Goal: Task Accomplishment & Management: Manage account settings

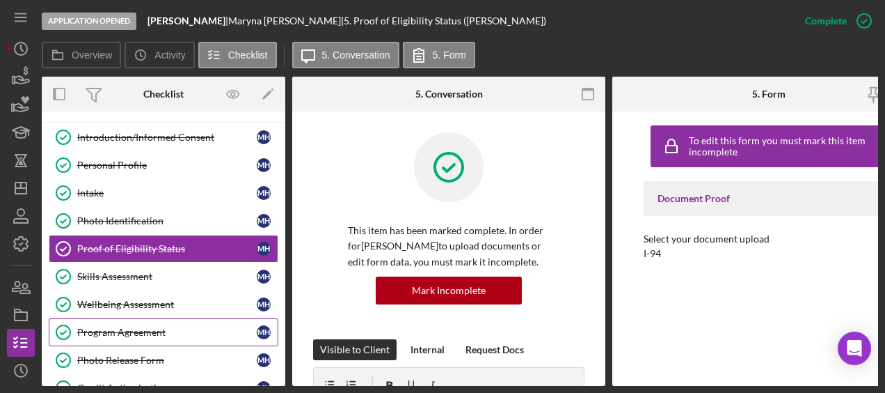
scroll to position [147, 0]
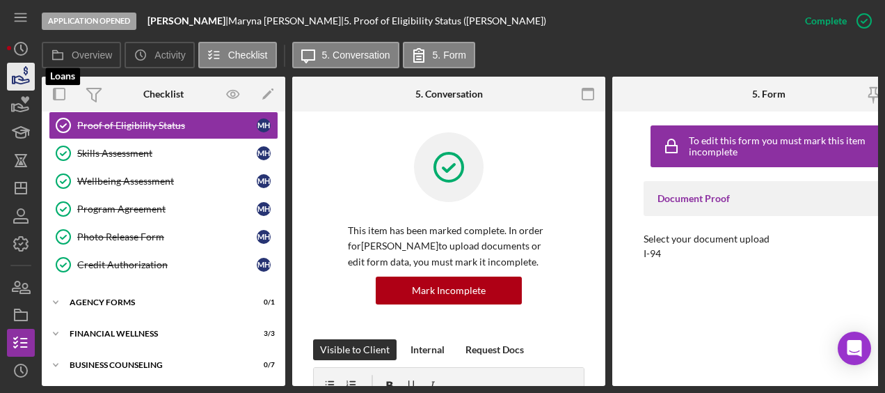
click at [15, 70] on icon "button" at bounding box center [20, 76] width 35 height 35
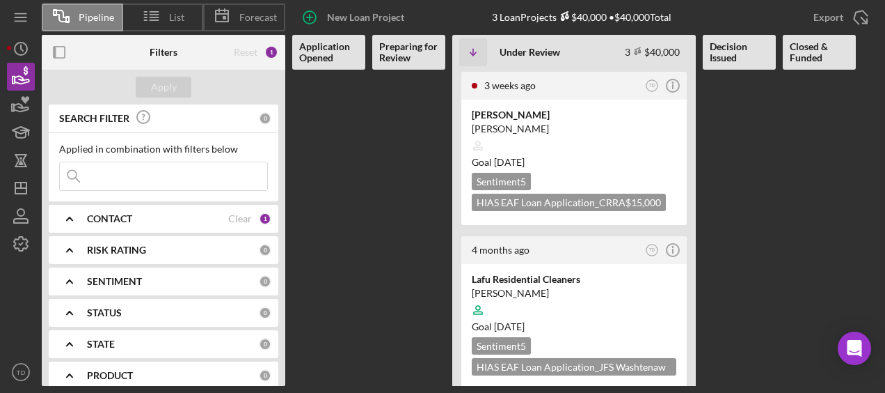
click at [159, 162] on input at bounding box center [163, 176] width 207 height 28
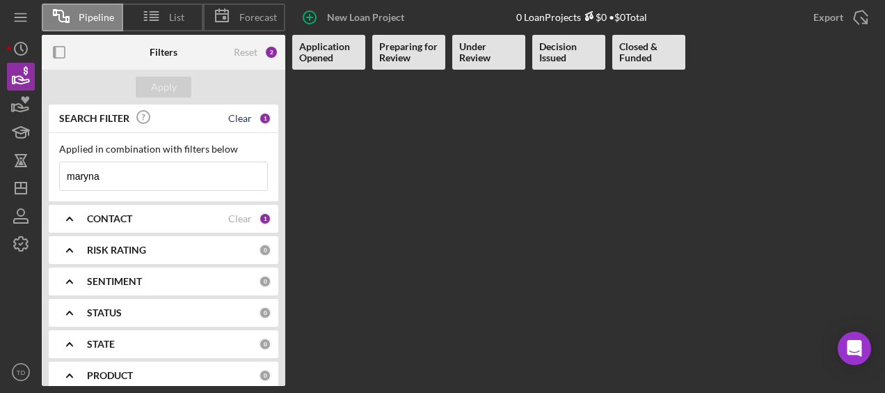
type input "maryna"
click at [237, 114] on div "Clear" at bounding box center [240, 118] width 24 height 11
click at [125, 181] on input at bounding box center [163, 176] width 207 height 28
type input "maryna"
click at [16, 77] on icon "button" at bounding box center [22, 80] width 15 height 8
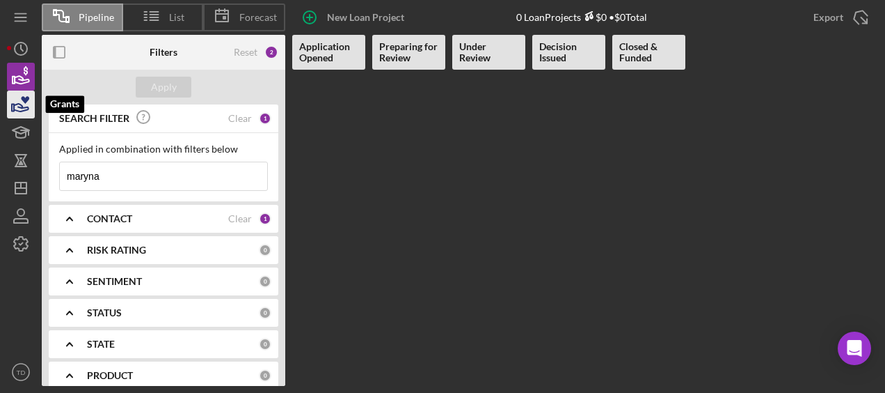
click at [25, 111] on icon "button" at bounding box center [20, 104] width 35 height 35
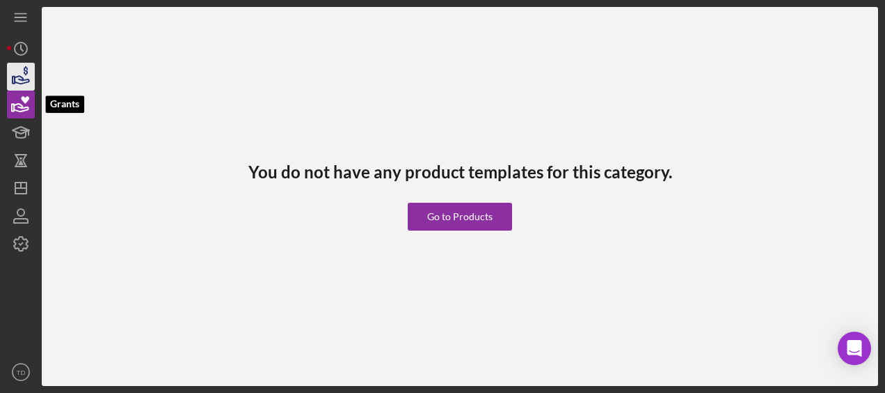
click at [21, 72] on icon "button" at bounding box center [20, 76] width 35 height 35
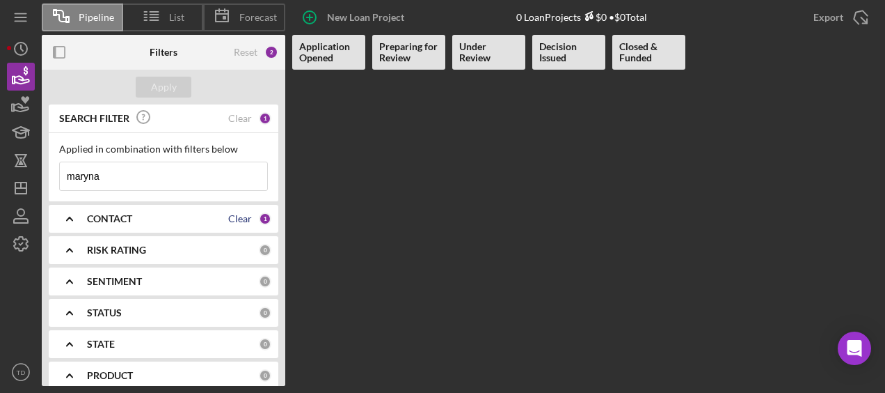
click at [242, 220] on div "Clear" at bounding box center [240, 218] width 24 height 11
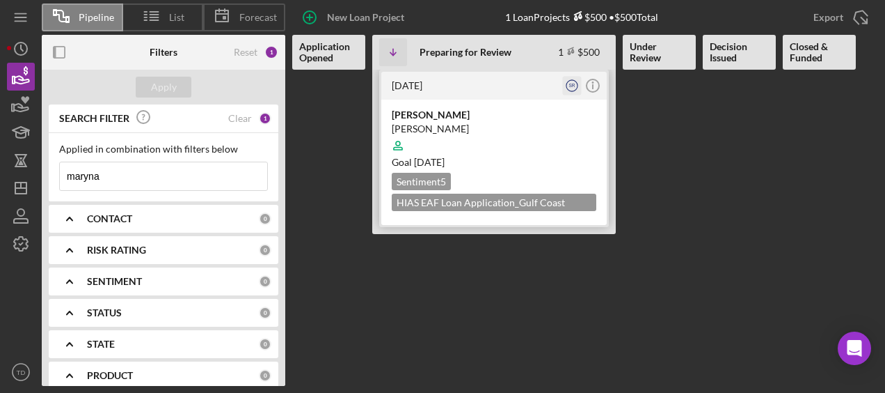
click at [574, 87] on text "SR" at bounding box center [572, 85] width 6 height 5
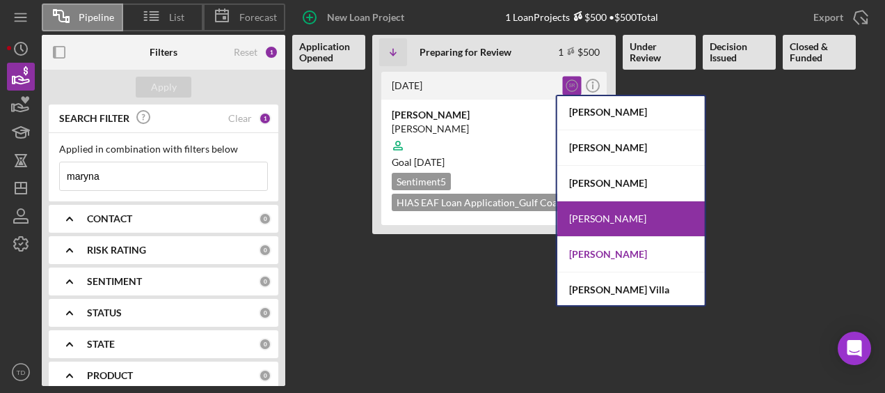
scroll to position [70, 0]
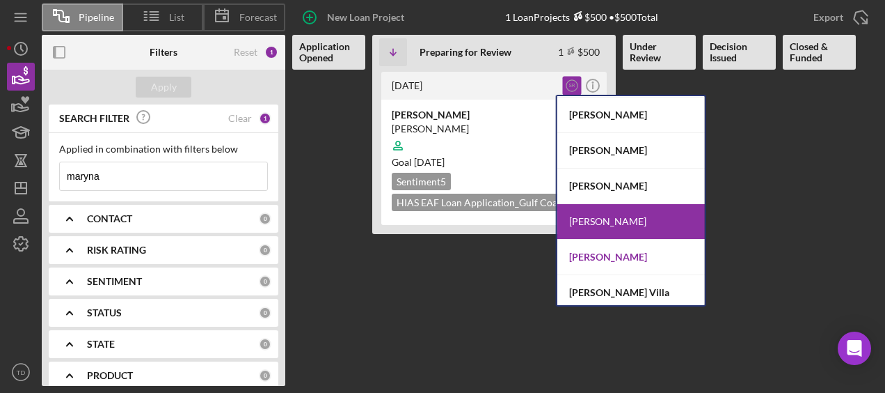
click at [642, 249] on div "[PERSON_NAME]" at bounding box center [632, 257] width 148 height 36
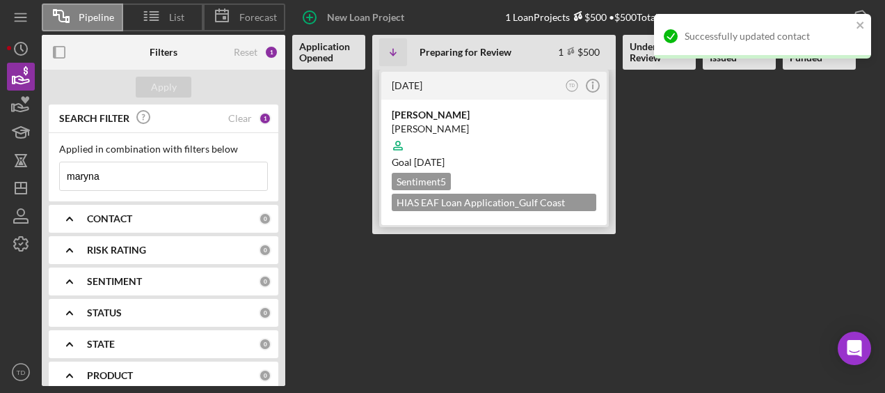
click at [465, 141] on div at bounding box center [494, 145] width 205 height 26
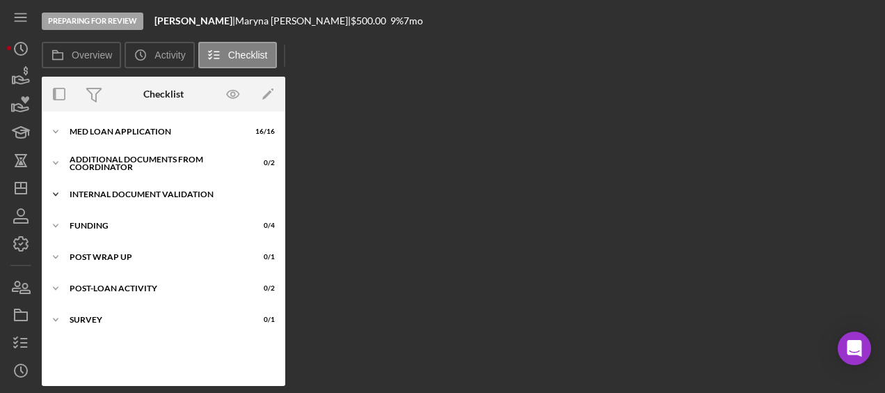
click at [139, 194] on div "Internal Document Validation" at bounding box center [169, 194] width 198 height 8
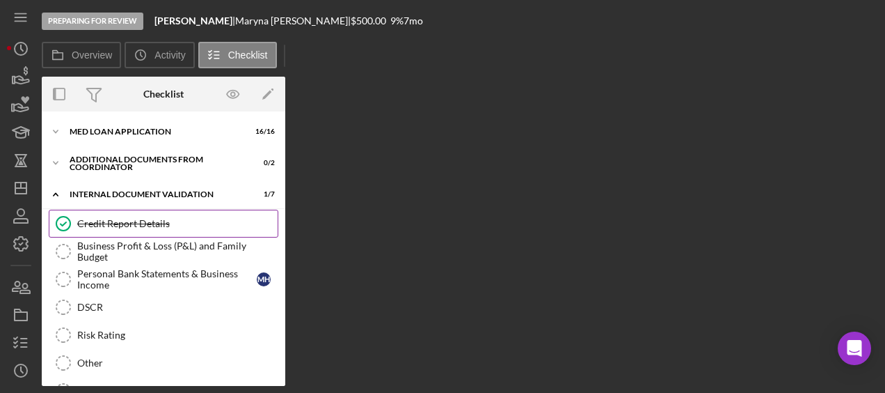
click at [123, 227] on div "Credit Report Details" at bounding box center [177, 223] width 200 height 11
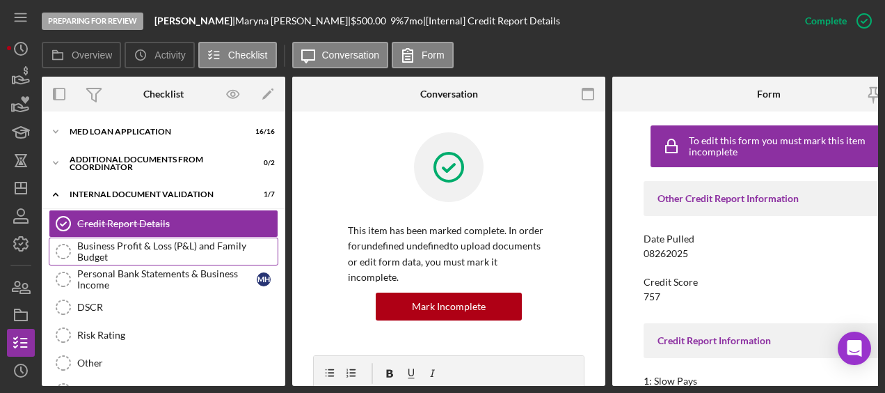
click at [120, 242] on div "Business Profit & Loss (P&L) and Family Budget" at bounding box center [177, 251] width 200 height 22
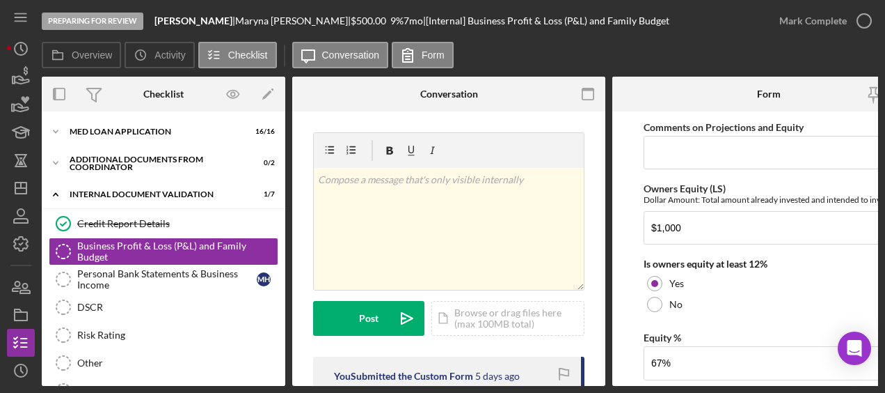
scroll to position [2166, 0]
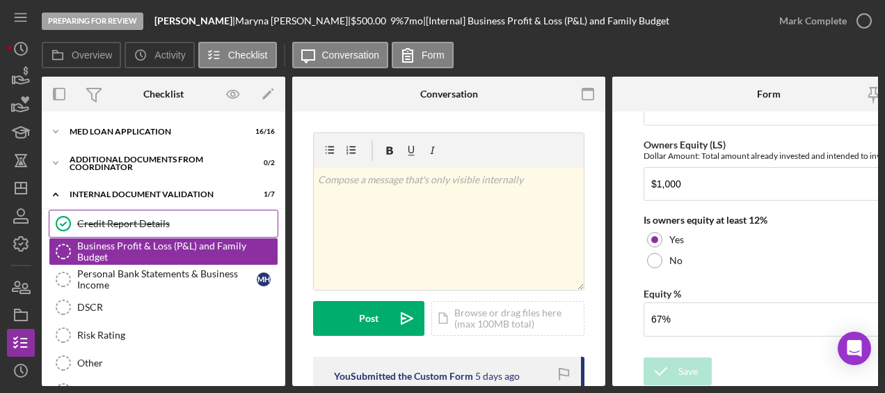
click at [120, 214] on link "Credit Report Details Credit Report Details" at bounding box center [164, 224] width 230 height 28
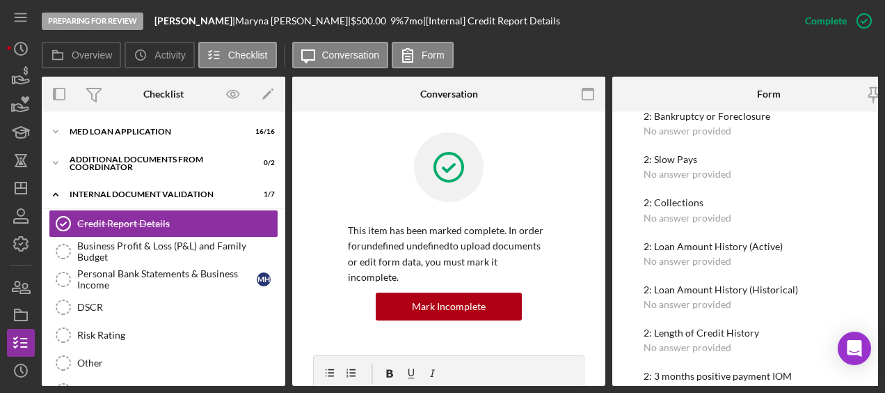
scroll to position [900, 0]
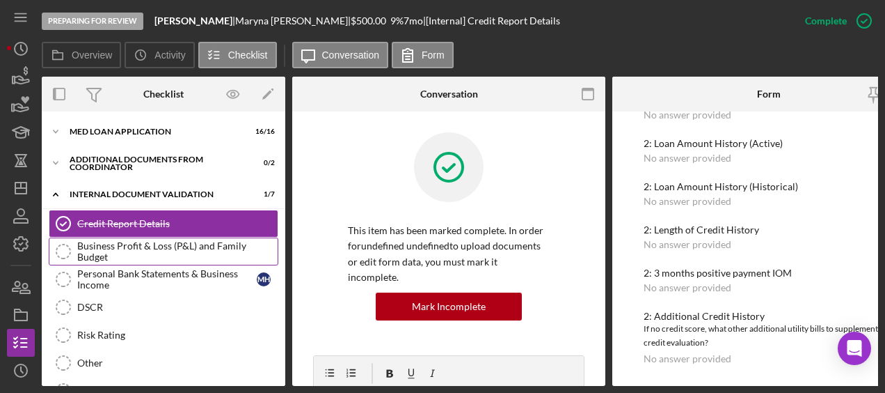
click at [207, 240] on div "Business Profit & Loss (P&L) and Family Budget" at bounding box center [177, 251] width 200 height 22
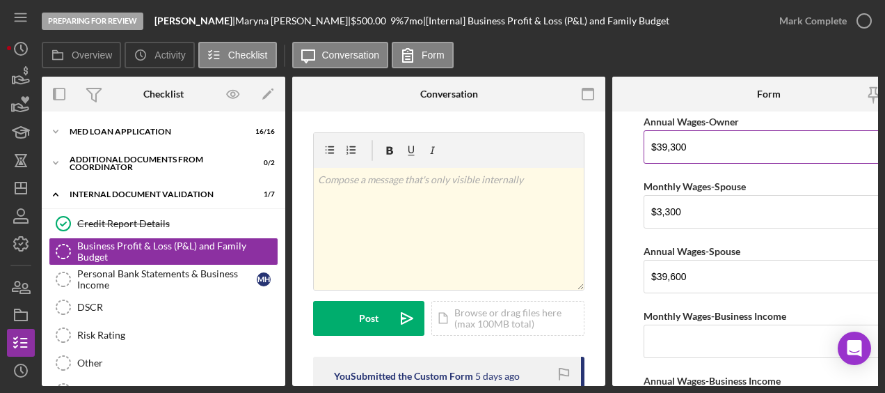
scroll to position [120, 0]
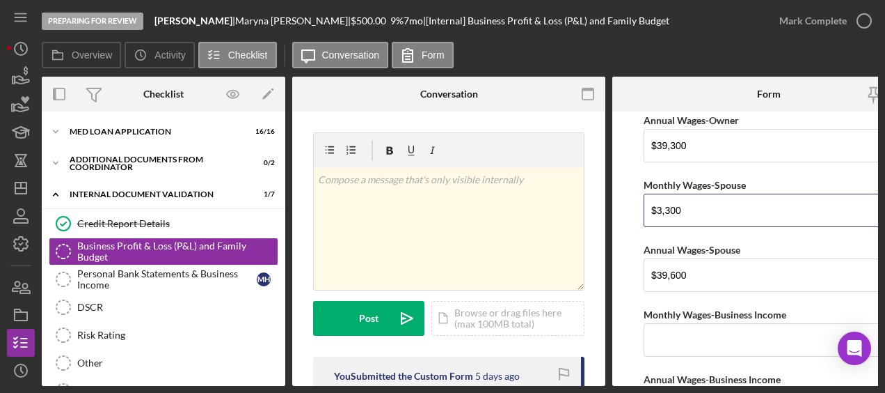
drag, startPoint x: 697, startPoint y: 218, endPoint x: 616, endPoint y: 205, distance: 81.8
click at [616, 205] on form "Net Personal Income Monthly Wages-Owner $3,275 Annual Wages-Owner $39,300 Month…" at bounding box center [769, 248] width 313 height 274
type input "$4,918"
click at [703, 265] on input "$39,600" at bounding box center [769, 274] width 251 height 33
drag, startPoint x: 695, startPoint y: 273, endPoint x: 647, endPoint y: 276, distance: 47.5
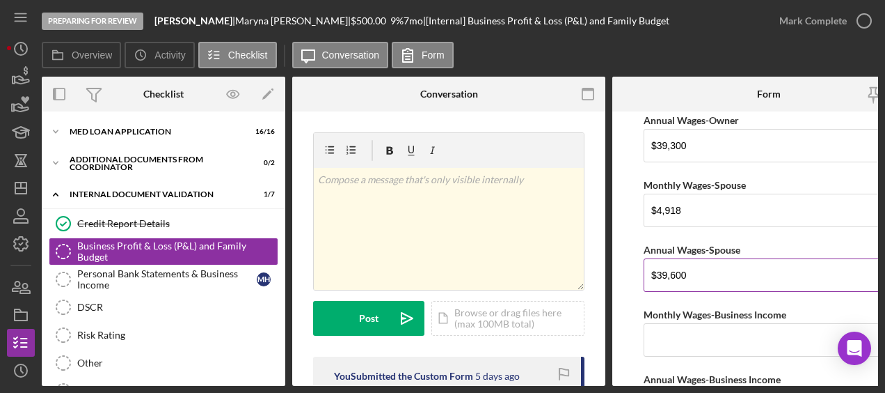
click at [647, 276] on input "$39,600" at bounding box center [769, 274] width 251 height 33
type input "$59,016"
click at [636, 276] on form "Net Personal Income Monthly Wages-Owner $3,275 Annual Wages-Owner $39,300 Month…" at bounding box center [769, 248] width 313 height 274
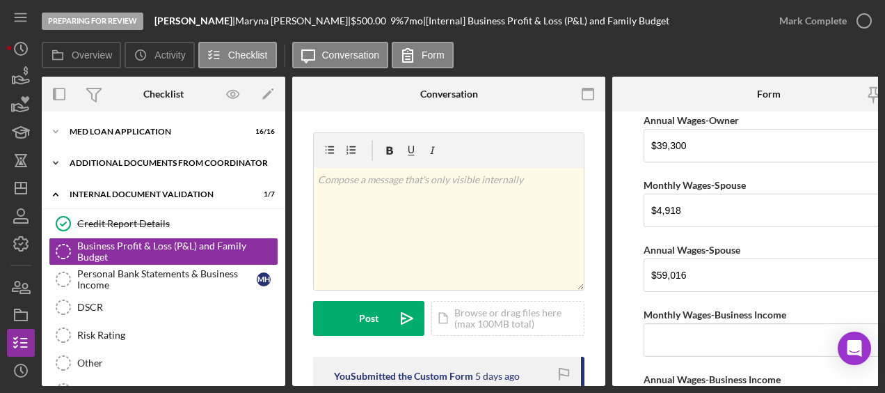
click at [129, 167] on div "Additional Documents from Coordinator" at bounding box center [169, 163] width 198 height 8
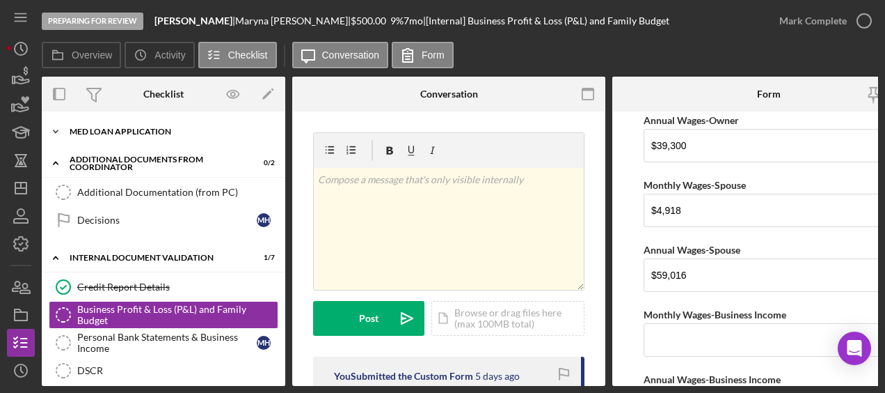
click at [111, 134] on div "MED Loan Application" at bounding box center [169, 131] width 198 height 8
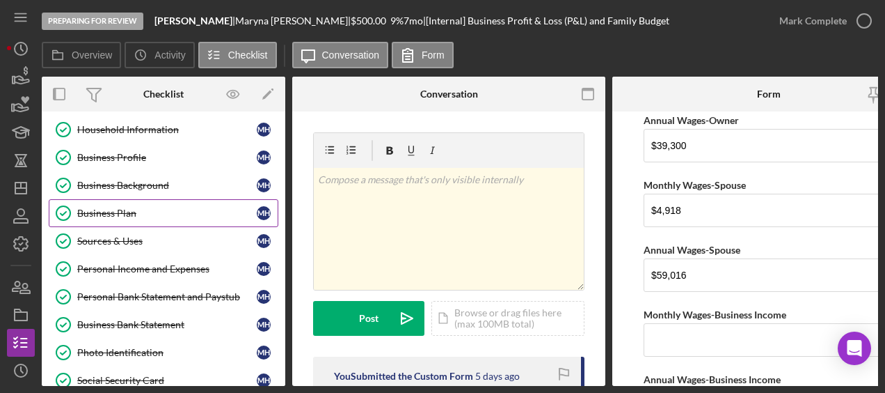
scroll to position [89, 0]
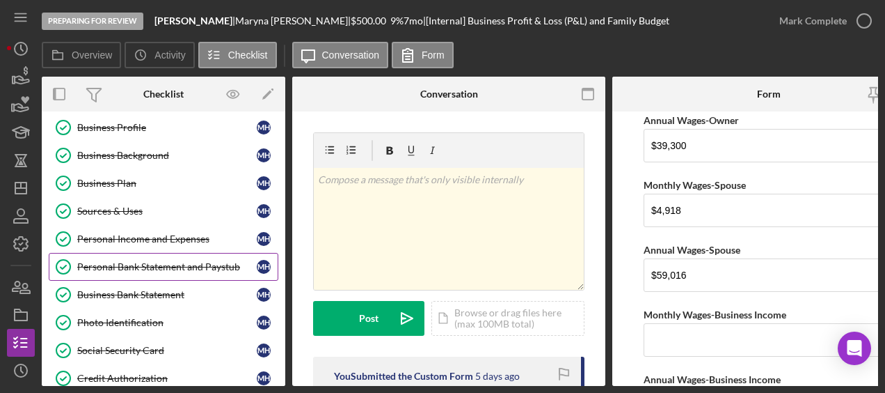
click at [118, 264] on div "Personal Bank Statement and Paystub" at bounding box center [167, 266] width 180 height 11
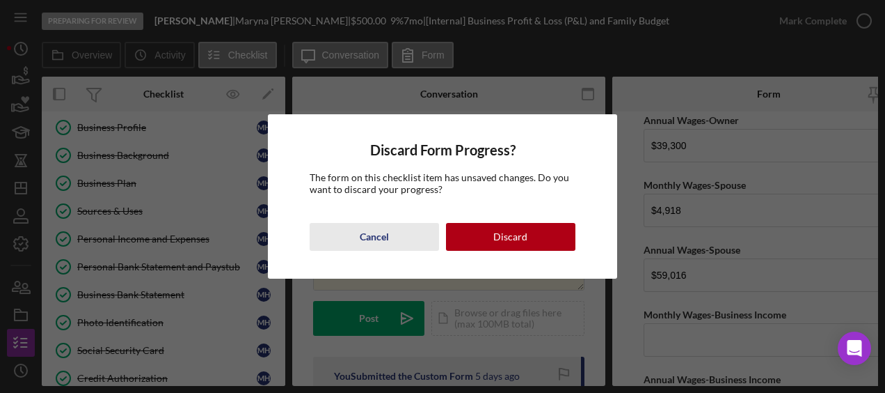
click at [399, 239] on button "Cancel" at bounding box center [374, 237] width 129 height 28
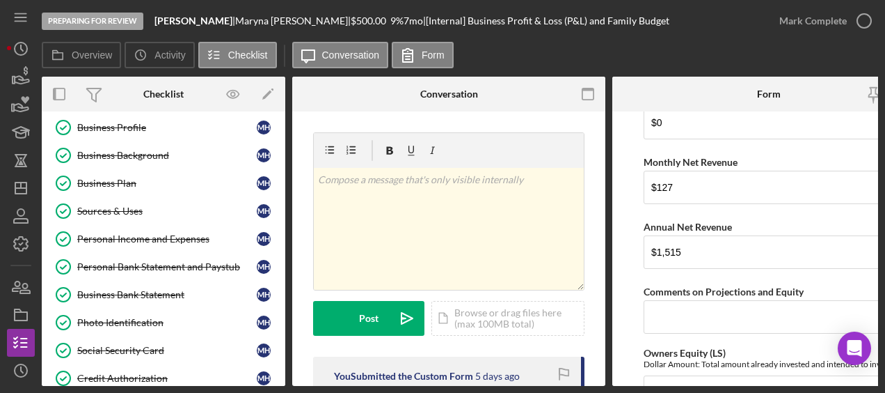
scroll to position [2166, 0]
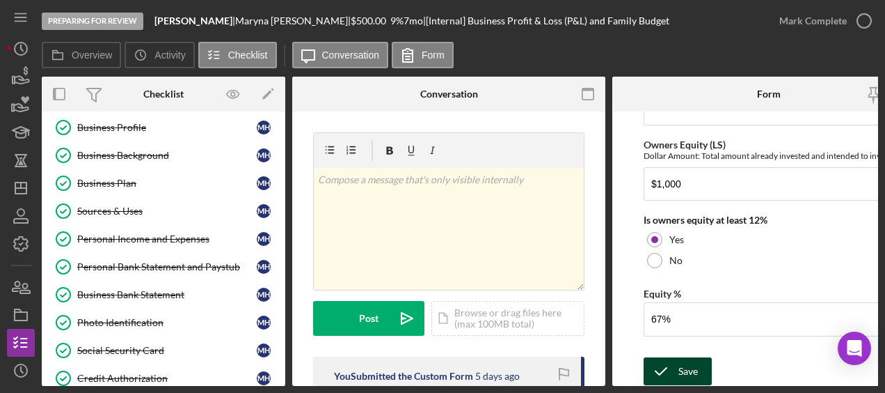
click at [711, 357] on div "Save Save" at bounding box center [769, 372] width 251 height 30
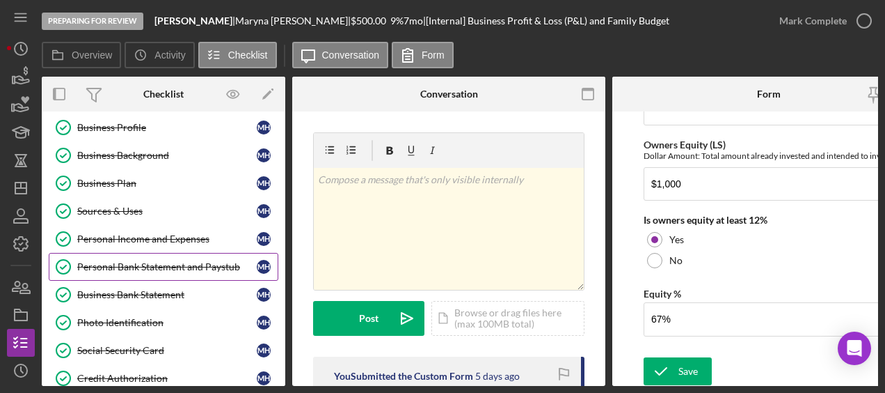
click at [159, 261] on div "Personal Bank Statement and Paystub" at bounding box center [167, 266] width 180 height 11
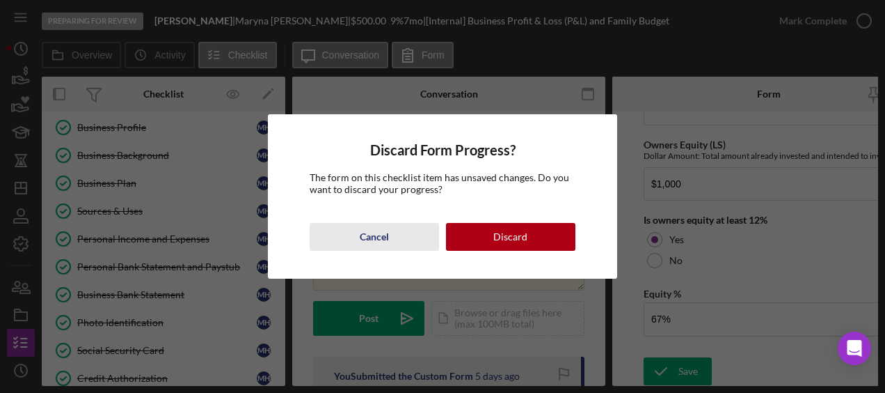
click at [397, 246] on button "Cancel" at bounding box center [374, 237] width 129 height 28
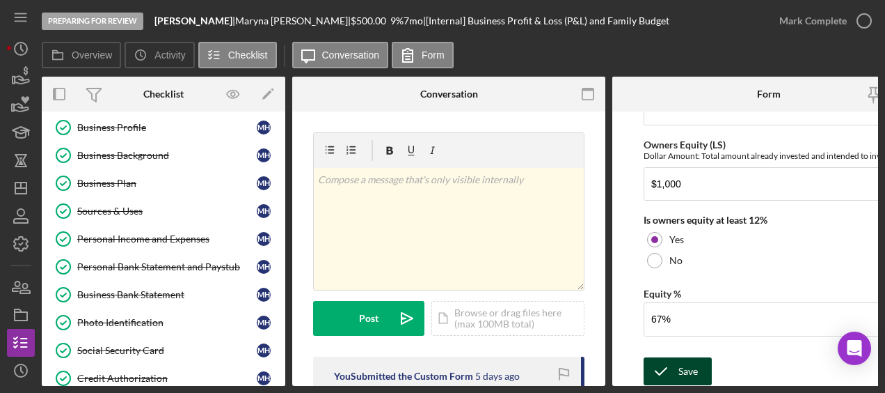
click at [680, 367] on div "Save" at bounding box center [688, 371] width 19 height 28
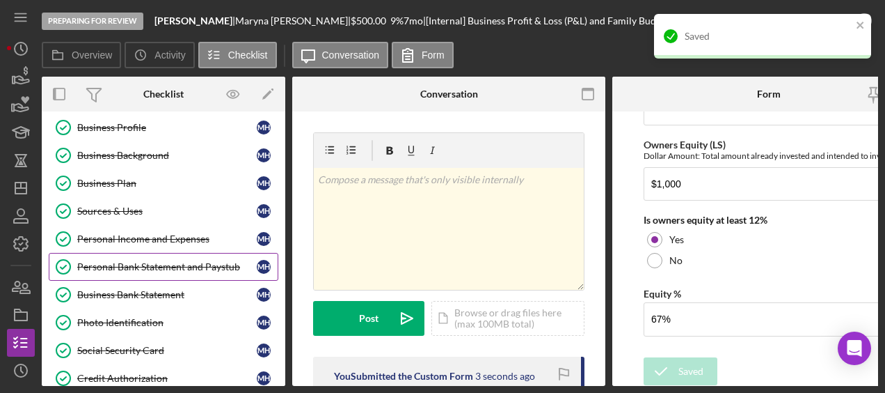
click at [142, 261] on div "Personal Bank Statement and Paystub" at bounding box center [167, 266] width 180 height 11
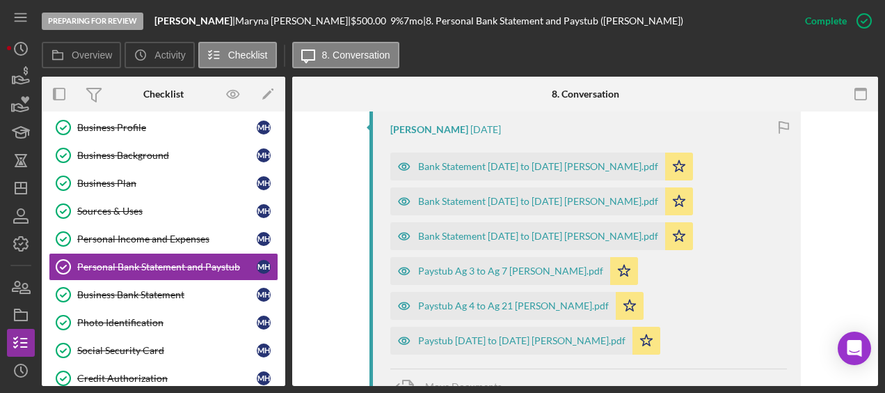
scroll to position [517, 0]
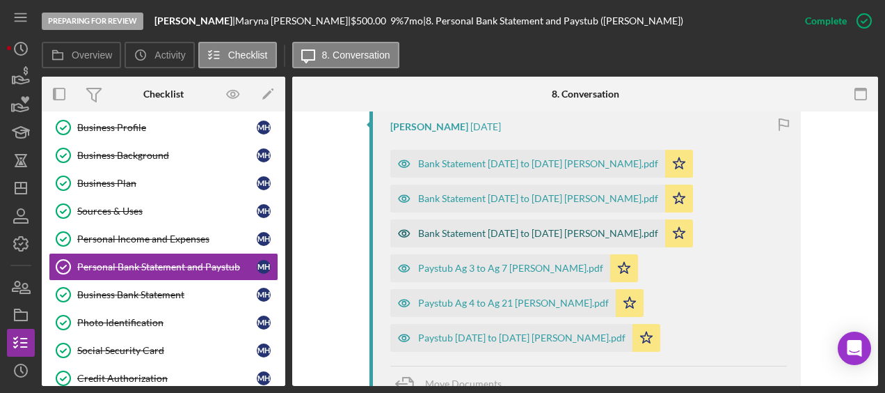
click at [484, 224] on div "Bank Statement May 23 to June 23 Maryna Hryshyna.pdf" at bounding box center [528, 233] width 275 height 28
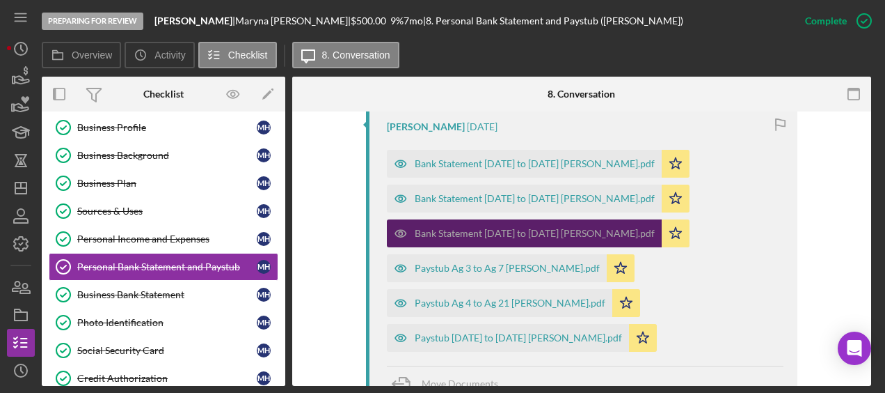
scroll to position [533, 0]
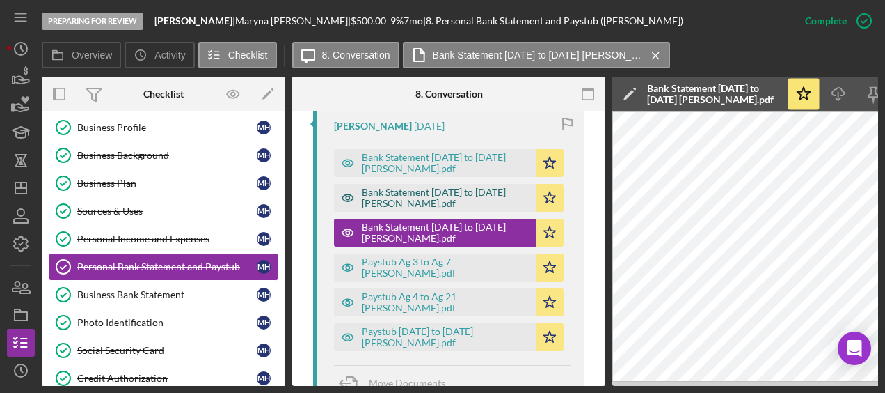
click at [420, 193] on div "Bank Statement June 24 to July 24 Maryna Hryshyna.pdf" at bounding box center [445, 198] width 167 height 22
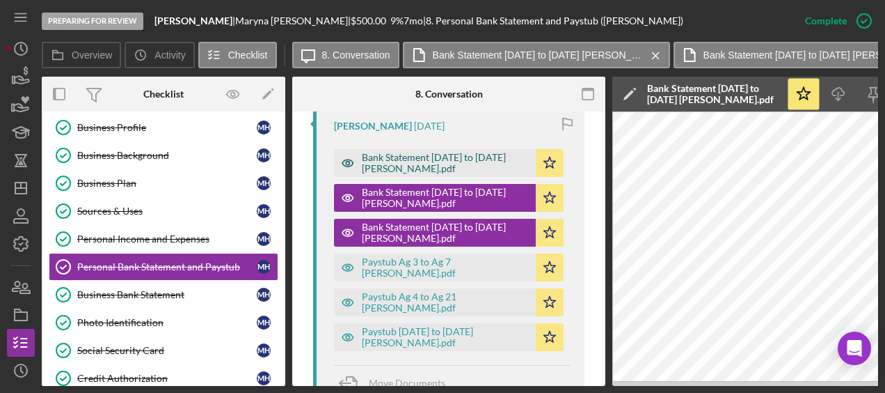
click at [416, 171] on div "Bank Statement April 24 to May 22 Maryna Hryshyna.pdf" at bounding box center [445, 163] width 167 height 22
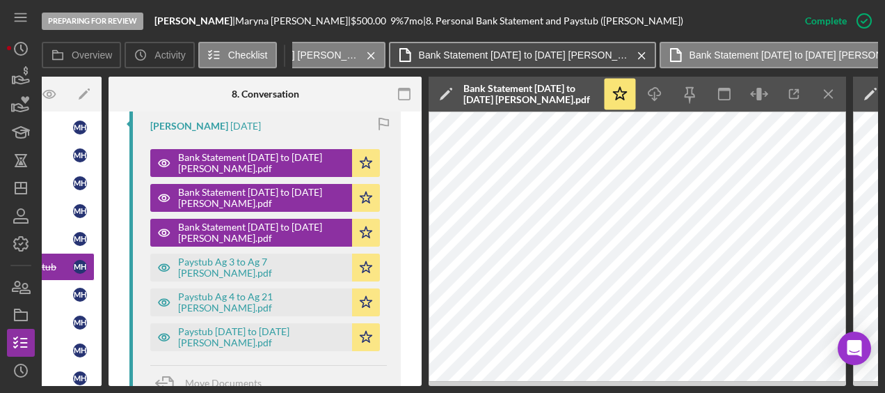
scroll to position [0, 334]
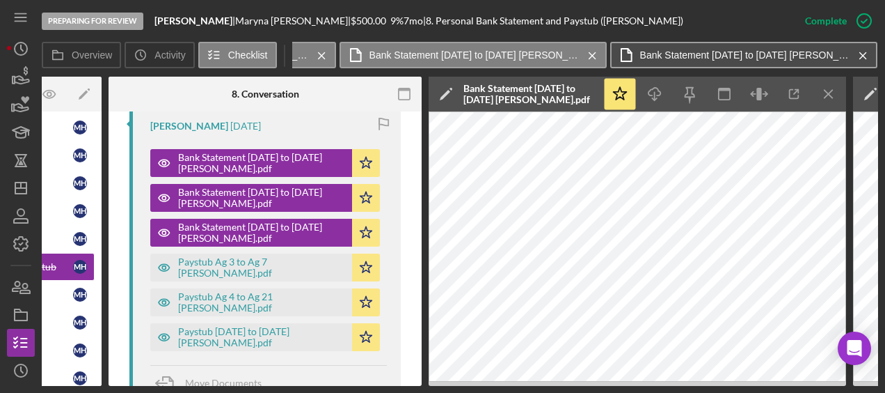
click at [732, 52] on label "Bank Statement May 23 to June 23 Maryna Hryshyna.pdf" at bounding box center [744, 54] width 209 height 11
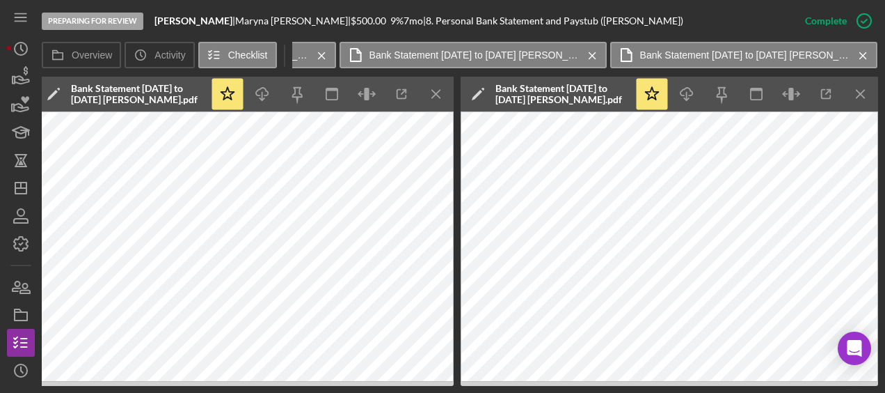
scroll to position [0, 991]
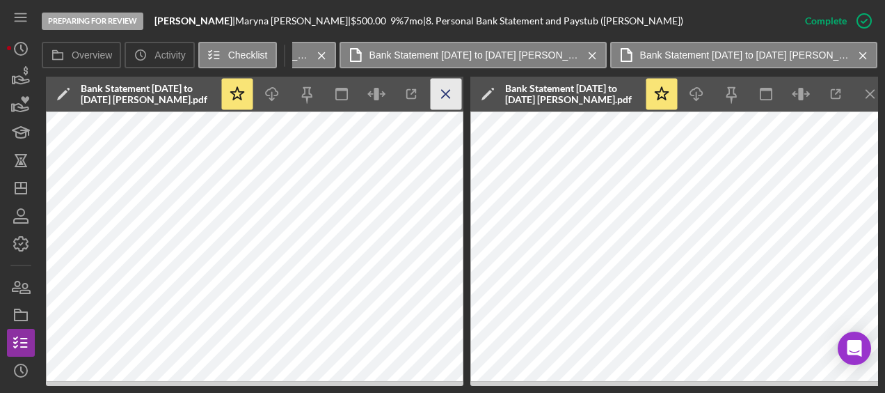
click at [451, 92] on icon "Icon/Menu Close" at bounding box center [446, 94] width 31 height 31
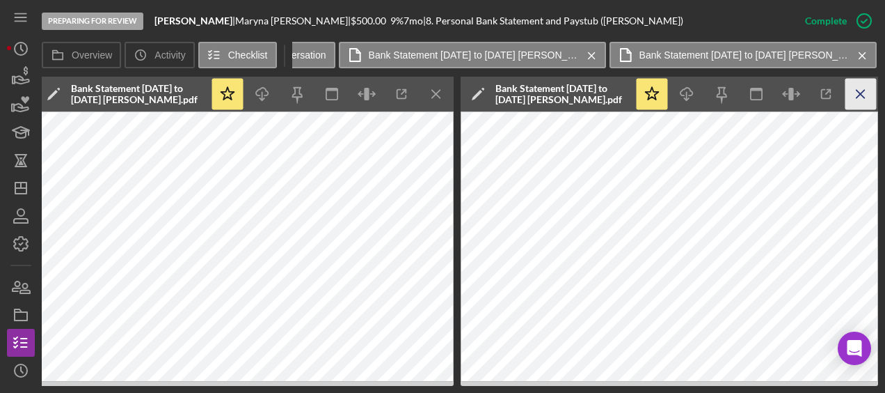
click at [855, 91] on icon "Icon/Menu Close" at bounding box center [861, 94] width 31 height 31
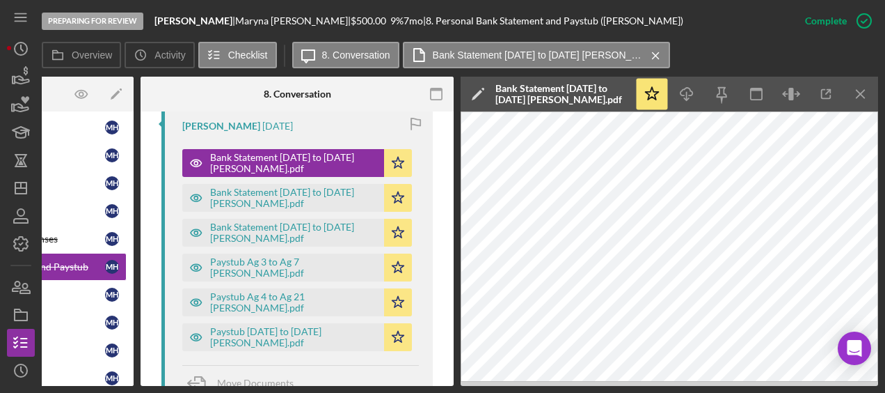
scroll to position [0, 152]
click at [863, 88] on icon "Icon/Menu Close" at bounding box center [861, 94] width 31 height 31
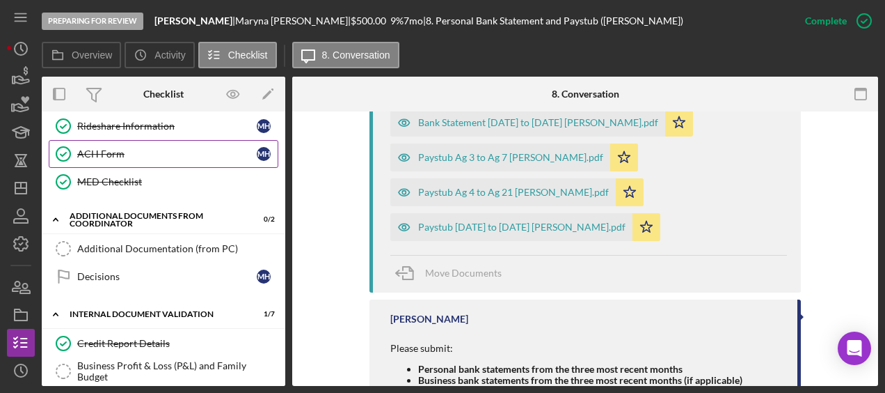
scroll to position [542, 0]
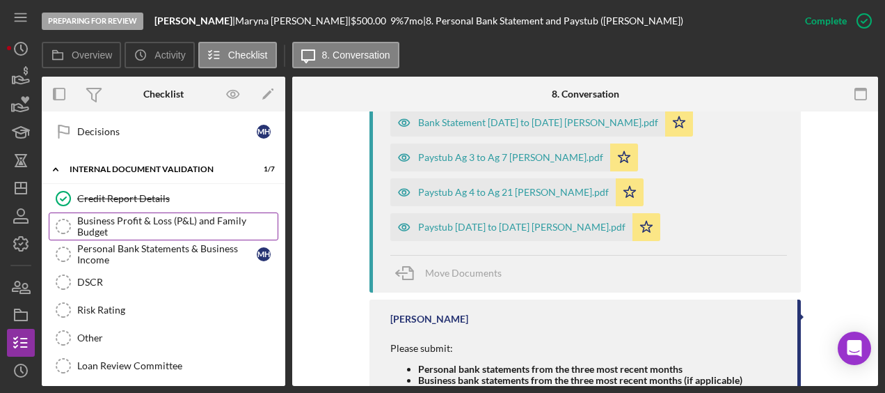
click at [141, 215] on div "Business Profit & Loss (P&L) and Family Budget" at bounding box center [177, 226] width 200 height 22
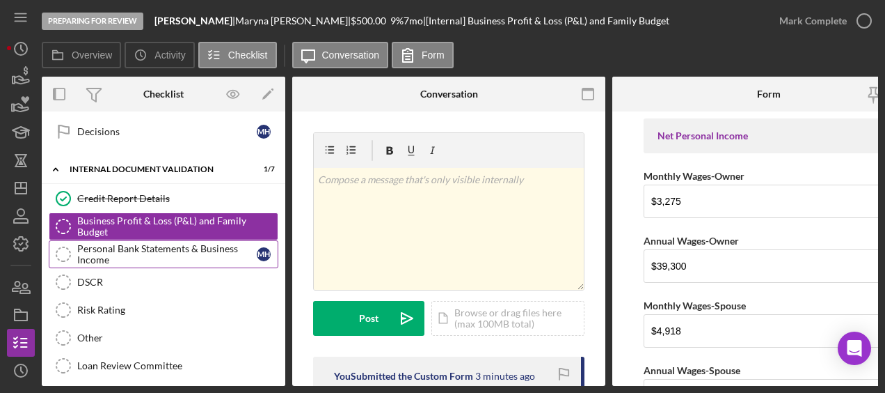
click at [139, 243] on div "Personal Bank Statements & Business Income" at bounding box center [167, 254] width 180 height 22
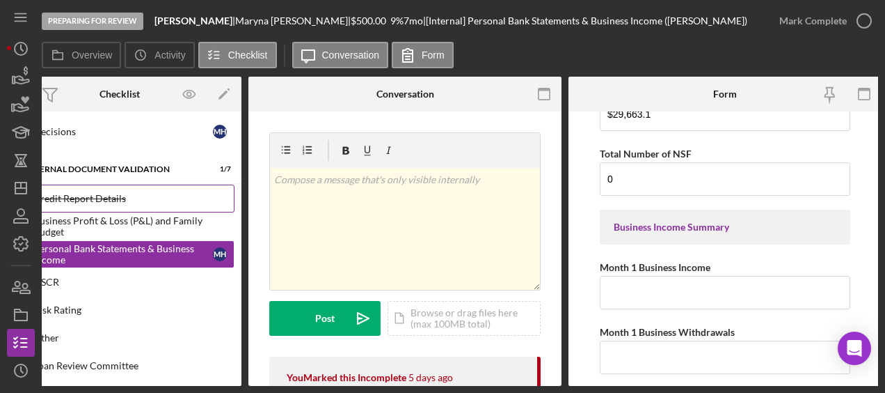
scroll to position [1262, 0]
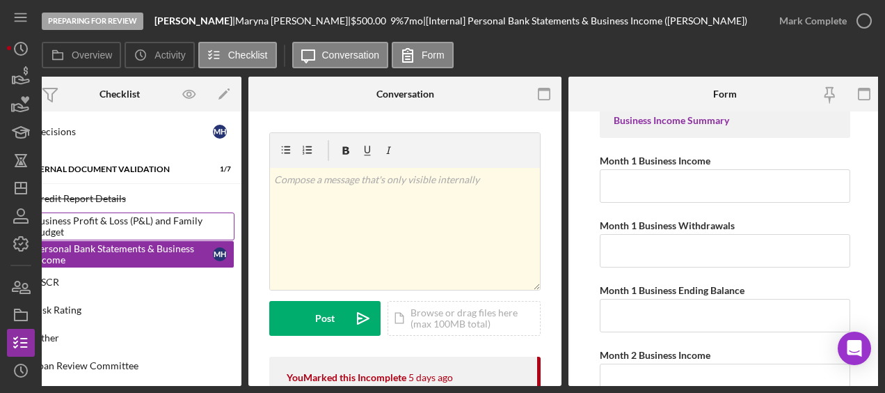
click at [133, 222] on div "Business Profit & Loss (P&L) and Family Budget" at bounding box center [133, 226] width 200 height 22
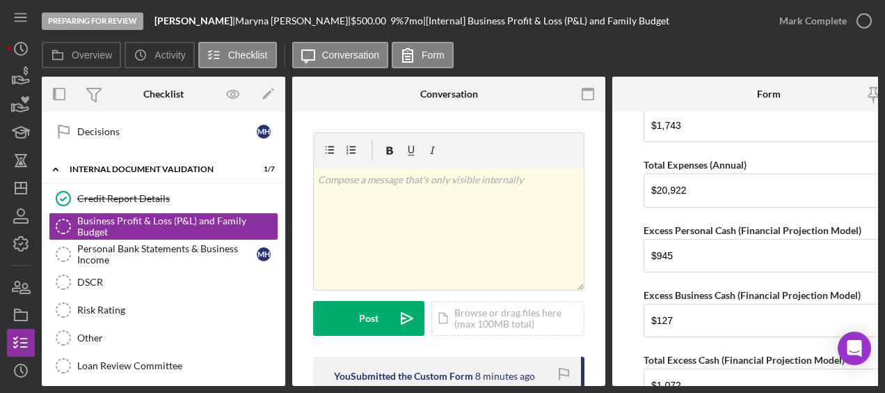
scroll to position [852, 0]
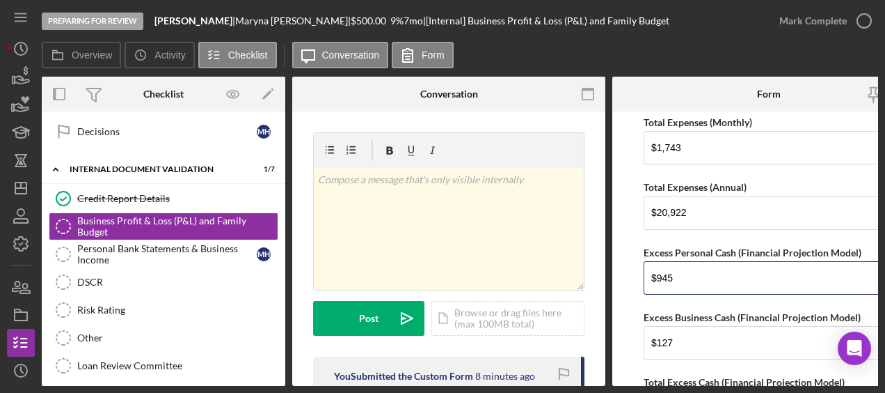
drag, startPoint x: 688, startPoint y: 283, endPoint x: 613, endPoint y: 278, distance: 75.3
click at [613, 278] on form "Net Personal Income Monthly Wages-Owner $3,275 Annual Wages-Owner $39,300 Month…" at bounding box center [769, 248] width 313 height 274
type input "$798"
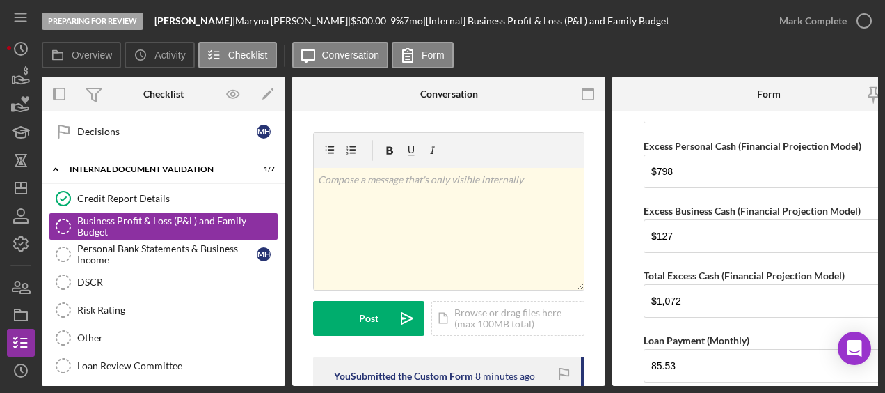
scroll to position [959, 0]
drag, startPoint x: 684, startPoint y: 297, endPoint x: 624, endPoint y: 301, distance: 60.0
click at [624, 301] on form "Net Personal Income Monthly Wages-Owner $3,275 Annual Wages-Owner $39,300 Month…" at bounding box center [769, 248] width 313 height 274
type input "$925"
click at [625, 294] on form "Net Personal Income Monthly Wages-Owner $3,275 Annual Wages-Owner $39,300 Month…" at bounding box center [769, 248] width 313 height 274
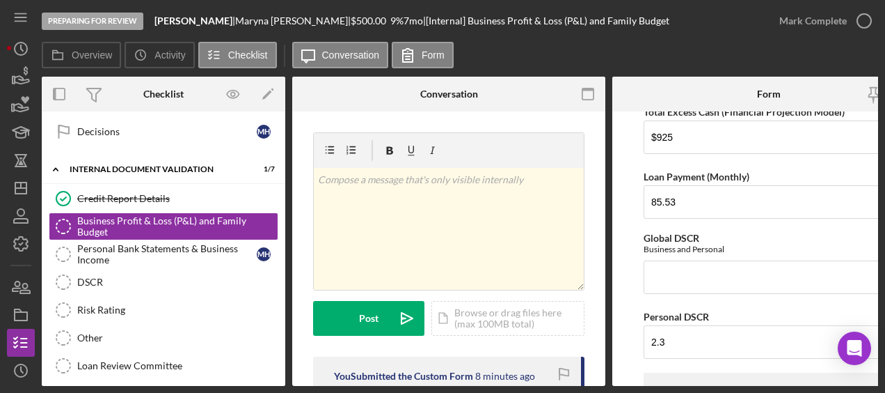
scroll to position [1231, 0]
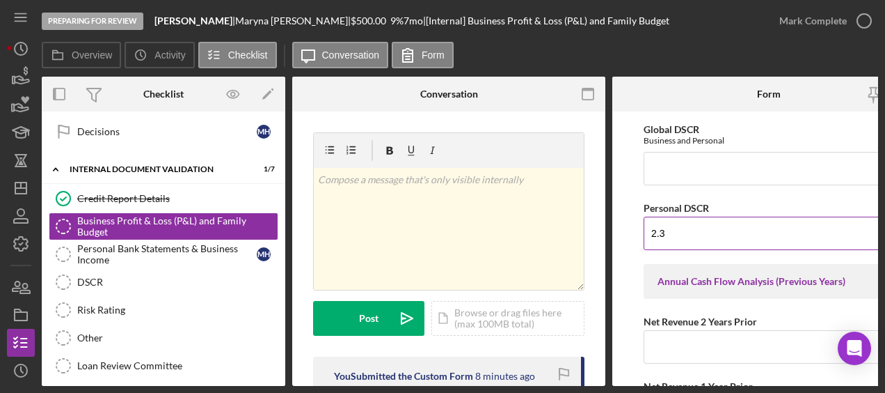
click at [670, 224] on input "2.3" at bounding box center [769, 232] width 251 height 33
type input "2"
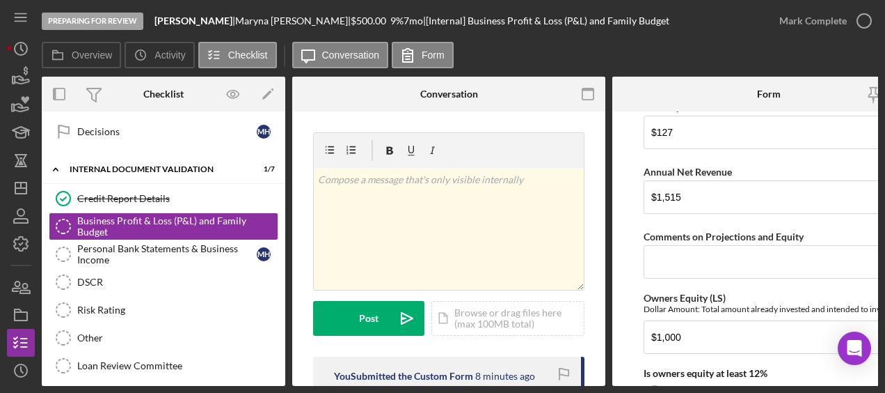
scroll to position [2166, 0]
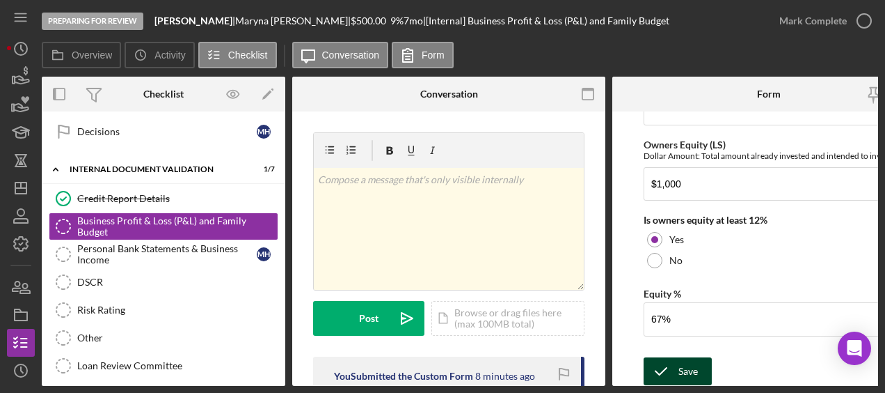
click at [691, 369] on div "Save" at bounding box center [688, 371] width 19 height 28
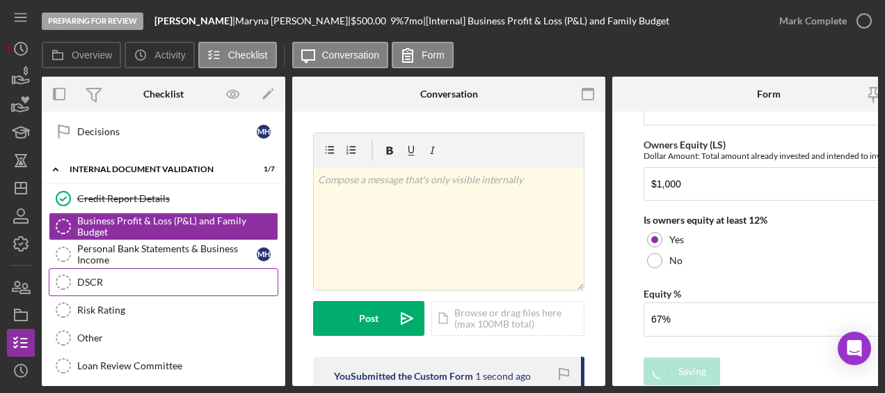
click at [152, 276] on div "DSCR" at bounding box center [177, 281] width 200 height 11
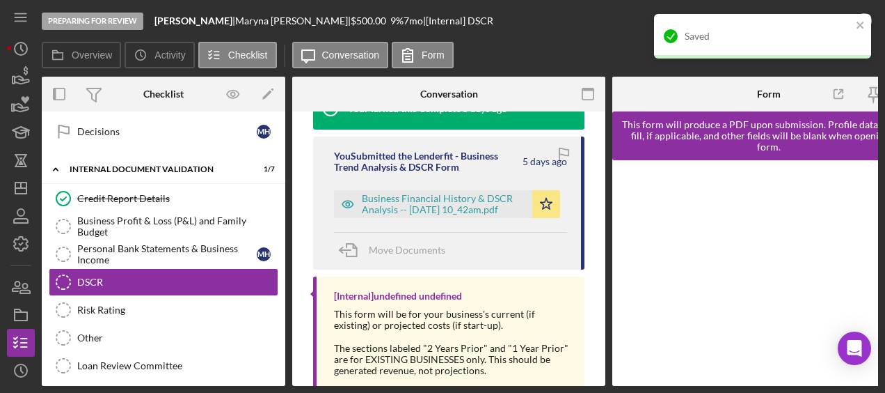
scroll to position [181, 0]
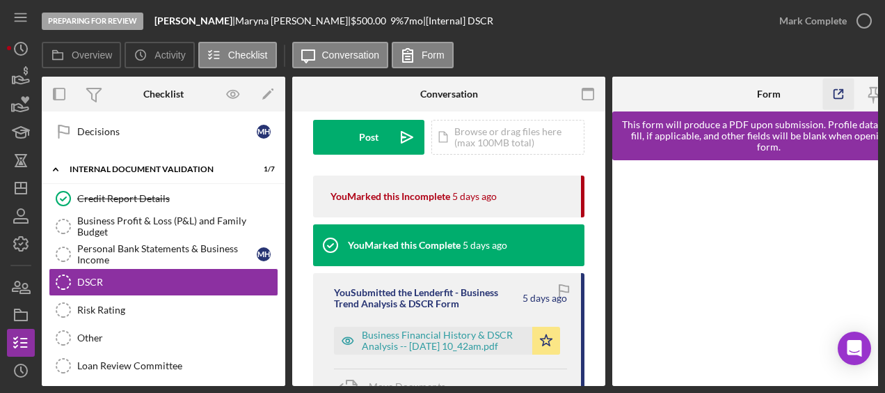
click at [839, 95] on icon "button" at bounding box center [839, 94] width 31 height 31
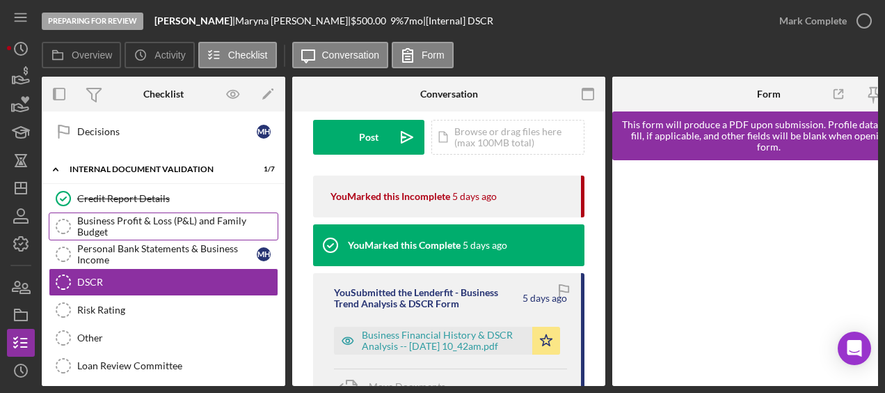
scroll to position [0, 0]
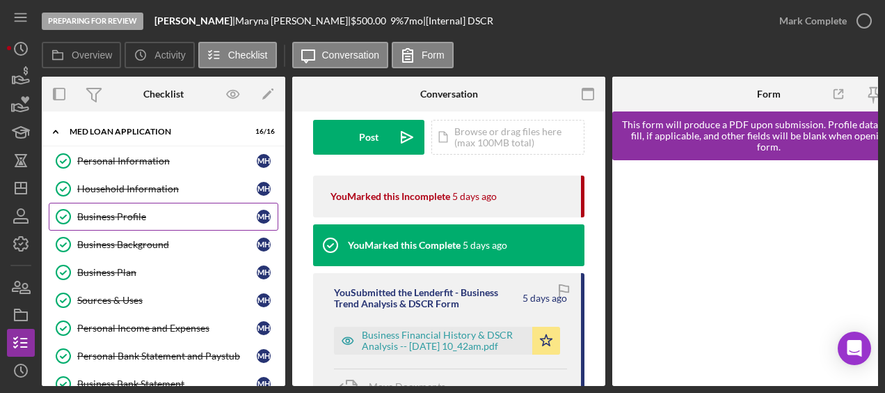
click at [119, 208] on link "Business Profile Business Profile M H" at bounding box center [164, 217] width 230 height 28
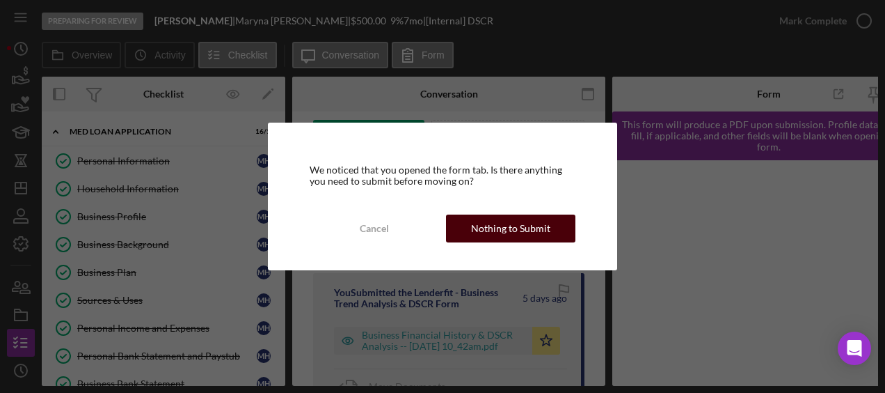
click at [523, 219] on div "Nothing to Submit" at bounding box center [510, 228] width 79 height 28
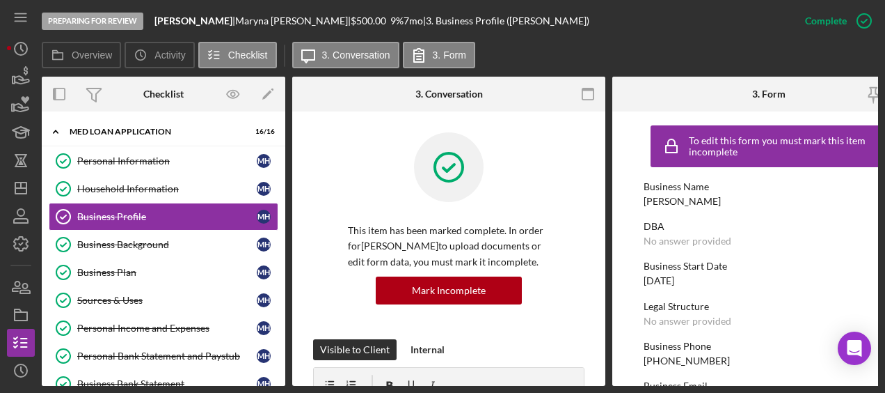
scroll to position [1, 0]
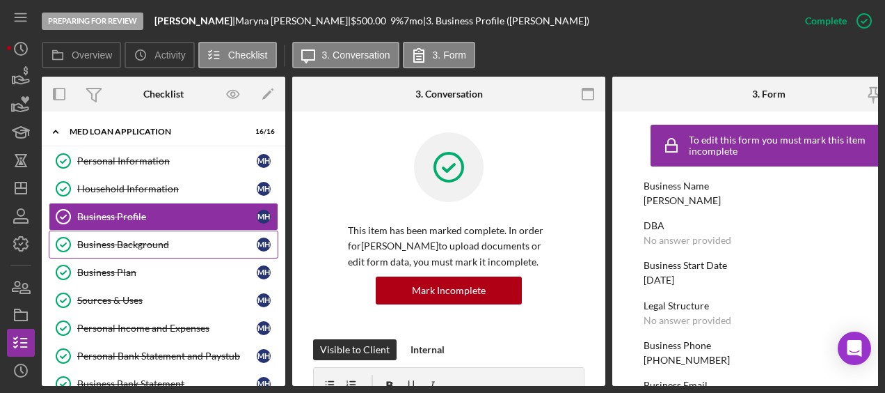
click at [166, 246] on div "Business Background" at bounding box center [167, 244] width 180 height 11
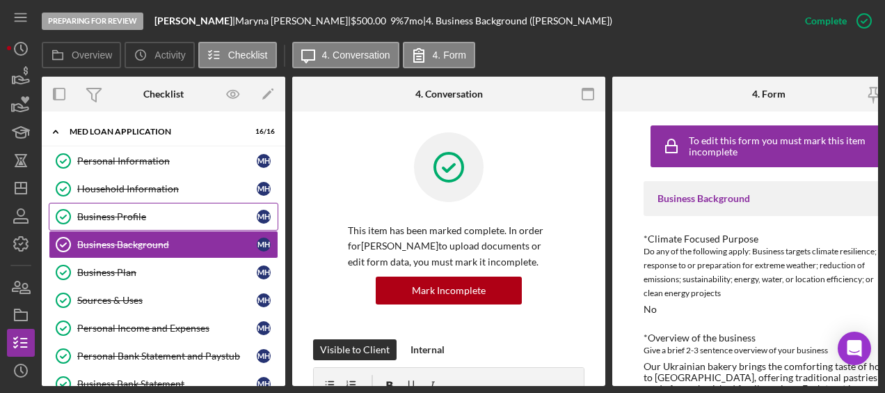
click at [143, 227] on link "Business Profile Business Profile M H" at bounding box center [164, 217] width 230 height 28
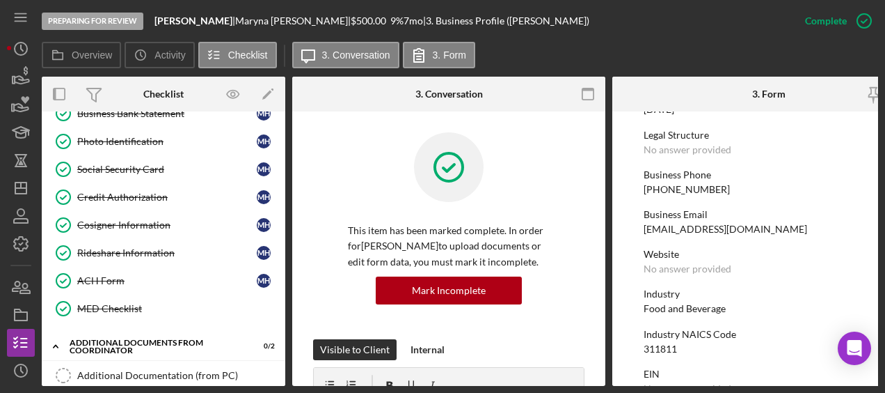
scroll to position [539, 0]
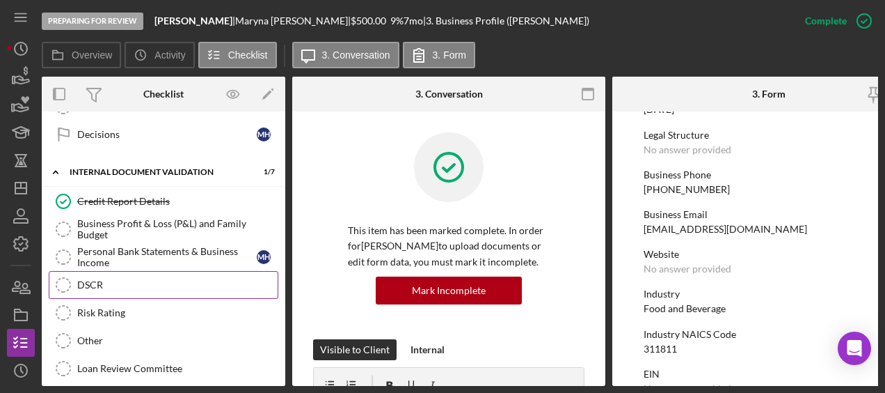
click at [114, 271] on link "DSCR DSCR" at bounding box center [164, 285] width 230 height 28
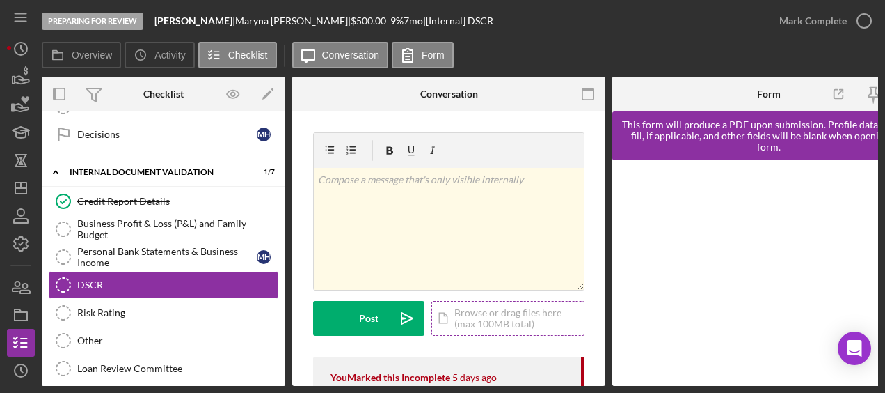
scroll to position [356, 0]
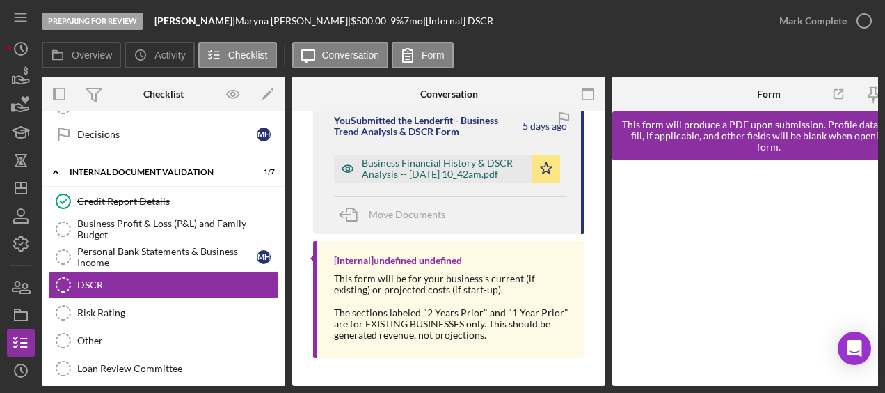
click at [412, 163] on div "Business Financial History & DSCR Analysis -- 2025-08-28 10_42am.pdf" at bounding box center [444, 168] width 164 height 22
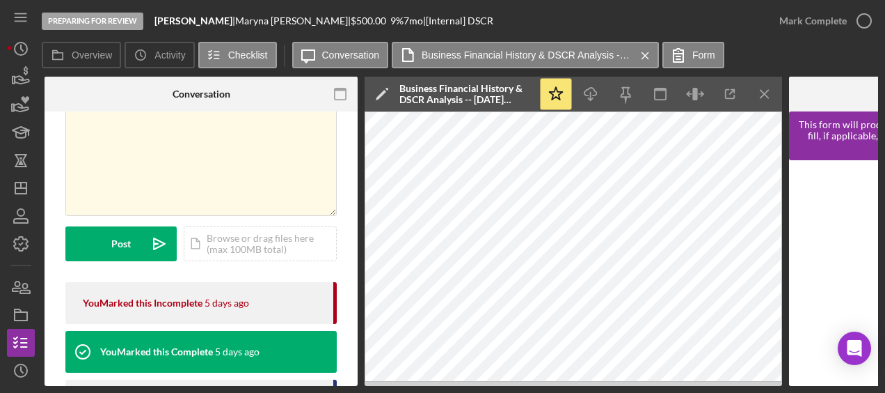
scroll to position [77, 0]
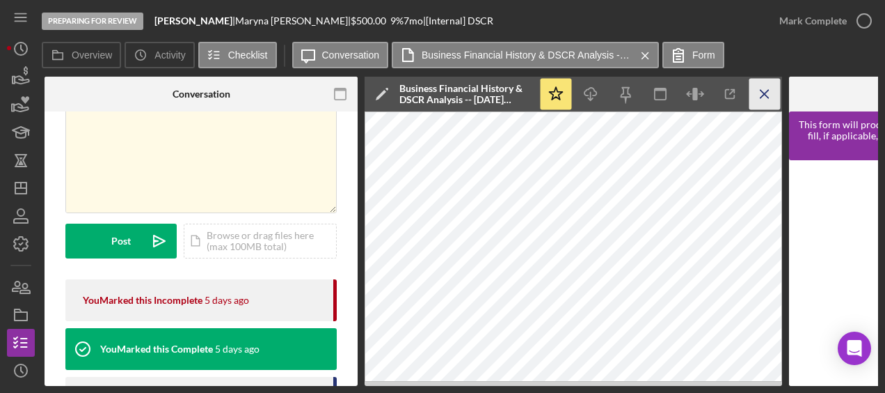
click at [762, 92] on icon "Icon/Menu Close" at bounding box center [765, 94] width 31 height 31
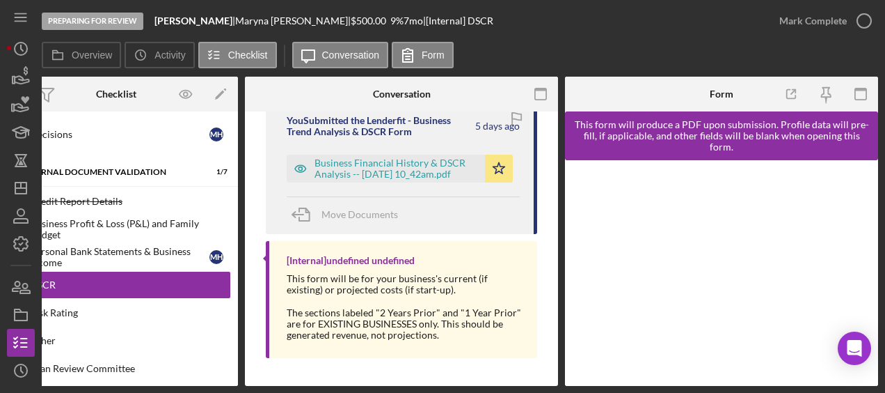
scroll to position [0, 0]
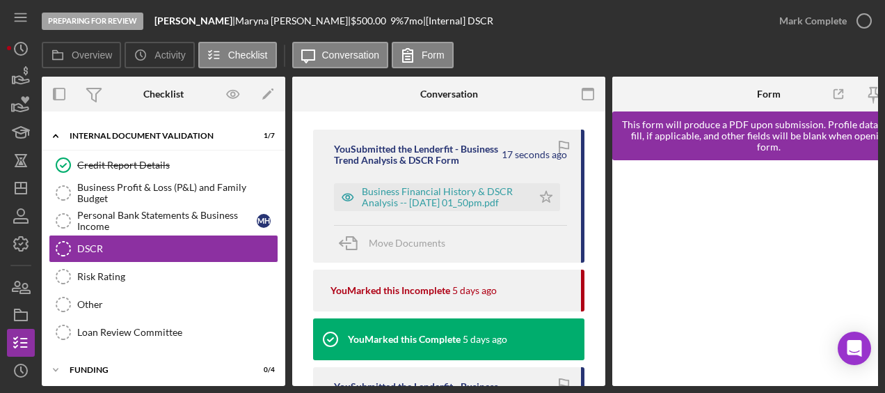
scroll to position [221, 0]
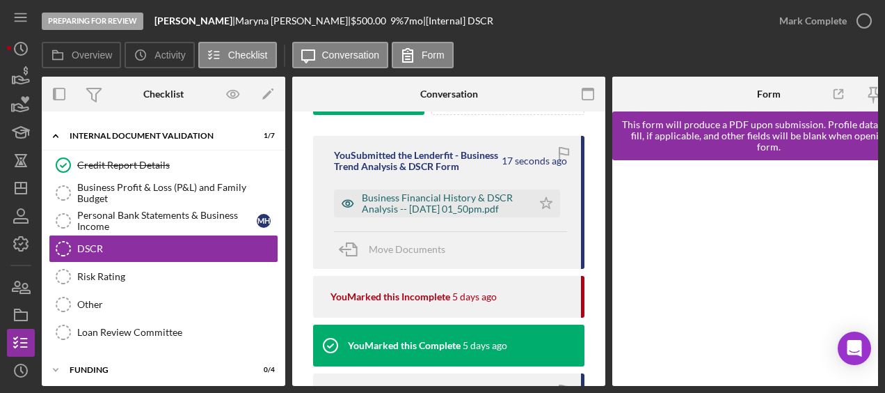
click at [452, 214] on div "Business Financial History & DSCR Analysis -- 2025-09-02 01_50pm.pdf" at bounding box center [444, 203] width 164 height 22
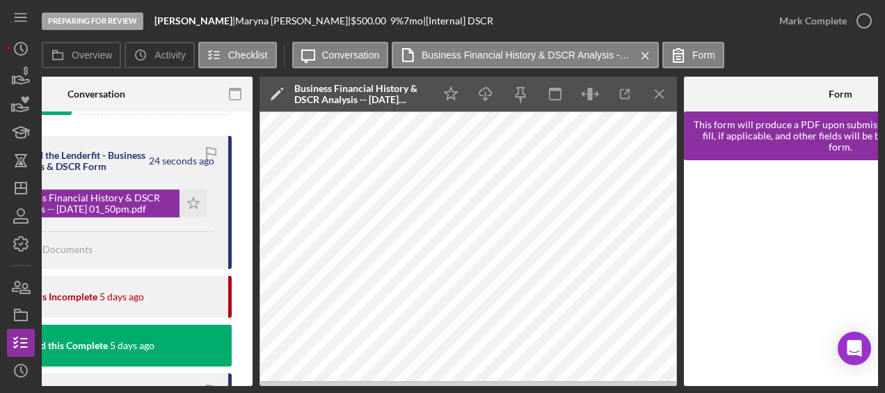
scroll to position [0, 0]
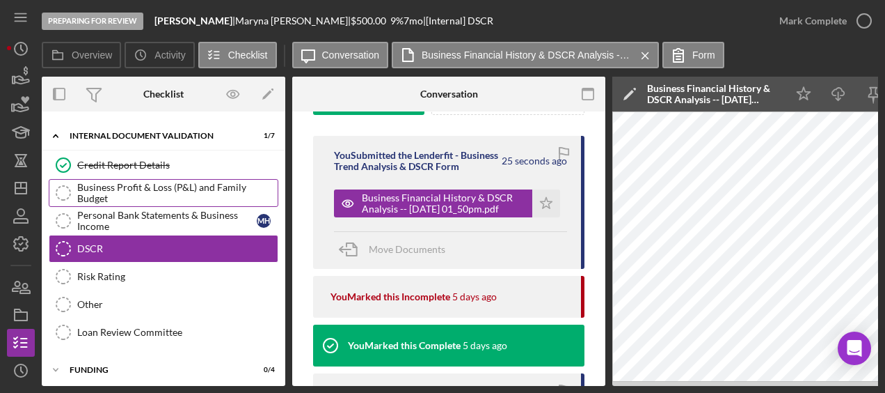
click at [96, 184] on div "Business Profit & Loss (P&L) and Family Budget" at bounding box center [177, 193] width 200 height 22
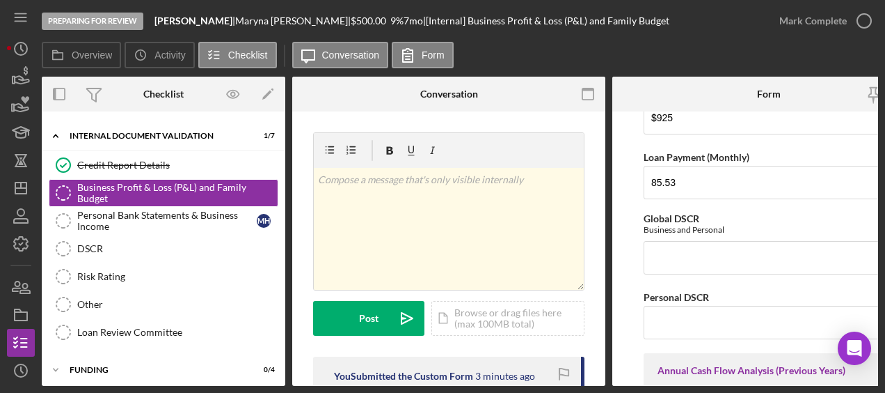
scroll to position [1199, 0]
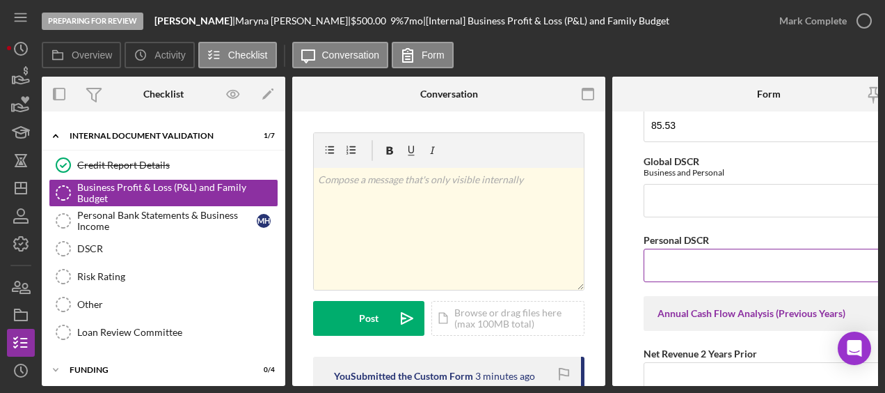
click at [683, 269] on input "Personal DSCR" at bounding box center [769, 265] width 251 height 33
type input "2.1"
click at [631, 257] on form "Net Personal Income Monthly Wages-Owner $3,275 Annual Wages-Owner $39,300 Month…" at bounding box center [769, 248] width 313 height 274
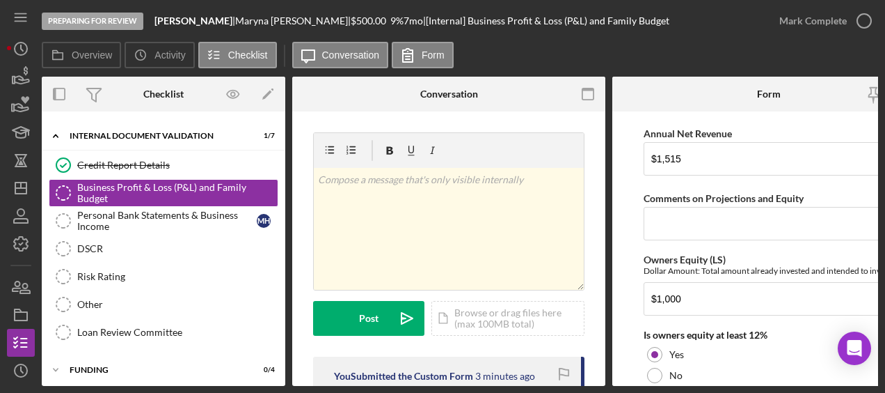
scroll to position [2166, 0]
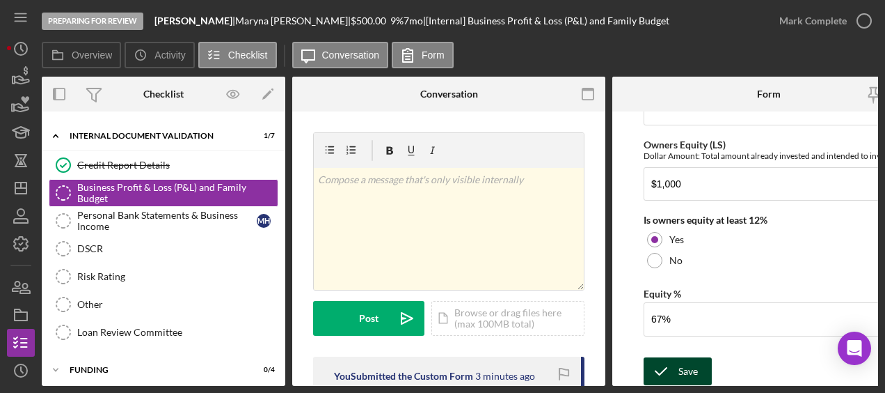
click at [654, 363] on icon "submit" at bounding box center [661, 371] width 35 height 35
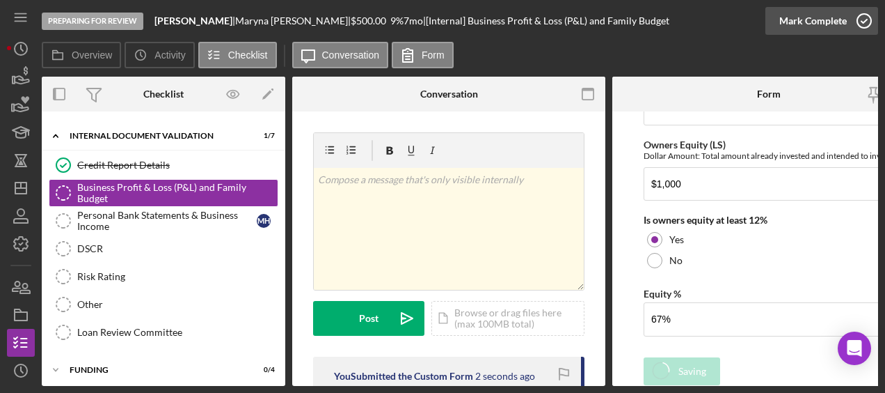
click at [877, 18] on div "Mark Complete" at bounding box center [822, 21] width 113 height 42
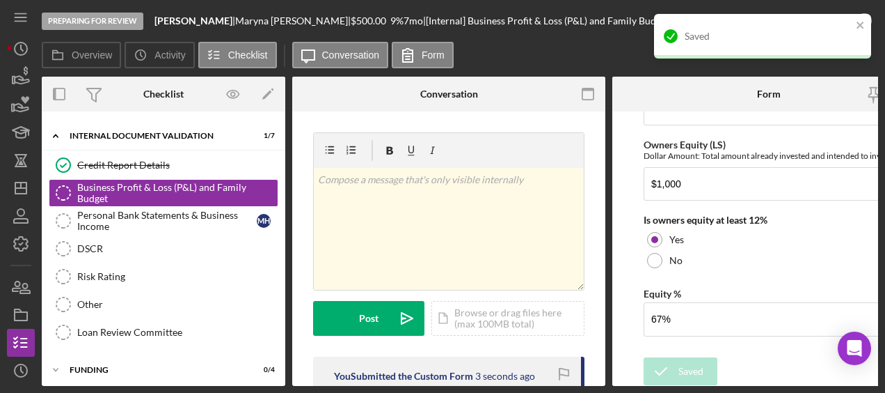
click at [866, 22] on div "Saved" at bounding box center [762, 36] width 217 height 45
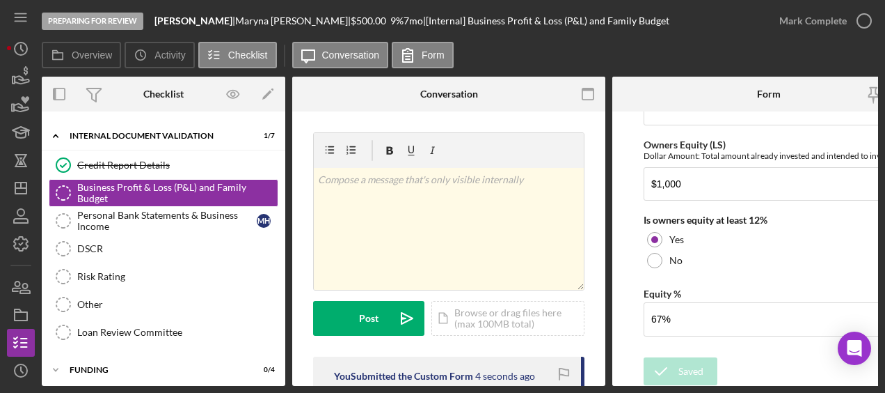
click at [0, 0] on icon "button" at bounding box center [0, 0] width 0 height 0
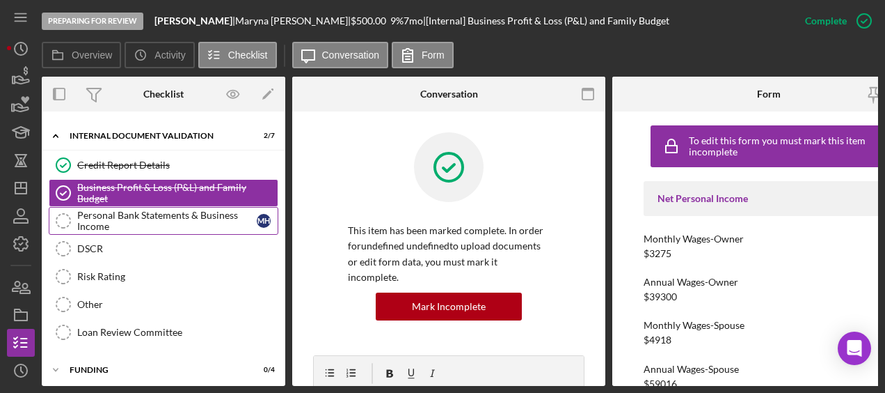
click at [136, 216] on div "Personal Bank Statements & Business Income" at bounding box center [167, 221] width 180 height 22
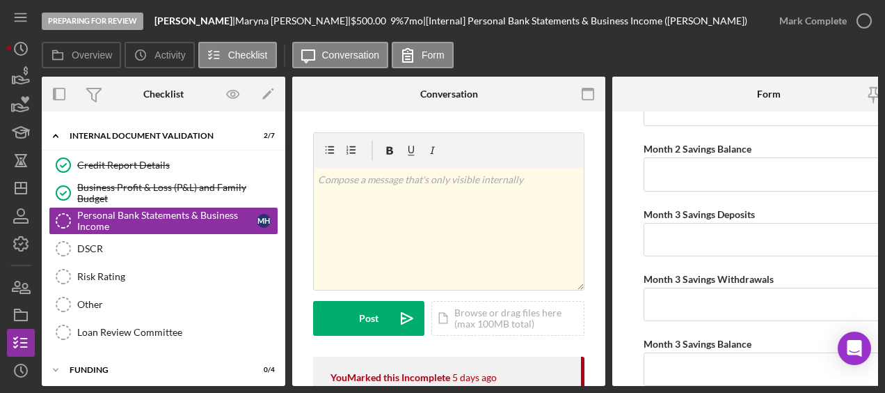
scroll to position [2525, 0]
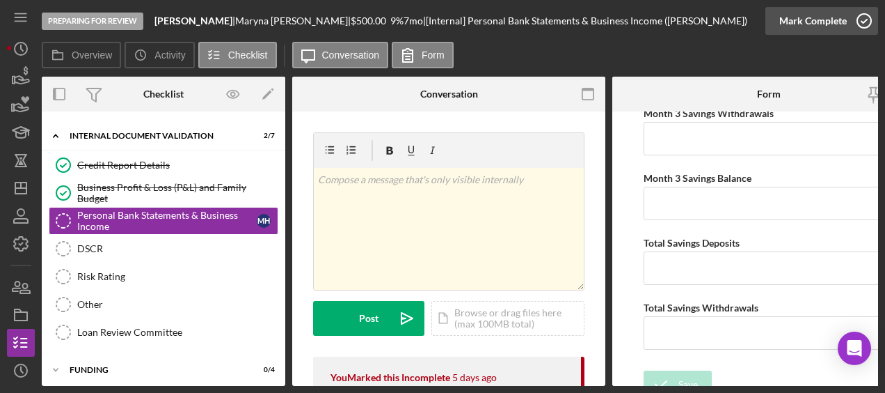
click at [860, 29] on icon "button" at bounding box center [864, 20] width 35 height 35
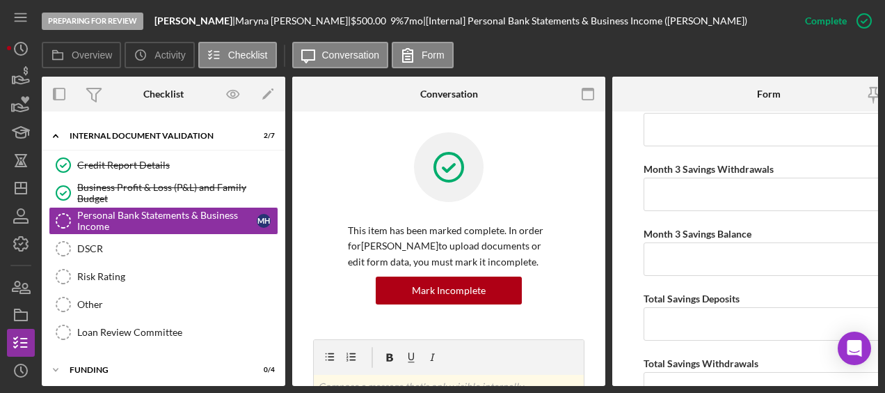
scroll to position [2581, 0]
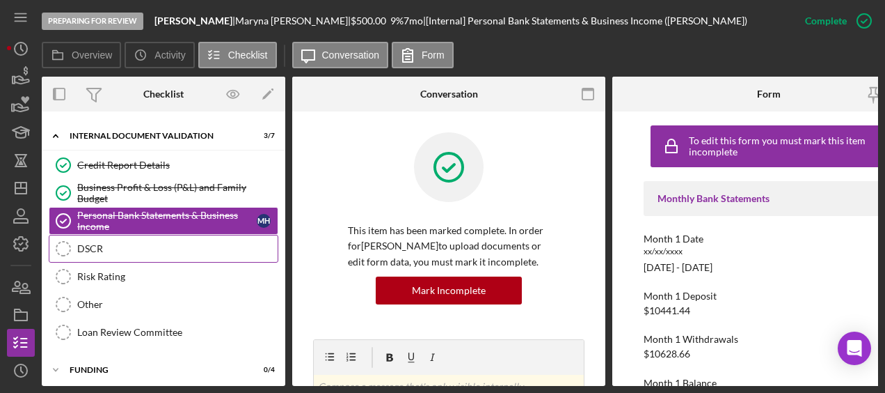
click at [156, 249] on div "DSCR" at bounding box center [177, 248] width 200 height 11
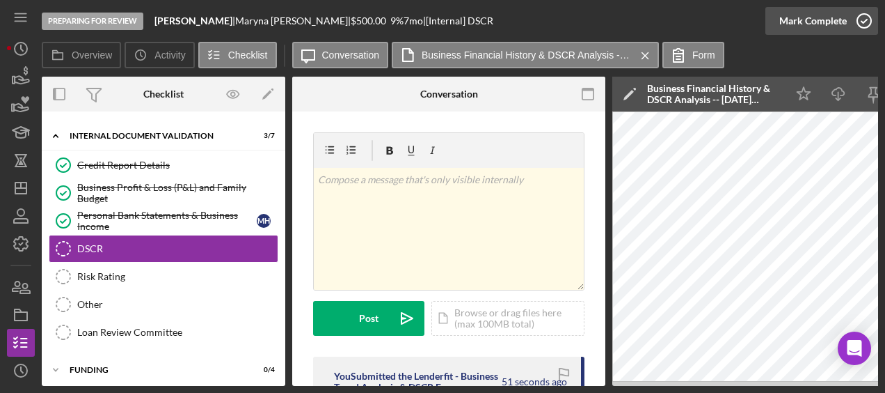
click at [867, 21] on icon "button" at bounding box center [864, 20] width 35 height 35
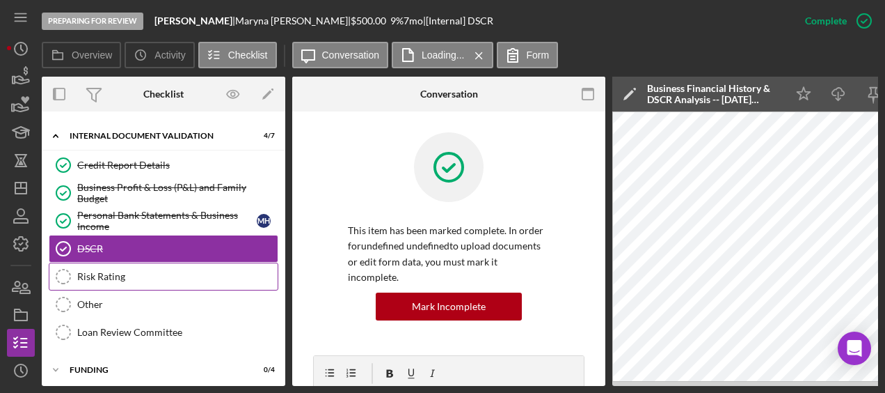
click at [102, 281] on link "Risk Rating Risk Rating" at bounding box center [164, 276] width 230 height 28
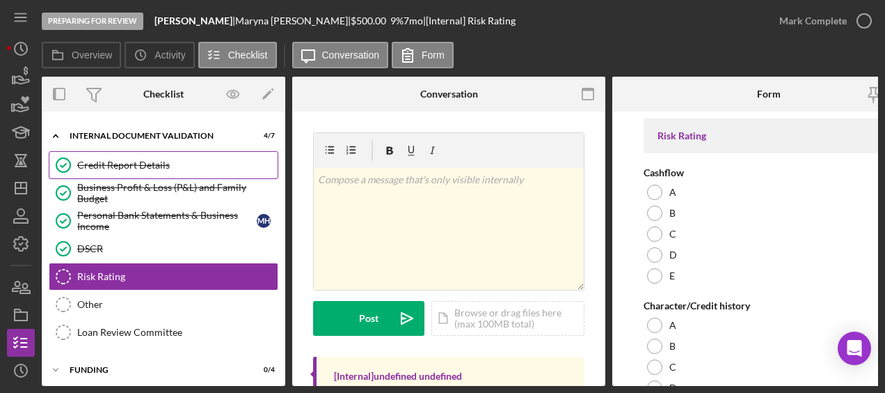
click at [125, 165] on div "Credit Report Details" at bounding box center [177, 164] width 200 height 11
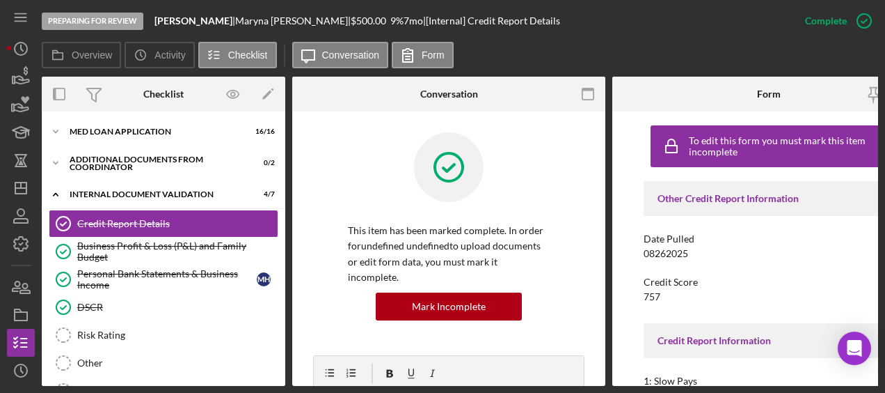
click at [107, 114] on div "Icon/Expander MED Loan Application 16 / 16 Icon/Expander Additional Documents f…" at bounding box center [164, 248] width 244 height 274
click at [104, 125] on div "Icon/Expander MED Loan Application 16 / 16" at bounding box center [164, 132] width 244 height 28
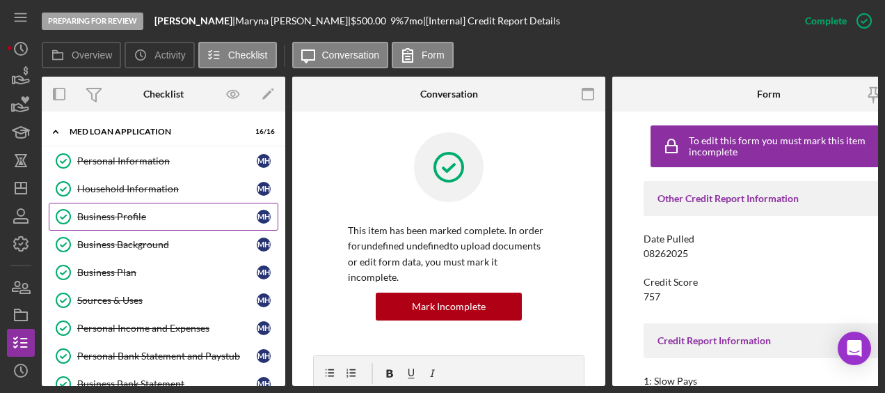
click at [106, 226] on link "Business Profile Business Profile M H" at bounding box center [164, 217] width 230 height 28
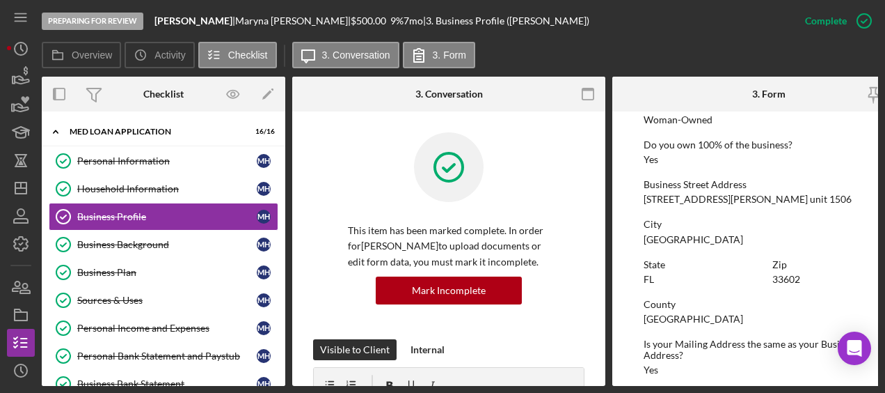
scroll to position [526, 0]
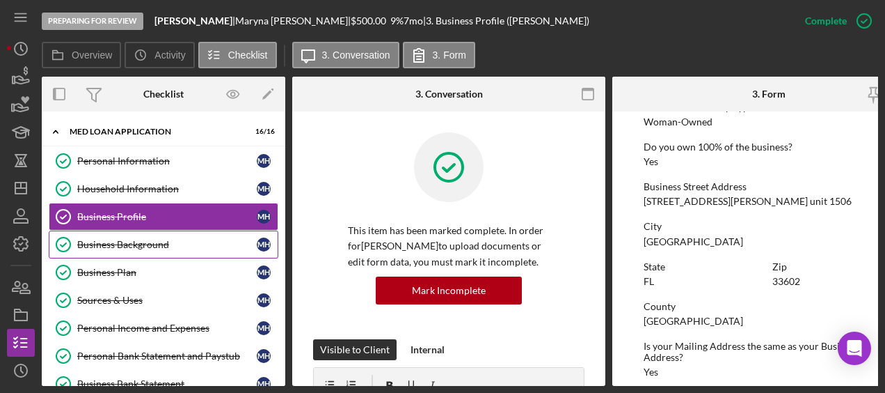
click at [182, 239] on div "Business Background" at bounding box center [167, 244] width 180 height 11
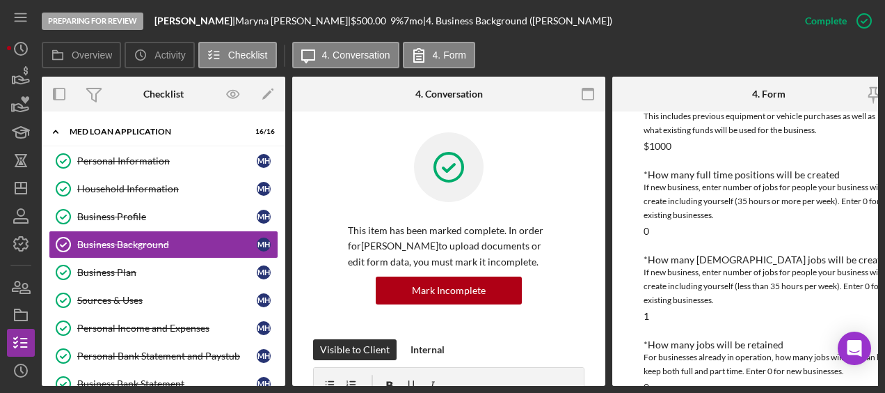
scroll to position [599, 0]
click at [153, 297] on div "Sources & Uses" at bounding box center [167, 299] width 180 height 11
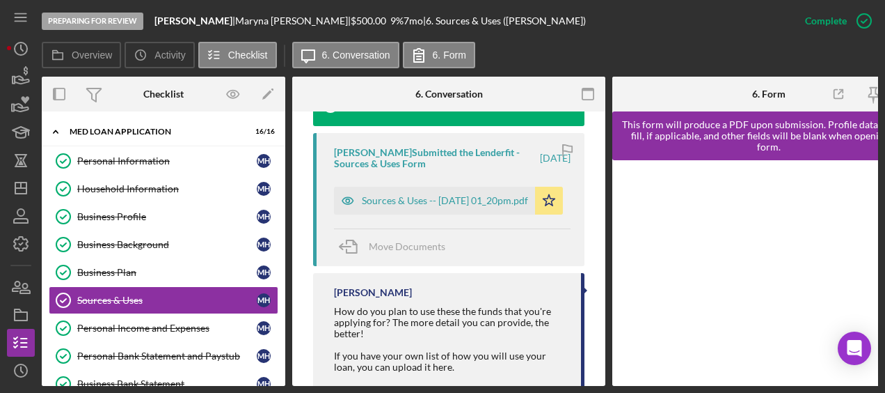
scroll to position [507, 0]
click at [409, 203] on div "Sources & Uses -- 2025-08-25 01_20pm.pdf" at bounding box center [445, 199] width 166 height 11
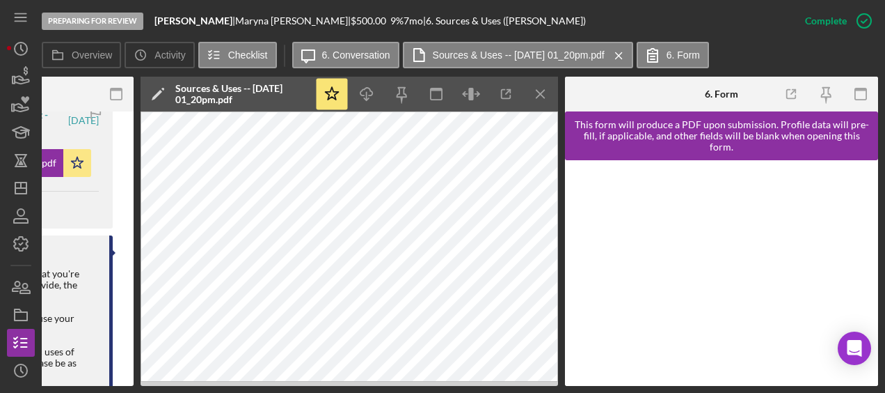
scroll to position [524, 0]
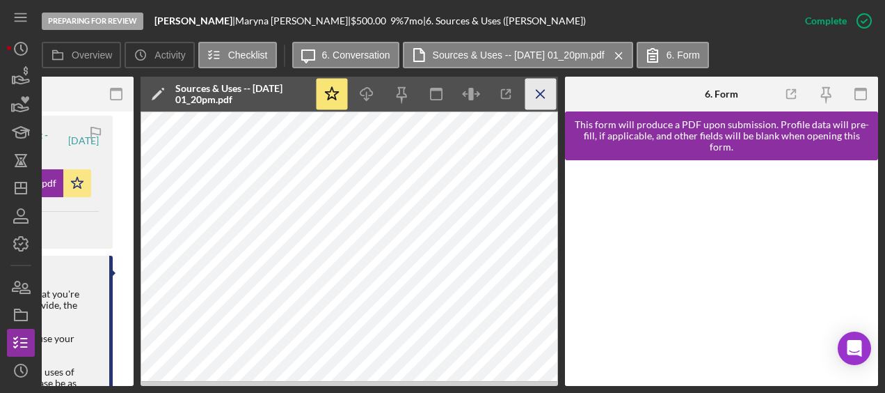
click at [554, 93] on icon "Icon/Menu Close" at bounding box center [541, 94] width 31 height 31
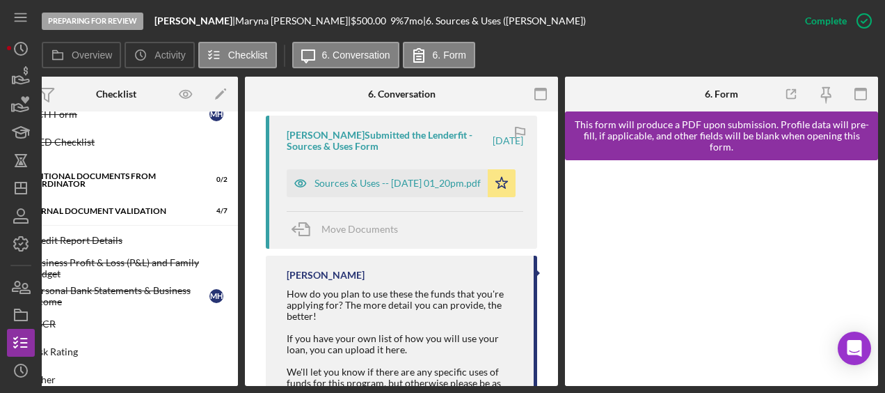
scroll to position [436, 0]
click at [129, 258] on div "Business Profit & Loss (P&L) and Family Budget" at bounding box center [130, 269] width 200 height 22
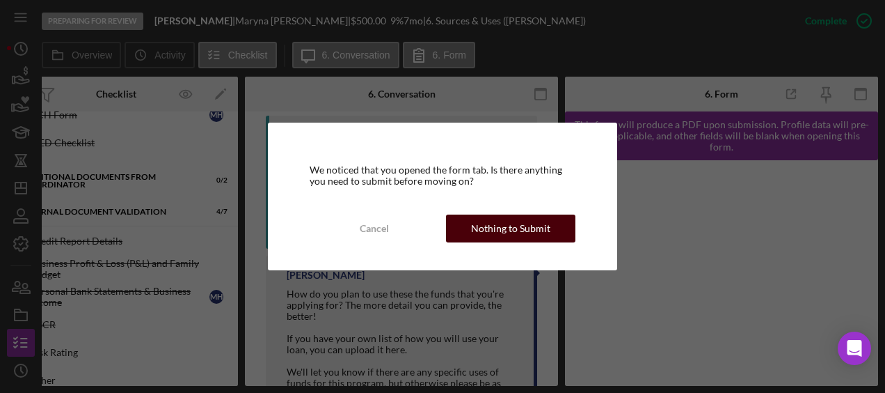
click at [520, 224] on div "Nothing to Submit" at bounding box center [510, 228] width 79 height 28
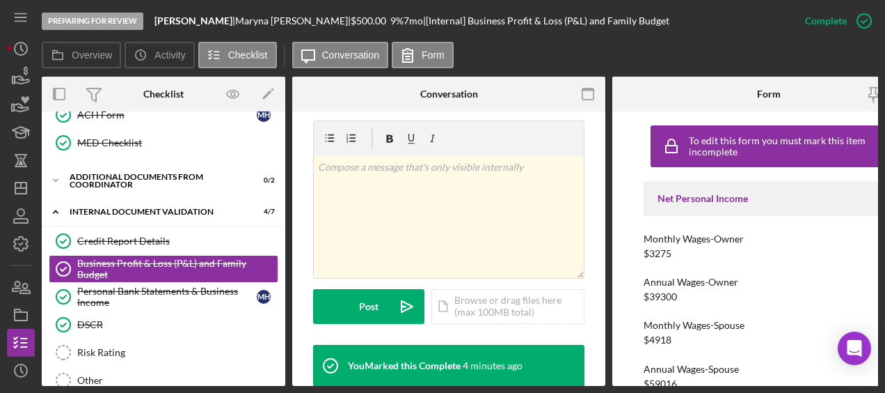
scroll to position [235, 0]
click at [496, 288] on div "Icon/Document Browse or drag files here (max 100MB total) Tap to choose files o…" at bounding box center [508, 305] width 153 height 35
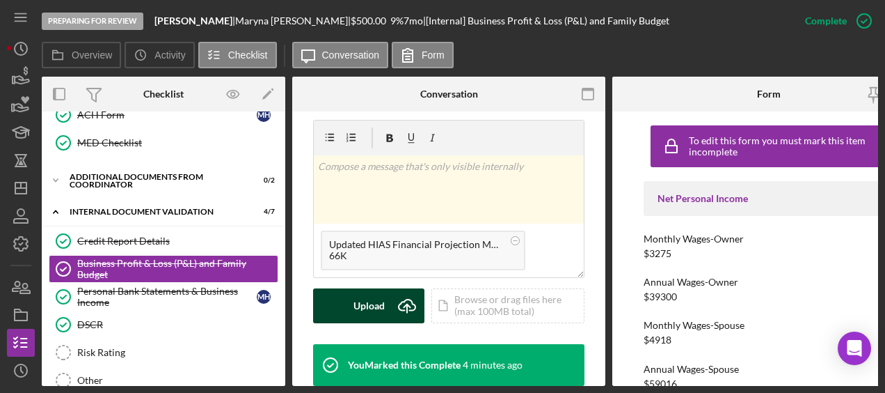
click at [342, 288] on button "Upload Icon/Upload" at bounding box center [368, 305] width 111 height 35
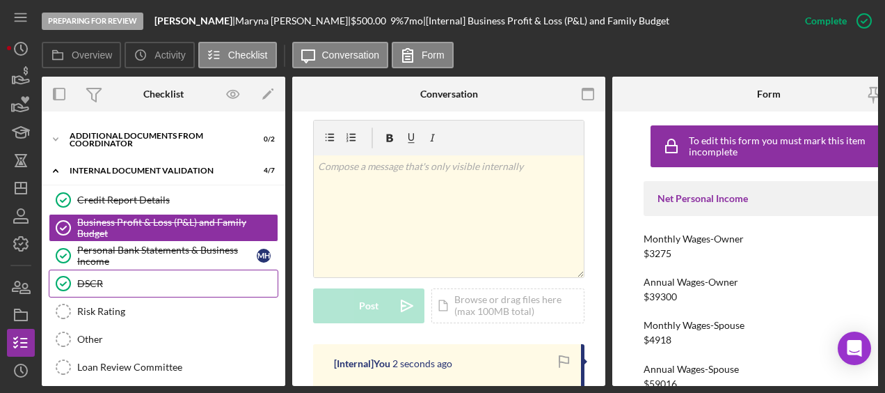
scroll to position [478, 0]
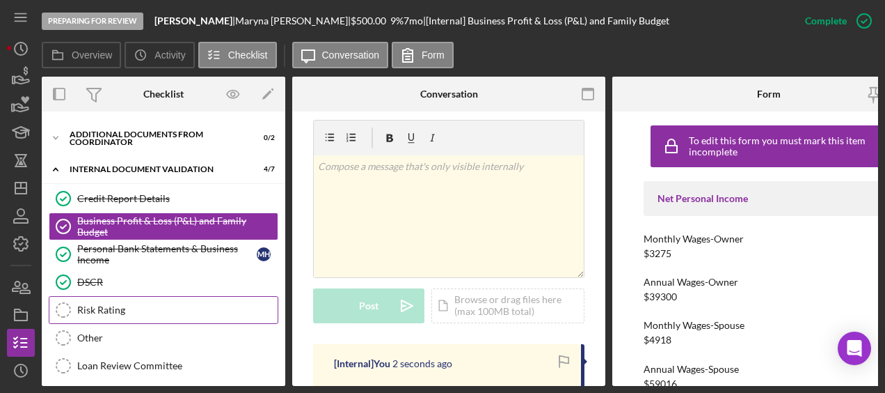
click at [141, 304] on div "Risk Rating" at bounding box center [177, 309] width 200 height 11
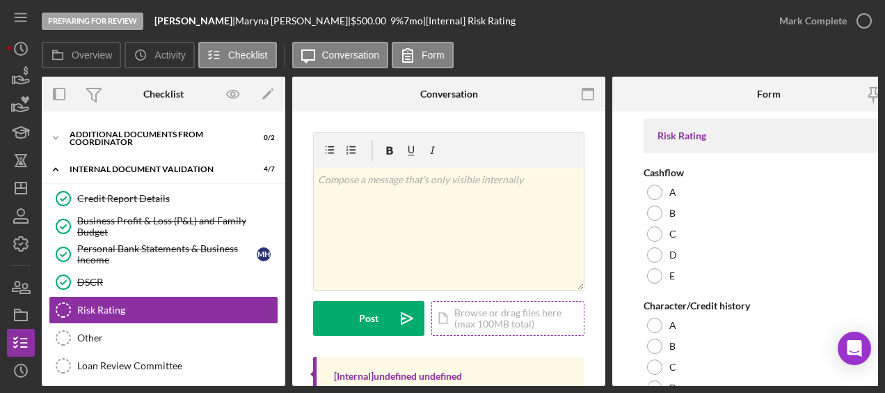
click at [487, 315] on div "Icon/Document Browse or drag files here (max 100MB total) Tap to choose files o…" at bounding box center [508, 318] width 153 height 35
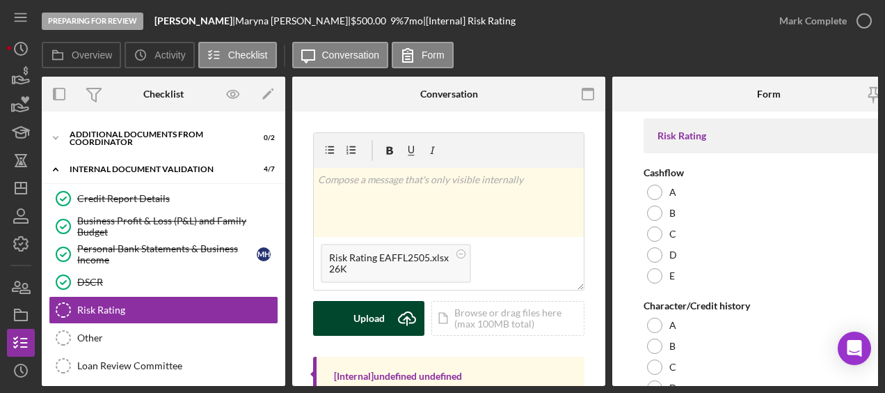
click at [356, 322] on div "Upload" at bounding box center [369, 318] width 31 height 35
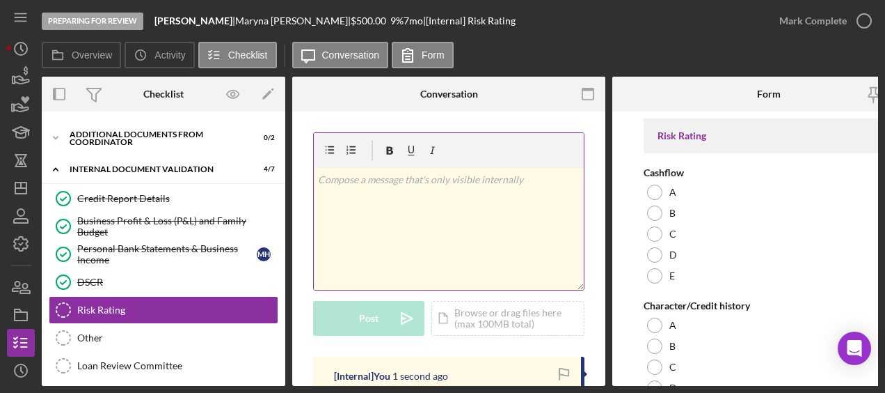
scroll to position [240, 0]
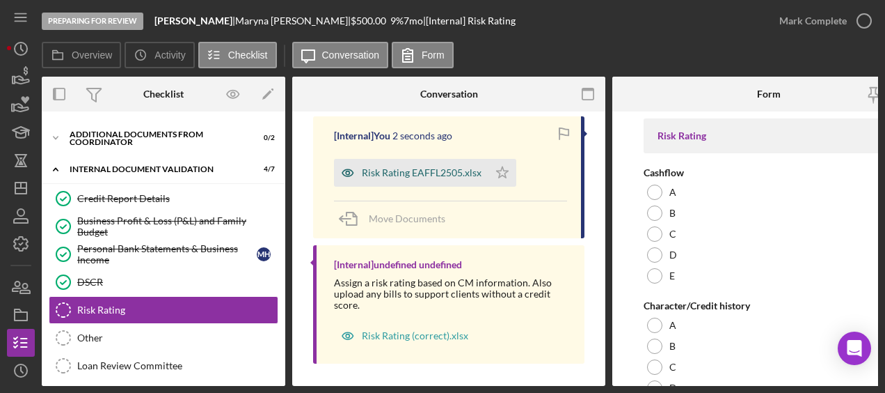
click at [434, 180] on div "Risk Rating EAFFL2505.xlsx" at bounding box center [411, 173] width 155 height 28
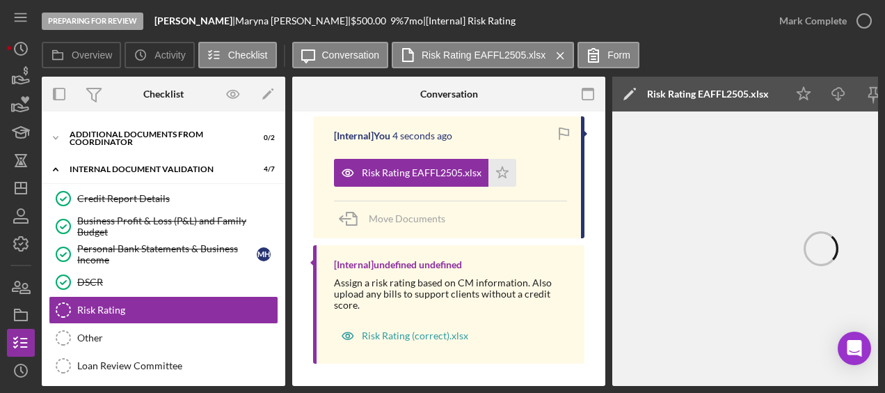
scroll to position [0, 472]
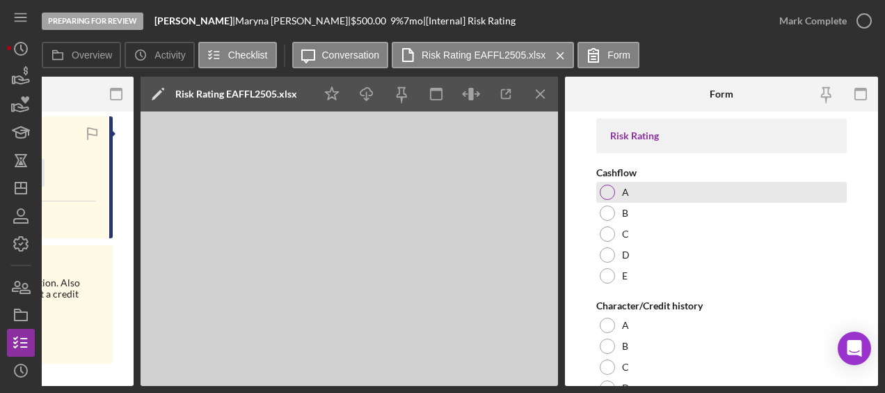
click at [602, 192] on div at bounding box center [607, 191] width 15 height 15
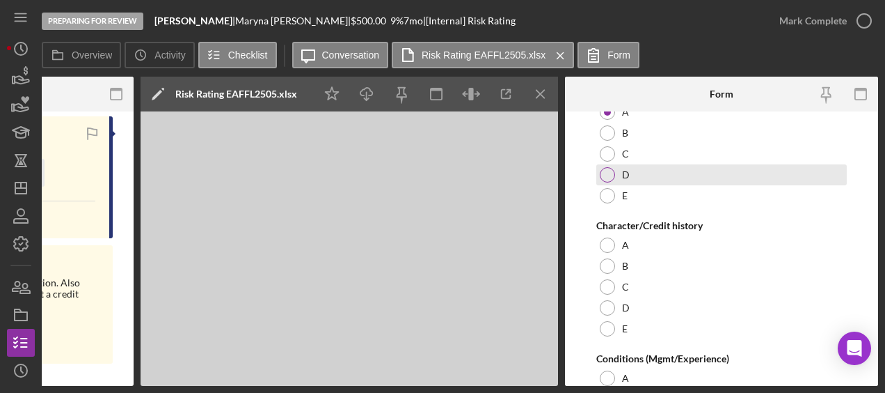
scroll to position [81, 0]
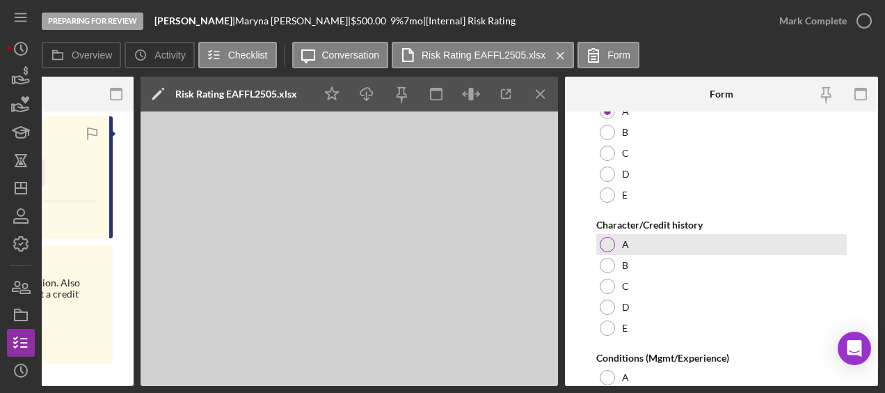
click at [609, 244] on div at bounding box center [607, 244] width 15 height 15
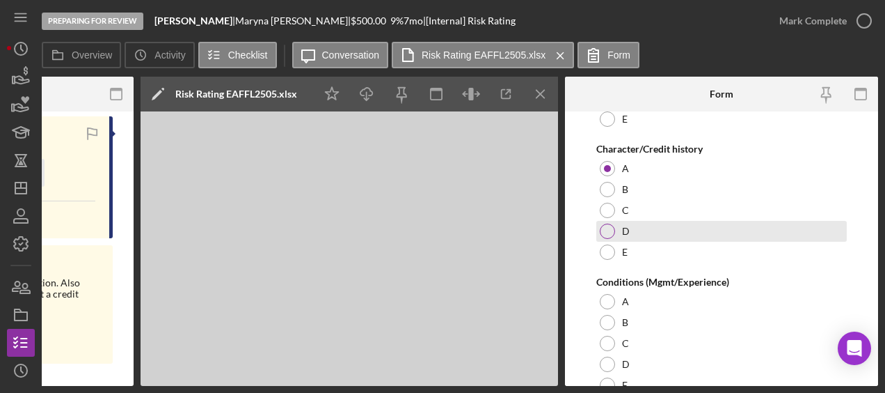
scroll to position [196, 0]
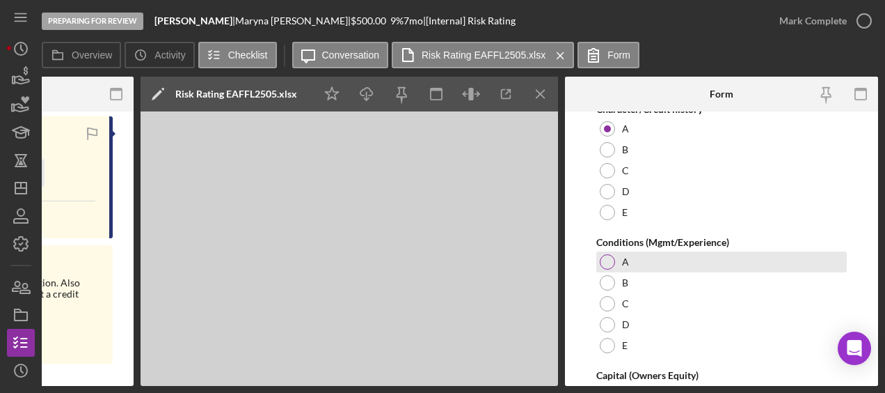
click at [609, 268] on div at bounding box center [607, 261] width 15 height 15
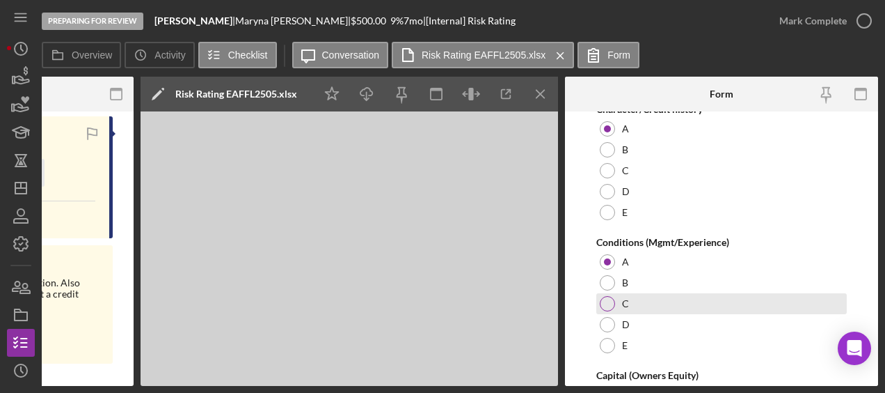
scroll to position [381, 0]
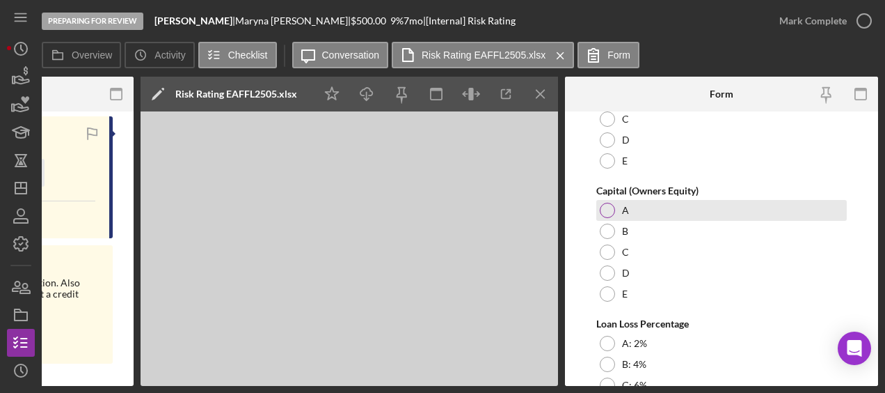
click at [604, 217] on div "A" at bounding box center [722, 210] width 251 height 21
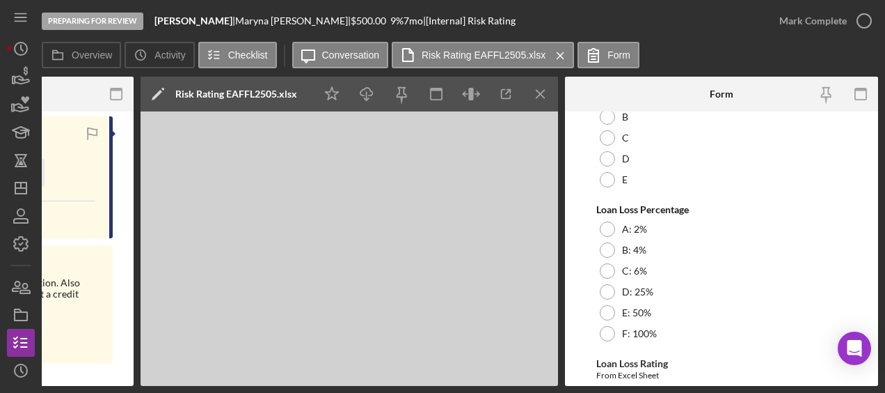
scroll to position [495, 0]
click at [603, 233] on div at bounding box center [607, 228] width 15 height 15
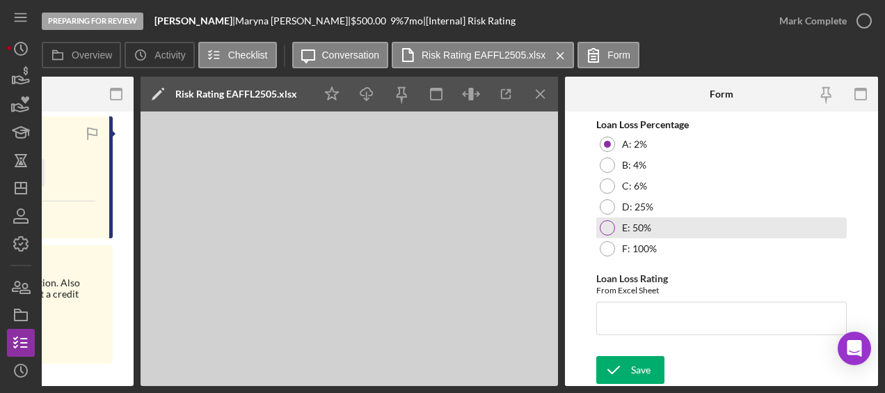
scroll to position [583, 0]
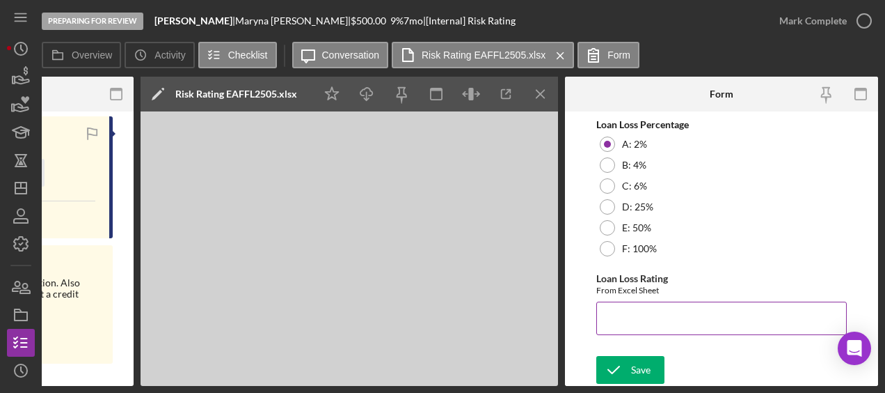
click at [672, 313] on input "Loan Loss Rating" at bounding box center [722, 317] width 251 height 33
type input "5"
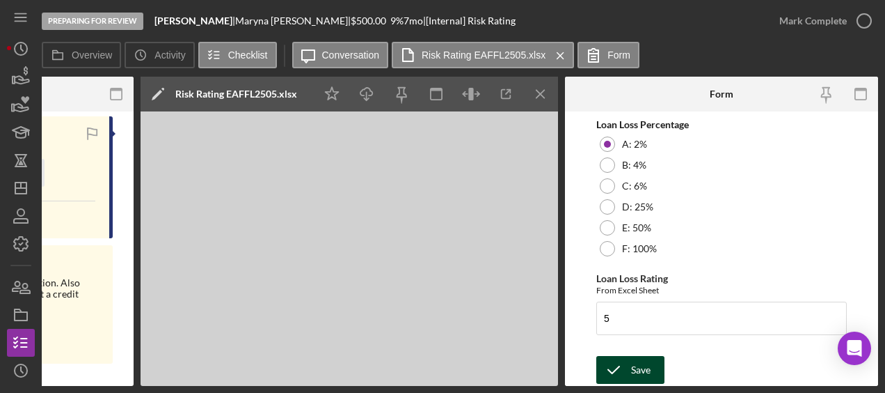
click at [647, 366] on div "Save" at bounding box center [640, 370] width 19 height 28
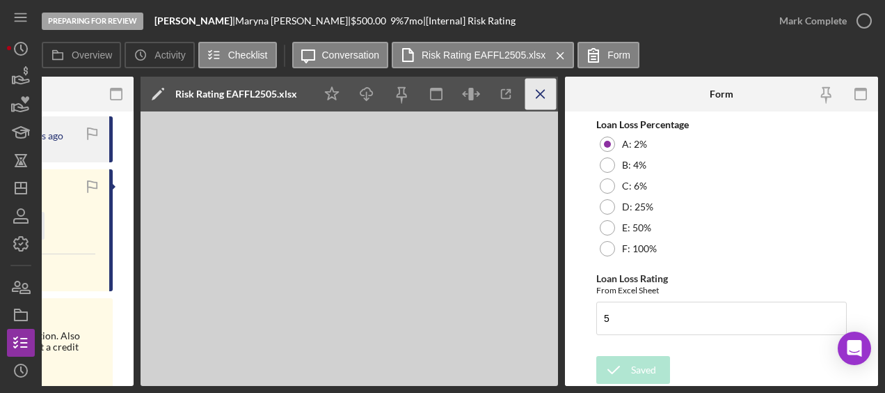
click at [549, 95] on icon "Icon/Menu Close" at bounding box center [541, 94] width 31 height 31
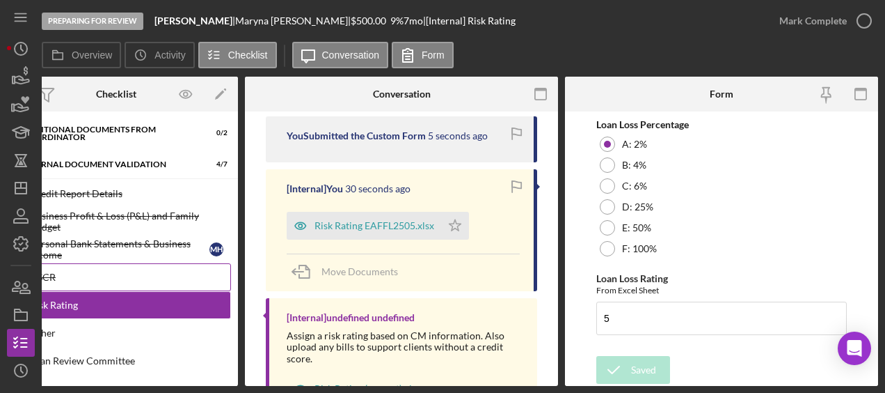
scroll to position [481, 0]
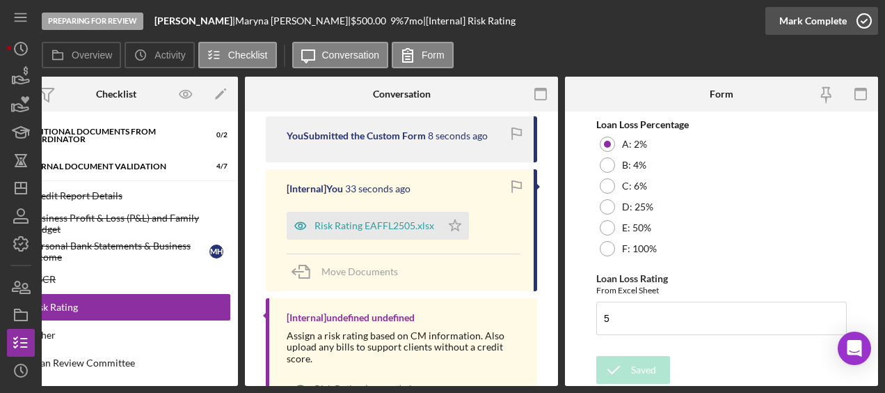
click at [862, 24] on icon "button" at bounding box center [864, 20] width 35 height 35
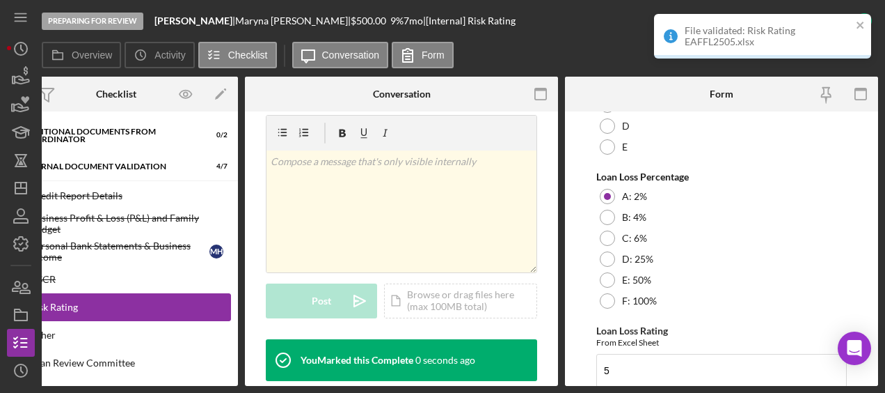
scroll to position [639, 0]
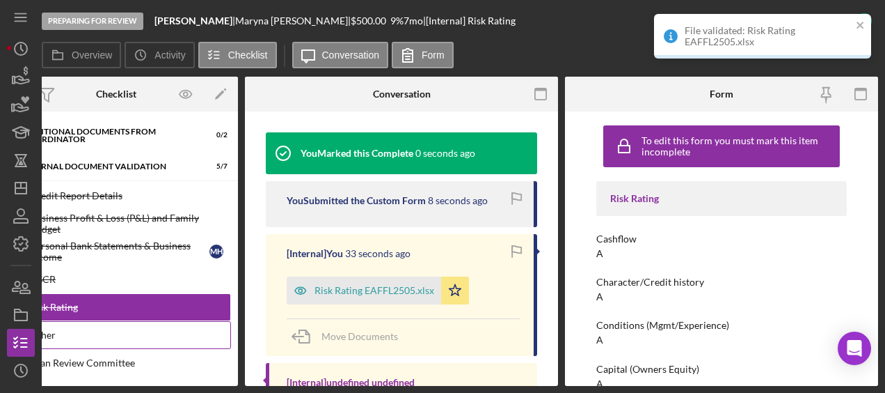
click at [143, 321] on link "Other Other" at bounding box center [116, 335] width 230 height 28
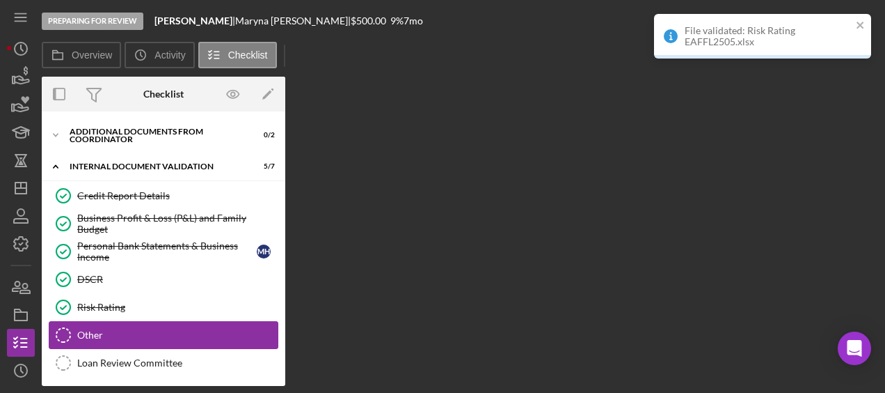
click at [143, 321] on link "Other Other" at bounding box center [164, 335] width 230 height 28
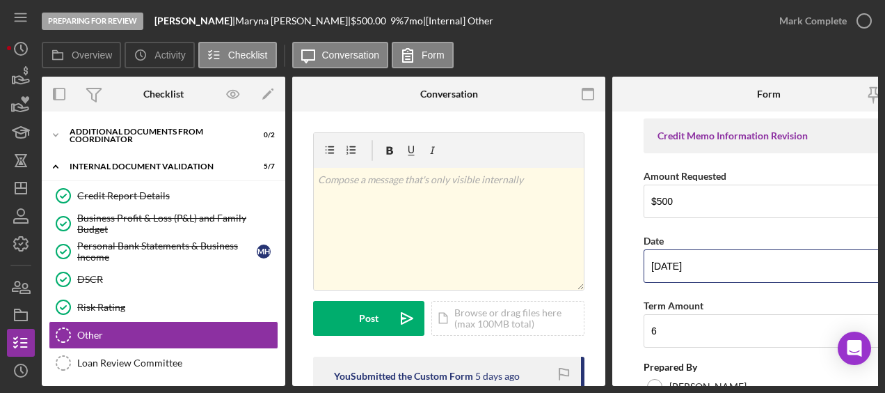
drag, startPoint x: 703, startPoint y: 262, endPoint x: 610, endPoint y: 260, distance: 93.3
click at [610, 260] on div "Overview Internal Workflow Stage Preparing for Review Icon/Dropdown Arrow Archi…" at bounding box center [460, 231] width 837 height 309
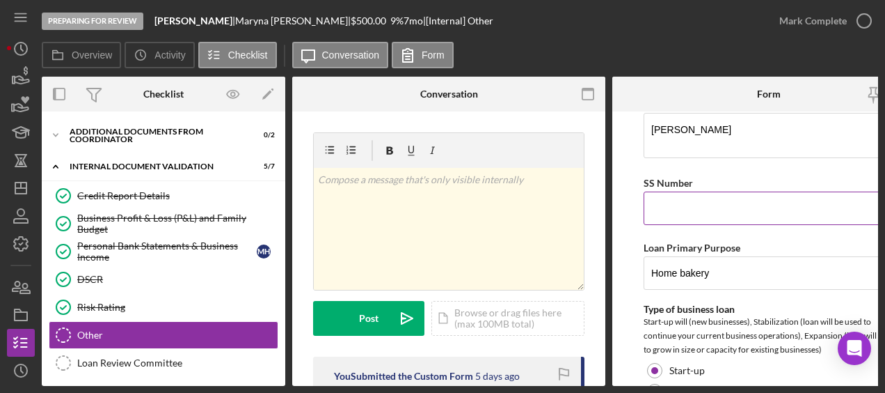
scroll to position [306, 0]
type input "09/02/2025"
click at [674, 203] on input "SS Number" at bounding box center [769, 207] width 251 height 33
click at [674, 206] on input "185017-3575" at bounding box center [769, 207] width 251 height 33
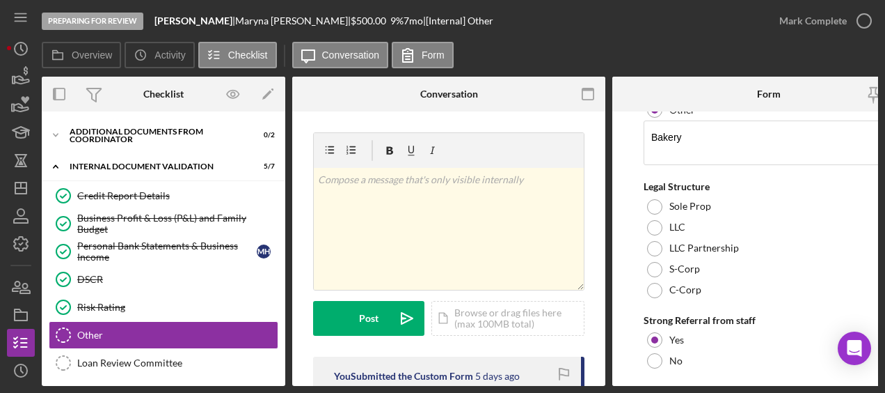
scroll to position [763, 0]
type input "185-17-3575"
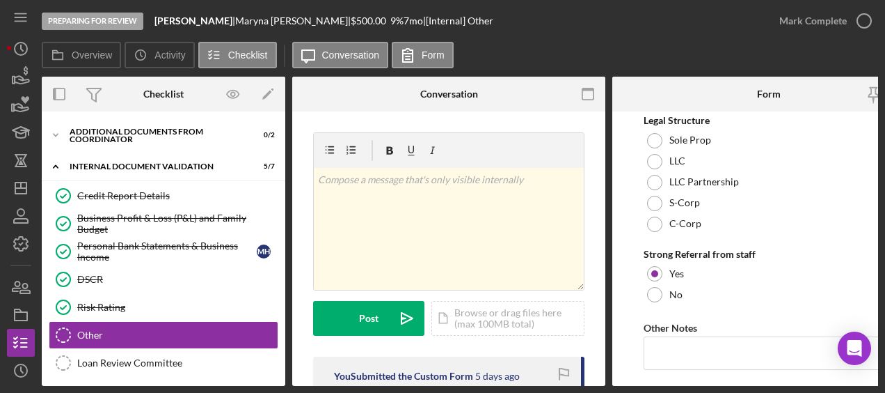
scroll to position [824, 0]
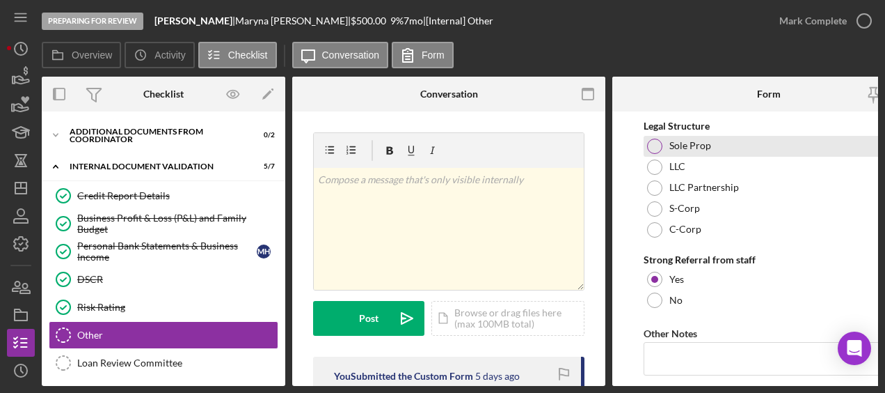
click at [659, 146] on div at bounding box center [654, 146] width 15 height 15
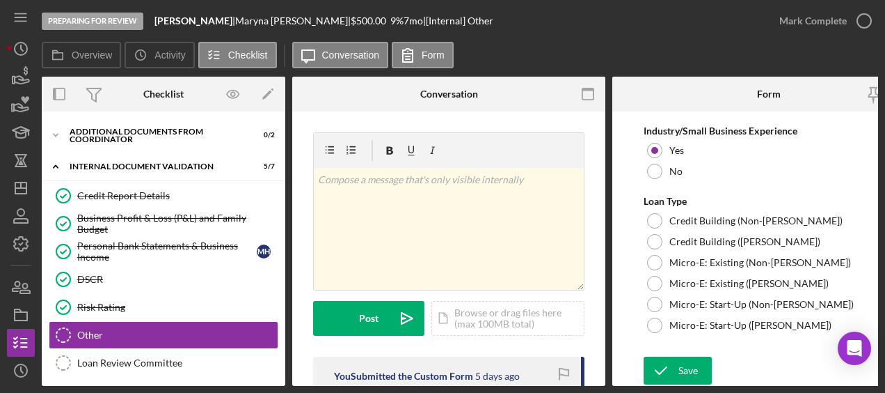
scroll to position [1087, 0]
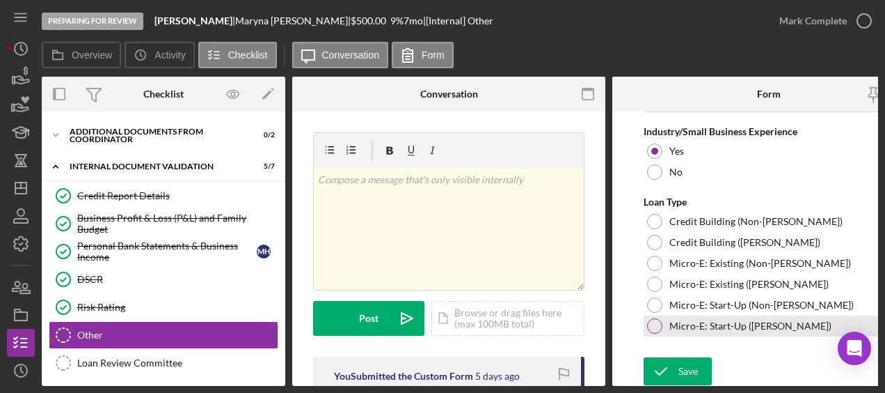
click at [653, 318] on div at bounding box center [654, 325] width 15 height 15
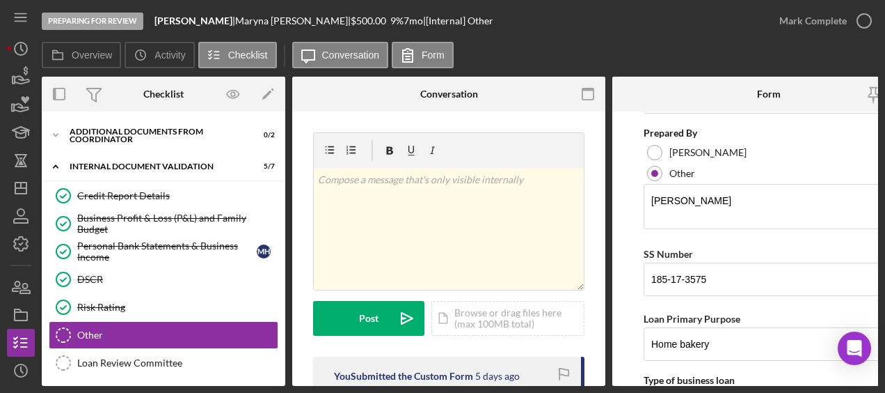
scroll to position [100, 0]
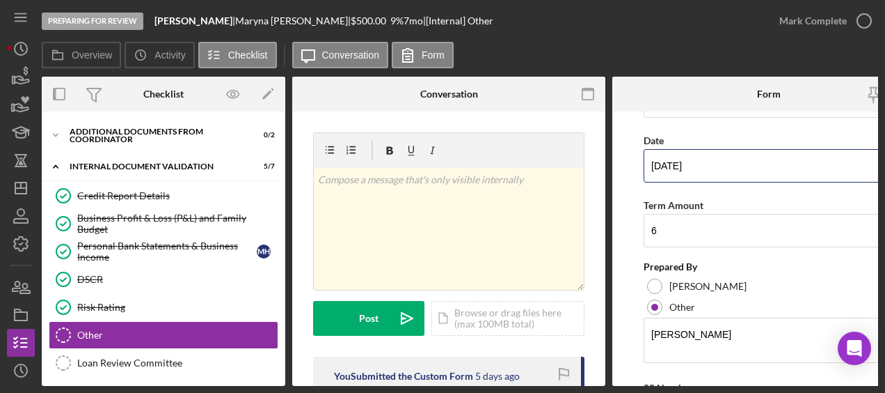
drag, startPoint x: 715, startPoint y: 173, endPoint x: 613, endPoint y: 163, distance: 102.1
click at [613, 163] on form "Credit Memo Information Revision Amount Requested $500 Date 09/02/2025 Term Amo…" at bounding box center [769, 248] width 313 height 274
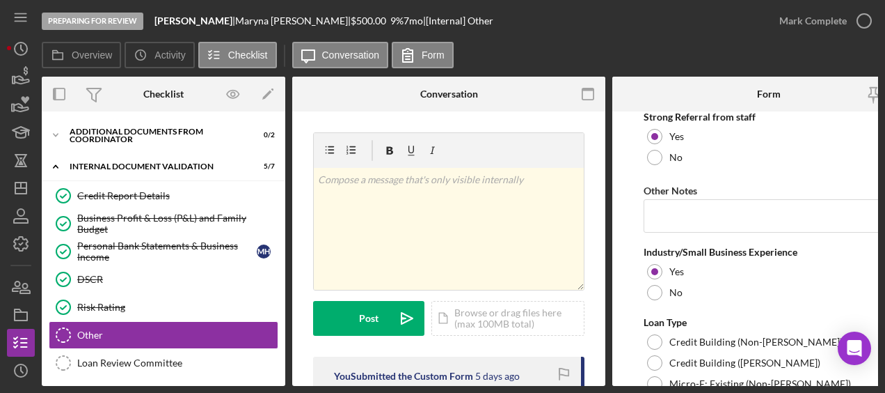
scroll to position [1087, 0]
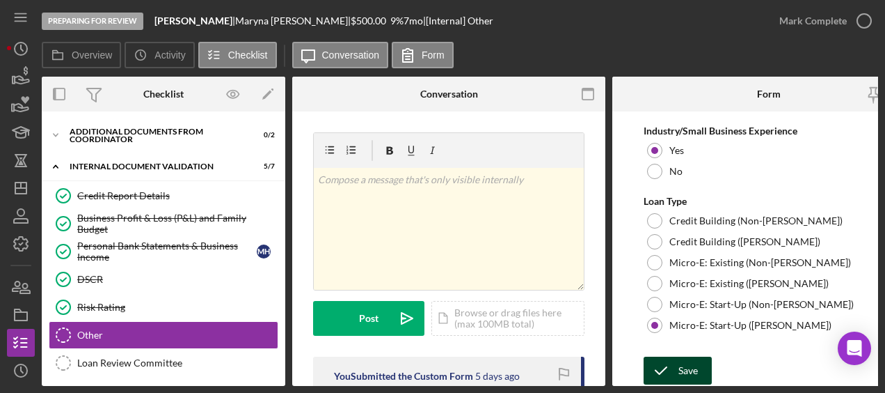
type input "08/28/2025"
click at [681, 363] on div "Save" at bounding box center [688, 370] width 19 height 28
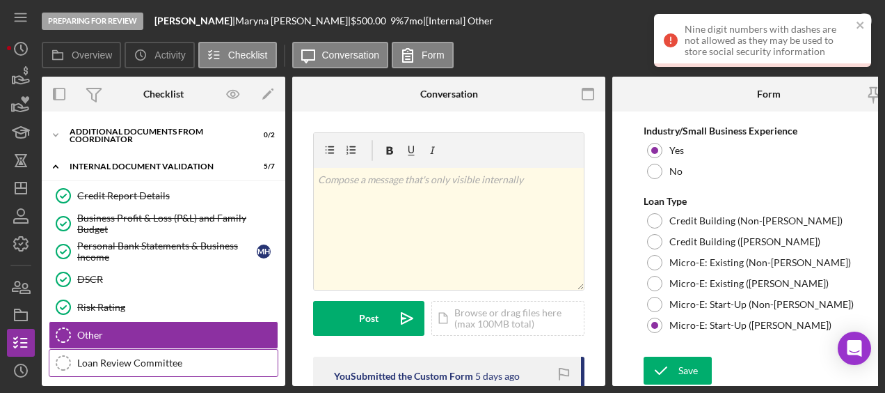
click at [135, 357] on div "Loan Review Committee" at bounding box center [177, 362] width 200 height 11
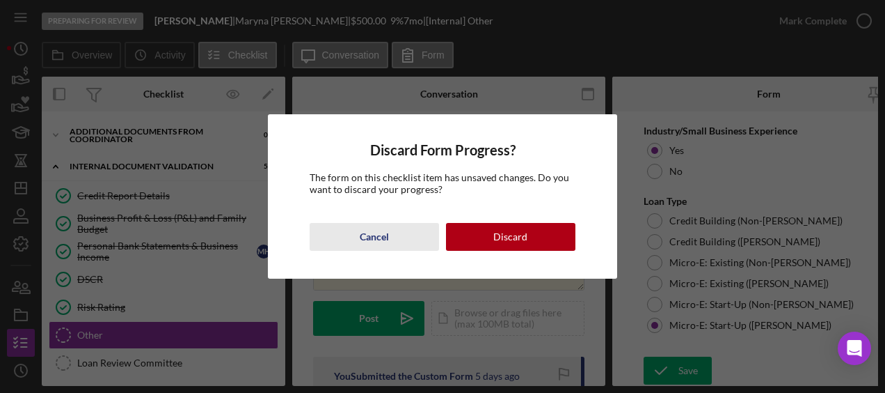
click at [402, 241] on button "Cancel" at bounding box center [374, 237] width 129 height 28
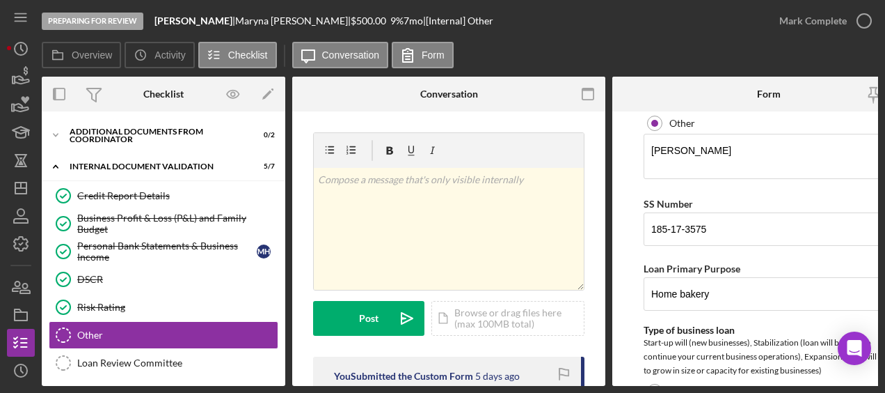
scroll to position [284, 0]
click at [669, 228] on input "185-17-3575" at bounding box center [769, 228] width 251 height 33
click at [684, 226] on input "18517-3575" at bounding box center [769, 228] width 251 height 33
click at [682, 226] on input "18517-3575" at bounding box center [769, 228] width 251 height 33
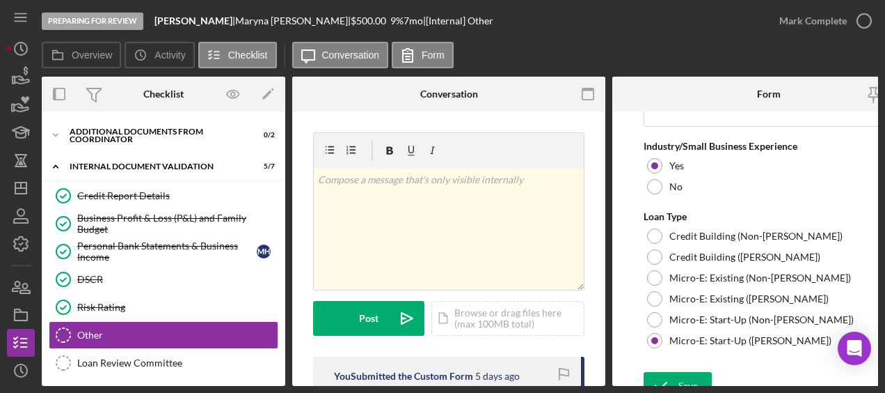
scroll to position [1087, 0]
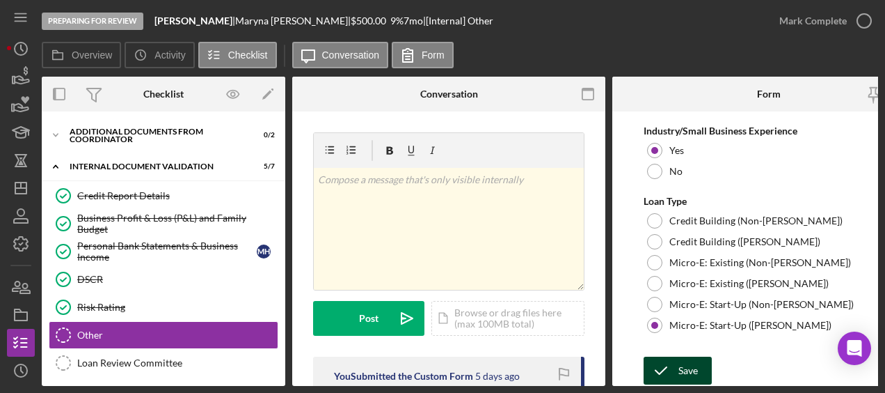
type input "185173575"
click at [672, 365] on icon "submit" at bounding box center [661, 370] width 35 height 35
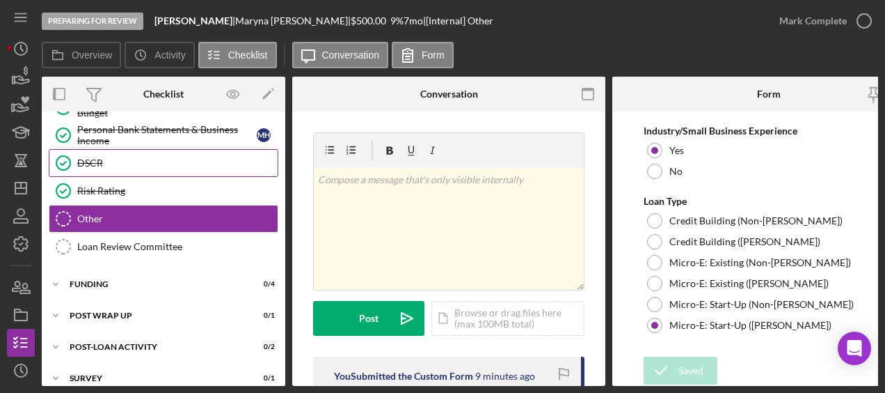
scroll to position [597, 0]
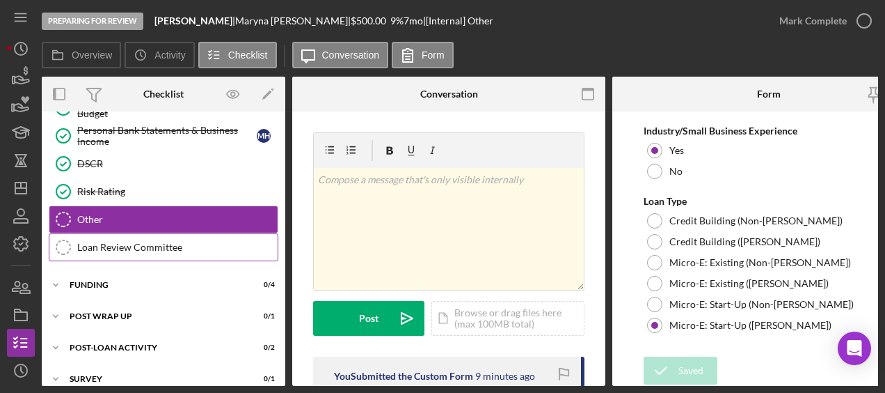
click at [198, 247] on link "Loan Review Committee Loan Review Committee" at bounding box center [164, 247] width 230 height 28
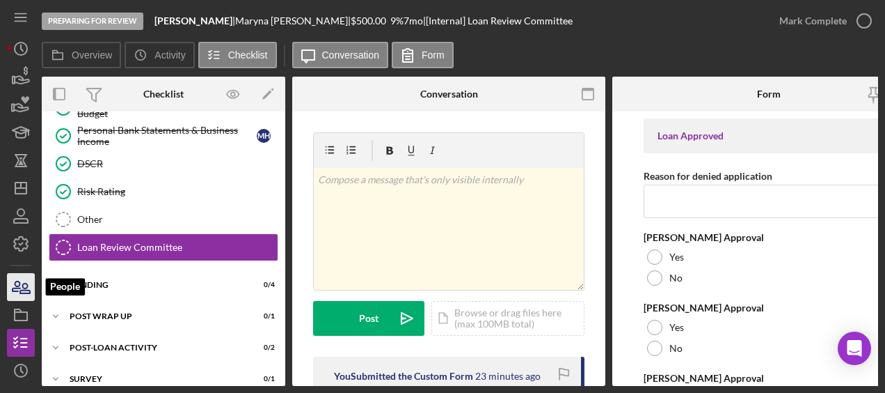
click at [22, 275] on icon "button" at bounding box center [20, 286] width 35 height 35
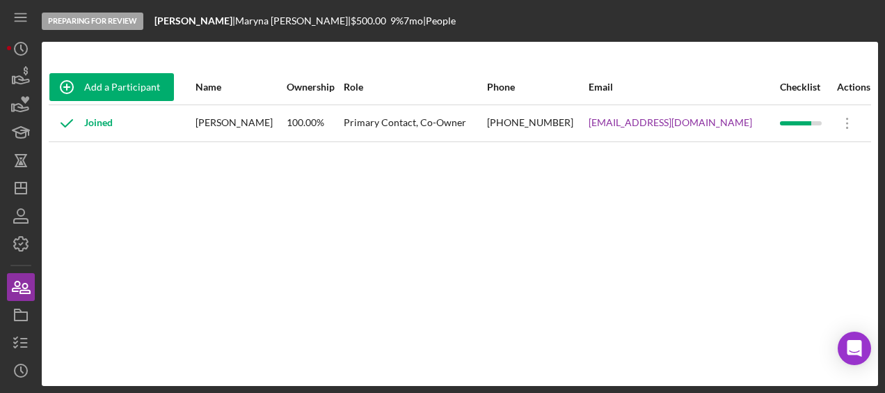
drag, startPoint x: 709, startPoint y: 124, endPoint x: 670, endPoint y: 143, distance: 44.2
click at [670, 143] on div "Add a Participant Name Ownership Role Phone Email Checklist Actions Joined Mary…" at bounding box center [460, 214] width 837 height 288
drag, startPoint x: 738, startPoint y: 126, endPoint x: 594, endPoint y: 122, distance: 143.5
click at [594, 122] on tr "Joined Maryna Hryshyna 100.00% Primary Contact, Co-Owner (813) 466-9237 marinag…" at bounding box center [460, 122] width 823 height 37
copy tr "marinagrihina1106@gmail.com"
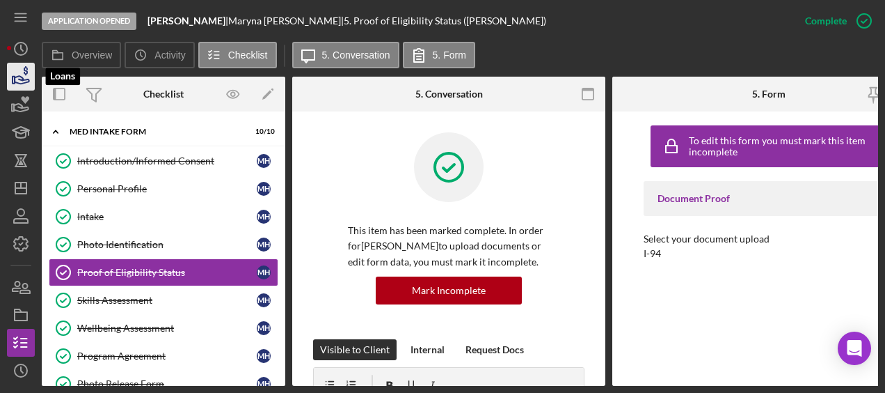
click at [22, 87] on icon "button" at bounding box center [20, 76] width 35 height 35
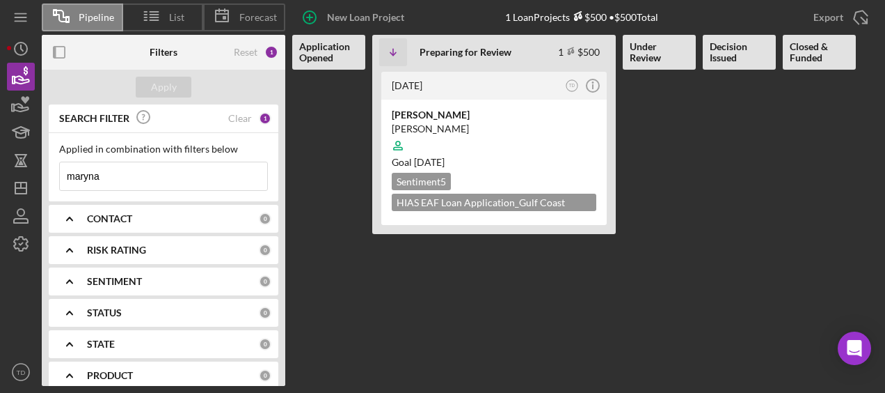
click at [118, 187] on input "maryna" at bounding box center [163, 176] width 207 height 28
type input "m"
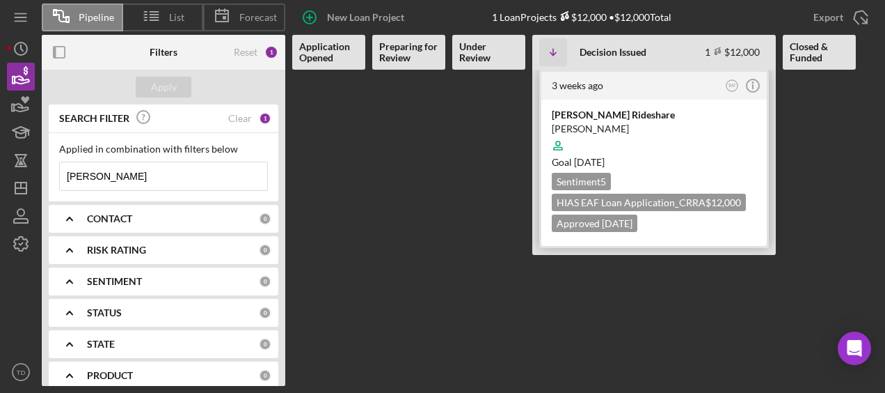
type input "[PERSON_NAME]"
click at [594, 118] on div "[PERSON_NAME] Rideshare" at bounding box center [654, 115] width 205 height 14
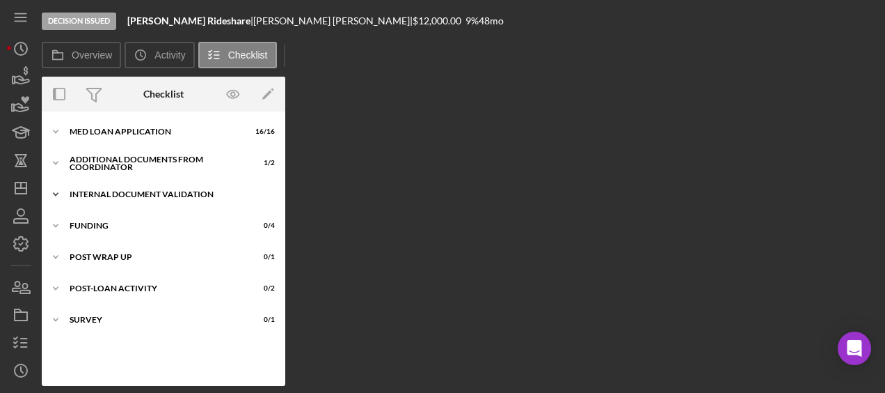
click at [111, 199] on div "Icon/Expander Internal Document Validation 5 / 7" at bounding box center [164, 194] width 244 height 28
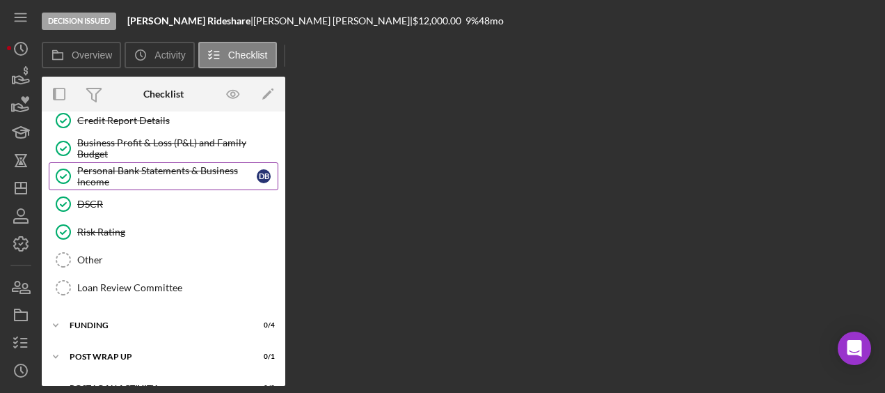
scroll to position [104, 0]
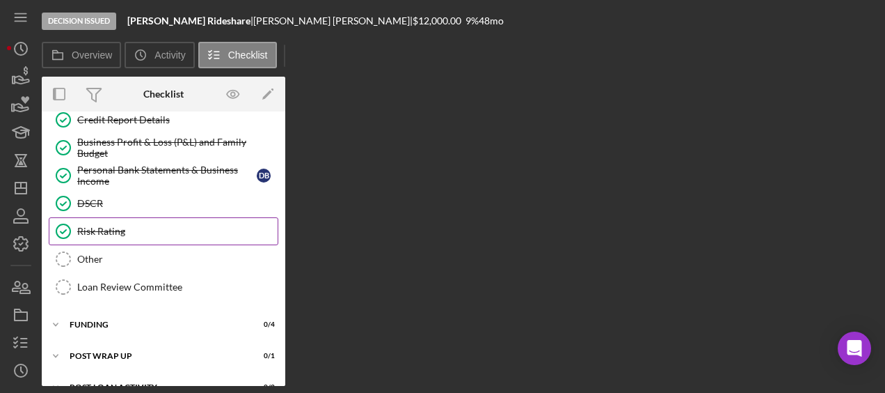
click at [90, 234] on link "Risk Rating Risk Rating" at bounding box center [164, 231] width 230 height 28
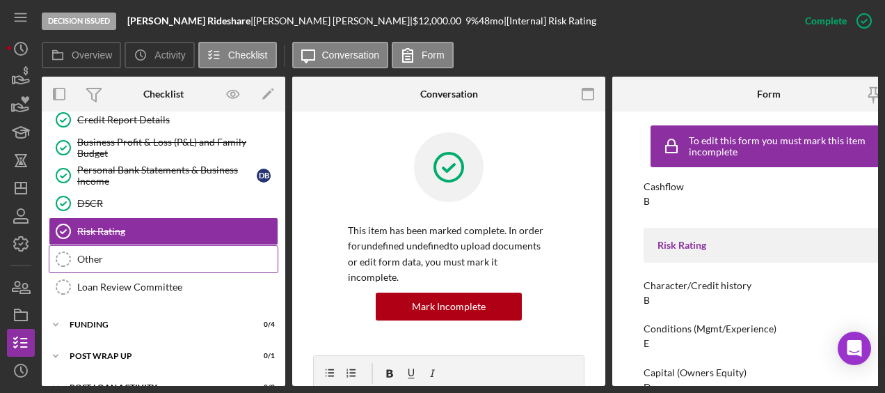
click at [90, 261] on div "Other" at bounding box center [177, 258] width 200 height 11
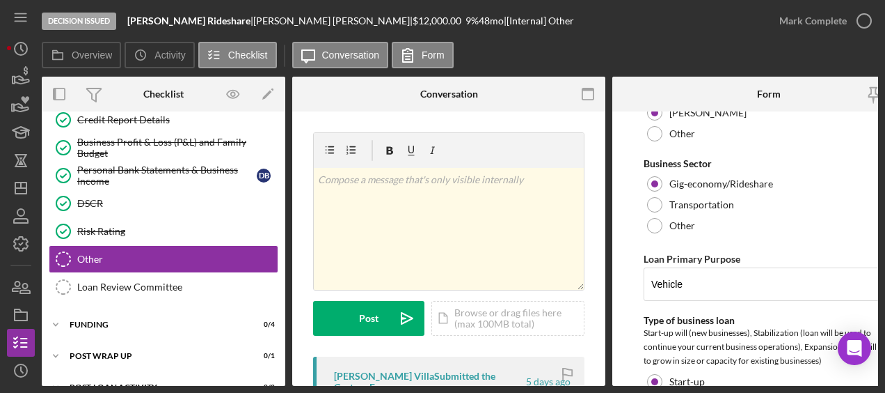
scroll to position [120, 0]
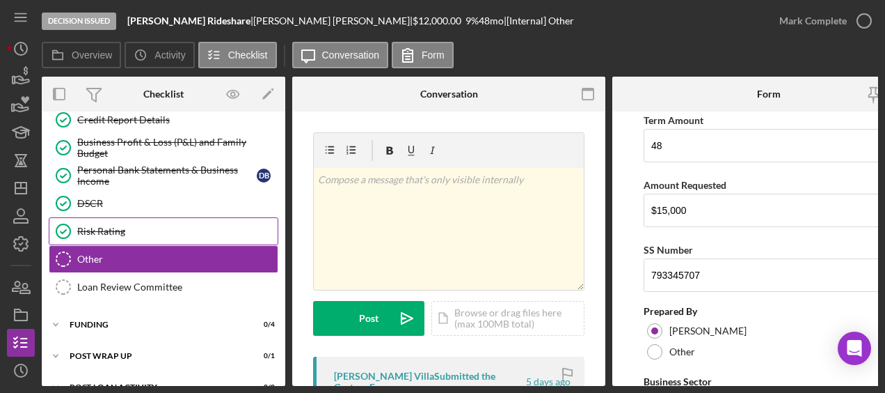
click at [119, 226] on div "Risk Rating" at bounding box center [177, 231] width 200 height 11
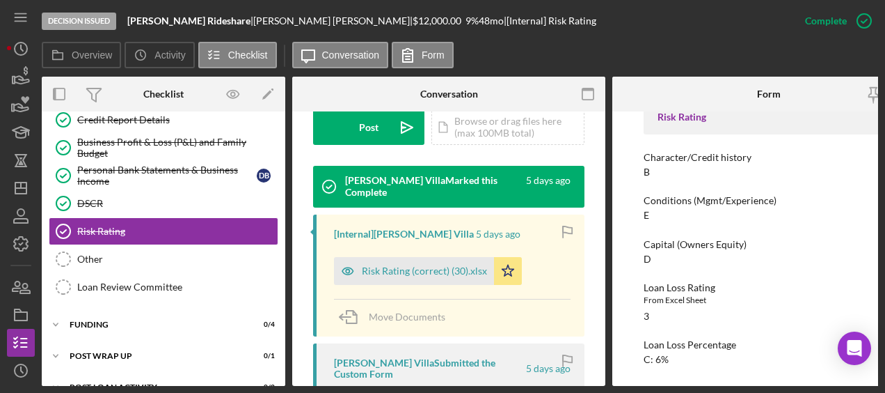
scroll to position [419, 0]
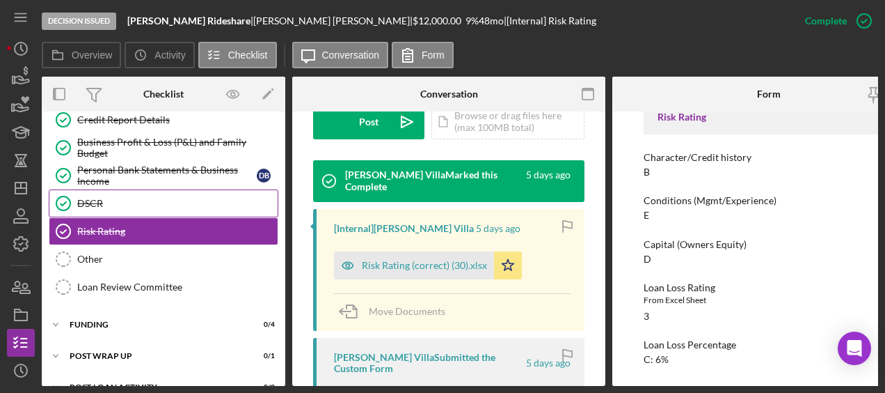
click at [130, 206] on div "DSCR" at bounding box center [177, 203] width 200 height 11
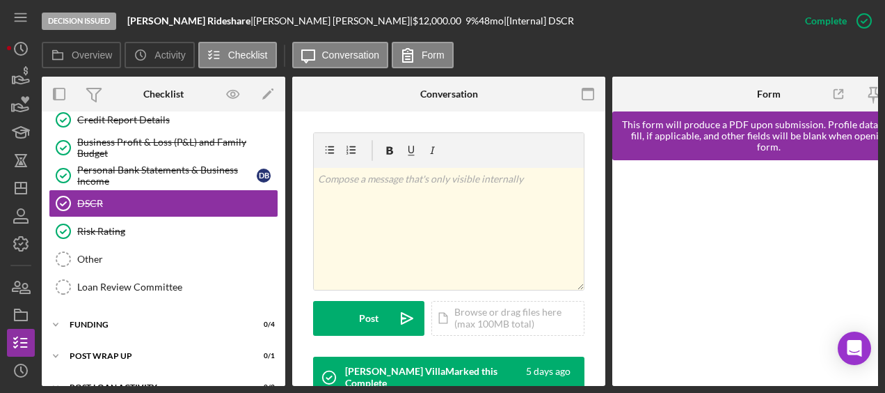
scroll to position [136, 0]
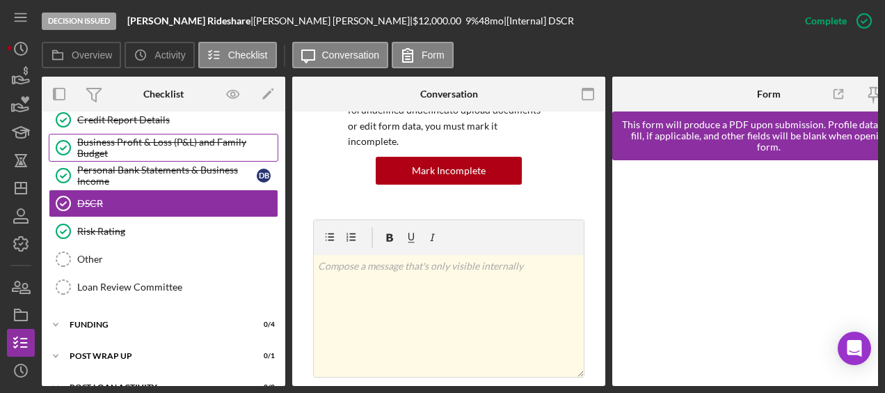
click at [102, 136] on div "Business Profit & Loss (P&L) and Family Budget" at bounding box center [177, 147] width 200 height 22
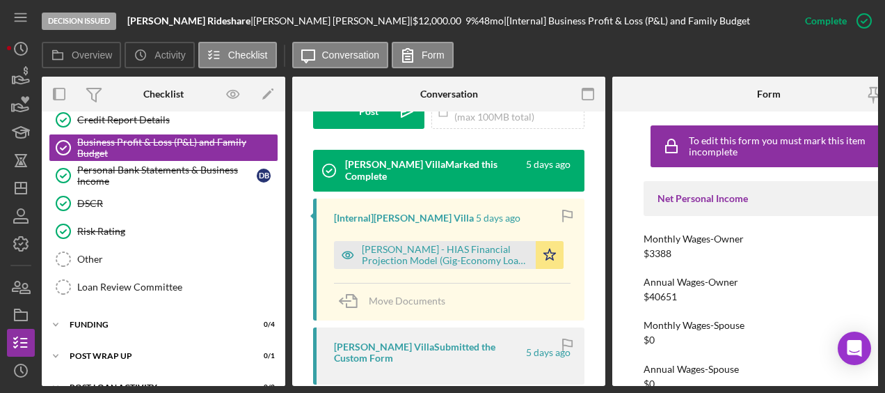
scroll to position [430, 0]
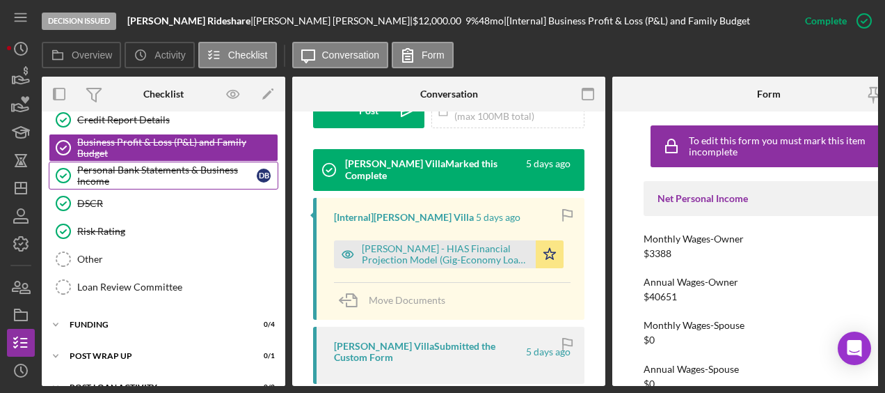
click at [136, 171] on div "Personal Bank Statements & Business Income" at bounding box center [167, 175] width 180 height 22
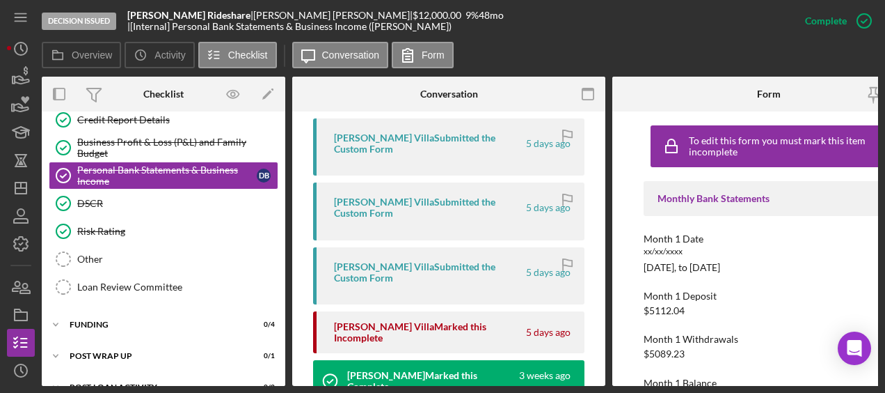
scroll to position [494, 0]
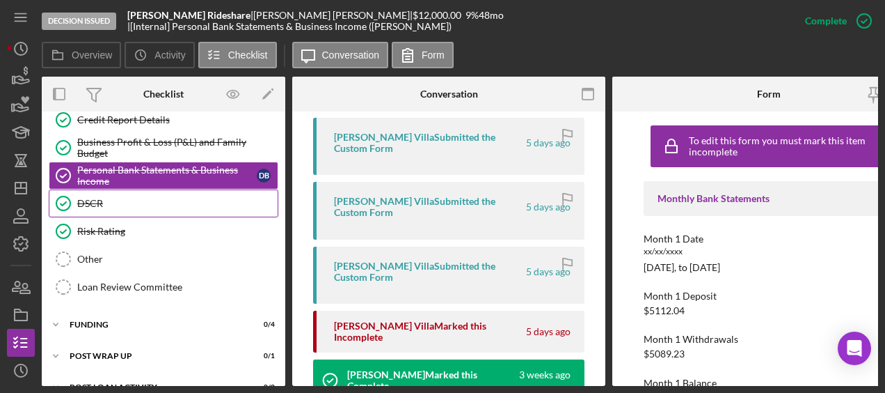
click at [117, 206] on div "DSCR" at bounding box center [177, 203] width 200 height 11
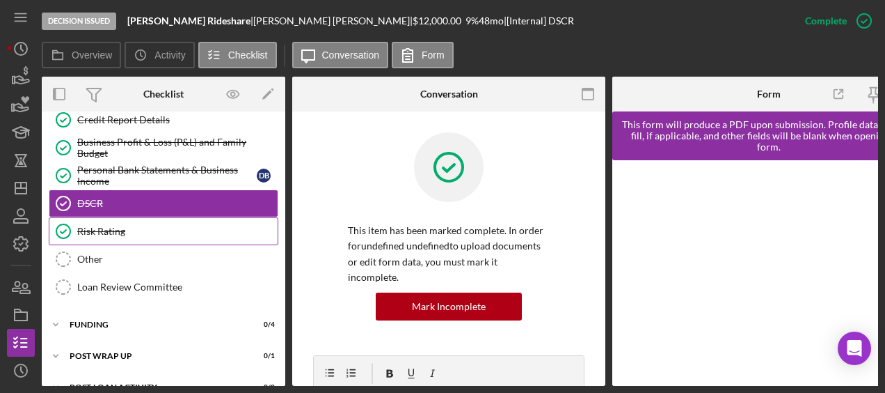
click at [116, 228] on div "Risk Rating" at bounding box center [177, 231] width 200 height 11
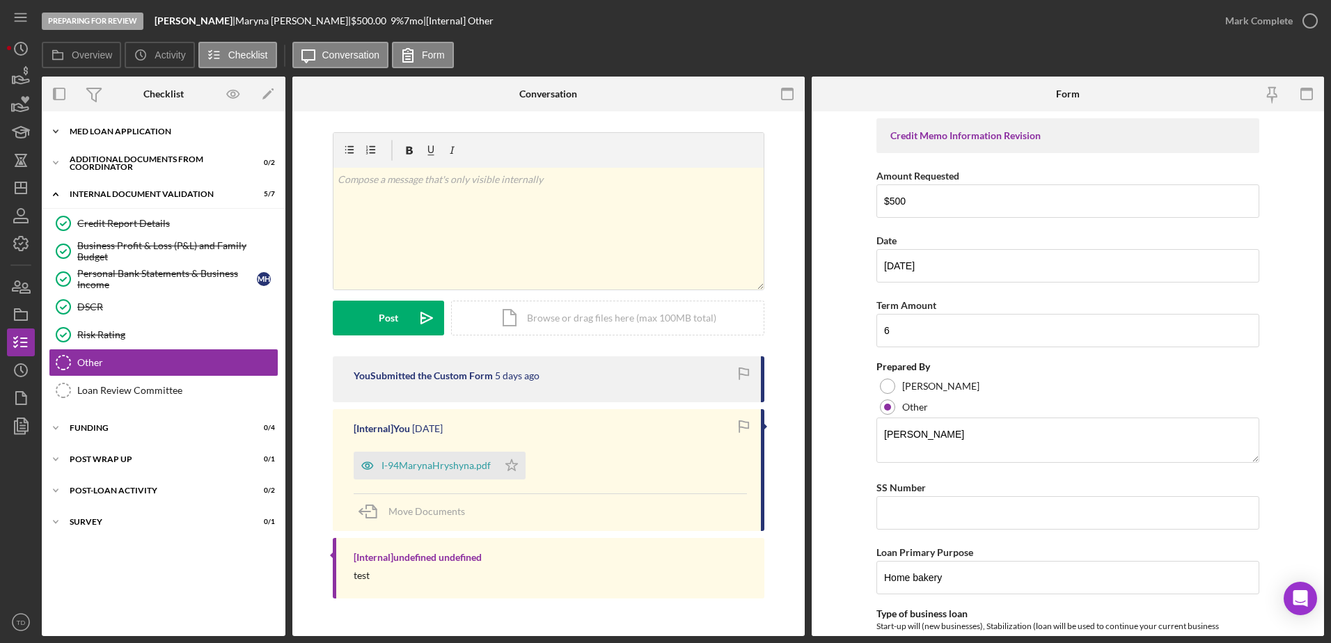
click at [136, 139] on div "Icon/Expander MED Loan Application 16 / 16" at bounding box center [164, 132] width 244 height 28
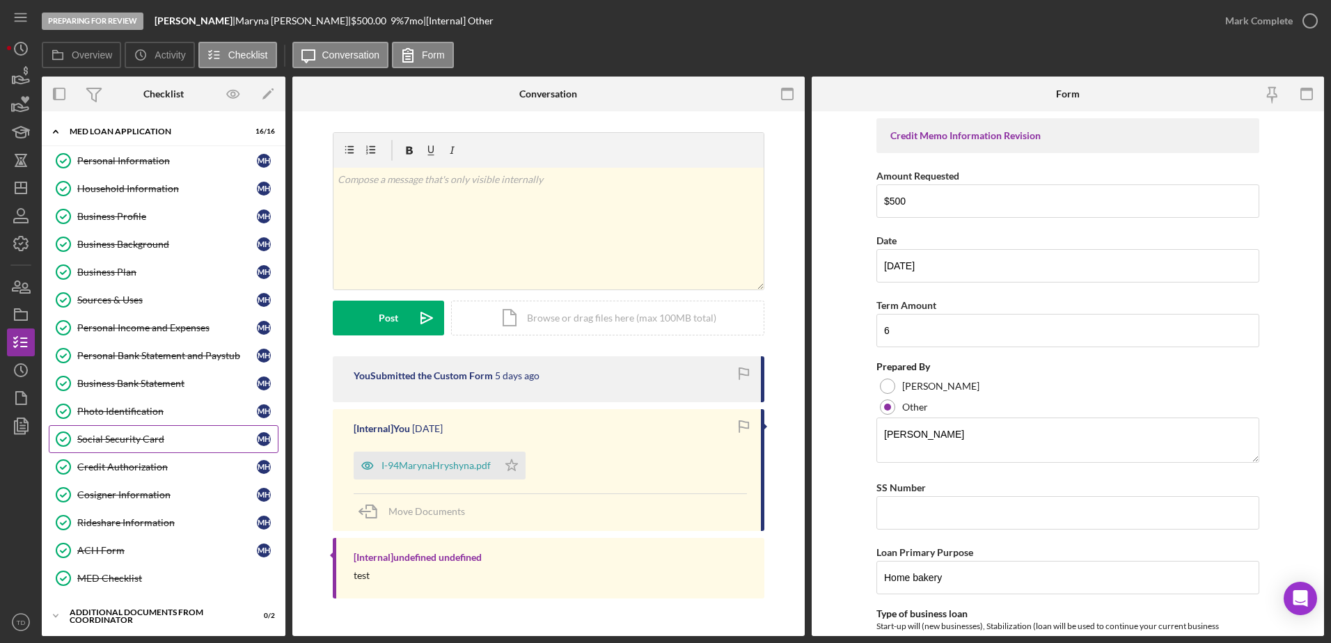
click at [145, 392] on div "Social Security Card" at bounding box center [167, 439] width 180 height 11
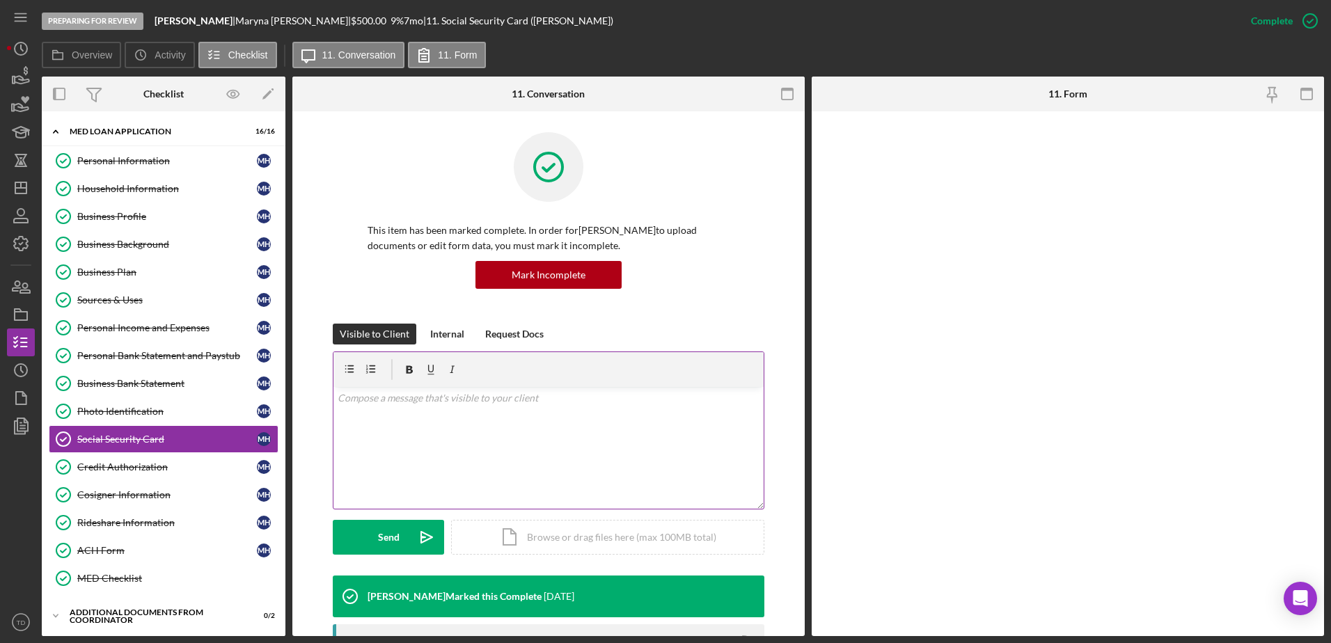
scroll to position [251, 0]
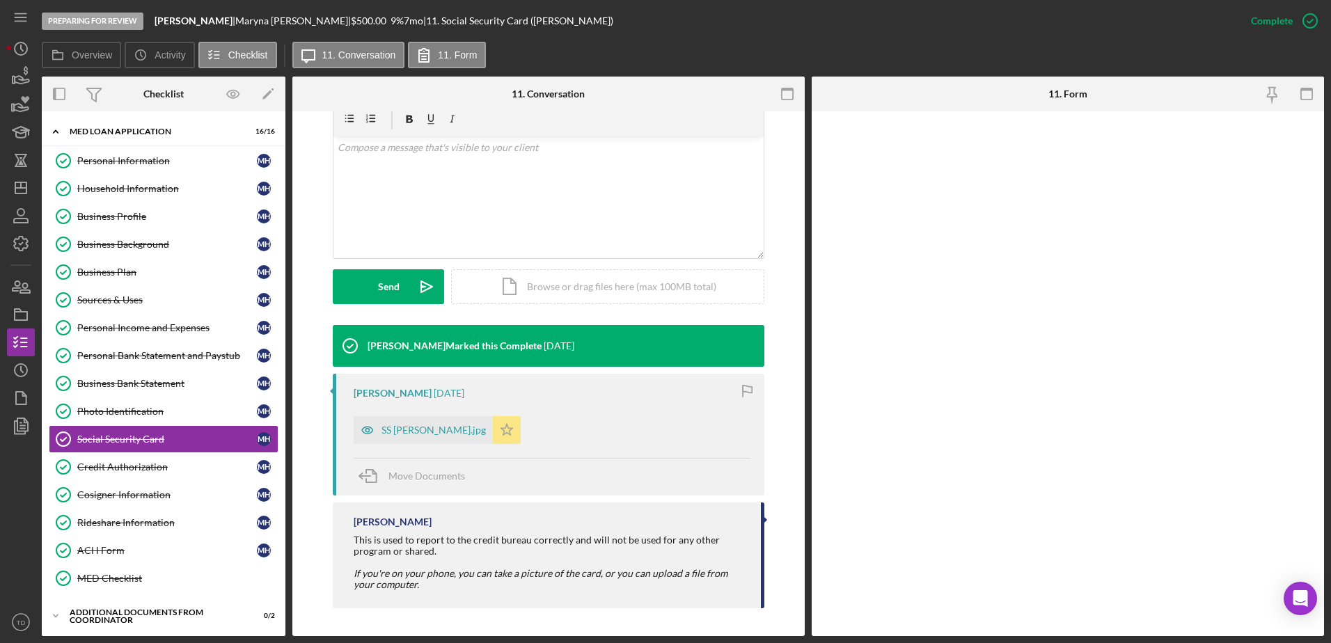
click at [493, 392] on icon "Icon/Star" at bounding box center [507, 430] width 28 height 28
click at [501, 392] on polygon "button" at bounding box center [507, 429] width 12 height 11
click at [459, 392] on div "SS [PERSON_NAME].jpg" at bounding box center [433, 430] width 104 height 11
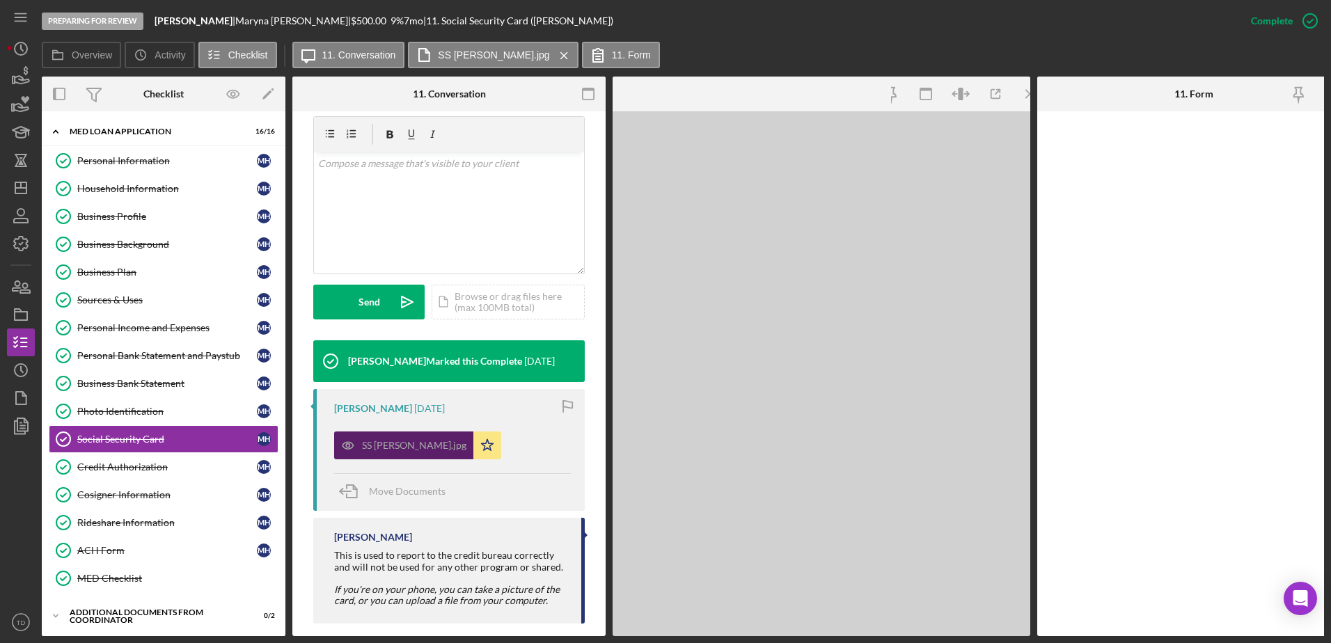
scroll to position [267, 0]
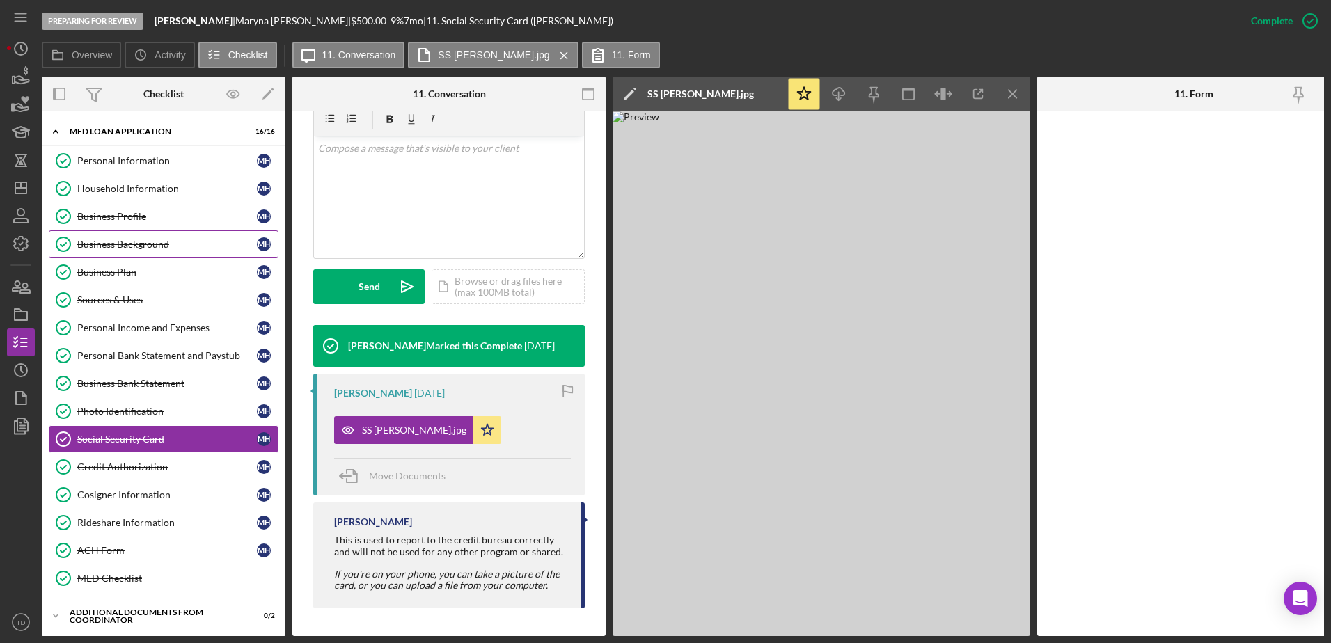
click at [136, 254] on link "Business Background Business Background M H" at bounding box center [164, 244] width 230 height 28
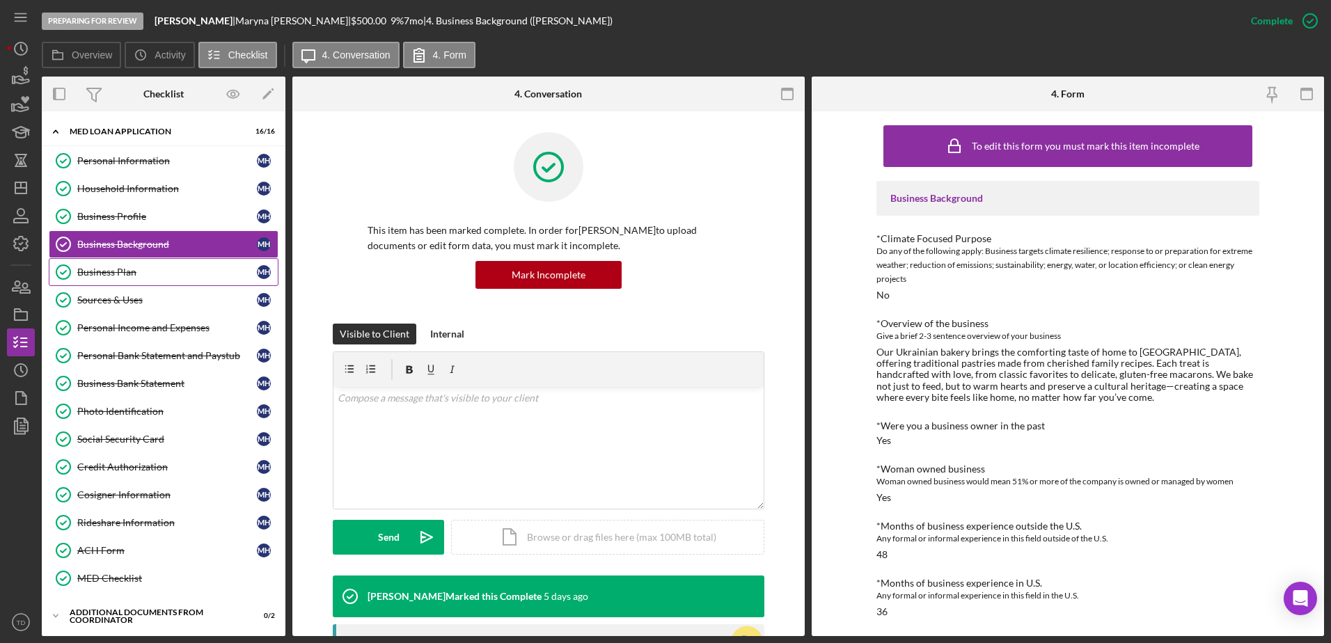
click at [131, 258] on link "Business Plan Business Plan M H" at bounding box center [164, 272] width 230 height 28
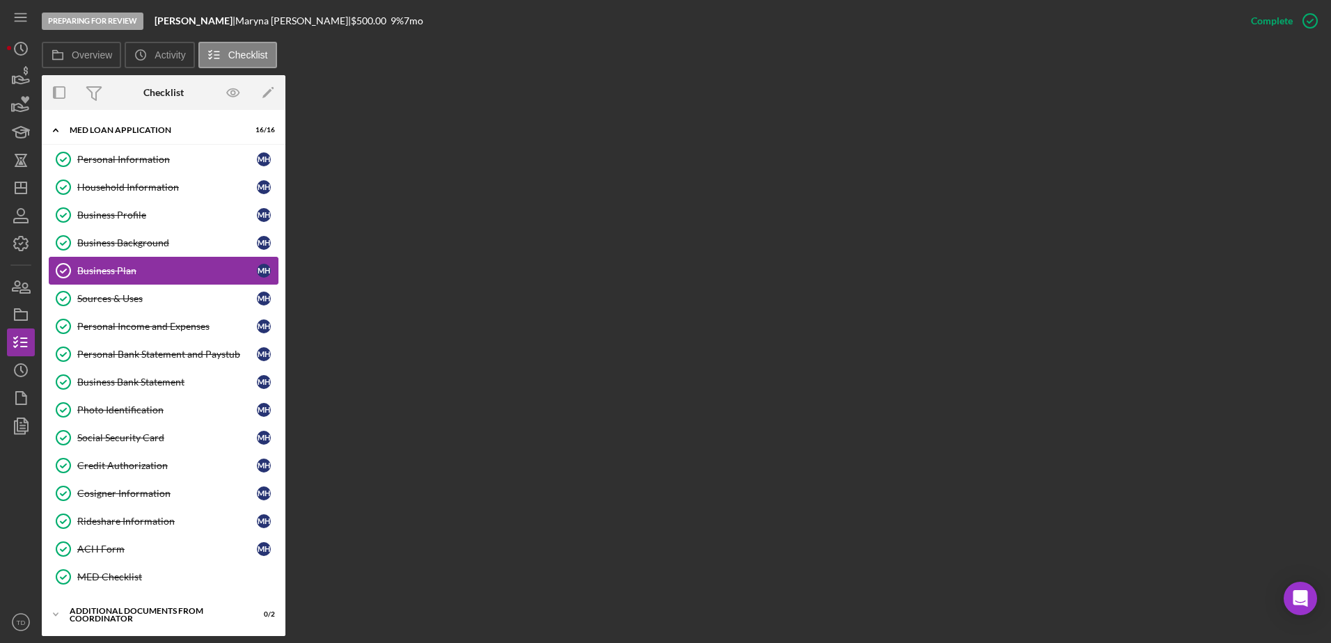
click at [131, 258] on link "Business Plan Business Plan M H" at bounding box center [164, 271] width 230 height 28
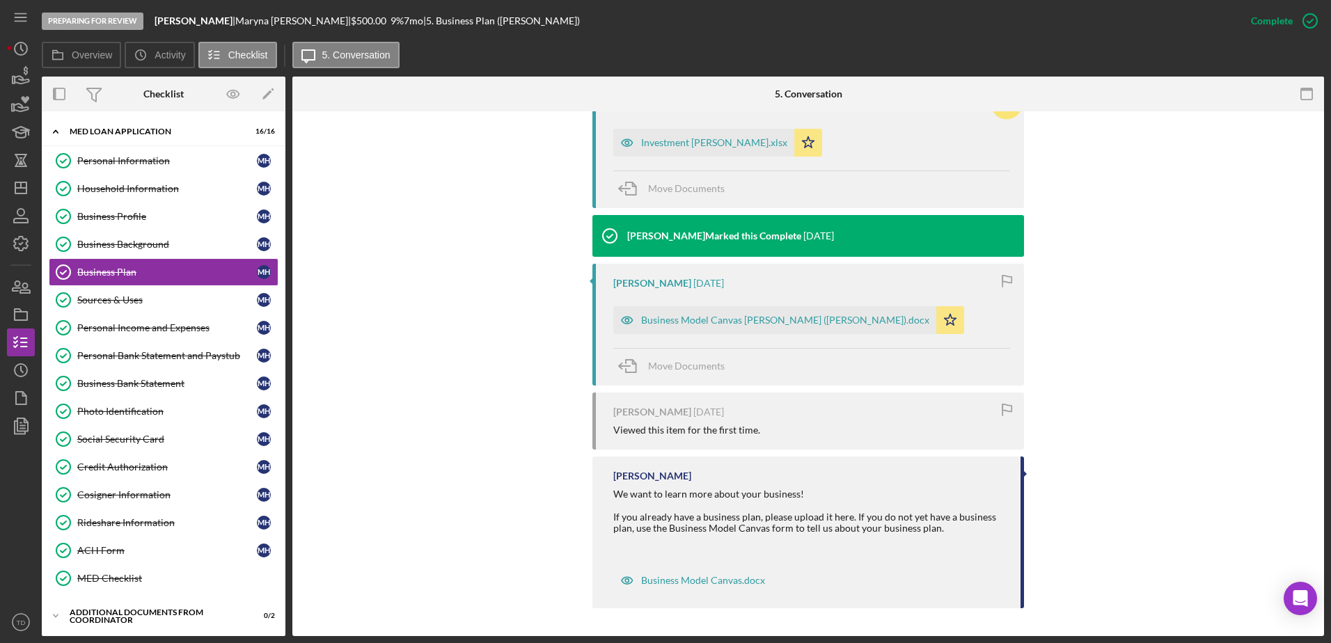
scroll to position [404, 0]
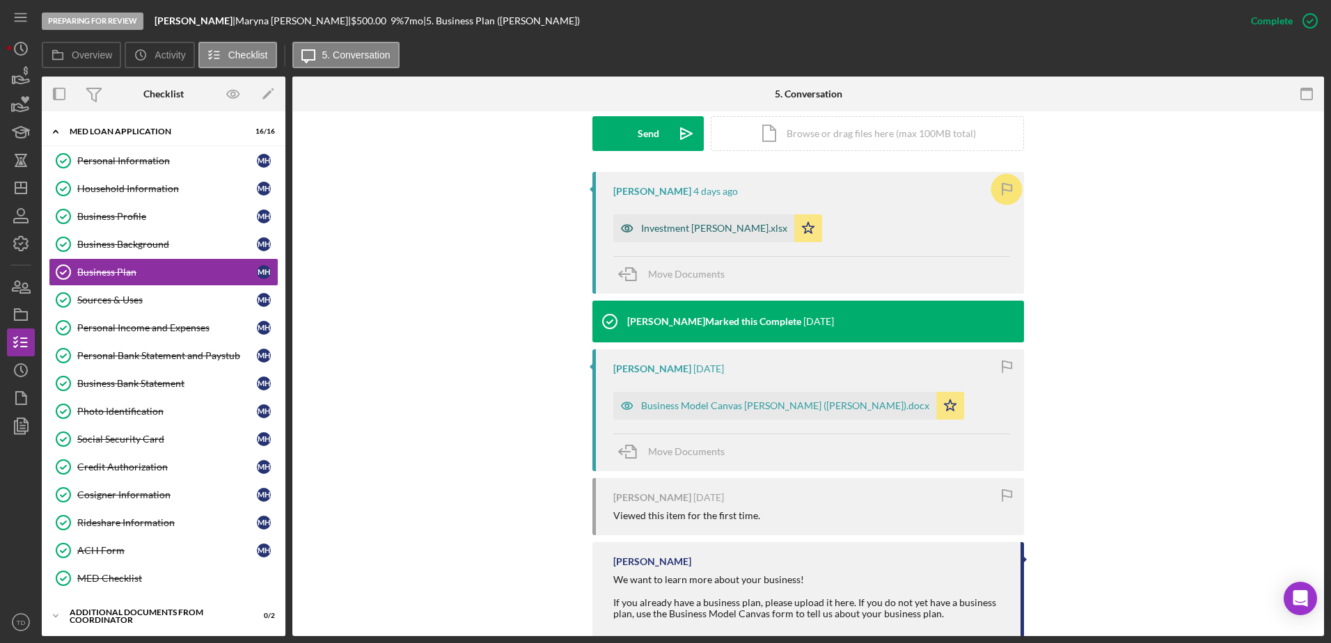
click at [729, 225] on div "Investment [PERSON_NAME].xlsx" at bounding box center [714, 228] width 146 height 11
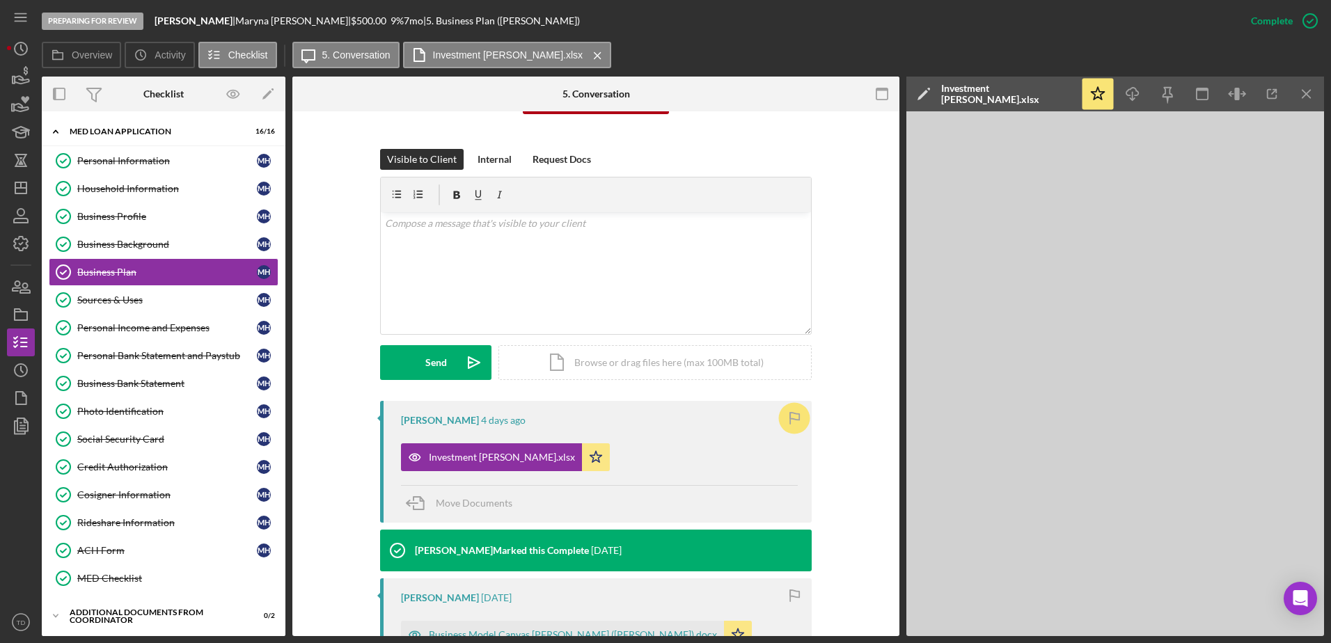
scroll to position [161, 0]
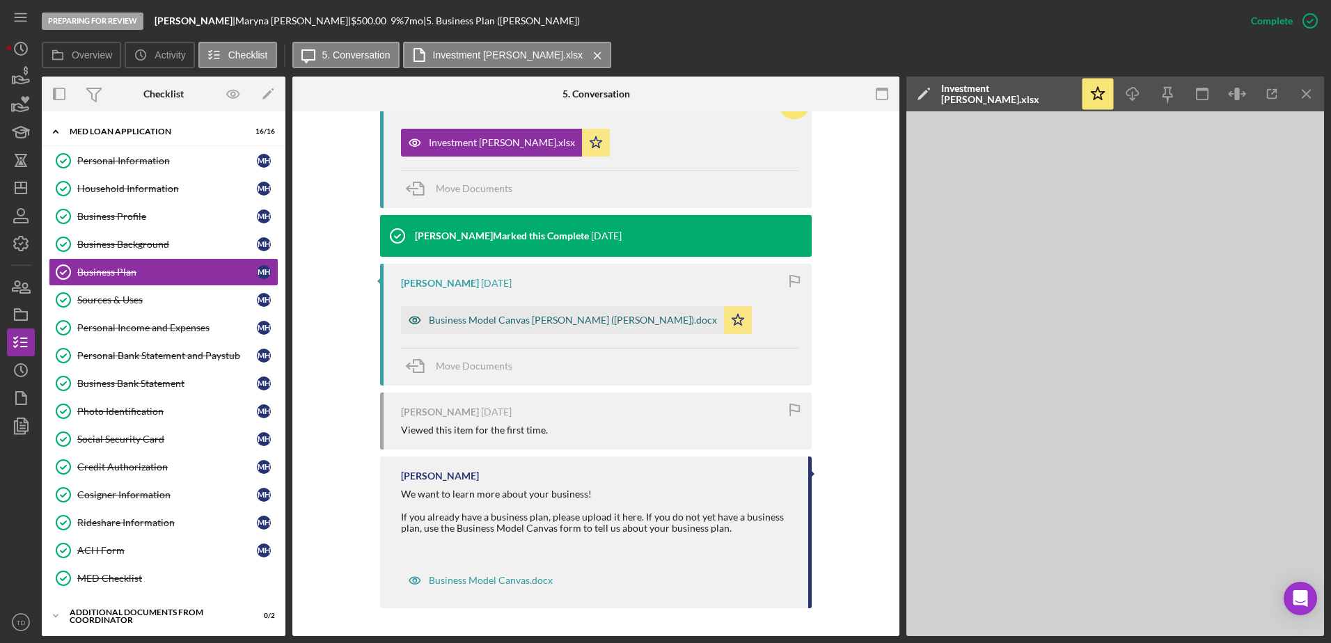
click at [635, 326] on div "Business Model Canvas [PERSON_NAME] ([PERSON_NAME]).docx" at bounding box center [562, 320] width 323 height 28
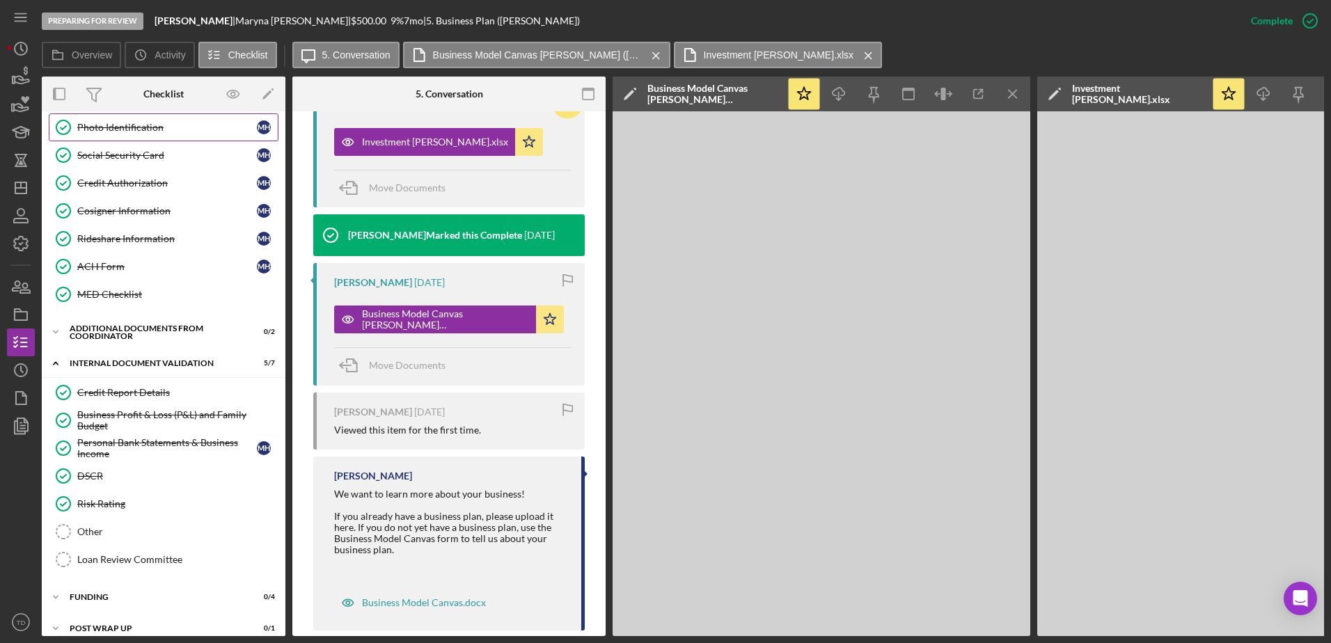
scroll to position [285, 0]
click at [99, 392] on div "Other" at bounding box center [177, 531] width 200 height 11
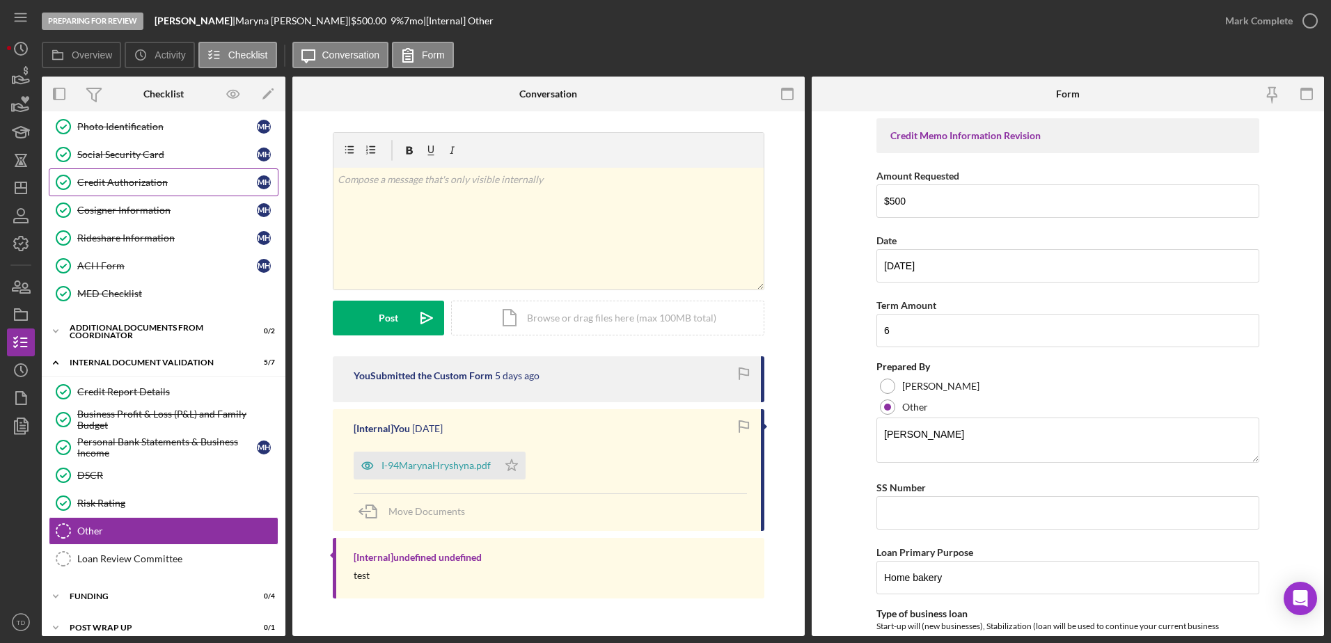
scroll to position [84, 0]
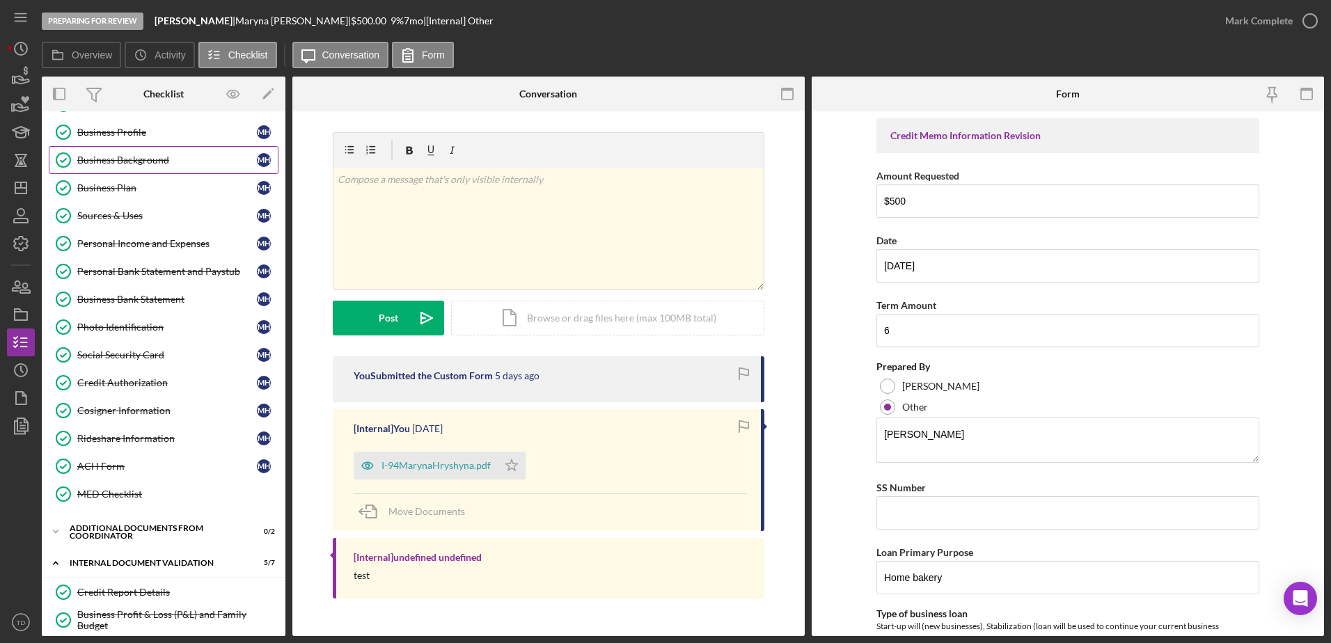
click at [129, 155] on div "Business Background" at bounding box center [167, 160] width 180 height 11
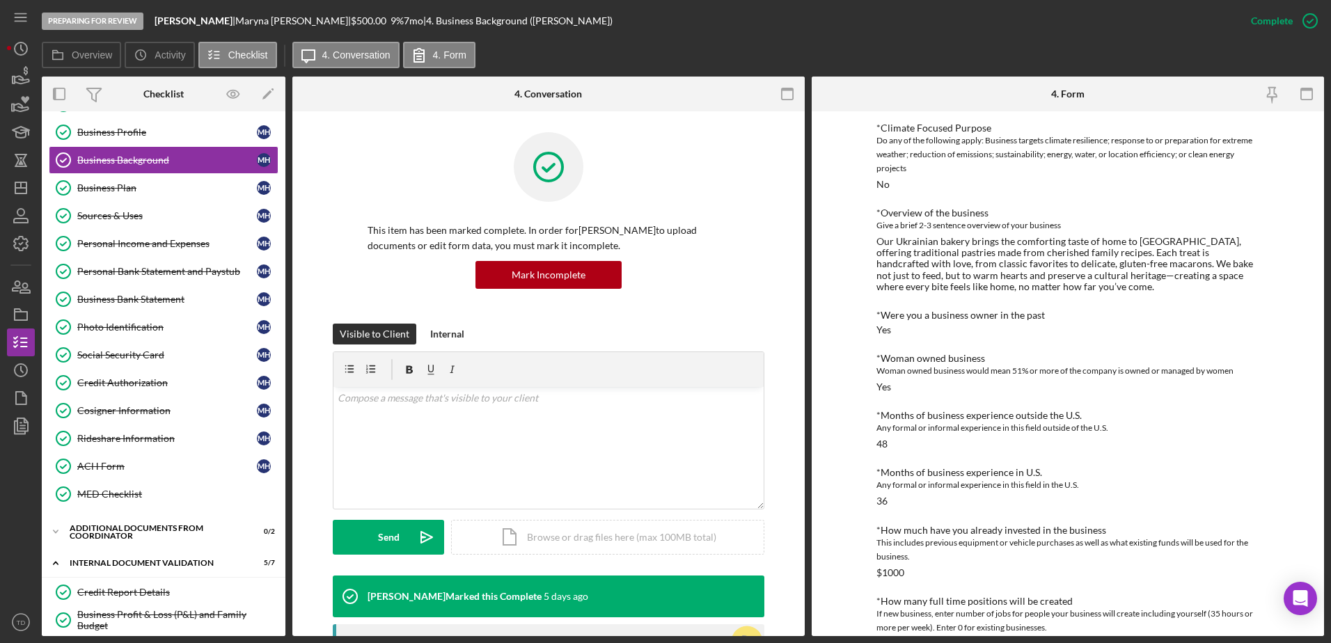
scroll to position [66, 0]
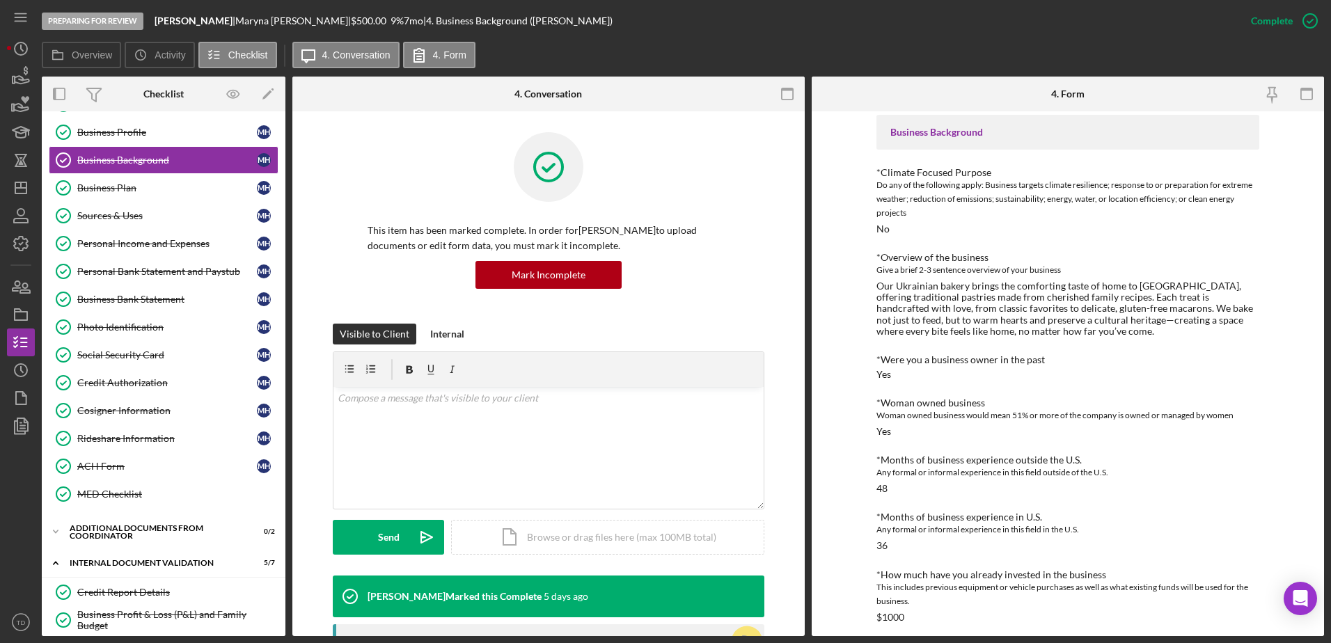
click at [384, 180] on div at bounding box center [549, 177] width 362 height 90
click at [123, 187] on div "Business Plan" at bounding box center [167, 187] width 180 height 11
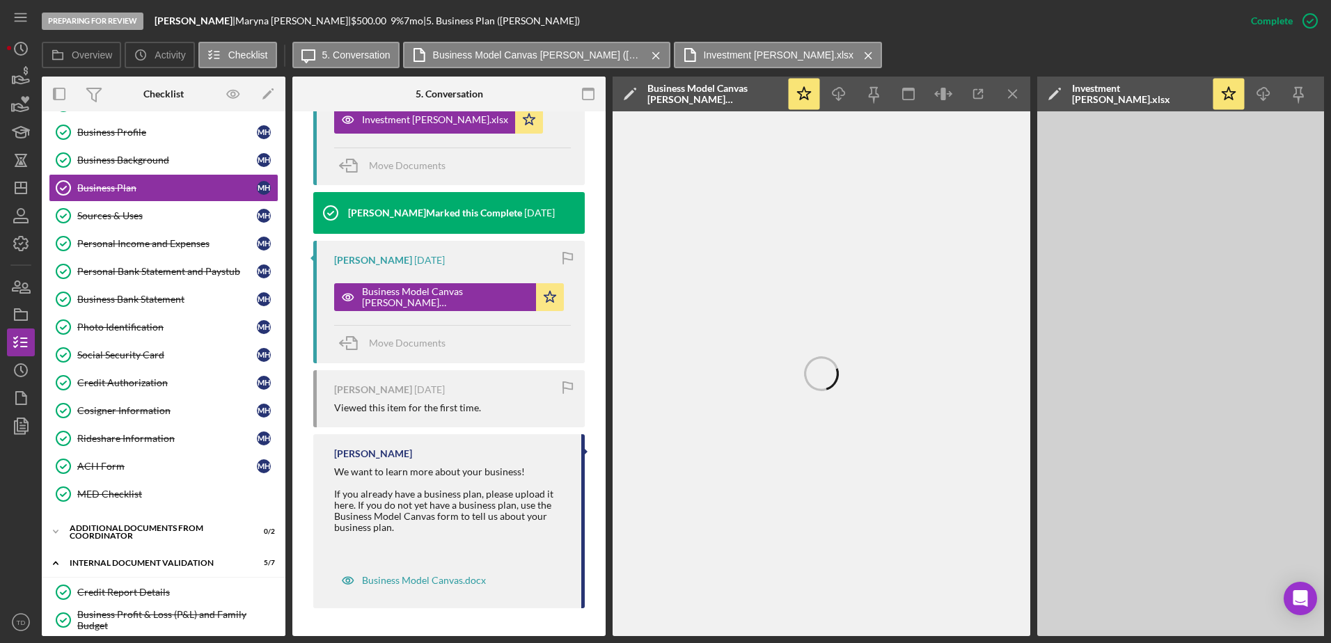
scroll to position [531, 0]
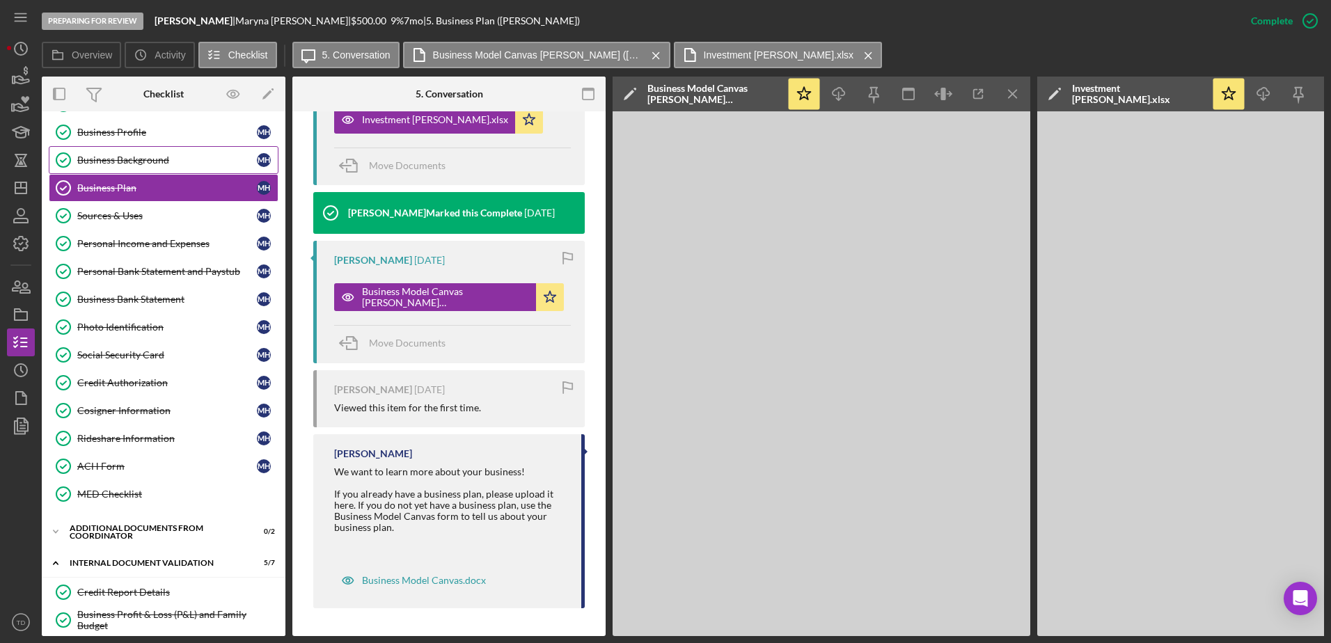
click at [154, 153] on link "Business Background Business Background M H" at bounding box center [164, 160] width 230 height 28
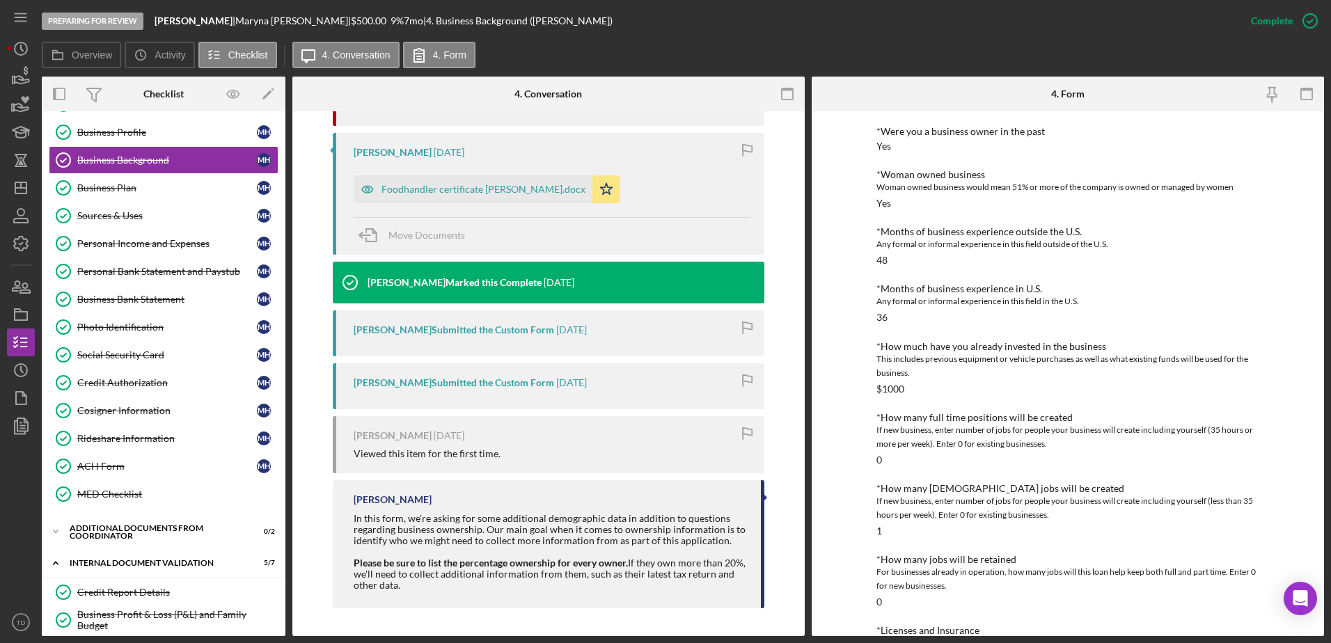
scroll to position [427, 0]
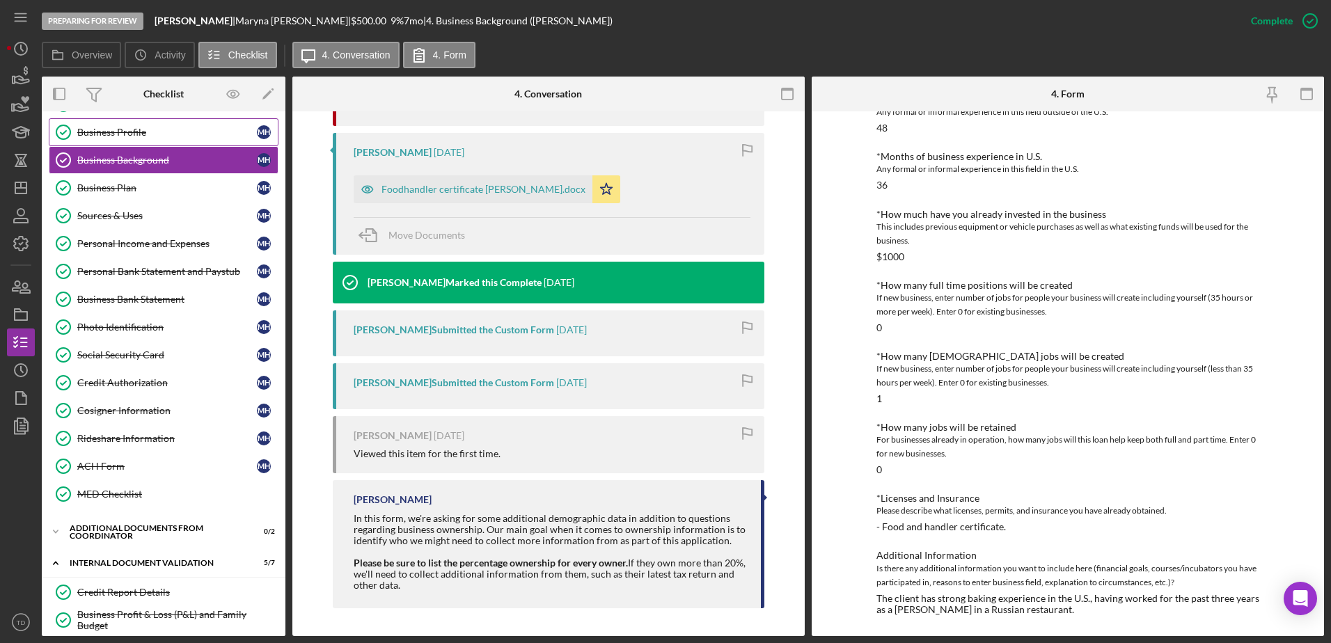
click at [139, 132] on div "Business Profile" at bounding box center [167, 132] width 180 height 11
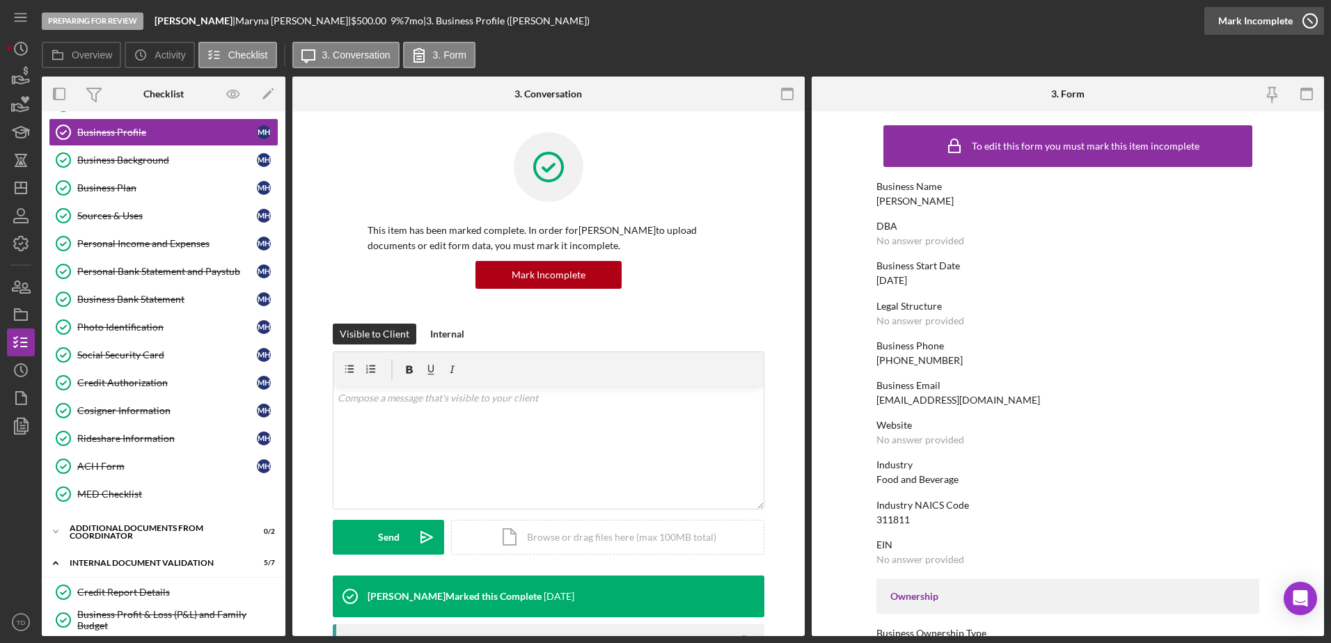
click at [885, 19] on div "Mark Incomplete" at bounding box center [1255, 21] width 74 height 28
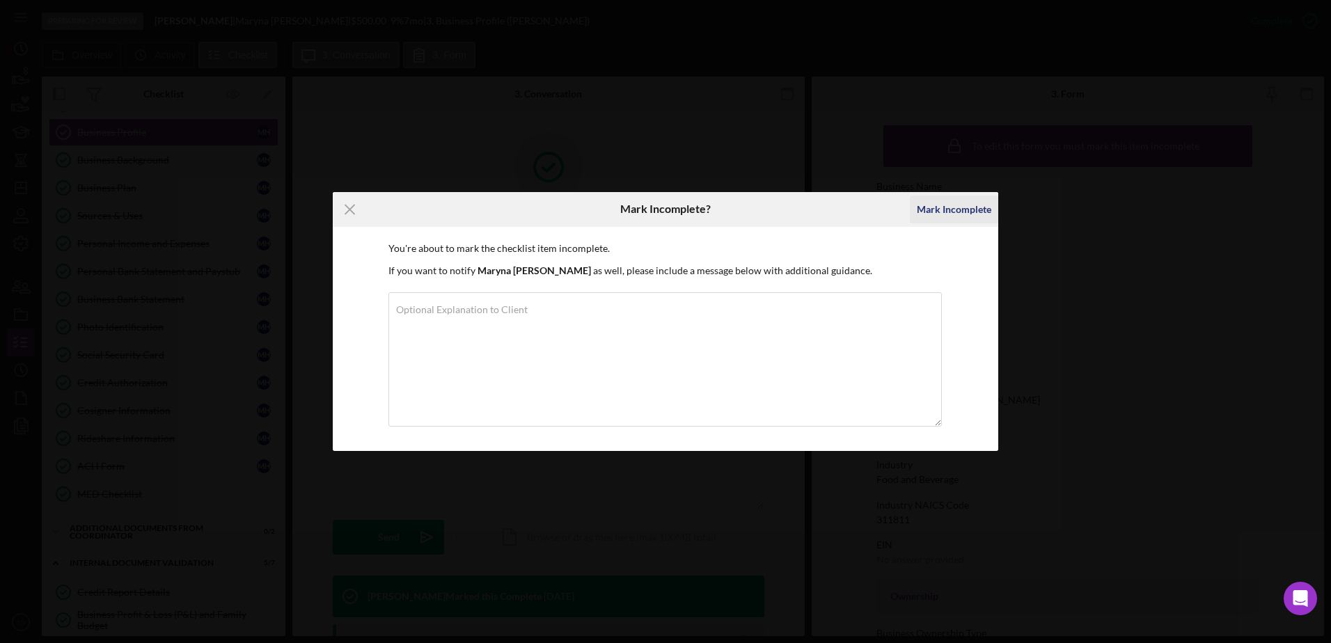
click at [885, 208] on div "Mark Incomplete" at bounding box center [954, 210] width 74 height 28
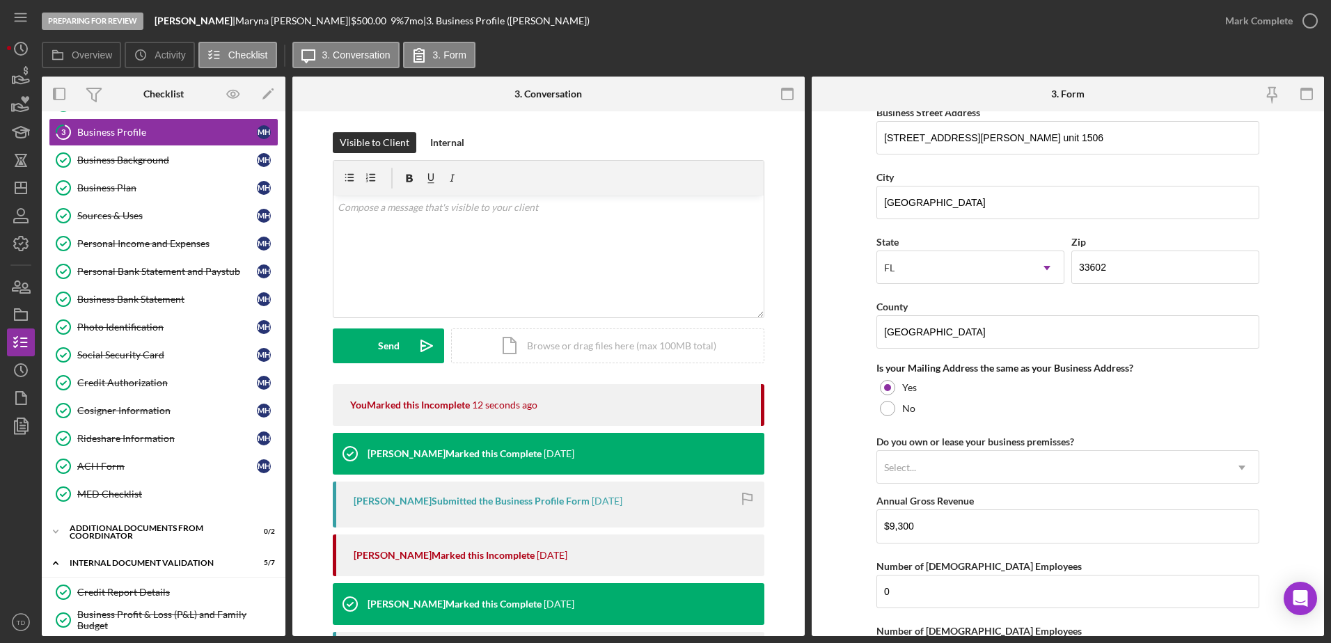
scroll to position [842, 0]
click at [885, 14] on div "Mark Complete" at bounding box center [1259, 21] width 68 height 28
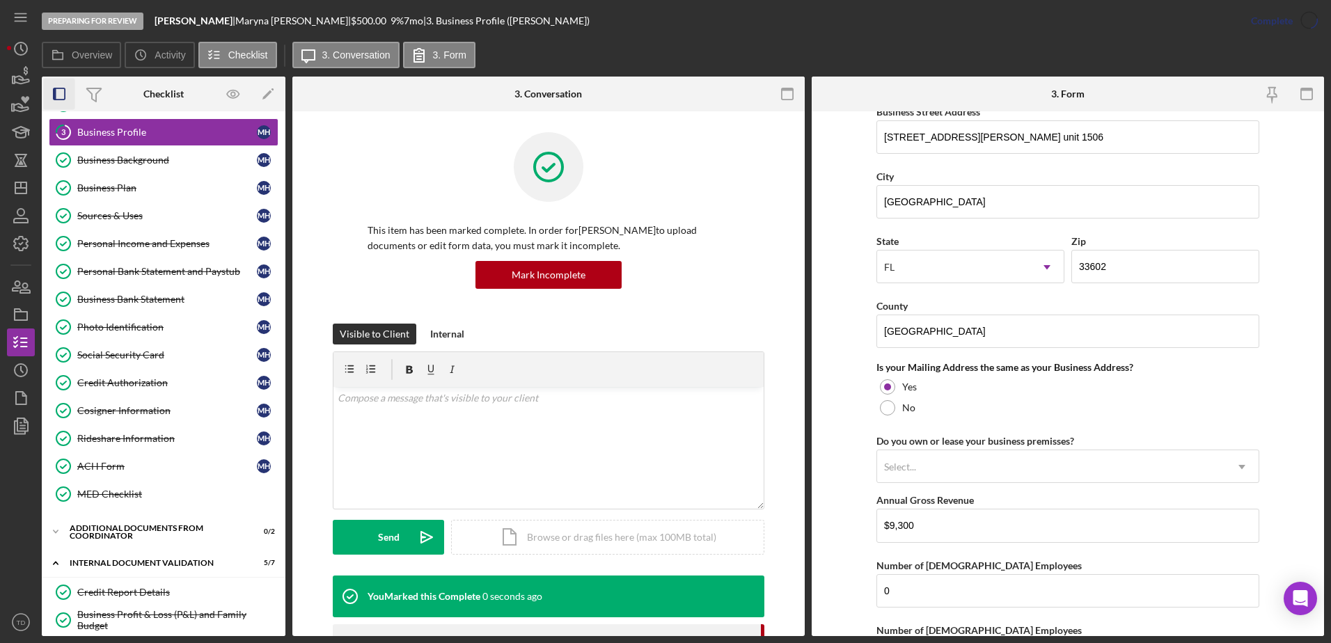
scroll to position [525, 0]
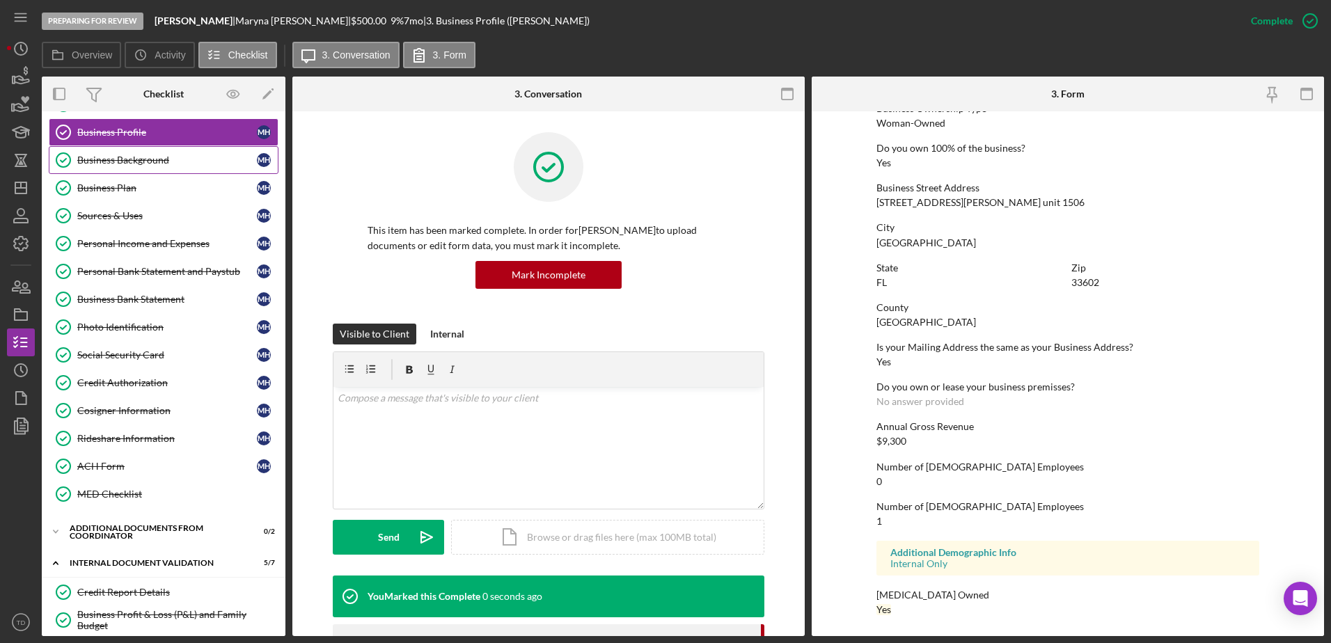
click at [134, 163] on div "Business Background" at bounding box center [167, 160] width 180 height 11
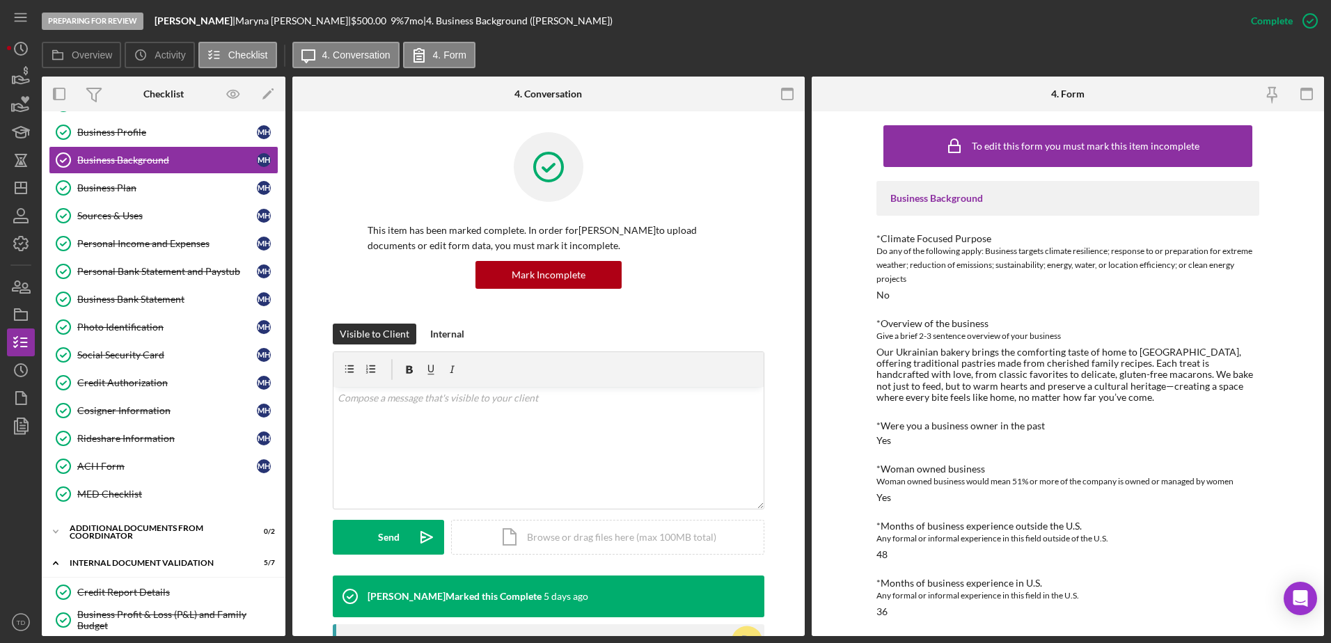
scroll to position [331, 0]
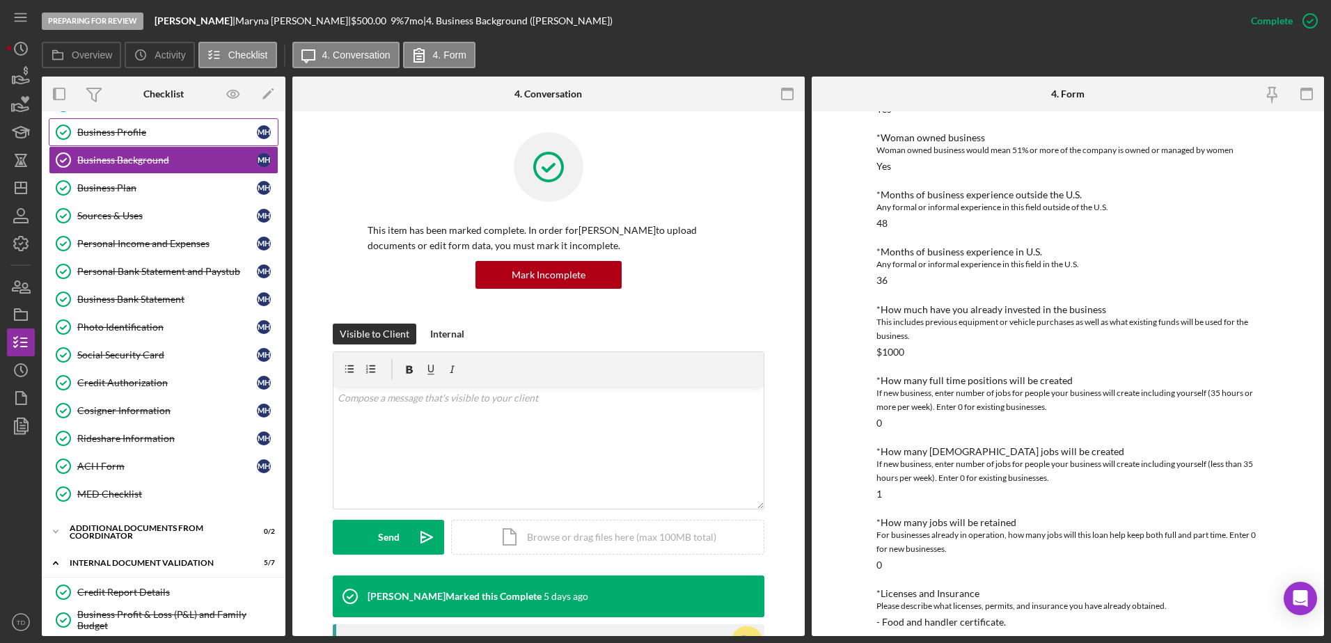
drag, startPoint x: 159, startPoint y: 152, endPoint x: 150, endPoint y: 135, distance: 19.0
click at [150, 135] on div "Personal Information Personal Information M H Household Information Household I…" at bounding box center [164, 289] width 244 height 452
click at [184, 142] on link "Business Profile Business Profile M H" at bounding box center [164, 132] width 230 height 28
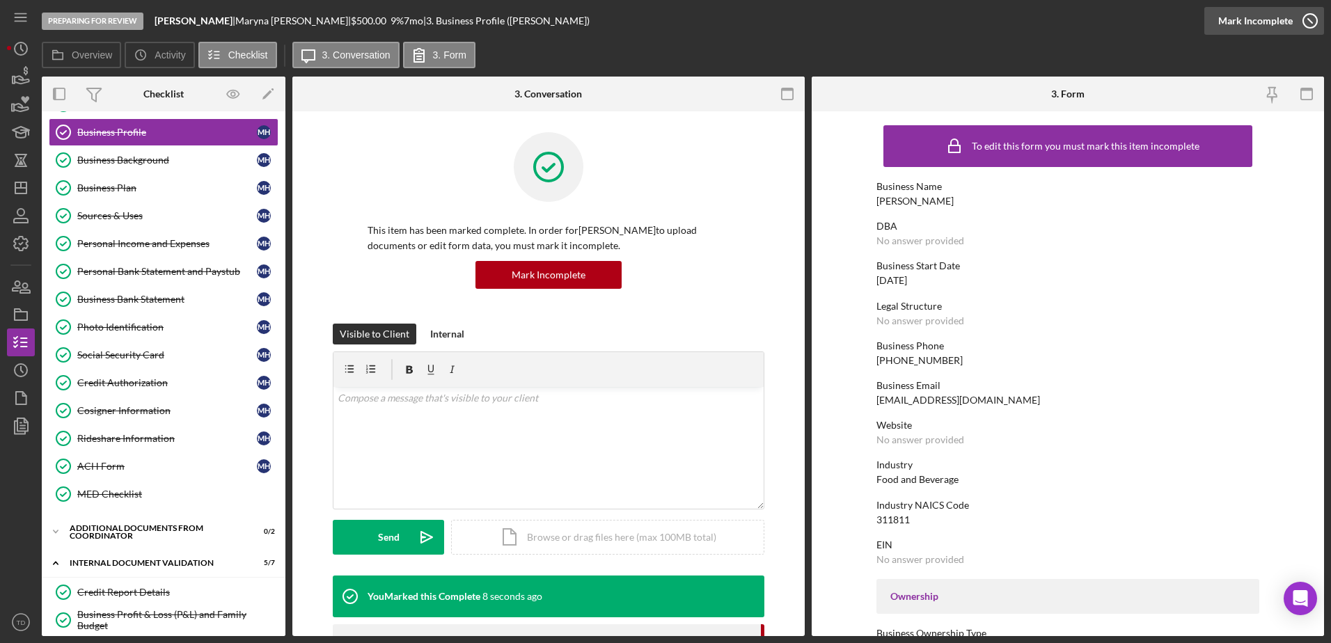
click at [885, 22] on div "Mark Incomplete" at bounding box center [1255, 21] width 74 height 28
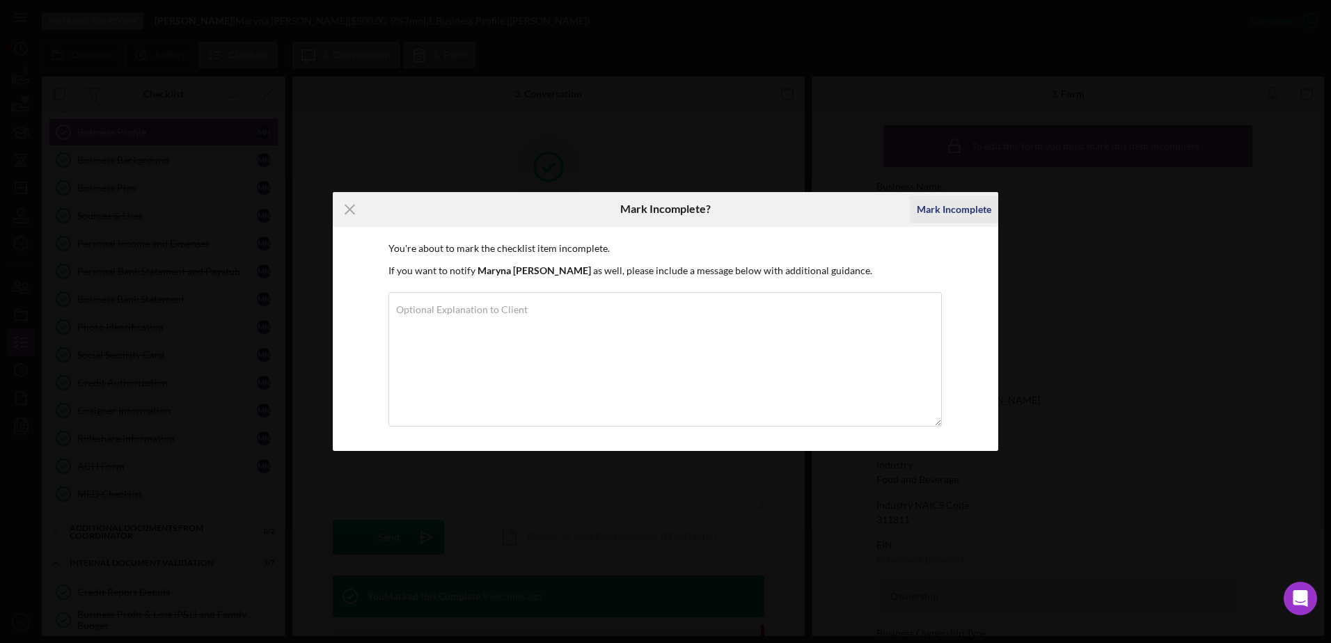
click at [885, 221] on div "Mark Incomplete" at bounding box center [954, 210] width 74 height 28
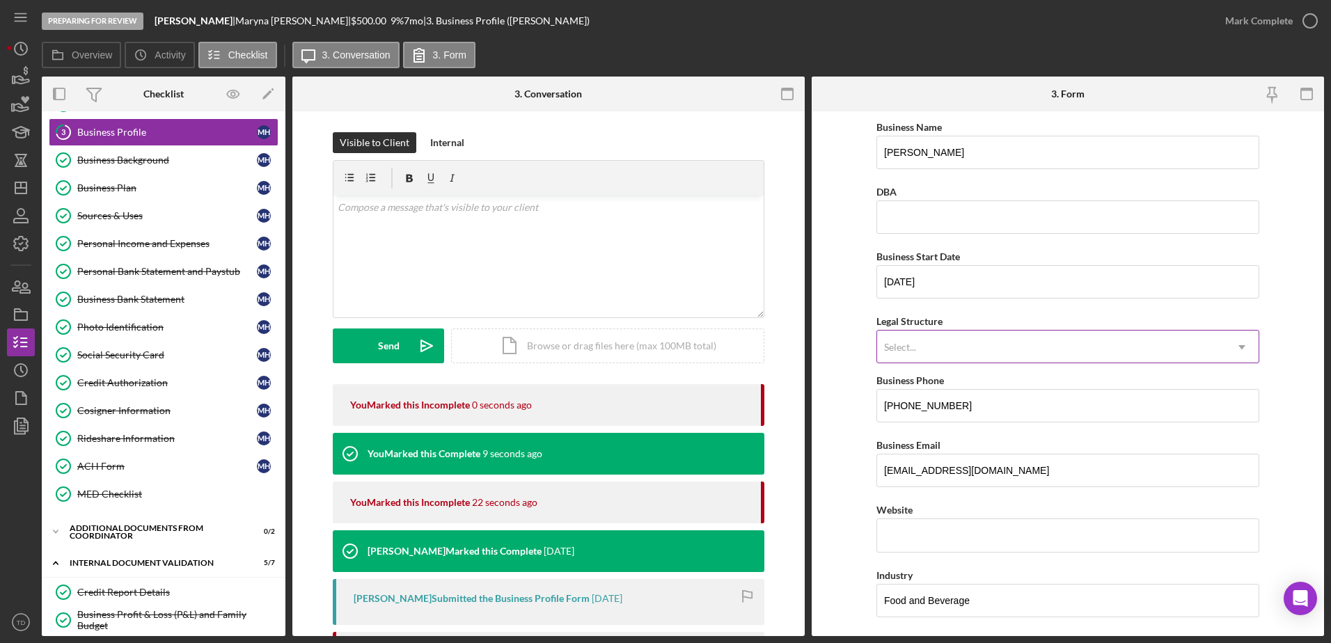
click at [885, 356] on div "Select..." at bounding box center [1051, 347] width 348 height 32
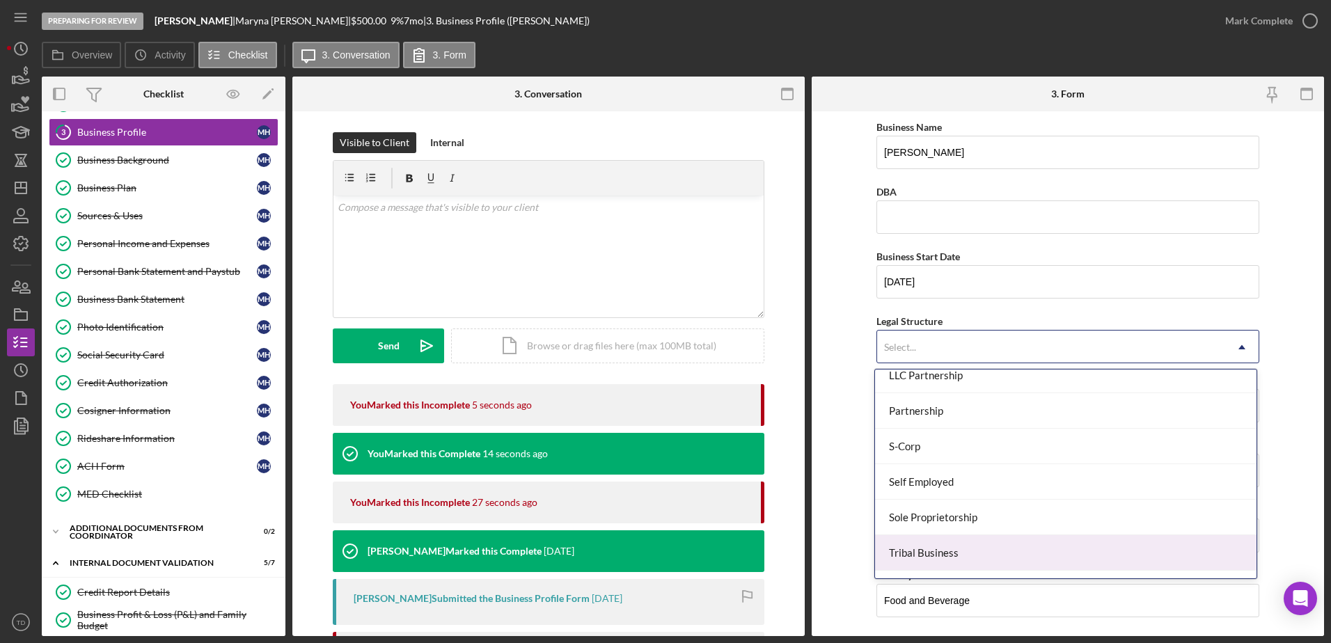
scroll to position [324, 0]
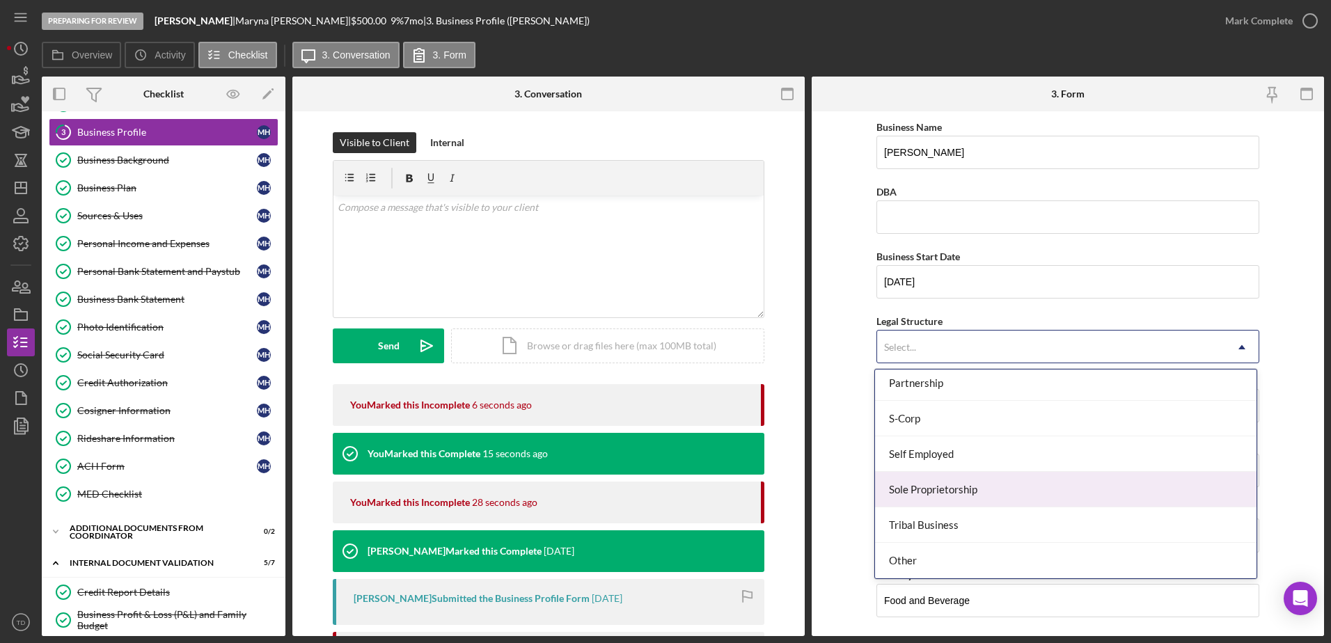
click at [885, 392] on div "Sole Proprietorship" at bounding box center [1065, 490] width 381 height 36
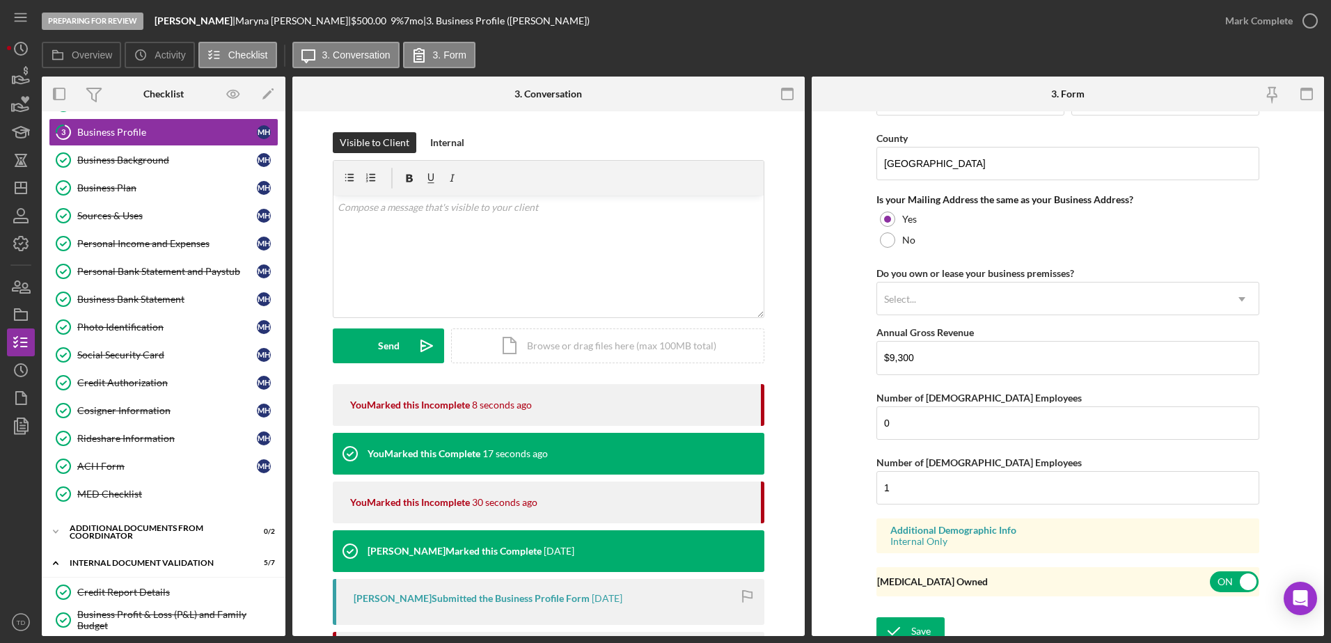
scroll to position [1021, 0]
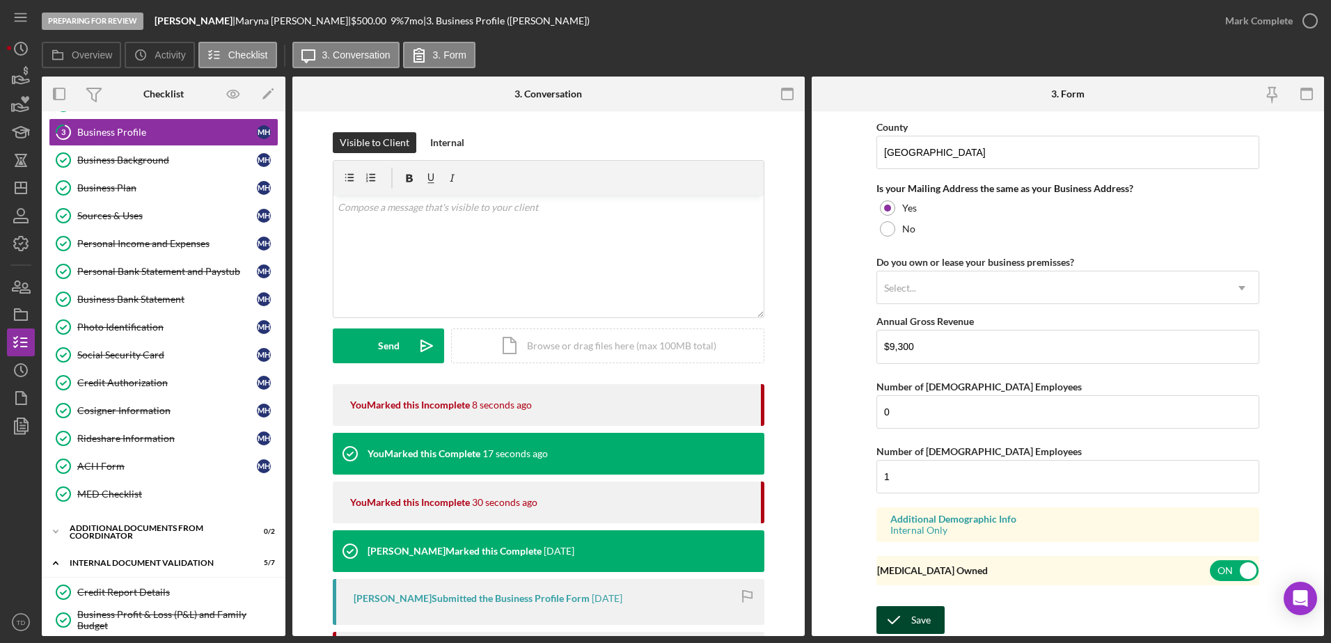
click at [885, 392] on icon "submit" at bounding box center [893, 620] width 35 height 35
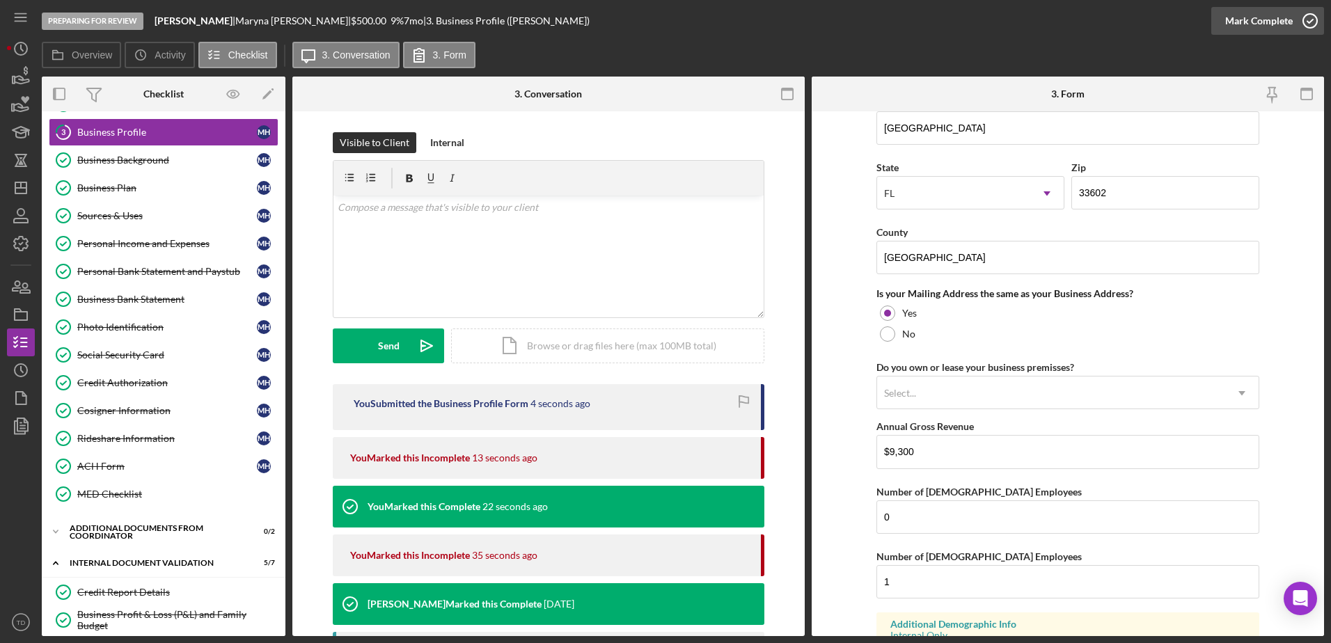
scroll to position [914, 0]
click at [885, 10] on div "Mark Complete" at bounding box center [1259, 21] width 68 height 28
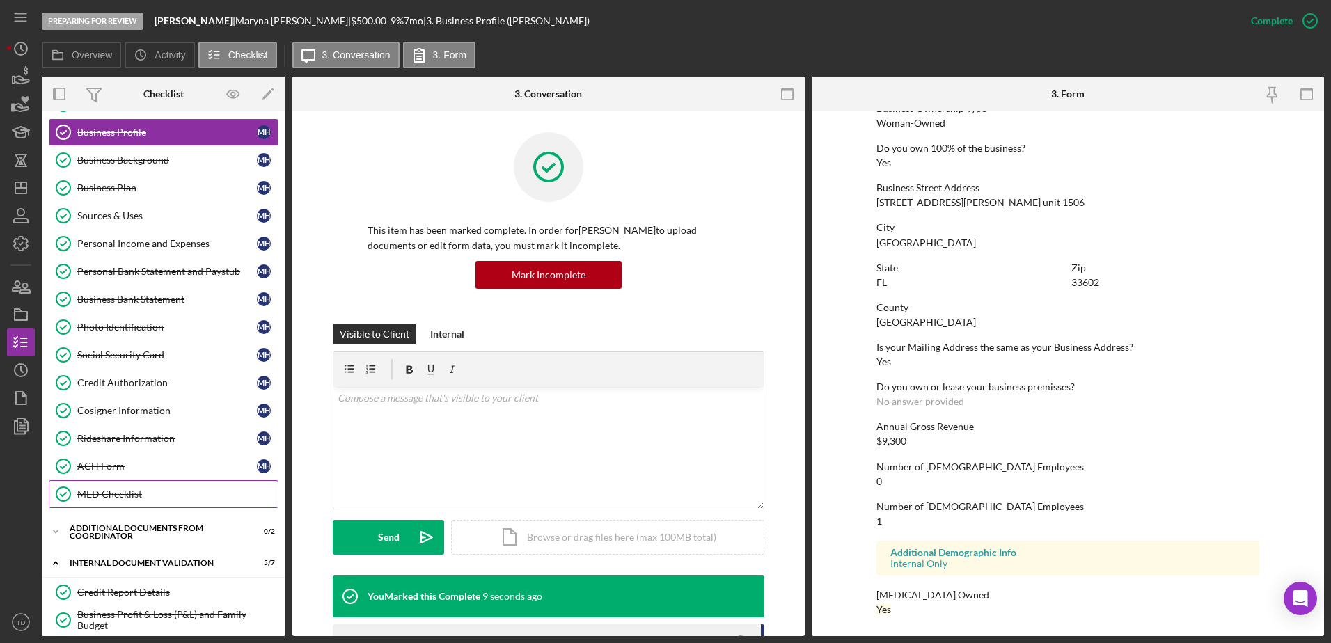
scroll to position [361, 0]
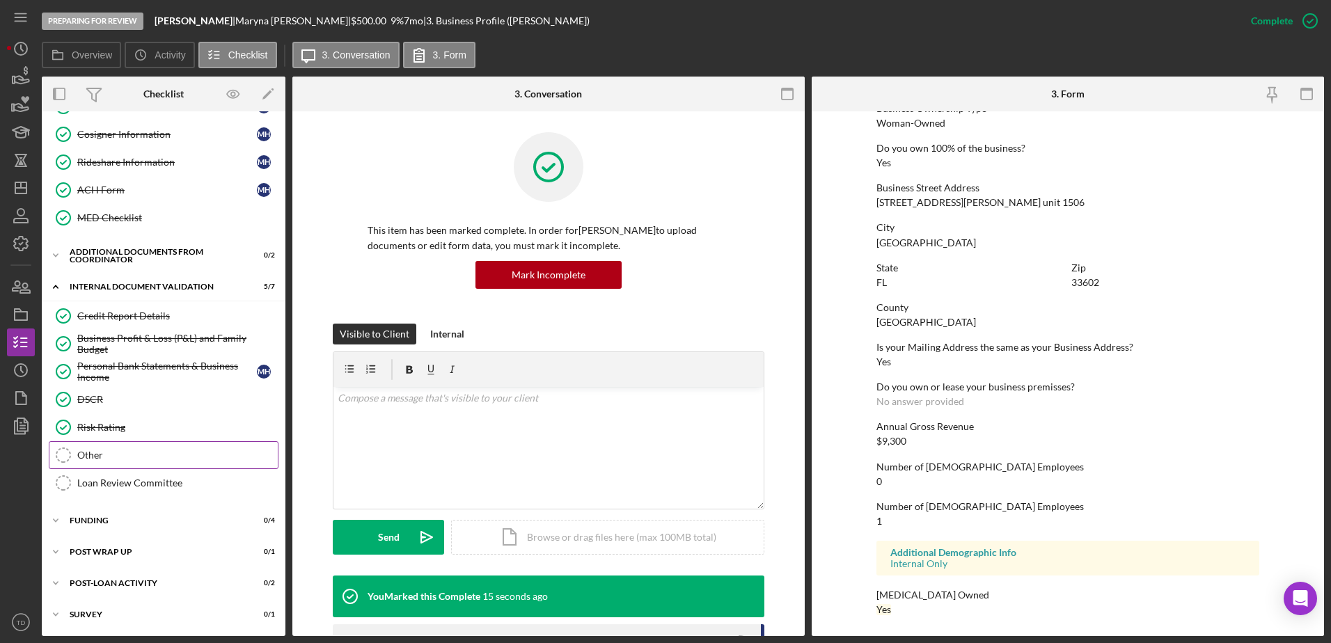
click at [141, 392] on div "Other" at bounding box center [177, 455] width 200 height 11
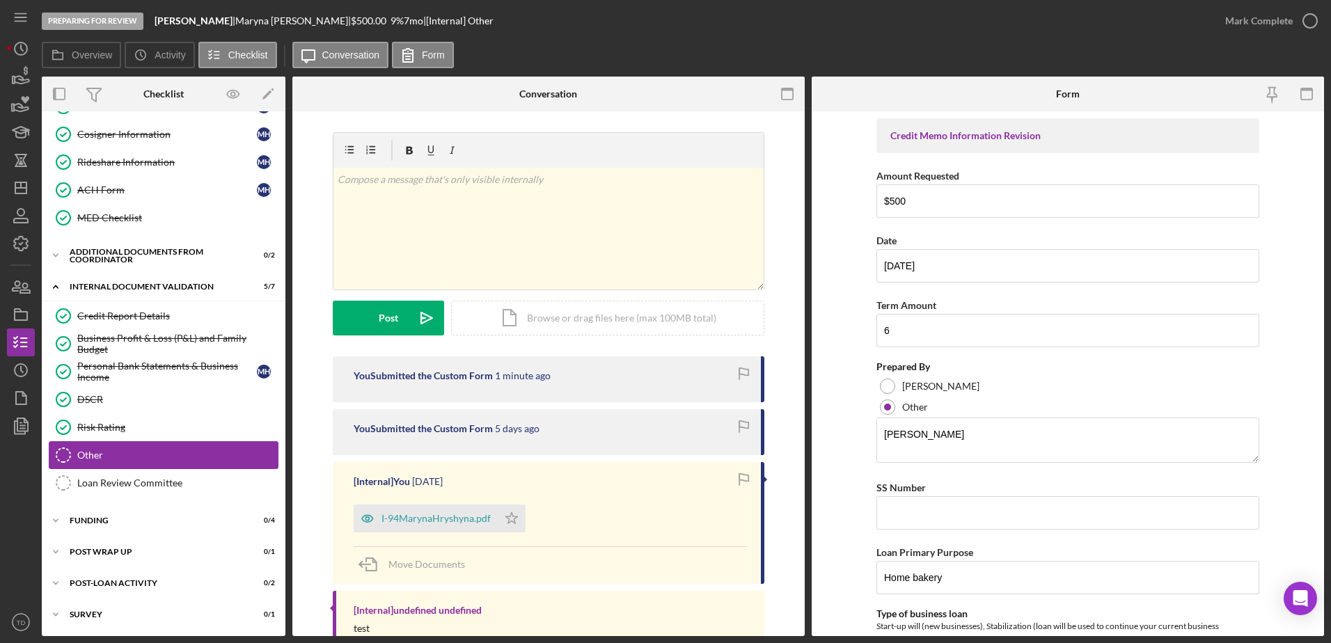
type input "08/28/2025"
type input "185173575"
click at [885, 16] on div "Mark Complete" at bounding box center [1259, 21] width 68 height 28
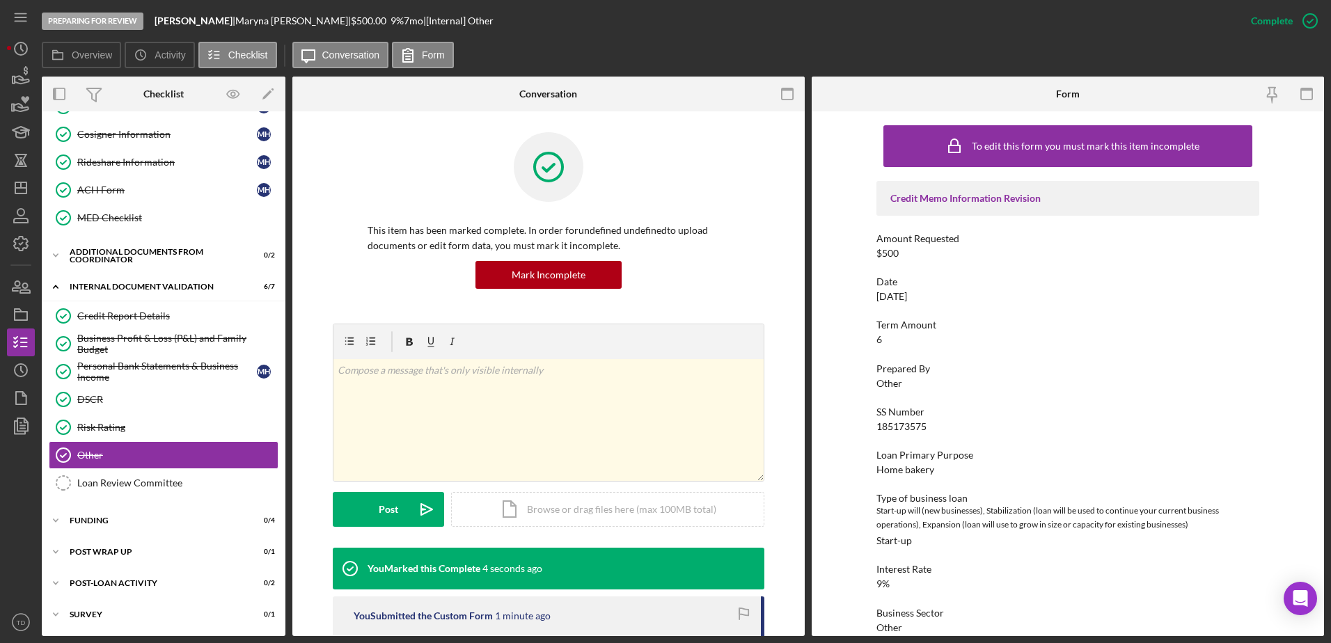
scroll to position [235, 0]
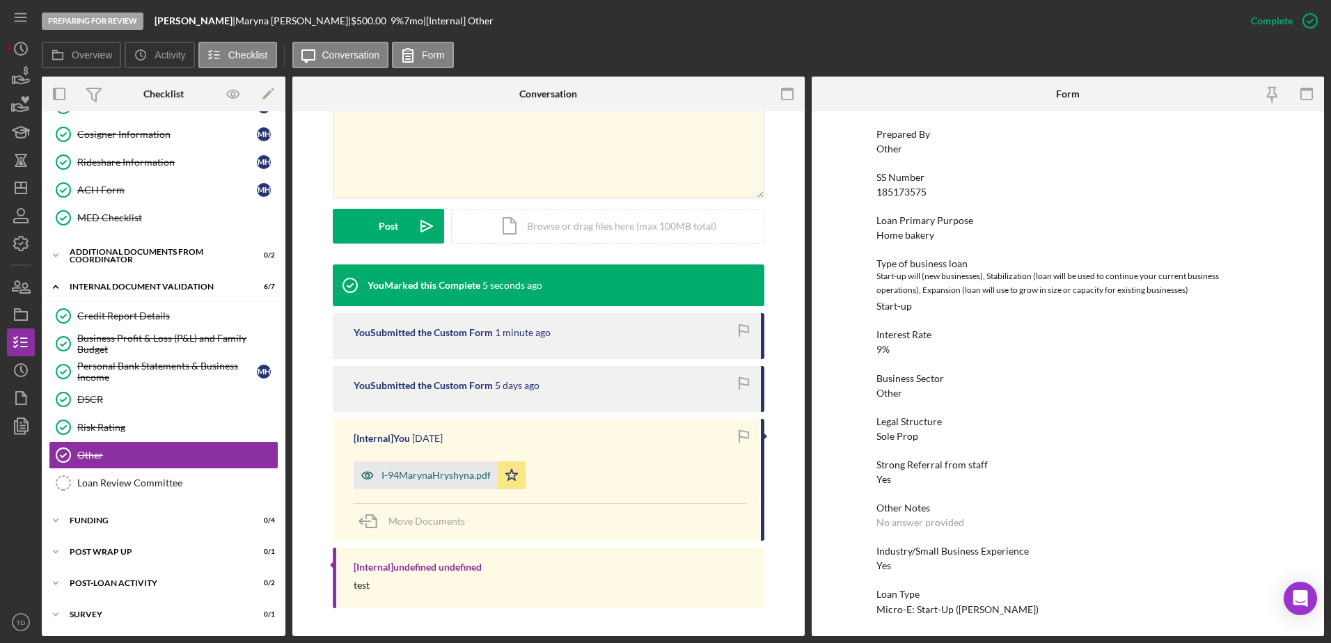
click at [443, 392] on div "I-94MarynaHryshyna.pdf" at bounding box center [435, 475] width 109 height 11
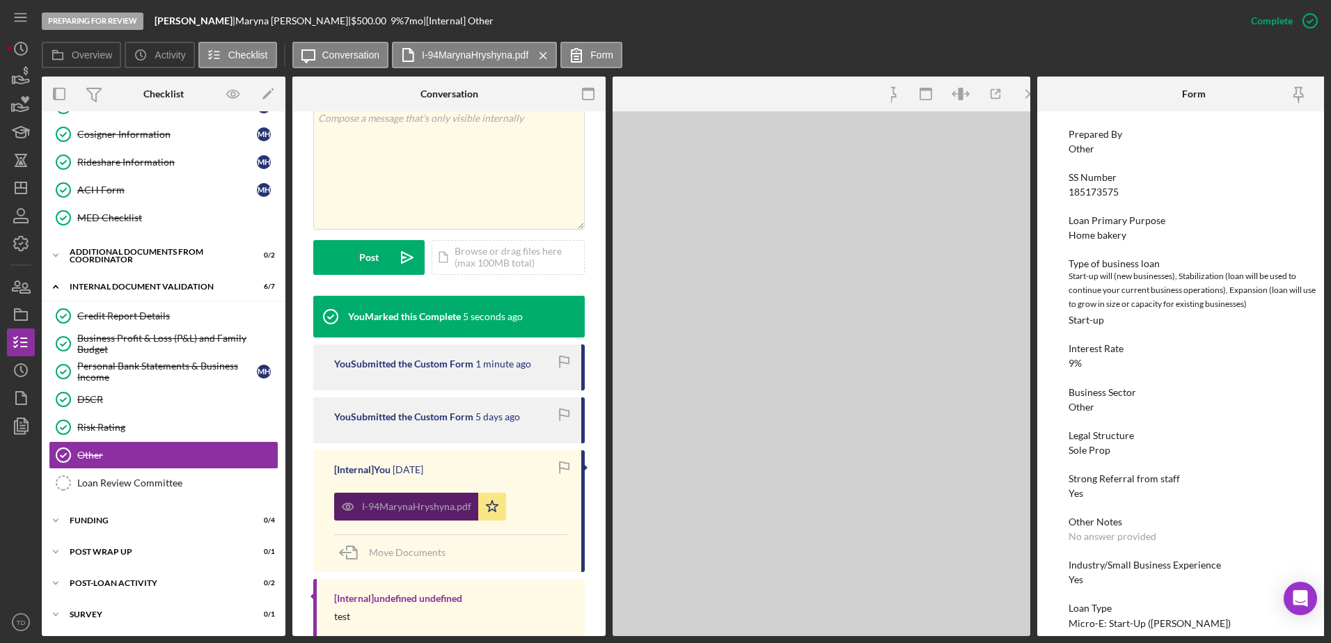
scroll to position [299, 0]
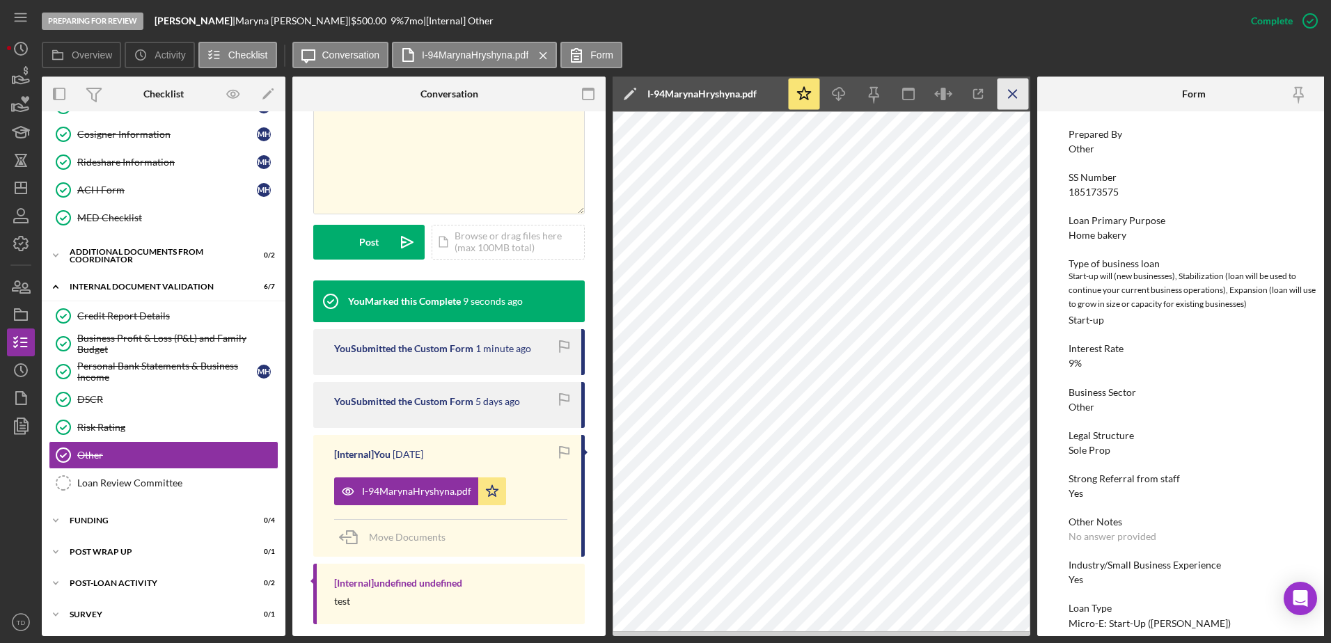
click at [885, 95] on icon "Icon/Menu Close" at bounding box center [1013, 94] width 31 height 31
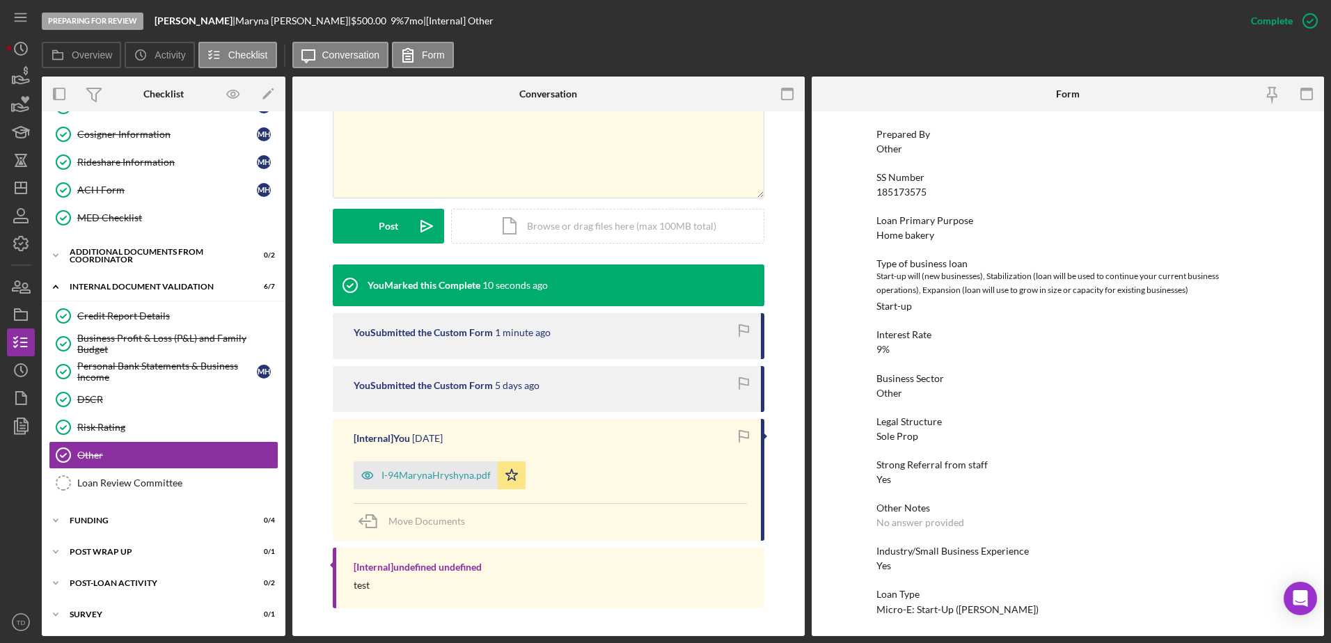
scroll to position [283, 0]
click at [154, 392] on link "Loan Review Committee Loan Review Committee" at bounding box center [164, 483] width 230 height 28
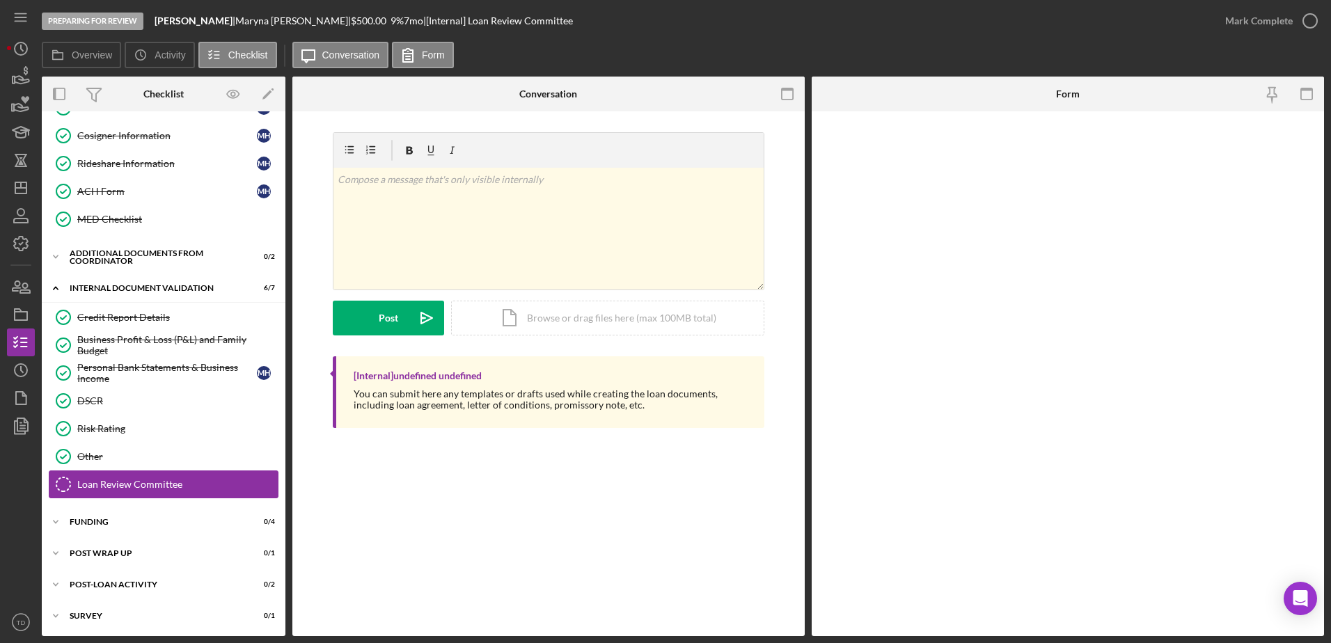
scroll to position [361, 0]
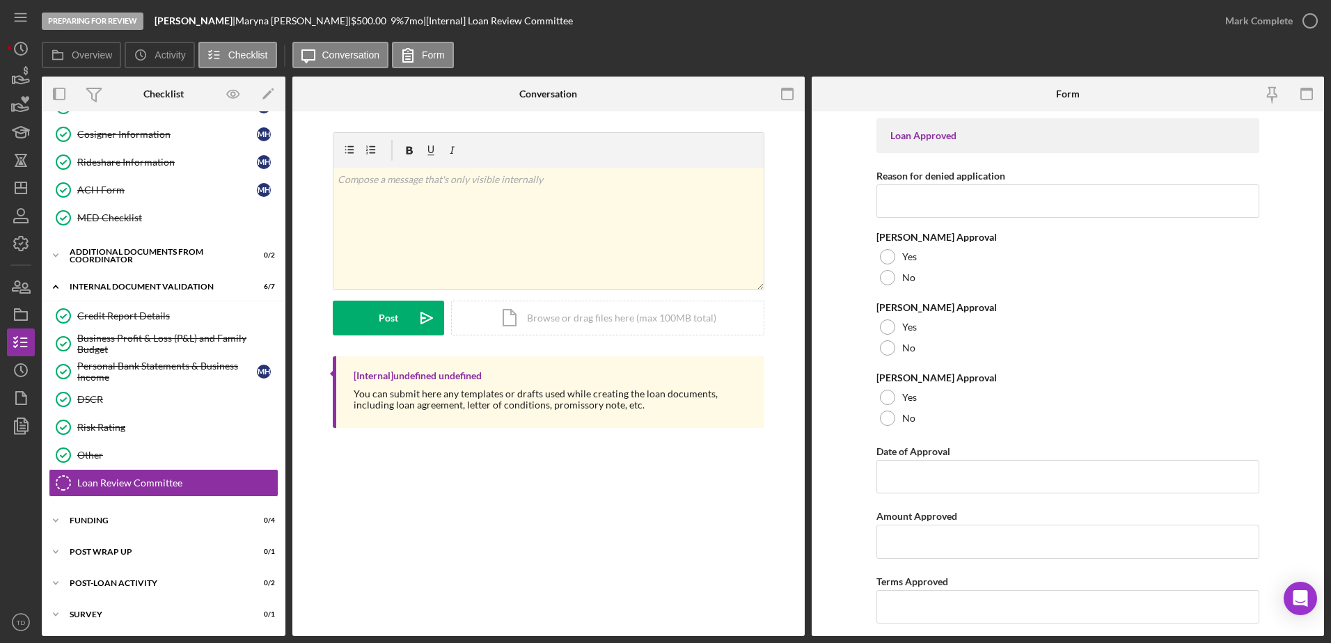
drag, startPoint x: 154, startPoint y: 496, endPoint x: 583, endPoint y: 505, distance: 429.6
click at [583, 392] on div "Overview Internal Workflow Stage Preparing for Review Icon/Dropdown Arrow Archi…" at bounding box center [683, 357] width 1282 height 560
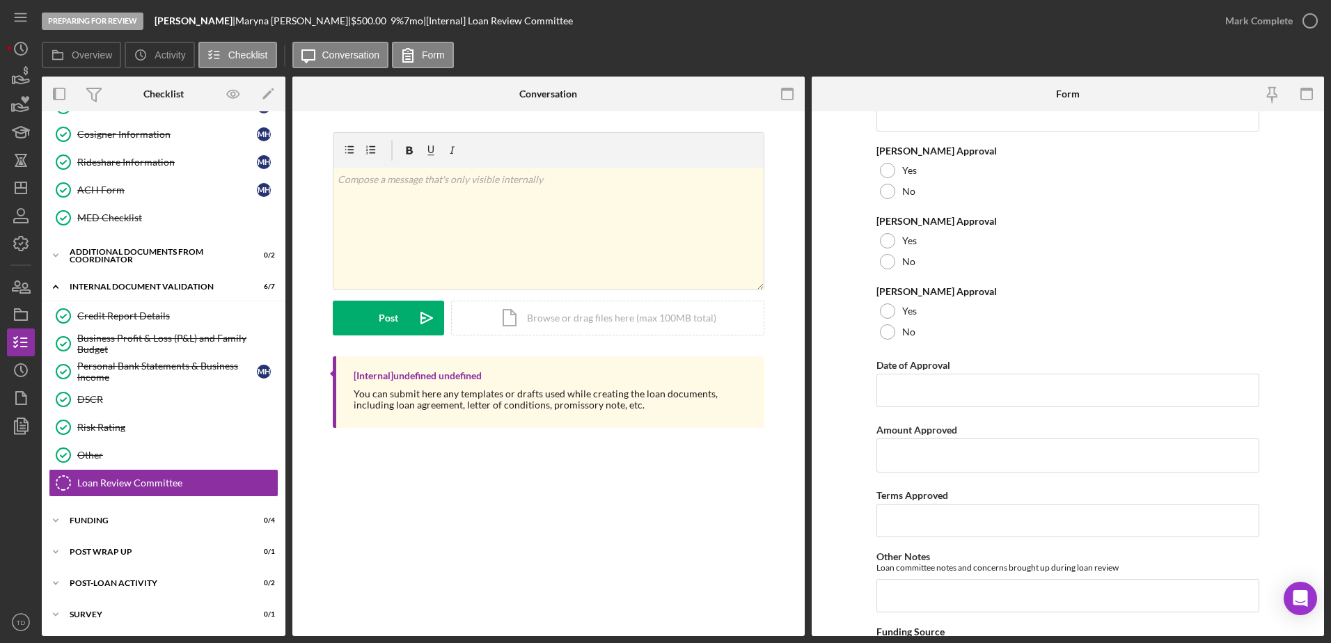
scroll to position [0, 0]
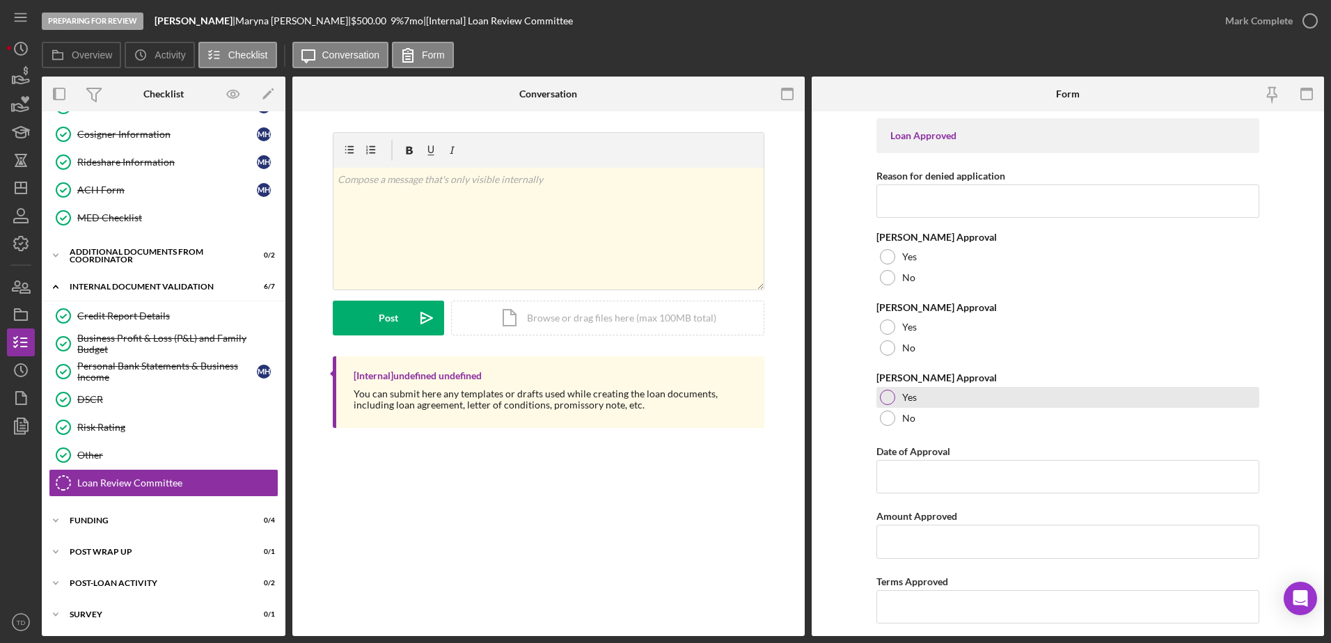
click at [885, 392] on div at bounding box center [887, 397] width 15 height 15
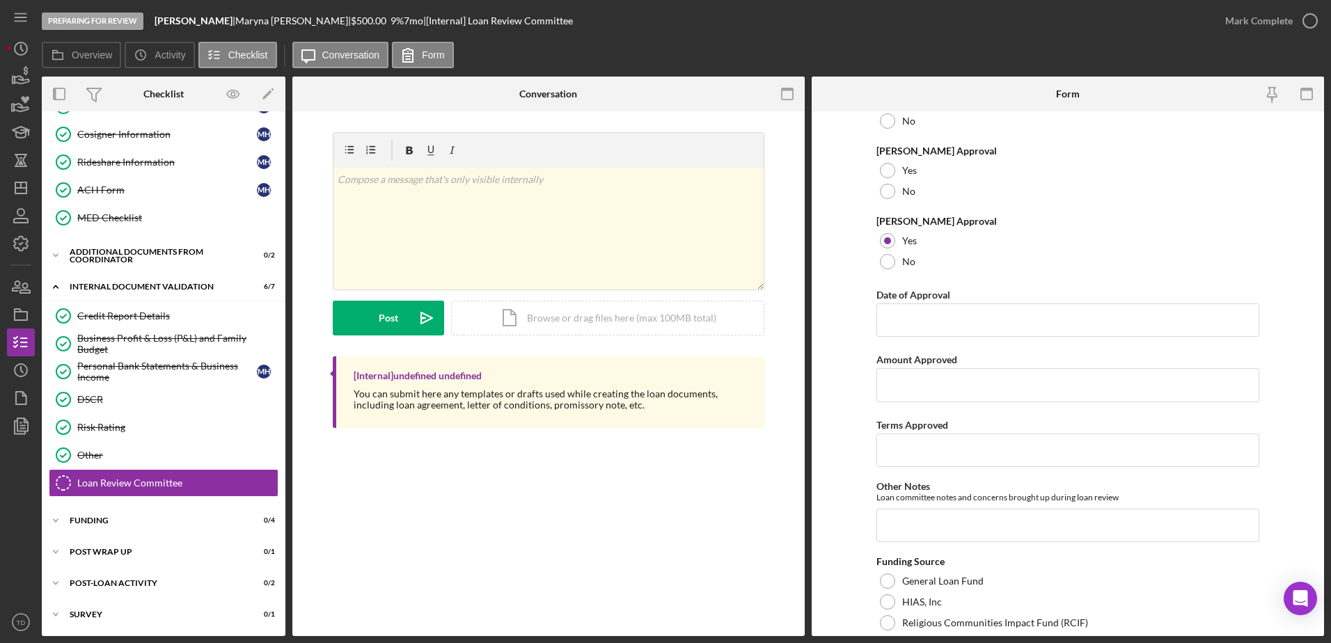
click at [885, 342] on div "Loan Approved Reason for denied application Phillip Approval Yes No Keith Appro…" at bounding box center [1067, 455] width 383 height 986
click at [885, 326] on input "Date of Approval" at bounding box center [1067, 320] width 383 height 33
click at [885, 334] on input "Date of Approval" at bounding box center [1067, 320] width 383 height 33
type input "09/02/2025"
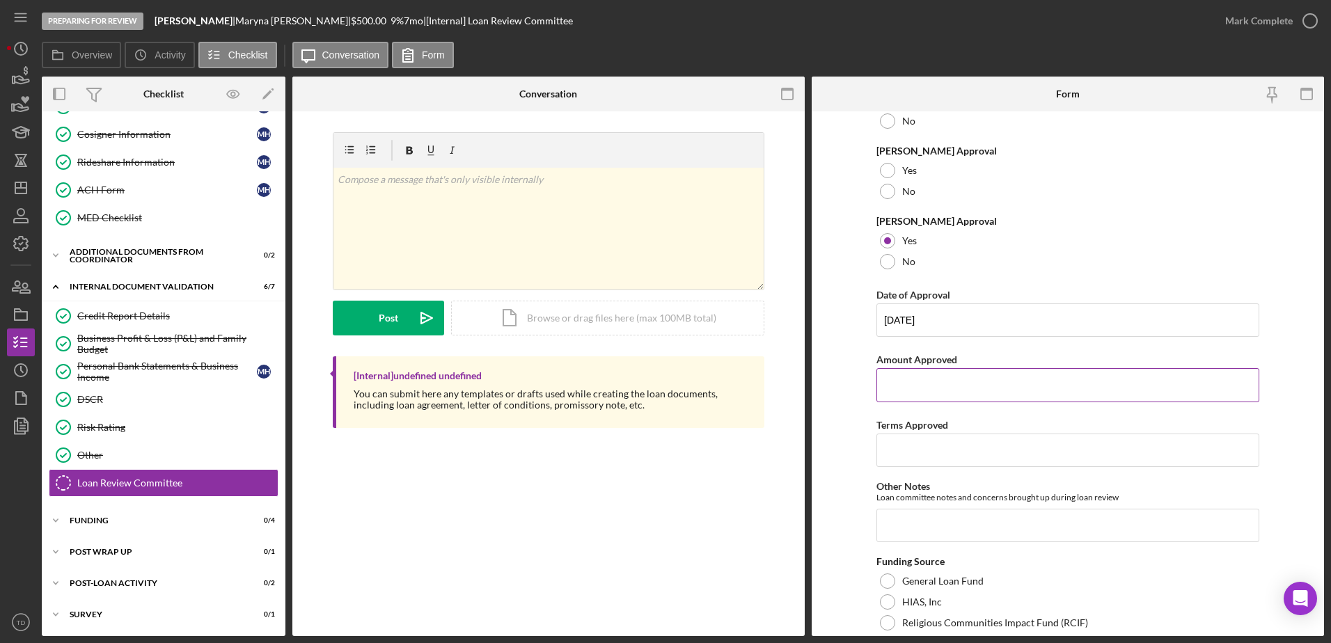
click at [885, 389] on input "Amount Approved" at bounding box center [1067, 384] width 383 height 33
type input "$500"
click at [885, 392] on input "Terms Approved" at bounding box center [1067, 450] width 383 height 33
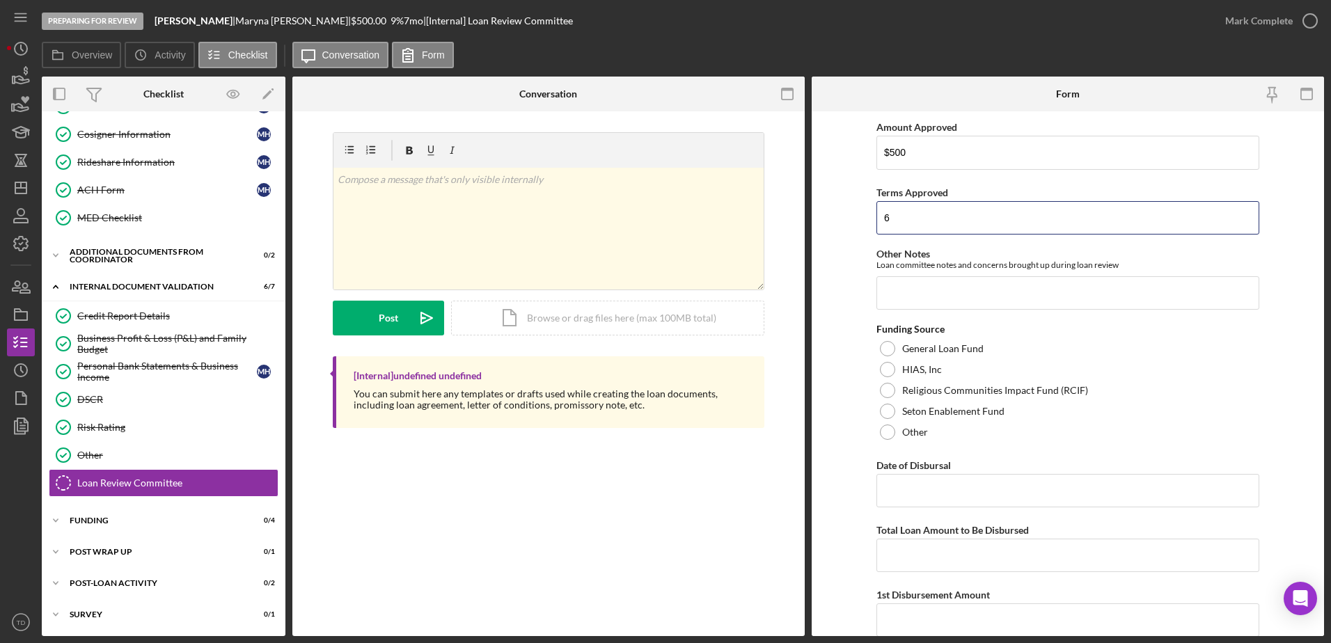
scroll to position [390, 0]
type input "6"
click at [885, 392] on div "Religious Communities Impact Fund (RCIF)" at bounding box center [1067, 389] width 383 height 21
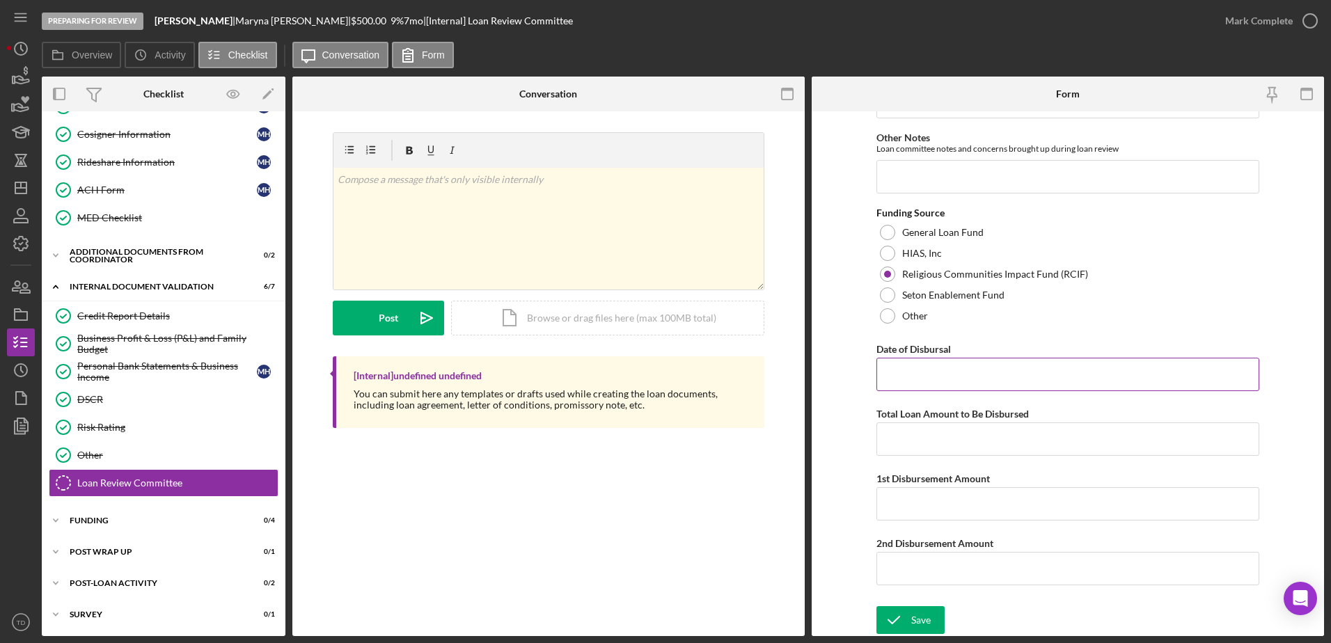
scroll to position [505, 0]
click at [885, 380] on input "Date of Disbursal" at bounding box center [1067, 374] width 383 height 33
click at [885, 283] on div "Religious Communities Impact Fund (RCIF)" at bounding box center [1067, 274] width 383 height 21
click at [885, 392] on input "Total Loan Amount to Be Disbursed" at bounding box center [1067, 439] width 383 height 33
type input "$500"
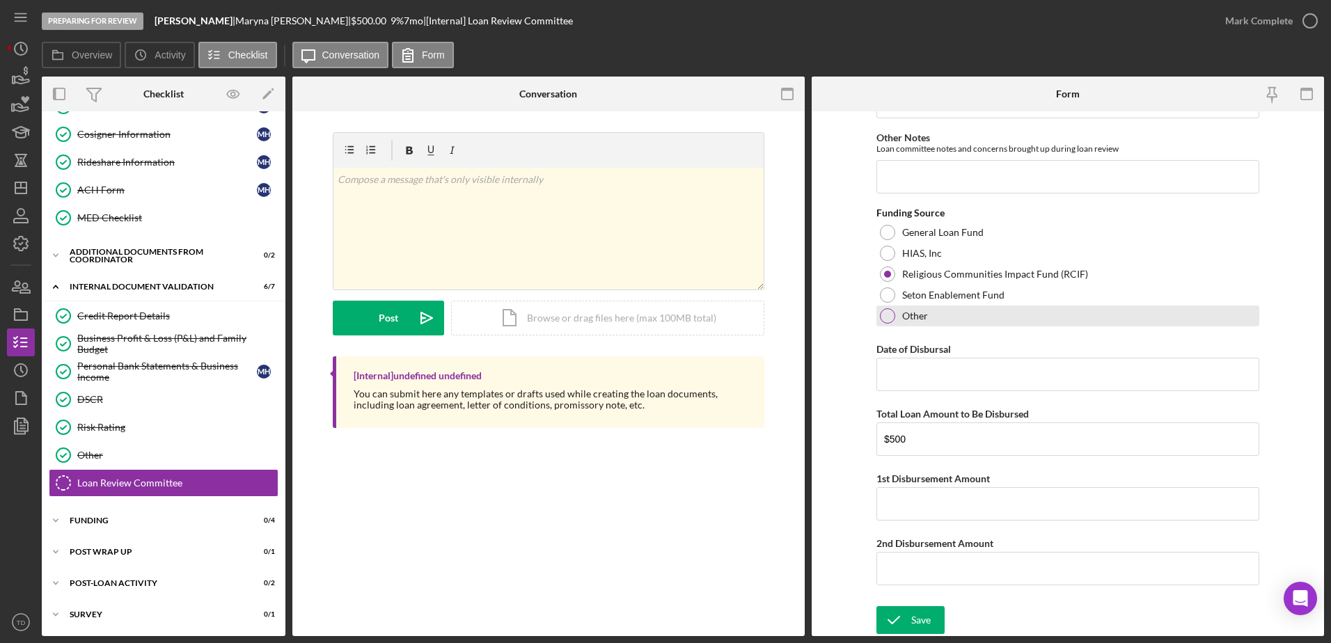
click at [885, 313] on div "Other" at bounding box center [1067, 316] width 383 height 21
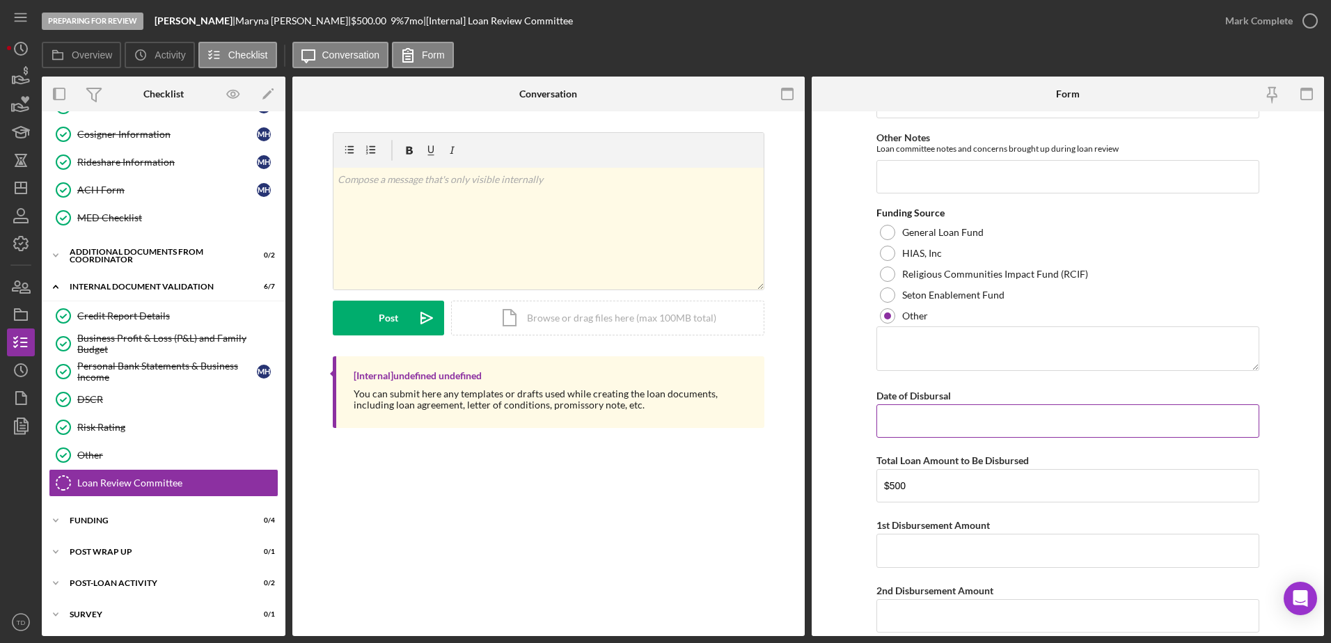
scroll to position [553, 0]
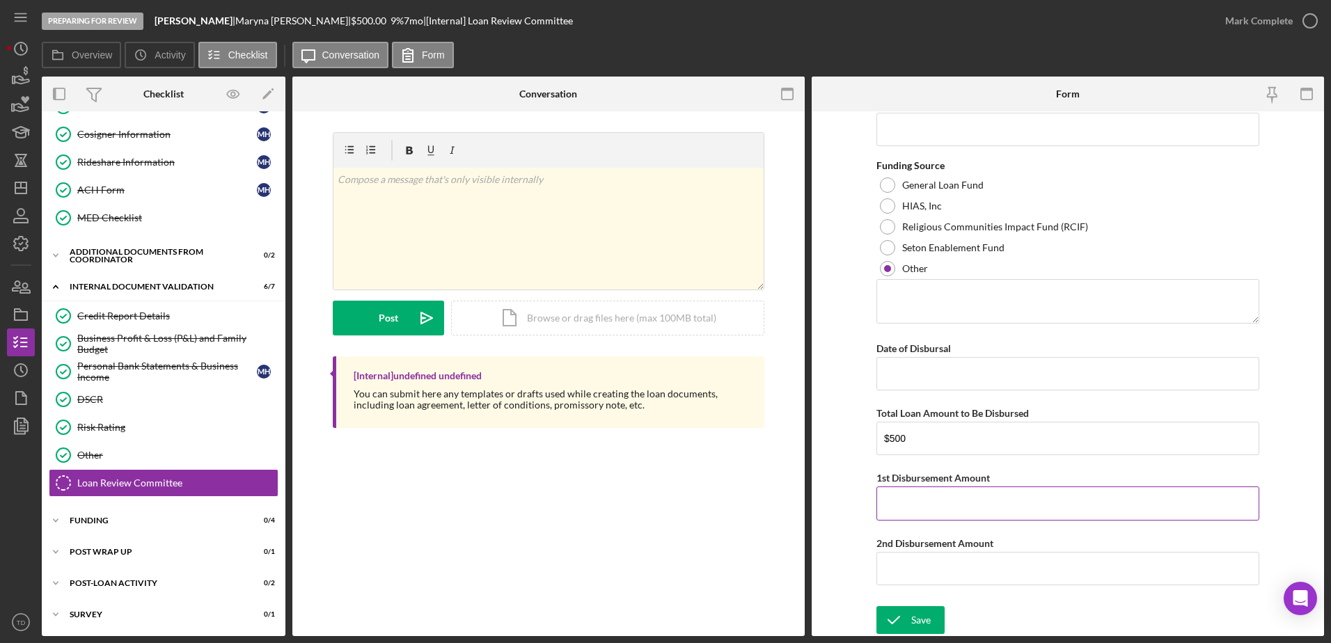
click at [885, 392] on input "1st Disbursement Amount" at bounding box center [1067, 503] width 383 height 33
type input "$500"
click at [885, 392] on div "Save Save" at bounding box center [1067, 621] width 383 height 30
click at [191, 392] on link "Other Other" at bounding box center [164, 455] width 230 height 28
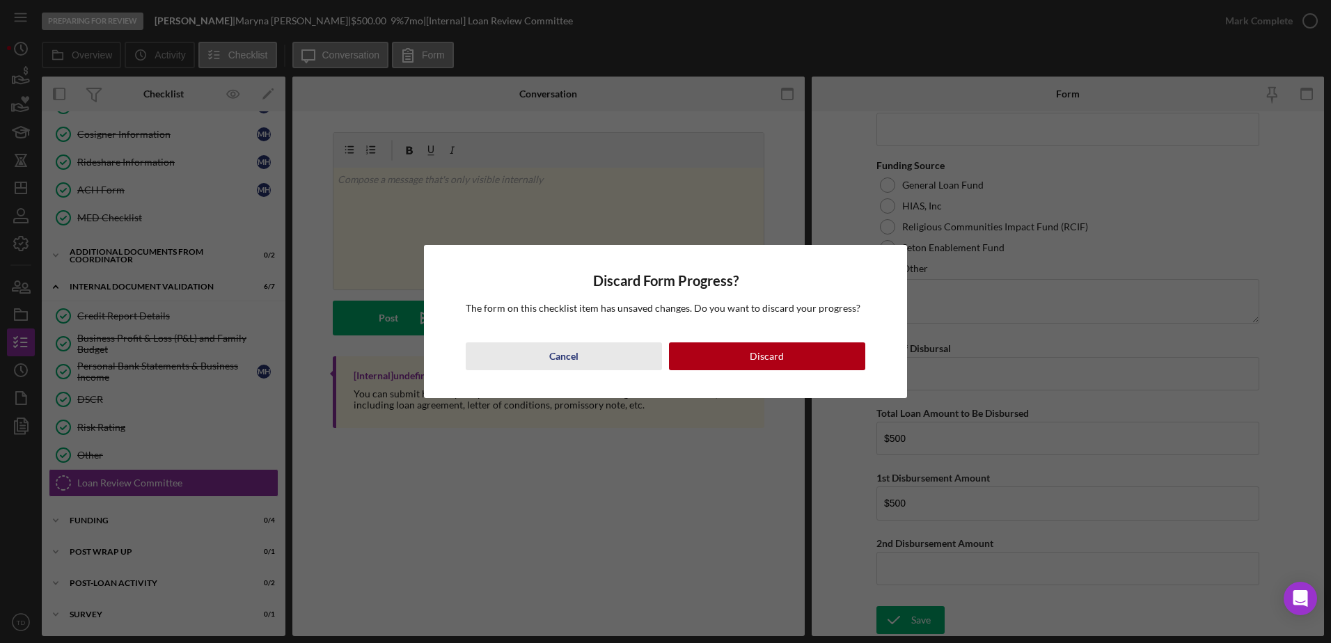
click at [594, 357] on button "Cancel" at bounding box center [564, 356] width 196 height 28
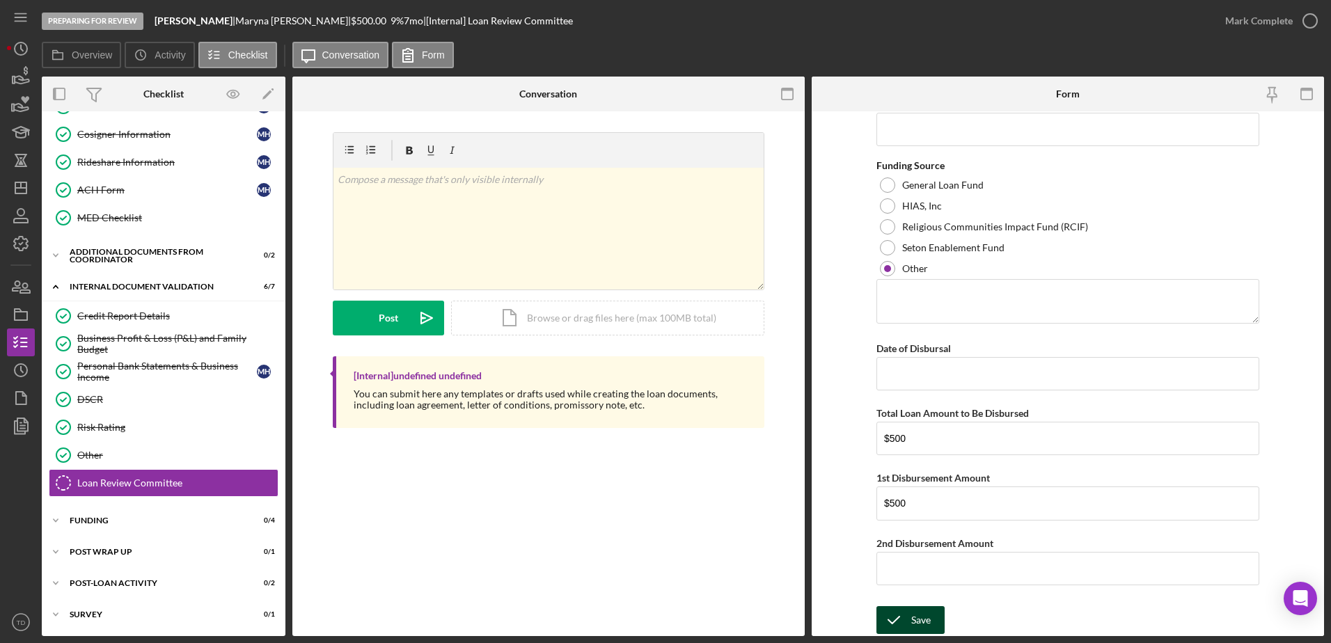
click at [885, 392] on div "Save" at bounding box center [920, 620] width 19 height 28
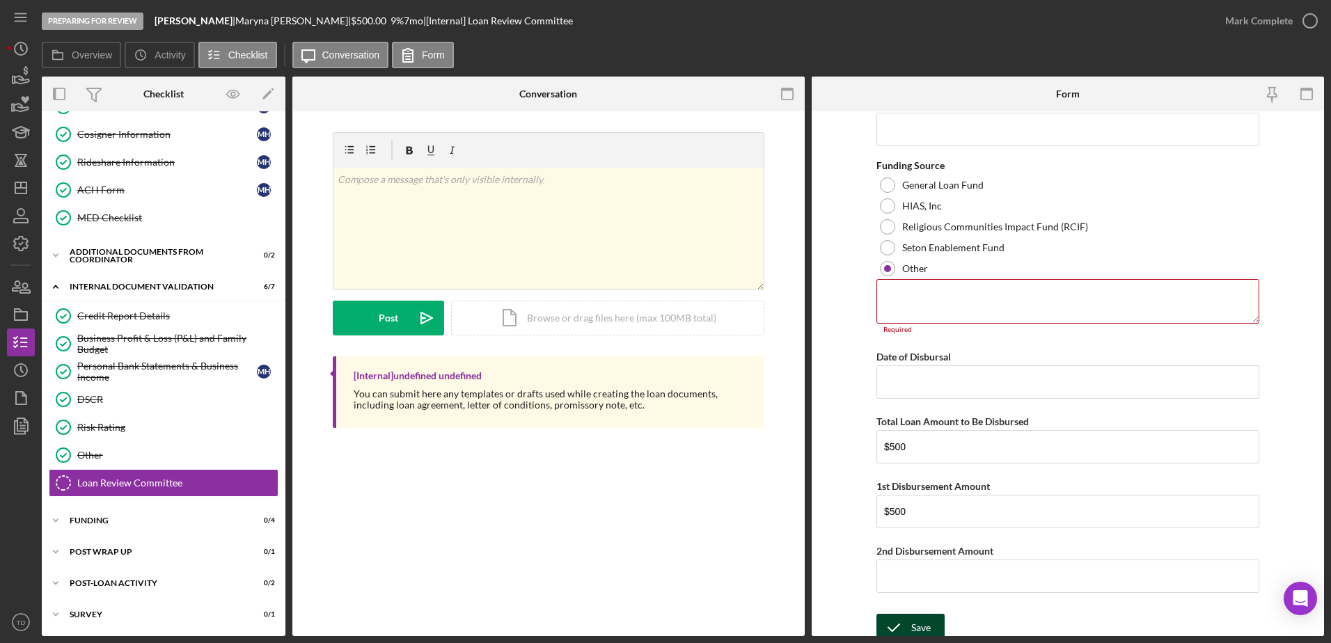
scroll to position [560, 0]
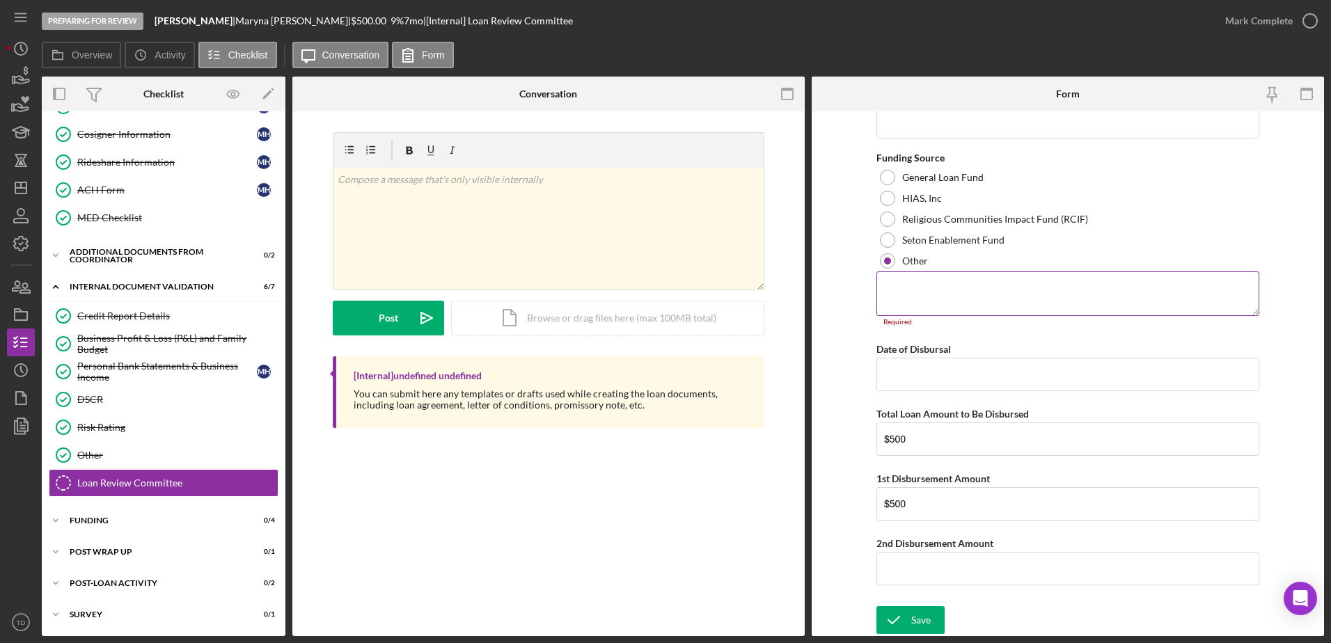
click at [885, 288] on textarea at bounding box center [1067, 293] width 383 height 45
type textarea "TBD"
click at [885, 392] on div "Save" at bounding box center [920, 620] width 19 height 28
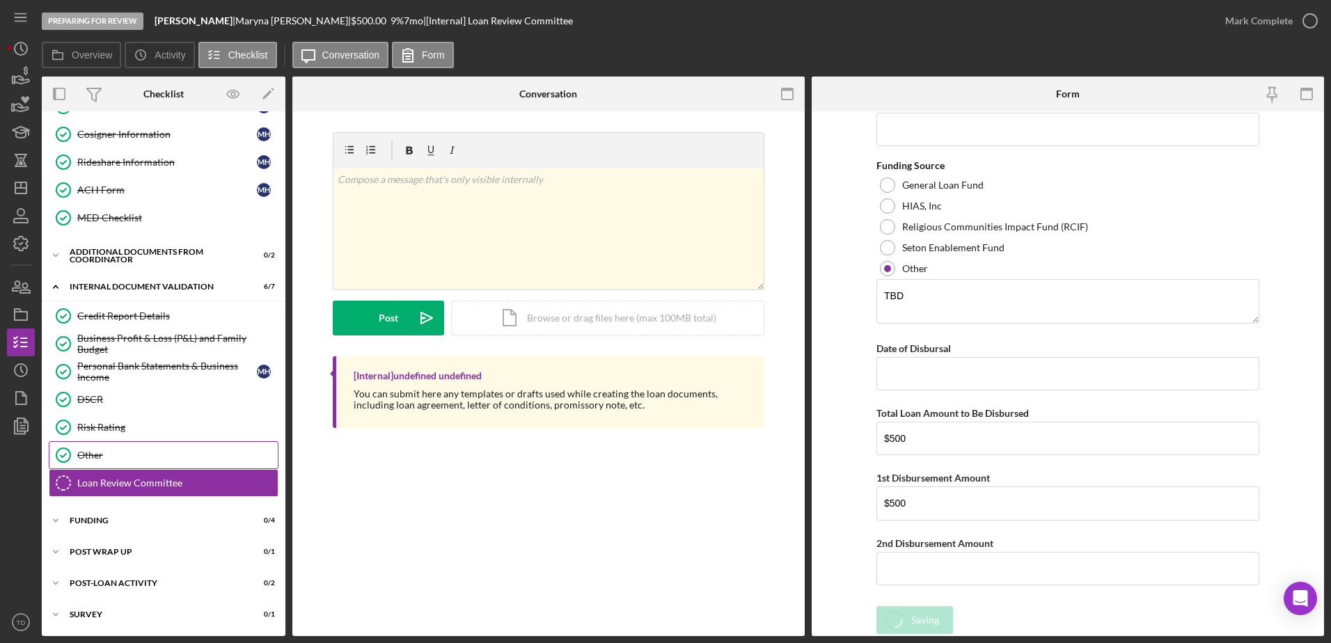
click at [144, 392] on div "Other" at bounding box center [177, 455] width 200 height 11
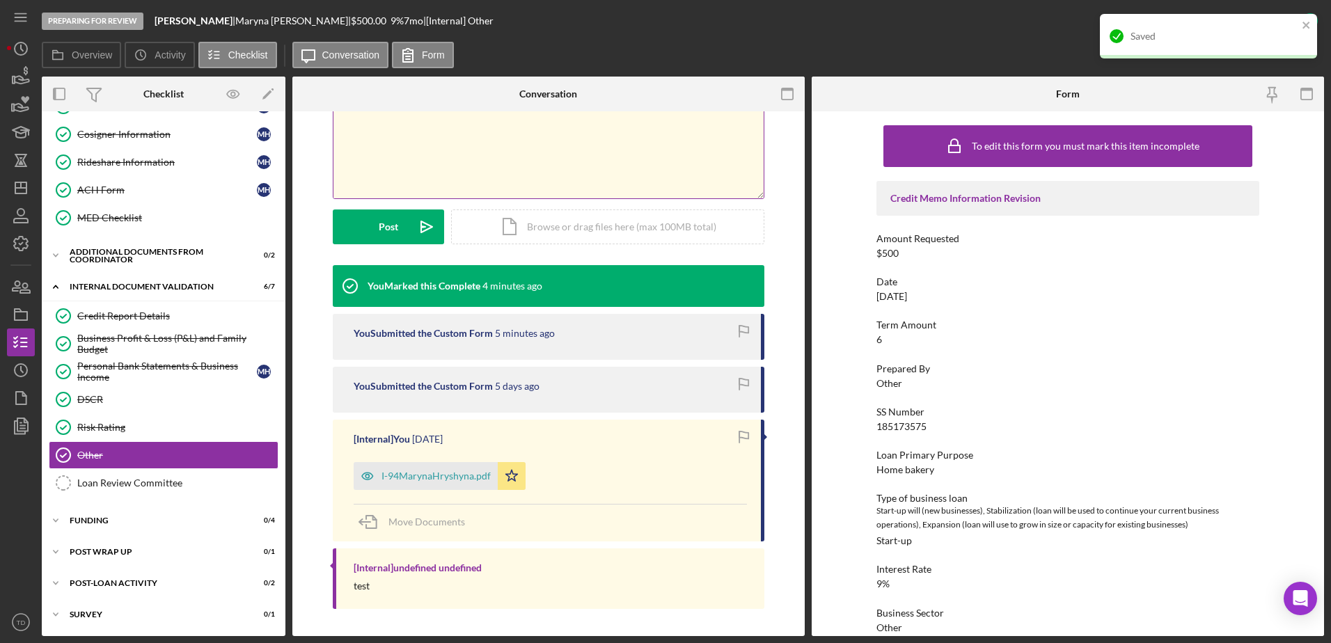
scroll to position [282, 0]
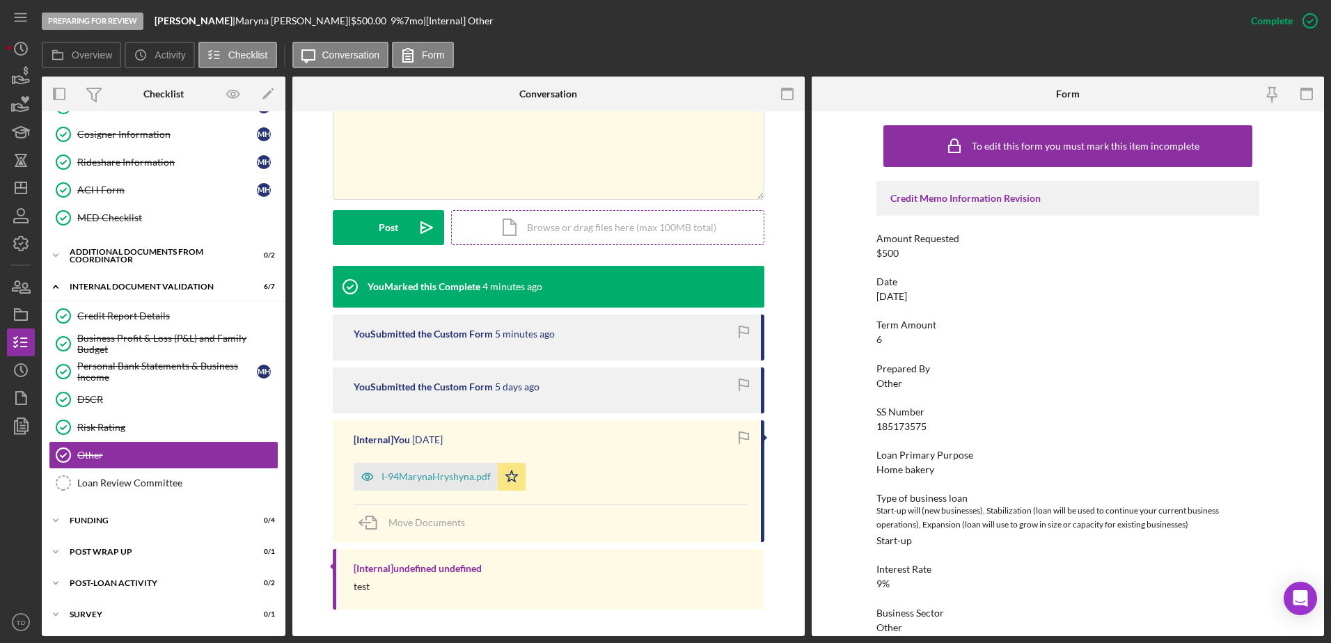
click at [569, 220] on div "Icon/Document Browse or drag files here (max 100MB total) Tap to choose files o…" at bounding box center [607, 227] width 313 height 35
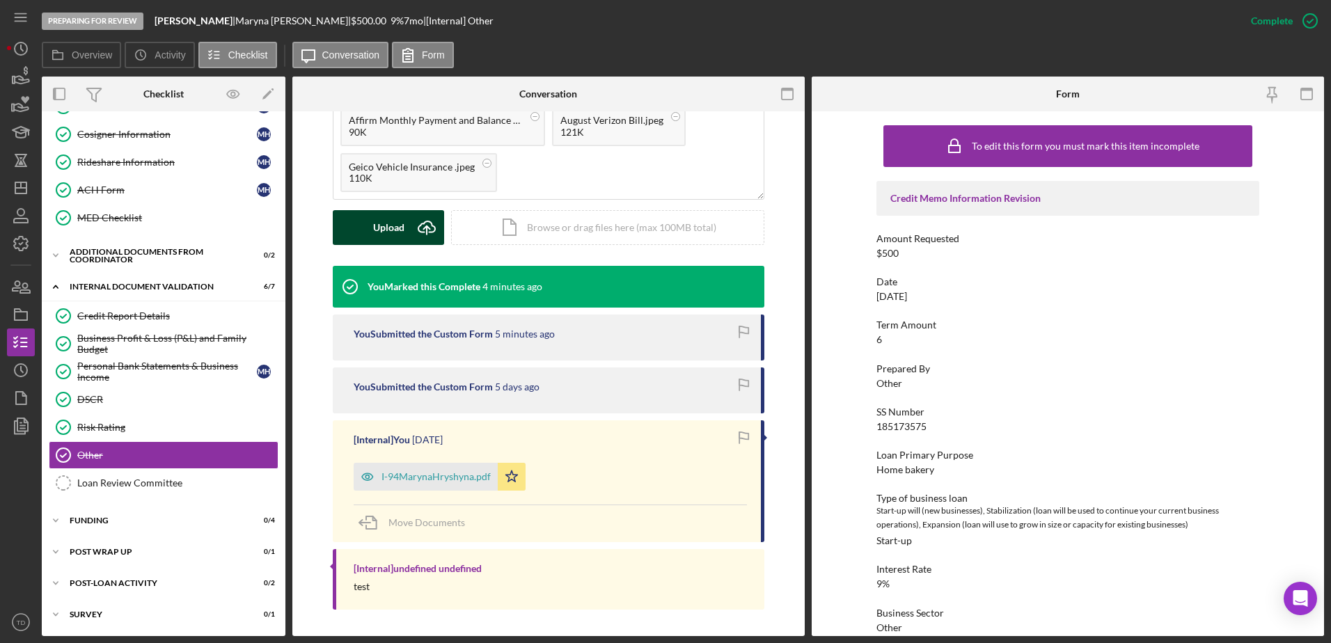
click at [376, 240] on div "Upload" at bounding box center [388, 227] width 31 height 35
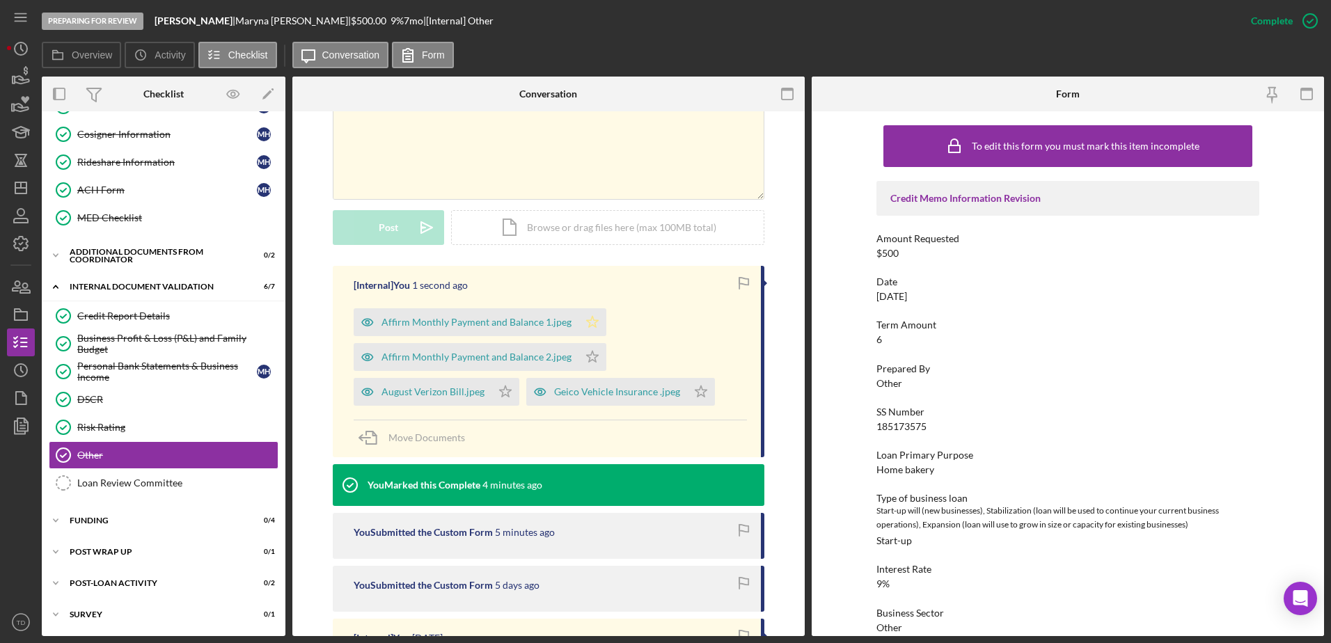
click at [589, 313] on icon "Icon/Star" at bounding box center [592, 322] width 28 height 28
click at [594, 367] on icon "Icon/Star" at bounding box center [592, 357] width 28 height 28
click at [696, 389] on icon "Icon/Star" at bounding box center [701, 392] width 28 height 28
click at [496, 392] on icon "Icon/Star" at bounding box center [505, 392] width 28 height 28
click at [200, 339] on div "Business Profit & Loss (P&L) and Family Budget" at bounding box center [177, 344] width 200 height 22
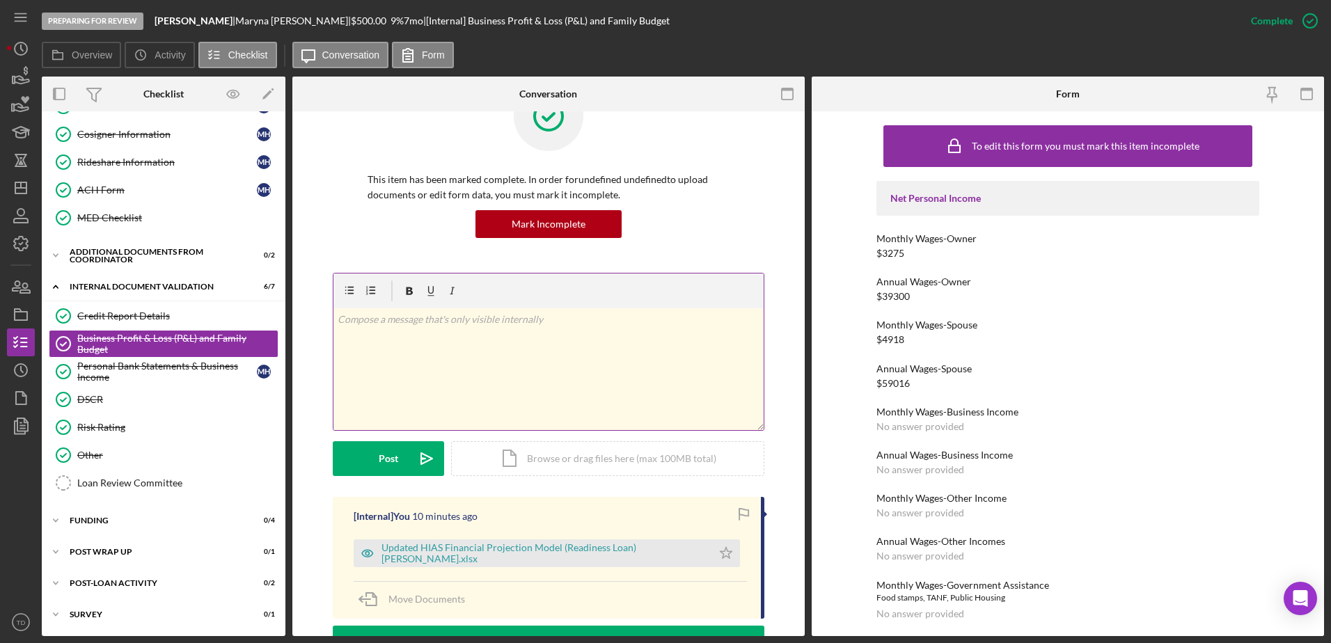
scroll to position [49, 0]
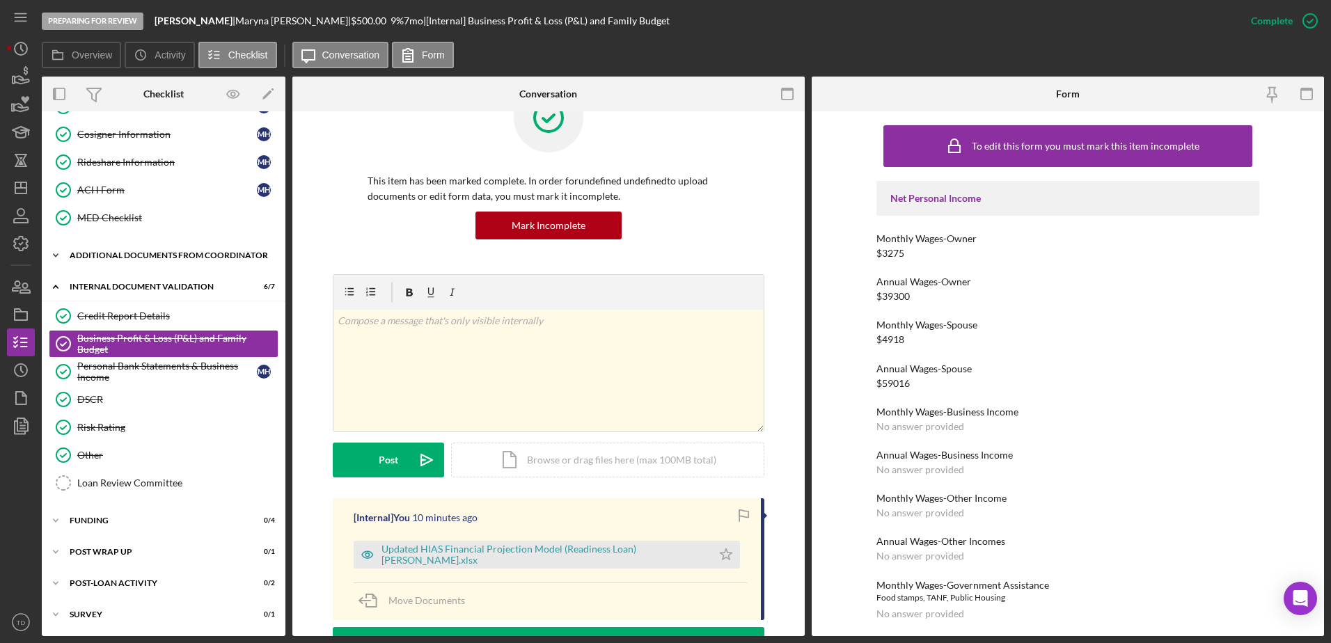
click at [114, 251] on div "Additional Documents from Coordinator" at bounding box center [169, 255] width 198 height 8
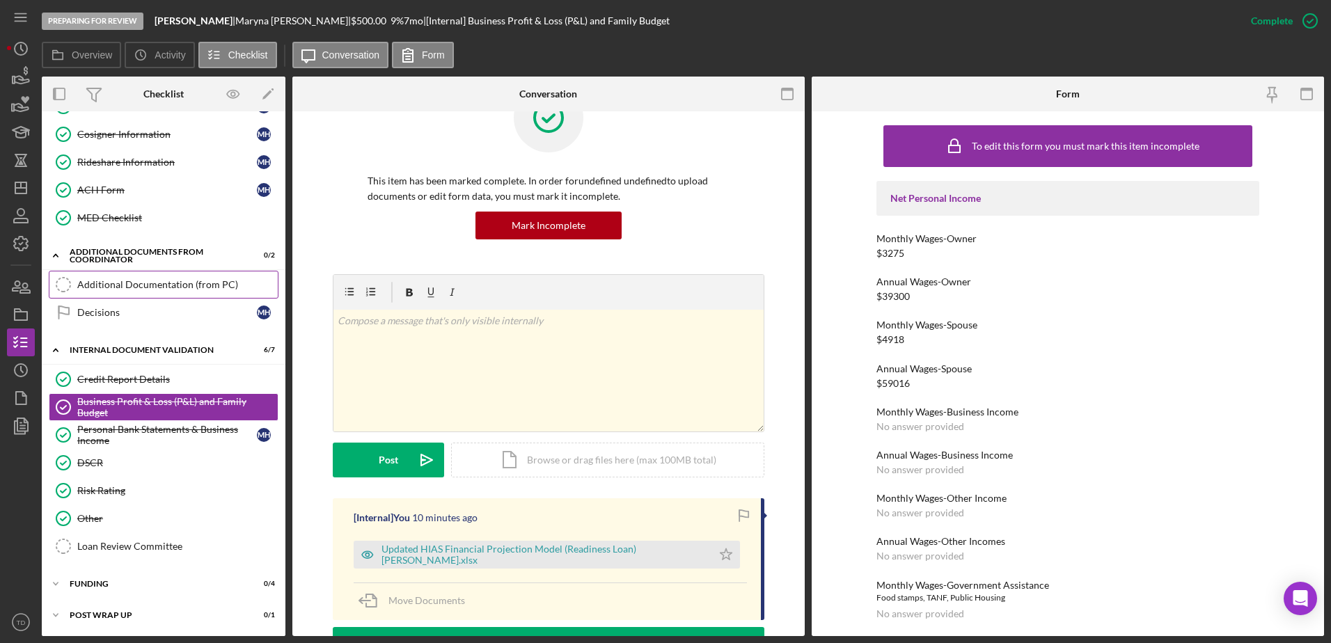
click at [109, 279] on div "Additional Documentation (from PC)" at bounding box center [177, 284] width 200 height 11
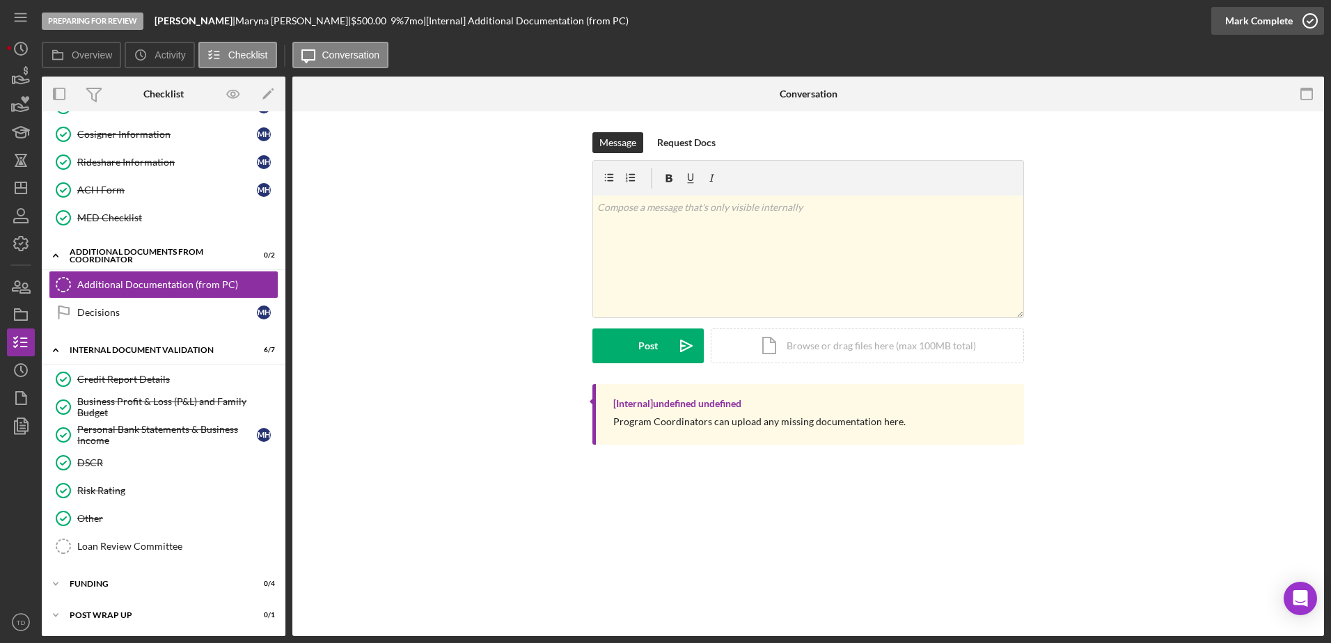
click at [885, 19] on div "Mark Complete" at bounding box center [1259, 21] width 68 height 28
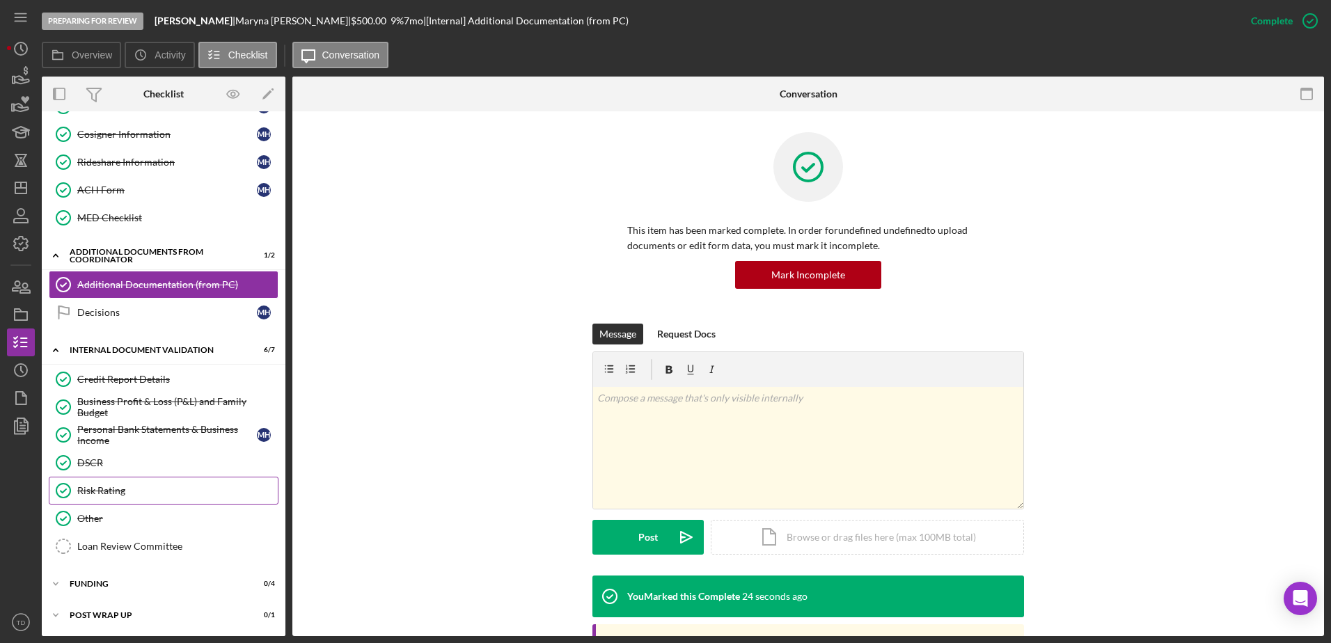
click at [139, 392] on div "Risk Rating" at bounding box center [177, 490] width 200 height 11
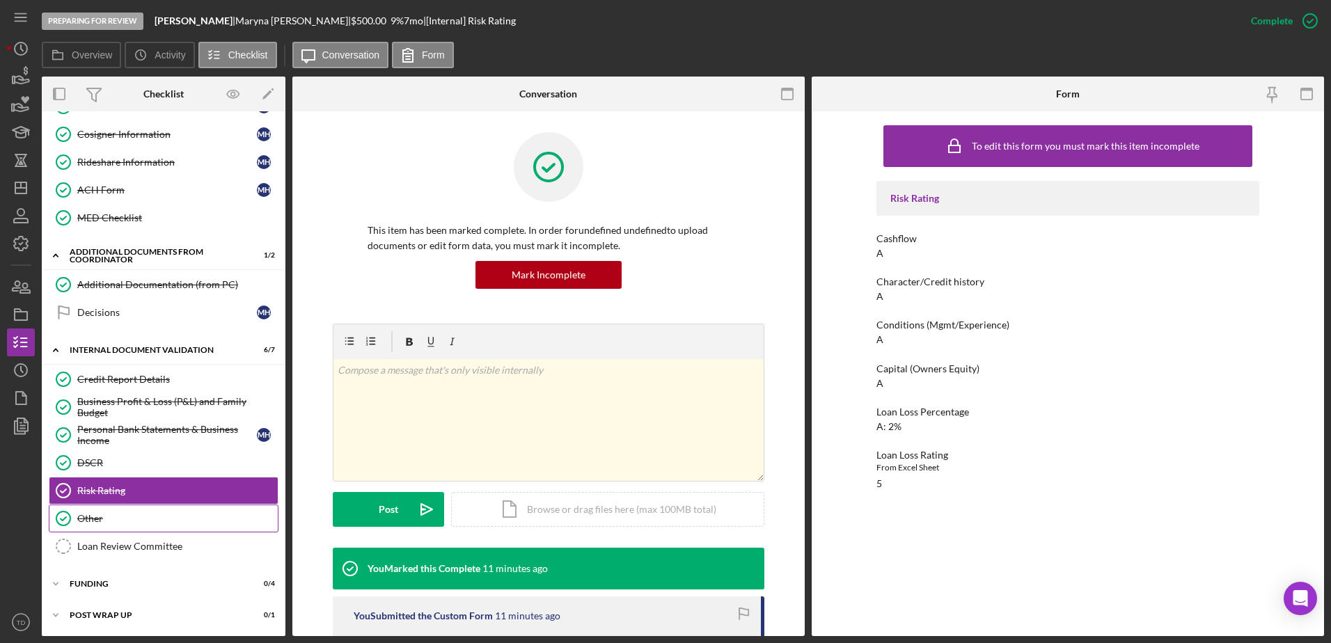
click at [120, 392] on div "Other" at bounding box center [177, 518] width 200 height 11
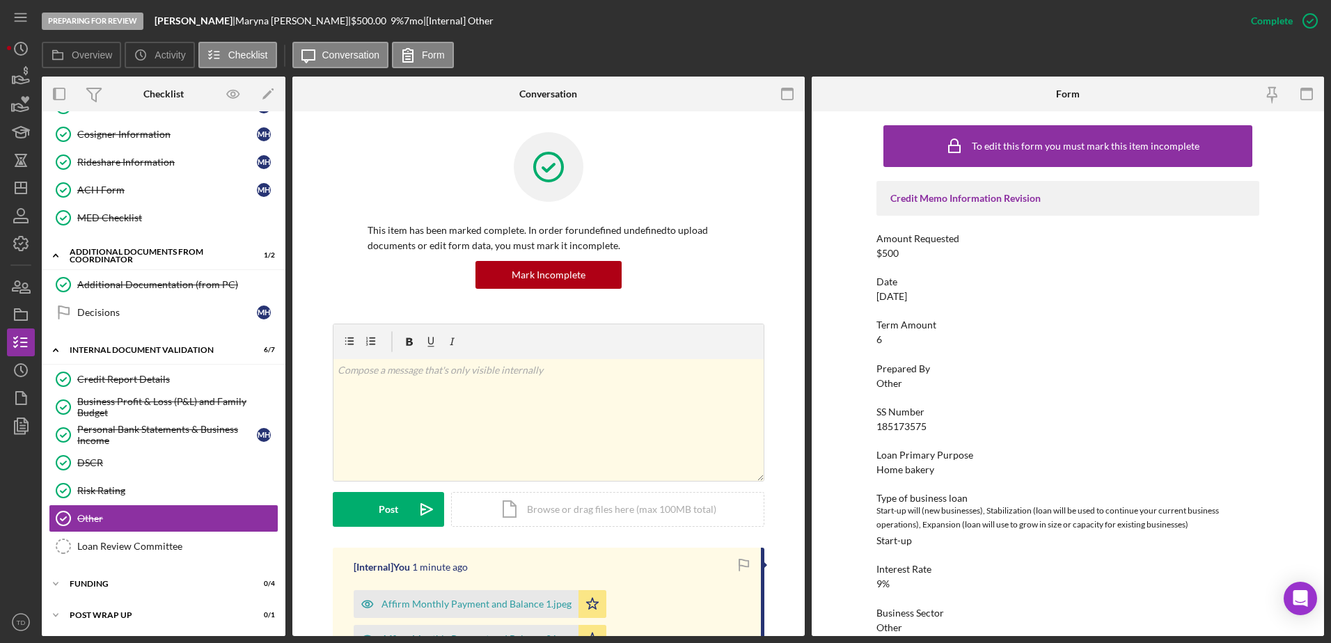
click at [885, 355] on div "Credit Memo Information Revision Amount Requested $500 Date 08/28/2025 Term Amo…" at bounding box center [1067, 515] width 383 height 669
click at [885, 26] on div "Mark Incomplete" at bounding box center [1255, 21] width 74 height 28
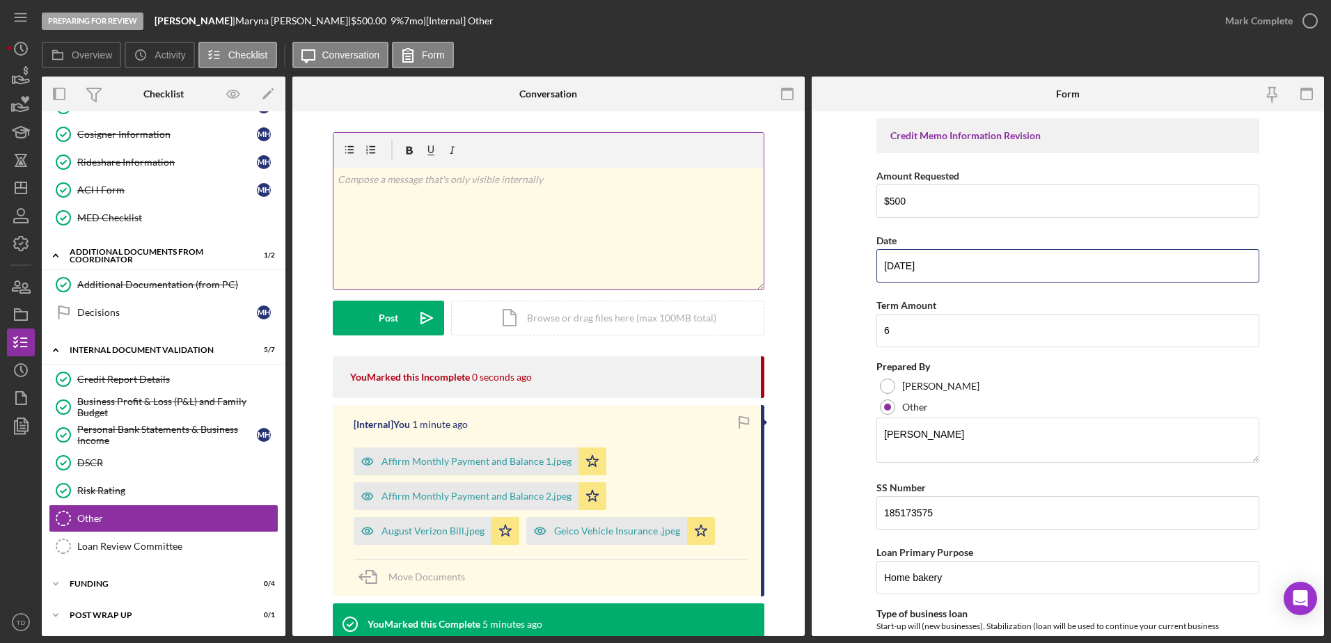
drag, startPoint x: 935, startPoint y: 264, endPoint x: 762, endPoint y: 256, distance: 173.5
click at [762, 256] on div "Overview Internal Workflow Stage Preparing for Review Icon/Dropdown Arrow Archi…" at bounding box center [683, 357] width 1282 height 560
click at [762, 256] on div "v Color teal Color pink Remove color Add row above Add row below Add column bef…" at bounding box center [549, 211] width 432 height 158
click at [885, 269] on input "08/28/2025" at bounding box center [1067, 265] width 383 height 33
drag, startPoint x: 931, startPoint y: 267, endPoint x: 775, endPoint y: 262, distance: 155.3
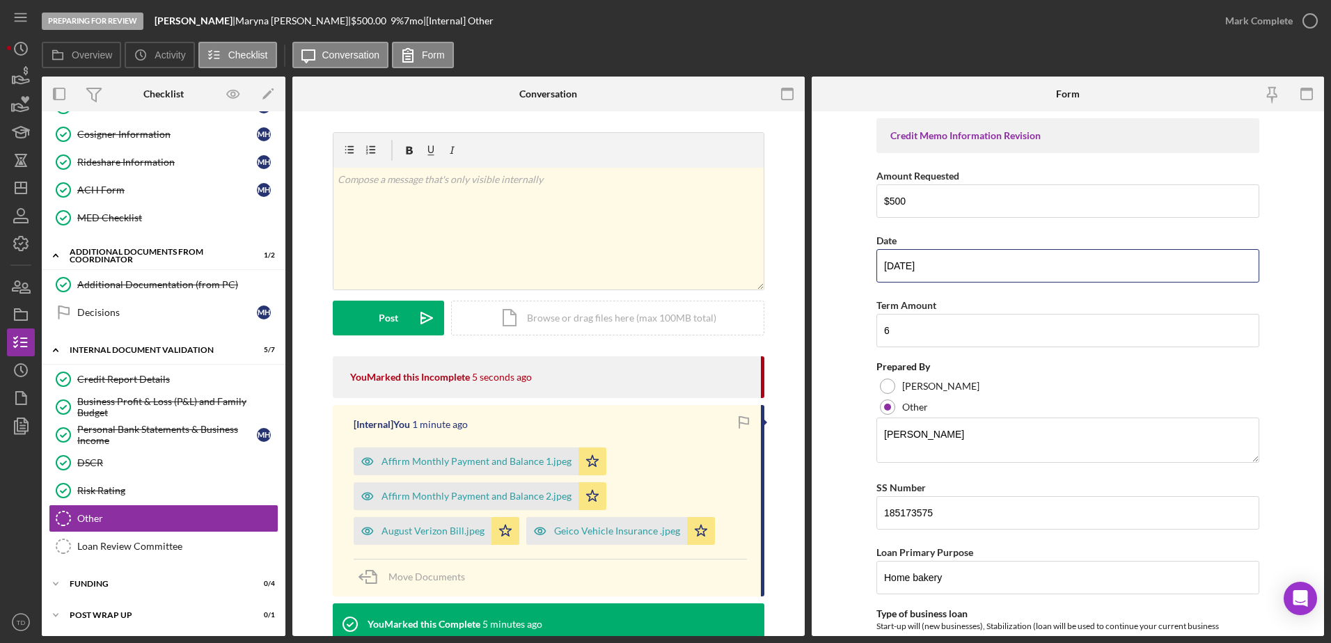
click at [775, 262] on div "Overview Internal Workflow Stage Preparing for Review Icon/Dropdown Arrow Archi…" at bounding box center [683, 357] width 1282 height 560
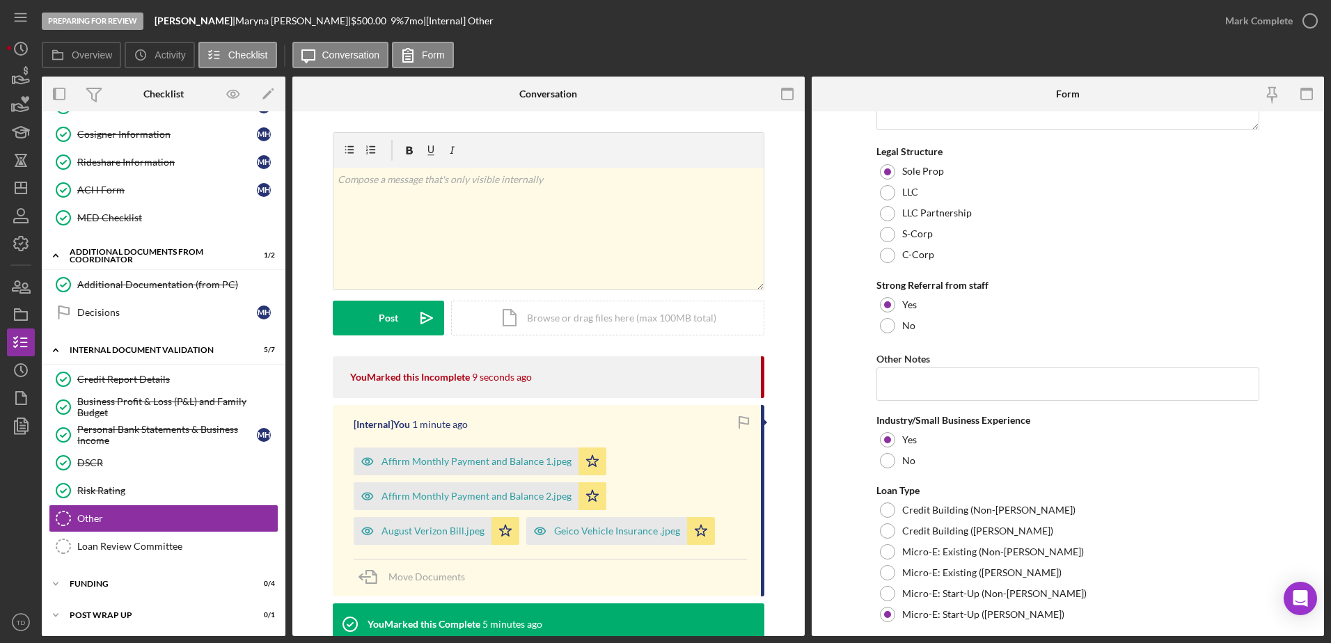
scroll to position [824, 0]
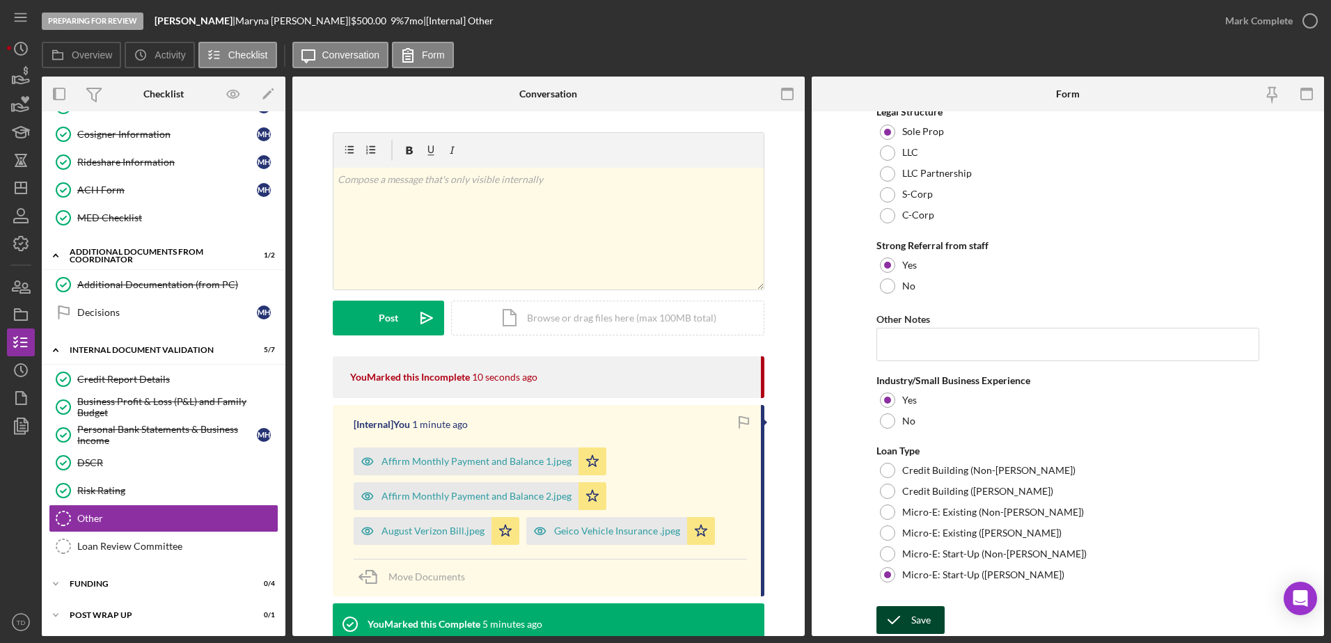
type input "09/02/2025"
click at [885, 392] on div "Save" at bounding box center [920, 620] width 19 height 28
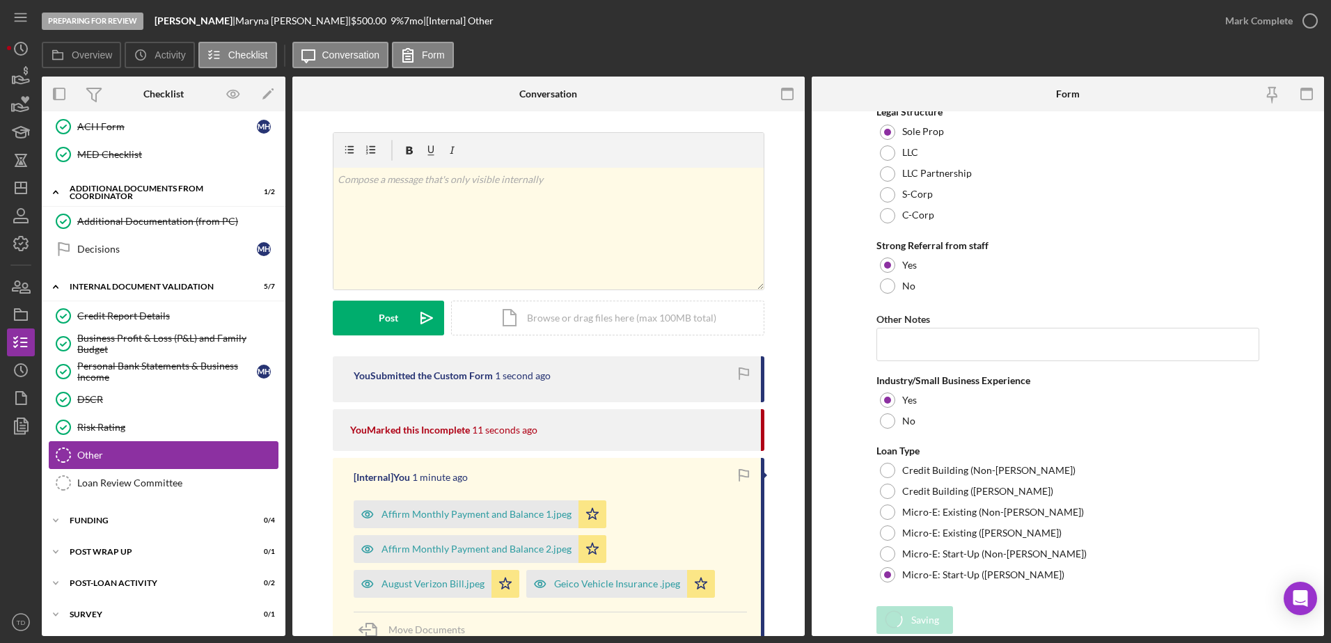
scroll to position [423, 0]
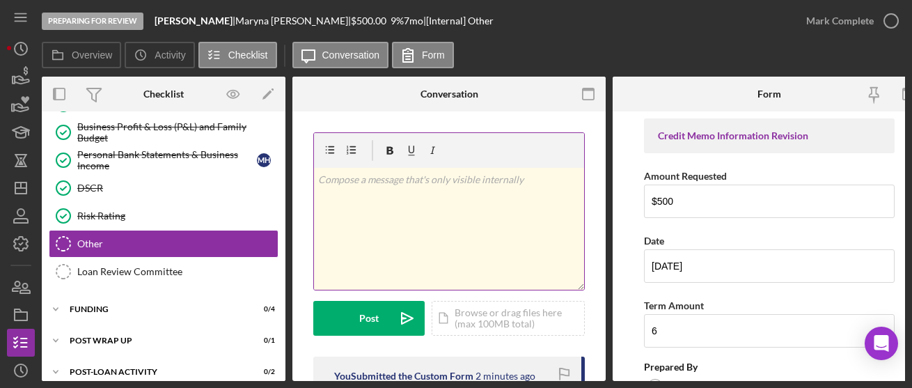
scroll to position [119, 0]
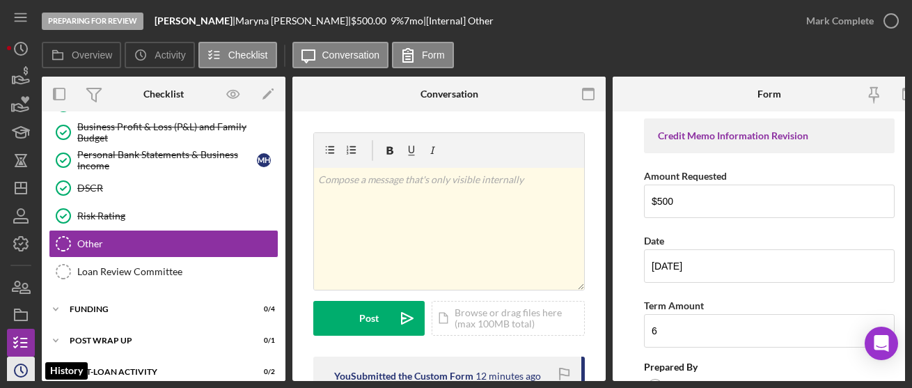
click at [19, 361] on icon "Icon/History" at bounding box center [20, 370] width 35 height 35
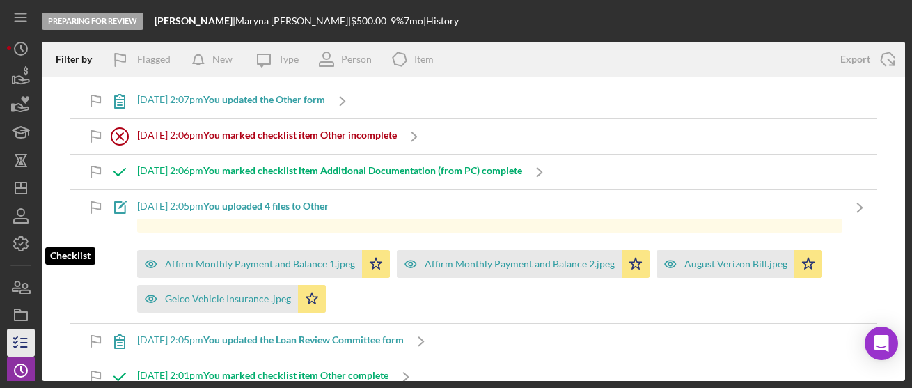
scroll to position [87, 0]
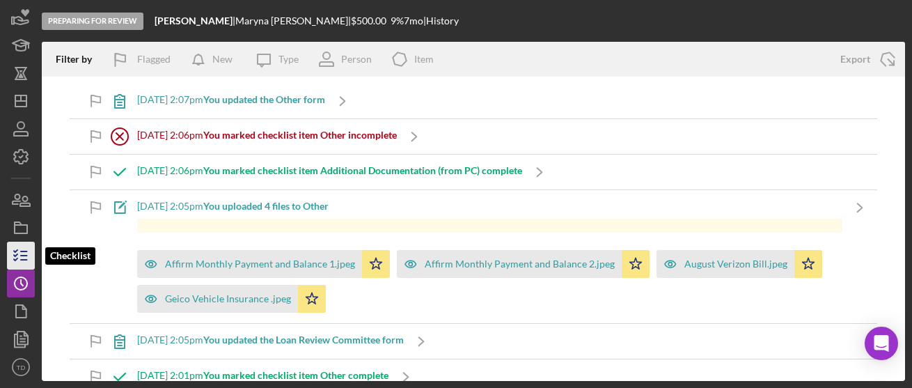
click at [34, 255] on icon "button" at bounding box center [20, 255] width 35 height 35
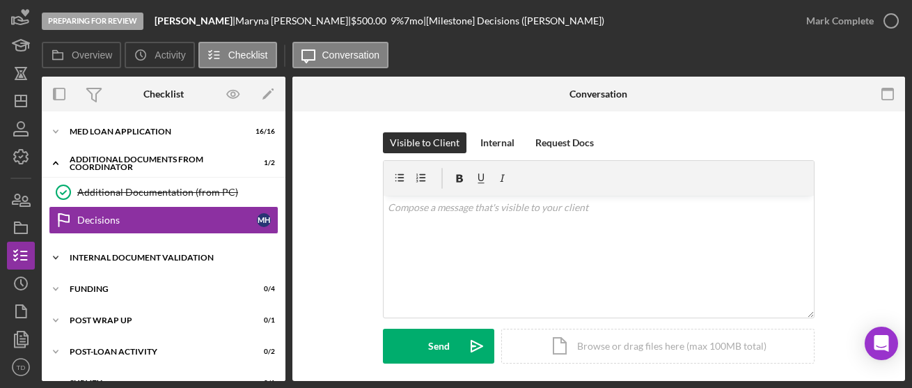
click at [127, 253] on div "Internal Document Validation" at bounding box center [169, 257] width 198 height 8
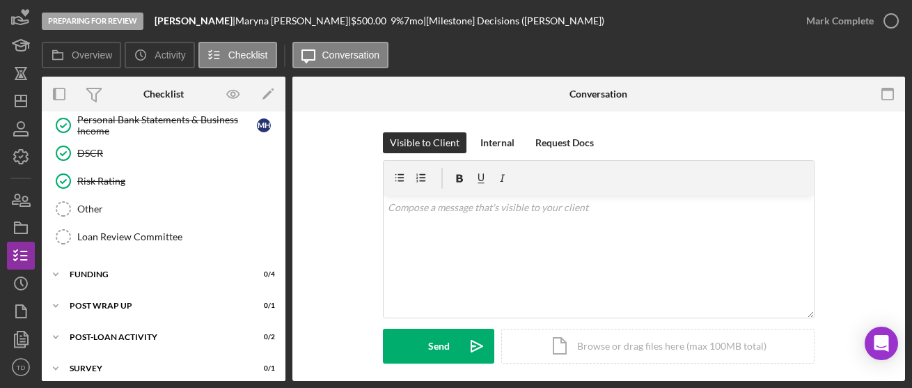
scroll to position [216, 0]
click at [111, 201] on link "Other Other" at bounding box center [164, 210] width 230 height 28
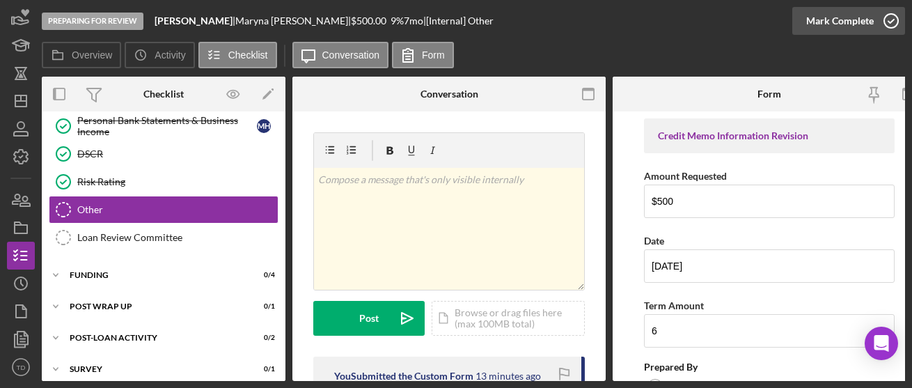
click at [885, 15] on icon "button" at bounding box center [891, 20] width 35 height 35
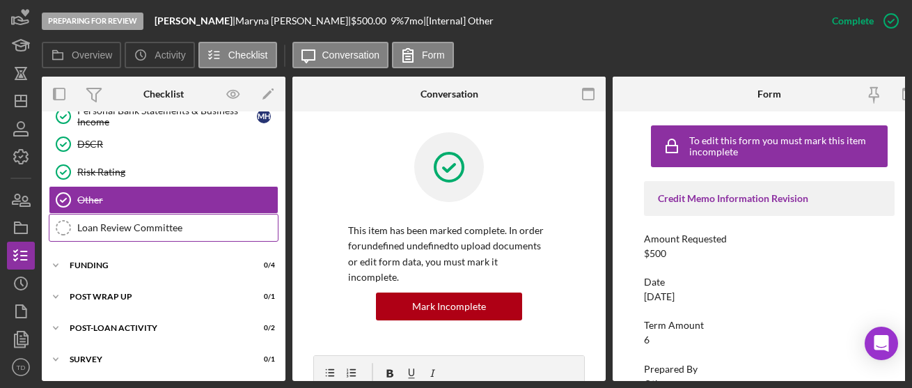
click at [129, 216] on link "Loan Review Committee Loan Review Committee" at bounding box center [164, 228] width 230 height 28
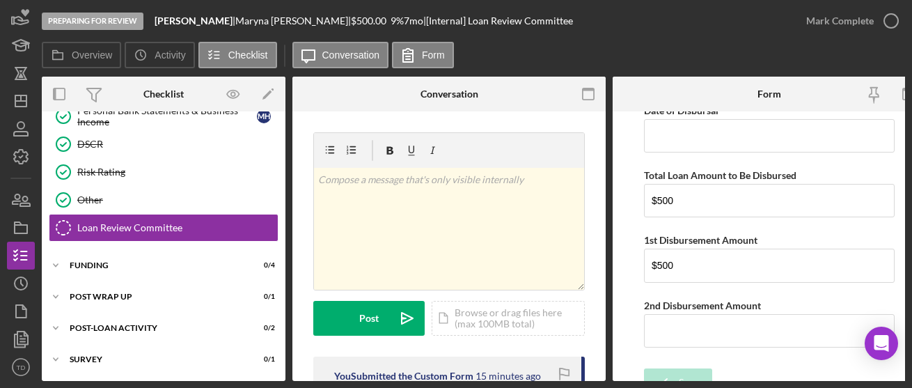
scroll to position [812, 0]
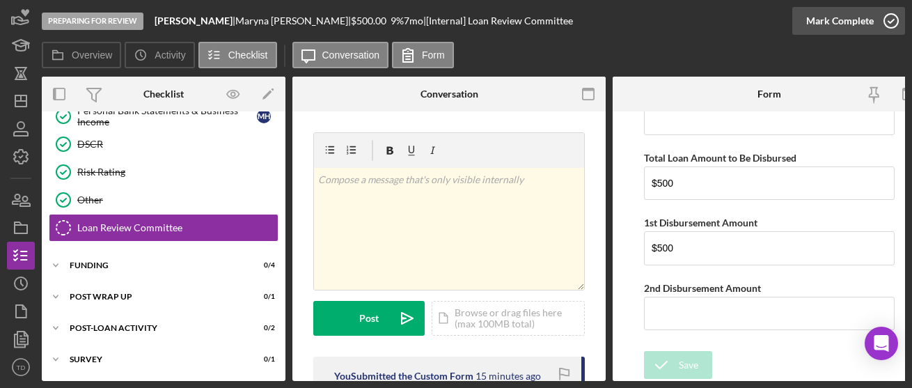
click at [885, 18] on icon "button" at bounding box center [891, 20] width 35 height 35
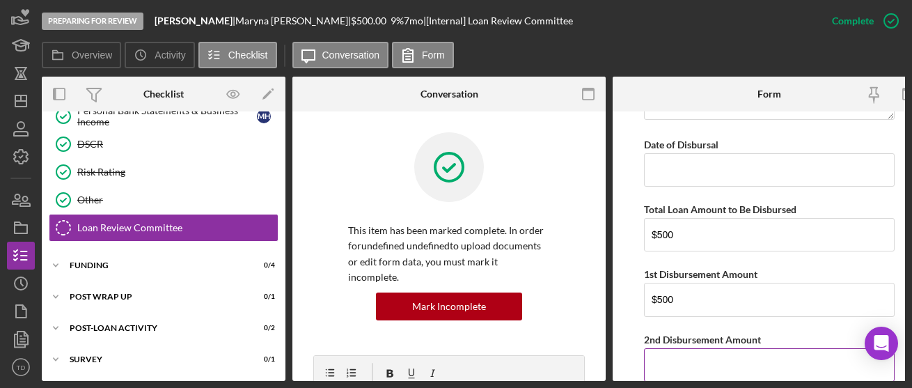
scroll to position [868, 0]
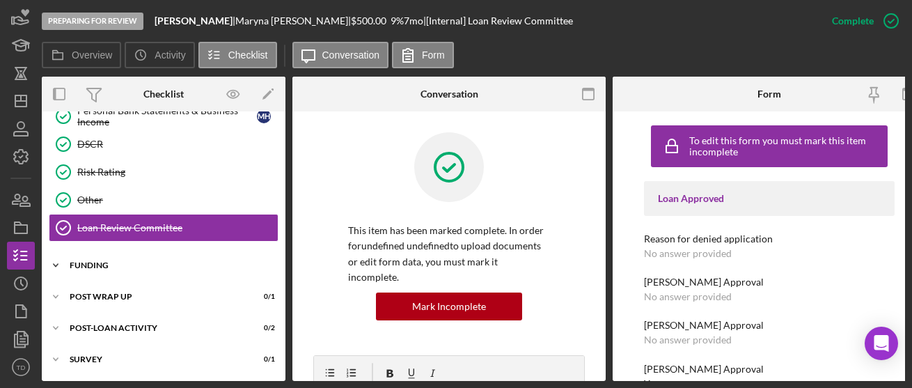
click at [131, 266] on div "Icon/Expander Funding 0 / 4" at bounding box center [164, 265] width 244 height 28
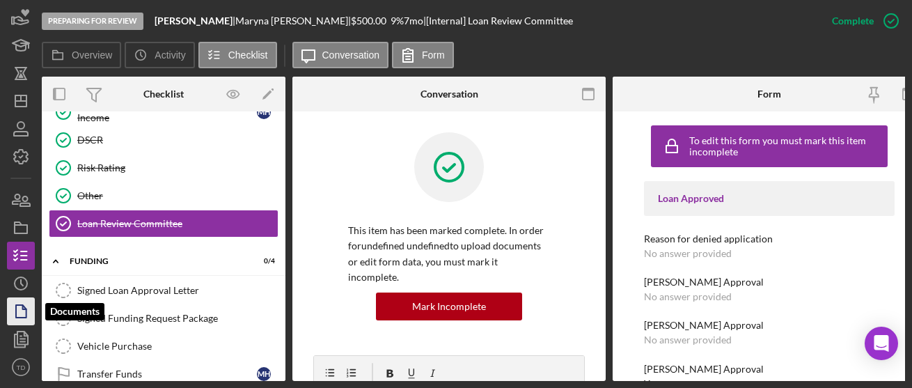
click at [24, 321] on icon "button" at bounding box center [20, 311] width 35 height 35
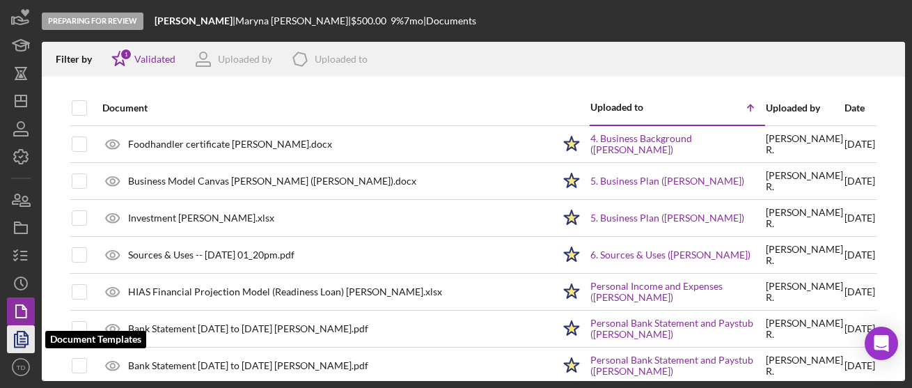
click at [19, 337] on icon "button" at bounding box center [20, 339] width 35 height 35
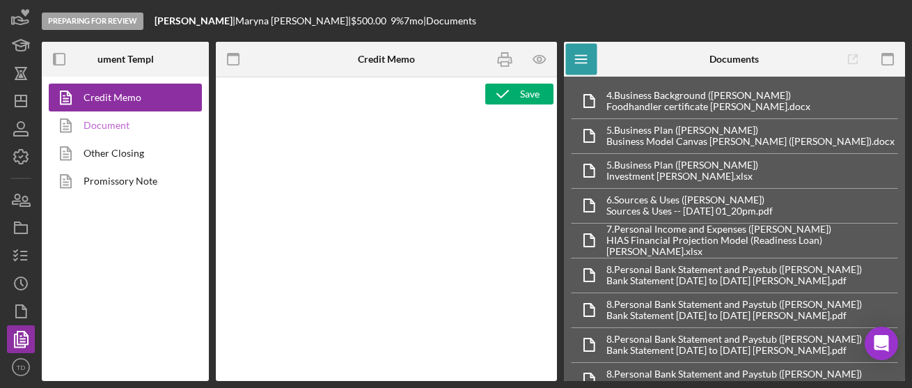
type textarea "<div style="page-break-before: always; clear: both;"> <h2><img src="https://hia…"
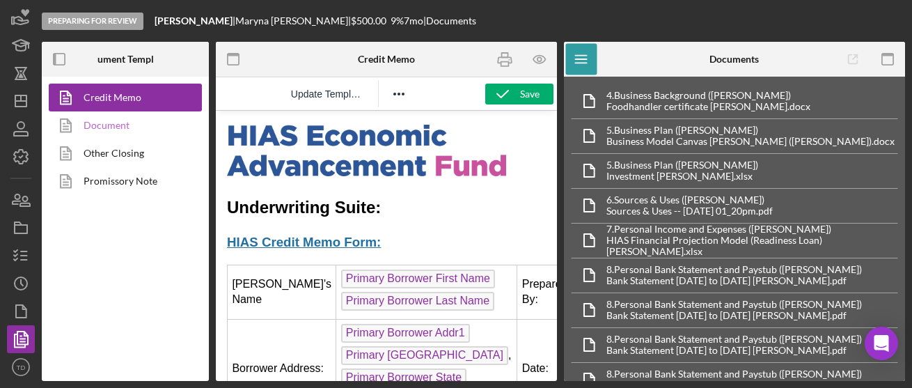
click at [116, 123] on link "Document" at bounding box center [122, 125] width 146 height 28
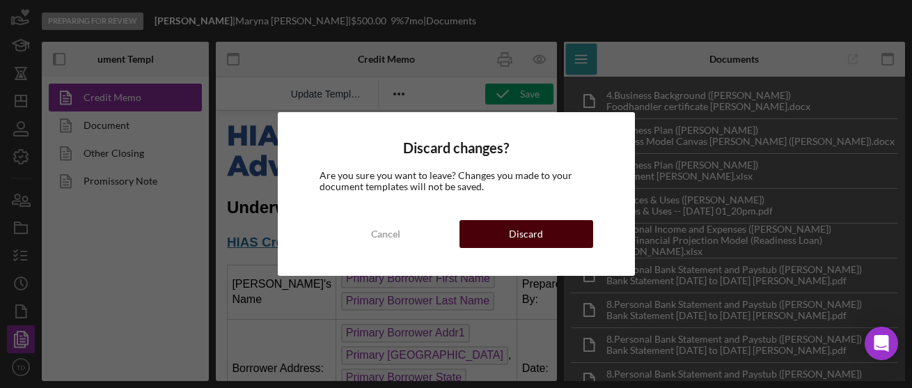
click at [531, 230] on div "Discard" at bounding box center [526, 234] width 34 height 28
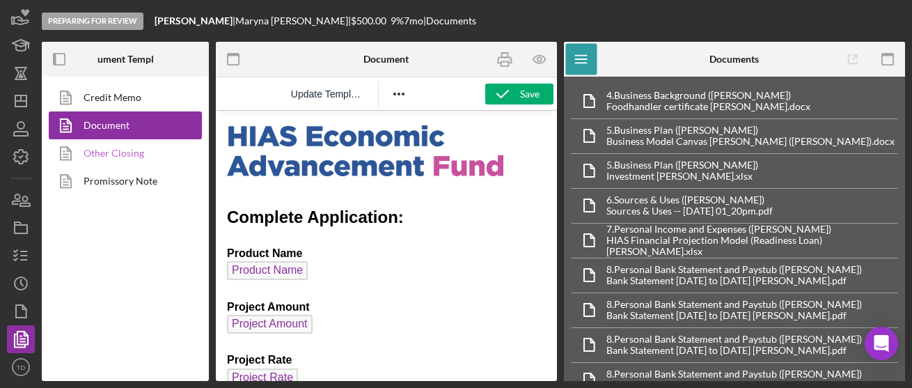
click at [129, 141] on link "Other Closing" at bounding box center [122, 153] width 146 height 28
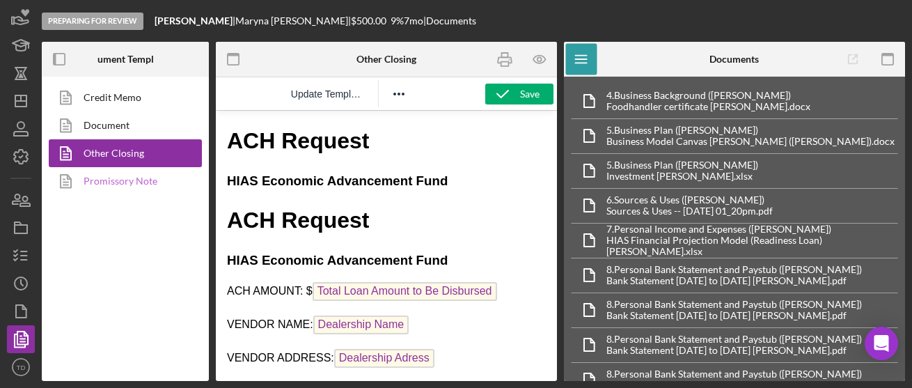
click at [126, 182] on link "Promissory Note" at bounding box center [122, 181] width 146 height 28
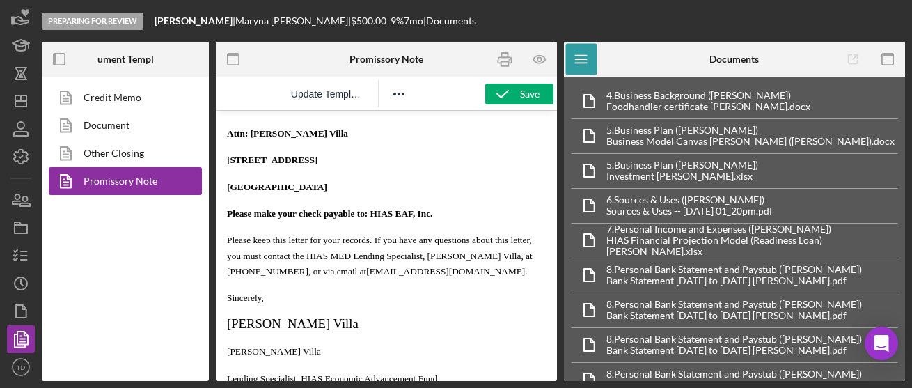
scroll to position [1055, 0]
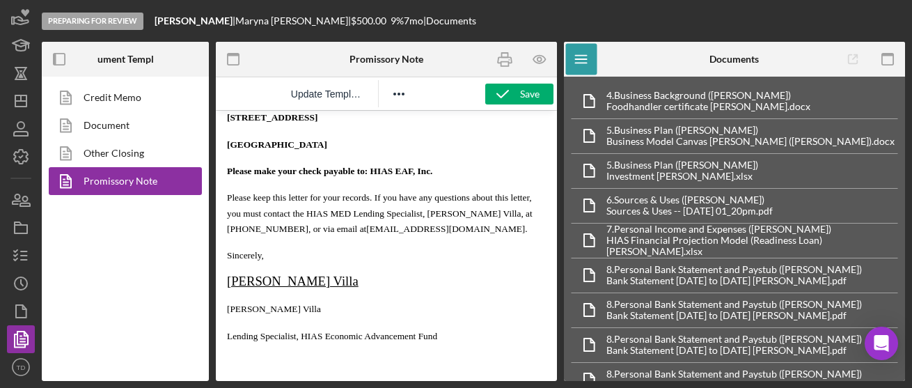
drag, startPoint x: 339, startPoint y: 281, endPoint x: 229, endPoint y: 281, distance: 110.0
click at [229, 281] on span "Brenda Montecinos Villa" at bounding box center [293, 281] width 132 height 15
drag, startPoint x: 324, startPoint y: 310, endPoint x: 228, endPoint y: 310, distance: 95.4
click at [228, 310] on p "Brenda Montecinos Villa" at bounding box center [386, 308] width 319 height 15
click at [258, 336] on span "Lending Specialist, HIAS Economic Advancement Fund" at bounding box center [332, 336] width 210 height 10
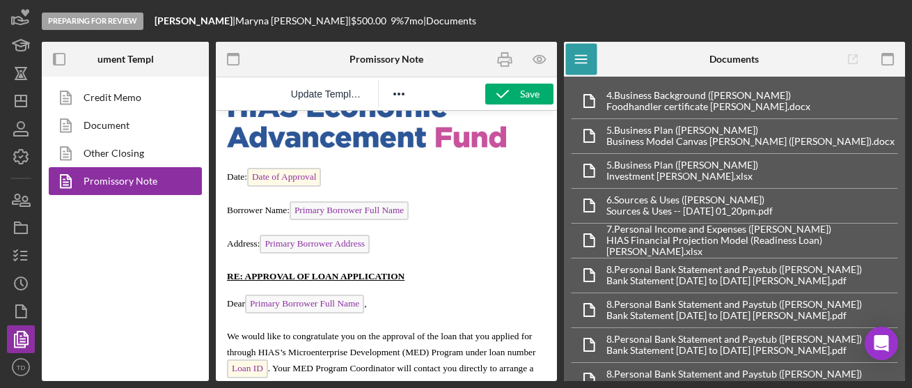
scroll to position [0, 0]
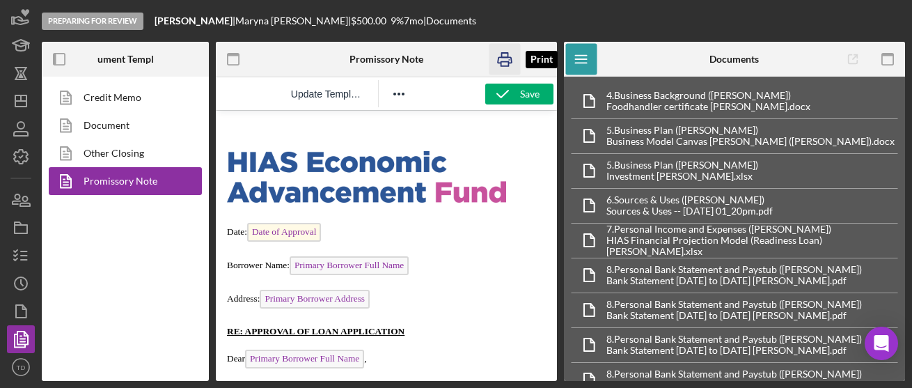
click at [495, 69] on icon "button" at bounding box center [504, 59] width 31 height 31
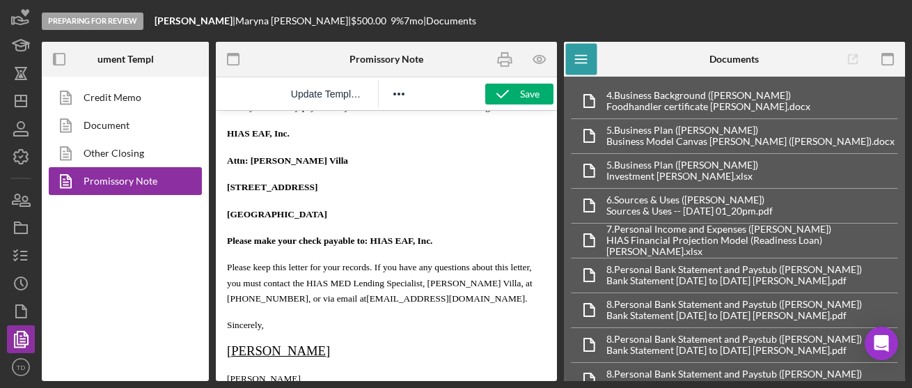
scroll to position [1055, 0]
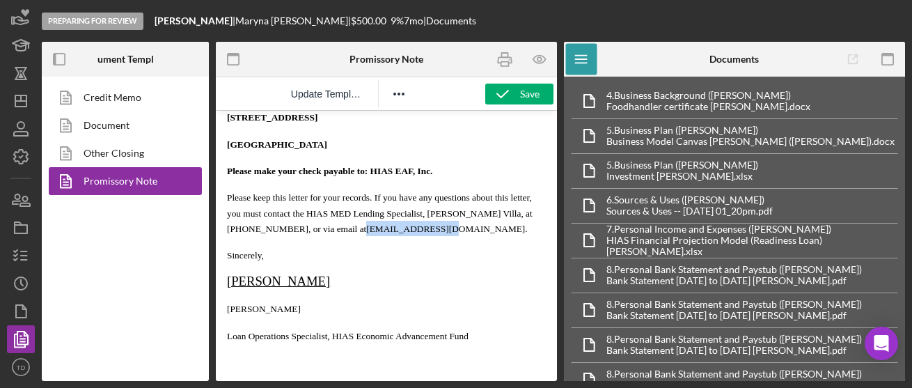
drag, startPoint x: 419, startPoint y: 231, endPoint x: 342, endPoint y: 235, distance: 76.7
click at [342, 235] on p "Please keep this letter for your records. If you have any questions about this …" at bounding box center [386, 212] width 319 height 47
drag, startPoint x: 278, startPoint y: 231, endPoint x: 225, endPoint y: 235, distance: 53.7
click at [406, 254] on p "Sincerely," at bounding box center [386, 254] width 319 height 15
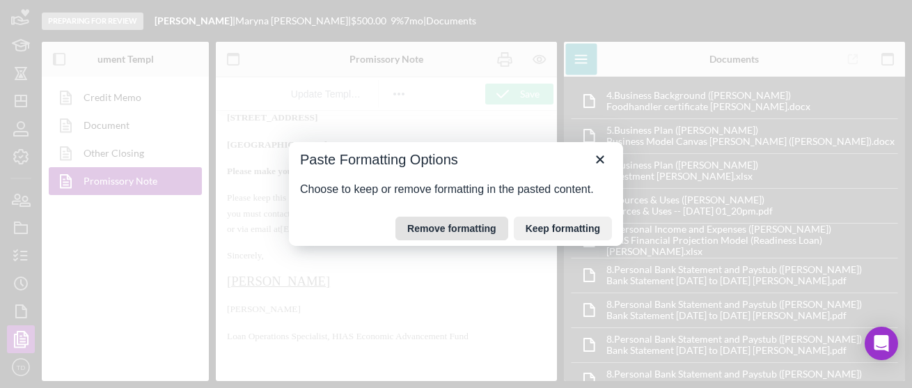
click at [481, 224] on button "Remove formatting" at bounding box center [451, 228] width 113 height 24
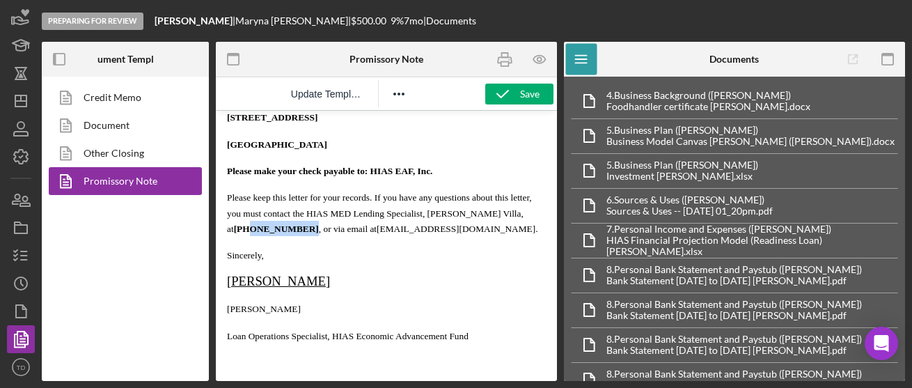
drag, startPoint x: 285, startPoint y: 228, endPoint x: 238, endPoint y: 225, distance: 47.4
click at [238, 225] on span "Please keep this letter for your records. If you have any questions about this …" at bounding box center [379, 213] width 305 height 42
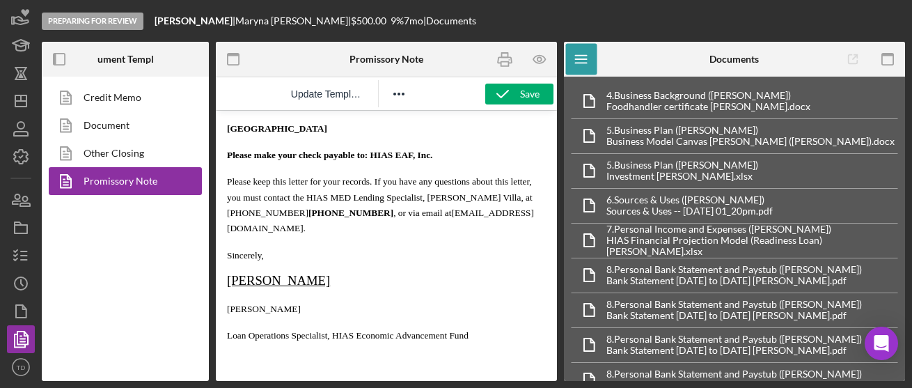
click at [347, 218] on span "Please keep this letter for your records. If you have any questions about this …" at bounding box center [380, 197] width 306 height 42
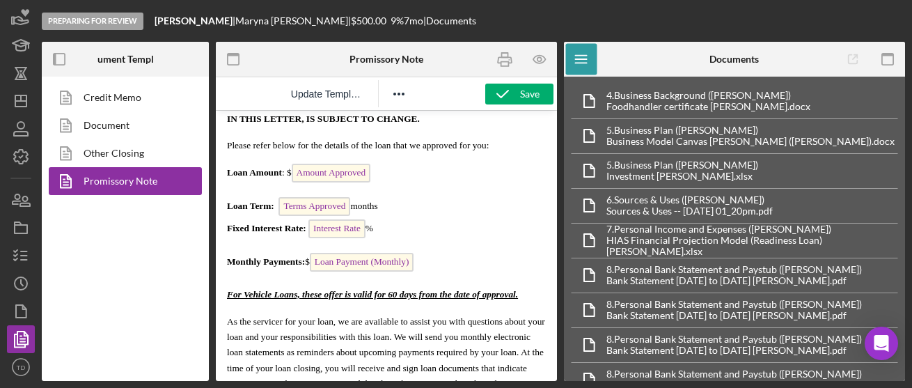
scroll to position [400, 0]
click at [507, 59] on icon "button" at bounding box center [504, 59] width 31 height 31
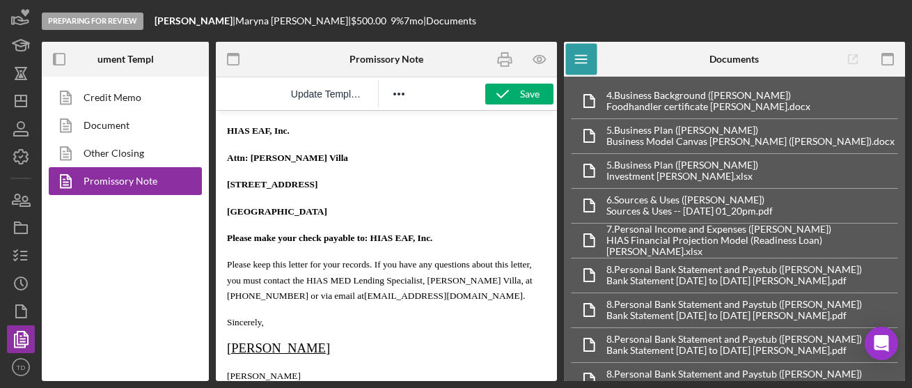
scroll to position [952, 0]
click at [340, 162] on span "Attn: Brenda Montecinos Villa" at bounding box center [287, 157] width 121 height 10
drag, startPoint x: 351, startPoint y: 194, endPoint x: 250, endPoint y: 187, distance: 101.1
click at [250, 164] on p "Attn: Brenda Montecinos Villa" at bounding box center [386, 156] width 319 height 15
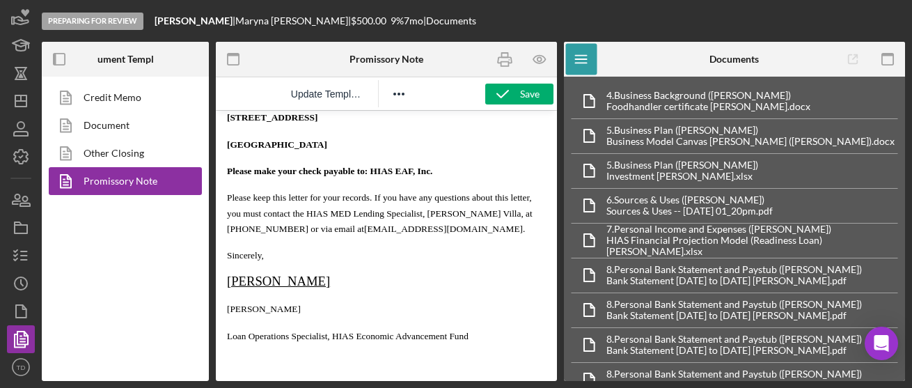
scroll to position [1055, 0]
click at [503, 67] on icon "button" at bounding box center [504, 59] width 31 height 31
click at [21, 260] on line "button" at bounding box center [24, 260] width 6 height 0
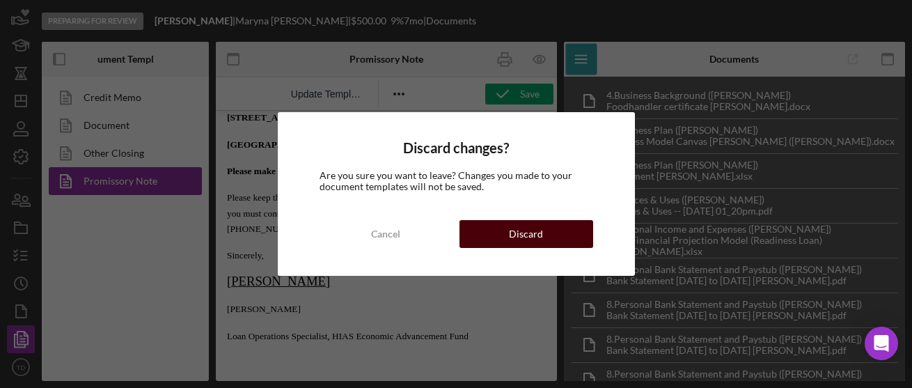
click at [518, 238] on div "Discard" at bounding box center [526, 234] width 34 height 28
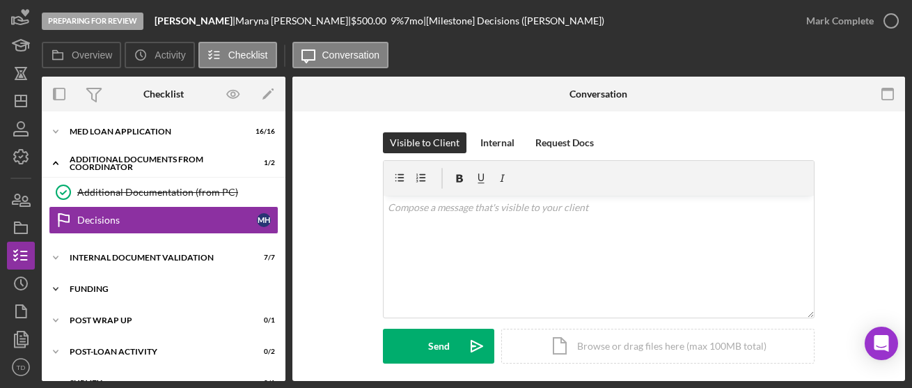
scroll to position [24, 0]
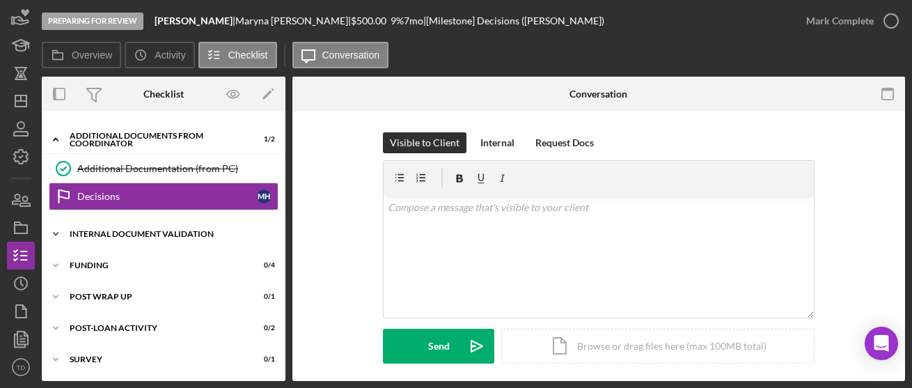
click at [141, 239] on div "Icon/Expander Internal Document Validation 7 / 7" at bounding box center [164, 234] width 244 height 28
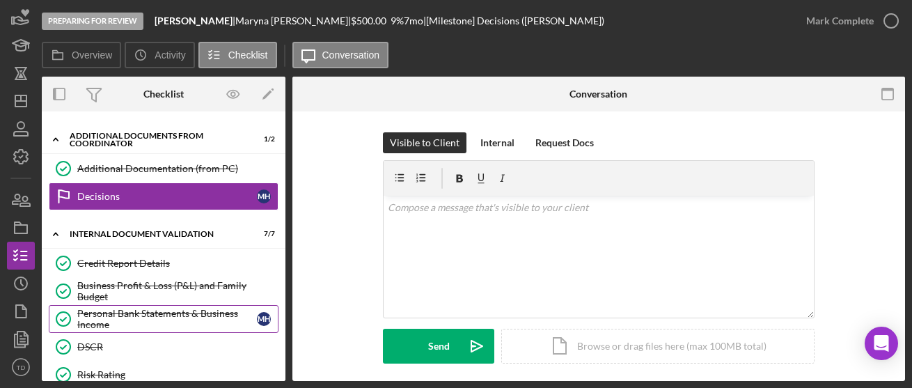
scroll to position [226, 0]
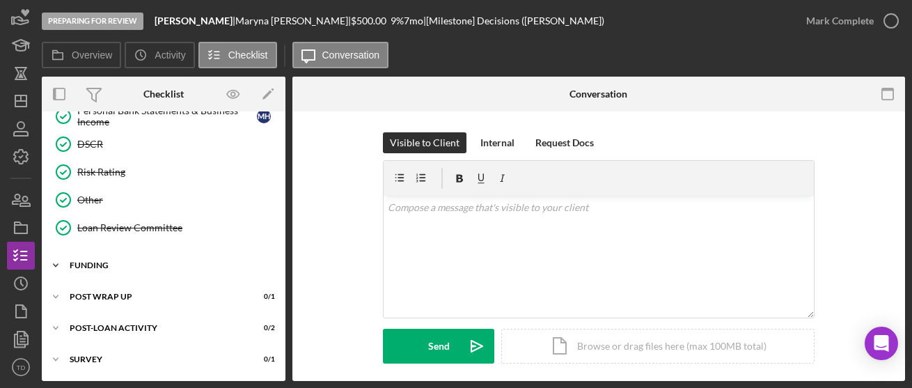
click at [120, 269] on div "Funding" at bounding box center [169, 265] width 198 height 8
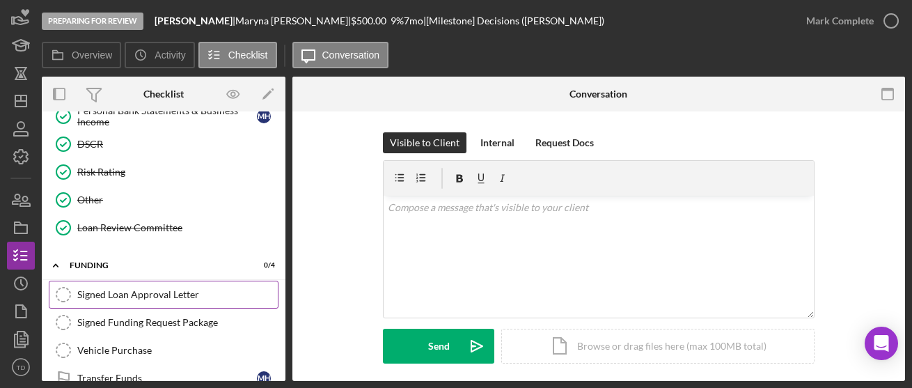
click at [118, 290] on div "Signed Loan Approval Letter" at bounding box center [177, 294] width 200 height 11
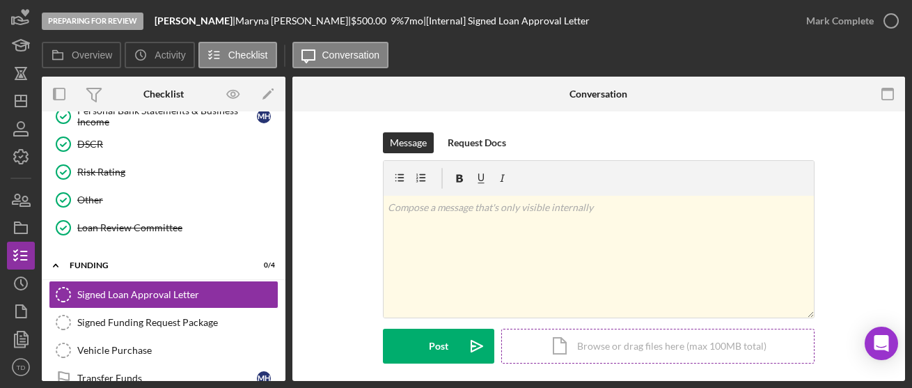
click at [576, 342] on div "Icon/Document Browse or drag files here (max 100MB total) Tap to choose files o…" at bounding box center [657, 346] width 313 height 35
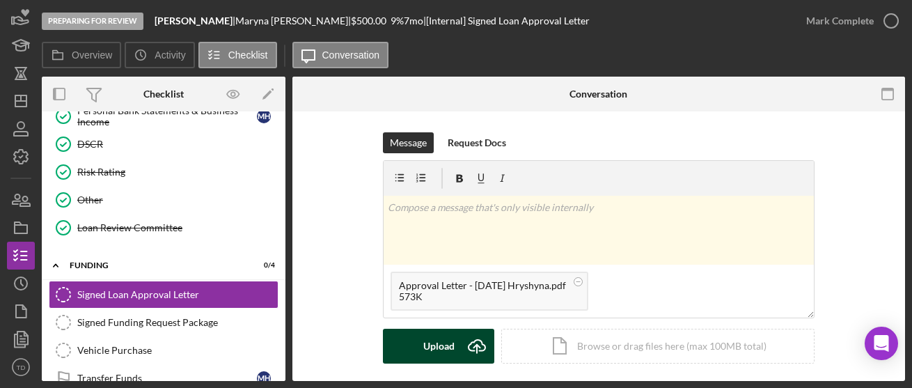
click at [453, 354] on button "Upload Icon/Upload" at bounding box center [438, 346] width 111 height 35
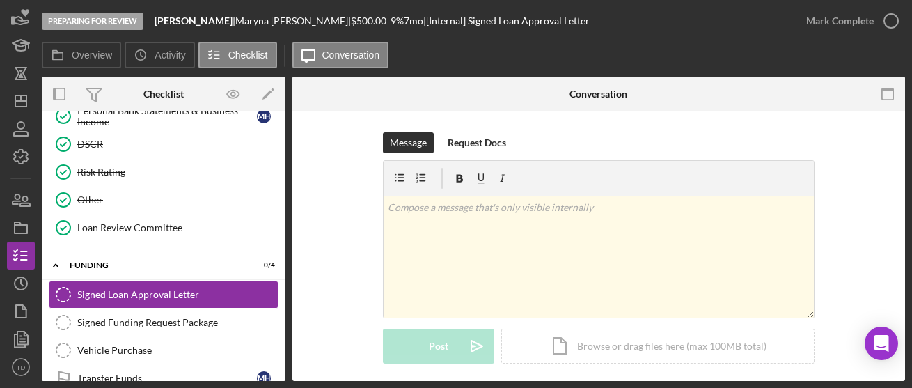
scroll to position [221, 0]
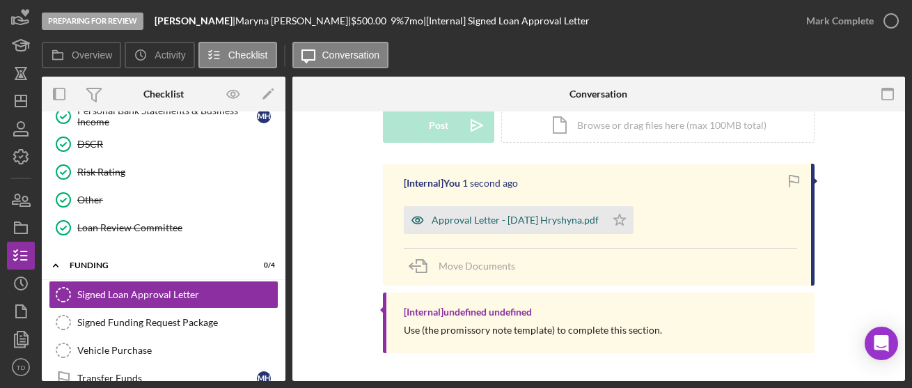
click at [539, 220] on div "Approval Letter - 9.2.2025 Hryshyna.pdf" at bounding box center [515, 219] width 167 height 11
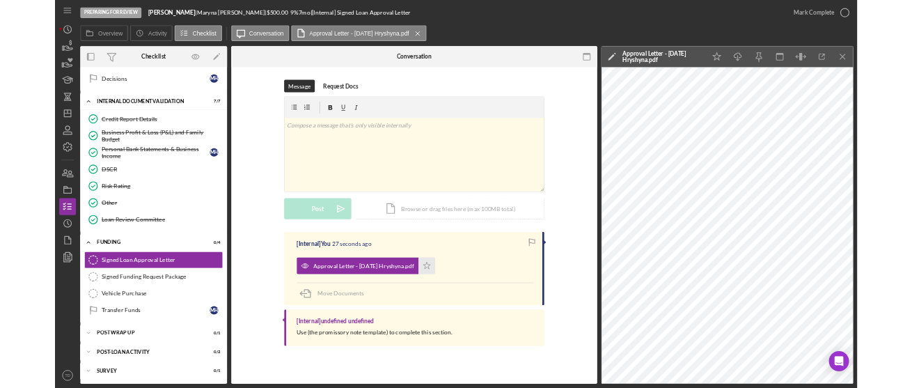
scroll to position [90, 0]
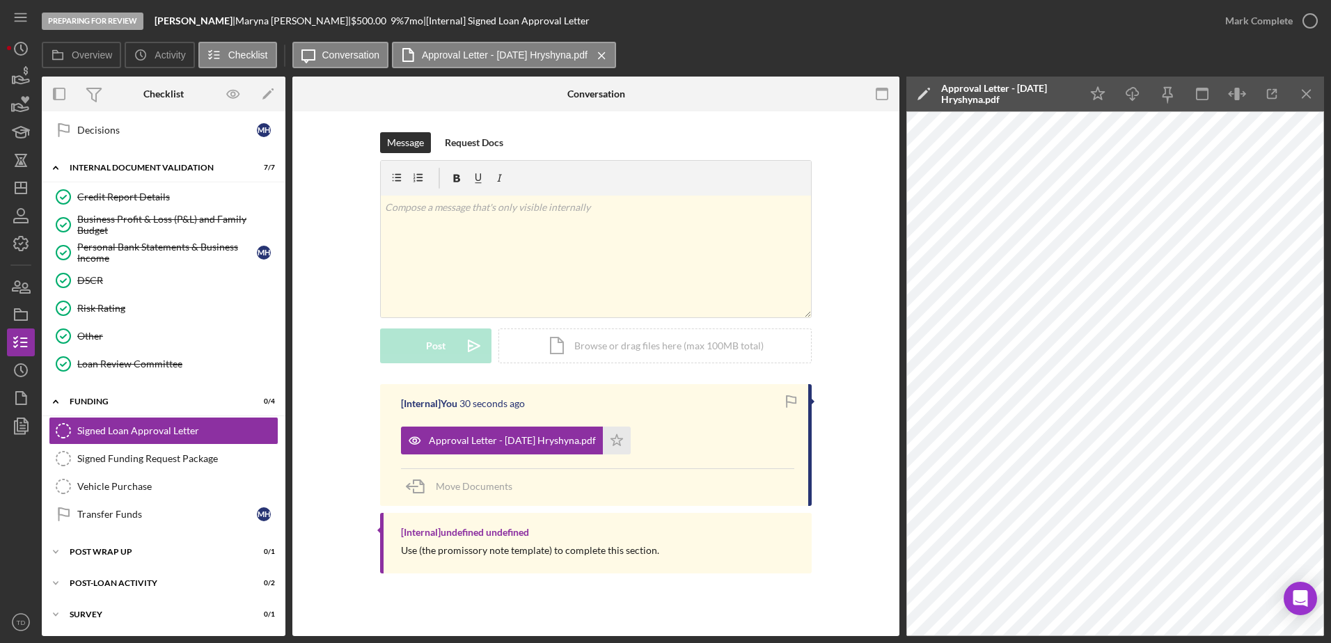
click at [885, 24] on div "Preparing for Review Sweet Mary Bakery | Maryna Hryshyna | $500.00 9 % 7 mo | […" at bounding box center [626, 21] width 1169 height 42
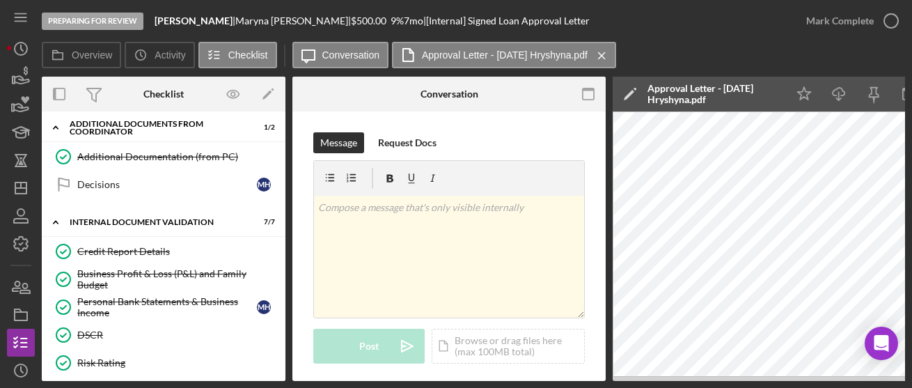
scroll to position [6, 0]
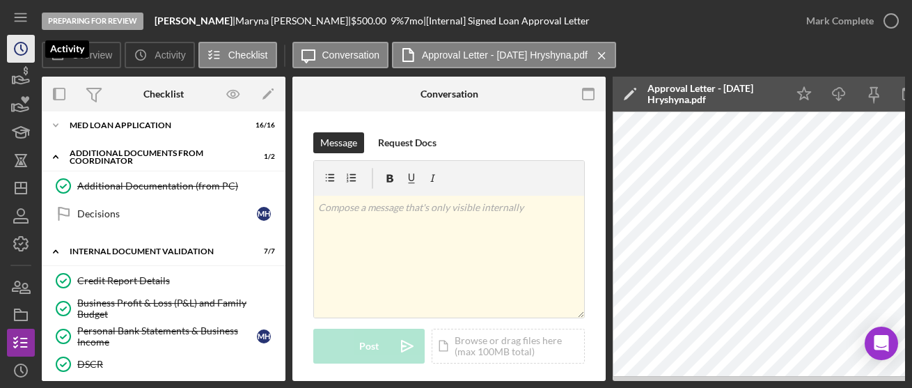
click at [19, 50] on icon "Icon/History" at bounding box center [20, 48] width 35 height 35
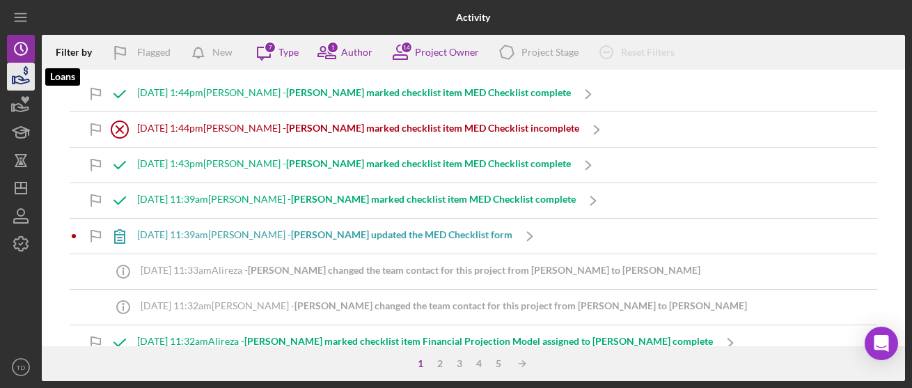
click at [19, 69] on icon "button" at bounding box center [20, 76] width 35 height 35
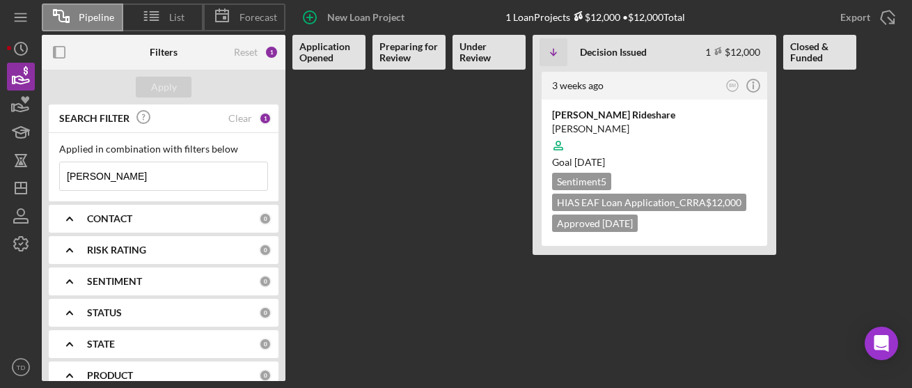
click at [230, 51] on div "Reset 1" at bounding box center [244, 52] width 81 height 35
click at [244, 53] on div "Reset" at bounding box center [246, 52] width 24 height 11
click at [123, 173] on input at bounding box center [163, 176] width 207 height 28
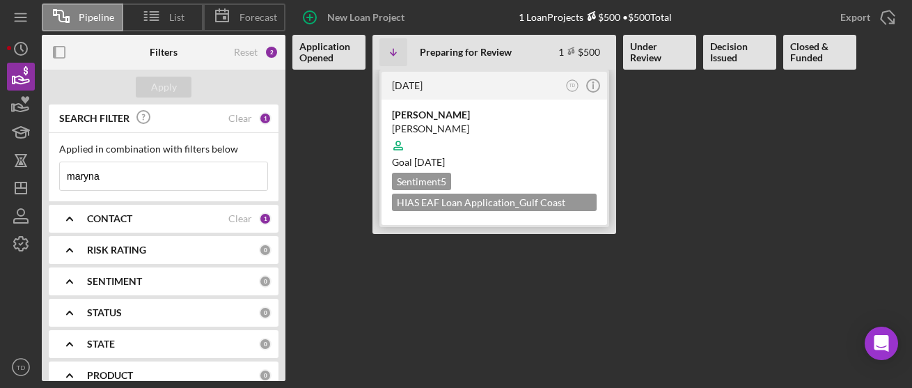
type input "maryna"
click at [432, 136] on div at bounding box center [494, 145] width 205 height 26
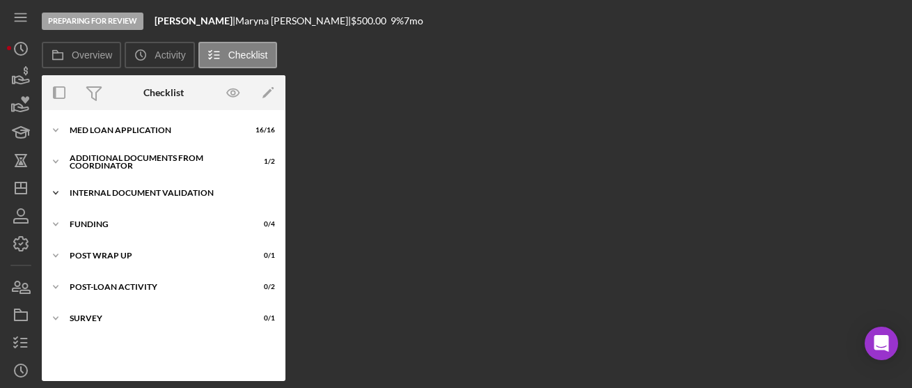
click at [128, 194] on div "Internal Document Validation" at bounding box center [169, 193] width 198 height 8
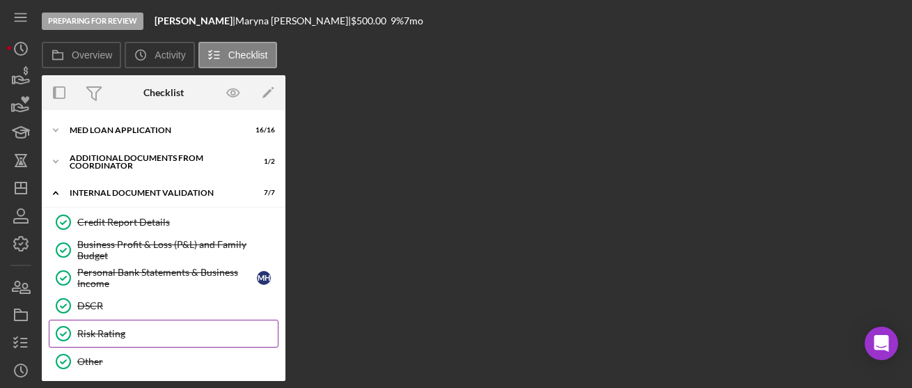
scroll to position [162, 0]
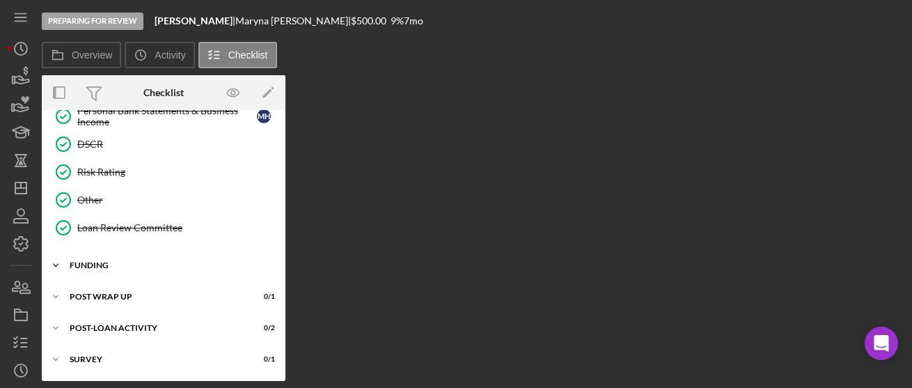
click at [104, 268] on div "Funding" at bounding box center [169, 265] width 198 height 8
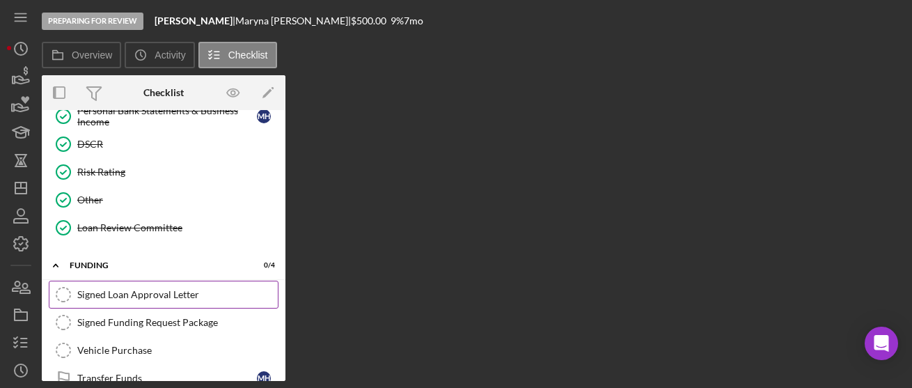
click at [100, 292] on div "Signed Loan Approval Letter" at bounding box center [177, 294] width 200 height 11
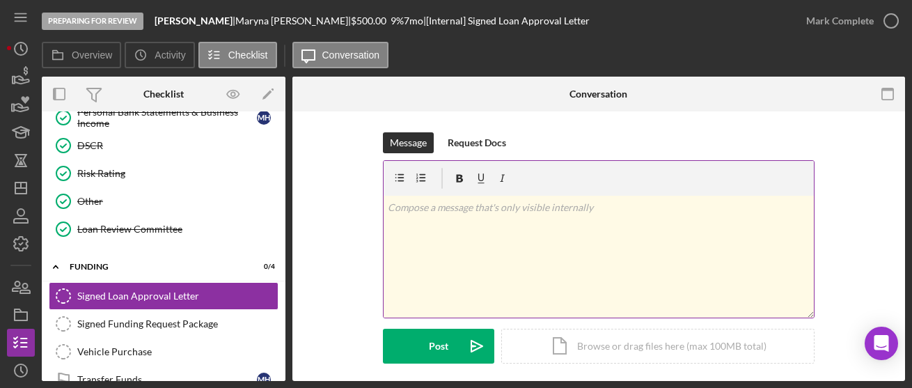
scroll to position [221, 0]
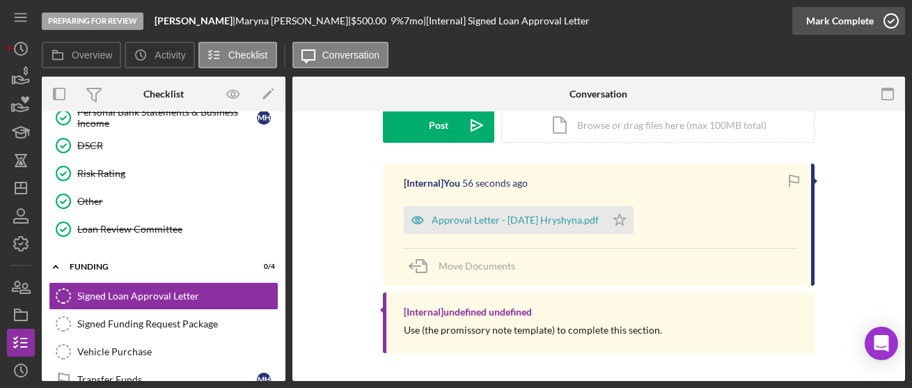
click at [885, 19] on icon "button" at bounding box center [891, 20] width 35 height 35
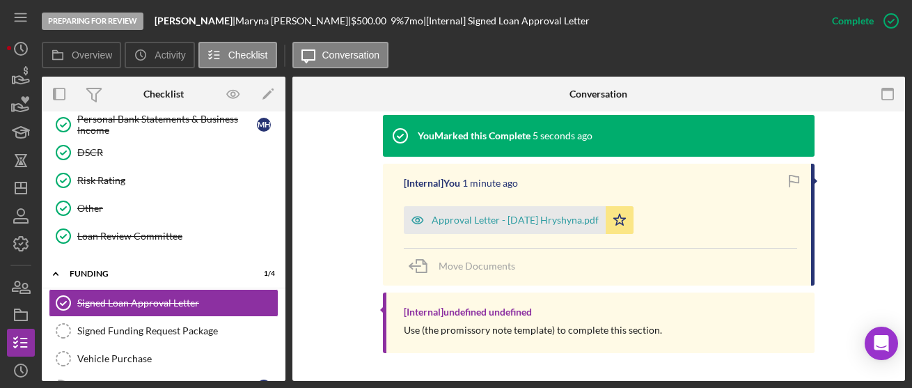
scroll to position [155, 0]
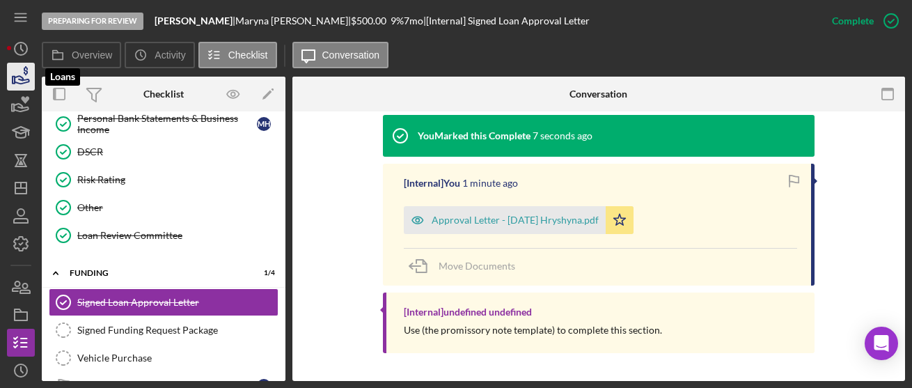
click at [8, 70] on icon "button" at bounding box center [20, 76] width 35 height 35
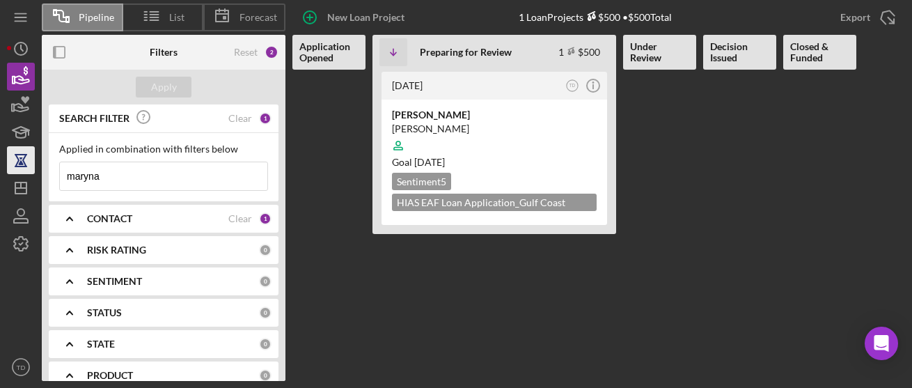
drag, startPoint x: 143, startPoint y: 168, endPoint x: 7, endPoint y: 167, distance: 135.8
click at [7, 167] on div "Pipeline List Forecast New Loan Project 1 Loan Projects $500 • $500 Total Expor…" at bounding box center [456, 190] width 898 height 381
click at [348, 195] on Opened at bounding box center [328, 225] width 73 height 311
click at [194, 86] on div "Apply" at bounding box center [164, 87] width 244 height 35
click at [169, 81] on div "Apply" at bounding box center [164, 87] width 26 height 21
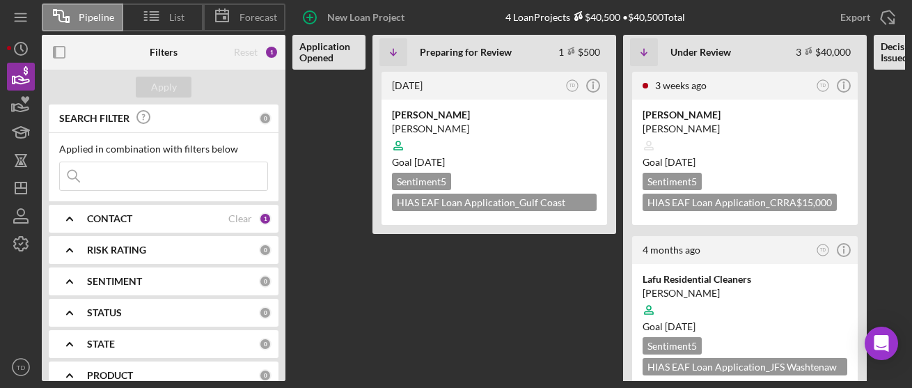
click at [250, 225] on div "CONTACT Clear 1" at bounding box center [179, 218] width 184 height 13
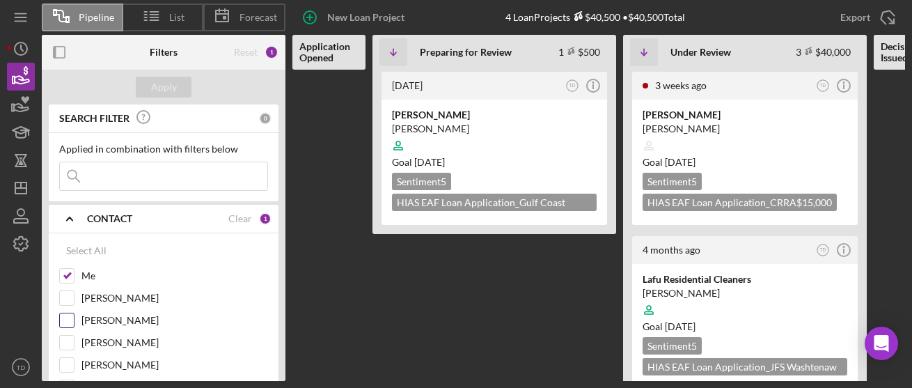
scroll to position [100, 0]
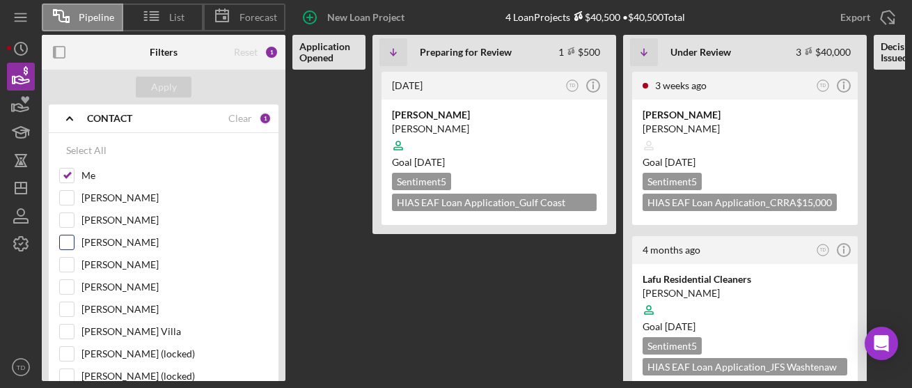
click at [72, 245] on input "Lorene Gregory" at bounding box center [67, 242] width 14 height 14
checkbox input "true"
click at [176, 93] on button "Apply" at bounding box center [164, 87] width 56 height 21
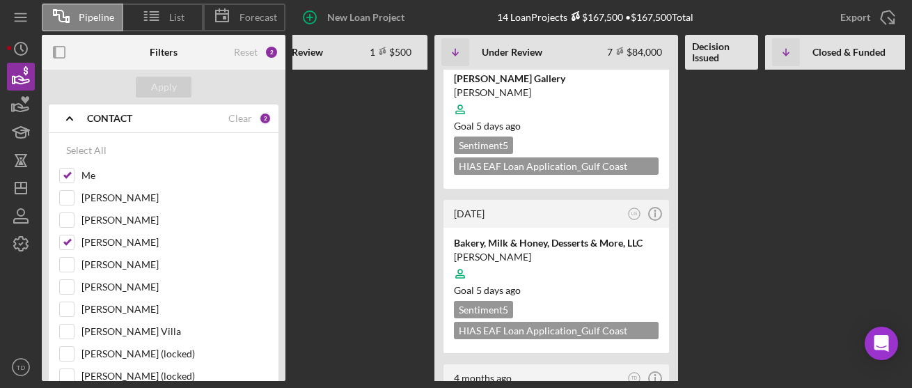
scroll to position [539, 0]
click at [528, 236] on div "Bakery, Milk & Honey, Desserts & More, LLC" at bounding box center [556, 243] width 205 height 14
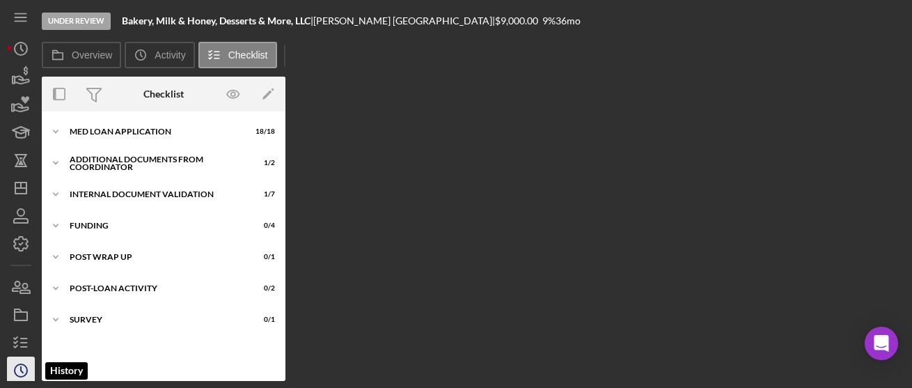
click at [19, 368] on icon "Icon/History" at bounding box center [20, 370] width 35 height 35
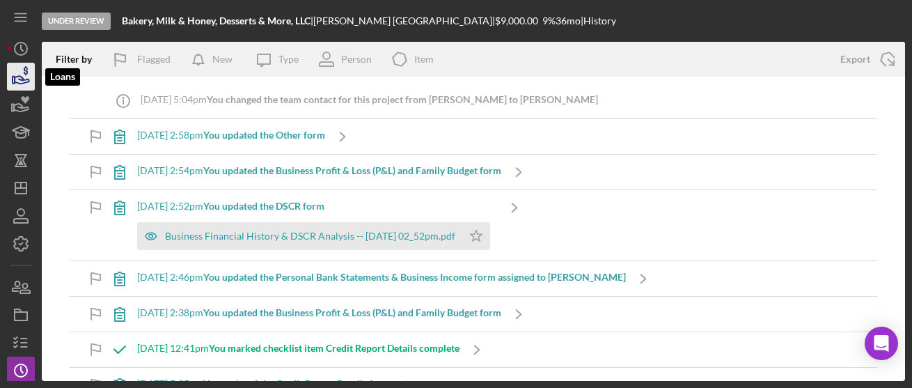
click at [13, 81] on polygon "button" at bounding box center [14, 80] width 2 height 7
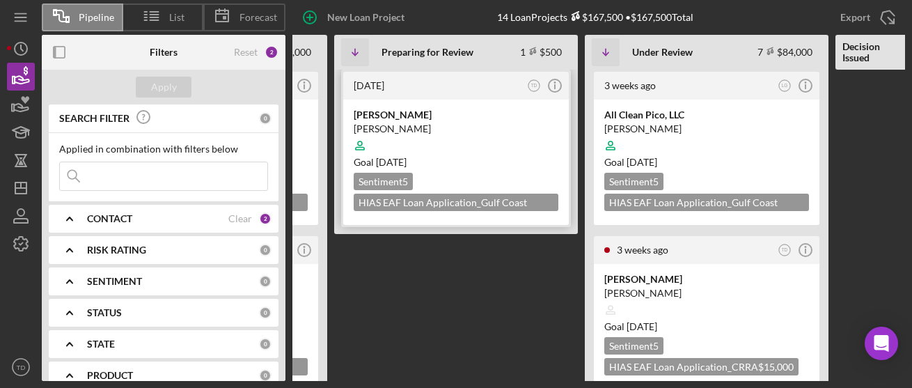
scroll to position [0, 208]
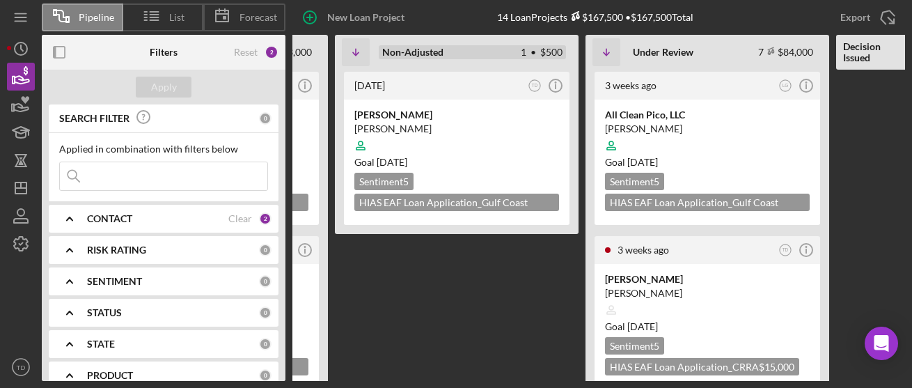
click at [503, 56] on div "Non-Adjusted 1 • $500" at bounding box center [472, 52] width 187 height 14
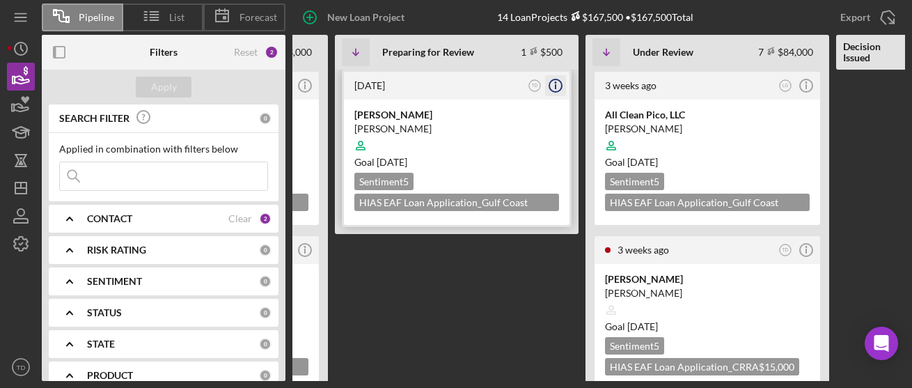
click at [554, 86] on icon "Icon/Info" at bounding box center [555, 85] width 35 height 35
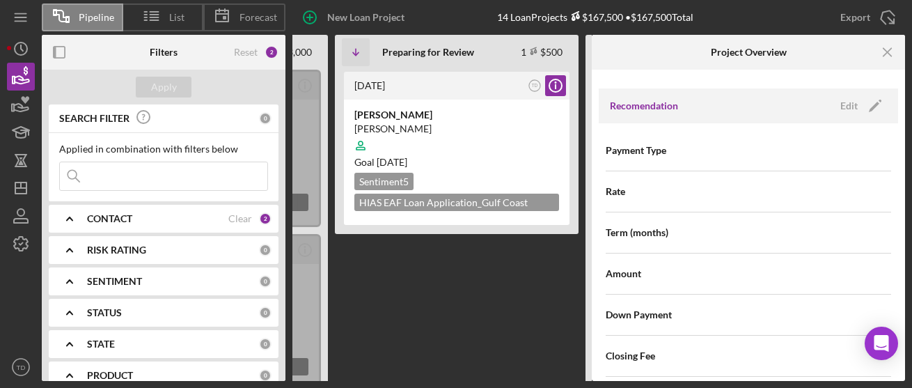
scroll to position [1172, 0]
click at [414, 118] on div "Sweet Mary Bakery" at bounding box center [456, 115] width 205 height 14
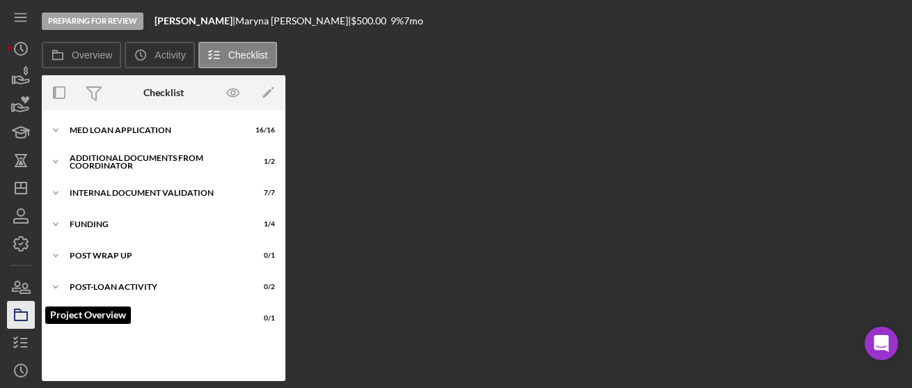
click at [22, 313] on icon "button" at bounding box center [20, 314] width 35 height 35
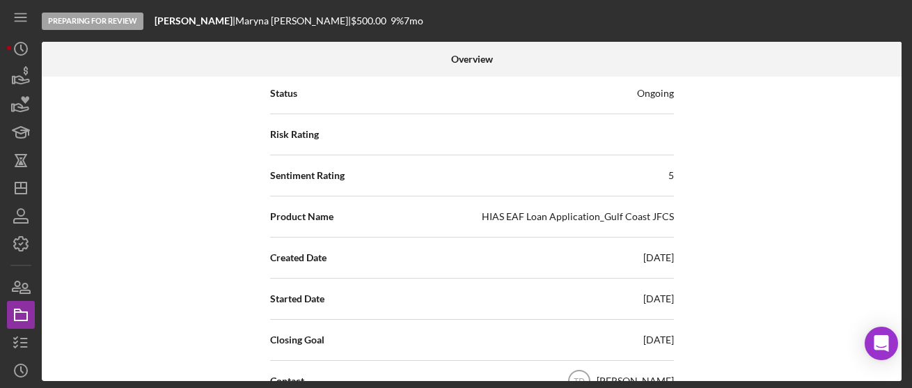
scroll to position [187, 0]
click at [651, 93] on div "Ongoing" at bounding box center [655, 94] width 37 height 14
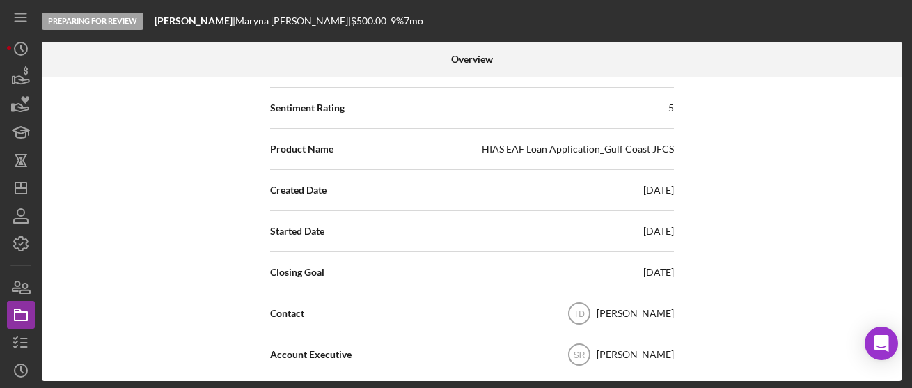
scroll to position [0, 0]
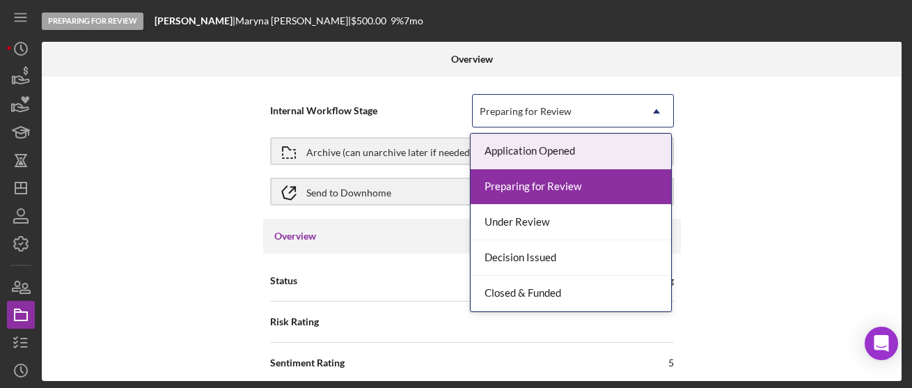
click at [560, 116] on div "Preparing for Review" at bounding box center [526, 111] width 92 height 11
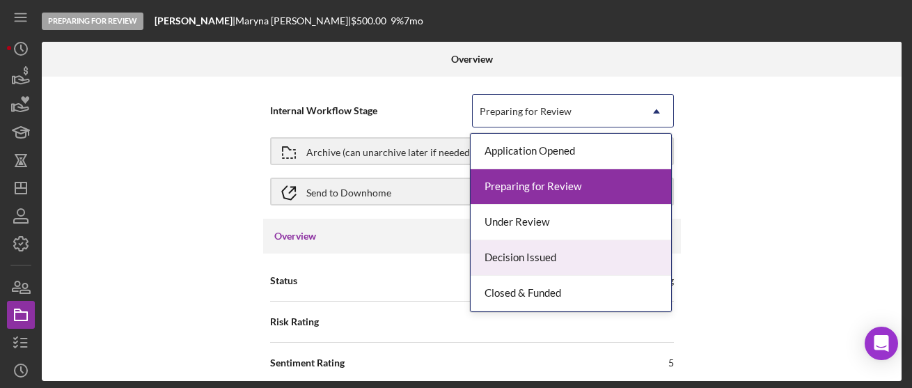
click at [530, 266] on div "Decision Issued" at bounding box center [571, 258] width 200 height 36
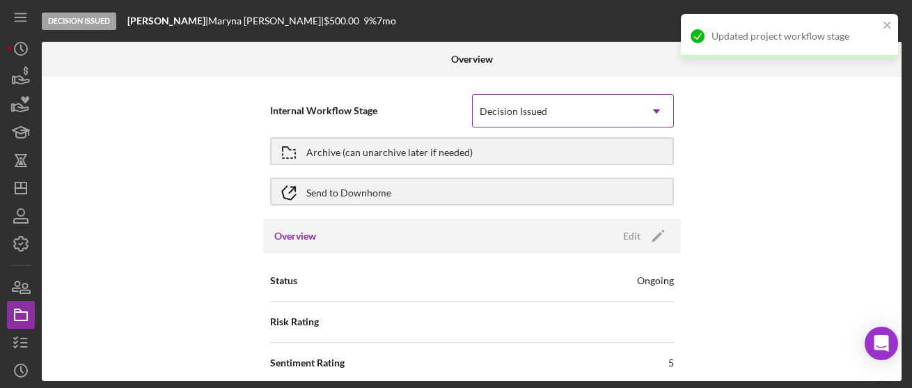
click at [604, 119] on div "Decision Issued" at bounding box center [556, 111] width 167 height 32
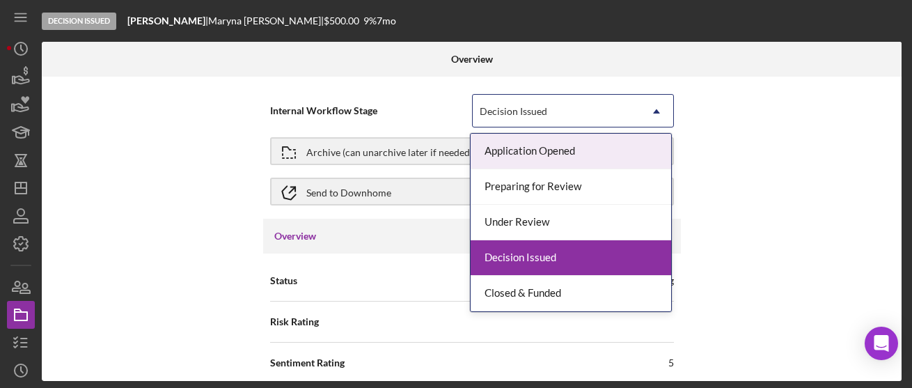
click at [735, 180] on div "Internal Workflow Stage option Decision Issued, selected. 5 results available. …" at bounding box center [472, 229] width 860 height 304
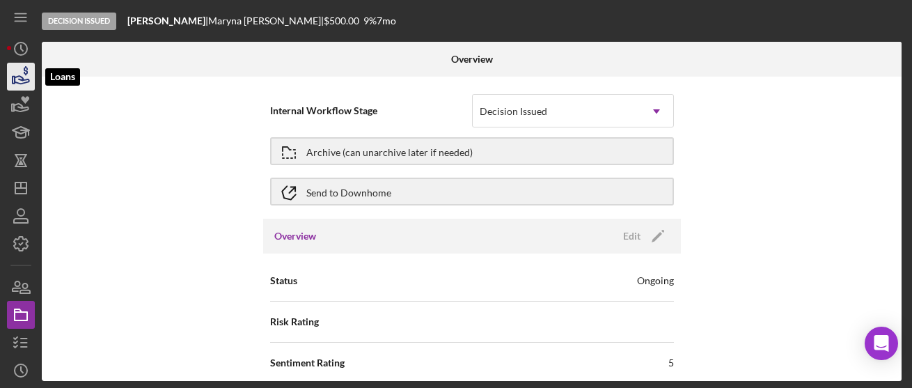
click at [26, 88] on icon "button" at bounding box center [20, 76] width 35 height 35
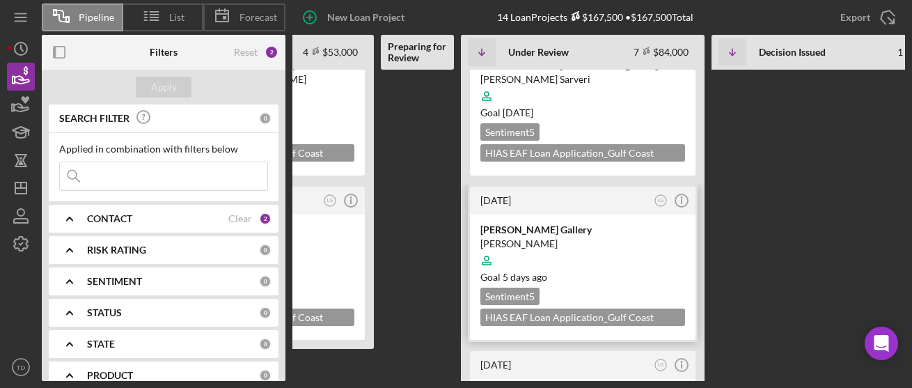
scroll to position [377, 0]
click at [529, 233] on div "Jasmin Bridal Gallery" at bounding box center [582, 230] width 205 height 14
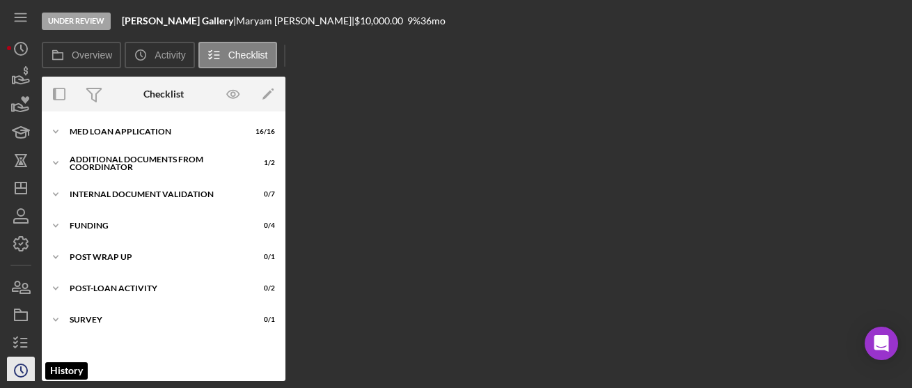
click at [15, 365] on icon "Icon/History" at bounding box center [20, 370] width 35 height 35
click at [20, 374] on icon "Icon/History" at bounding box center [20, 370] width 35 height 35
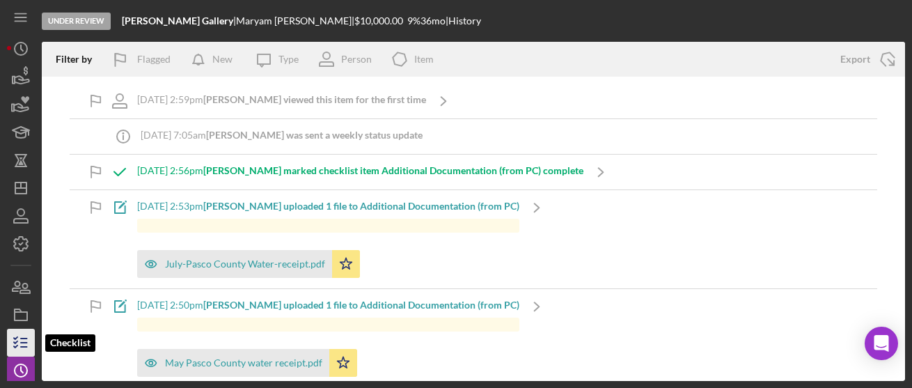
click at [19, 333] on icon "button" at bounding box center [20, 342] width 35 height 35
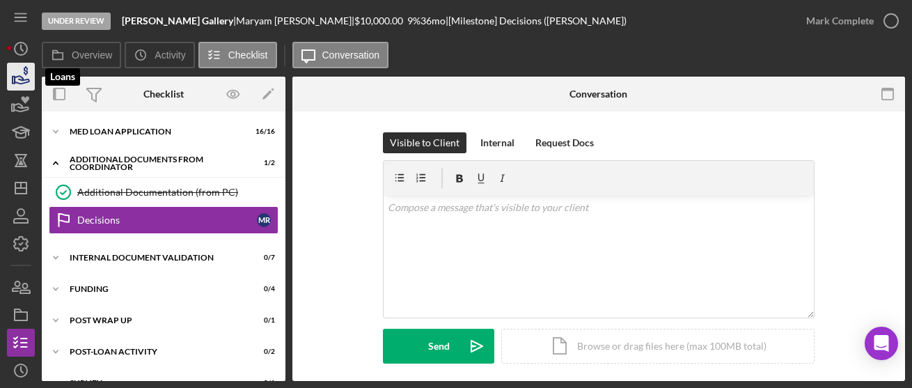
click at [31, 80] on icon "button" at bounding box center [20, 76] width 35 height 35
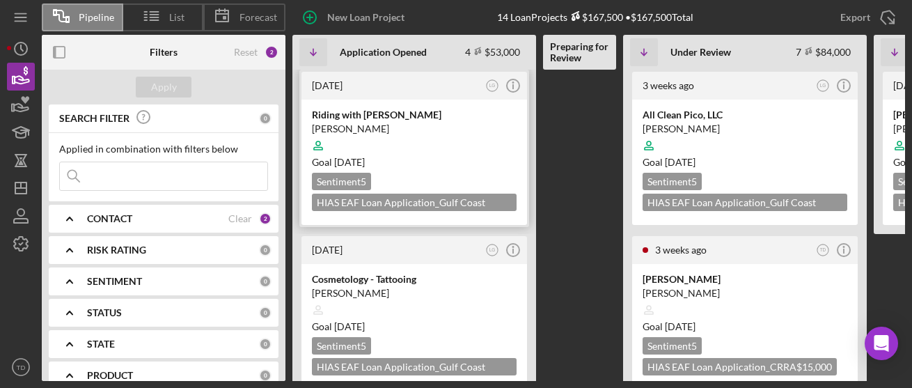
click at [391, 118] on div "Riding with Jairo Attow" at bounding box center [414, 115] width 205 height 14
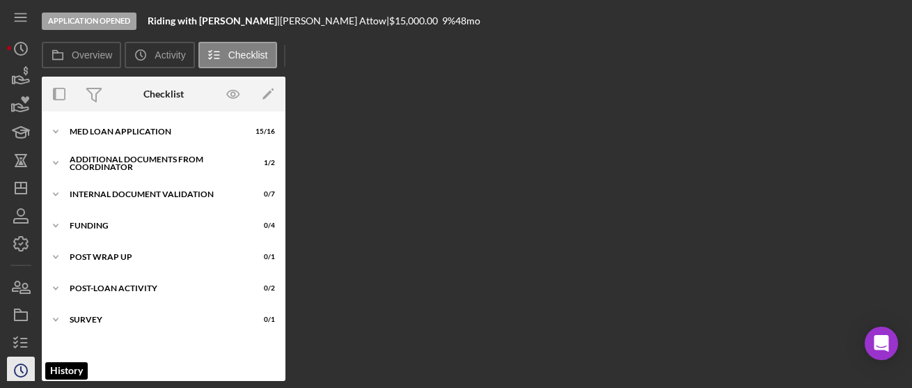
click at [21, 373] on icon "Icon/History" at bounding box center [20, 370] width 35 height 35
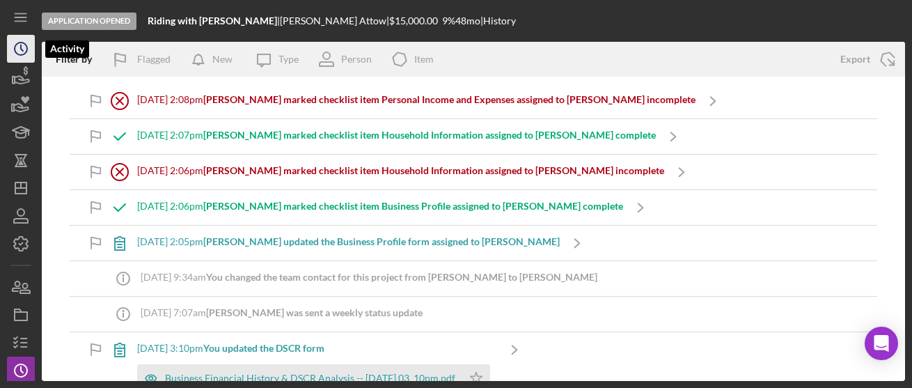
click at [8, 45] on icon "Icon/History" at bounding box center [20, 48] width 35 height 35
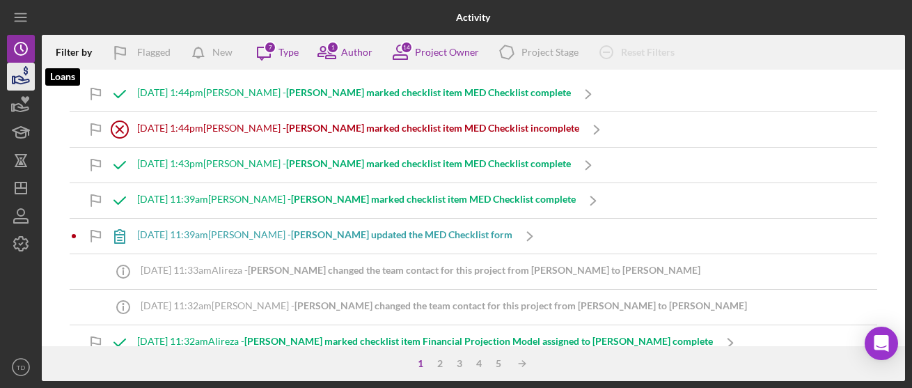
click at [13, 70] on icon "button" at bounding box center [20, 76] width 35 height 35
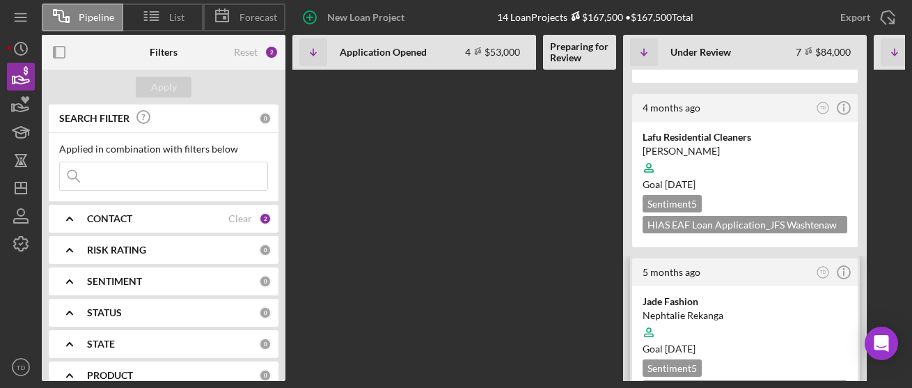
scroll to position [839, 0]
click at [677, 258] on div "5 months ago TD Icon/Info" at bounding box center [745, 272] width 226 height 28
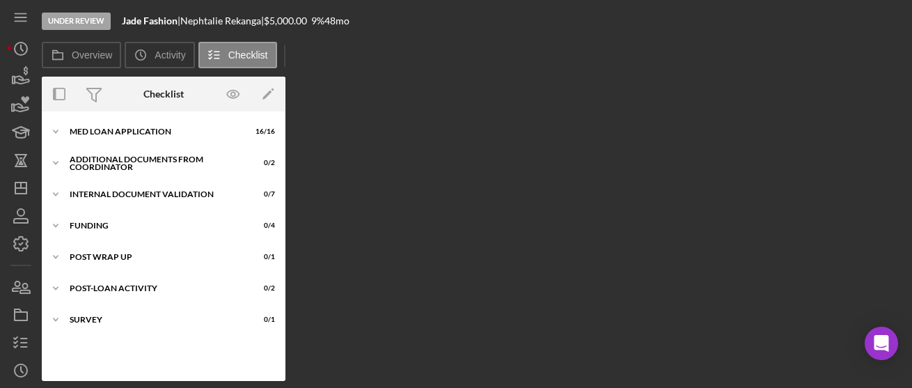
click at [17, 381] on div "Under Review Jade Fashion | Nephtalie Rekanga | $5,000.00 9 % 48 mo Overview Ic…" at bounding box center [456, 194] width 912 height 388
click at [18, 372] on icon "Icon/History" at bounding box center [20, 370] width 35 height 35
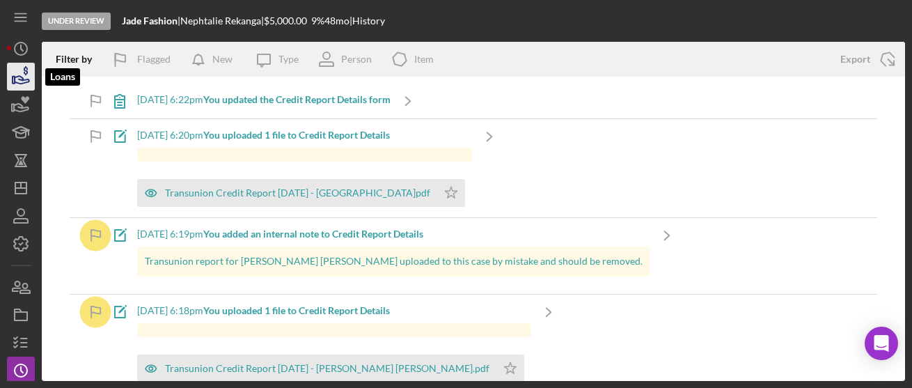
click at [24, 78] on icon "button" at bounding box center [20, 76] width 35 height 35
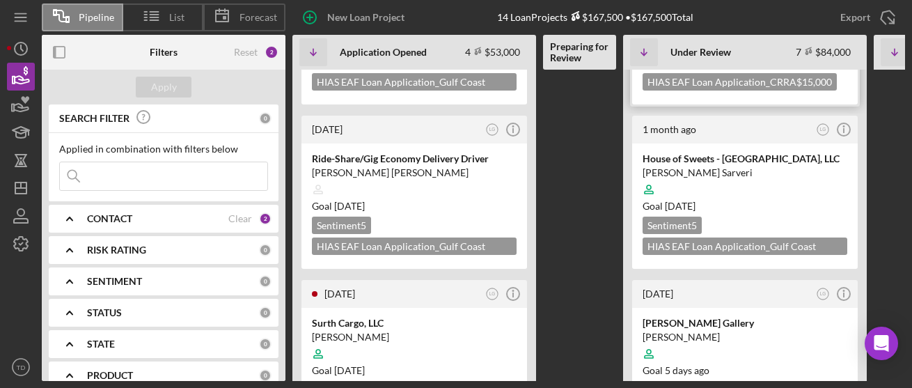
scroll to position [294, 0]
click at [237, 216] on div "Clear" at bounding box center [240, 218] width 24 height 11
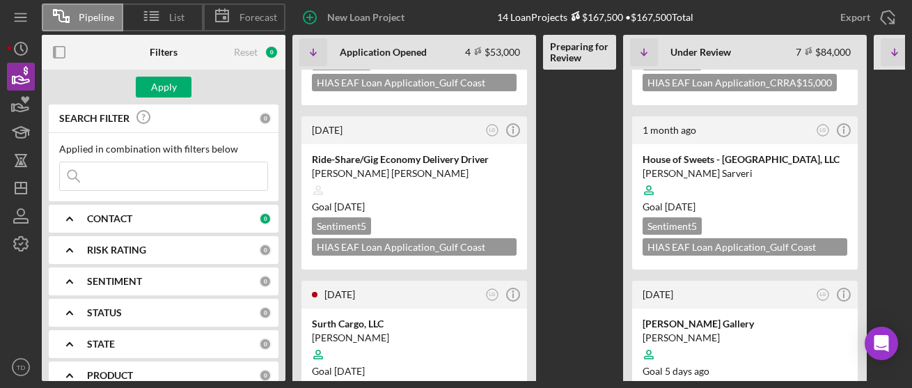
click at [149, 224] on div "CONTACT" at bounding box center [173, 218] width 172 height 11
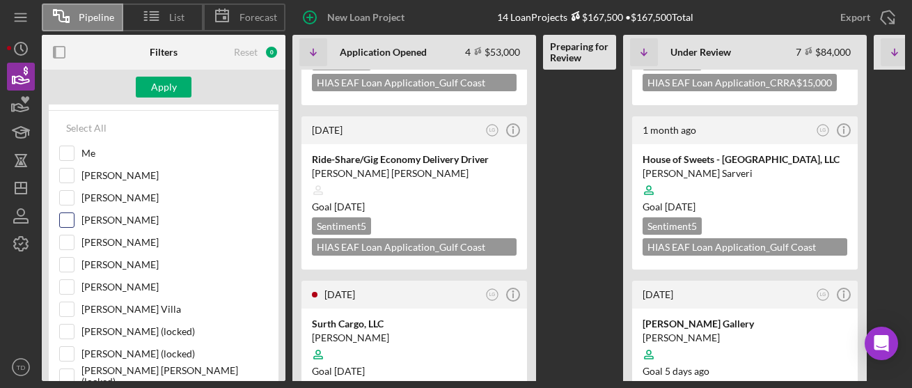
scroll to position [123, 0]
click at [71, 310] on input "Brenda Montecinos Villa" at bounding box center [67, 308] width 14 height 14
checkbox input "true"
click at [166, 97] on div "Apply" at bounding box center [164, 87] width 26 height 21
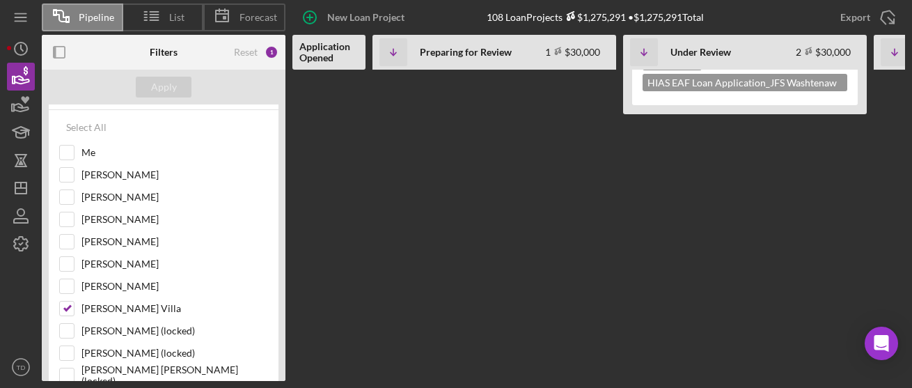
scroll to position [0, 0]
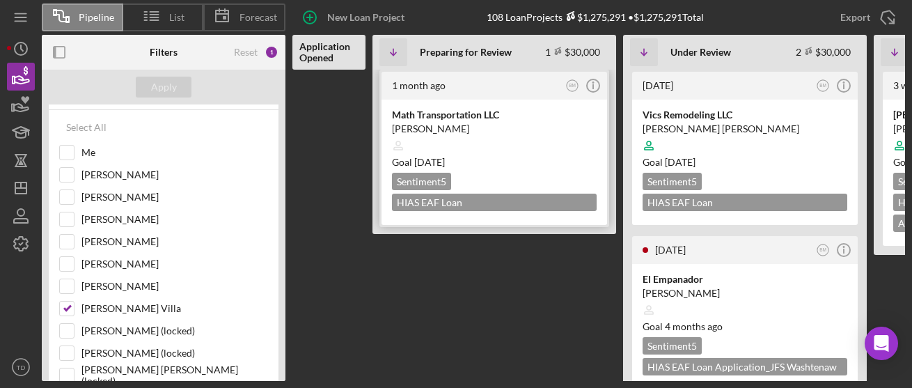
click at [468, 112] on div "Math Transportation LLC" at bounding box center [494, 115] width 205 height 14
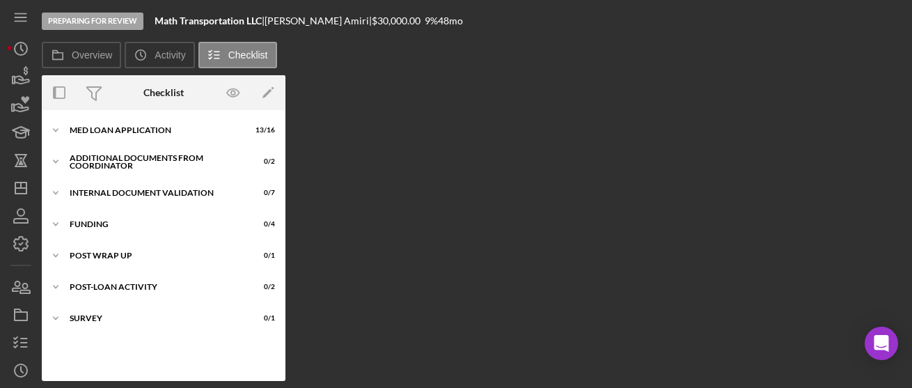
click at [12, 382] on div "Preparing for Review Math Transportation LLC | Mohammad Hassan Amiri | $30,000.…" at bounding box center [456, 194] width 912 height 388
click at [21, 370] on polyline "button" at bounding box center [22, 370] width 2 height 6
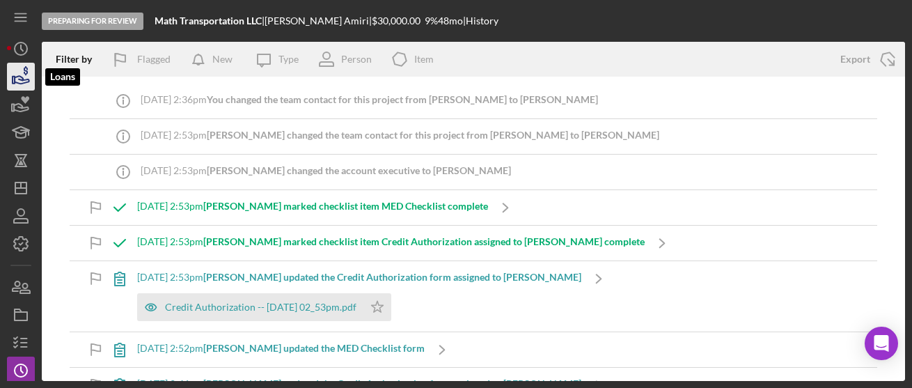
click at [26, 84] on icon "button" at bounding box center [20, 76] width 35 height 35
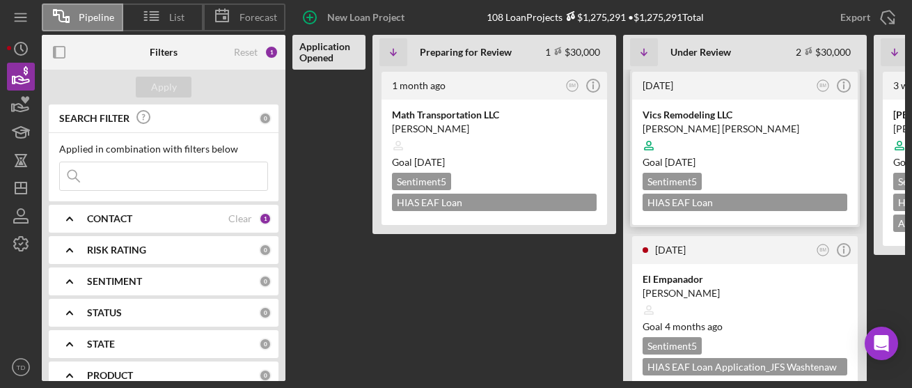
click at [676, 127] on div "Victor Castillo Gonzalez" at bounding box center [745, 129] width 205 height 14
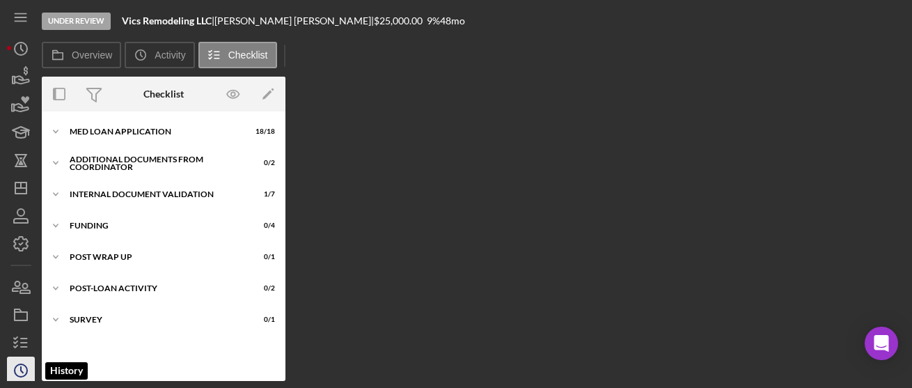
click at [15, 366] on circle "button" at bounding box center [21, 370] width 13 height 13
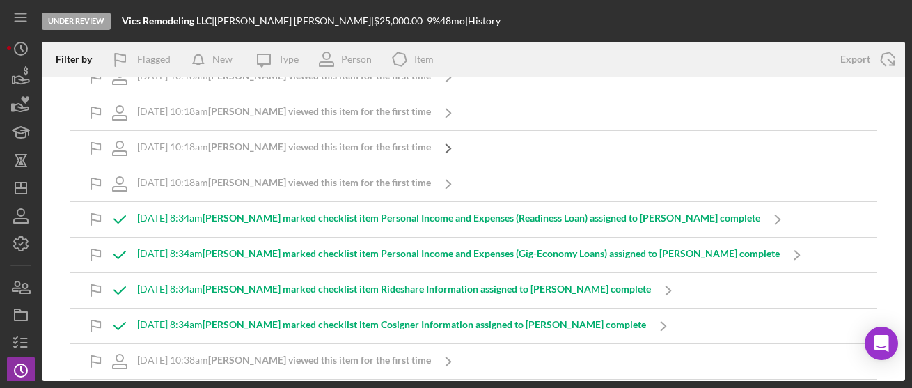
scroll to position [129, 0]
click at [20, 342] on icon "button" at bounding box center [20, 342] width 35 height 35
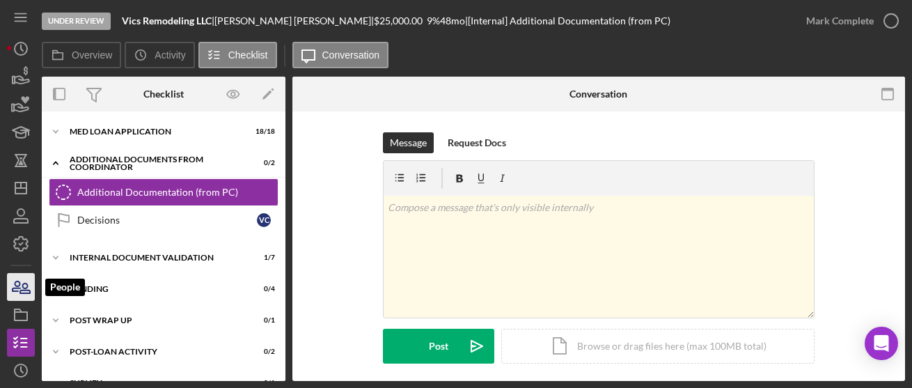
click at [21, 284] on icon "button" at bounding box center [20, 286] width 35 height 35
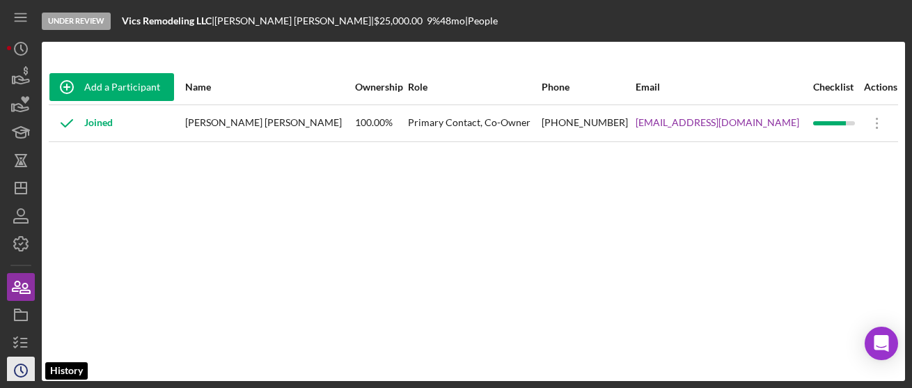
click at [24, 357] on icon "Icon/History" at bounding box center [20, 370] width 35 height 35
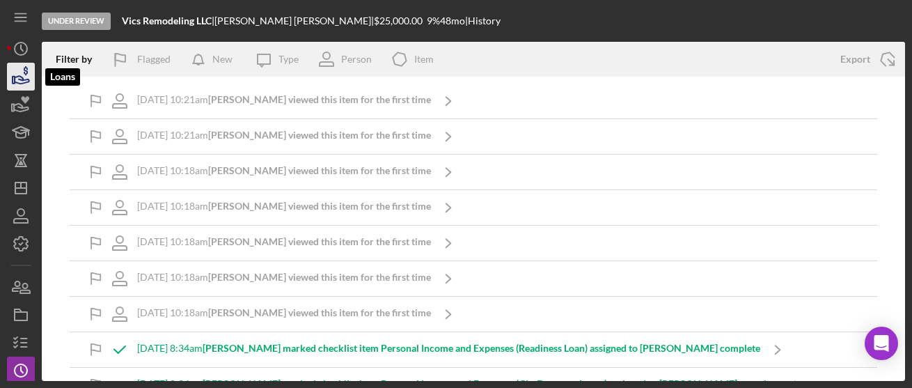
click at [23, 80] on icon "button" at bounding box center [22, 80] width 15 height 8
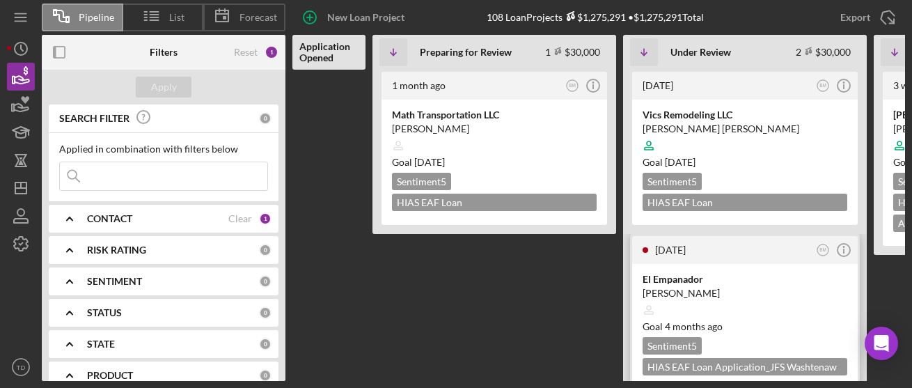
click at [673, 280] on div "El Empanador" at bounding box center [745, 279] width 205 height 14
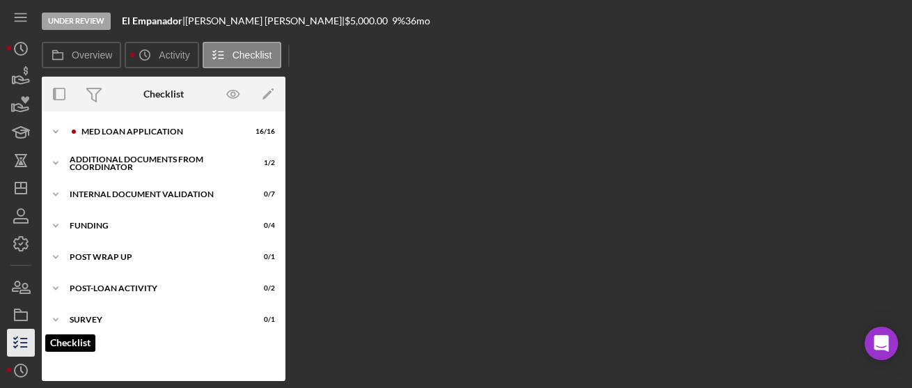
click at [21, 347] on line "button" at bounding box center [24, 347] width 6 height 0
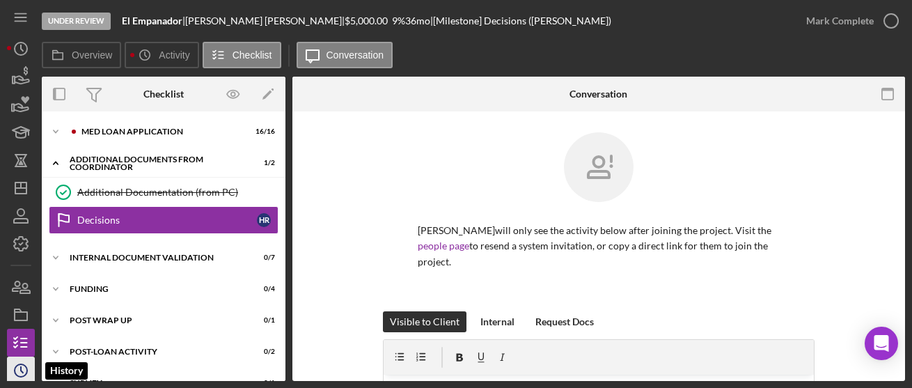
click at [21, 364] on circle "button" at bounding box center [21, 370] width 13 height 13
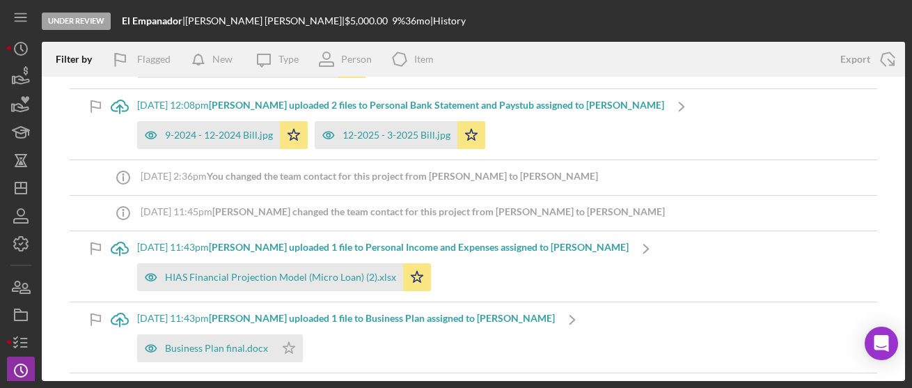
scroll to position [206, 0]
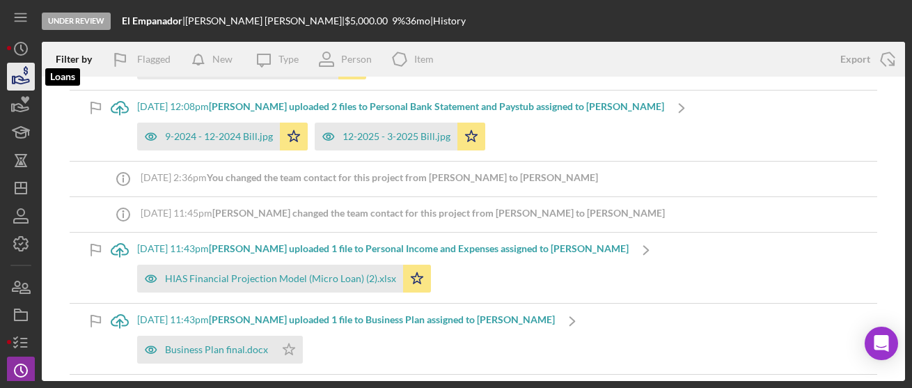
click at [19, 75] on icon "button" at bounding box center [20, 76] width 35 height 35
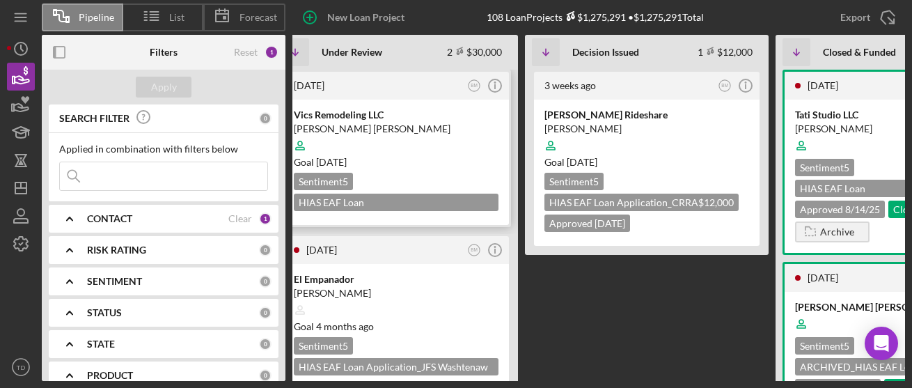
scroll to position [0, 470]
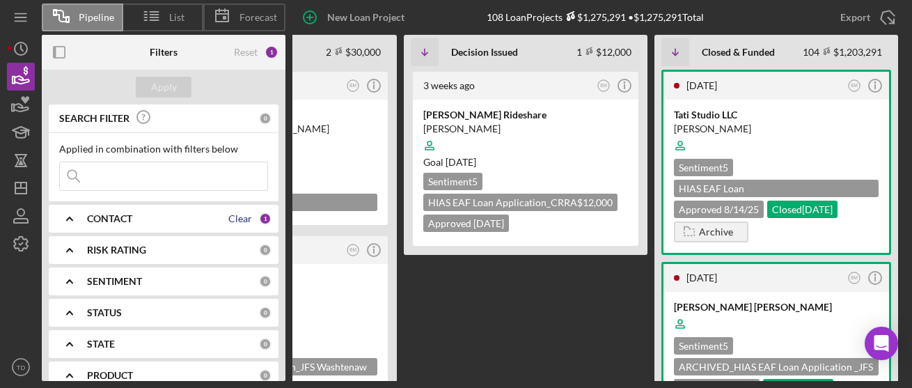
click at [235, 223] on div "Clear" at bounding box center [240, 218] width 24 height 11
click at [153, 220] on div "CONTACT" at bounding box center [173, 218] width 172 height 11
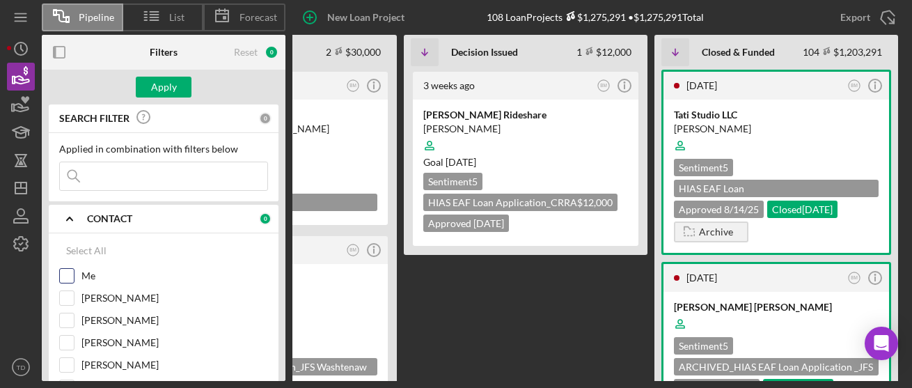
click at [64, 278] on input "Me" at bounding box center [67, 276] width 14 height 14
checkbox input "true"
click at [174, 97] on div "Apply" at bounding box center [164, 87] width 26 height 21
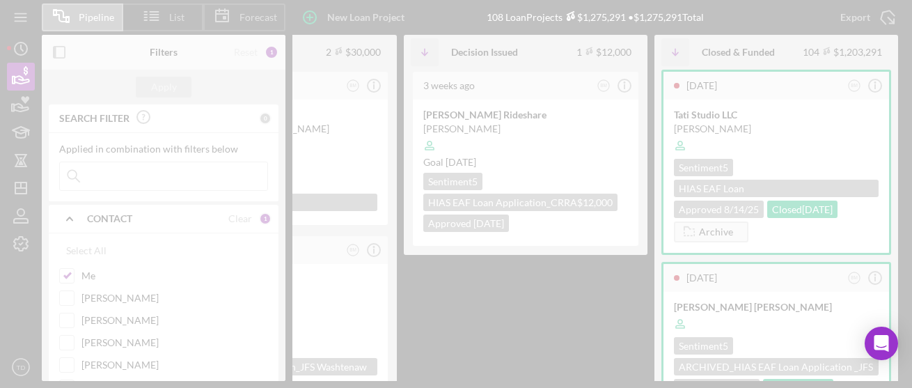
scroll to position [0, 129]
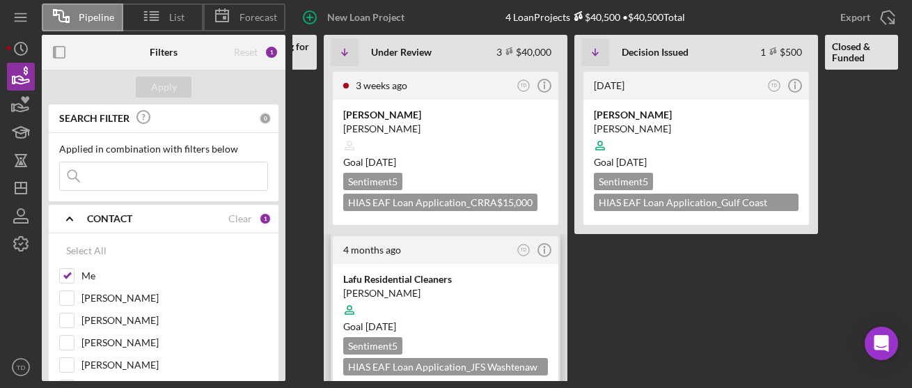
click at [413, 282] on div "Lafu Residential Cleaners" at bounding box center [445, 279] width 205 height 14
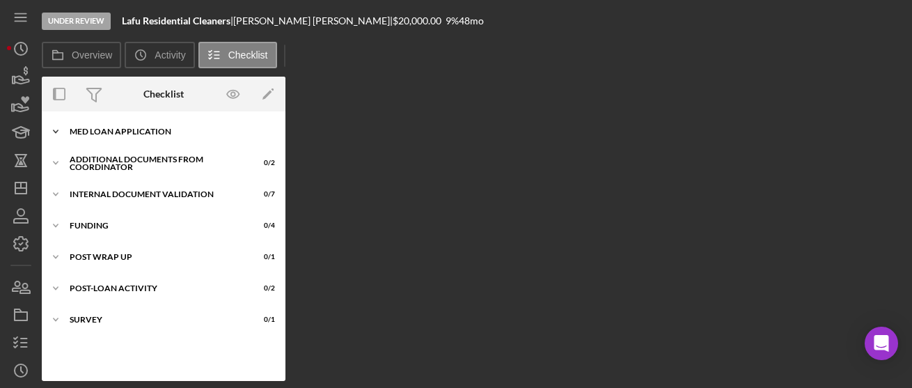
click at [149, 134] on div "MED Loan Application" at bounding box center [169, 131] width 198 height 8
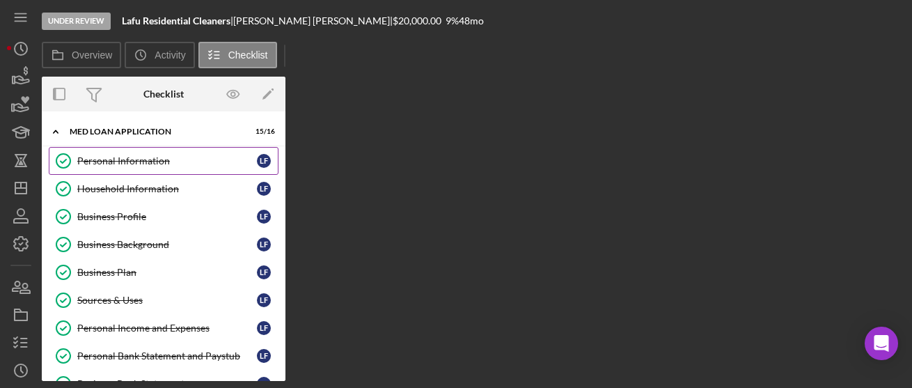
click at [138, 156] on div "Personal Information" at bounding box center [167, 160] width 180 height 11
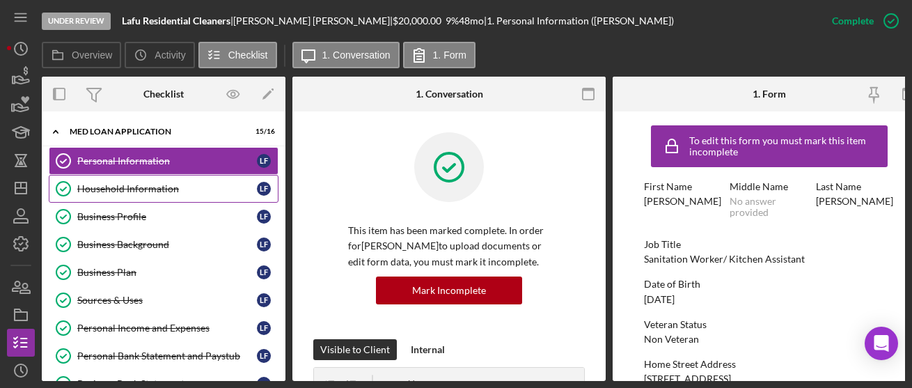
click at [169, 192] on div "Household Information" at bounding box center [167, 188] width 180 height 11
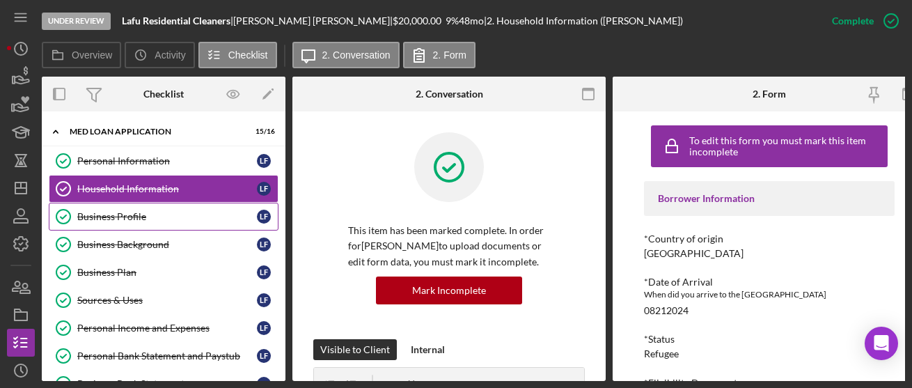
click at [149, 223] on link "Business Profile Business Profile L F" at bounding box center [164, 217] width 230 height 28
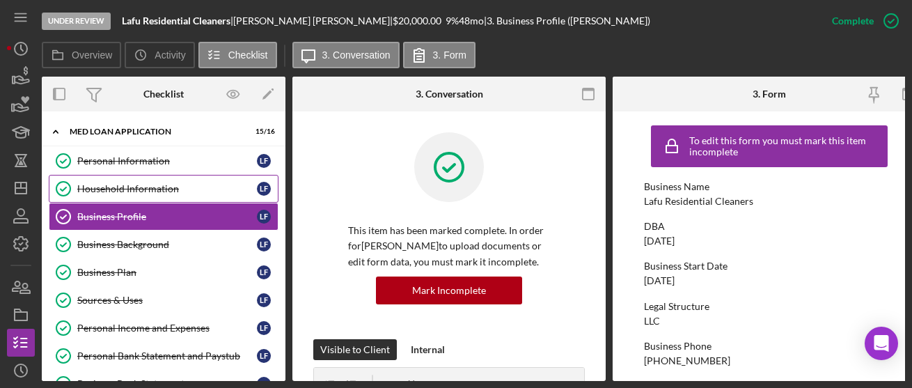
click at [131, 175] on link "Household Information Household Information L F" at bounding box center [164, 189] width 230 height 28
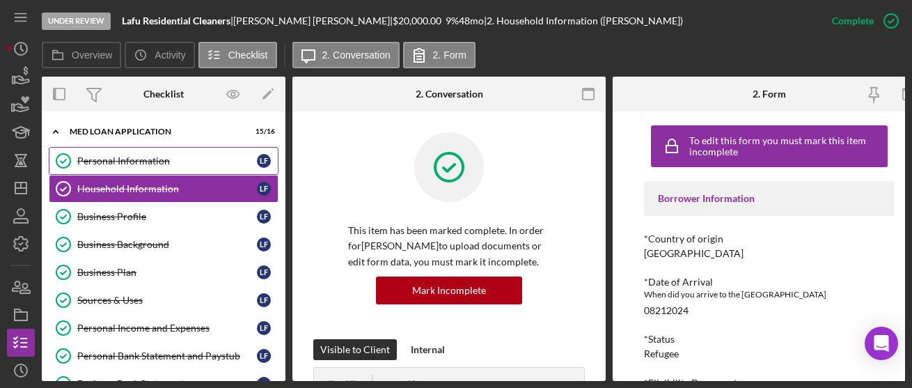
click at [104, 148] on link "Personal Information Personal Information L F" at bounding box center [164, 161] width 230 height 28
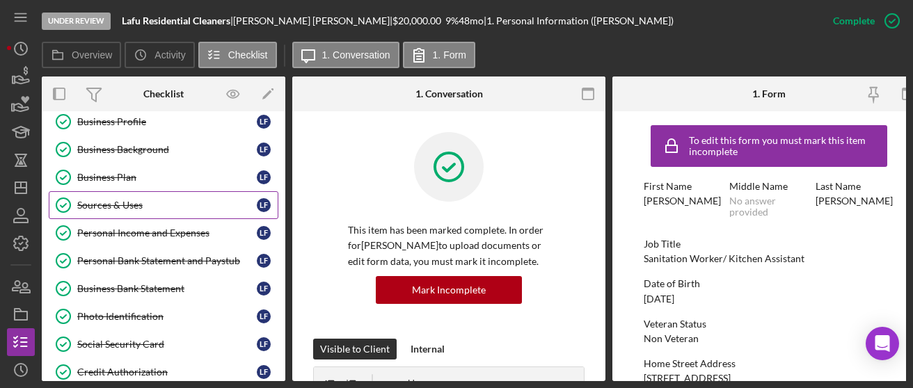
scroll to position [97, 0]
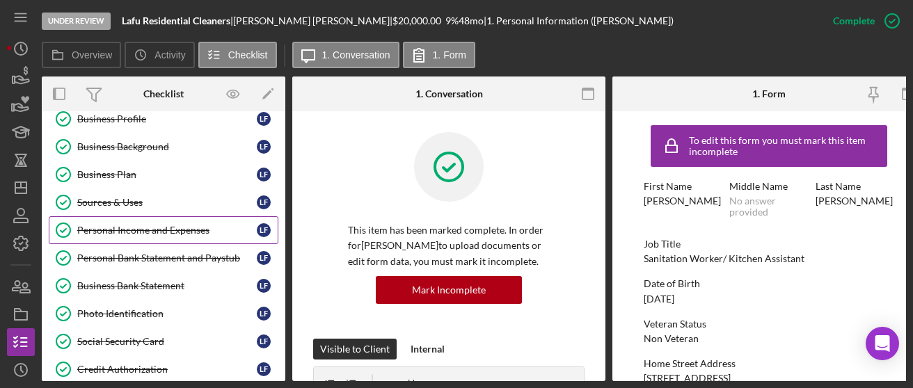
click at [142, 225] on div "Personal Income and Expenses" at bounding box center [167, 230] width 180 height 11
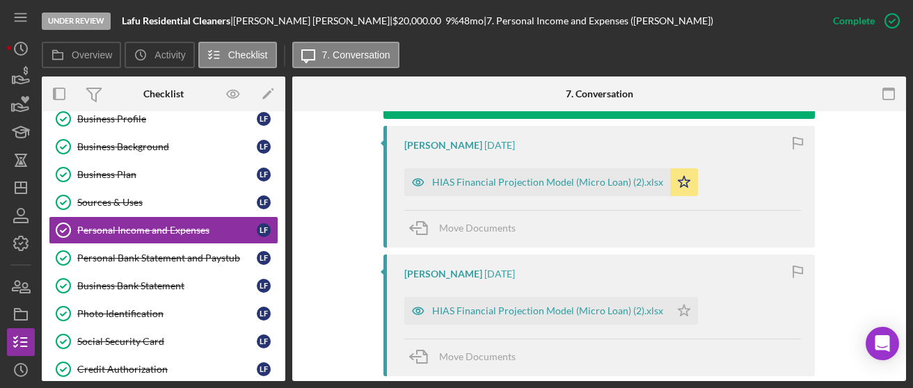
scroll to position [499, 0]
click at [640, 177] on div "HIAS Financial Projection Model (Micro Loan) (2).xlsx" at bounding box center [547, 181] width 231 height 11
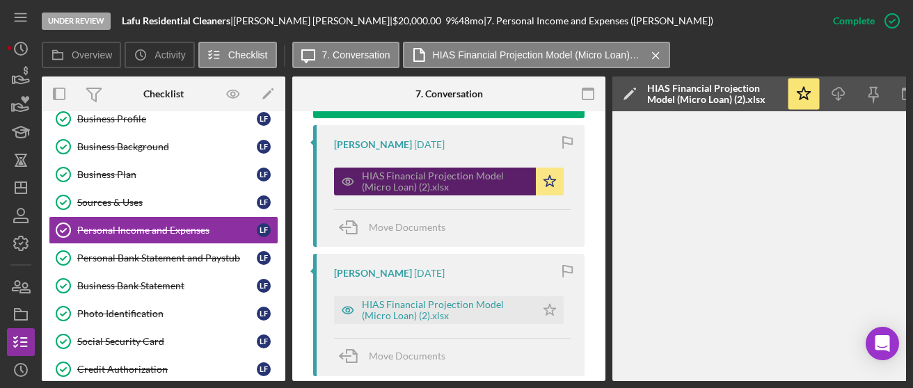
scroll to position [0, 124]
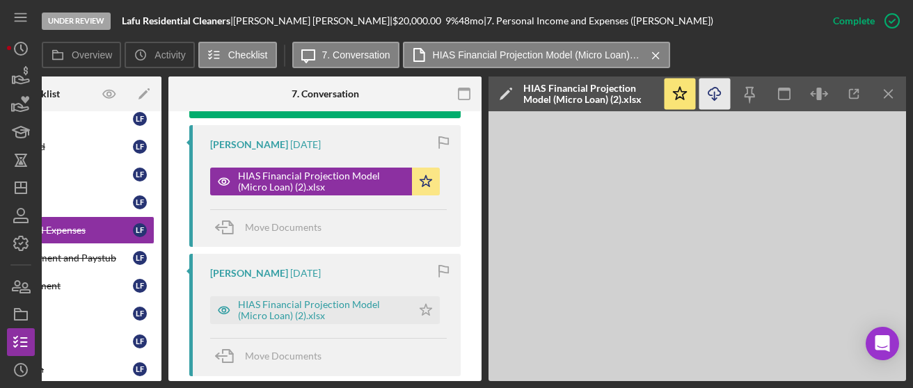
click at [715, 99] on line "button" at bounding box center [715, 96] width 0 height 8
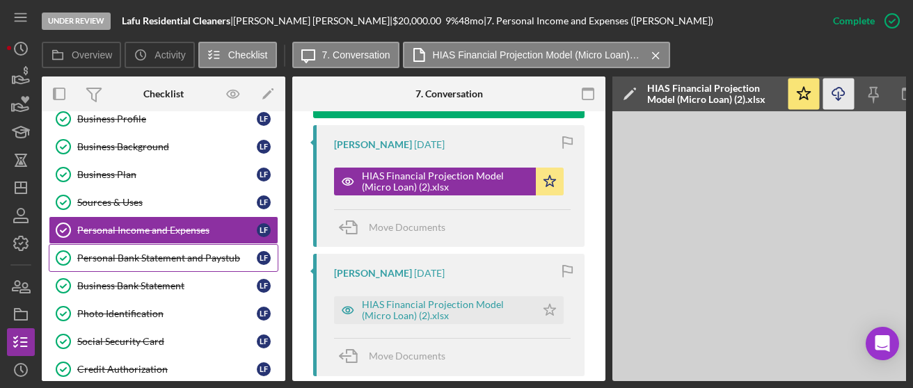
click at [118, 253] on div "Personal Bank Statement and Paystub" at bounding box center [167, 258] width 180 height 11
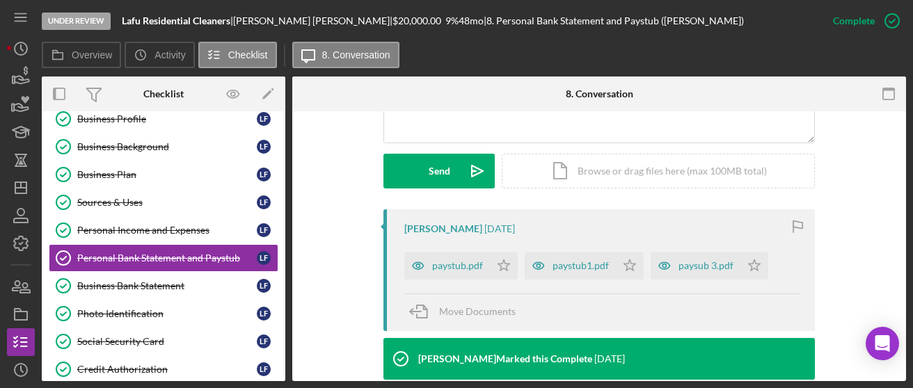
scroll to position [367, 0]
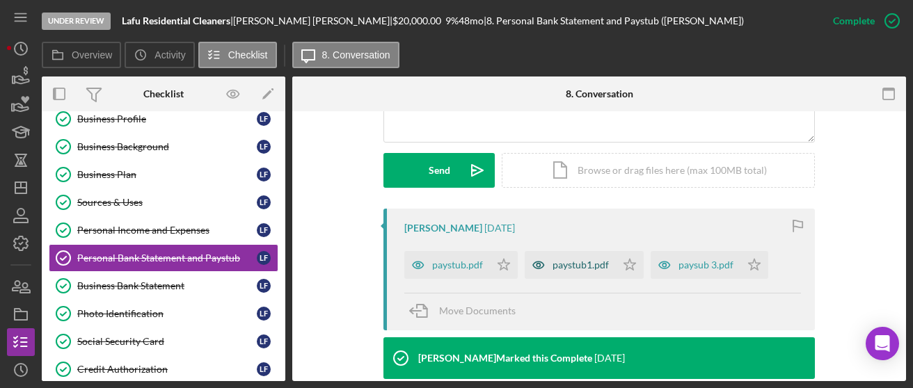
click at [592, 262] on div "paystub1.pdf" at bounding box center [581, 265] width 56 height 11
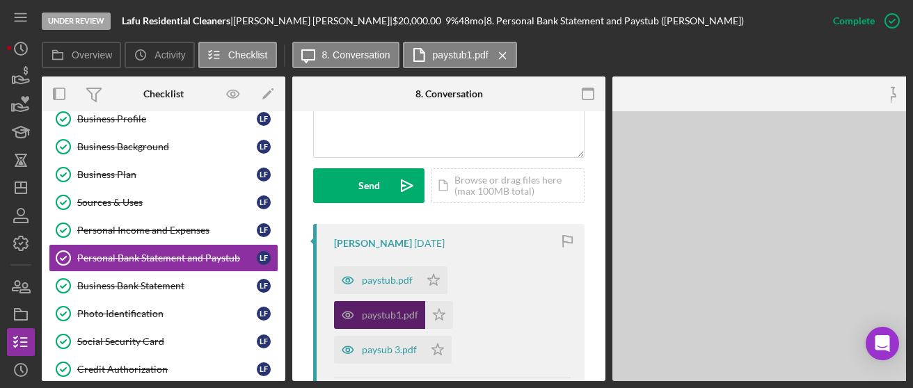
scroll to position [383, 0]
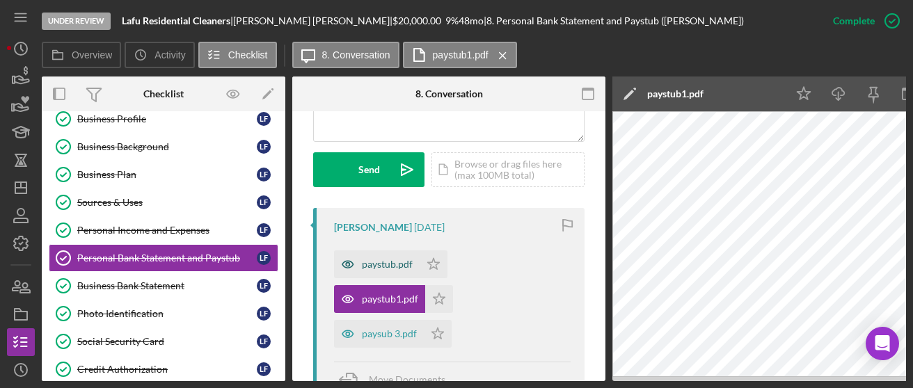
click at [398, 261] on div "paystub.pdf" at bounding box center [387, 264] width 51 height 11
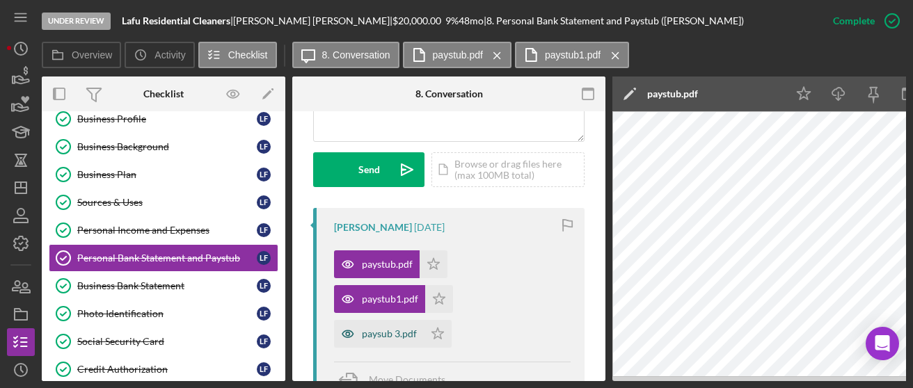
click at [393, 324] on div "paysub 3.pdf" at bounding box center [379, 334] width 90 height 28
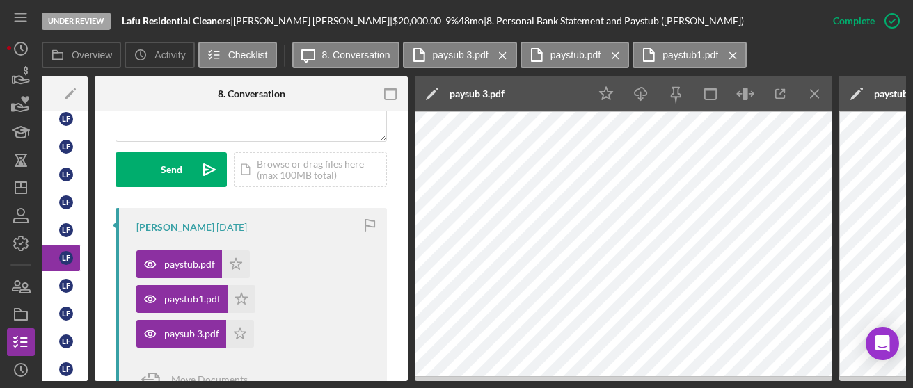
scroll to position [0, 207]
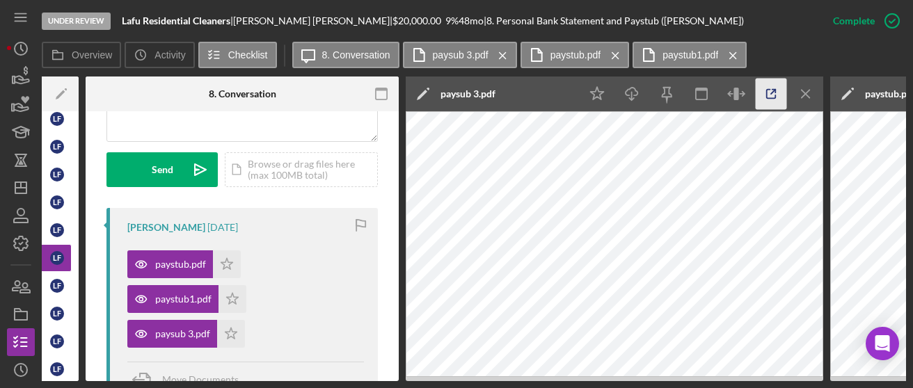
click at [767, 100] on icon "button" at bounding box center [771, 94] width 31 height 31
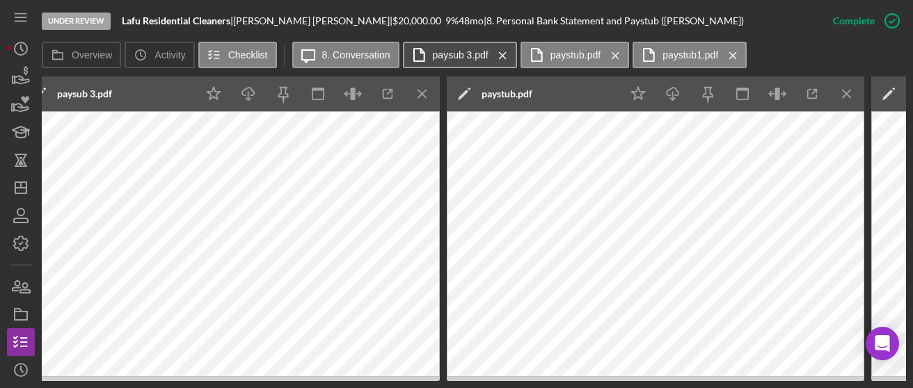
scroll to position [0, 627]
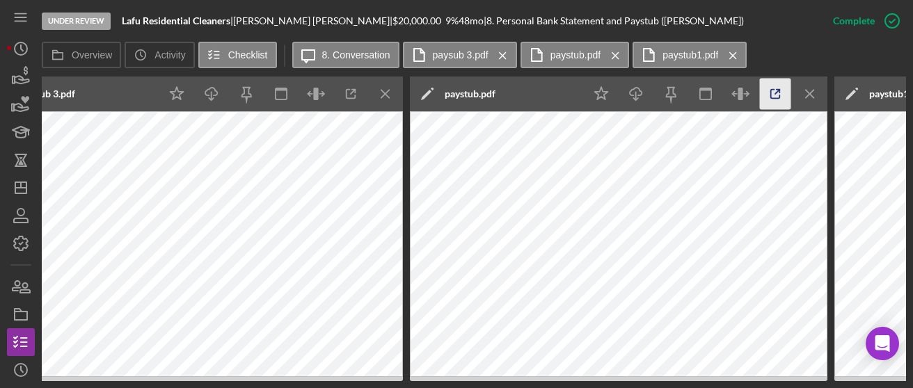
click at [777, 97] on icon "button" at bounding box center [775, 94] width 31 height 31
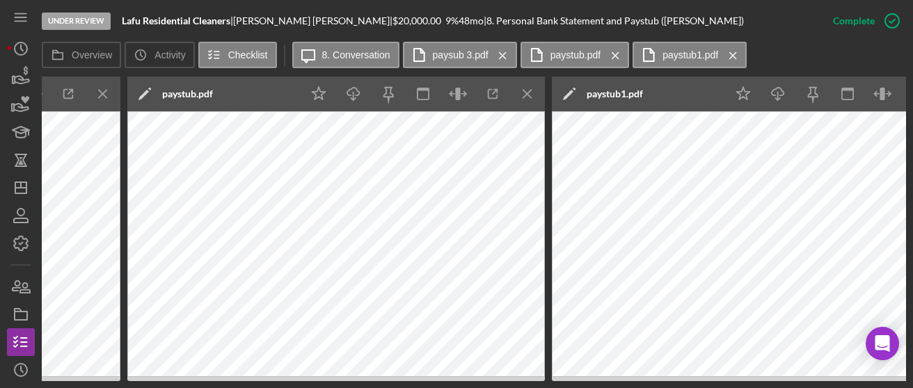
scroll to position [0, 973]
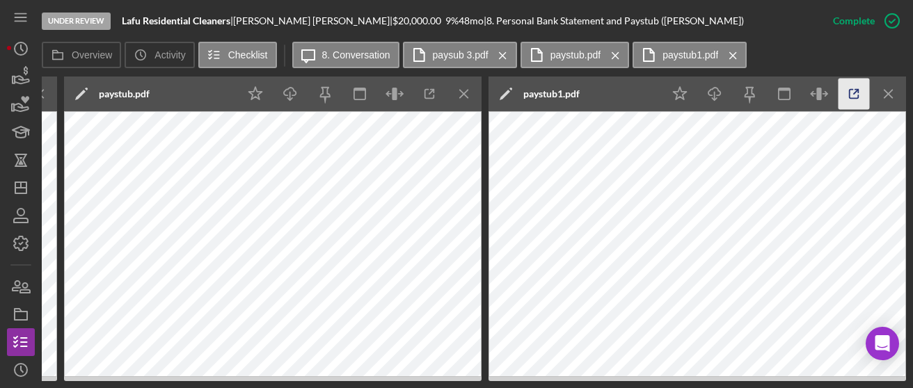
click at [9, 93] on line "button" at bounding box center [7, 92] width 4 height 4
click at [43, 95] on line "button" at bounding box center [40, 94] width 8 height 8
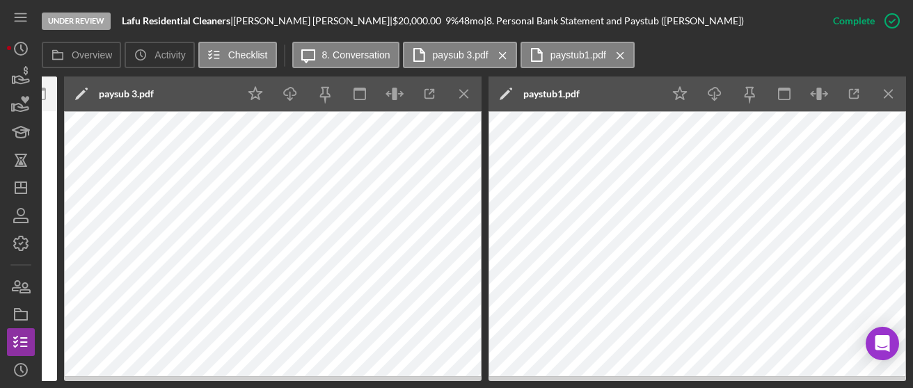
click at [463, 95] on line "button" at bounding box center [464, 94] width 8 height 8
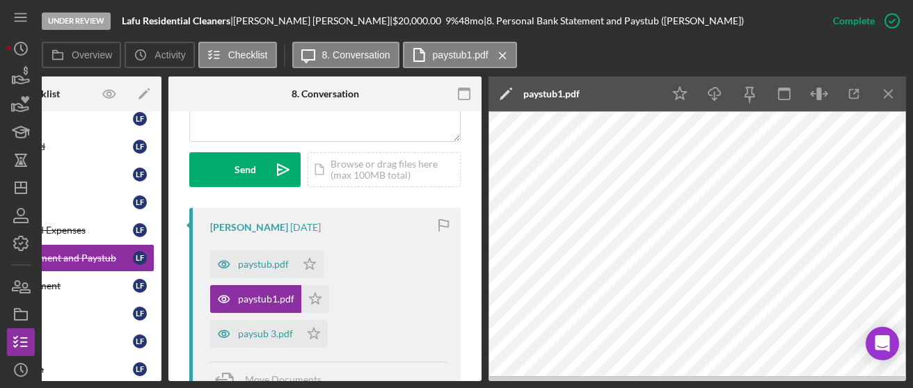
scroll to position [0, 124]
click at [885, 97] on line "button" at bounding box center [889, 94] width 8 height 8
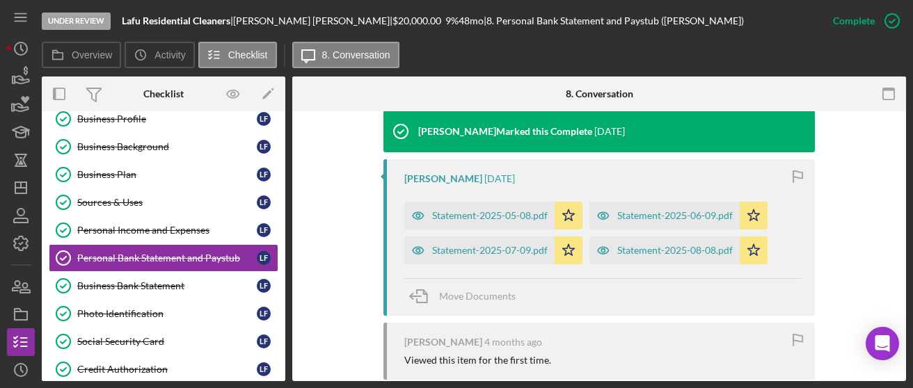
scroll to position [636, 0]
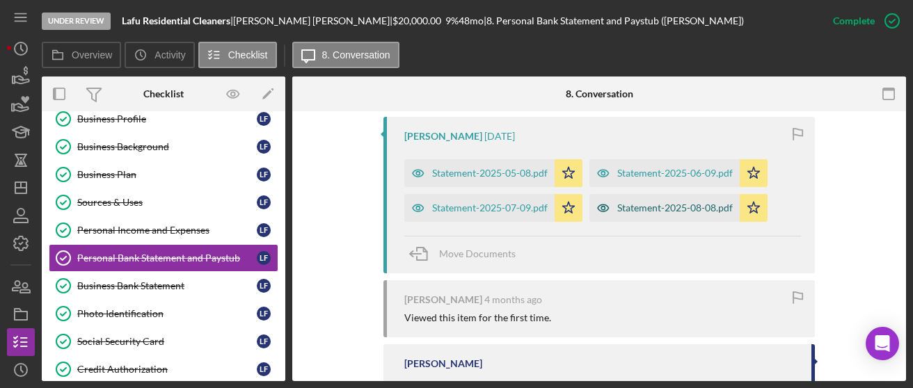
click at [658, 212] on div "Statement-2025-08-08.pdf" at bounding box center [675, 208] width 116 height 11
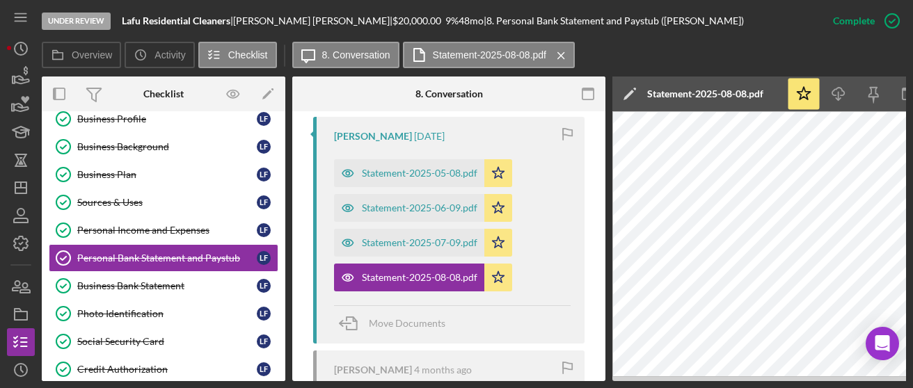
scroll to position [0, 124]
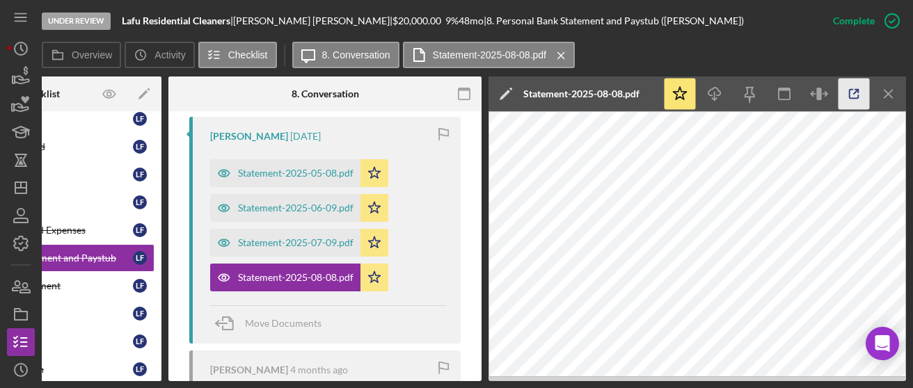
click at [859, 93] on icon "button" at bounding box center [854, 94] width 31 height 31
click at [323, 240] on div "Statement-2025-07-09.pdf" at bounding box center [296, 242] width 116 height 11
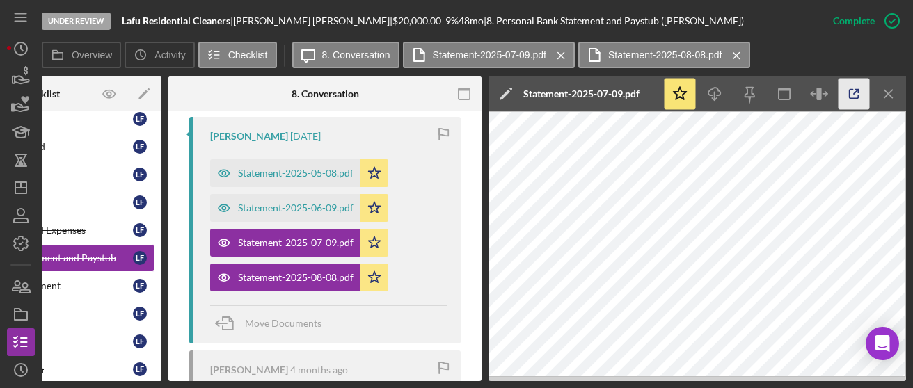
click at [845, 98] on icon "button" at bounding box center [854, 94] width 31 height 31
click at [292, 212] on div "Statement-2025-06-09.pdf" at bounding box center [285, 208] width 150 height 28
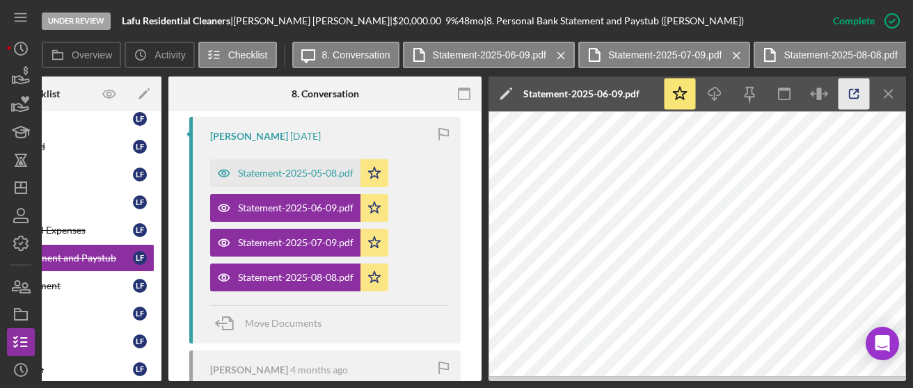
click at [862, 96] on icon "button" at bounding box center [854, 94] width 31 height 31
click at [19, 198] on icon "Icon/Dashboard" at bounding box center [20, 188] width 35 height 35
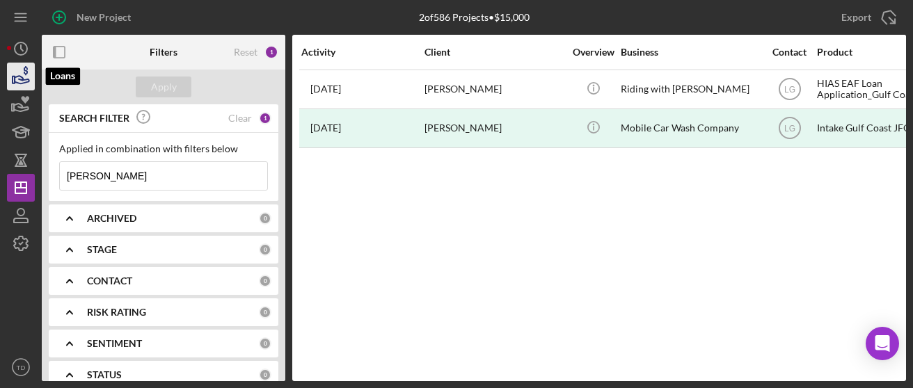
click at [22, 76] on icon "button" at bounding box center [20, 76] width 35 height 35
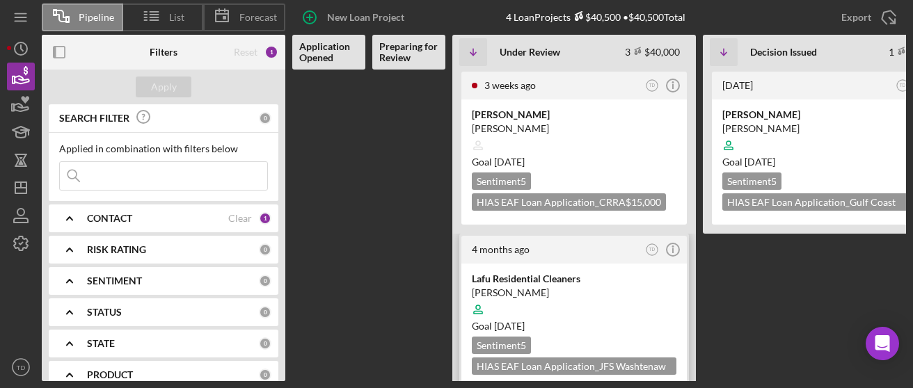
scroll to position [65, 0]
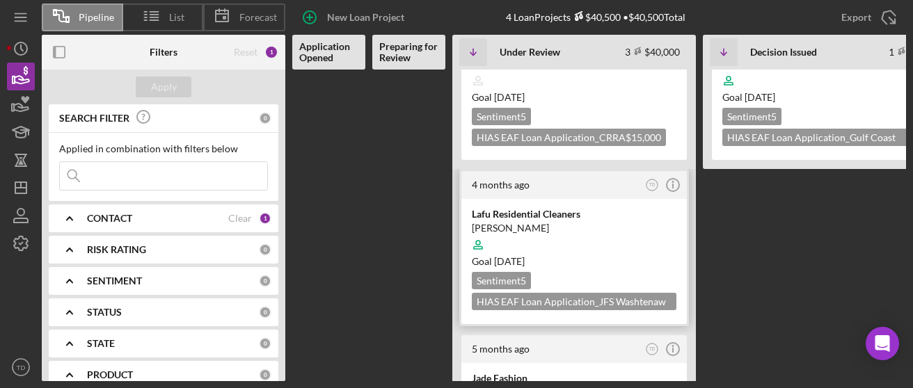
click at [531, 210] on div "Lafu Residential Cleaners" at bounding box center [574, 214] width 205 height 14
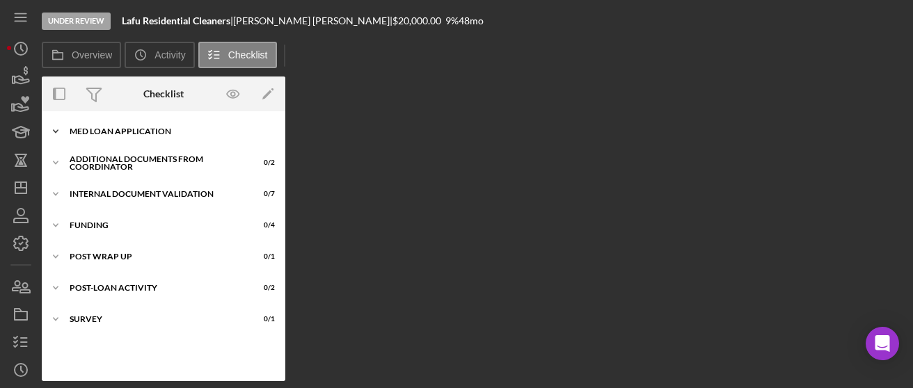
click at [106, 121] on div "Icon/Expander MED Loan Application 15 / 16" at bounding box center [164, 132] width 244 height 28
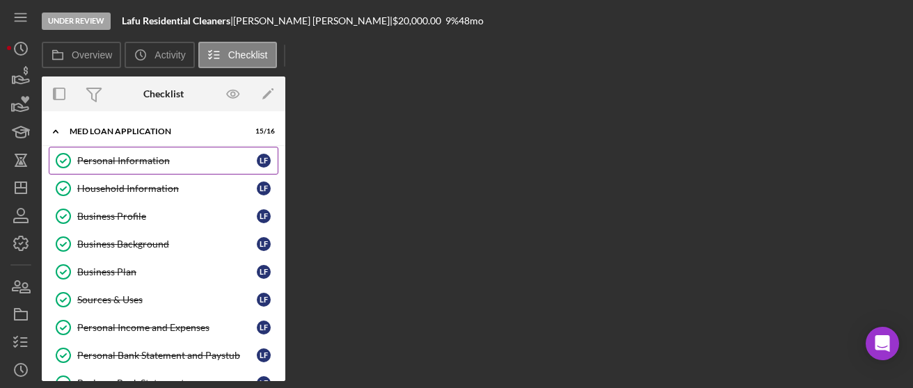
click at [113, 156] on div "Personal Information" at bounding box center [167, 160] width 180 height 11
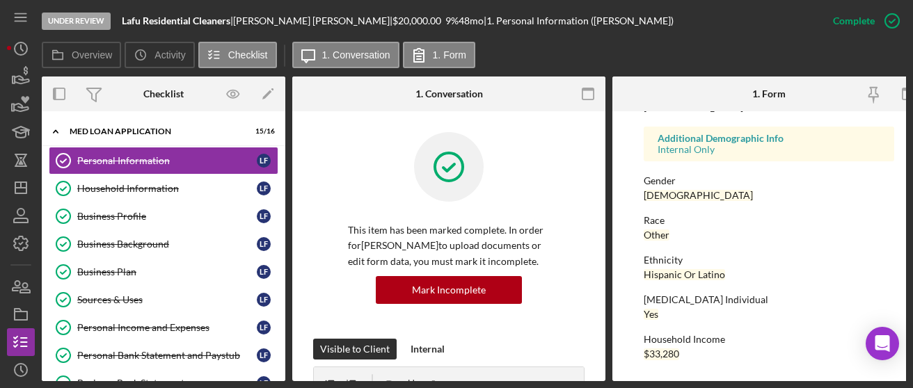
scroll to position [394, 0]
click at [150, 194] on link "Household Information Household Information L F" at bounding box center [164, 189] width 230 height 28
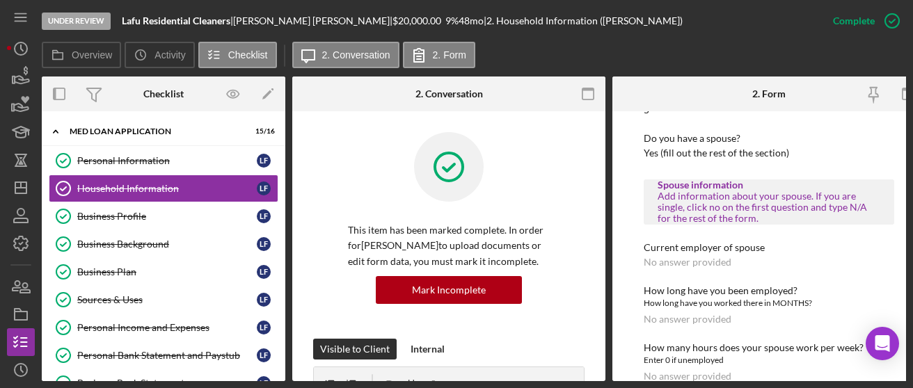
scroll to position [809, 0]
click at [879, 19] on icon "button" at bounding box center [892, 20] width 35 height 35
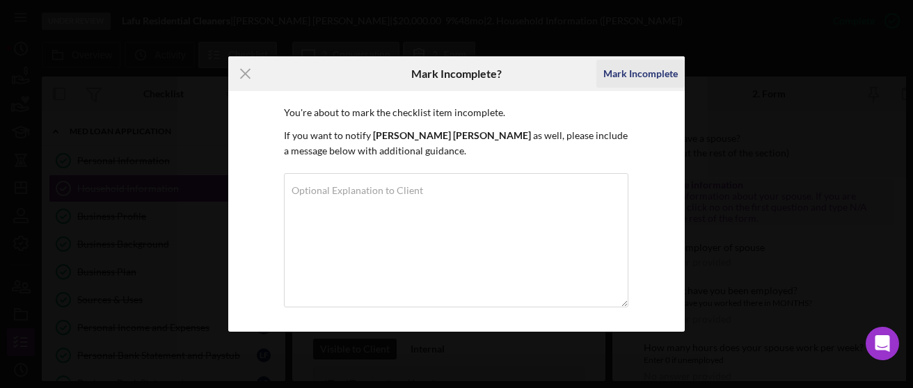
click at [599, 72] on button "Mark Incomplete" at bounding box center [641, 74] width 88 height 28
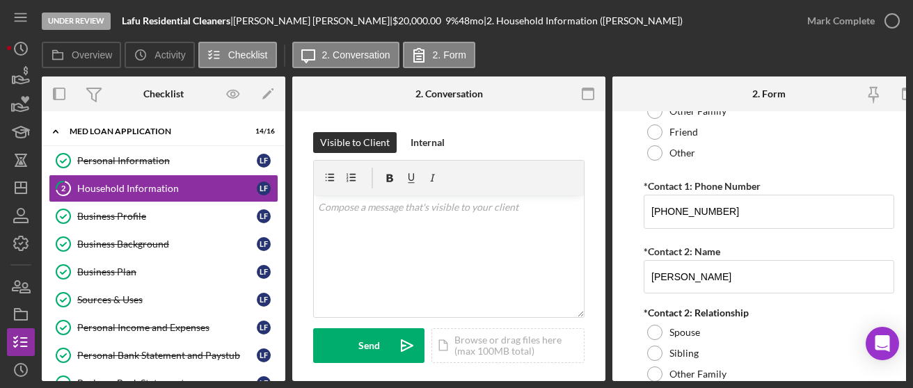
scroll to position [1711, 0]
click at [138, 206] on link "Business Profile Business Profile L F" at bounding box center [164, 217] width 230 height 28
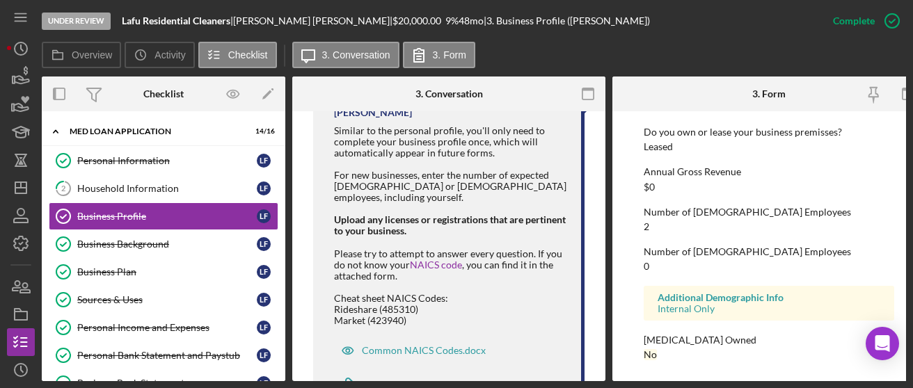
scroll to position [724, 0]
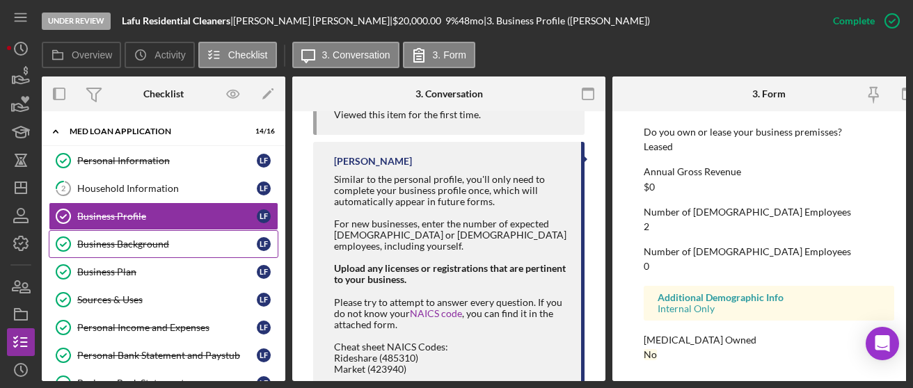
click at [139, 246] on div "Business Background" at bounding box center [167, 244] width 180 height 11
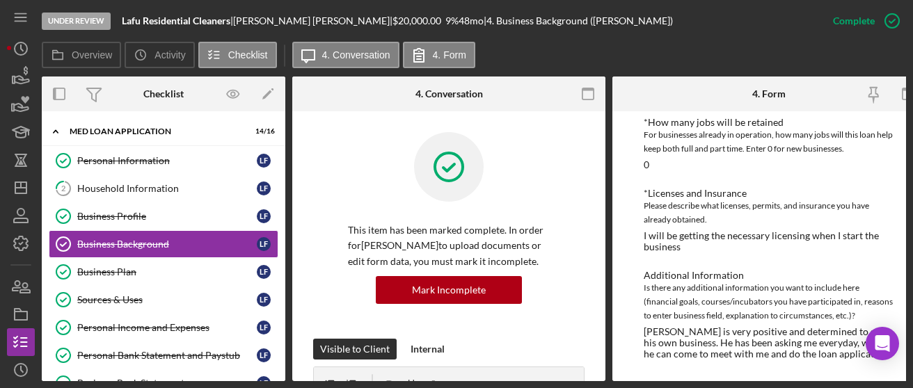
scroll to position [746, 0]
click at [100, 267] on div "Business Plan" at bounding box center [167, 272] width 180 height 11
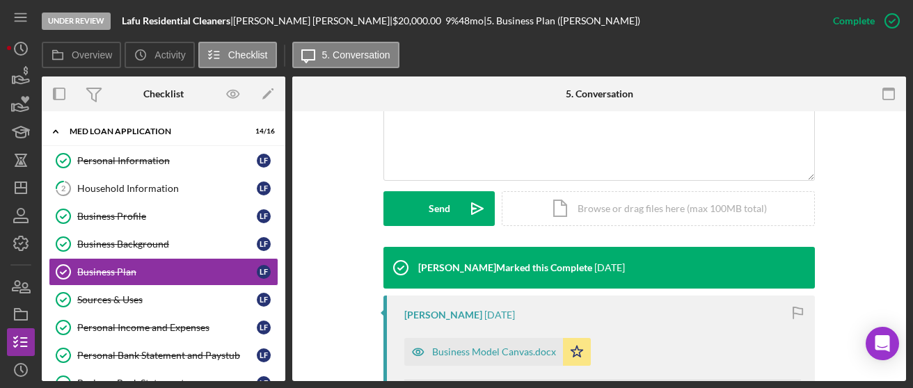
scroll to position [482, 0]
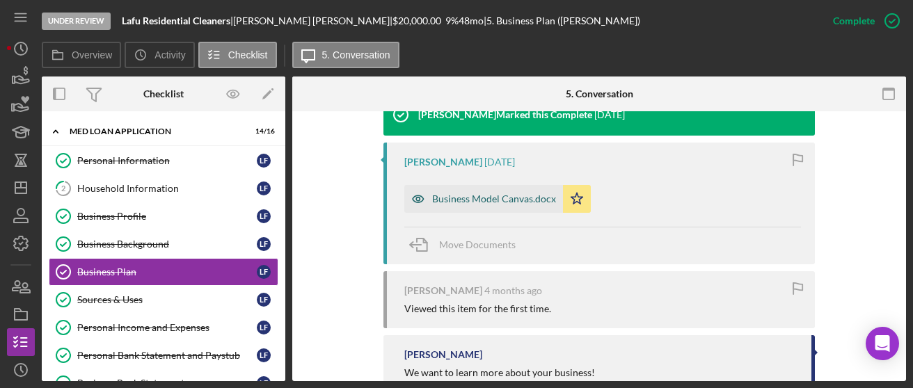
click at [519, 201] on div "Business Model Canvas.docx" at bounding box center [494, 199] width 124 height 11
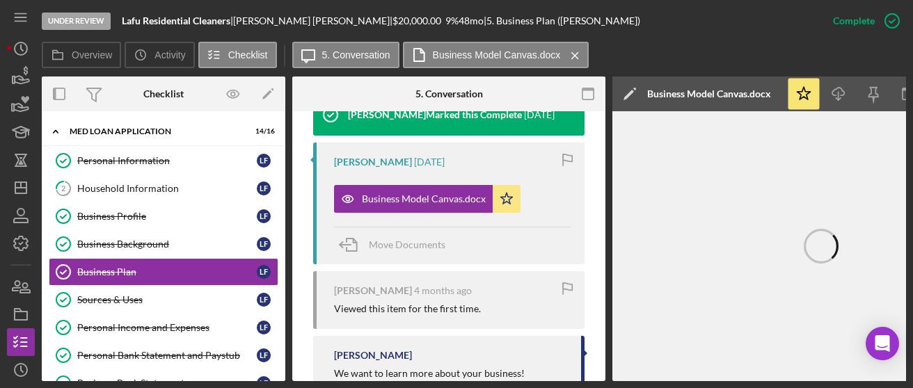
scroll to position [0, 124]
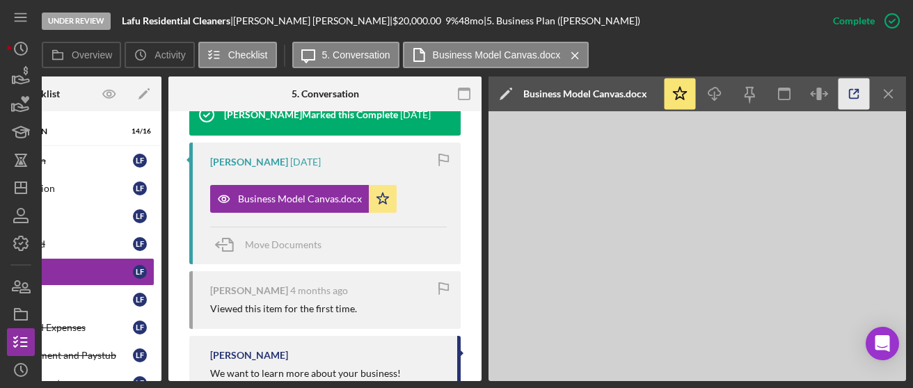
click at [847, 97] on icon "button" at bounding box center [854, 94] width 31 height 31
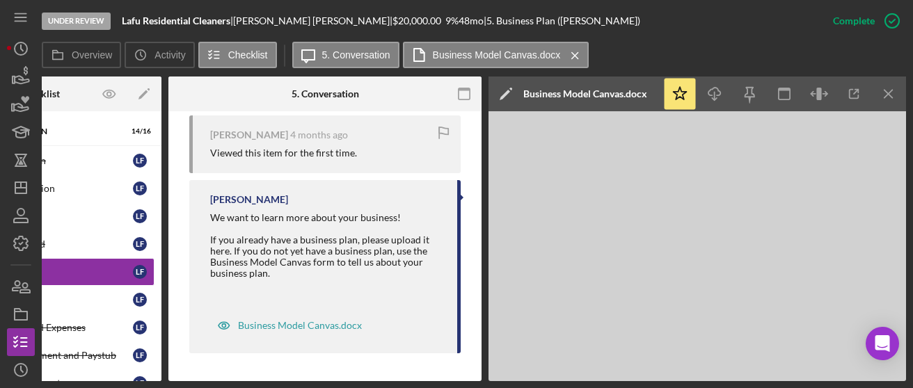
scroll to position [0, 0]
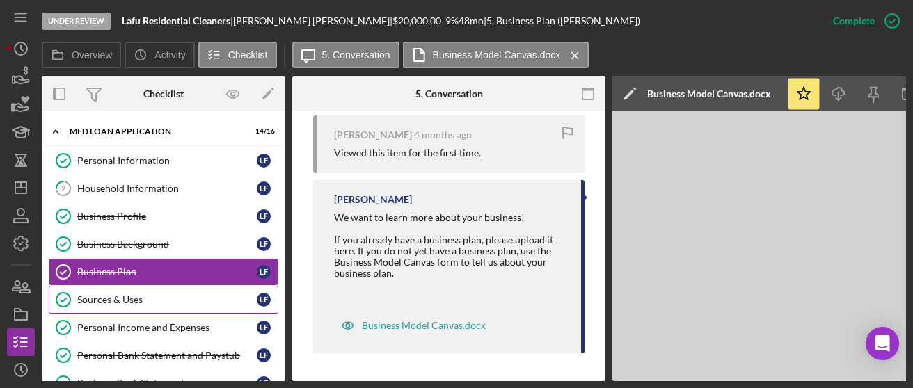
click at [150, 308] on link "Sources & Uses Sources & Uses L F" at bounding box center [164, 300] width 230 height 28
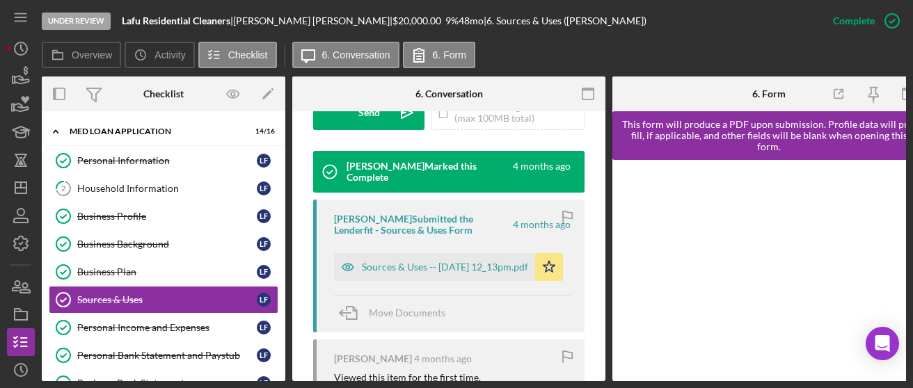
scroll to position [442, 0]
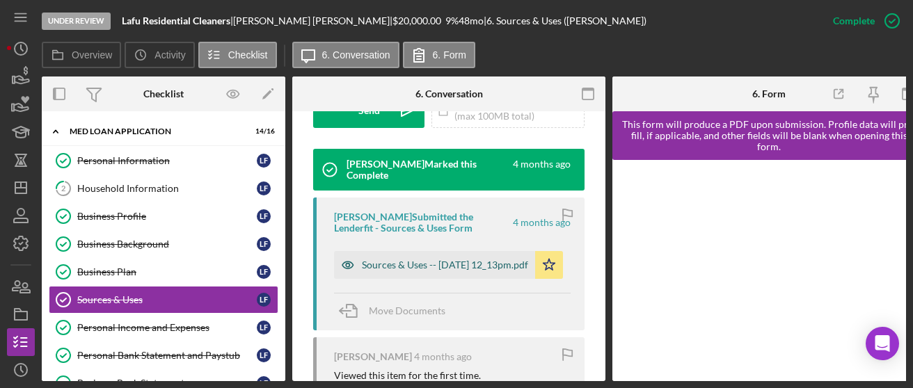
click at [462, 269] on div "Sources & Uses -- 2025-05-20 12_13pm.pdf" at bounding box center [445, 265] width 166 height 11
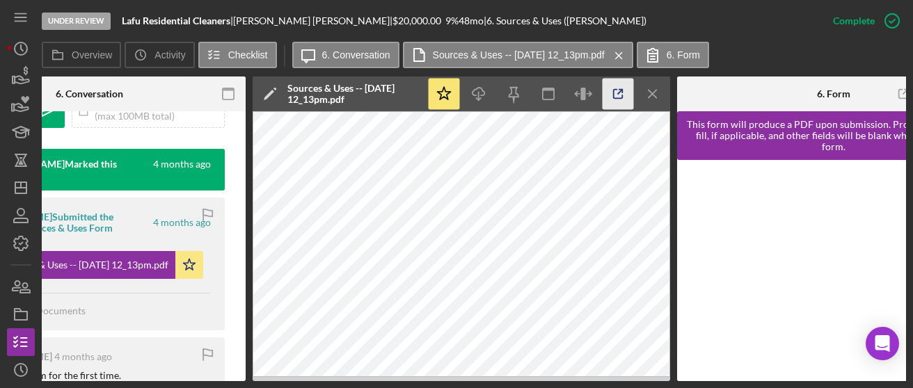
scroll to position [0, 368]
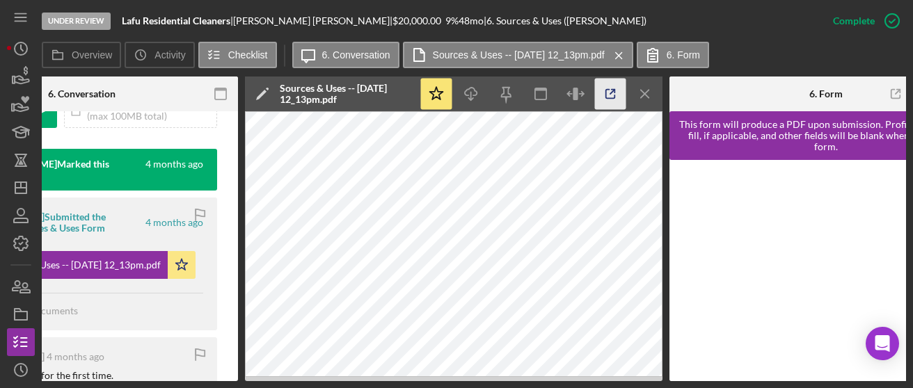
click at [604, 91] on icon "button" at bounding box center [610, 94] width 31 height 31
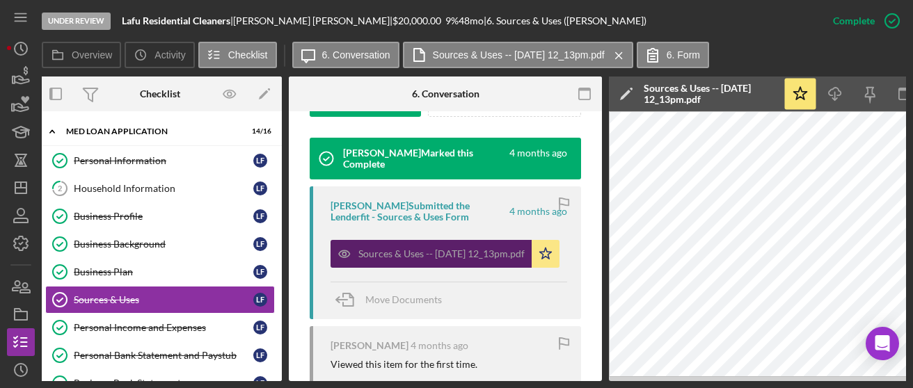
scroll to position [0, 0]
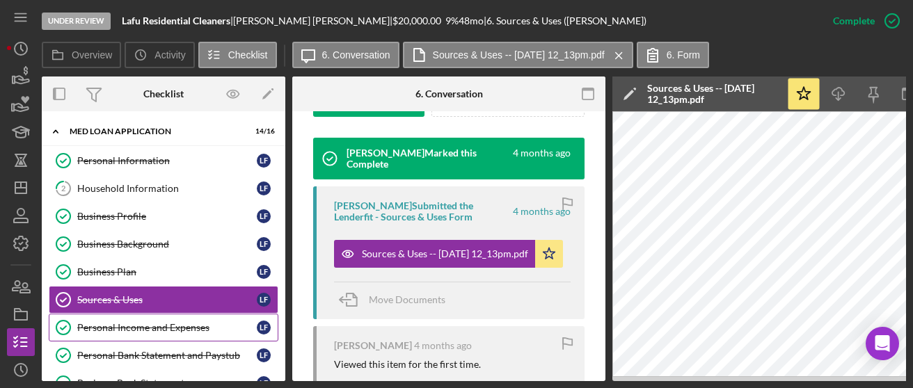
click at [128, 322] on div "Personal Income and Expenses" at bounding box center [167, 327] width 180 height 11
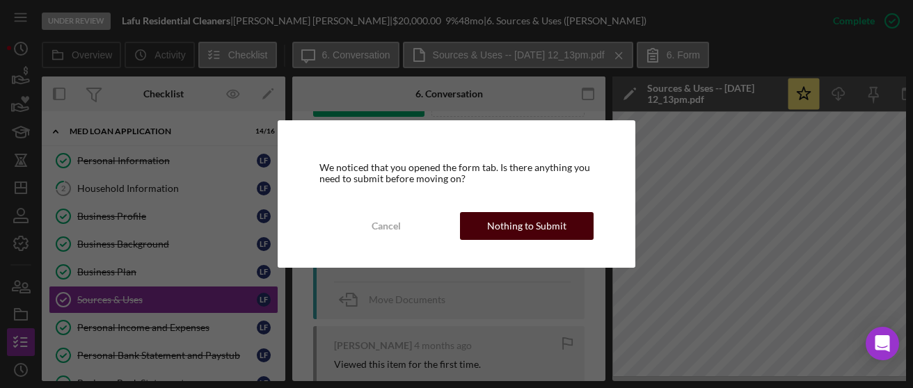
click at [498, 228] on div "Nothing to Submit" at bounding box center [526, 226] width 79 height 28
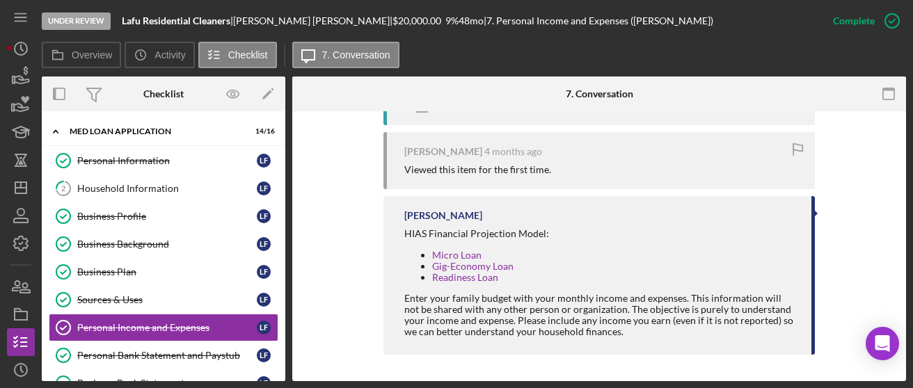
scroll to position [540, 0]
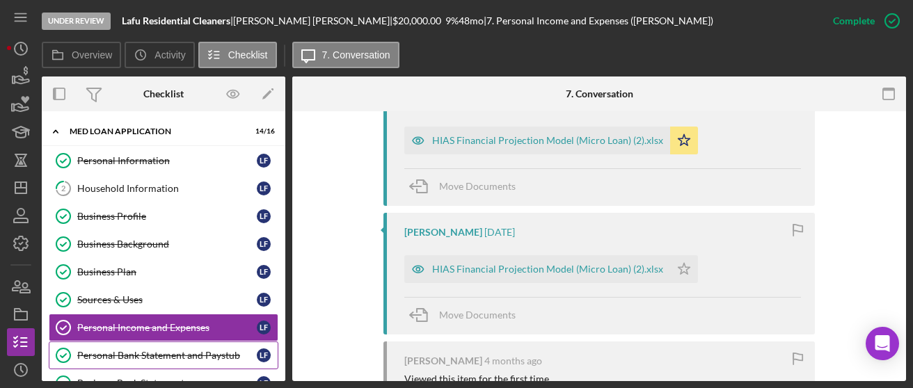
click at [182, 363] on link "Personal Bank Statement and Paystub Personal Bank Statement and Paystub L F" at bounding box center [164, 356] width 230 height 28
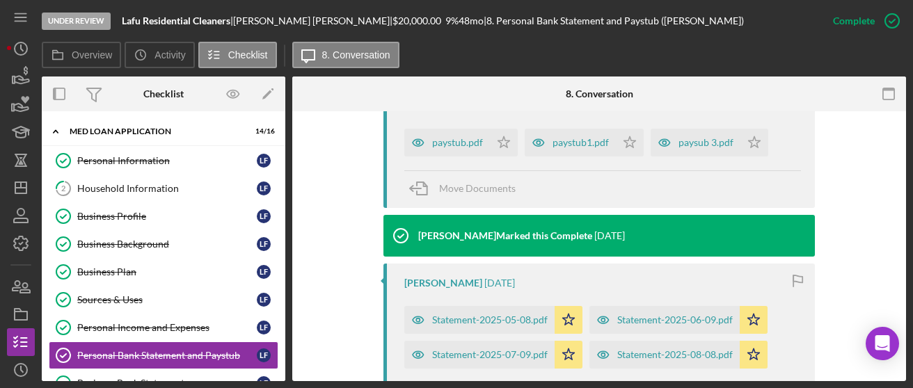
scroll to position [489, 0]
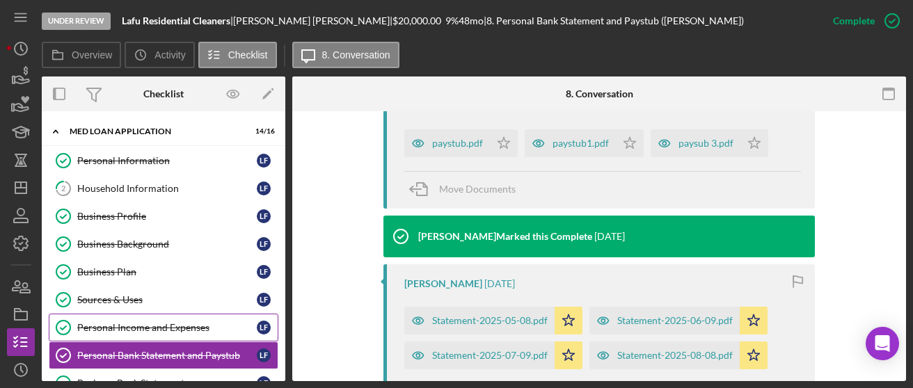
click at [143, 322] on div "Personal Income and Expenses" at bounding box center [167, 327] width 180 height 11
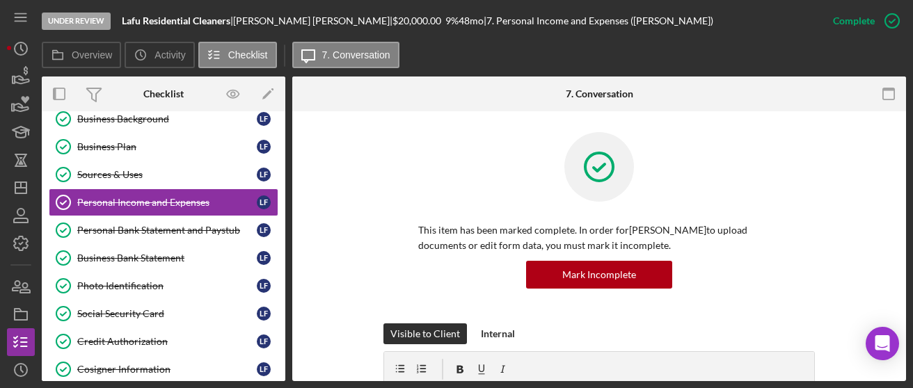
scroll to position [149, 0]
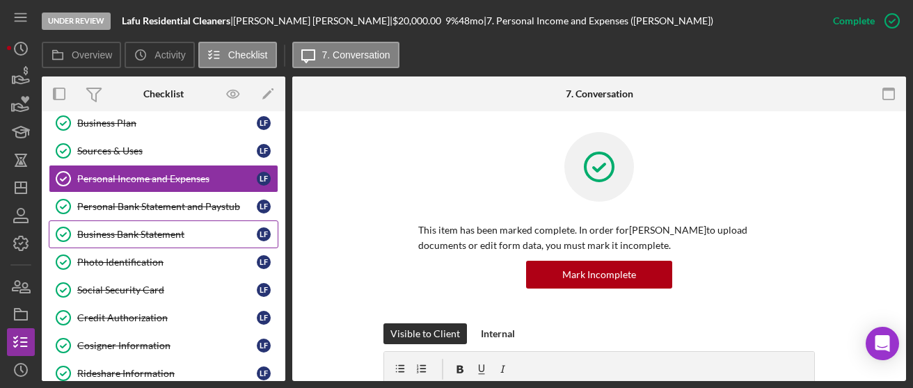
click at [157, 221] on link "Business Bank Statement Business Bank Statement L F" at bounding box center [164, 235] width 230 height 28
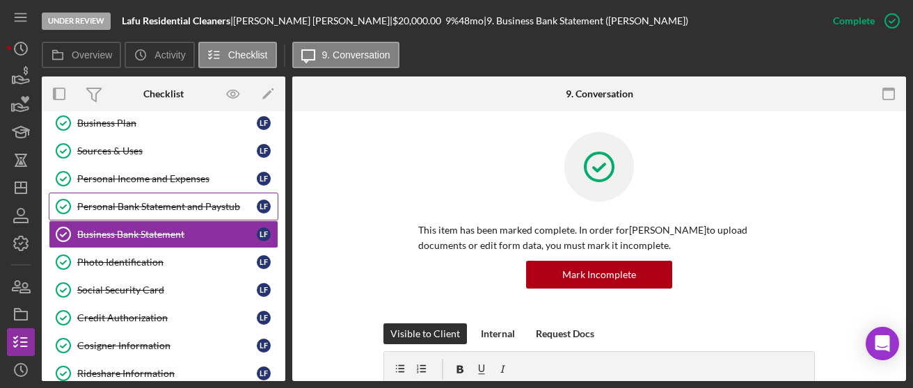
click at [155, 211] on link "Personal Bank Statement and Paystub Personal Bank Statement and Paystub L F" at bounding box center [164, 207] width 230 height 28
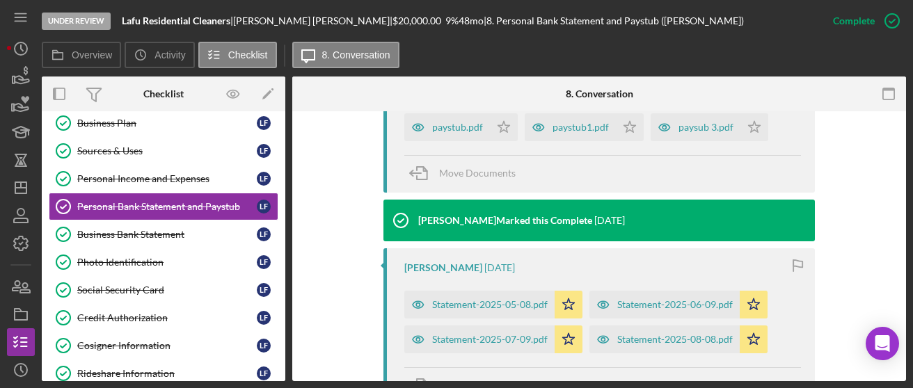
scroll to position [504, 0]
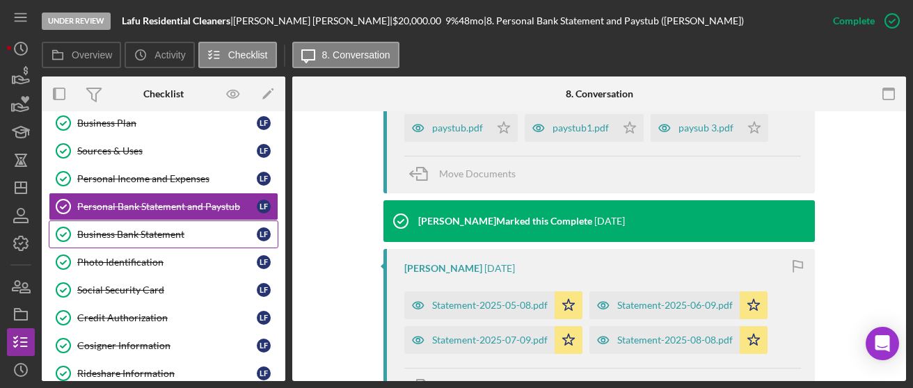
click at [142, 229] on div "Business Bank Statement" at bounding box center [167, 234] width 180 height 11
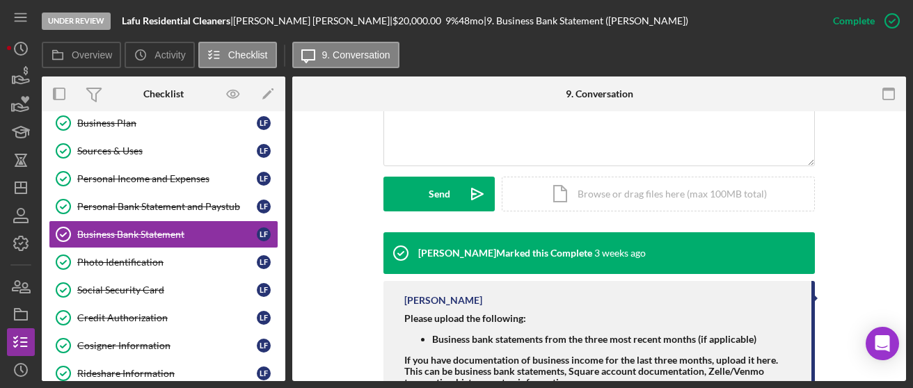
scroll to position [383, 0]
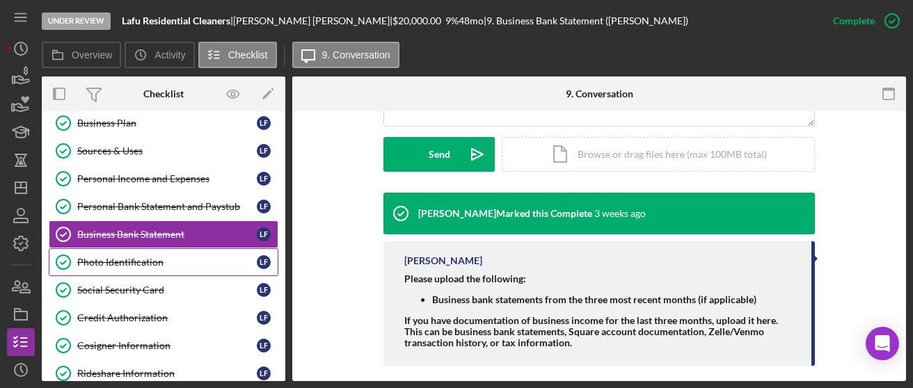
click at [162, 257] on div "Photo Identification" at bounding box center [167, 262] width 180 height 11
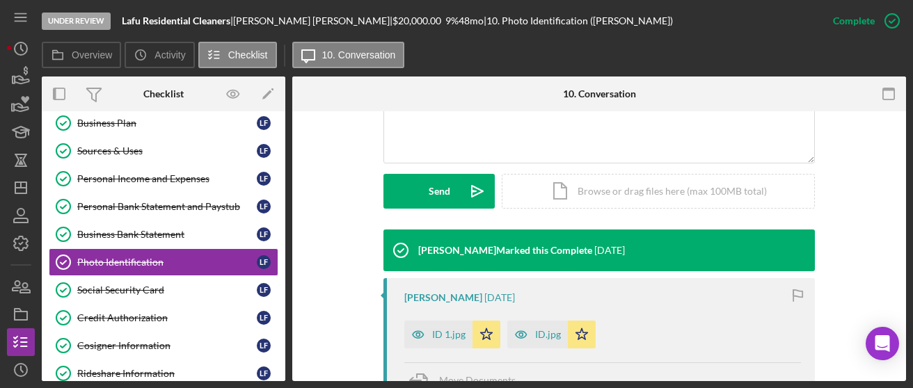
scroll to position [532, 0]
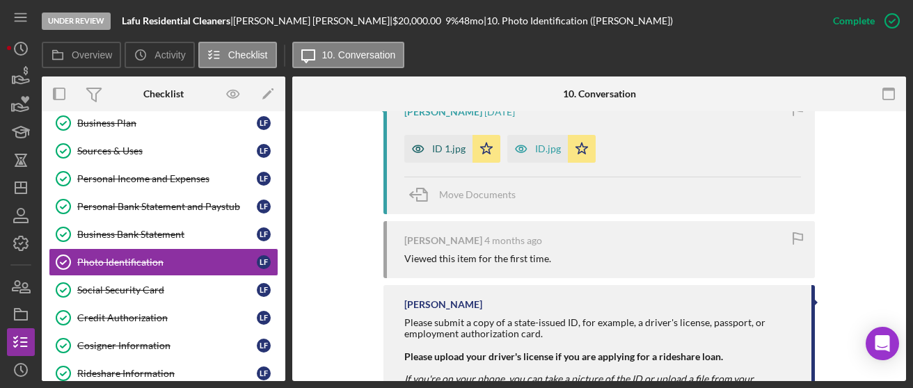
click at [432, 151] on div "ID 1.jpg" at bounding box center [448, 148] width 33 height 11
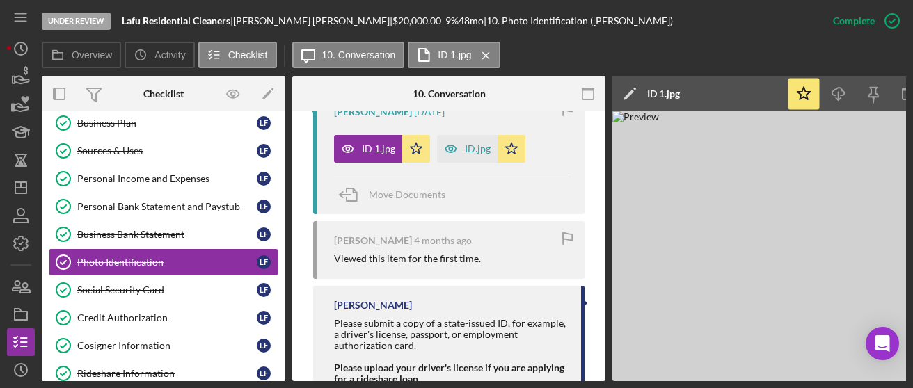
scroll to position [0, 124]
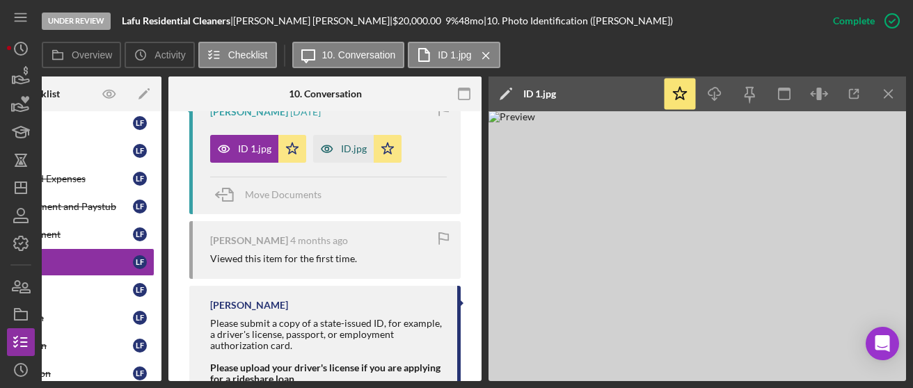
click at [345, 145] on div "ID.jpg" at bounding box center [354, 148] width 26 height 11
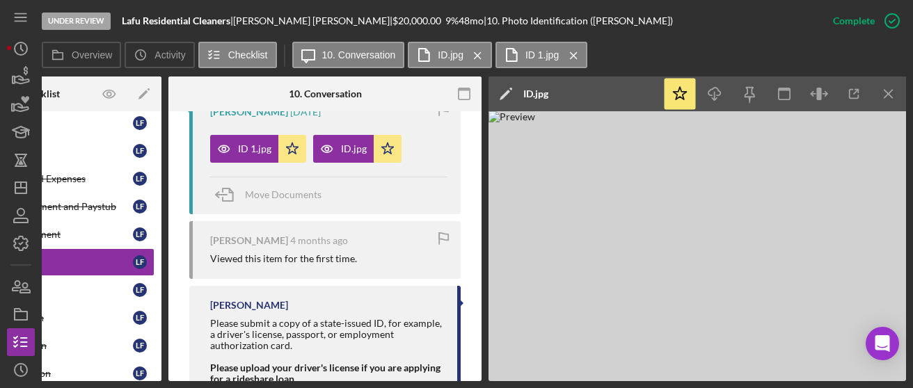
scroll to position [0, 0]
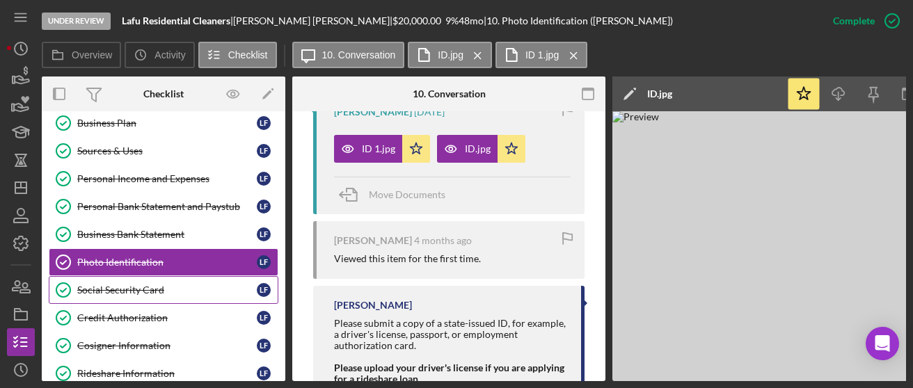
click at [139, 285] on div "Social Security Card" at bounding box center [167, 290] width 180 height 11
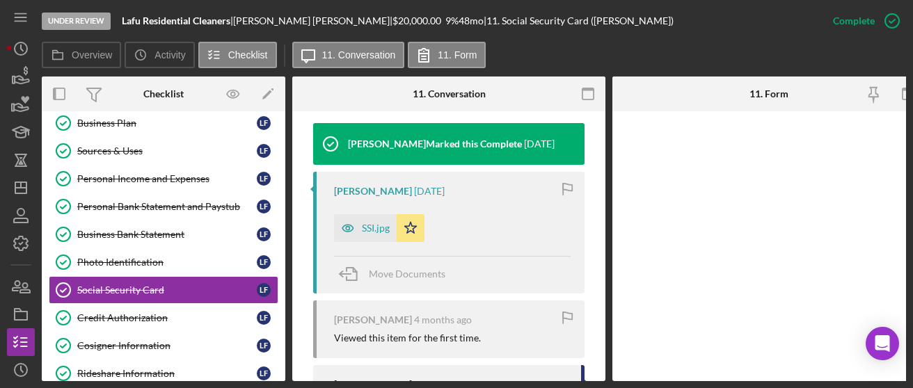
scroll to position [467, 0]
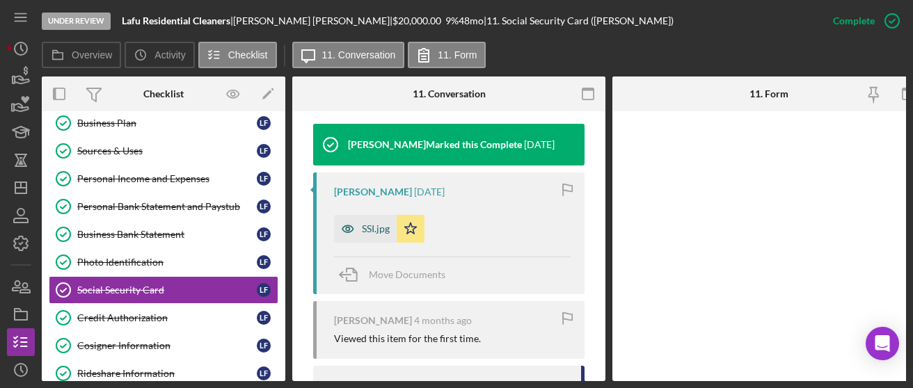
click at [366, 231] on div "SSI.jpg" at bounding box center [376, 228] width 28 height 11
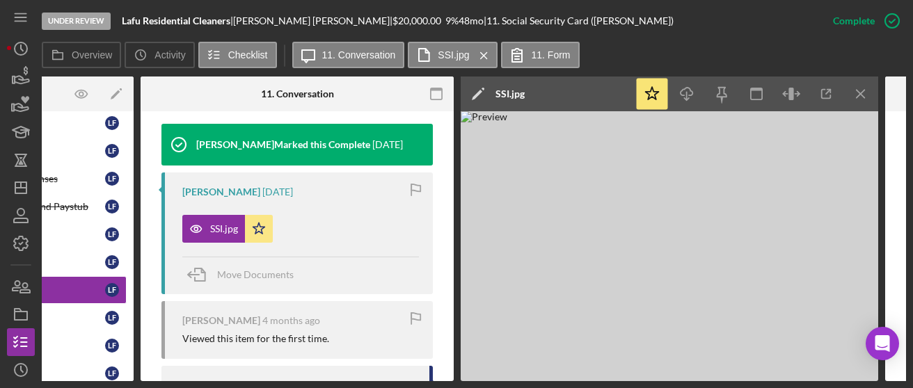
scroll to position [0, 0]
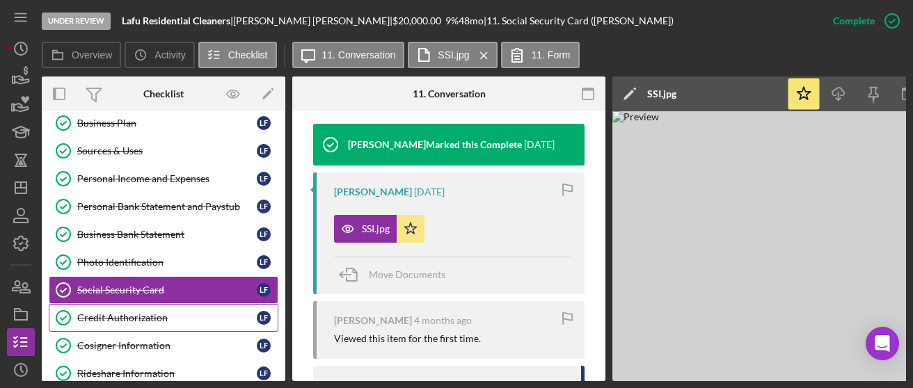
click at [210, 313] on div "Credit Authorization" at bounding box center [167, 318] width 180 height 11
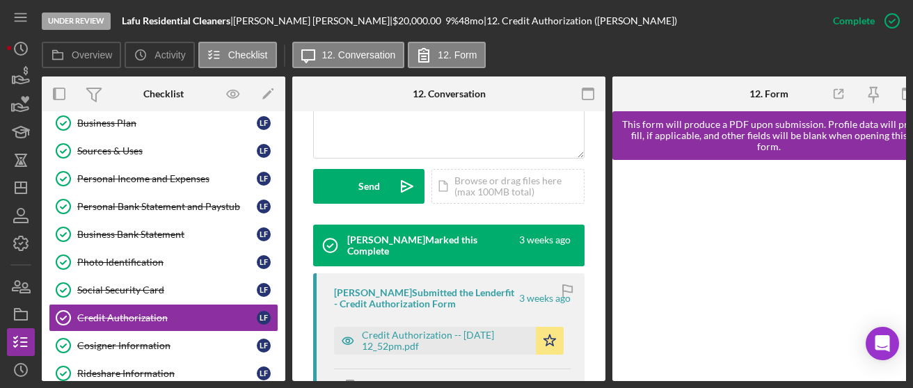
scroll to position [366, 0]
click at [418, 327] on div "Credit Authorization -- 2025-08-12 12_52pm.pdf" at bounding box center [435, 341] width 202 height 28
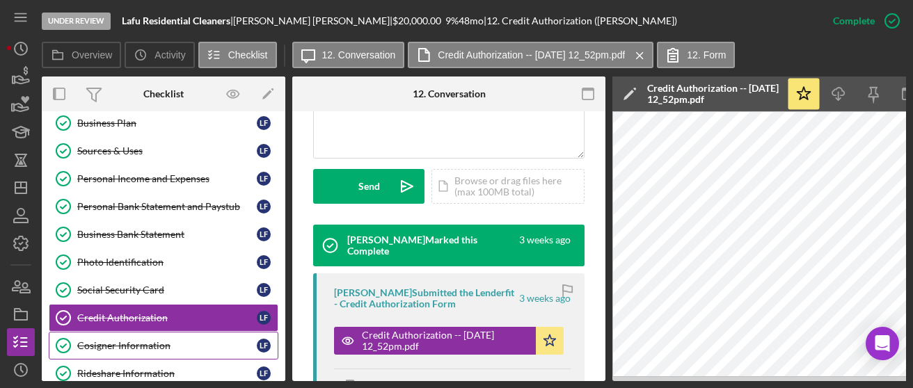
click at [143, 342] on div "Cosigner Information" at bounding box center [167, 345] width 180 height 11
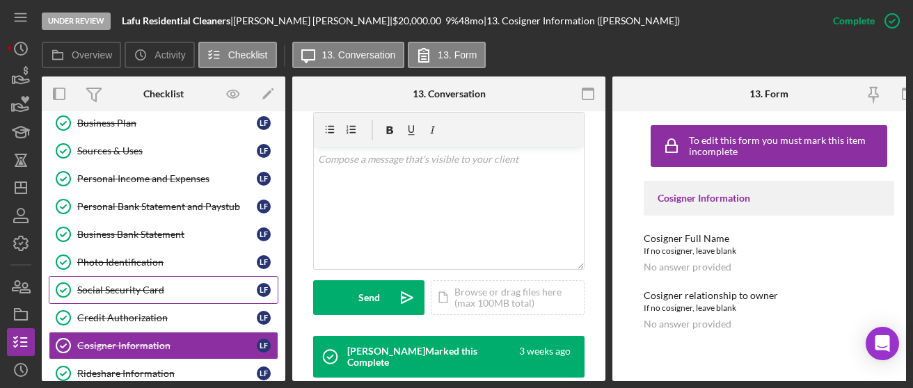
scroll to position [324, 0]
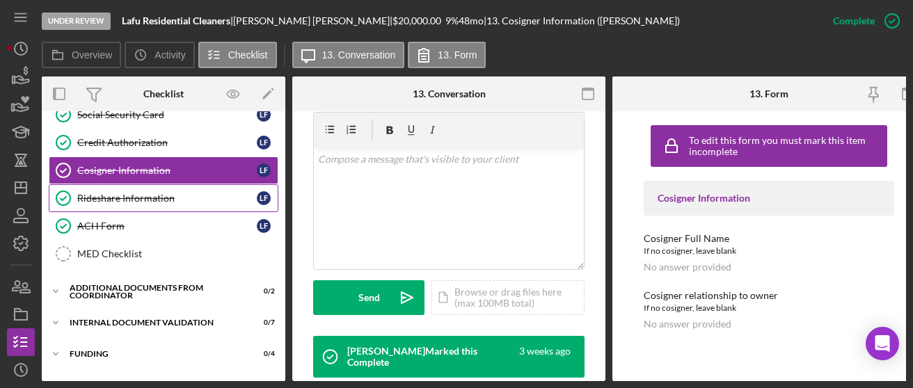
click at [134, 193] on div "Rideshare Information" at bounding box center [167, 198] width 180 height 11
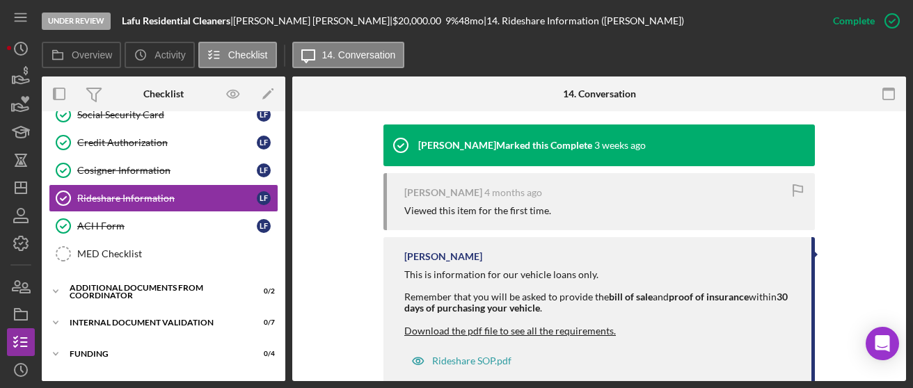
scroll to position [486, 0]
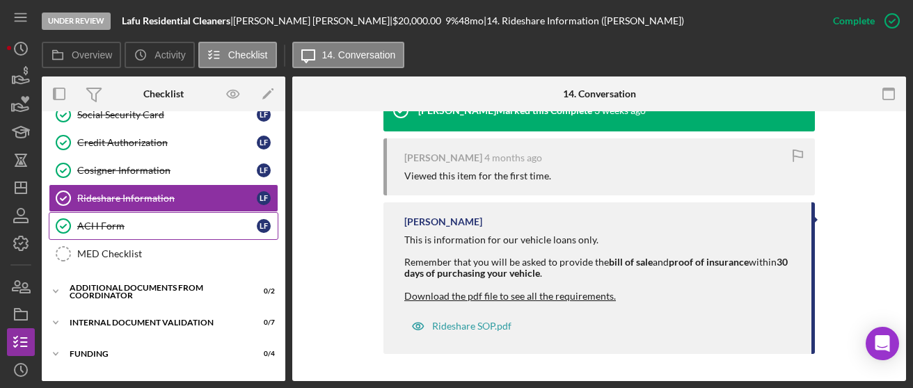
click at [96, 221] on div "ACH Form" at bounding box center [167, 226] width 180 height 11
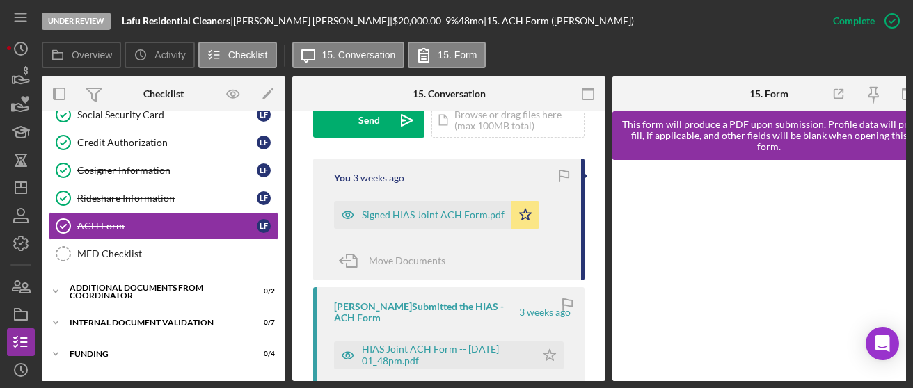
scroll to position [432, 0]
click at [439, 220] on div "Signed HIAS Joint ACH Form.pdf" at bounding box center [433, 215] width 143 height 11
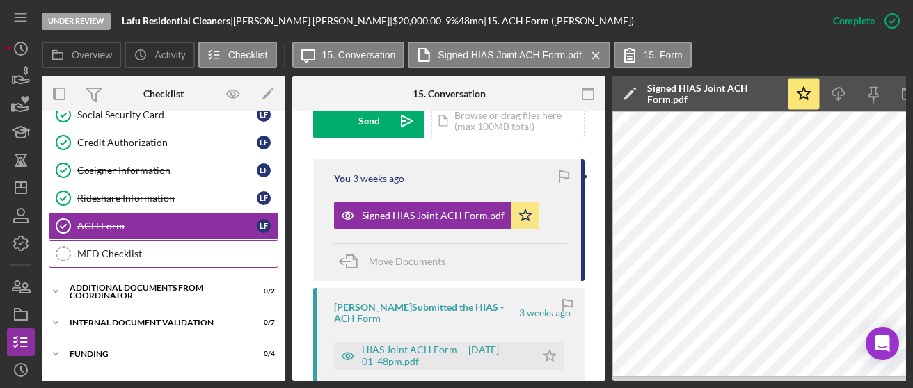
click at [172, 257] on link "MED Checklist MED Checklist" at bounding box center [164, 254] width 230 height 28
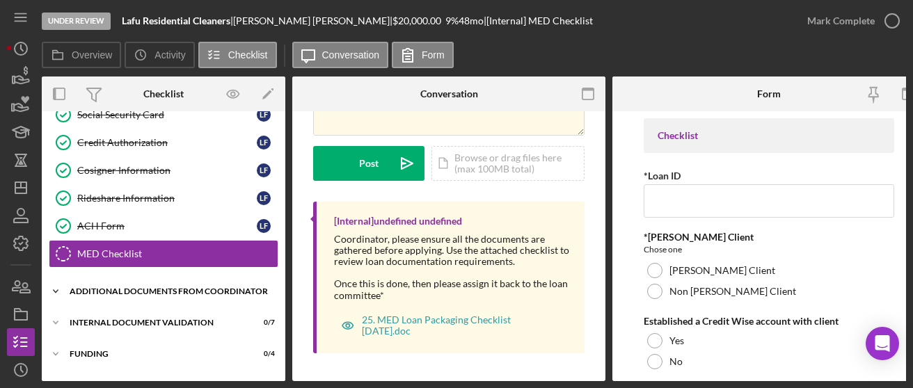
click at [188, 278] on div "Icon/Expander Additional Documents from Coordinator 0 / 2" at bounding box center [164, 292] width 244 height 28
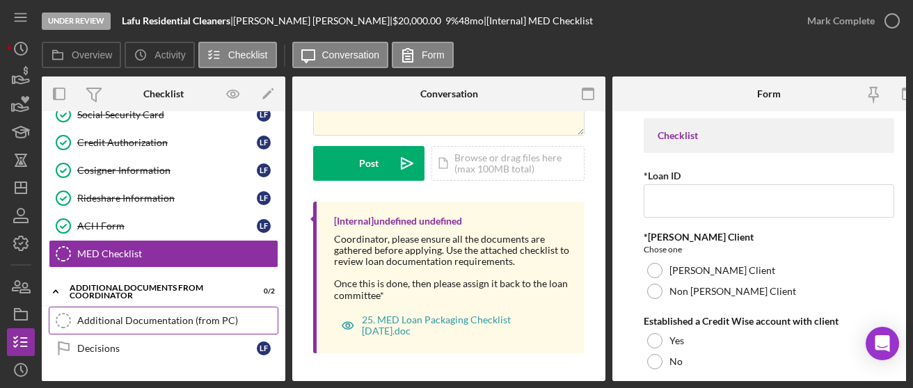
click at [159, 307] on link "Additional Documentation (from PC) Additional Documentation (from PC)" at bounding box center [164, 321] width 230 height 28
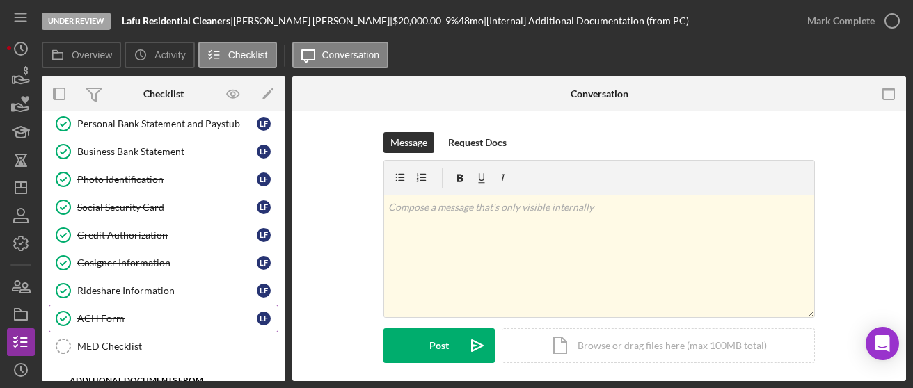
scroll to position [230, 0]
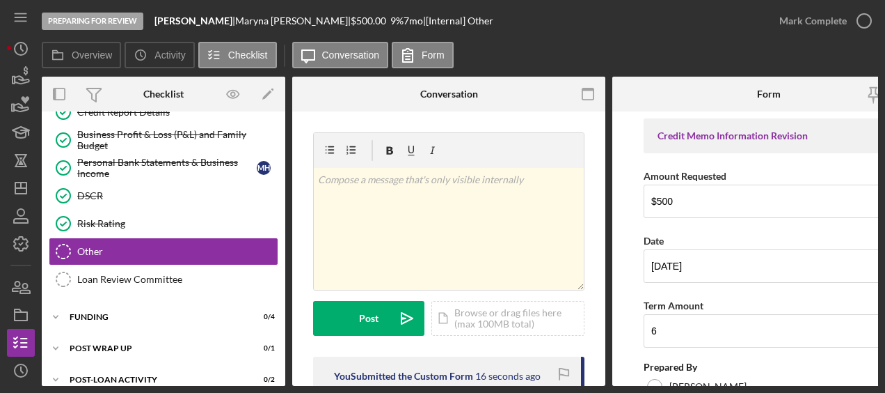
scroll to position [113, 0]
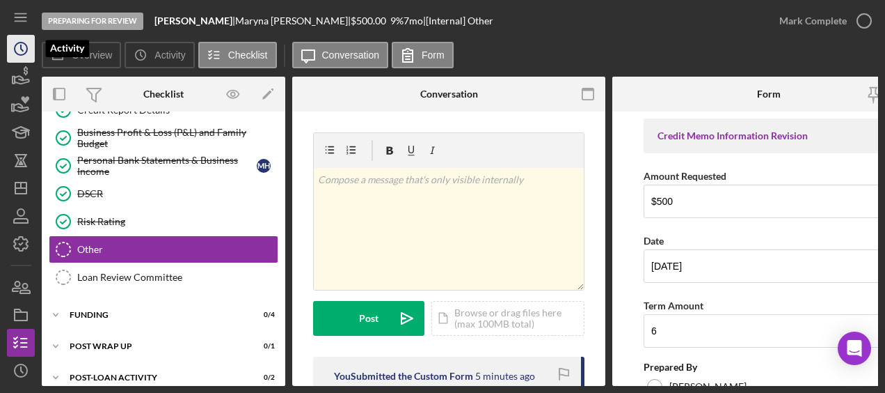
click at [21, 55] on circle "button" at bounding box center [21, 48] width 13 height 13
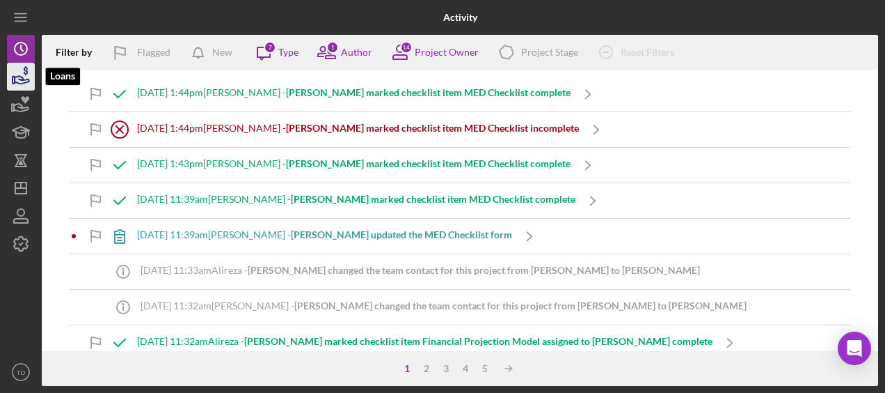
click at [26, 81] on icon "button" at bounding box center [22, 80] width 15 height 8
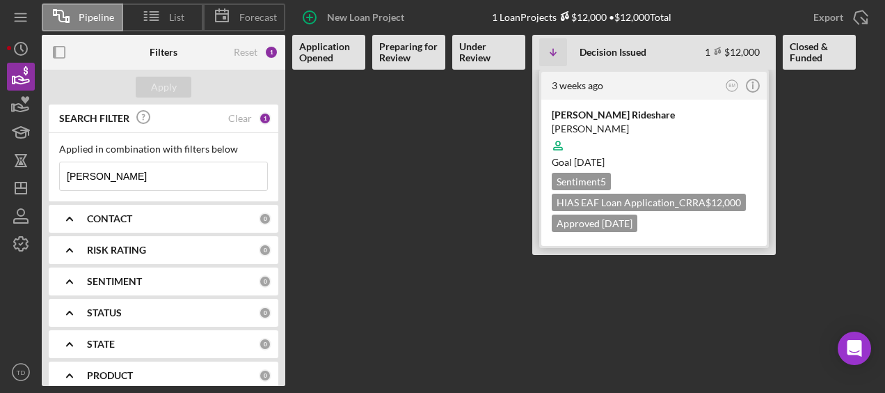
click at [561, 114] on div "[PERSON_NAME] Rideshare" at bounding box center [654, 115] width 205 height 14
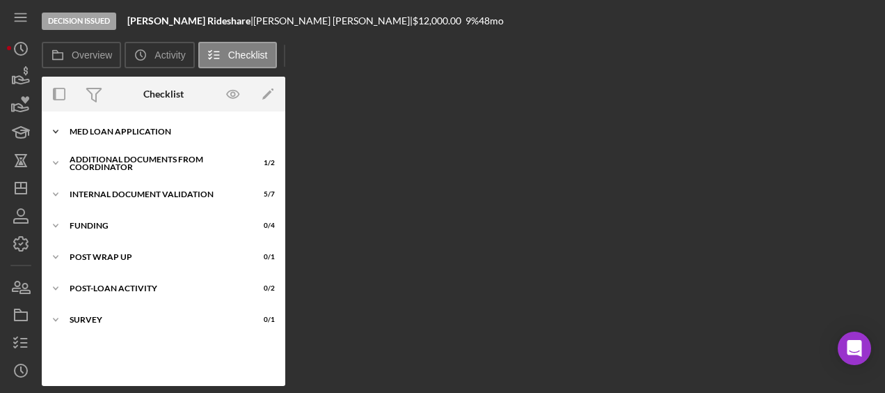
click at [116, 128] on div "MED Loan Application" at bounding box center [169, 131] width 198 height 8
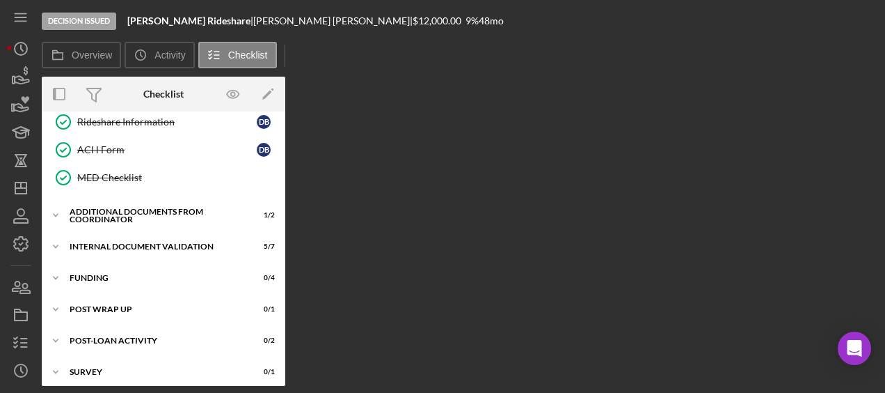
scroll to position [400, 0]
click at [117, 212] on div "Additional Documents from Coordinator" at bounding box center [169, 216] width 198 height 8
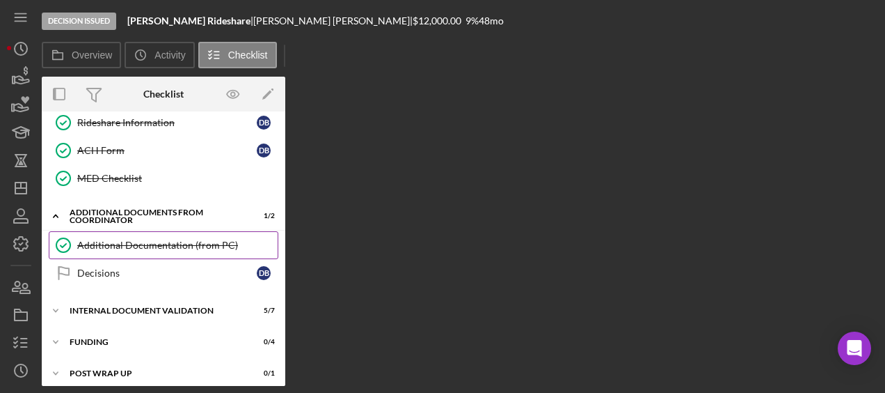
click at [149, 243] on link "Additional Documentation (from PC) Additional Documentation (from PC)" at bounding box center [164, 245] width 230 height 28
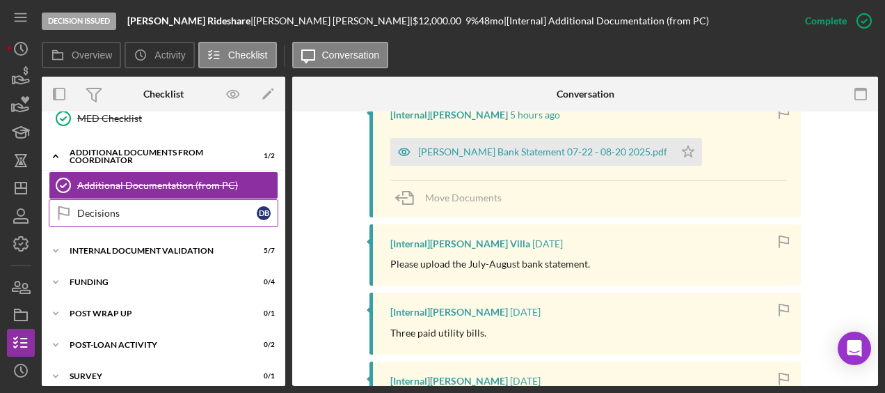
scroll to position [462, 0]
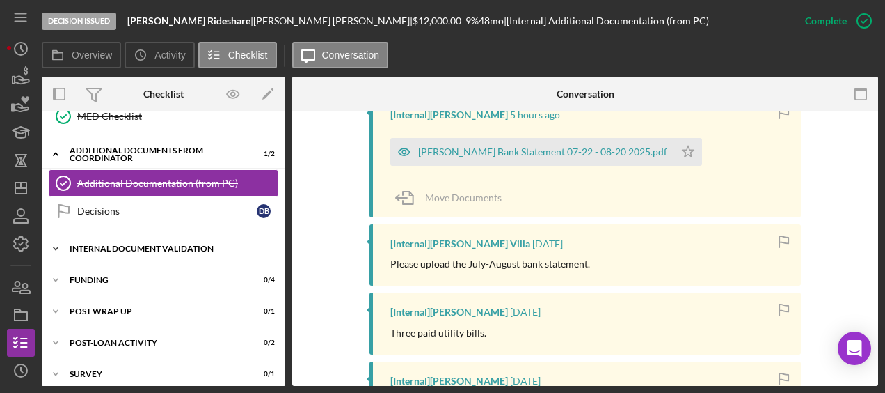
click at [136, 244] on div "Internal Document Validation" at bounding box center [169, 248] width 198 height 8
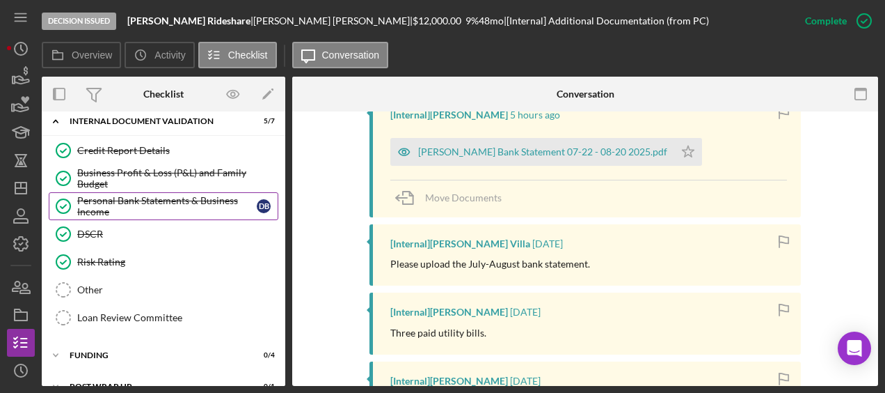
scroll to position [589, 0]
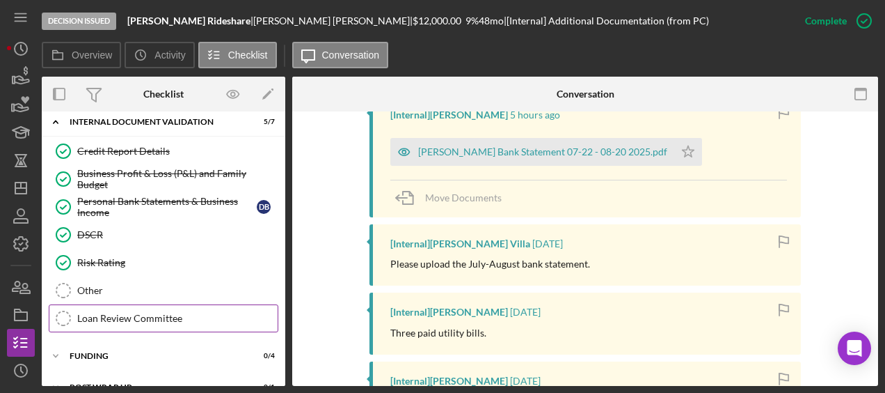
click at [140, 304] on link "Loan Review Committee Loan Review Committee" at bounding box center [164, 318] width 230 height 28
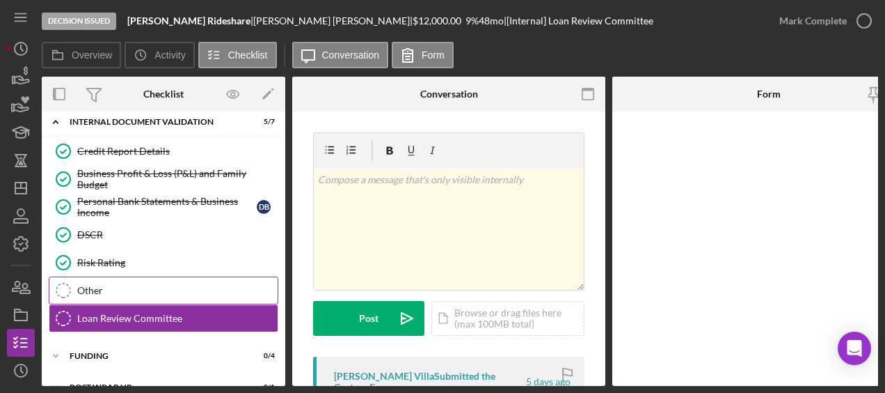
click at [124, 285] on div "Other" at bounding box center [177, 290] width 200 height 11
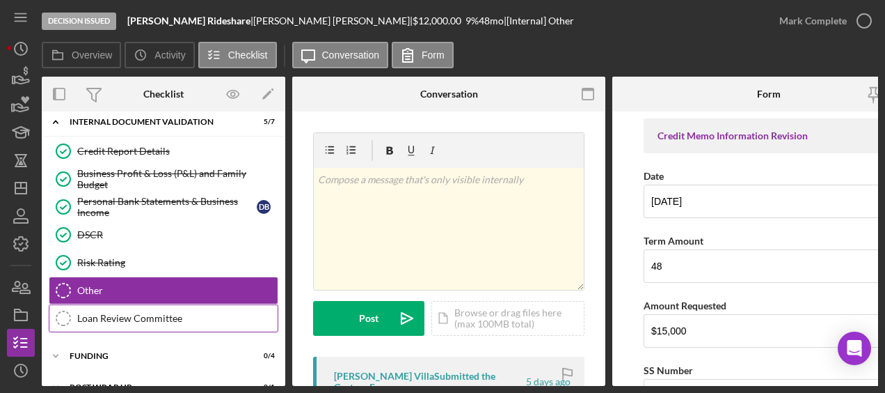
click at [129, 313] on div "Loan Review Committee" at bounding box center [177, 318] width 200 height 11
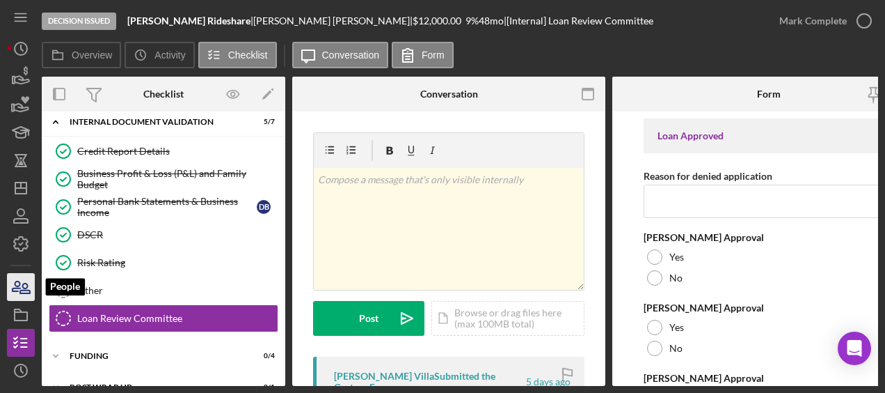
click at [25, 292] on icon "button" at bounding box center [25, 288] width 10 height 10
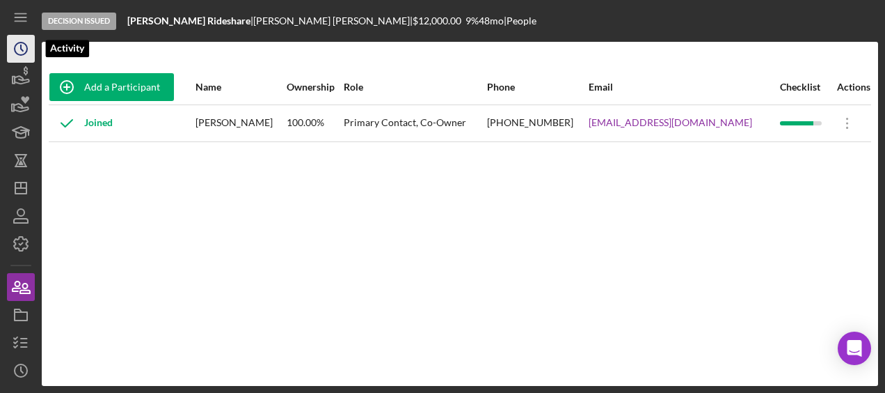
click at [24, 44] on circle "button" at bounding box center [21, 48] width 13 height 13
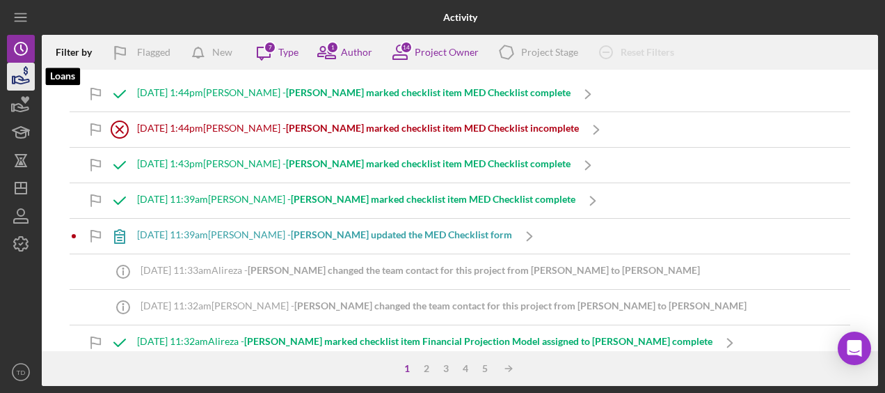
click at [19, 77] on icon "button" at bounding box center [20, 76] width 35 height 35
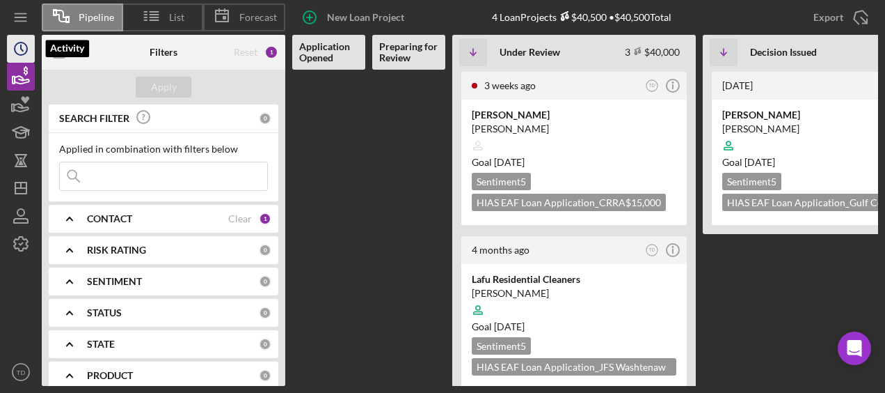
click at [18, 46] on icon "Icon/History" at bounding box center [20, 48] width 35 height 35
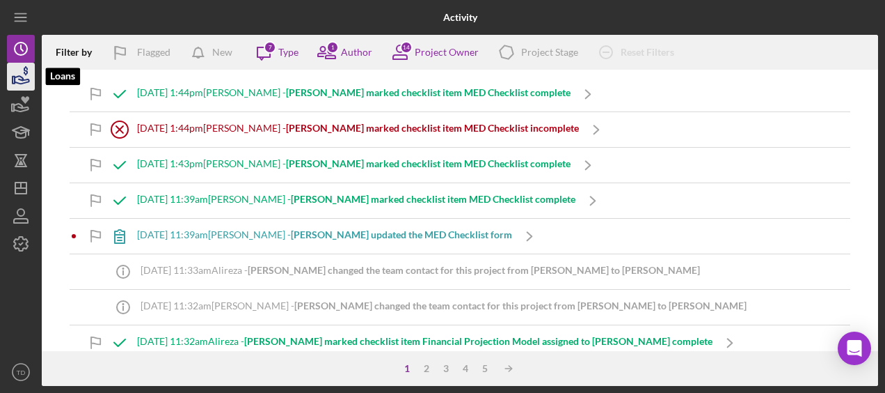
click at [17, 84] on icon "button" at bounding box center [20, 76] width 35 height 35
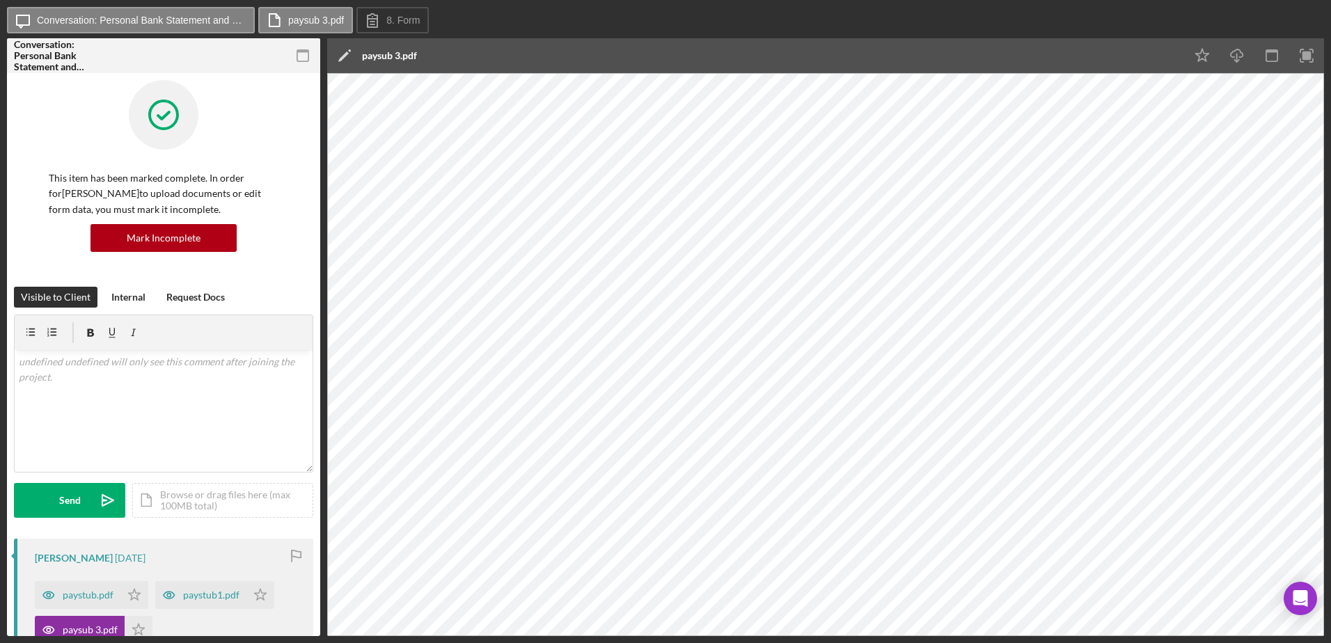
click at [913, 33] on div "Icon/Message Conversation: Personal Bank Statement and Paystub ([PERSON_NAME]) …" at bounding box center [665, 21] width 1317 height 28
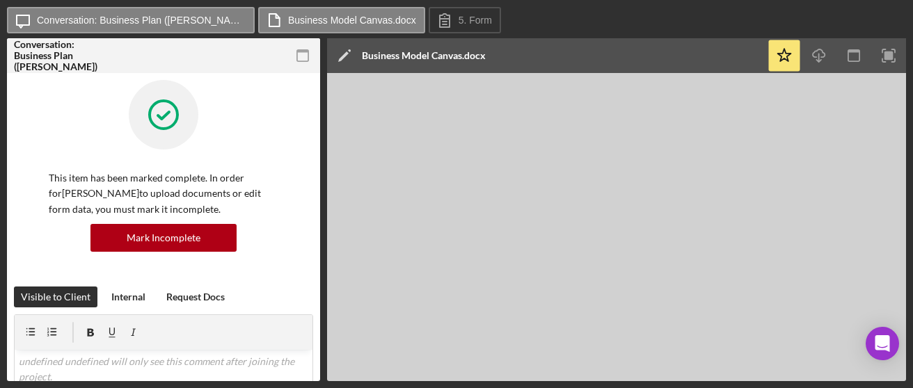
click at [634, 68] on div "Icon/Edit Business Model Canvas.docx" at bounding box center [547, 55] width 440 height 35
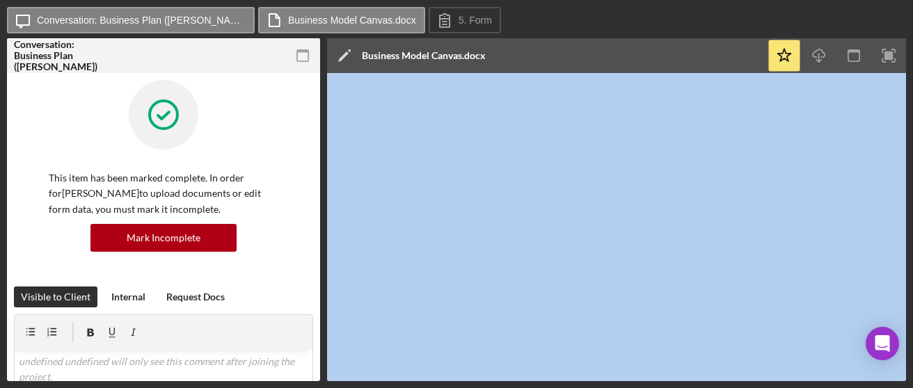
click at [634, 68] on div "Icon/Edit Business Model Canvas.docx" at bounding box center [547, 55] width 440 height 35
click at [828, 61] on icon "Icon/Download" at bounding box center [819, 55] width 31 height 31
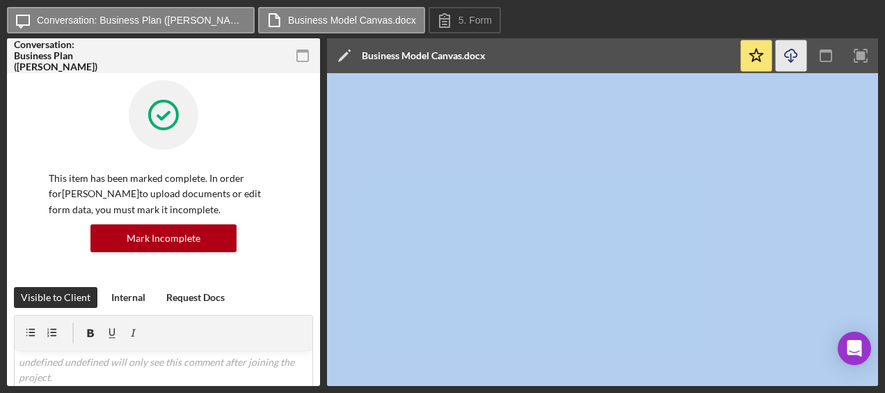
click at [791, 65] on icon "Icon/Download" at bounding box center [791, 55] width 31 height 31
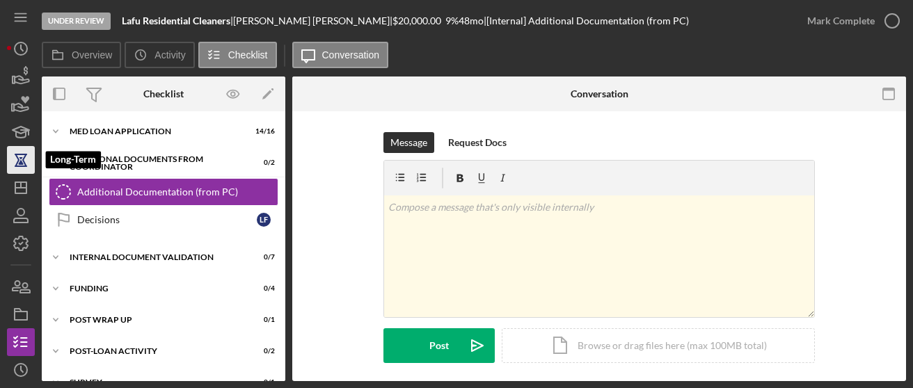
click at [22, 159] on icon "button" at bounding box center [20, 160] width 35 height 35
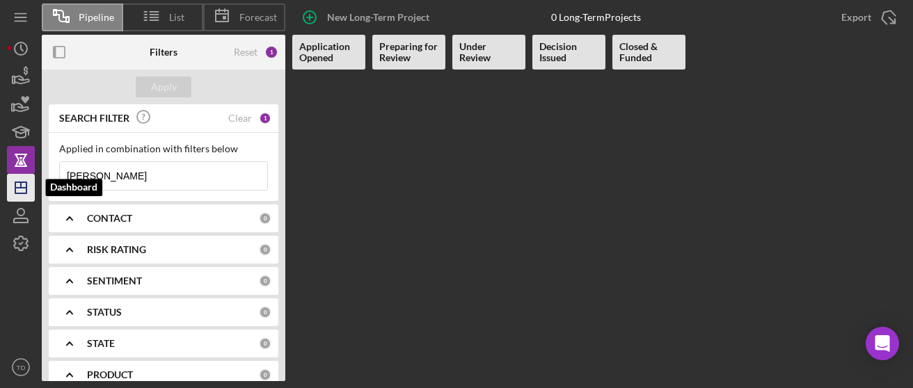
click at [22, 196] on icon "Icon/Dashboard" at bounding box center [20, 188] width 35 height 35
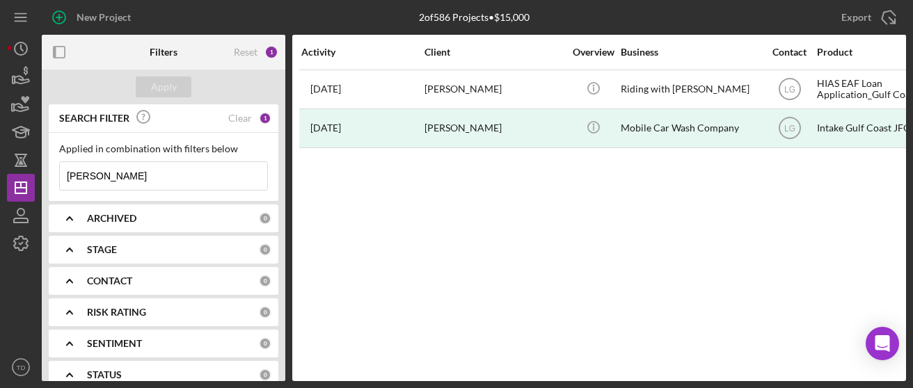
click at [113, 178] on input "[PERSON_NAME]" at bounding box center [163, 176] width 207 height 28
type input "j"
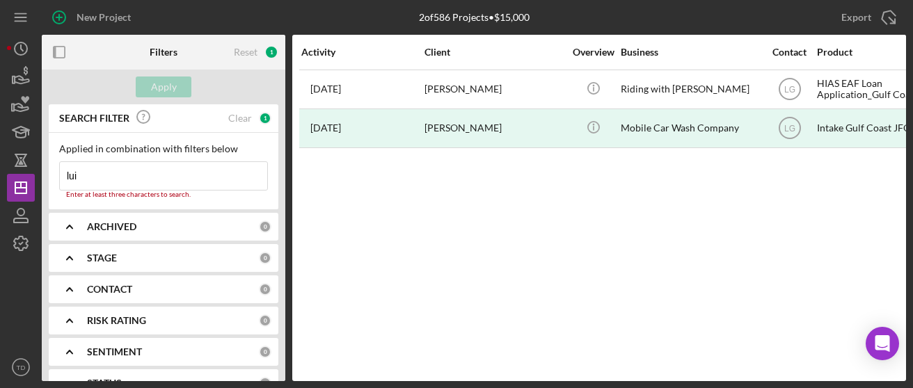
type input "[PERSON_NAME]"
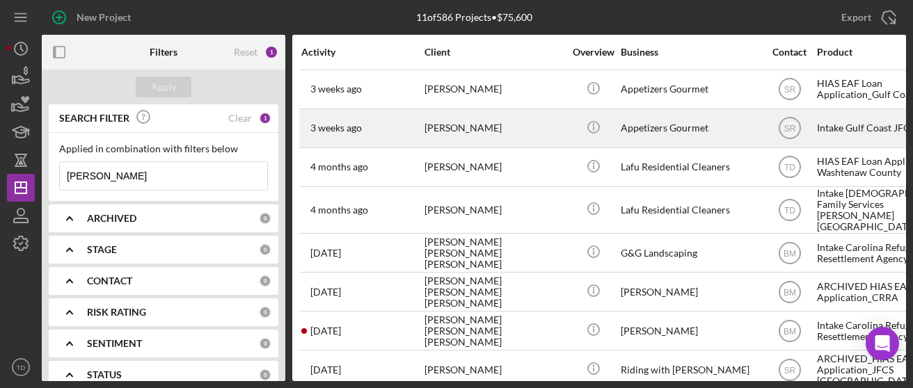
click at [455, 138] on div "[PERSON_NAME]" at bounding box center [494, 128] width 139 height 37
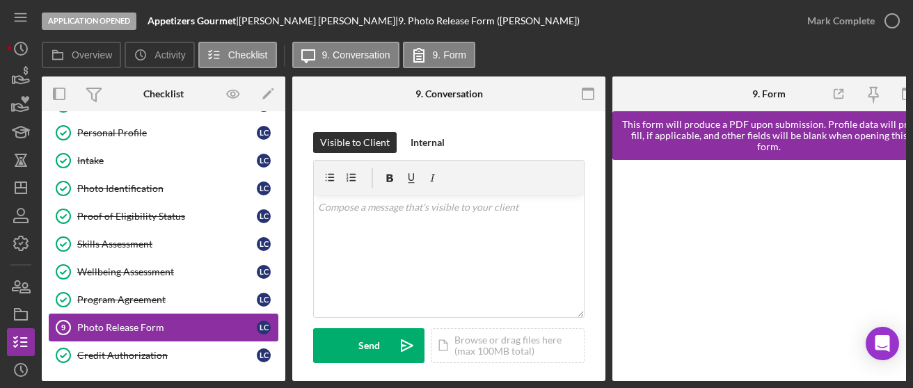
scroll to position [56, 0]
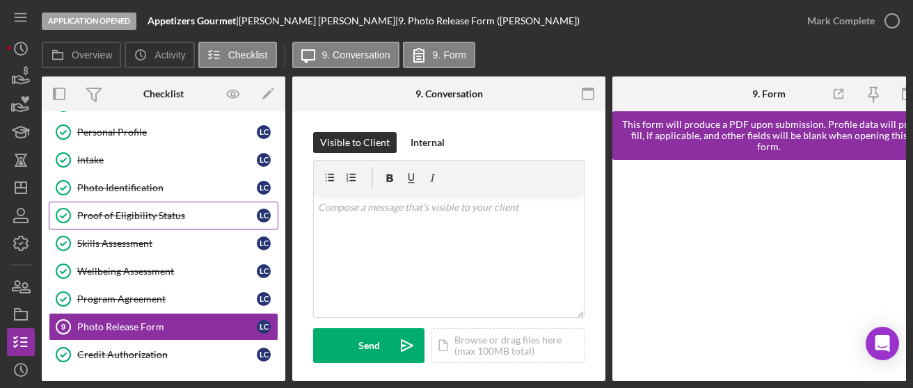
click at [150, 210] on div "Proof of Eligibility Status" at bounding box center [167, 215] width 180 height 11
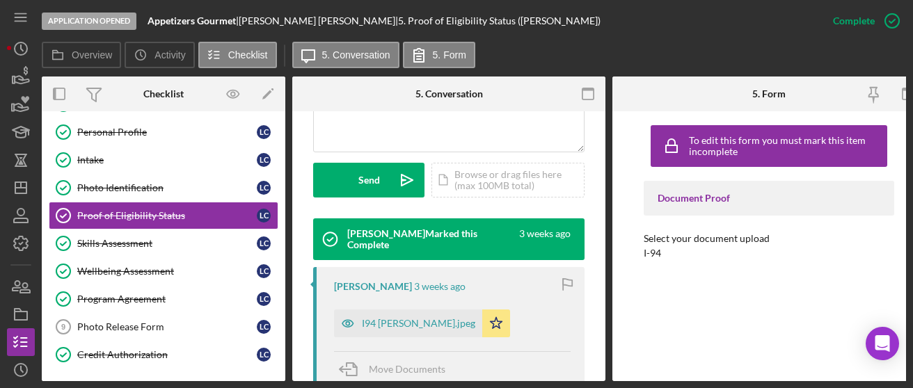
scroll to position [524, 0]
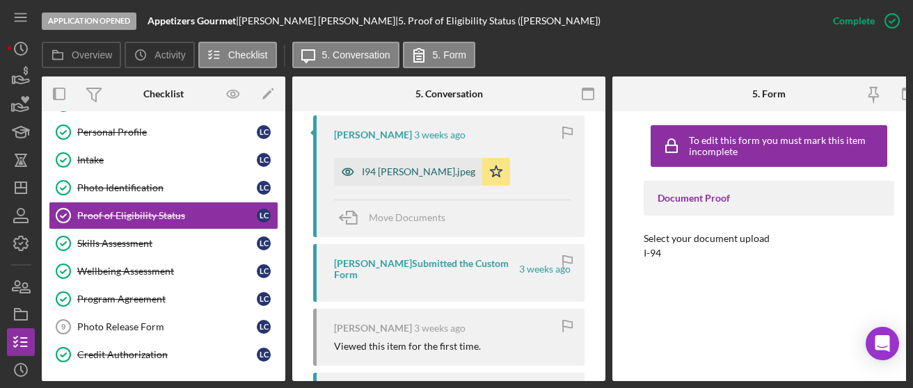
click at [395, 175] on div "I94 [PERSON_NAME].jpeg" at bounding box center [418, 171] width 113 height 11
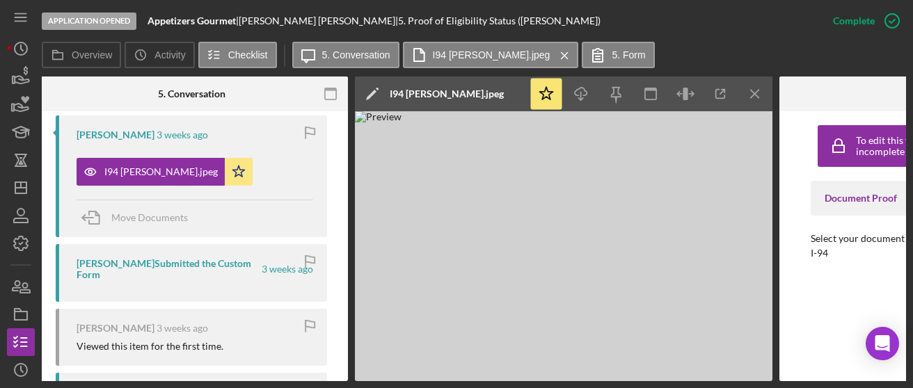
scroll to position [0, 258]
click at [576, 88] on icon "Icon/Download" at bounding box center [580, 94] width 31 height 31
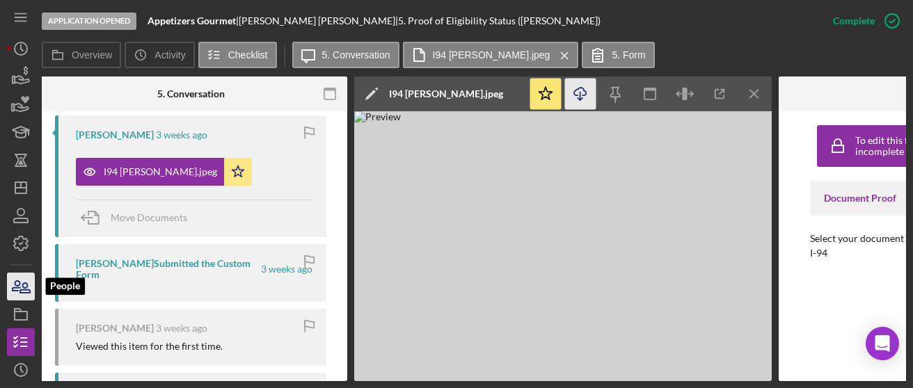
click at [19, 287] on icon "button" at bounding box center [20, 286] width 35 height 35
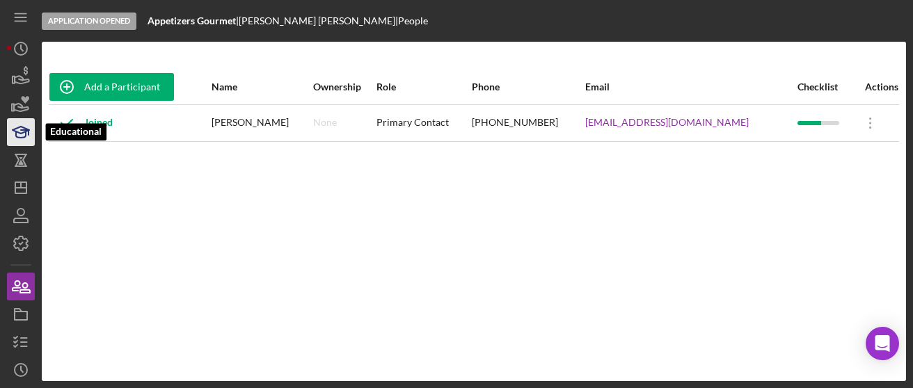
click at [19, 133] on polygon "button" at bounding box center [21, 130] width 17 height 7
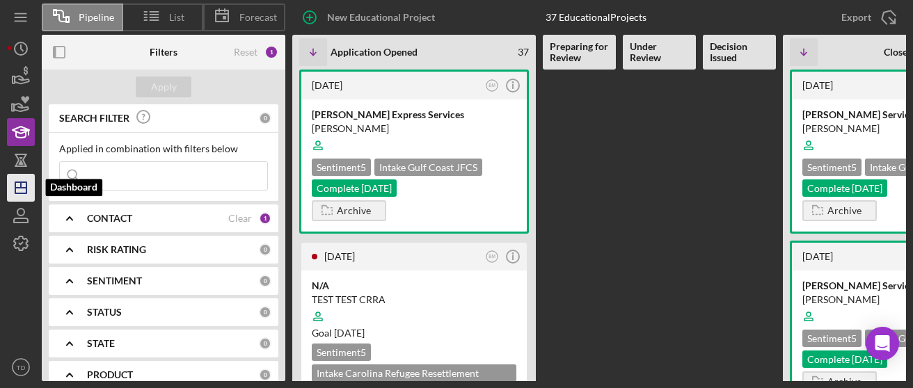
click at [22, 181] on icon "Icon/Dashboard" at bounding box center [20, 188] width 35 height 35
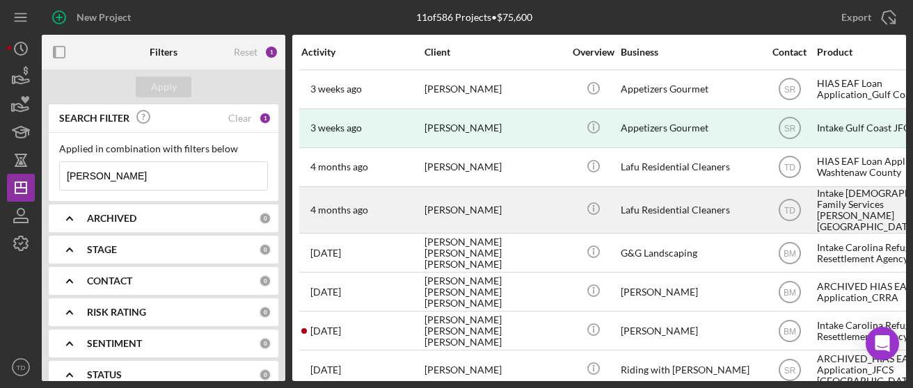
click at [487, 207] on div "[PERSON_NAME]" at bounding box center [494, 210] width 139 height 45
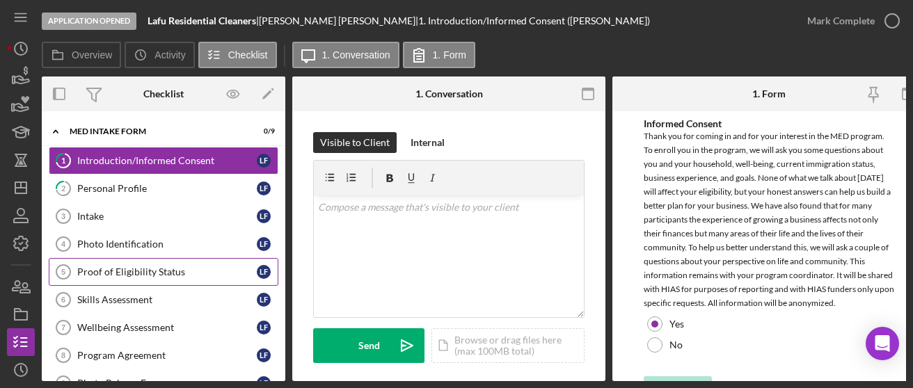
click at [132, 271] on div "Proof of Eligibility Status" at bounding box center [167, 272] width 180 height 11
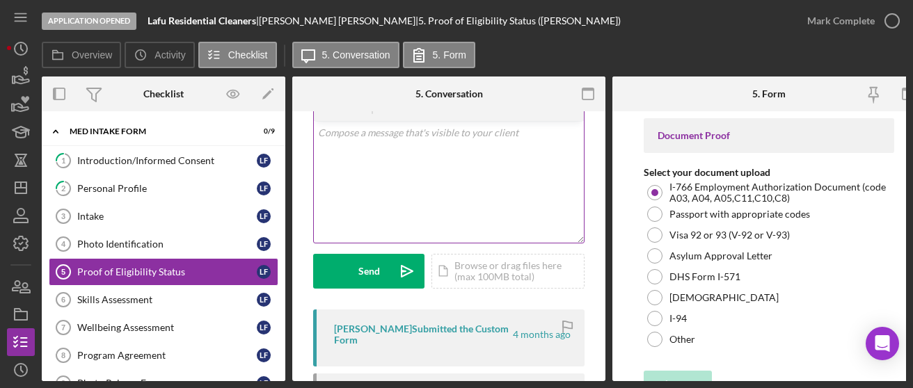
scroll to position [75, 0]
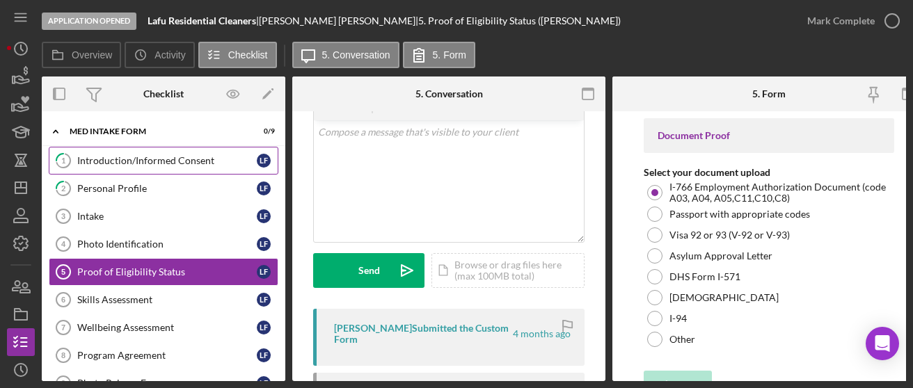
click at [97, 154] on link "1 Introduction/Informed Consent L F" at bounding box center [164, 161] width 230 height 28
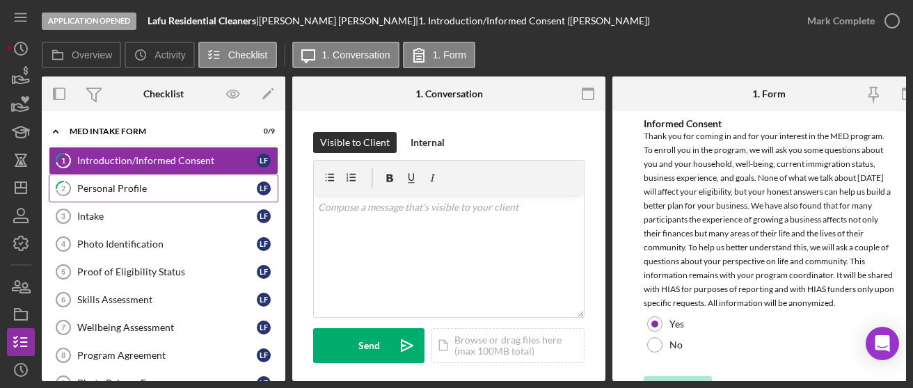
click at [96, 197] on link "2 Personal Profile L F" at bounding box center [164, 189] width 230 height 28
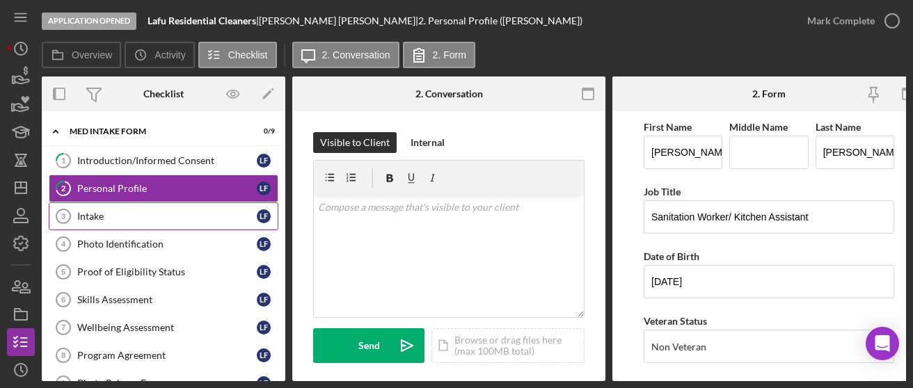
click at [113, 226] on link "Intake 3 Intake L F" at bounding box center [164, 217] width 230 height 28
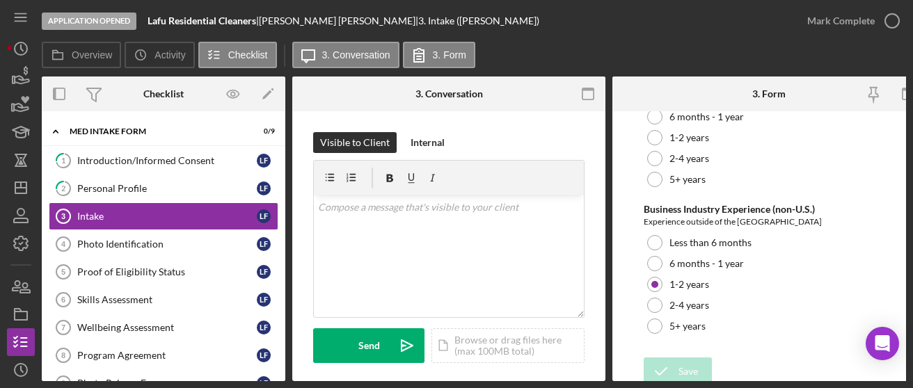
scroll to position [2919, 0]
click at [135, 250] on link "Photo Identification 4 Photo Identification L F" at bounding box center [164, 244] width 230 height 28
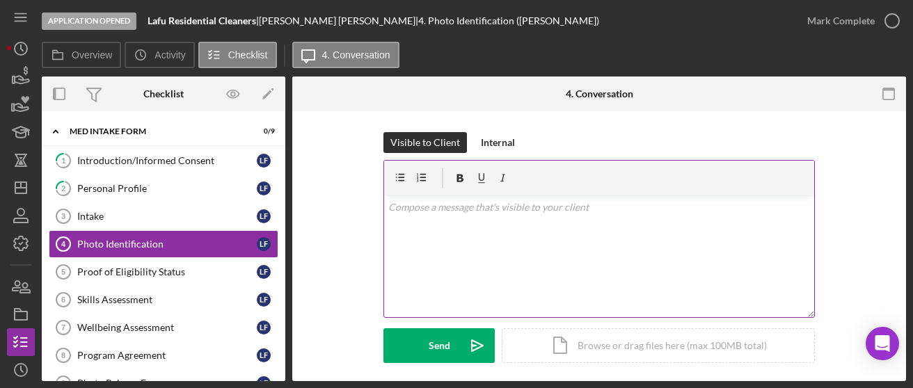
scroll to position [222, 0]
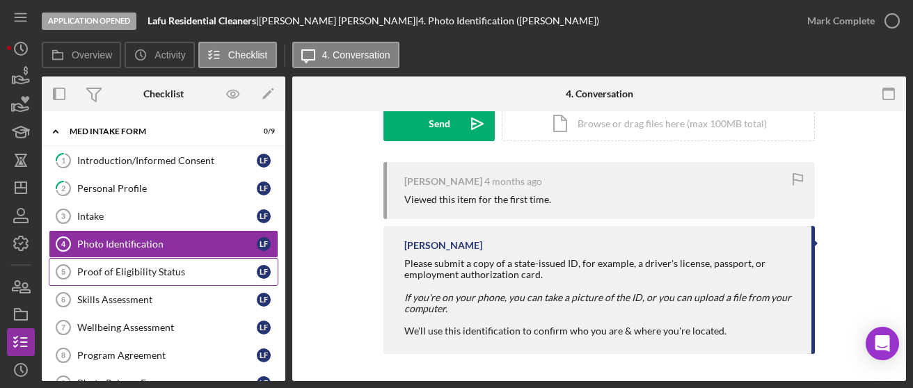
click at [183, 271] on div "Proof of Eligibility Status" at bounding box center [167, 272] width 180 height 11
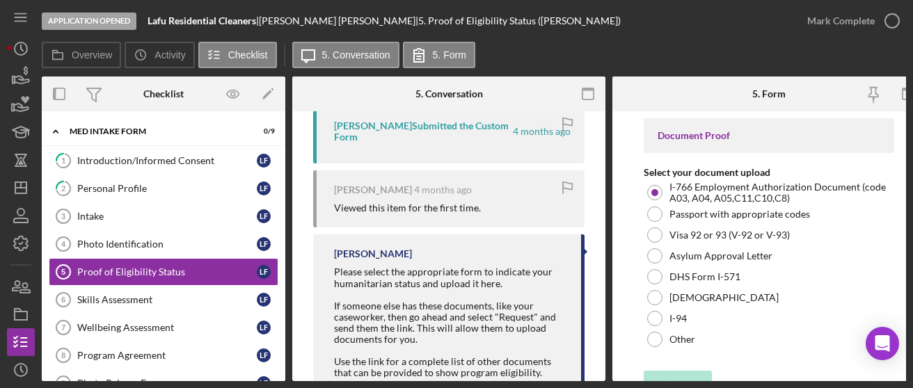
scroll to position [277, 0]
click at [156, 306] on link "Skills Assessment 6 Skills Assessment L F" at bounding box center [164, 300] width 230 height 28
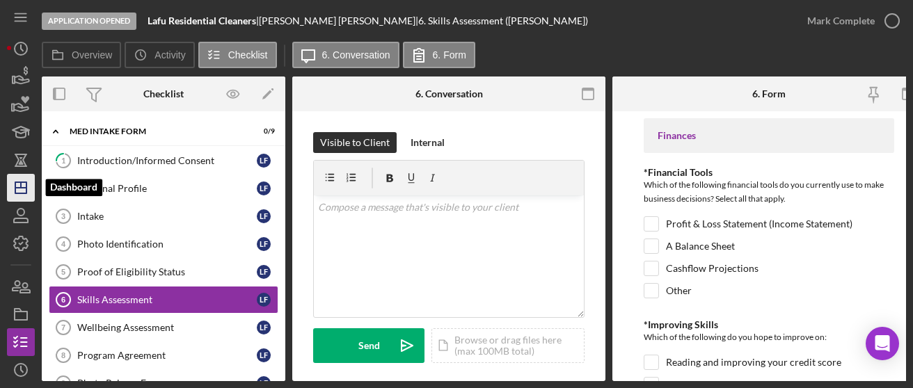
click at [22, 184] on icon "Icon/Dashboard" at bounding box center [20, 188] width 35 height 35
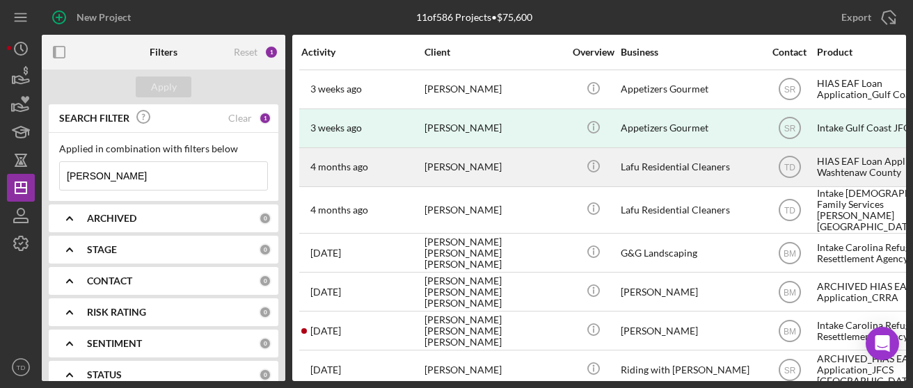
scroll to position [0, 1]
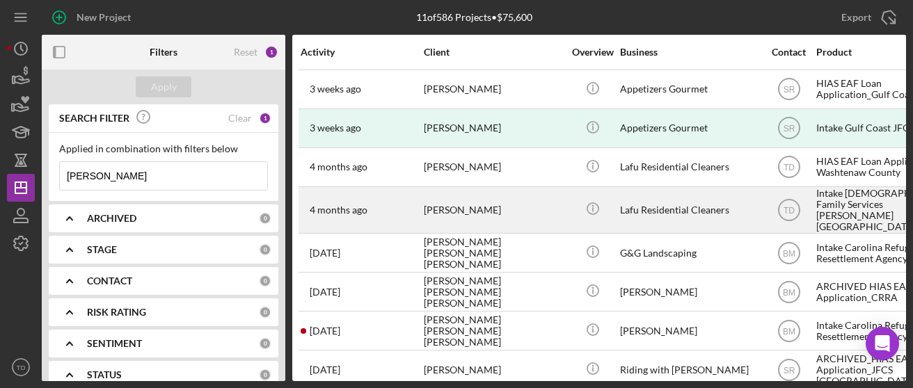
click at [473, 197] on div "[PERSON_NAME]" at bounding box center [493, 210] width 139 height 45
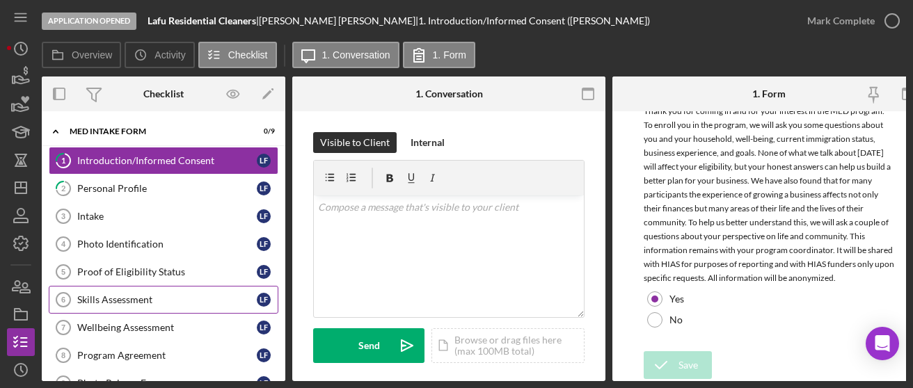
scroll to position [92, 0]
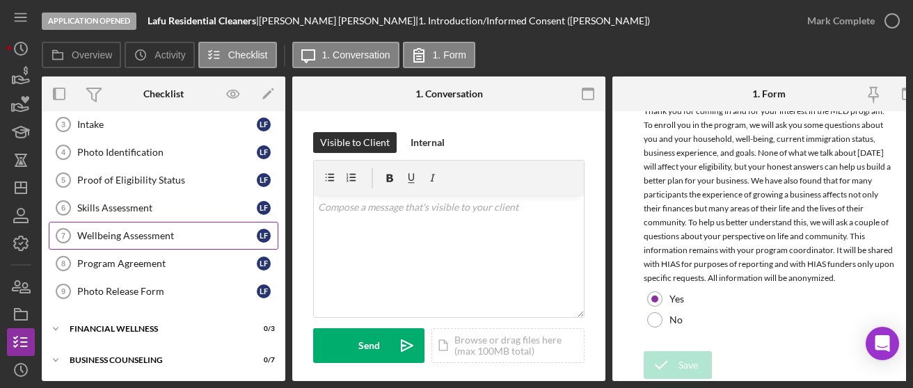
click at [154, 223] on link "Wellbeing Assessment 7 Wellbeing Assessment L F" at bounding box center [164, 236] width 230 height 28
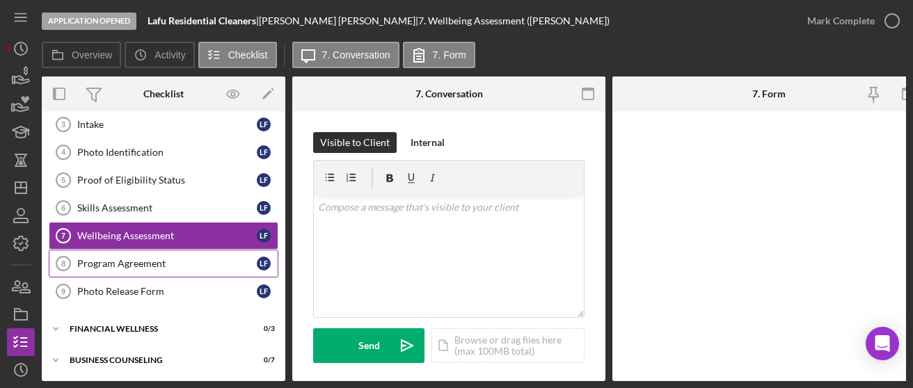
click at [152, 250] on link "Program Agreement 8 Program Agreement L F" at bounding box center [164, 264] width 230 height 28
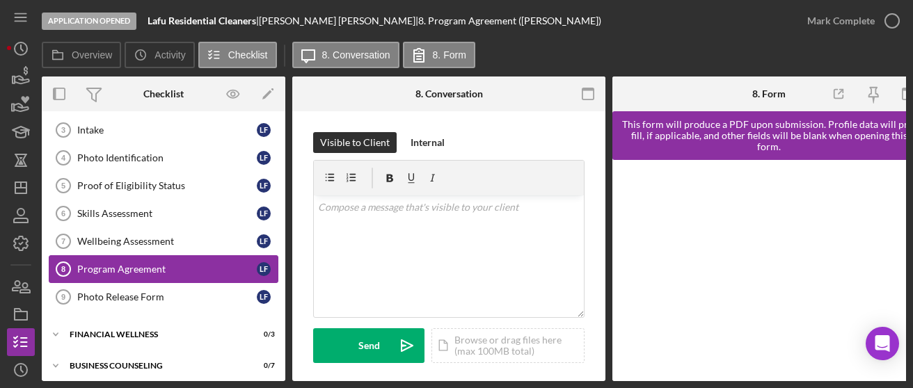
scroll to position [92, 0]
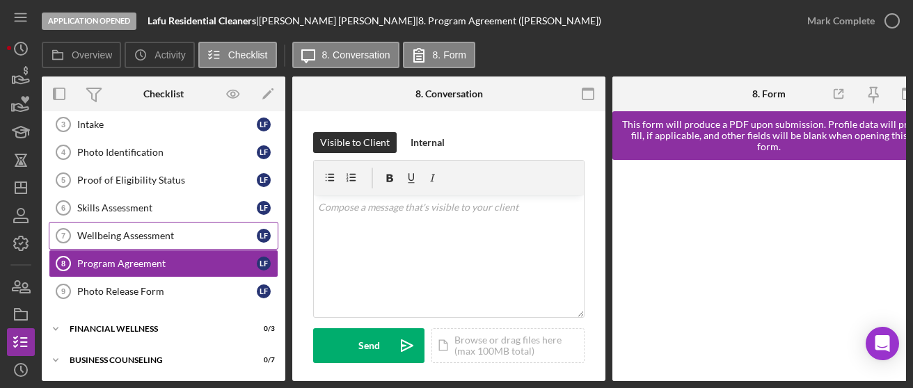
click at [148, 230] on div "Wellbeing Assessment" at bounding box center [167, 235] width 180 height 11
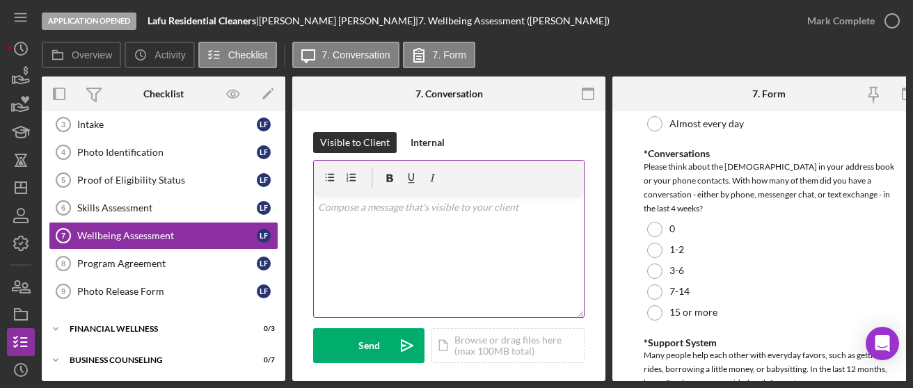
scroll to position [1249, 0]
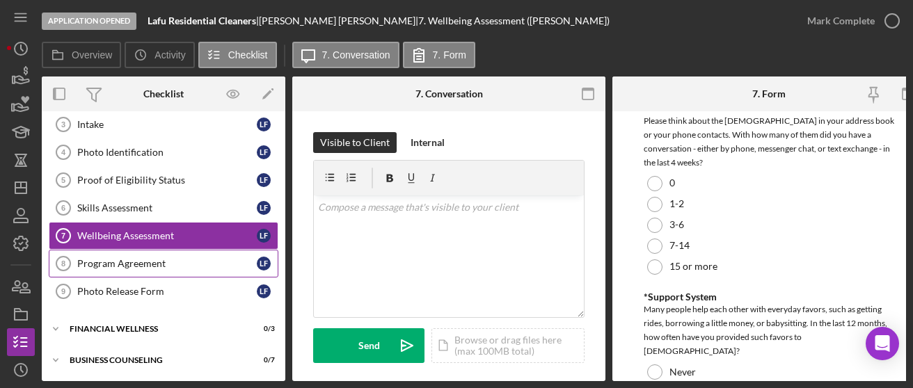
click at [106, 260] on div "Program Agreement" at bounding box center [167, 263] width 180 height 11
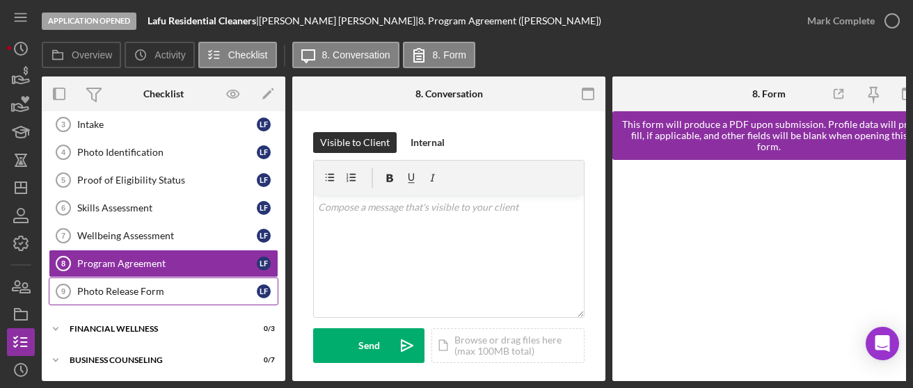
click at [106, 286] on div "Photo Release Form" at bounding box center [167, 291] width 180 height 11
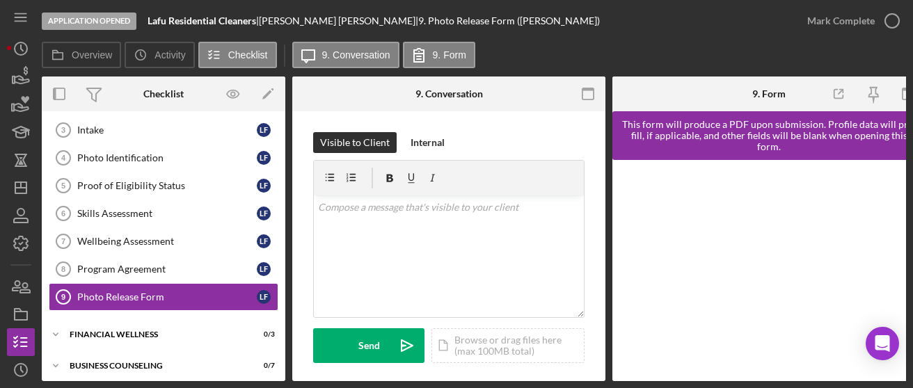
scroll to position [92, 0]
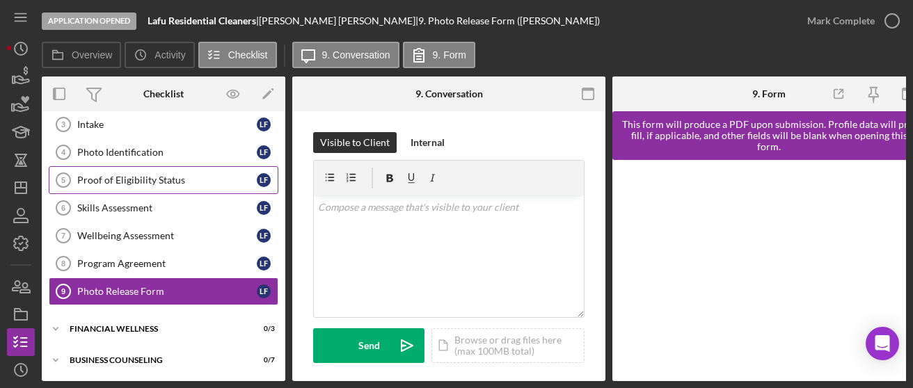
click at [154, 176] on div "Proof of Eligibility Status" at bounding box center [167, 180] width 180 height 11
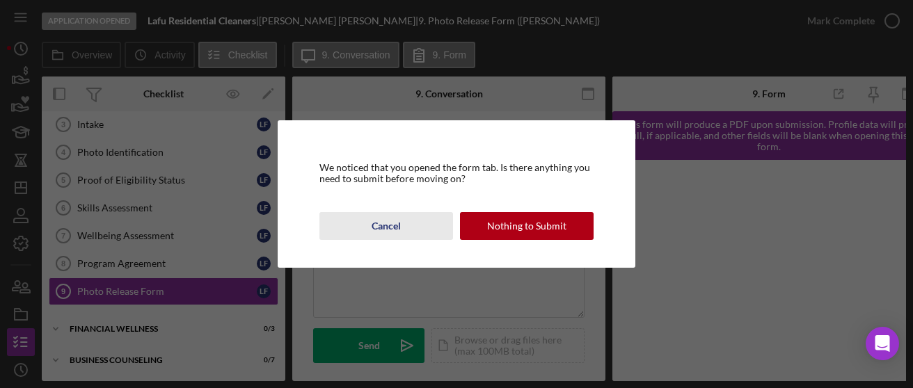
click at [400, 218] on div "Cancel" at bounding box center [386, 226] width 29 height 28
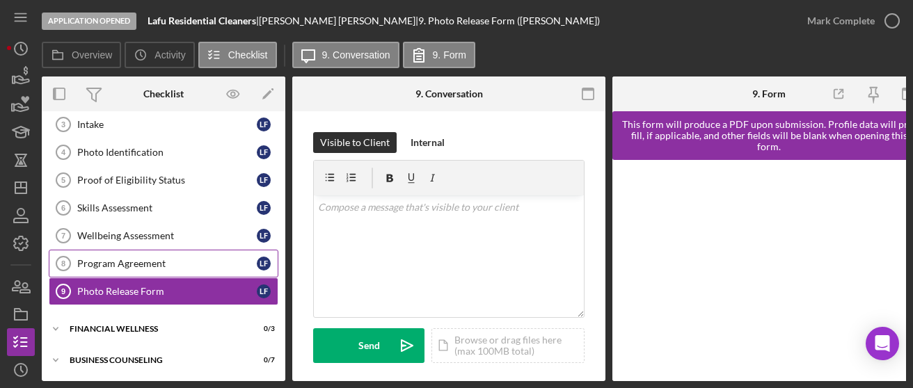
click at [148, 250] on link "Program Agreement 8 Program Agreement L F" at bounding box center [164, 264] width 230 height 28
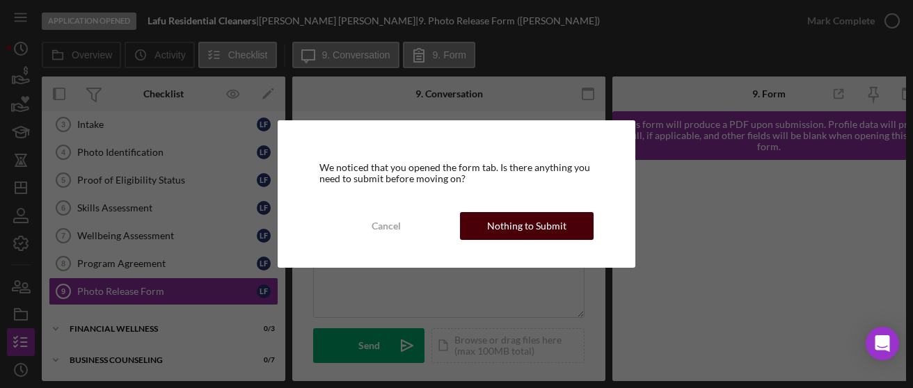
click at [494, 224] on div "Nothing to Submit" at bounding box center [526, 226] width 79 height 28
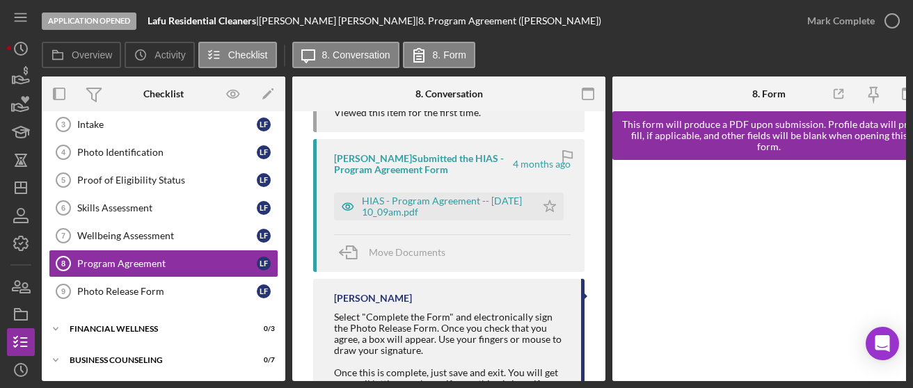
scroll to position [307, 0]
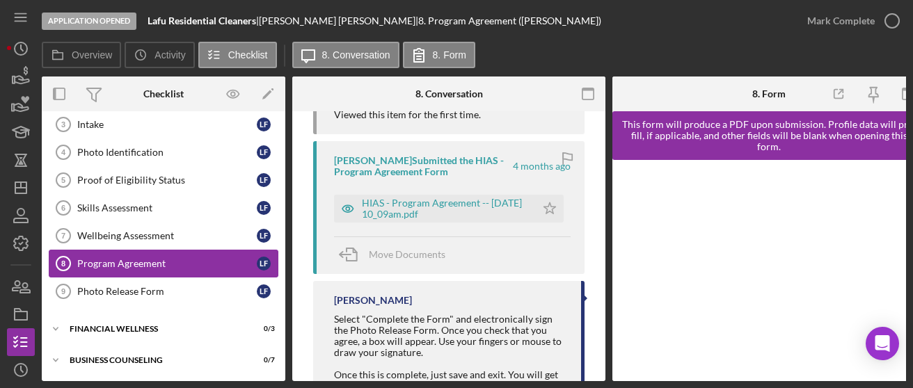
click at [157, 269] on link "Program Agreement 8 Program Agreement L F" at bounding box center [164, 264] width 230 height 28
click at [152, 286] on div "Photo Release Form" at bounding box center [167, 291] width 180 height 11
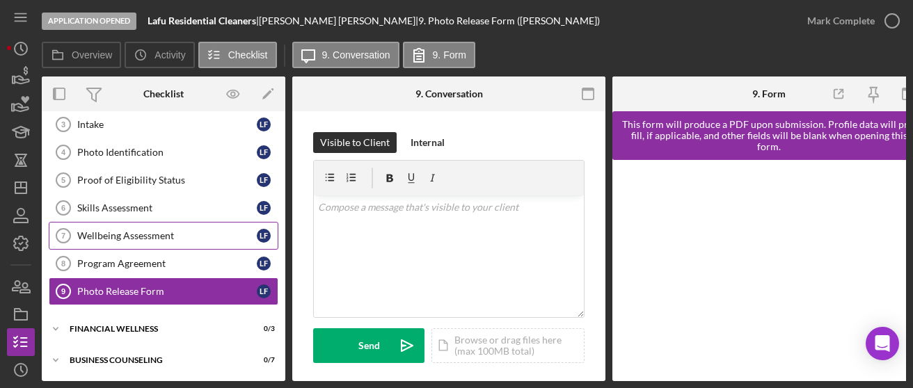
click at [143, 242] on link "Wellbeing Assessment 7 Wellbeing Assessment L F" at bounding box center [164, 236] width 230 height 28
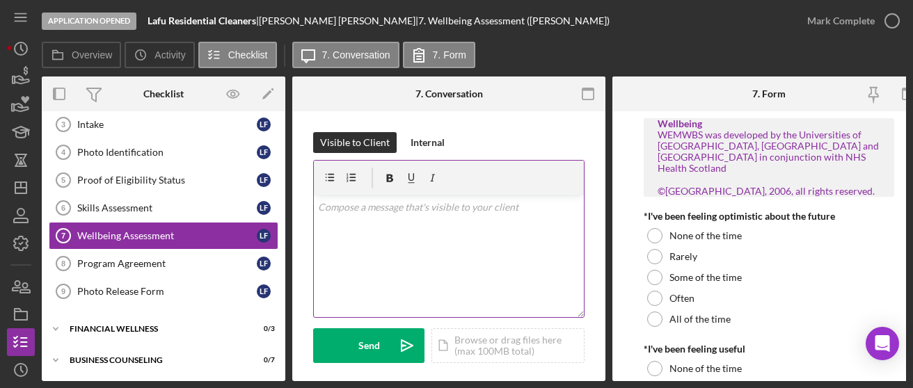
scroll to position [128, 0]
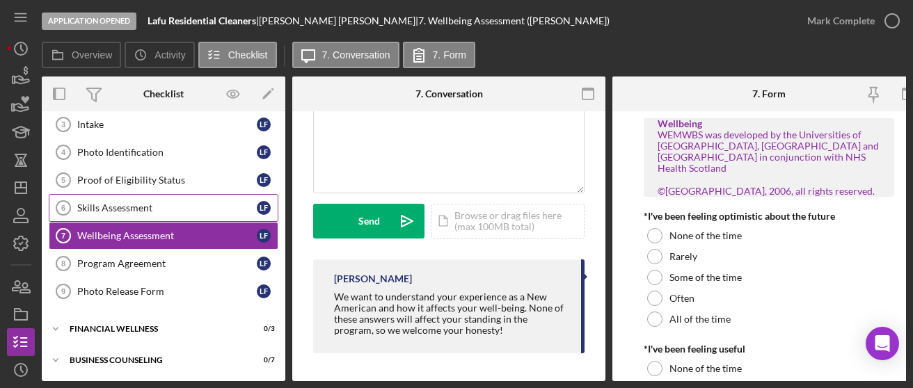
click at [176, 203] on div "Skills Assessment" at bounding box center [167, 208] width 180 height 11
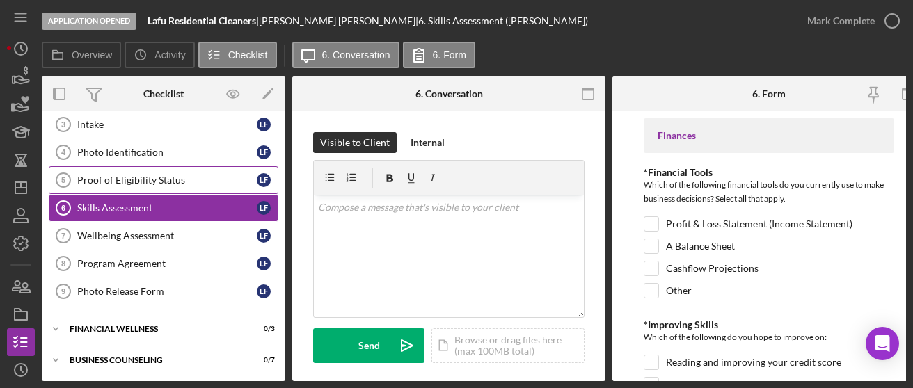
click at [145, 168] on link "Proof of Eligibility Status 5 Proof of Eligibility Status L F" at bounding box center [164, 180] width 230 height 28
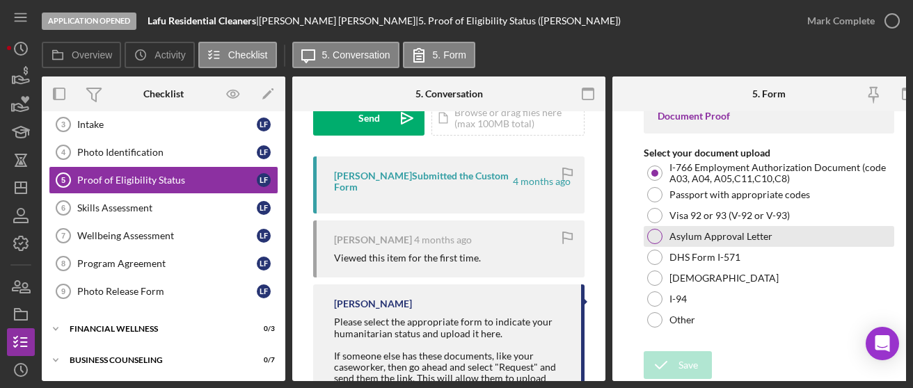
scroll to position [22, 0]
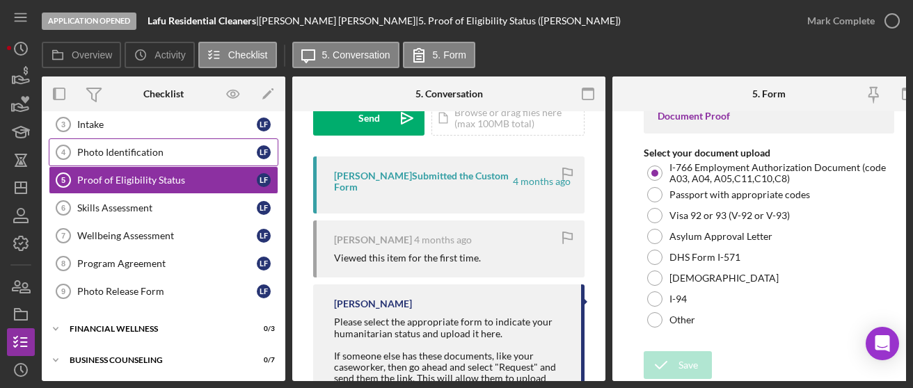
click at [178, 157] on link "Photo Identification 4 Photo Identification L F" at bounding box center [164, 153] width 230 height 28
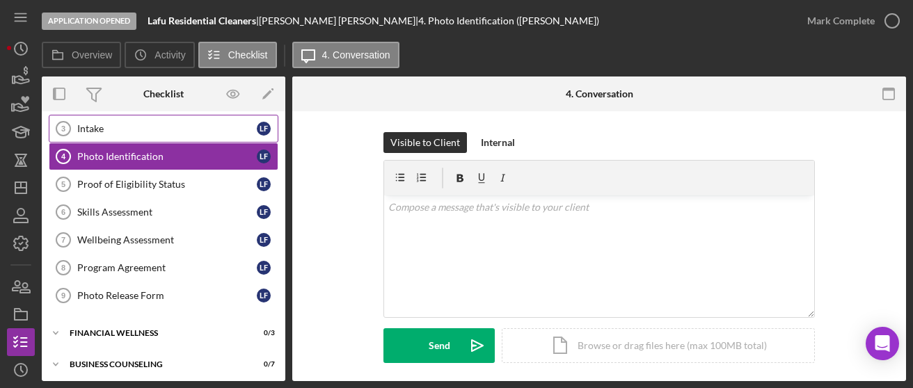
click at [84, 118] on link "Intake 3 Intake L F" at bounding box center [164, 129] width 230 height 28
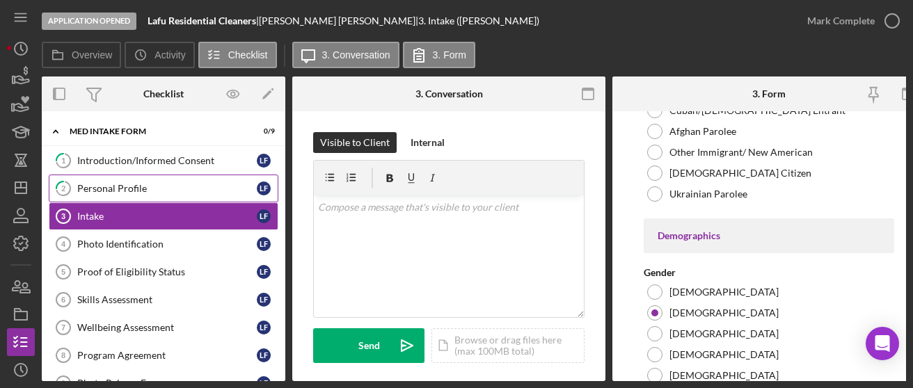
click at [100, 190] on div "Personal Profile" at bounding box center [167, 188] width 180 height 11
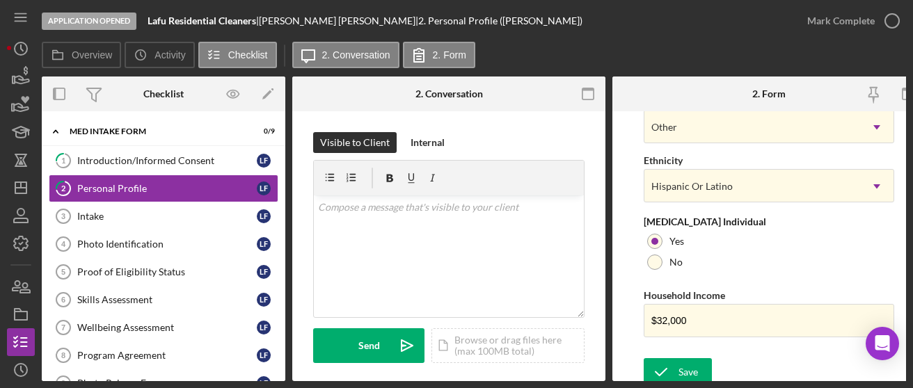
scroll to position [659, 0]
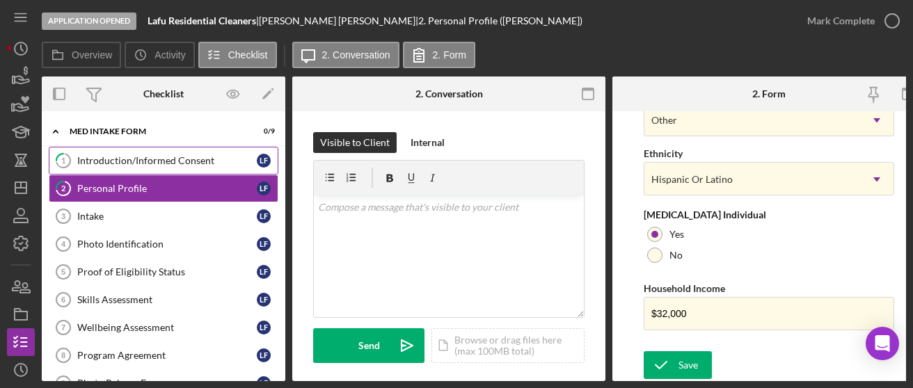
click at [142, 166] on link "1 Introduction/Informed Consent L F" at bounding box center [164, 161] width 230 height 28
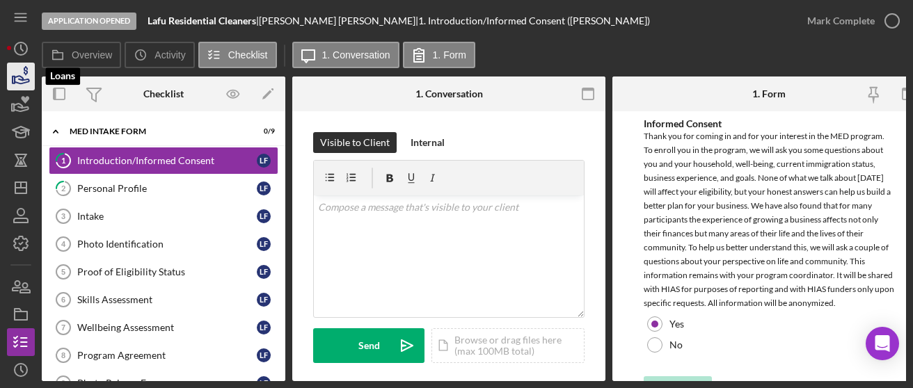
click at [18, 81] on icon "button" at bounding box center [20, 76] width 35 height 35
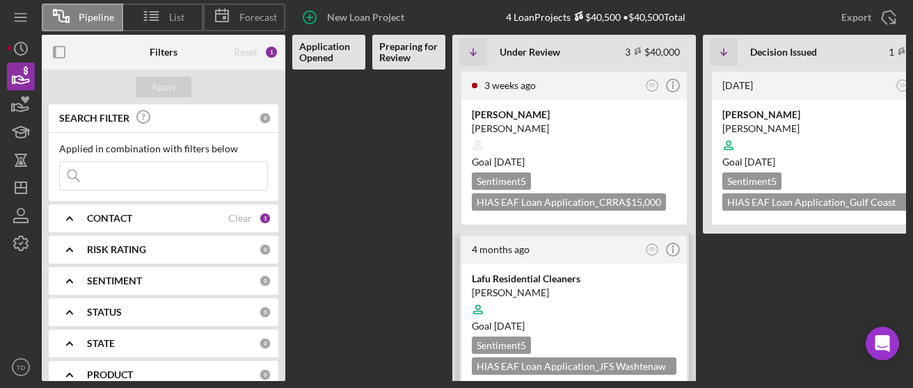
click at [541, 268] on div "Lafu Residential Cleaners Luis Faria Goal 2 months ago Sentiment 5 HIAS EAF Loa…" at bounding box center [575, 326] width 226 height 125
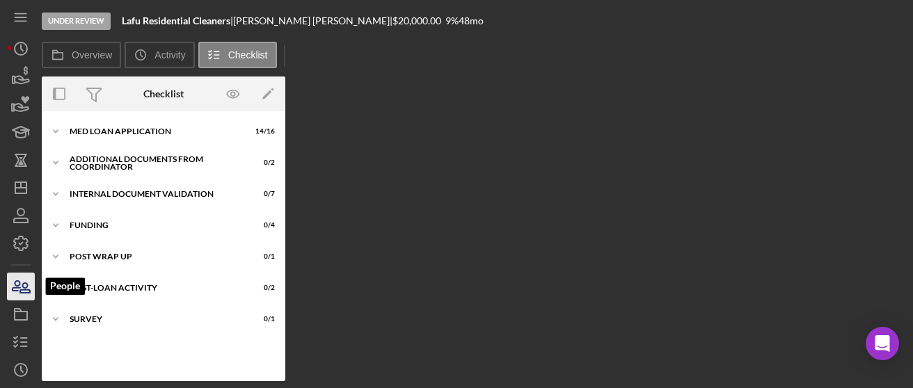
click at [17, 290] on icon "button" at bounding box center [17, 286] width 8 height 10
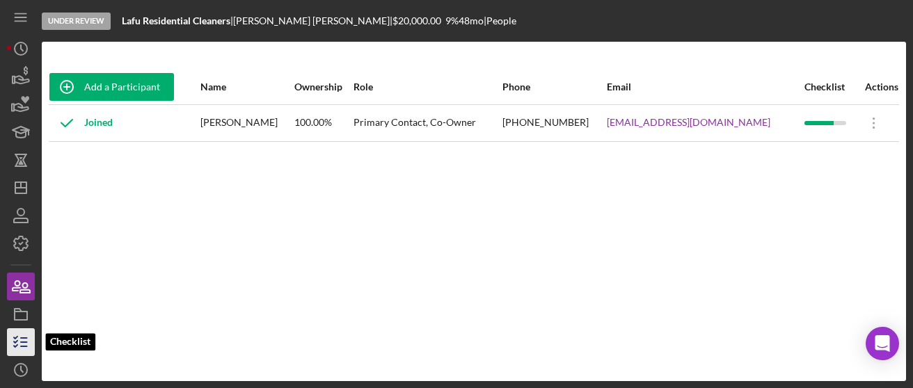
click at [24, 349] on icon "button" at bounding box center [20, 342] width 35 height 35
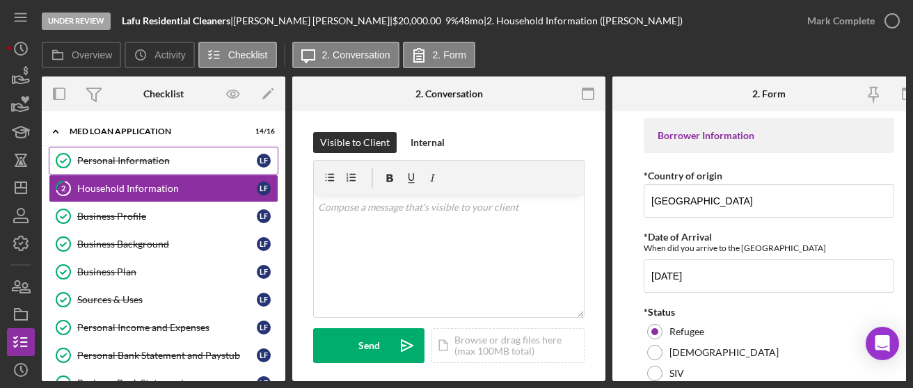
click at [113, 161] on div "Personal Information" at bounding box center [167, 160] width 180 height 11
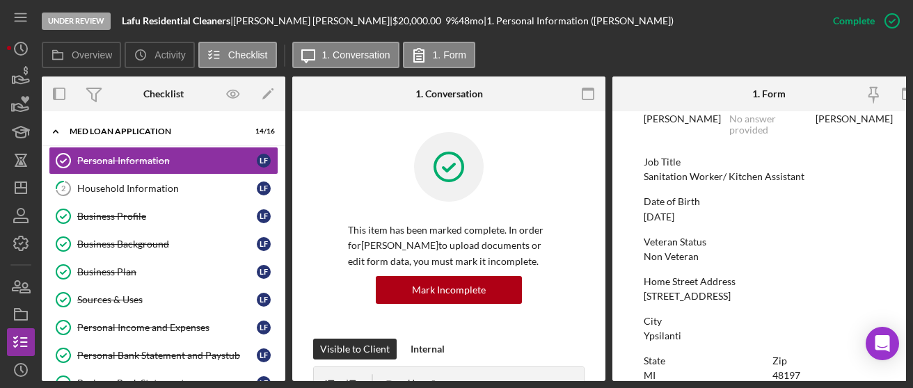
scroll to position [42, 0]
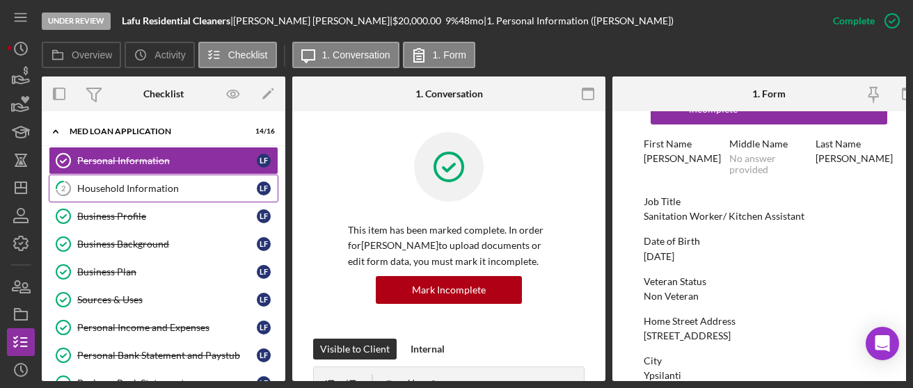
click at [150, 189] on div "Household Information" at bounding box center [167, 188] width 180 height 11
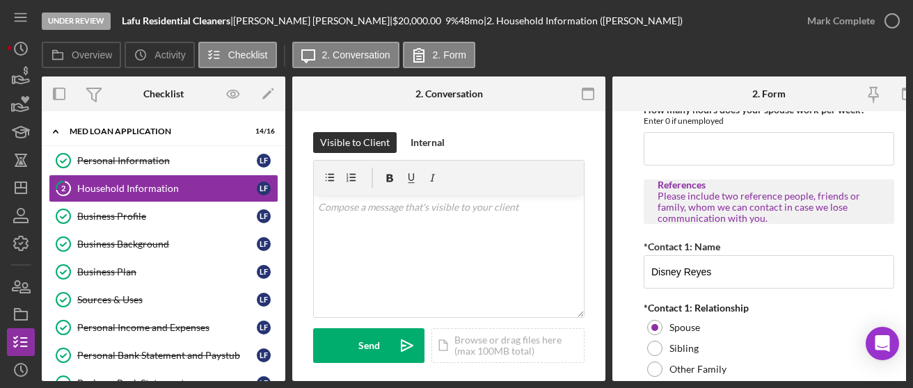
scroll to position [1501, 0]
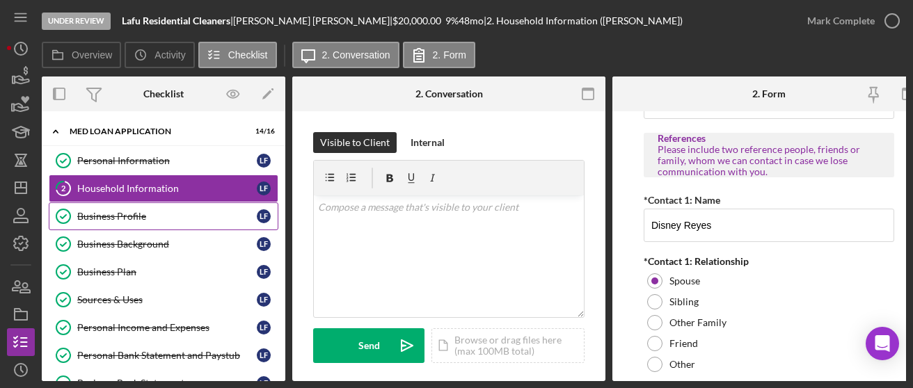
click at [125, 212] on div "Business Profile" at bounding box center [167, 216] width 180 height 11
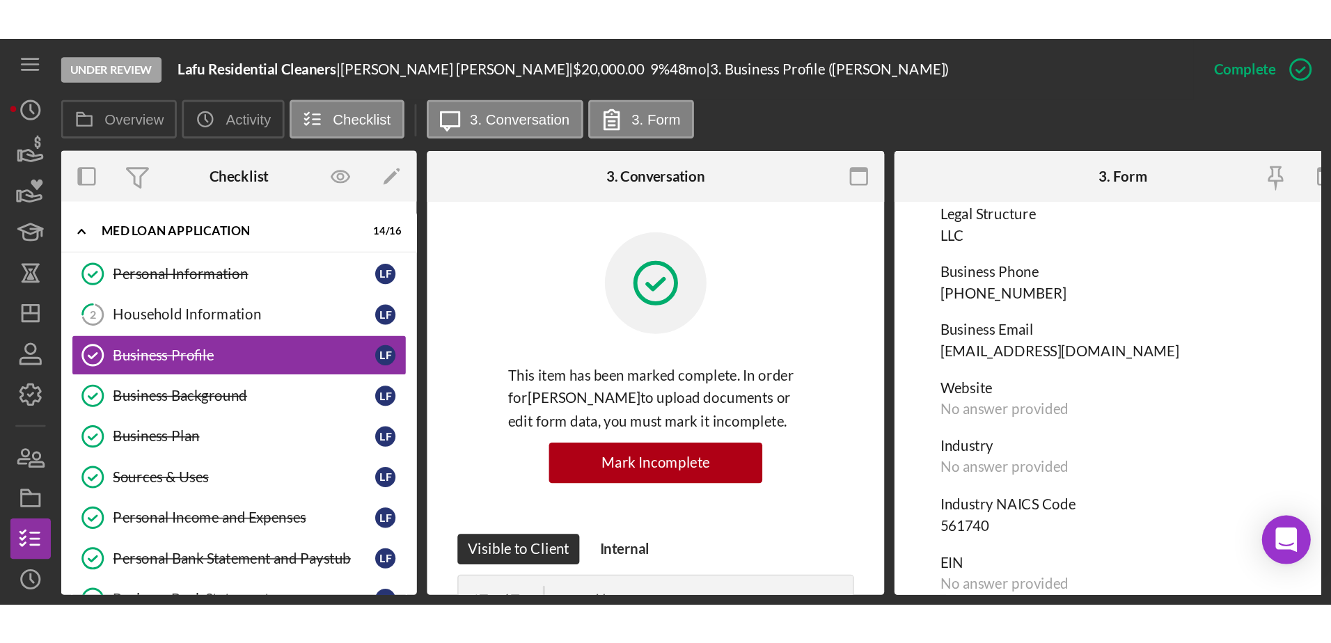
scroll to position [187, 0]
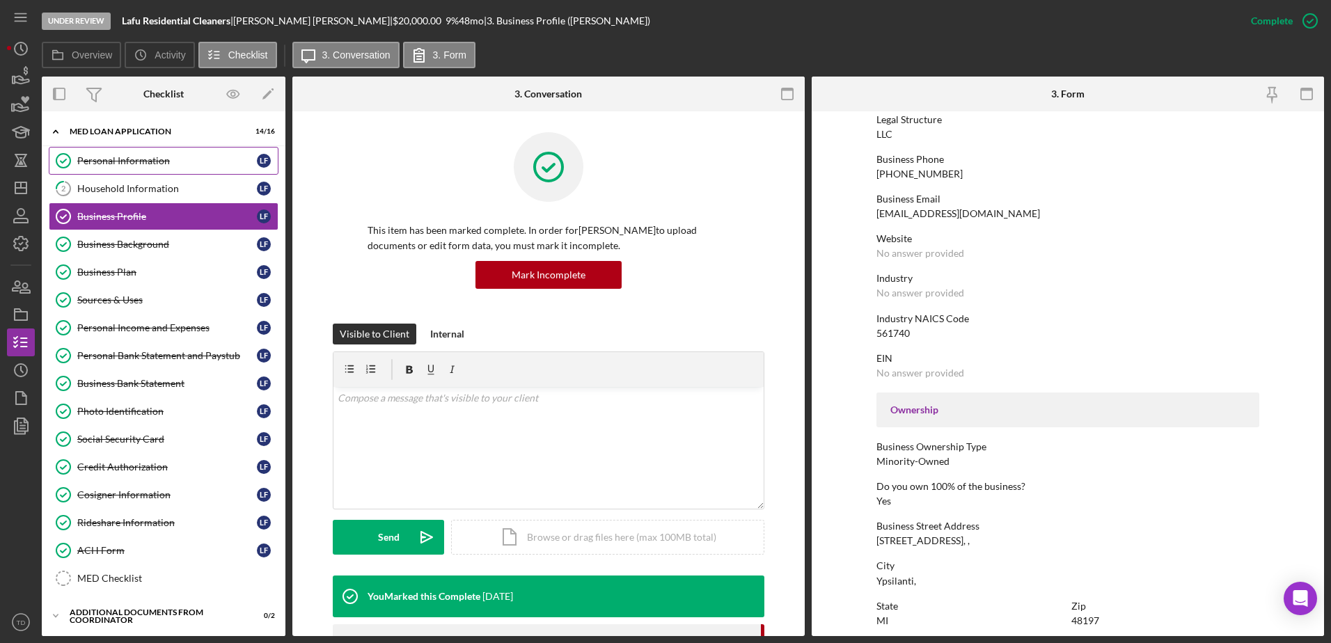
click at [105, 162] on div "Personal Information" at bounding box center [167, 160] width 180 height 11
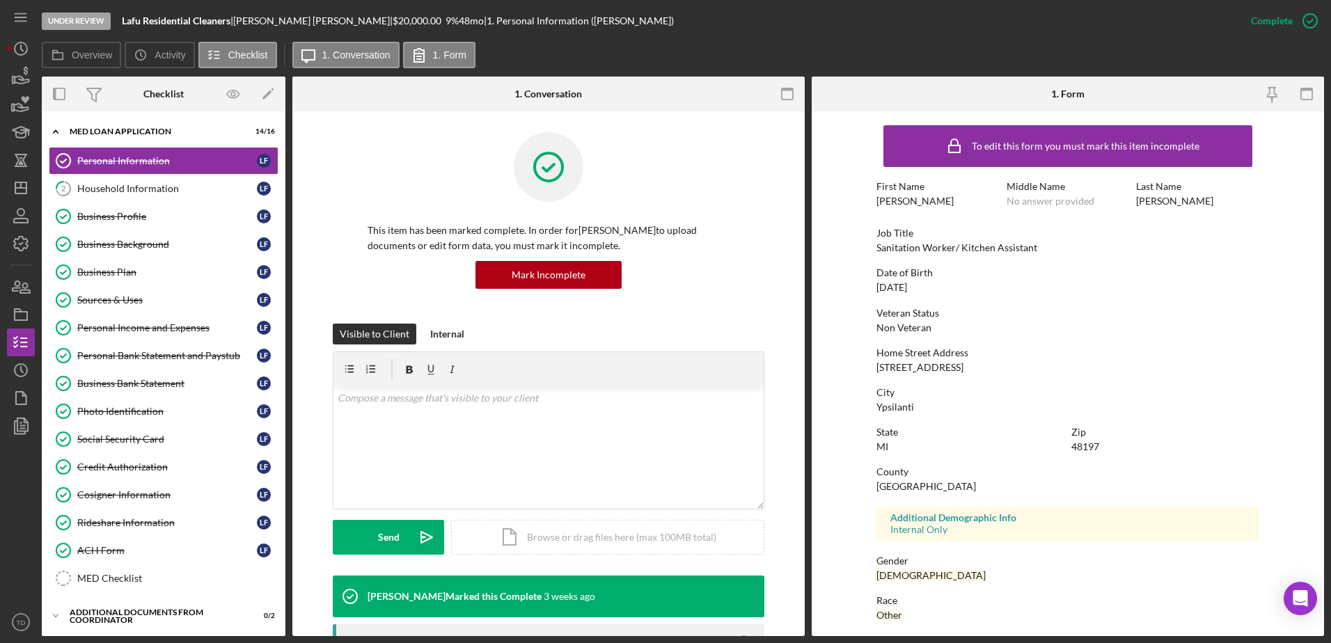
scroll to position [125, 0]
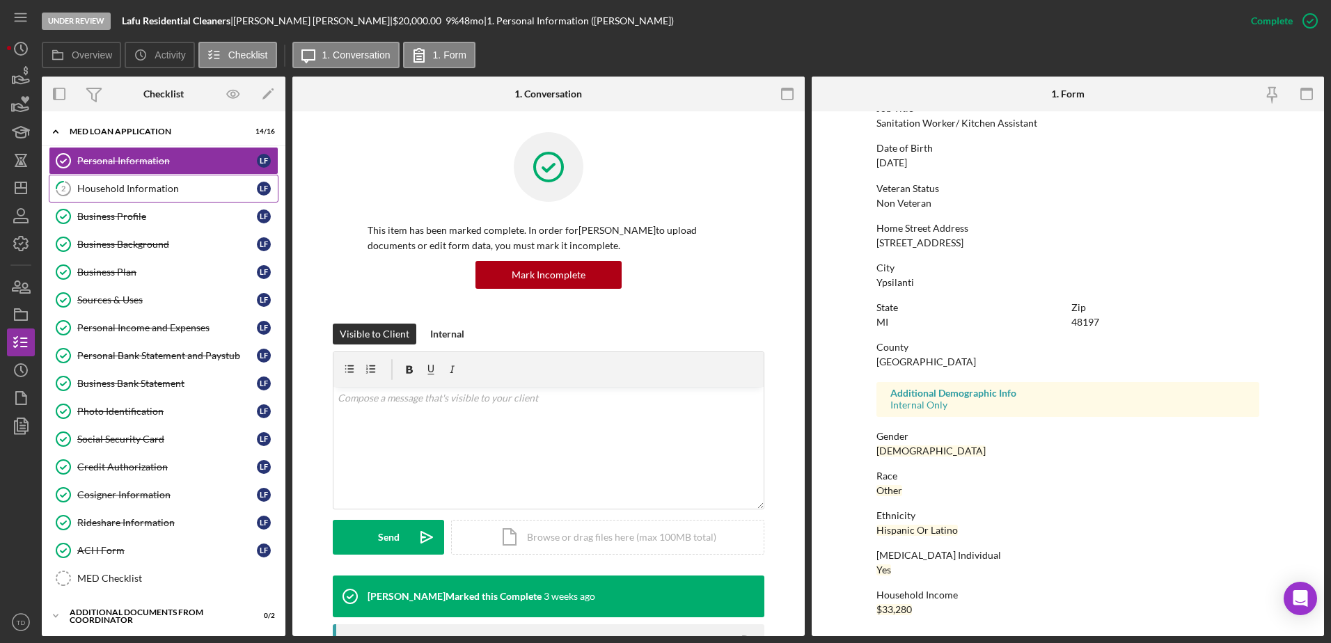
click at [171, 184] on div "Household Information" at bounding box center [167, 188] width 180 height 11
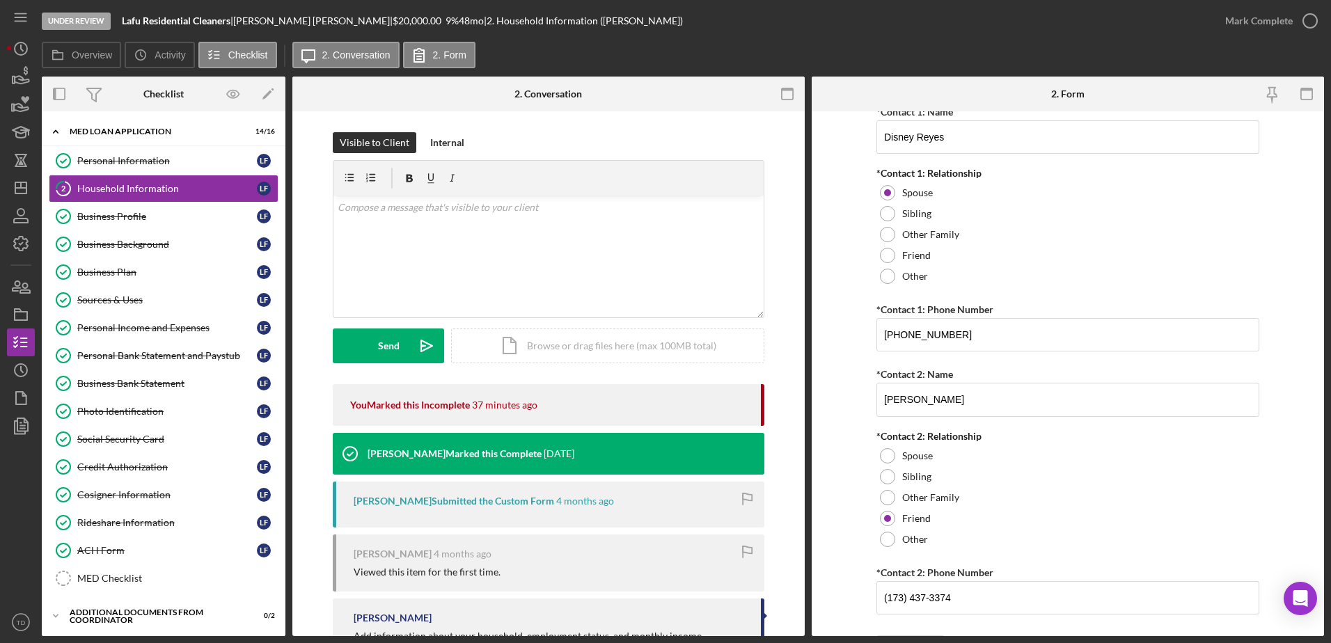
scroll to position [1564, 0]
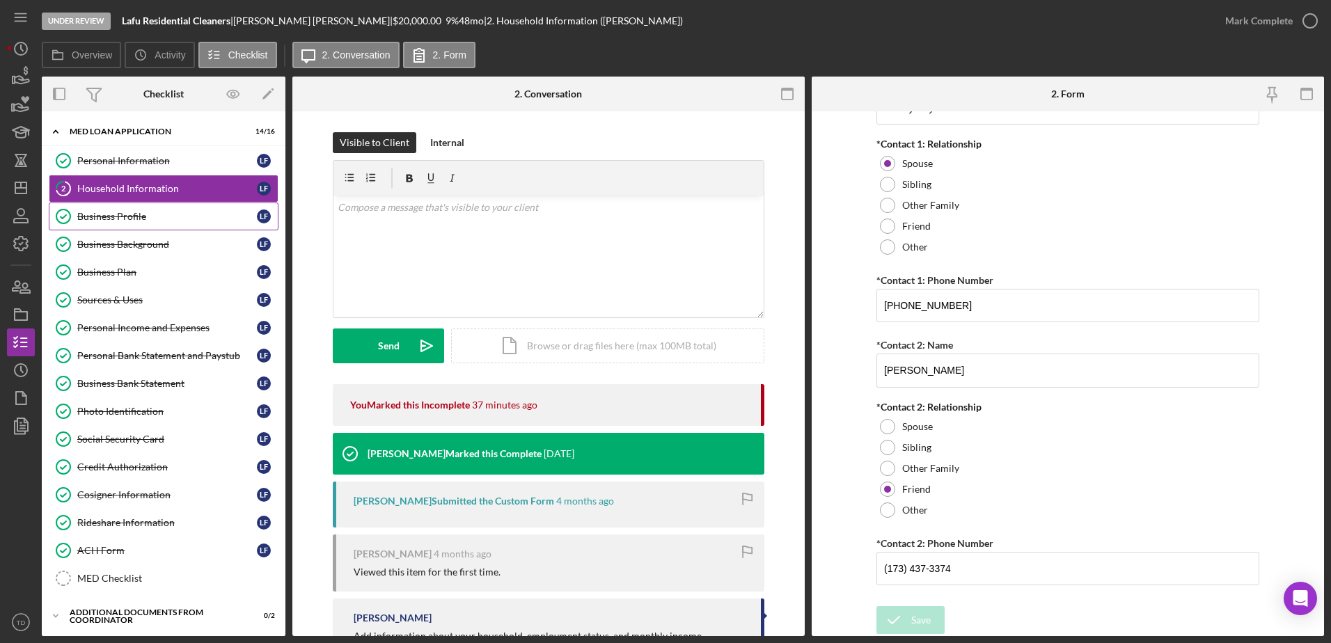
click at [117, 205] on link "Business Profile Business Profile L F" at bounding box center [164, 217] width 230 height 28
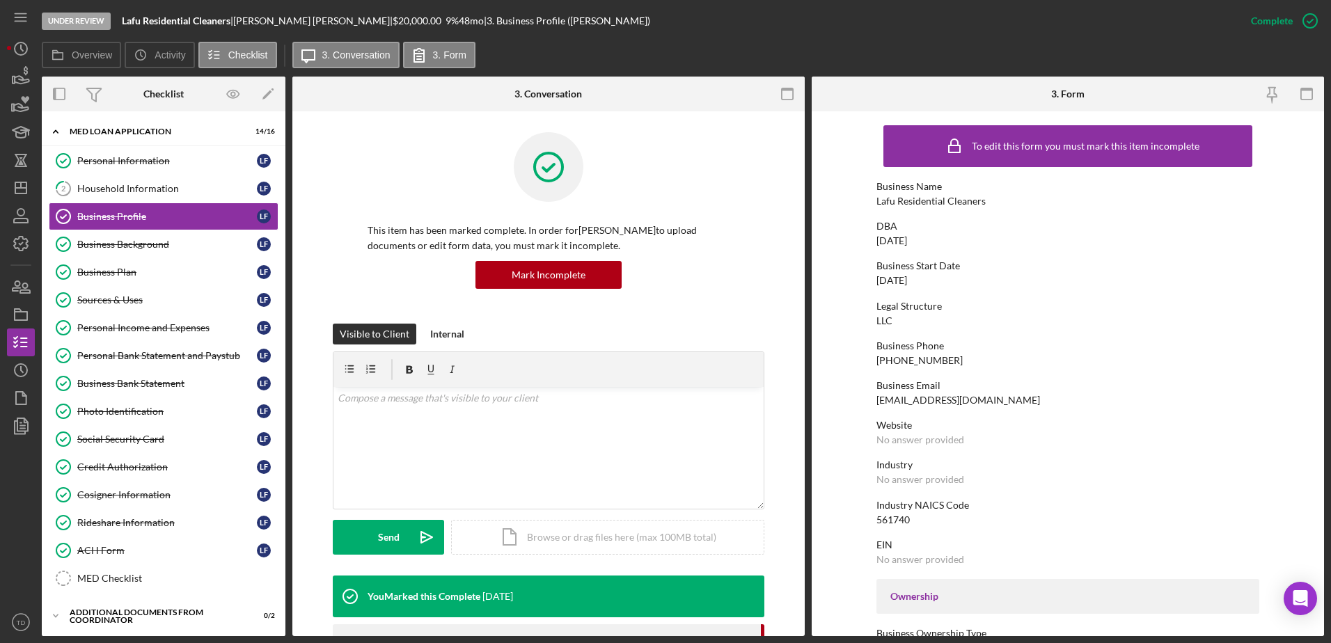
scroll to position [525, 0]
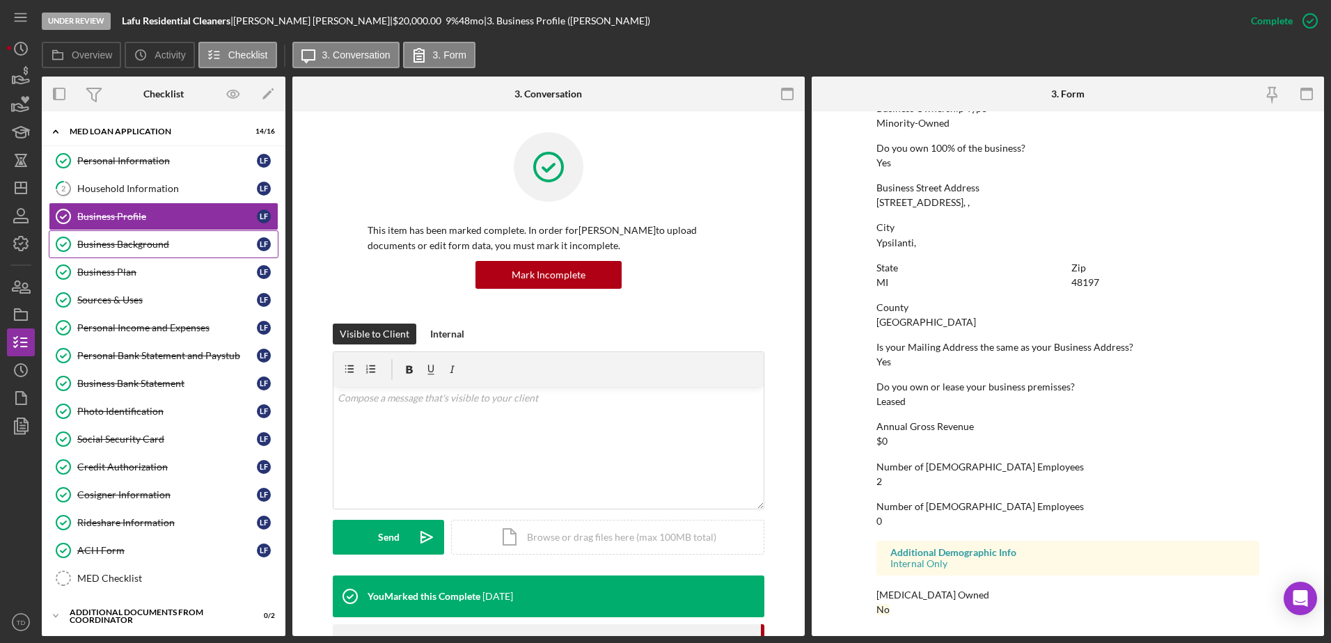
click at [191, 242] on div "Business Background" at bounding box center [167, 244] width 180 height 11
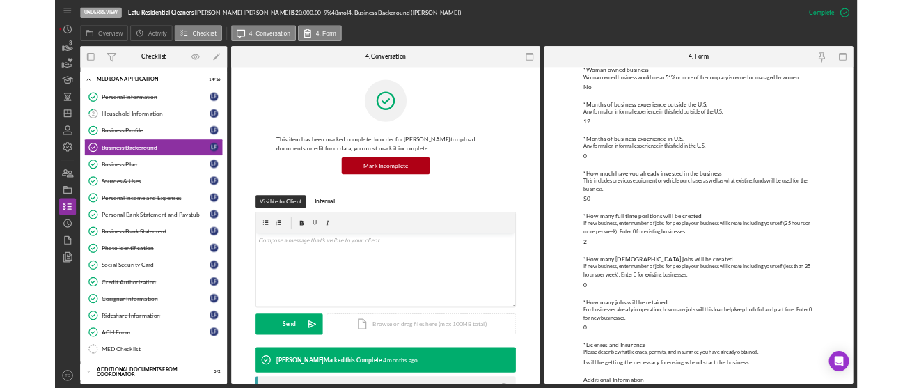
scroll to position [323, 0]
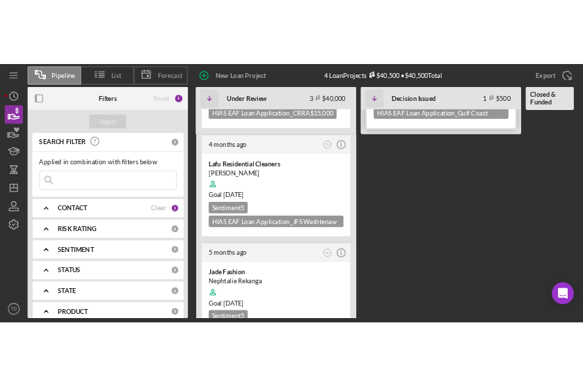
scroll to position [186, 0]
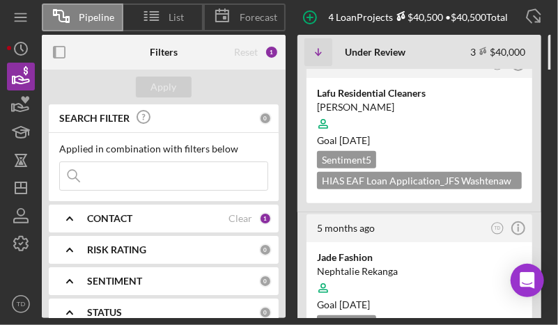
click at [445, 325] on html "Pipeline List Forecast New Loan Project 4 Loan Projects $40,500 • $40,500 Total…" at bounding box center [279, 162] width 558 height 325
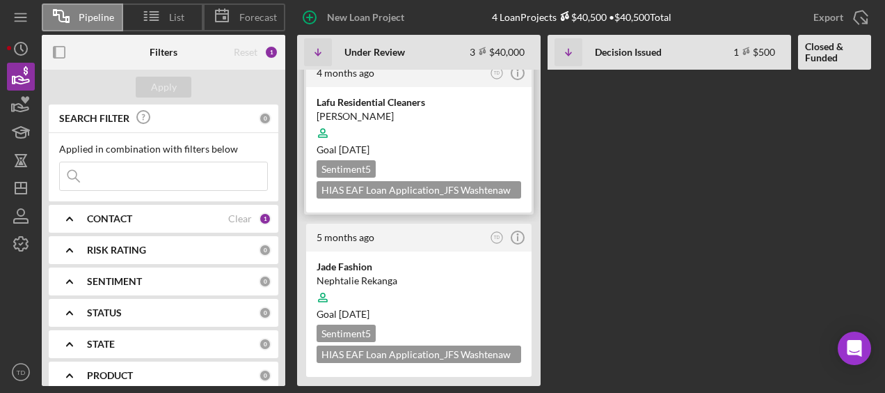
click at [387, 109] on div "[PERSON_NAME]" at bounding box center [419, 116] width 205 height 14
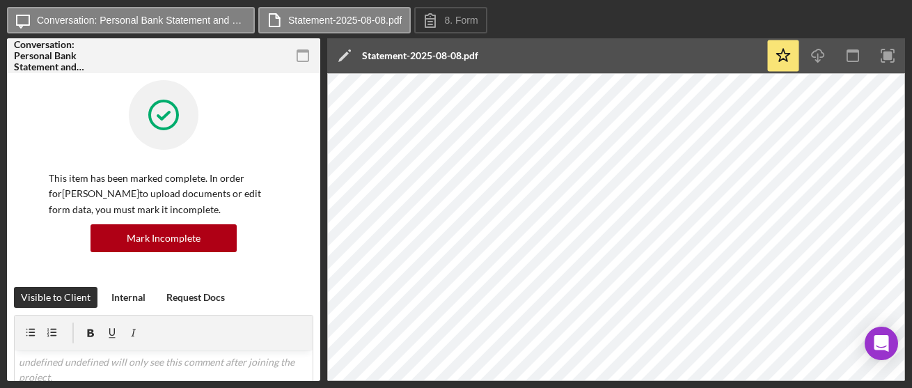
click at [101, 117] on div at bounding box center [164, 125] width 230 height 90
click at [718, 384] on div "Icon/Message Conversation: Personal Bank Statement and Paystub ([PERSON_NAME]) …" at bounding box center [456, 194] width 912 height 388
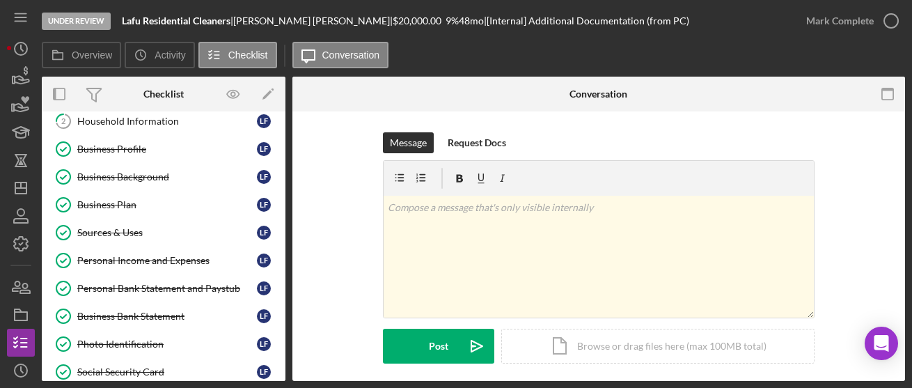
scroll to position [33, 0]
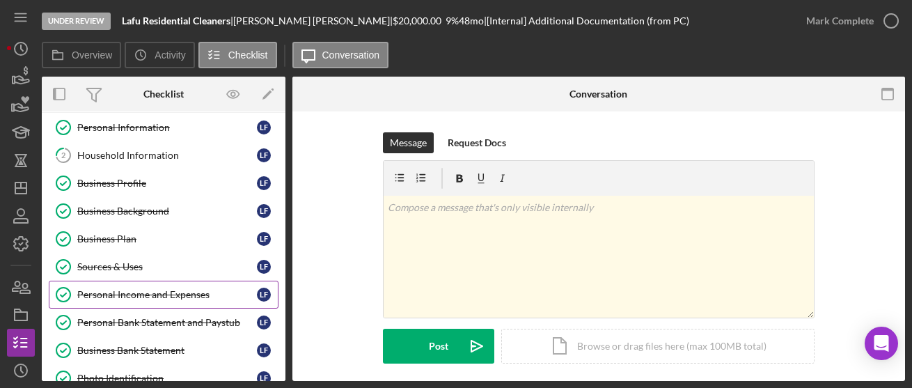
drag, startPoint x: 168, startPoint y: 294, endPoint x: 156, endPoint y: 292, distance: 12.0
click at [156, 292] on div "Personal Income and Expenses" at bounding box center [167, 294] width 180 height 11
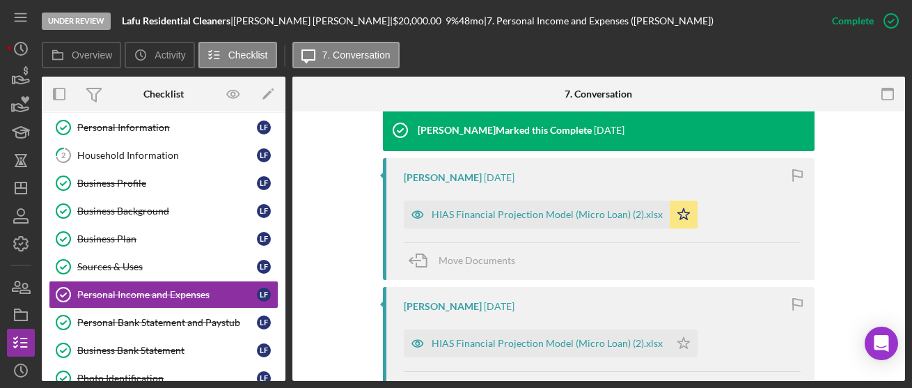
scroll to position [544, 0]
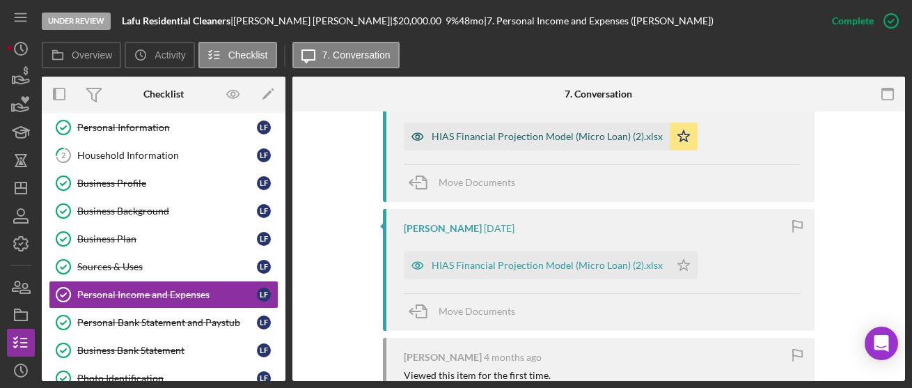
drag, startPoint x: 542, startPoint y: 129, endPoint x: 523, endPoint y: 123, distance: 20.0
click at [523, 123] on div "HIAS Financial Projection Model (Micro Loan) (2).xlsx" at bounding box center [537, 137] width 266 height 28
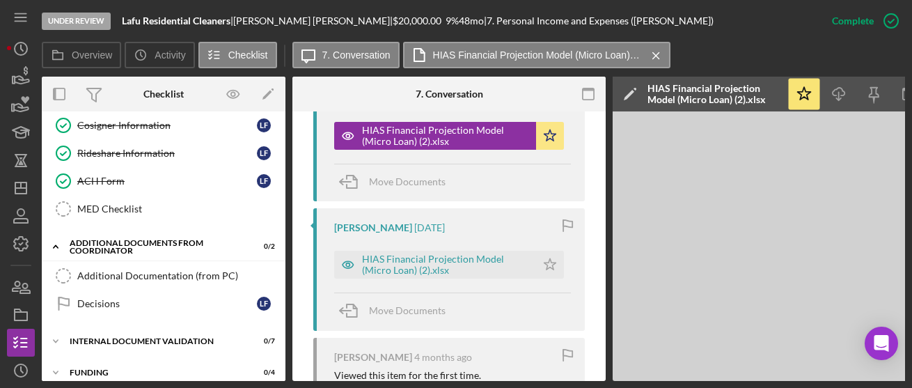
scroll to position [481, 0]
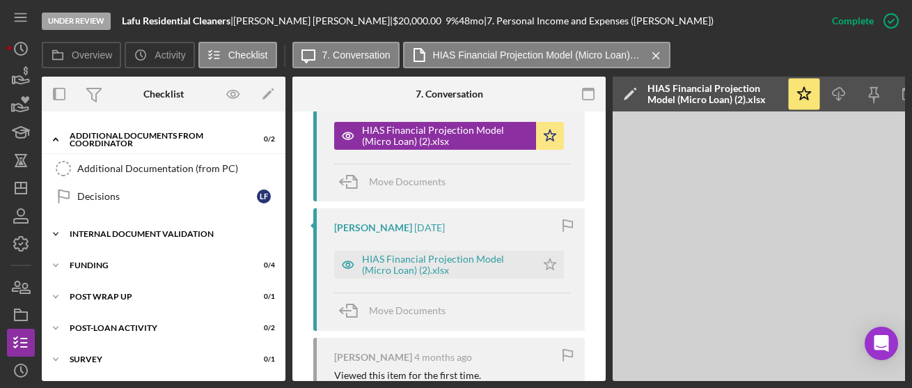
click at [145, 230] on div "Internal Document Validation" at bounding box center [169, 234] width 198 height 8
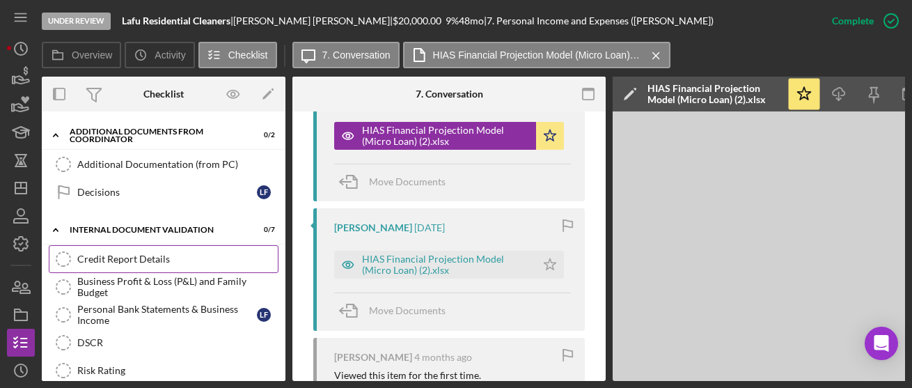
click at [118, 255] on div "Credit Report Details" at bounding box center [177, 258] width 200 height 11
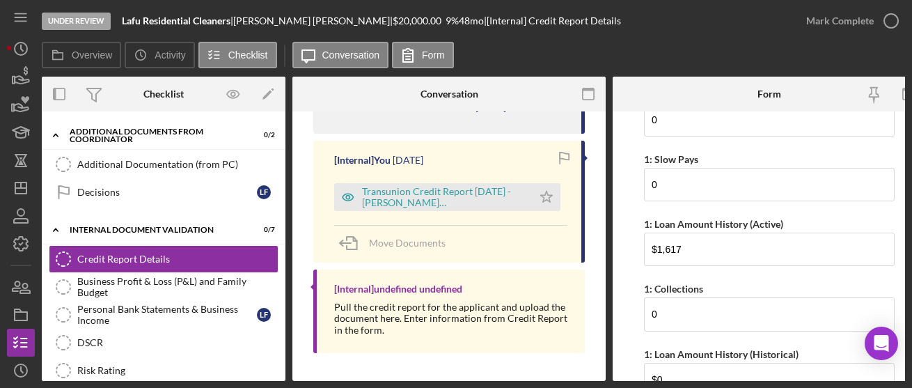
scroll to position [273, 0]
click at [470, 210] on div "[Internal] You 6 days ago Transunion Credit Report 8.27.2025 - FARIA URDANETA.p…" at bounding box center [448, 202] width 271 height 122
click at [457, 189] on div "Transunion Credit Report 8.27.2025 - FARIA URDANETA.pdf" at bounding box center [444, 197] width 164 height 22
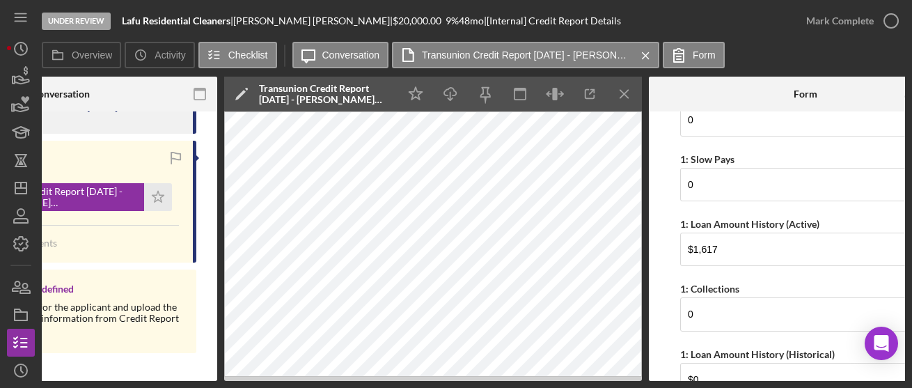
scroll to position [0, 446]
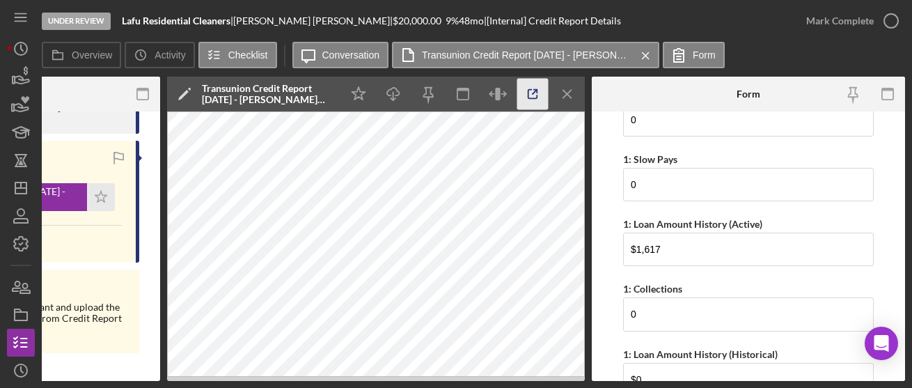
click at [540, 97] on icon "button" at bounding box center [532, 94] width 31 height 31
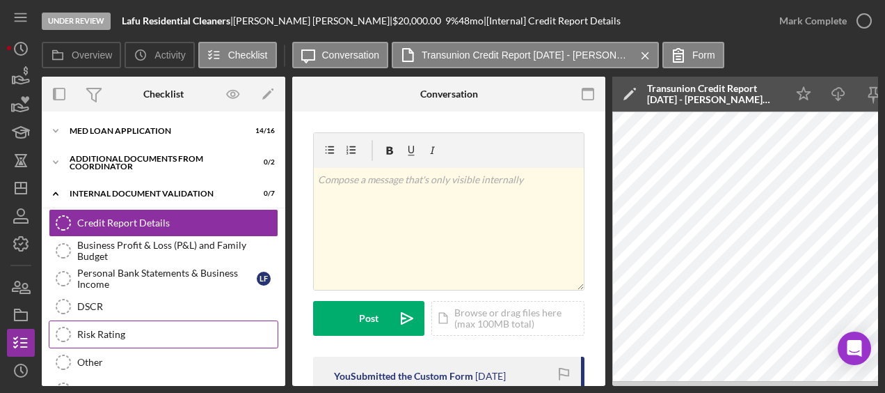
scroll to position [1, 0]
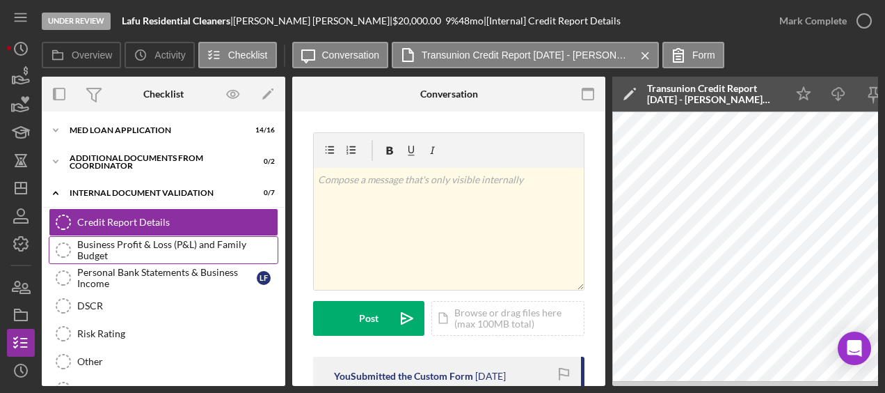
drag, startPoint x: 157, startPoint y: 248, endPoint x: 129, endPoint y: 251, distance: 28.7
click at [129, 251] on div "Business Profit & Loss (P&L) and Family Budget" at bounding box center [177, 250] width 200 height 22
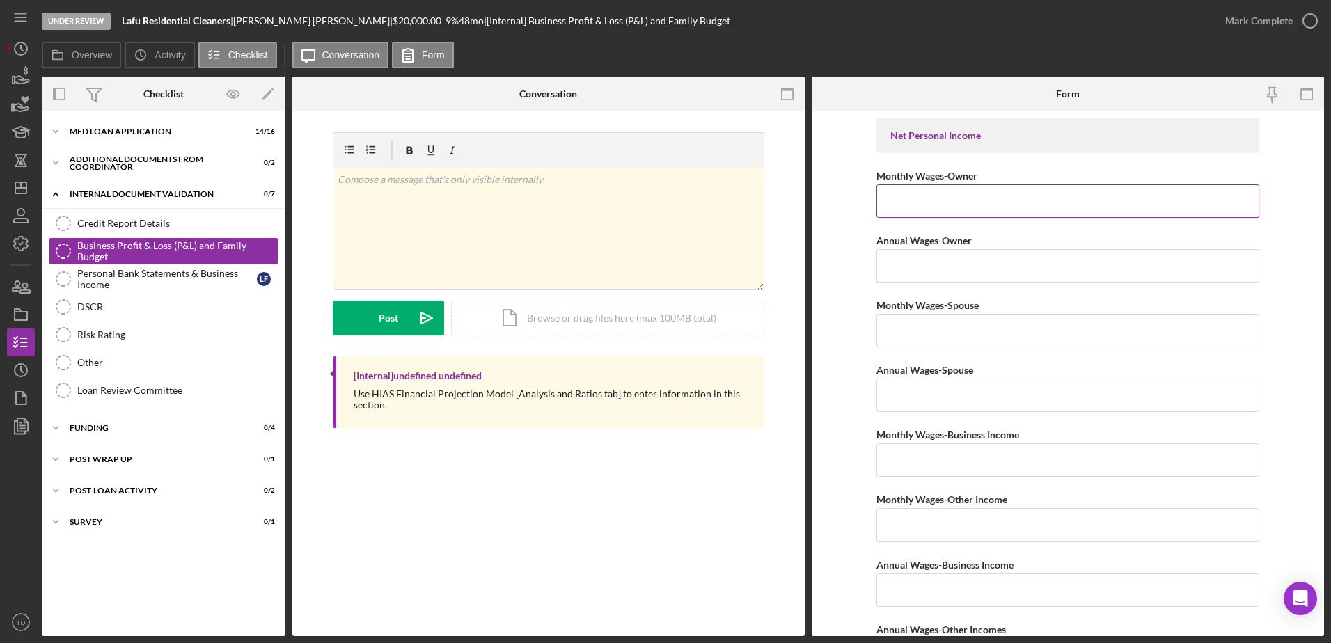
click at [890, 197] on input "Monthly Wages-Owner" at bounding box center [1067, 200] width 383 height 33
type input "$2,539"
click at [897, 255] on input "Annual Wages-Owner" at bounding box center [1067, 265] width 383 height 33
type input "$30,468"
click at [899, 324] on input "Monthly Wages-Spouse" at bounding box center [1067, 330] width 383 height 33
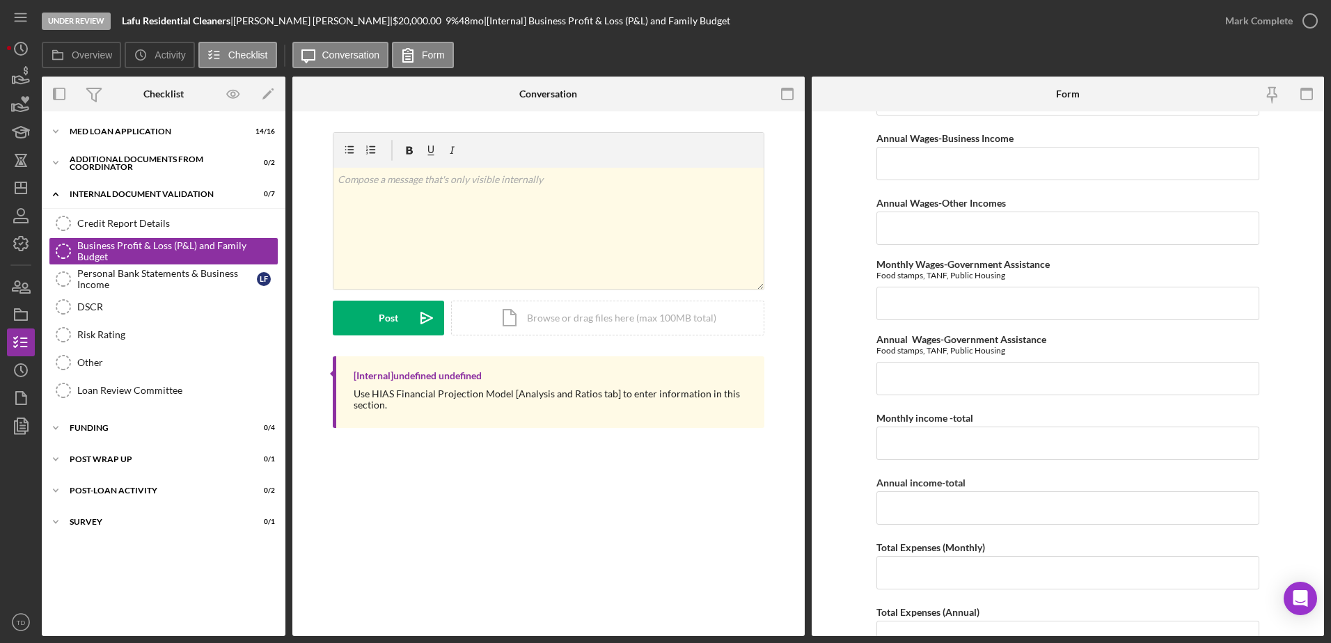
scroll to position [427, 0]
click at [911, 312] on input "Monthly Wages-Government Assistance" at bounding box center [1067, 302] width 383 height 33
type input "$649"
click at [911, 386] on input "Annual Wages-Government Assistance" at bounding box center [1067, 377] width 383 height 33
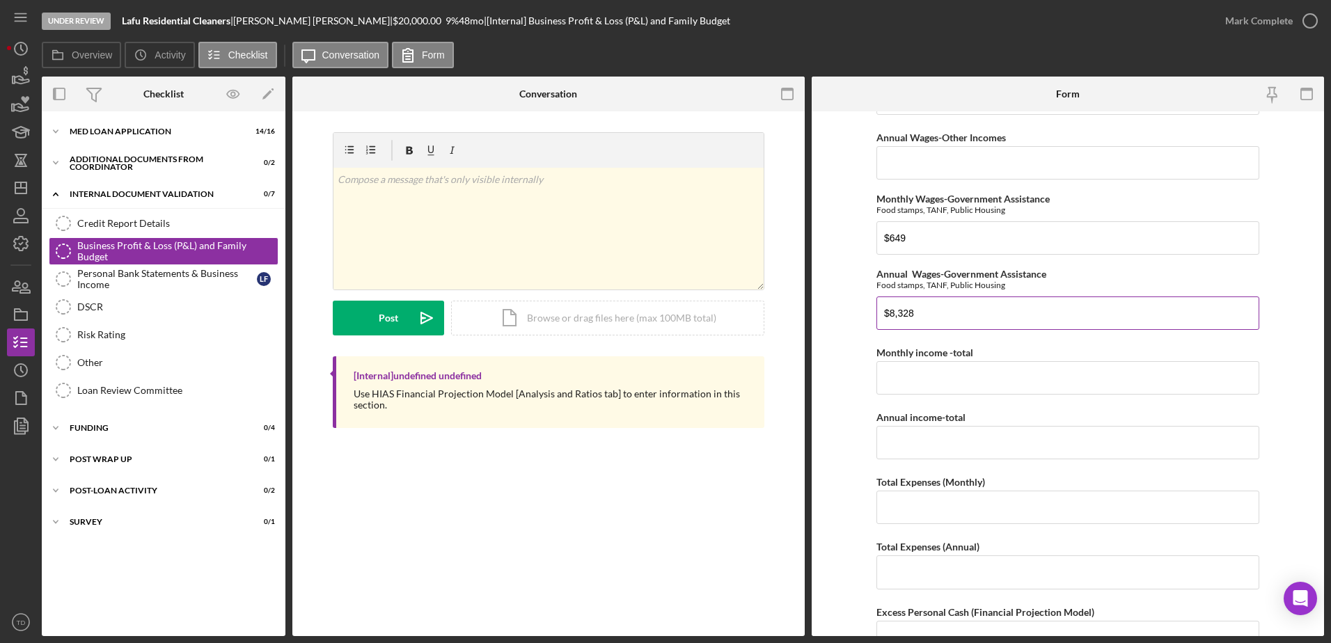
scroll to position [517, 0]
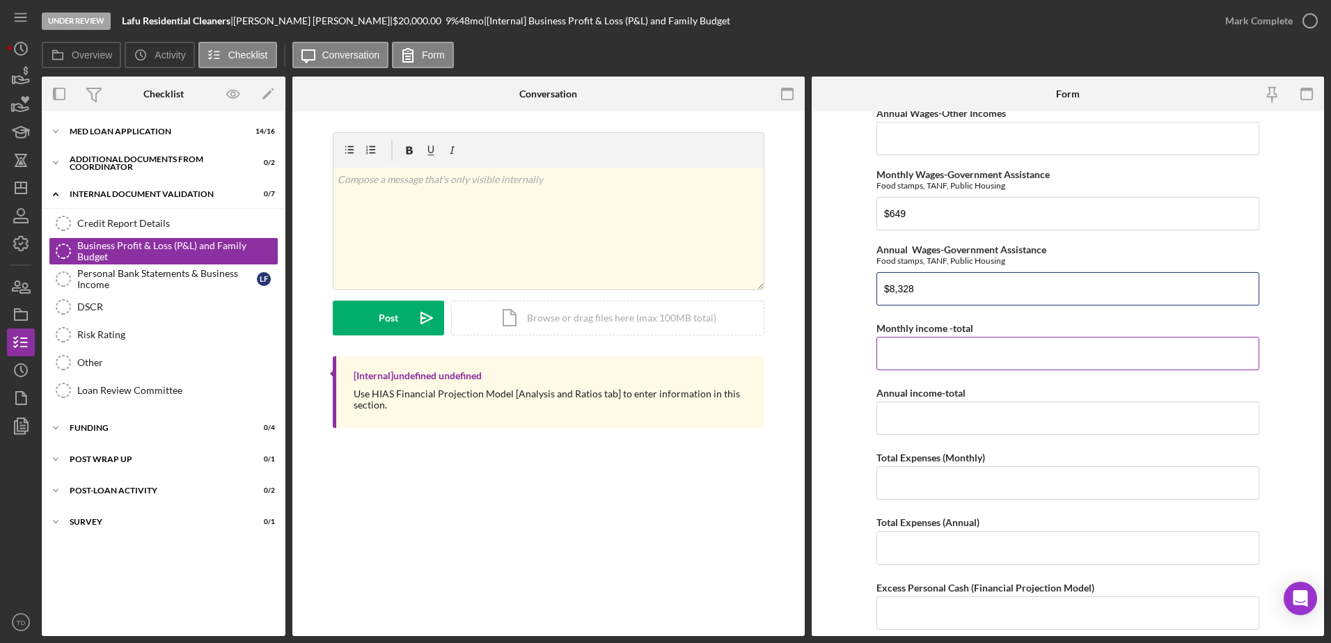
type input "$8,328"
click at [911, 361] on input "Monthly income -total" at bounding box center [1067, 353] width 383 height 33
click at [890, 361] on input "Monthly income -total" at bounding box center [1067, 353] width 383 height 33
type input "$3,233"
click at [905, 387] on input "Annual income-total" at bounding box center [1067, 418] width 383 height 33
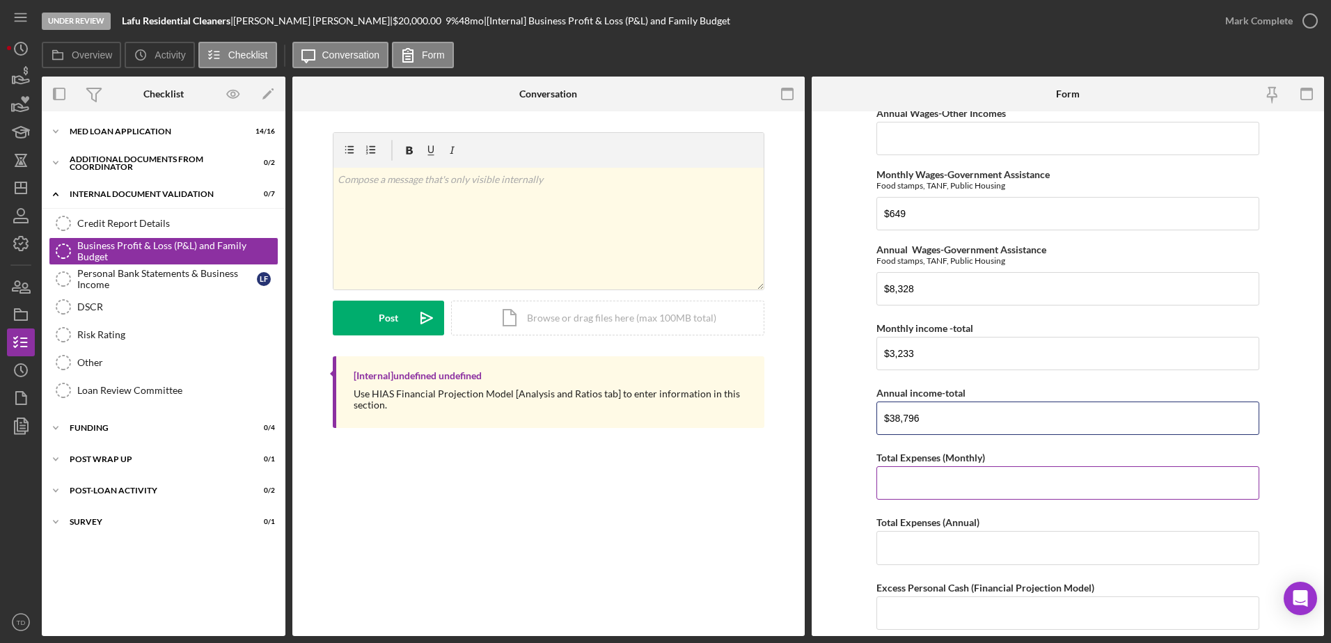
type input "$38,796"
click at [911, 387] on input "Total Expenses (Monthly)" at bounding box center [1067, 482] width 383 height 33
type input "$2,871"
click at [911, 387] on input "Total Expenses (Annual)" at bounding box center [1067, 547] width 383 height 33
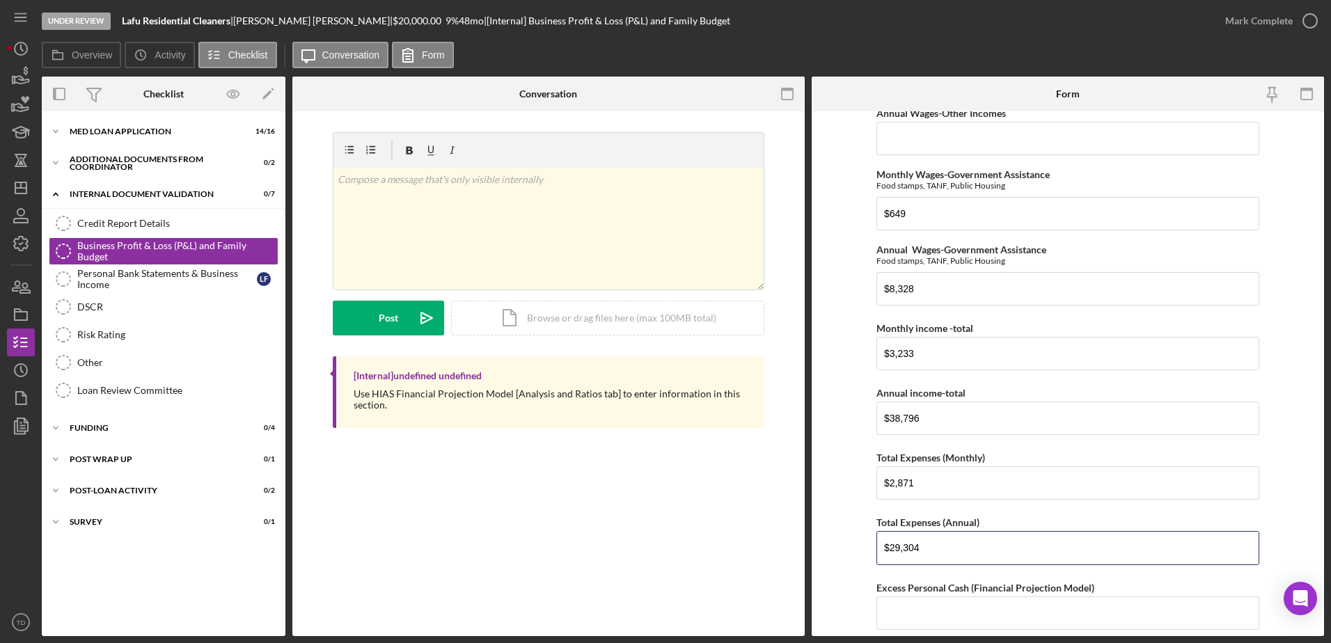
scroll to position [604, 0]
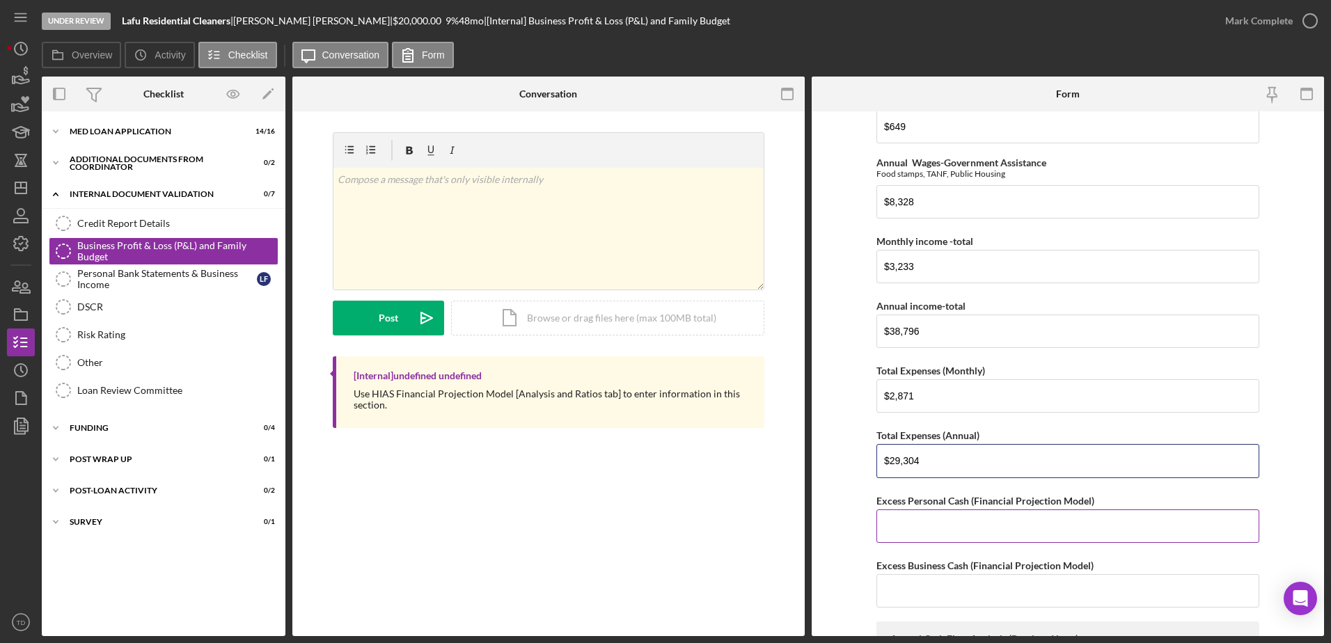
type input "$29,304"
click at [911, 387] on input "Excess Personal Cash (Financial Projection Model)" at bounding box center [1067, 526] width 383 height 33
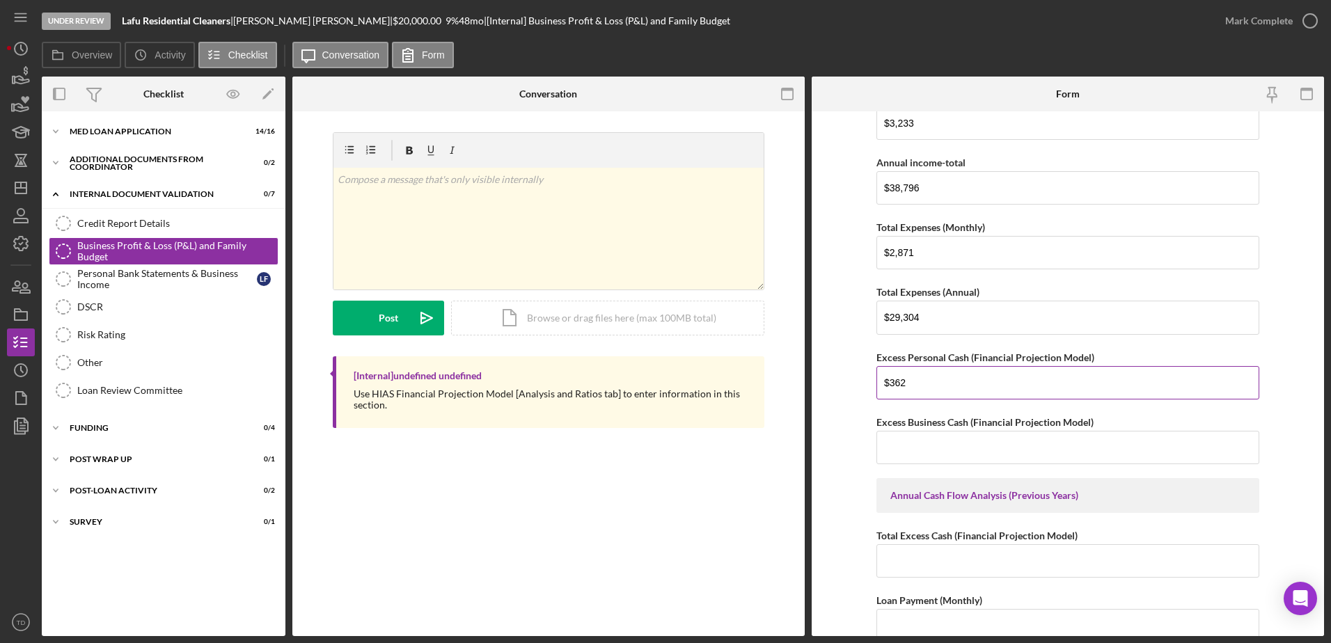
scroll to position [750, 0]
type input "$362"
click at [911, 387] on input "Excess Business Cash (Financial Projection Model)" at bounding box center [1067, 444] width 383 height 33
click at [911, 387] on div "Net Personal Income Monthly Wages-Owner $2,539 Annual Wages-Owner $30,468 Month…" at bounding box center [1067, 567] width 383 height 2397
click at [908, 387] on input "Excess Business Cash (Financial Projection Model)" at bounding box center [1067, 444] width 383 height 33
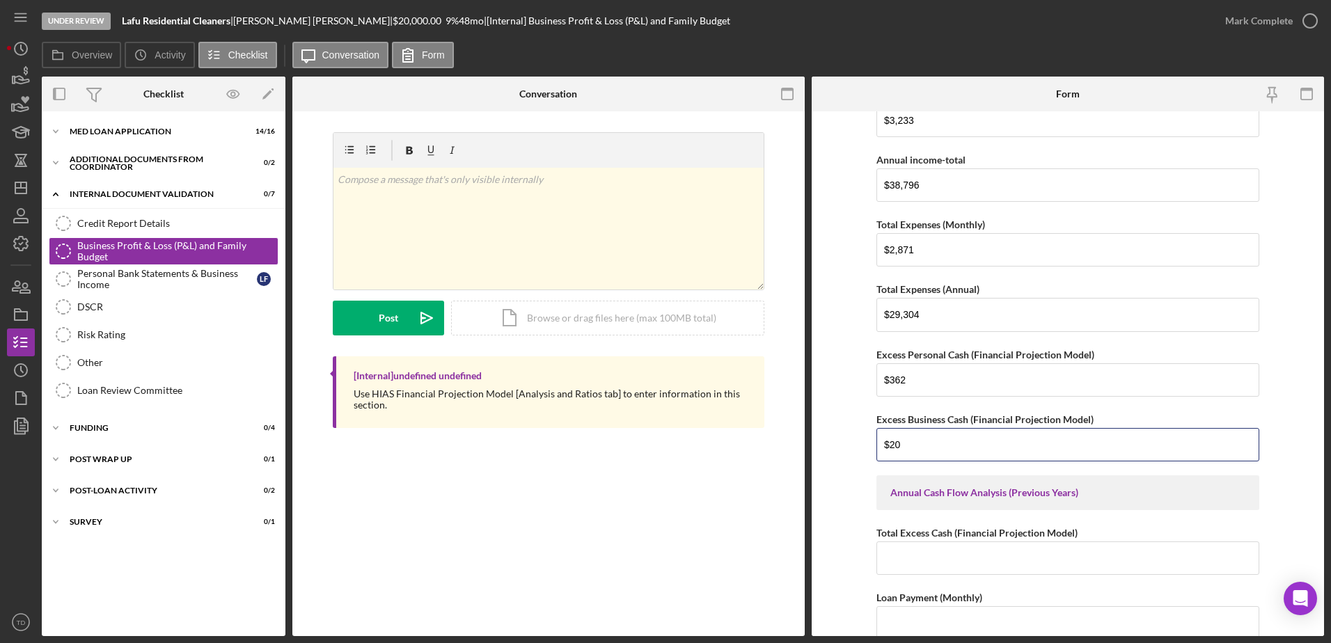
type input "$2"
type input "$3,017.25"
click at [911, 387] on input "Total Excess Cash (Financial Projection Model)" at bounding box center [1067, 558] width 383 height 33
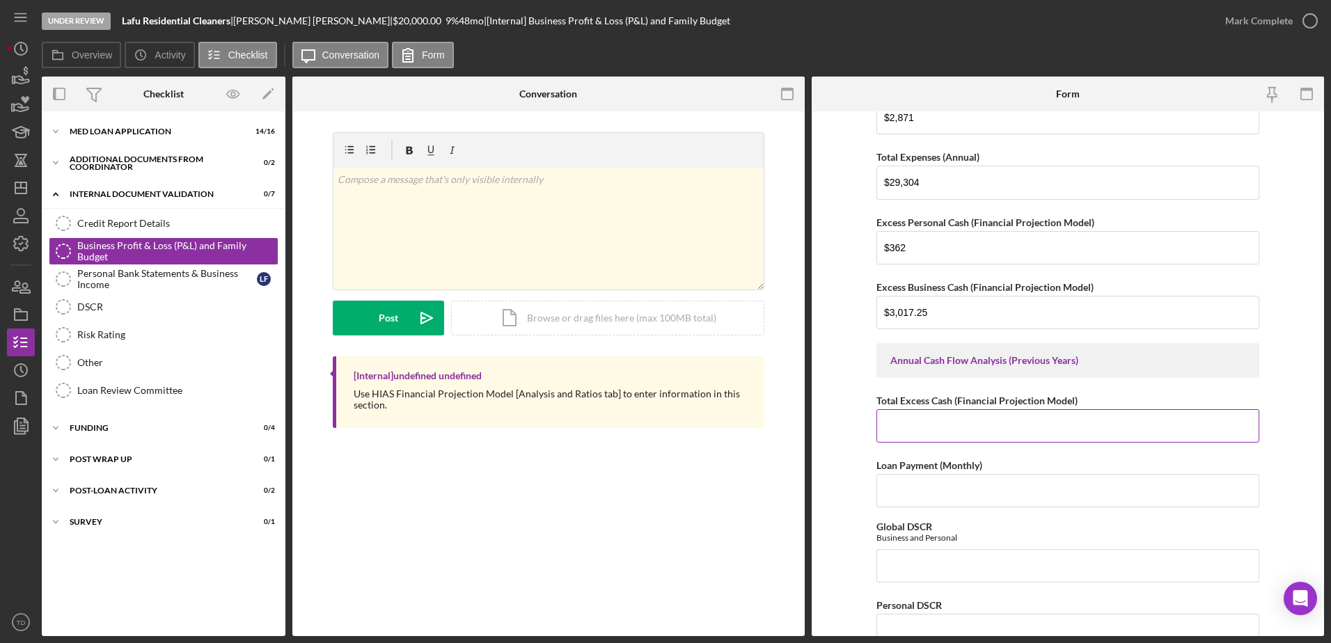
scroll to position [883, 0]
type input "$3,433.25"
click at [911, 387] on div "Net Personal Income Monthly Wages-Owner $2,539 Annual Wages-Owner $30,468 Month…" at bounding box center [1067, 434] width 383 height 2397
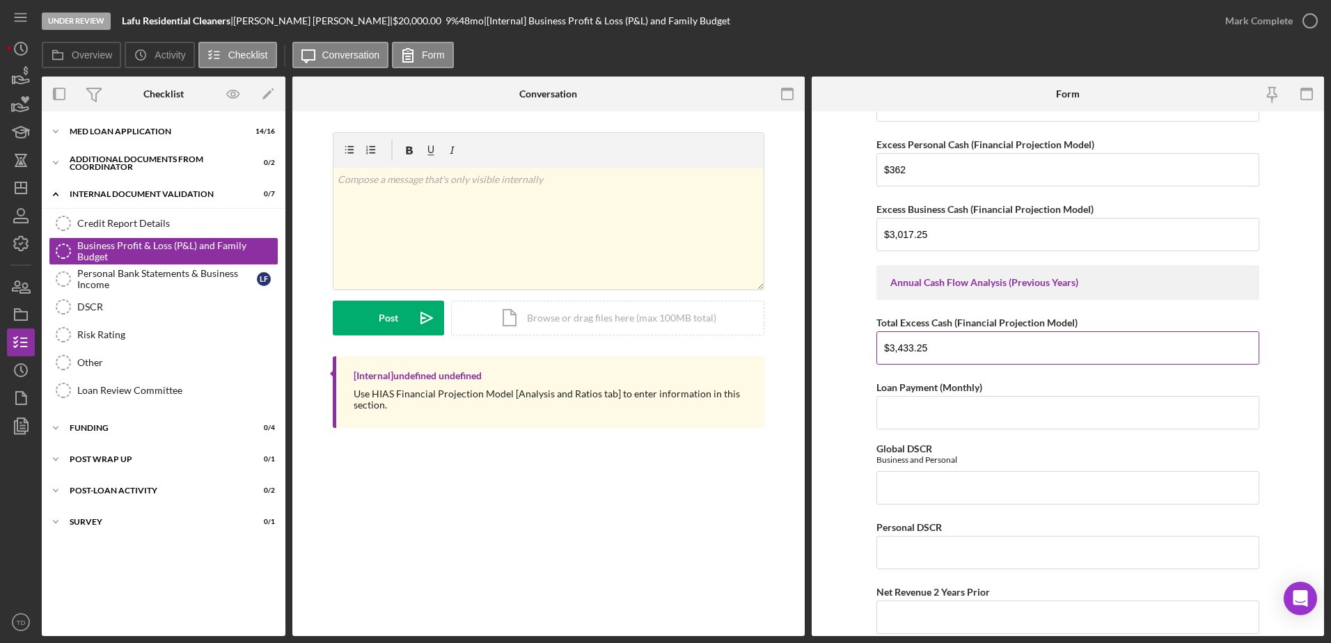
scroll to position [961, 0]
drag, startPoint x: 947, startPoint y: 239, endPoint x: 913, endPoint y: 238, distance: 34.8
click at [911, 238] on input "$3,017.25" at bounding box center [1067, 233] width 383 height 33
type input "$3,017"
drag, startPoint x: 929, startPoint y: 349, endPoint x: 911, endPoint y: 349, distance: 18.1
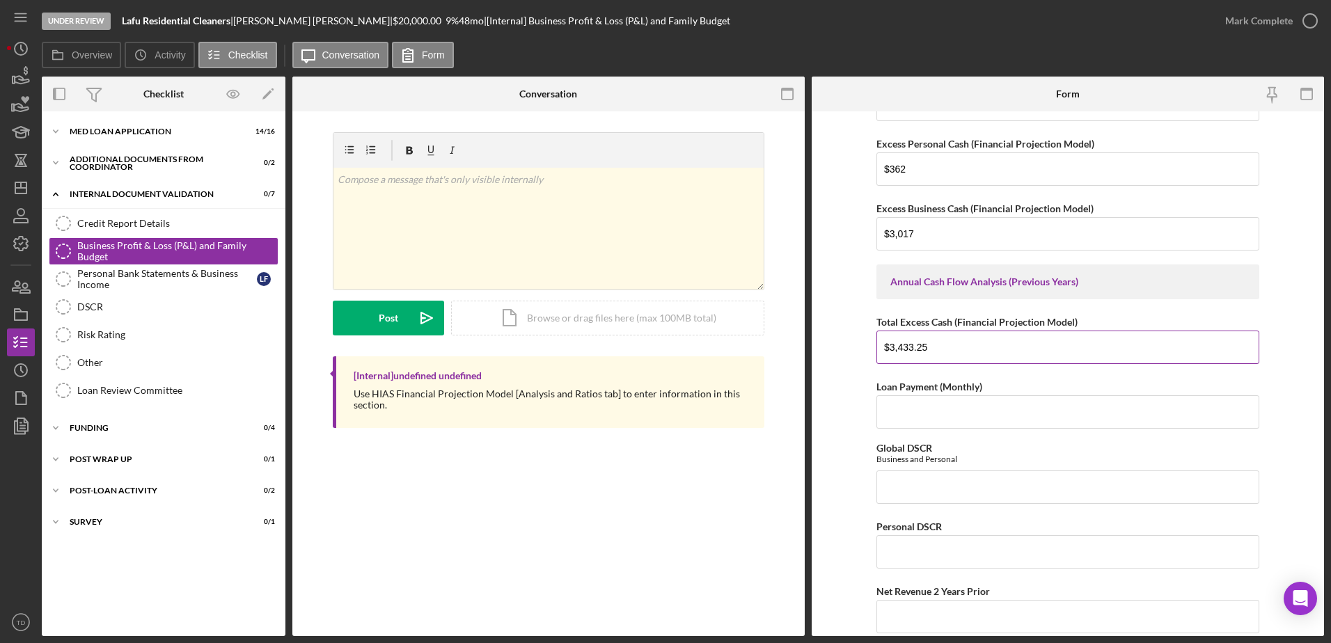
click at [911, 349] on input "$3,433.25" at bounding box center [1067, 347] width 383 height 33
type input "$3,433"
click at [911, 387] on input "Loan Payment (Monthly)" at bounding box center [1067, 411] width 383 height 33
click at [911, 387] on input "497.70" at bounding box center [1067, 411] width 383 height 33
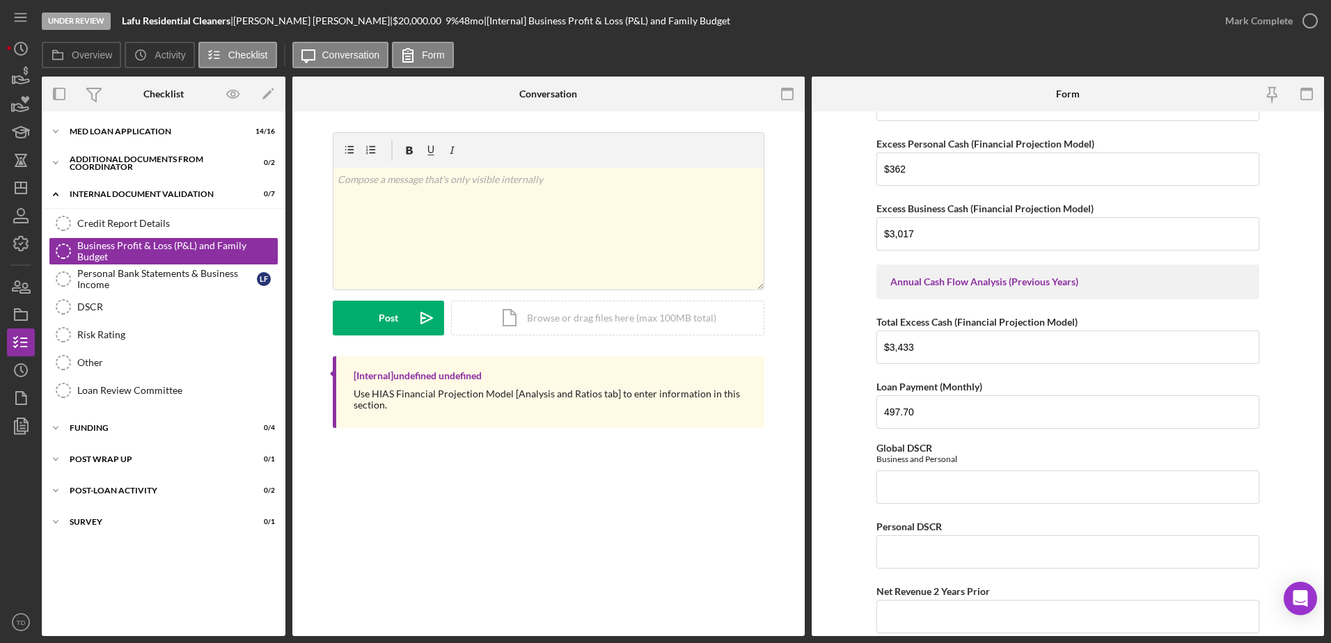
type input "497.7"
click at [911, 387] on div "Net Personal Income Monthly Wages-Owner $2,539 Annual Wages-Owner $30,468 Month…" at bounding box center [1067, 356] width 383 height 2397
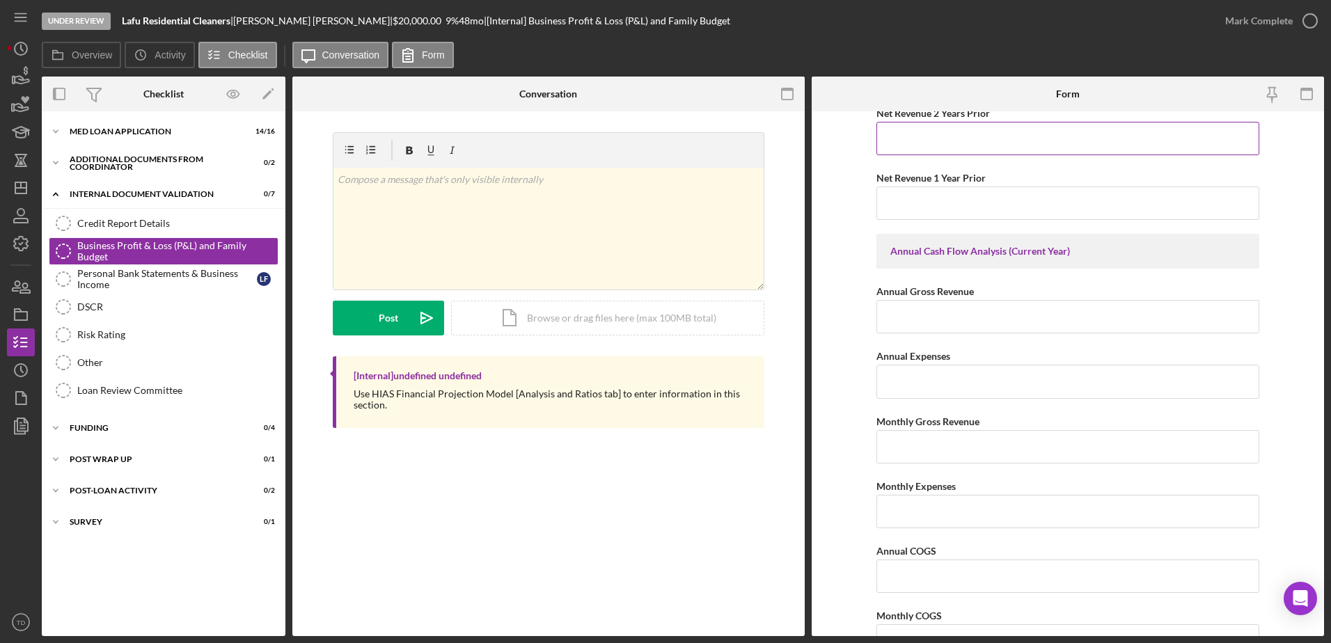
scroll to position [1438, 0]
click at [911, 324] on input "Annual Gross Revenue" at bounding box center [1067, 317] width 383 height 33
type input "$42,300"
click at [911, 380] on input "Annual Expenses" at bounding box center [1067, 381] width 383 height 33
type input "$4,523"
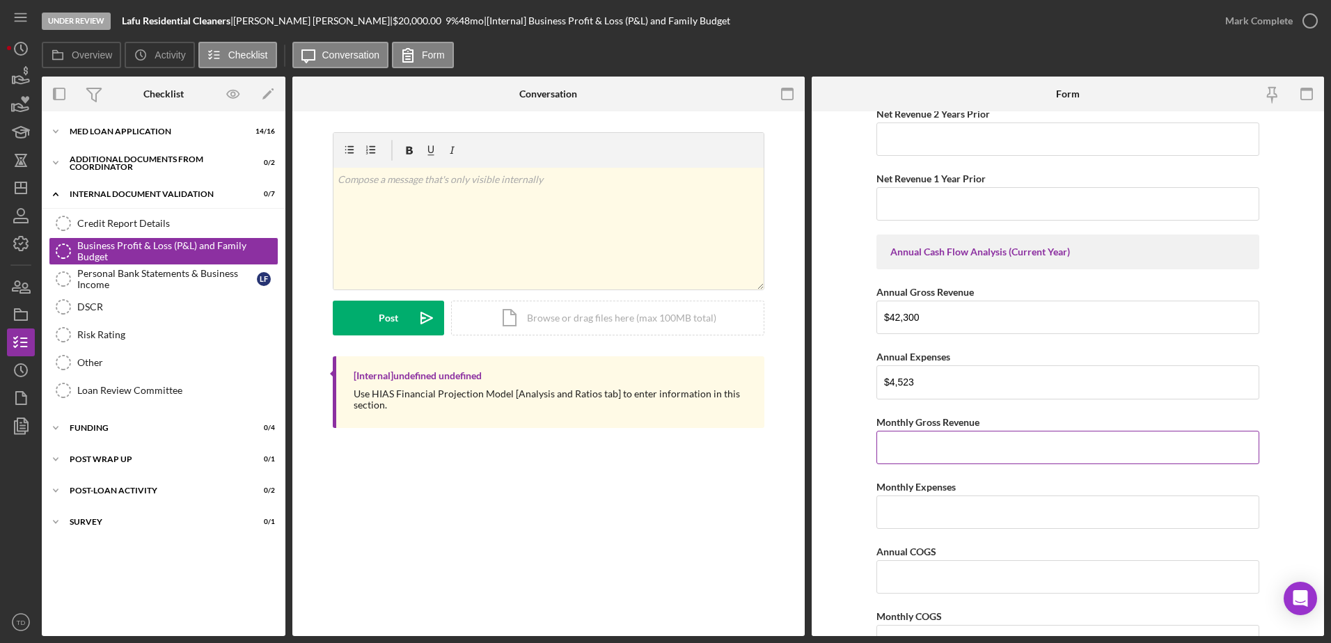
click at [911, 387] on input "Monthly Gross Revenue" at bounding box center [1067, 447] width 383 height 33
type input "$3,535"
click at [911, 387] on input "Monthly Expenses" at bounding box center [1067, 512] width 383 height 33
type input "$376.92"
click at [911, 387] on div "Annual COGS" at bounding box center [1067, 551] width 383 height 17
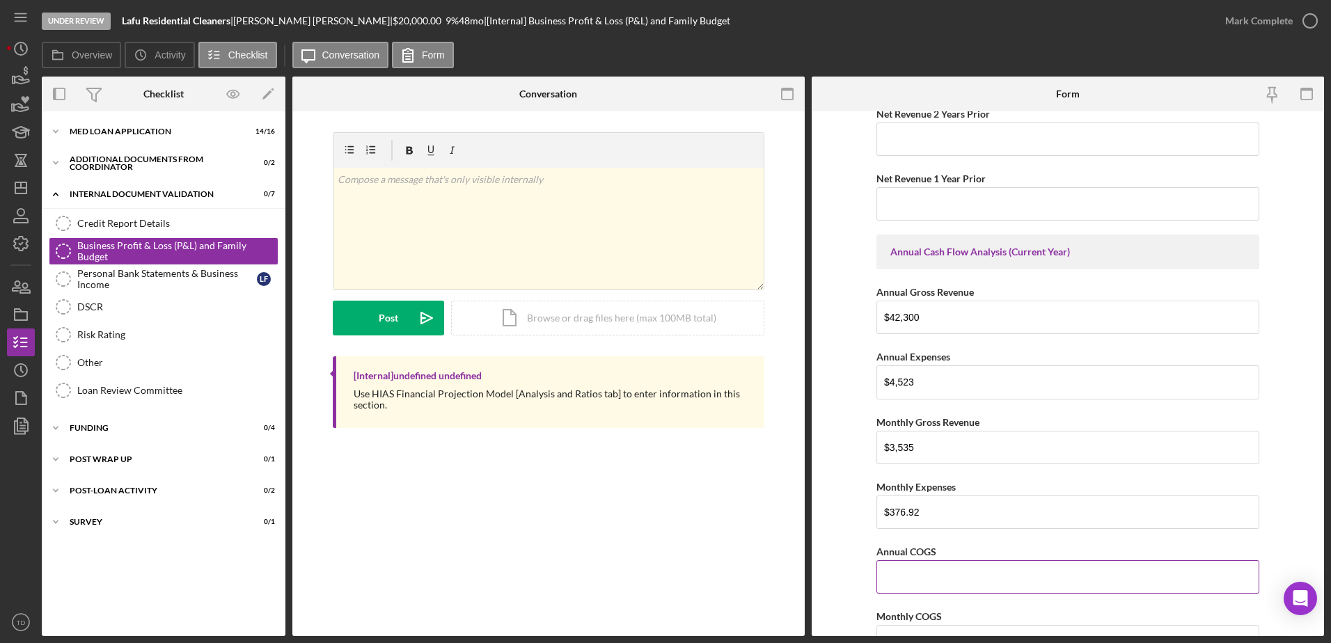
click at [911, 387] on input "Annual COGS" at bounding box center [1067, 576] width 383 height 33
type input "$1"
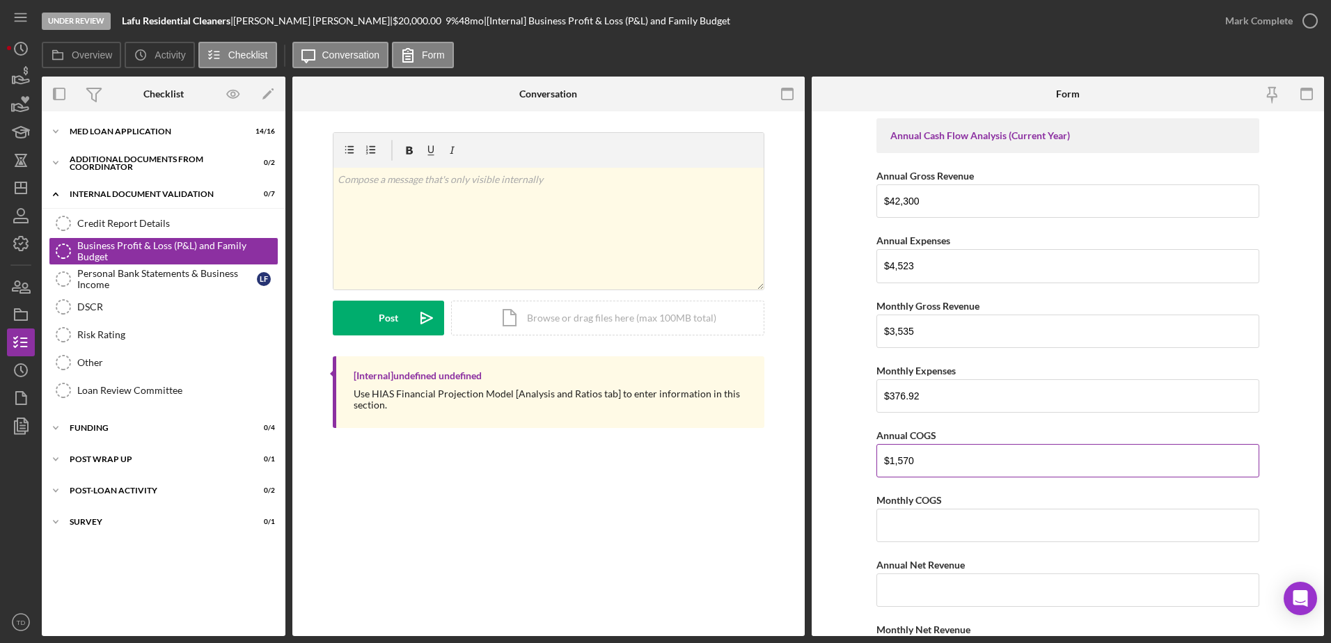
scroll to position [1555, 0]
type input "$1,570"
click at [911, 387] on input "Monthly COGS" at bounding box center [1067, 524] width 383 height 33
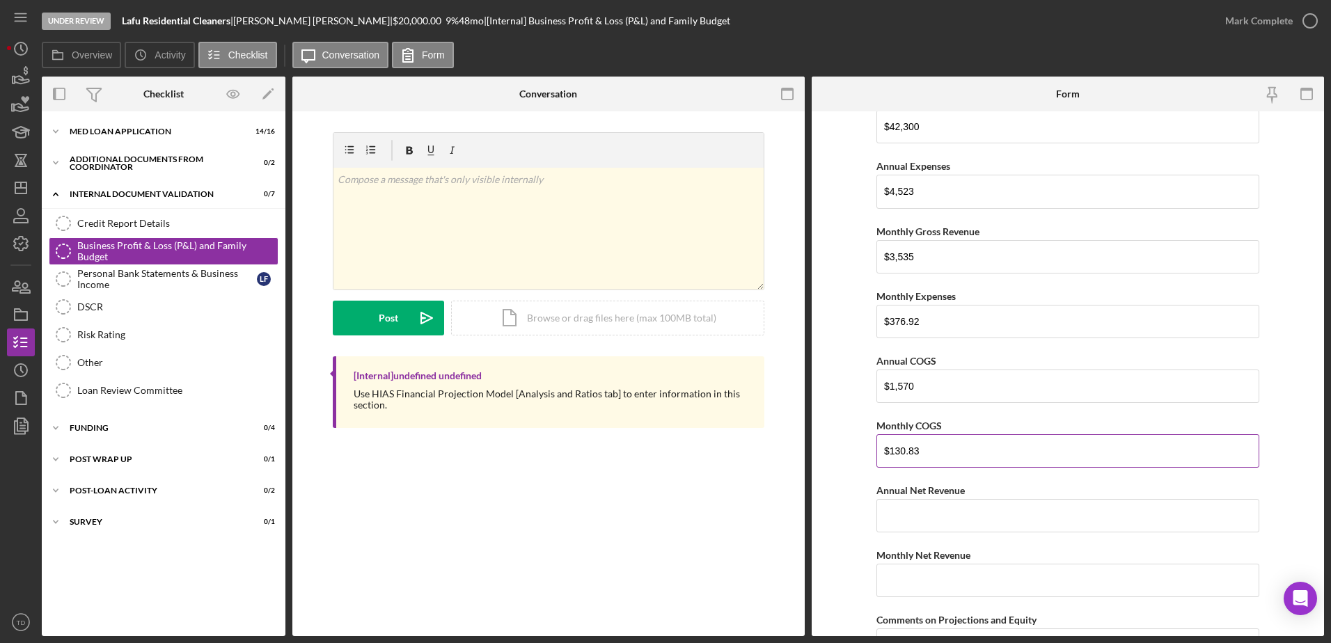
scroll to position [1688, 0]
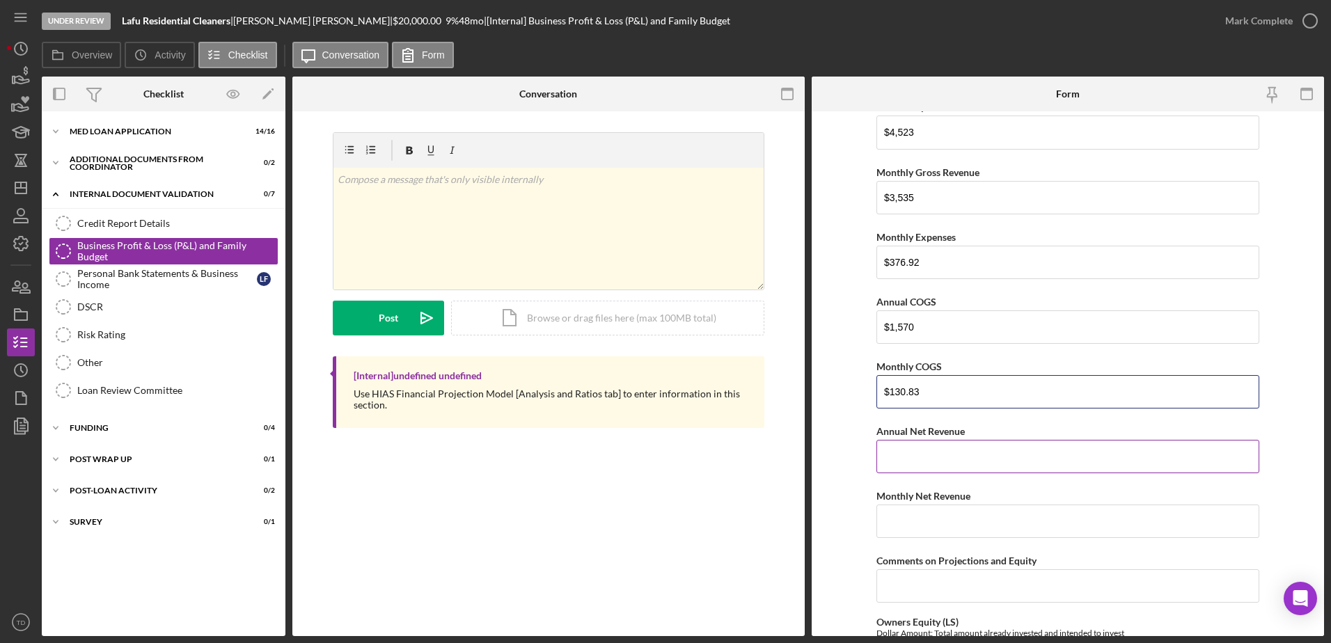
type input "$130.83"
click at [911, 387] on input "Annual Net Revenue" at bounding box center [1067, 456] width 383 height 33
type input "$362,017"
click at [905, 387] on input "Monthly Net Revenue" at bounding box center [1067, 521] width 383 height 33
type input "$3,017.25"
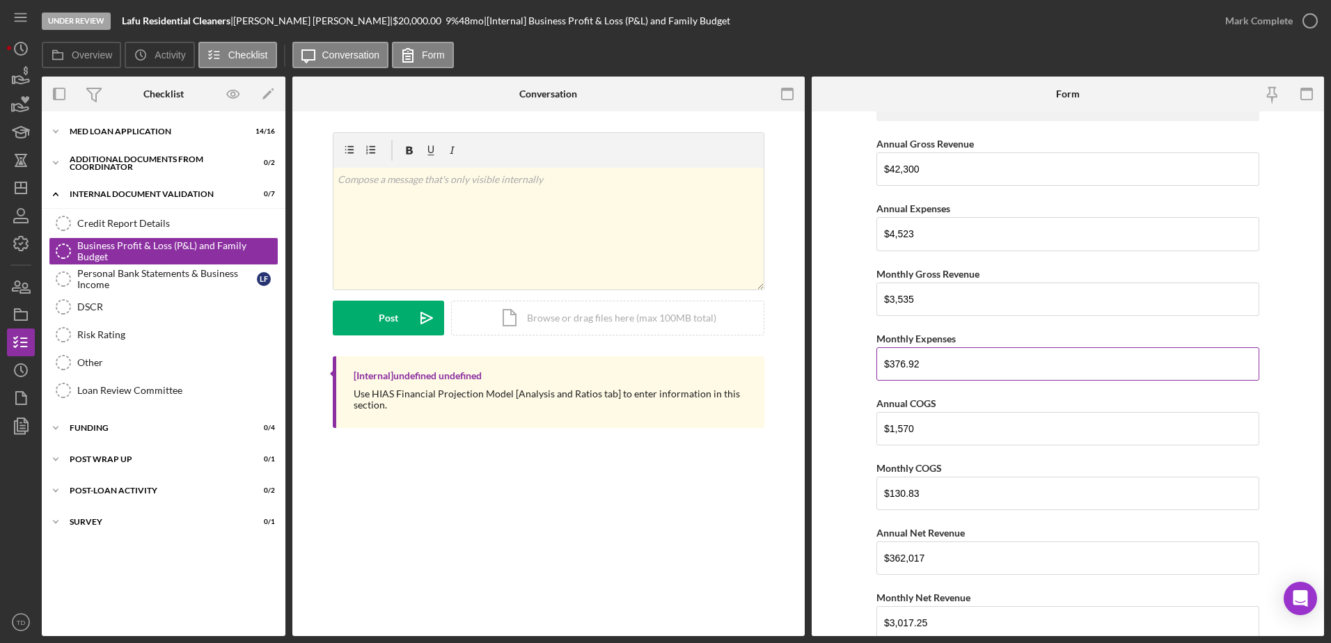
scroll to position [1587, 0]
drag, startPoint x: 938, startPoint y: 235, endPoint x: 843, endPoint y: 239, distance: 95.4
click at [843, 239] on form "Net Personal Income Monthly Wages-Owner $2,539 Annual Wages-Owner $30,468 Month…" at bounding box center [1068, 373] width 512 height 525
type input "$3,525"
click at [911, 291] on input "$3,535" at bounding box center [1067, 298] width 383 height 33
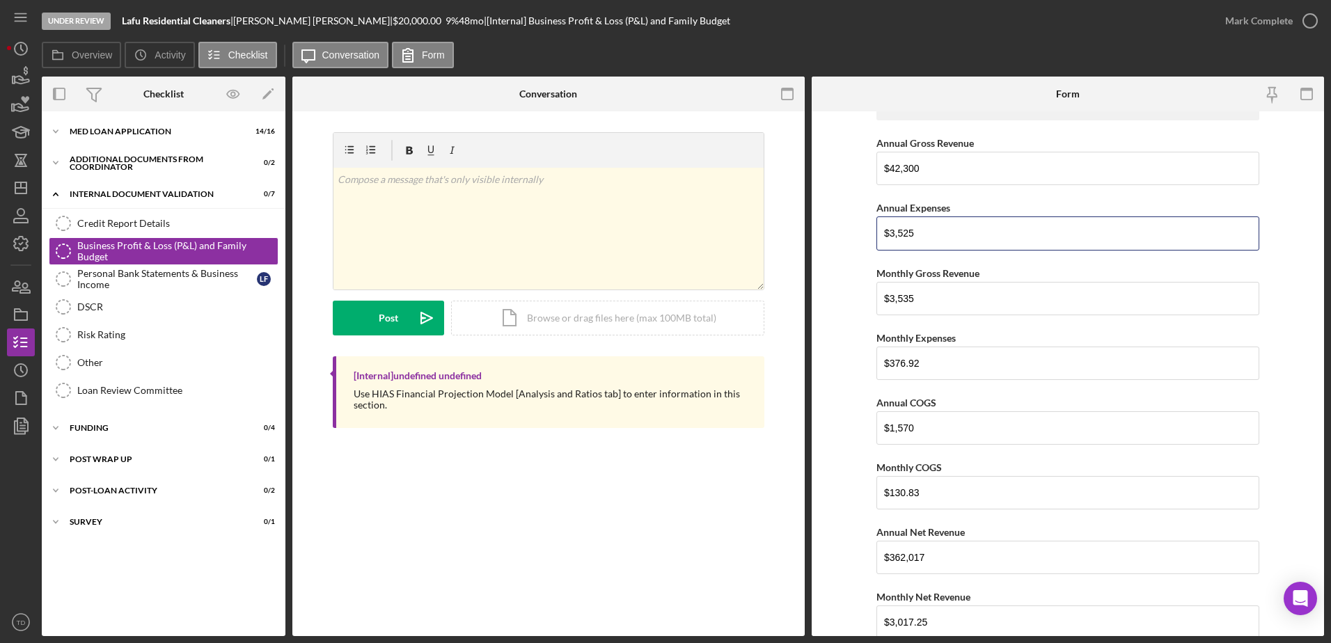
drag, startPoint x: 943, startPoint y: 232, endPoint x: 828, endPoint y: 230, distance: 114.2
click at [828, 230] on form "Net Personal Income Monthly Wages-Owner $2,539 Annual Wages-Owner $30,468 Month…" at bounding box center [1068, 373] width 512 height 525
type input "$4,523"
click at [911, 299] on input "$3,535" at bounding box center [1067, 298] width 383 height 33
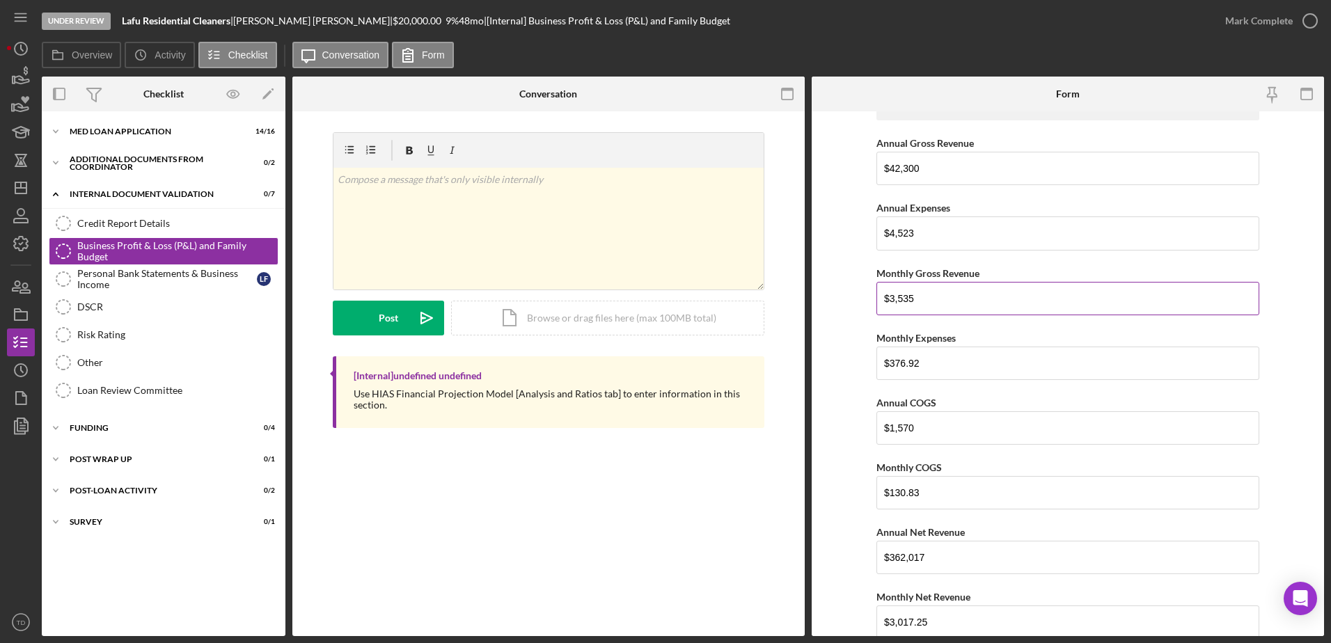
click at [907, 298] on input "$3,535" at bounding box center [1067, 298] width 383 height 33
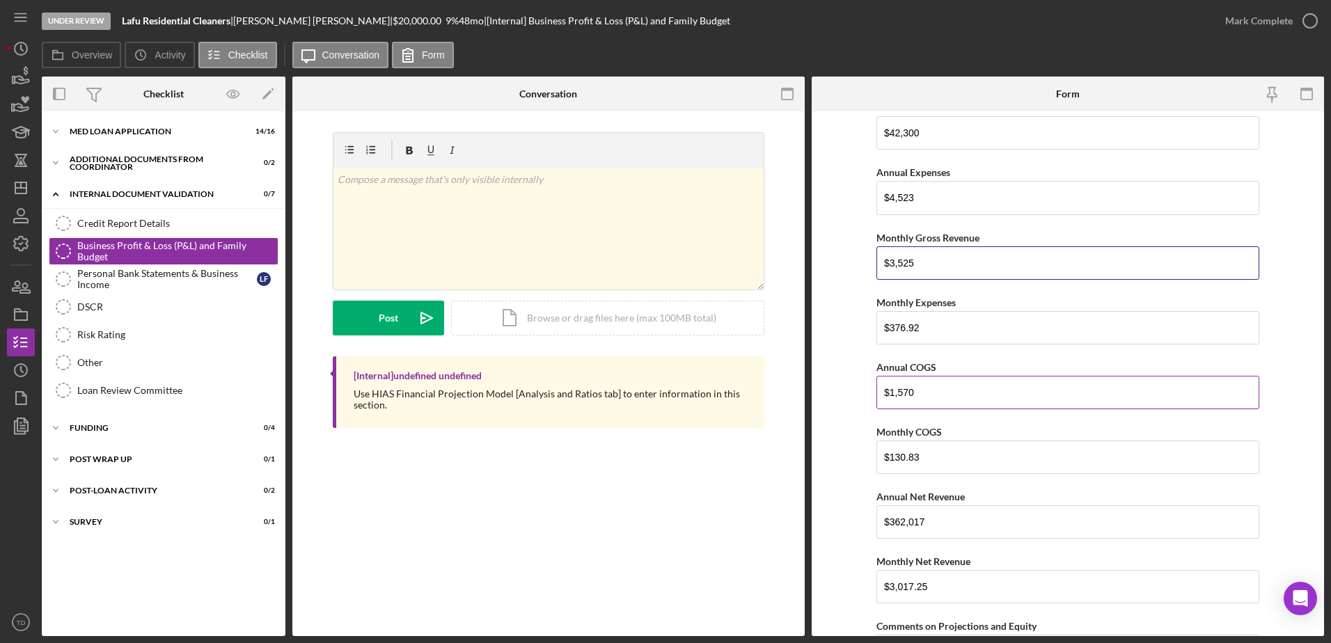
scroll to position [1623, 0]
type input "$3,525"
drag, startPoint x: 943, startPoint y: 401, endPoint x: 823, endPoint y: 393, distance: 120.7
click at [823, 387] on form "Net Personal Income Monthly Wages-Owner $2,539 Annual Wages-Owner $30,468 Month…" at bounding box center [1068, 373] width 512 height 525
type input "$1,620"
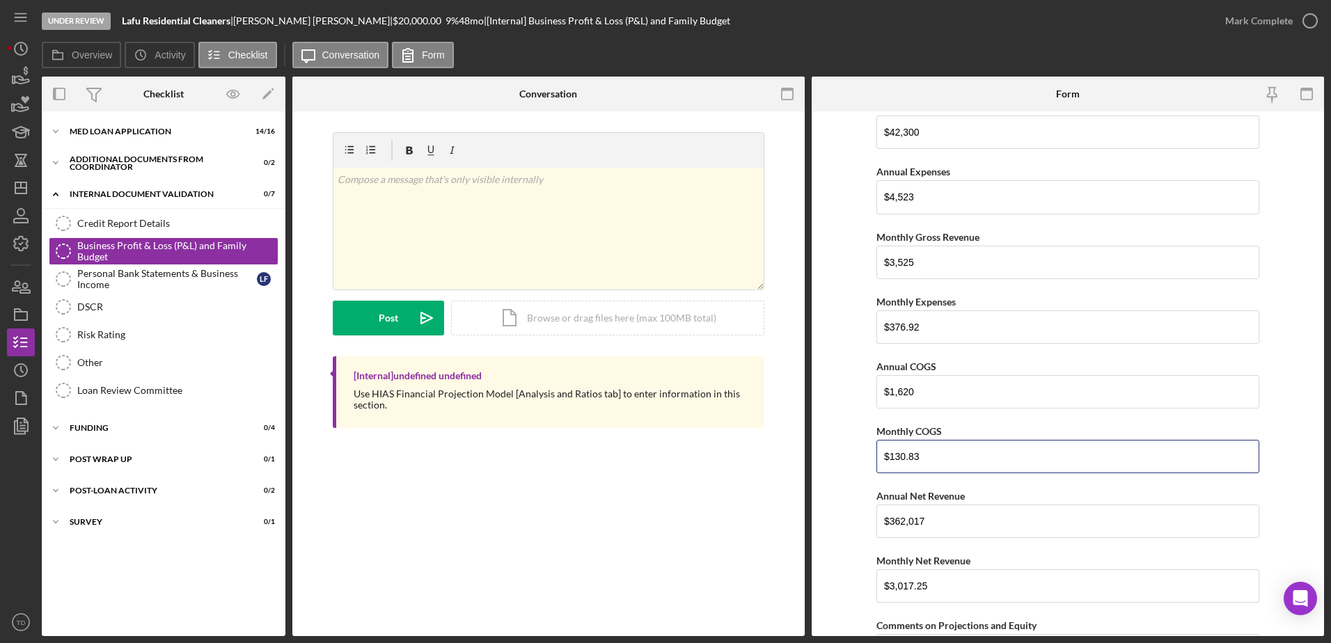
drag, startPoint x: 933, startPoint y: 460, endPoint x: 873, endPoint y: 457, distance: 60.0
click at [873, 387] on form "Net Personal Income Monthly Wages-Owner $2,539 Annual Wages-Owner $30,468 Month…" at bounding box center [1068, 373] width 512 height 525
click at [911, 387] on input "$135" at bounding box center [1067, 456] width 383 height 33
type input "$135"
click at [148, 387] on div "Icon/Expander Post-Loan Activity 0 / 2" at bounding box center [164, 491] width 244 height 28
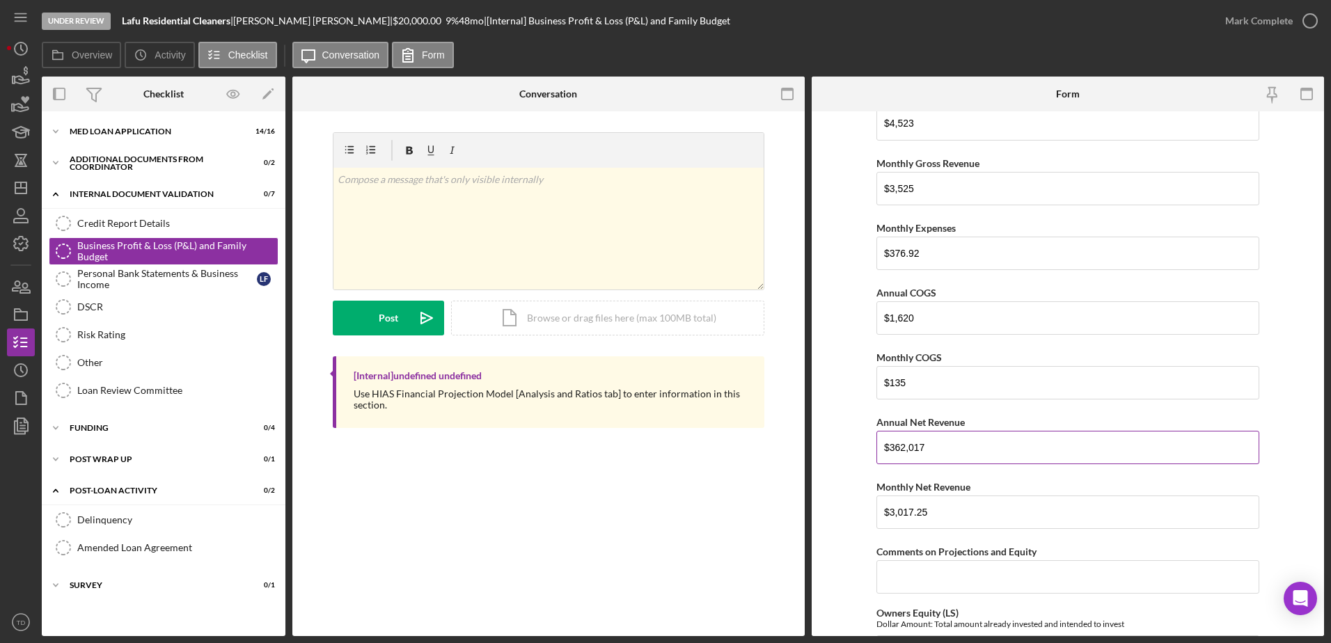
scroll to position [1712, 0]
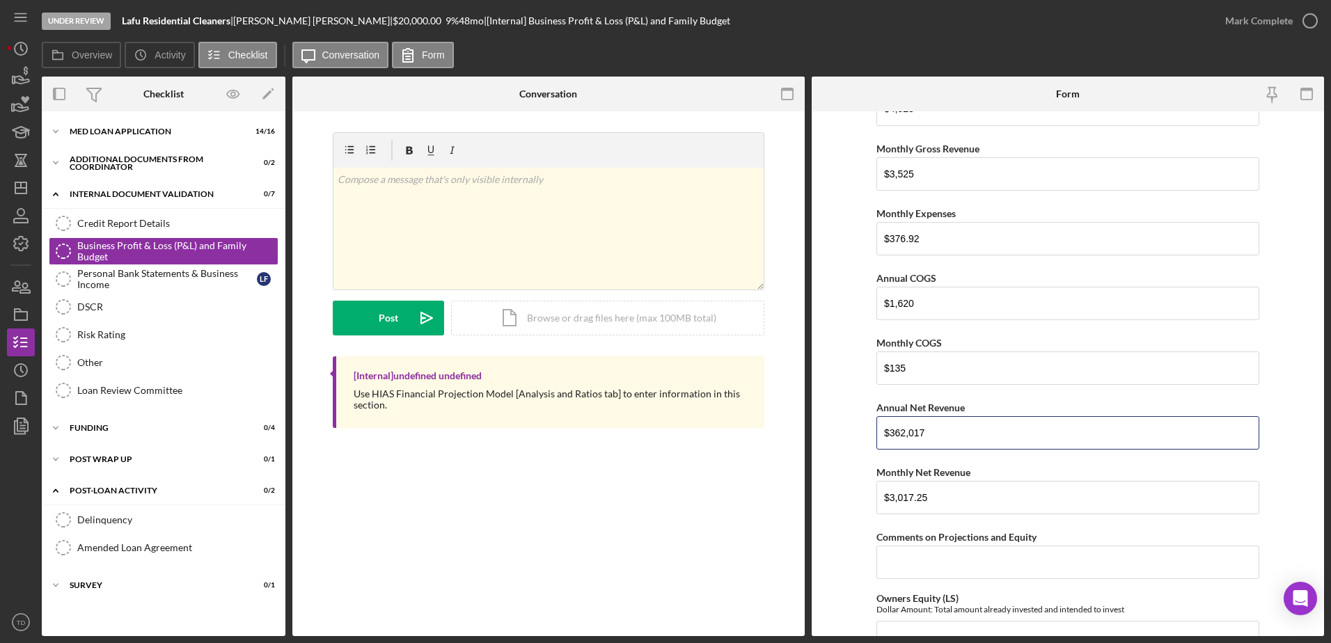
drag, startPoint x: 942, startPoint y: 444, endPoint x: 791, endPoint y: 441, distance: 151.1
click at [791, 387] on div "Overview Internal Workflow Stage Under Review Icon/Dropdown Arrow Archive (can …" at bounding box center [683, 357] width 1282 height 560
type input "$36,157"
click at [911, 387] on input "$3,017.25" at bounding box center [1067, 497] width 383 height 33
drag, startPoint x: 939, startPoint y: 502, endPoint x: 769, endPoint y: 517, distance: 171.2
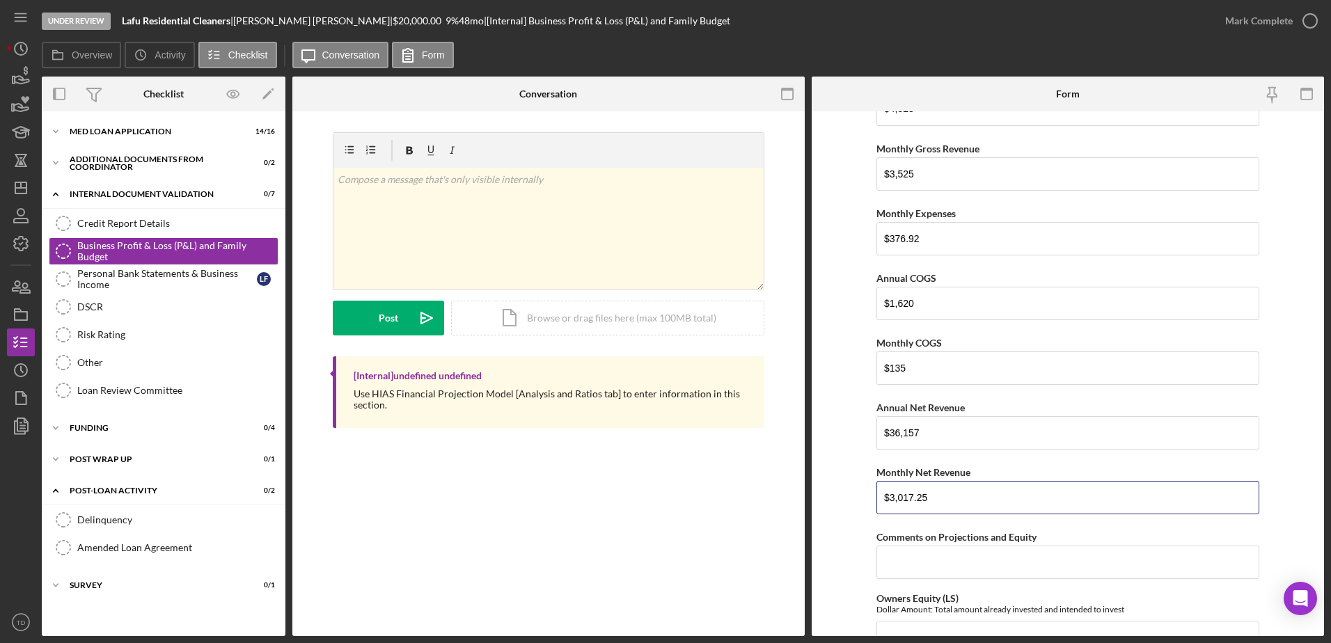
click at [769, 387] on div "Overview Internal Workflow Stage Under Review Icon/Dropdown Arrow Archive (can …" at bounding box center [683, 357] width 1282 height 560
type input "$3,013.08"
click at [842, 387] on form "Net Personal Income Monthly Wages-Owner $2,539 Annual Wages-Owner $30,468 Month…" at bounding box center [1068, 373] width 512 height 525
click at [911, 387] on input "$3,013.08" at bounding box center [1067, 497] width 383 height 33
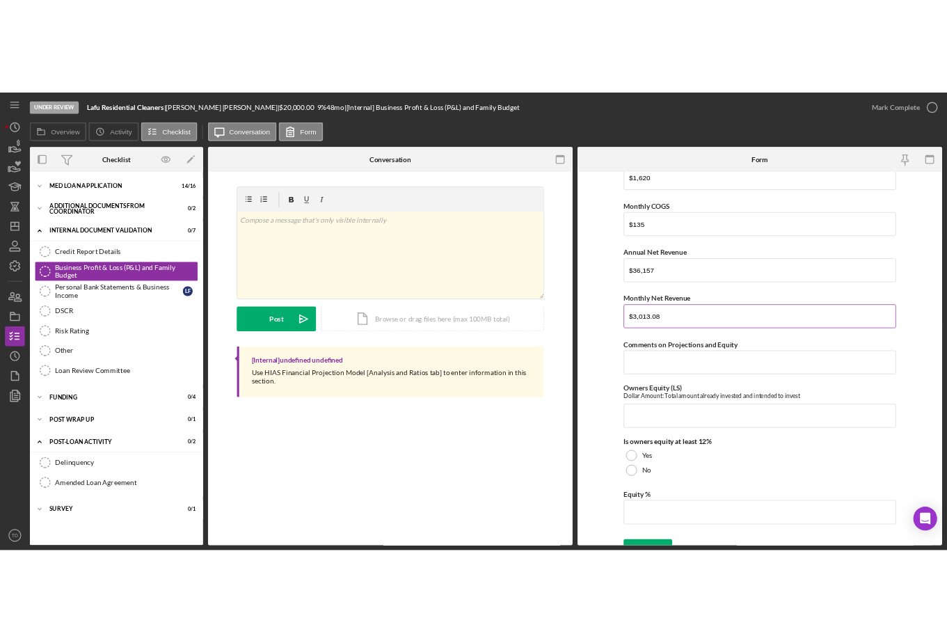
scroll to position [1896, 0]
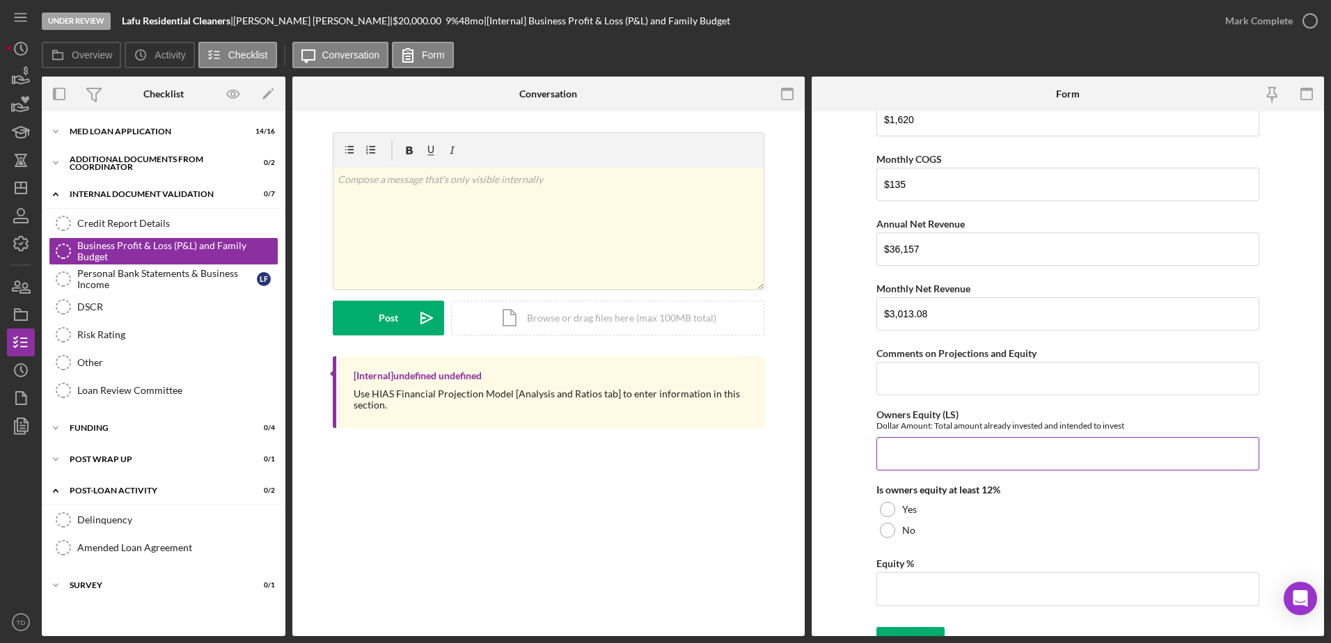
click at [908, 387] on input "Owners Equity (LS)" at bounding box center [1067, 453] width 383 height 33
type input "$0"
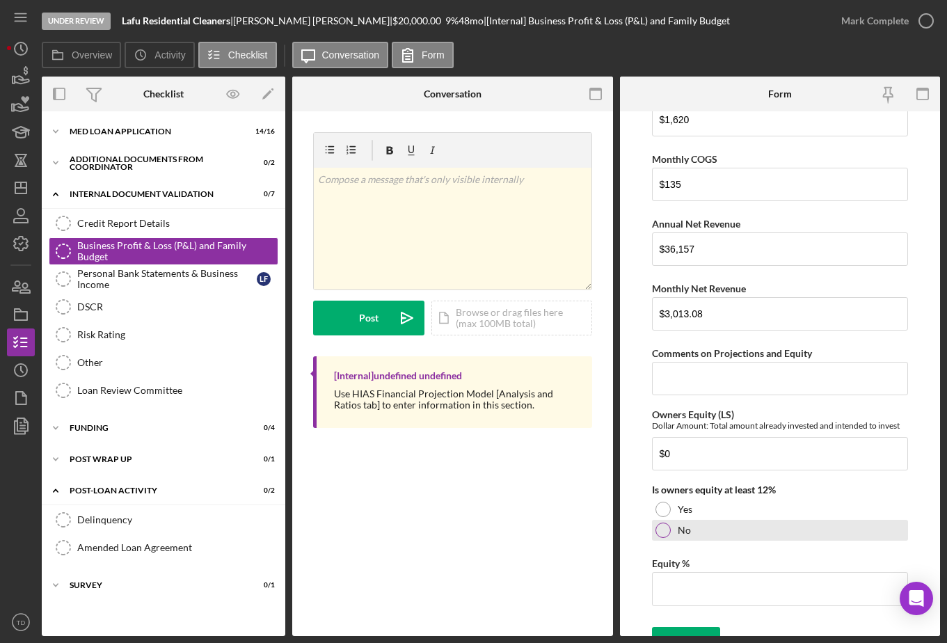
click at [663, 387] on div at bounding box center [663, 530] width 15 height 15
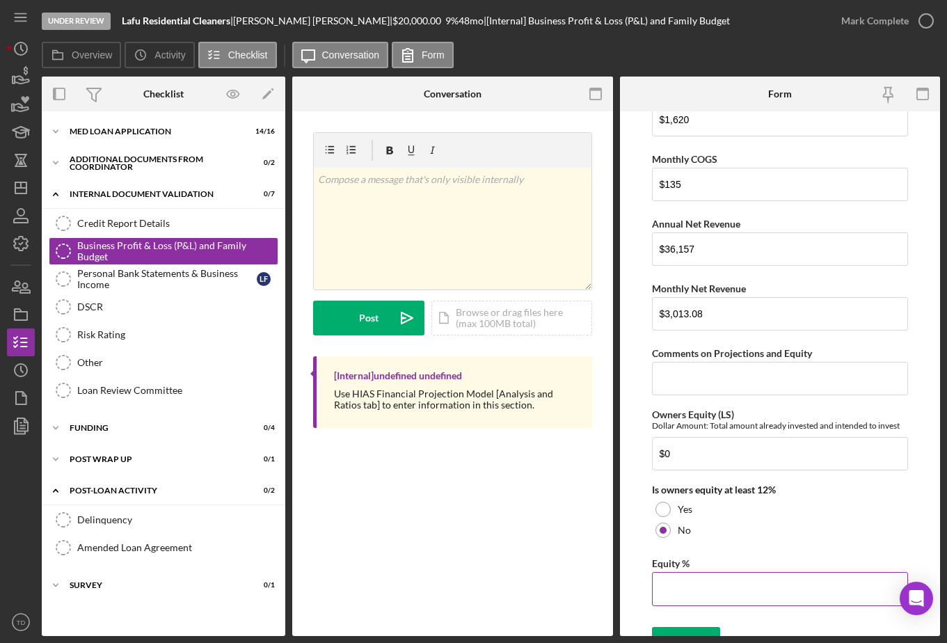
click at [677, 387] on input "Equity %" at bounding box center [780, 588] width 256 height 33
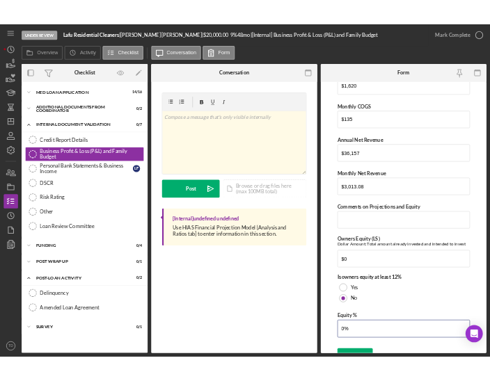
scroll to position [1916, 0]
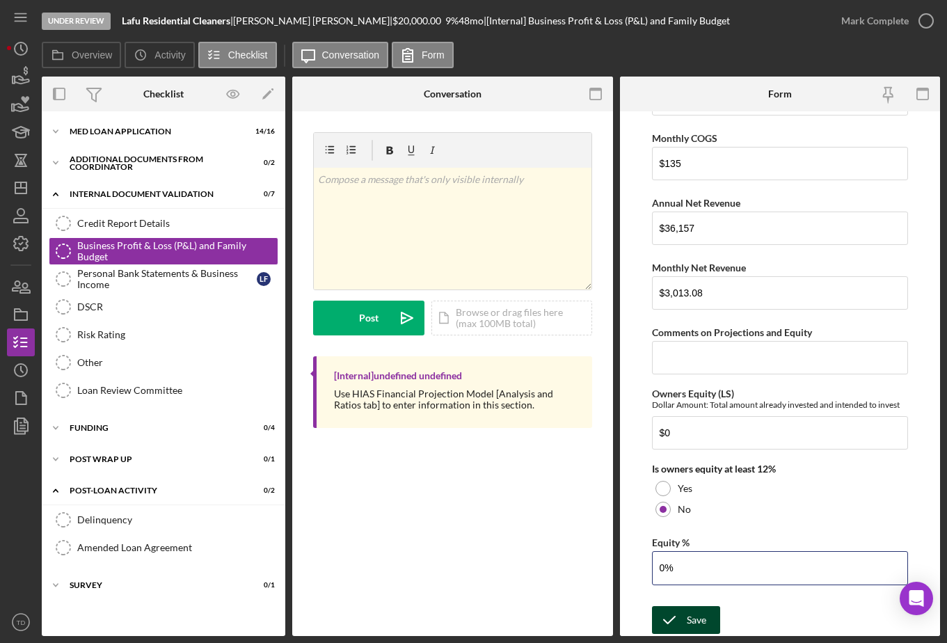
type input "0%"
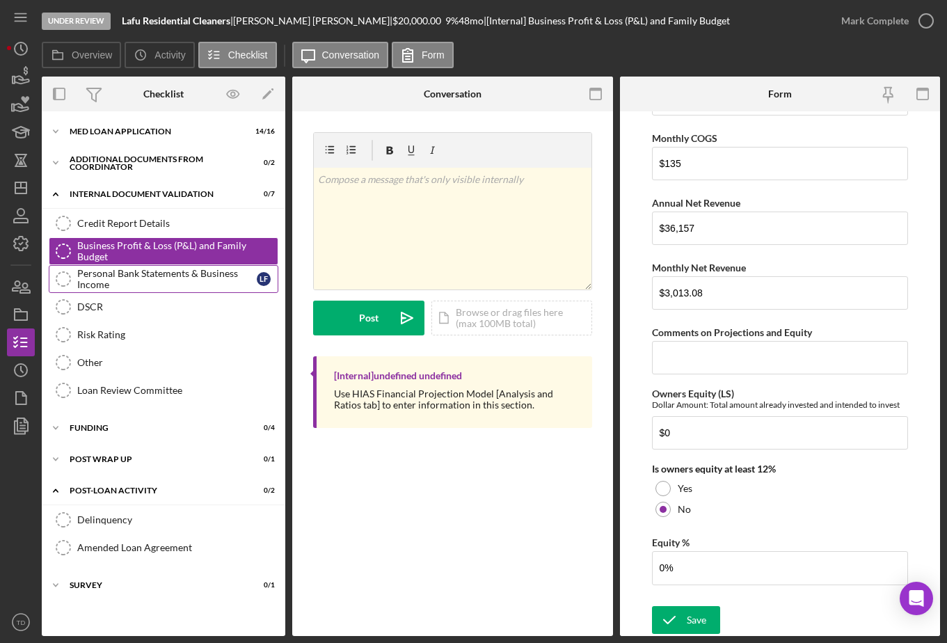
drag, startPoint x: 702, startPoint y: 625, endPoint x: 189, endPoint y: 285, distance: 615.9
drag, startPoint x: 189, startPoint y: 285, endPoint x: 180, endPoint y: 279, distance: 10.4
drag, startPoint x: 180, startPoint y: 279, endPoint x: 133, endPoint y: 270, distance: 48.2
drag, startPoint x: 133, startPoint y: 270, endPoint x: 108, endPoint y: 278, distance: 26.2
click at [108, 278] on div "Personal Bank Statements & Business Income" at bounding box center [167, 279] width 180 height 22
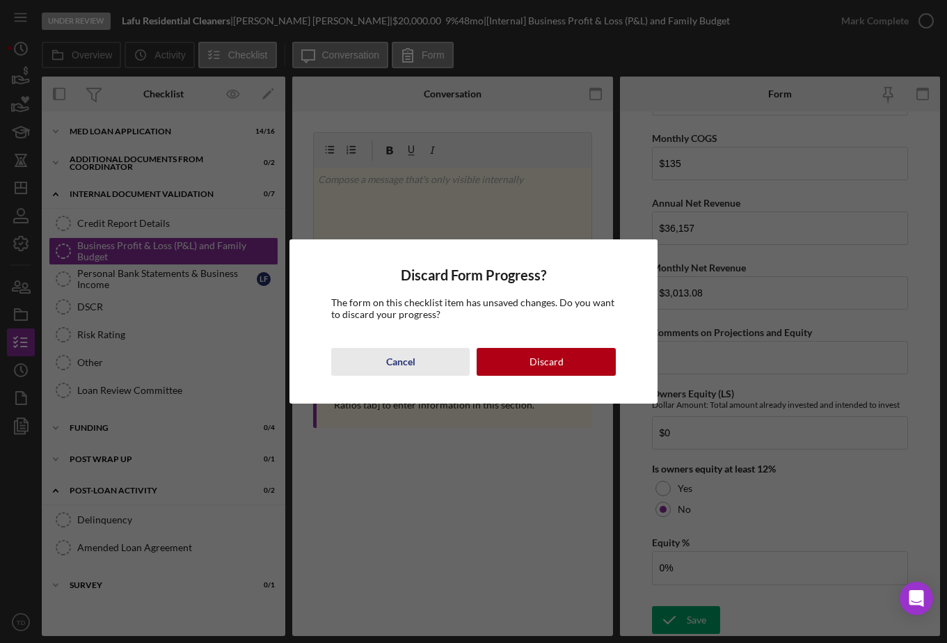
click at [413, 370] on div "Cancel" at bounding box center [400, 362] width 29 height 28
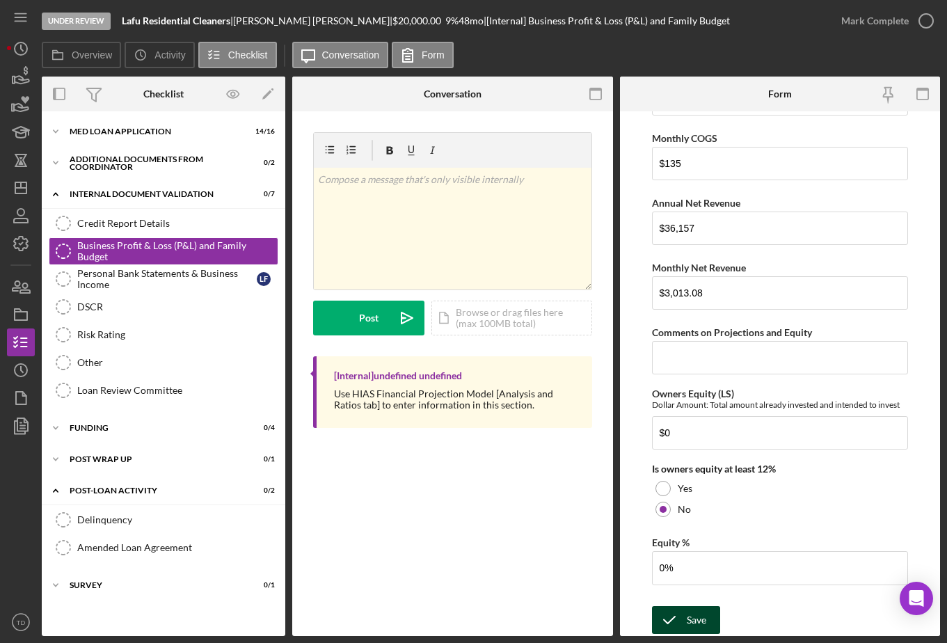
drag, startPoint x: 702, startPoint y: 617, endPoint x: 686, endPoint y: 622, distance: 15.9
click at [687, 387] on div "Save" at bounding box center [696, 620] width 19 height 28
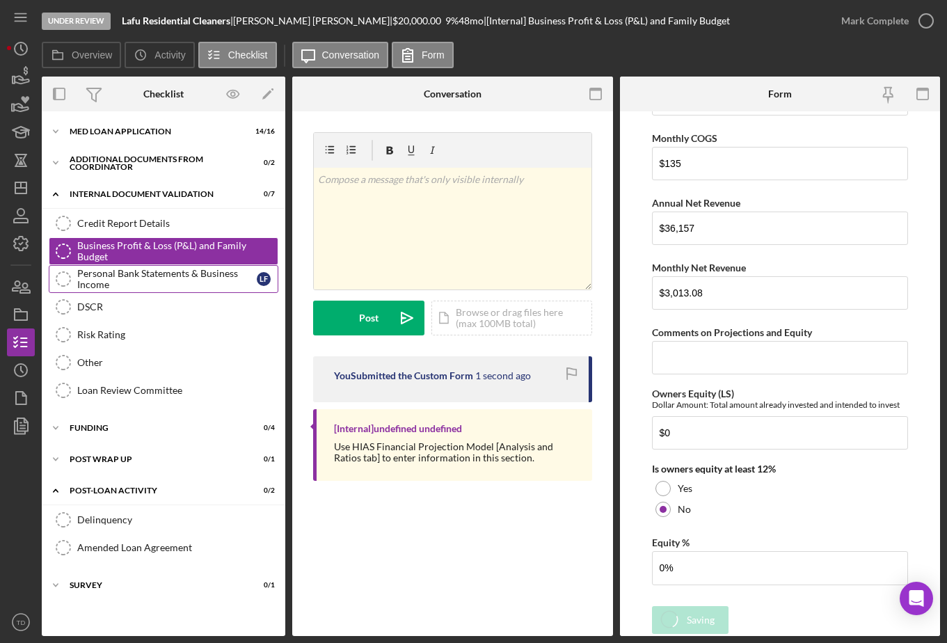
click at [135, 272] on div "Personal Bank Statements & Business Income" at bounding box center [167, 279] width 180 height 22
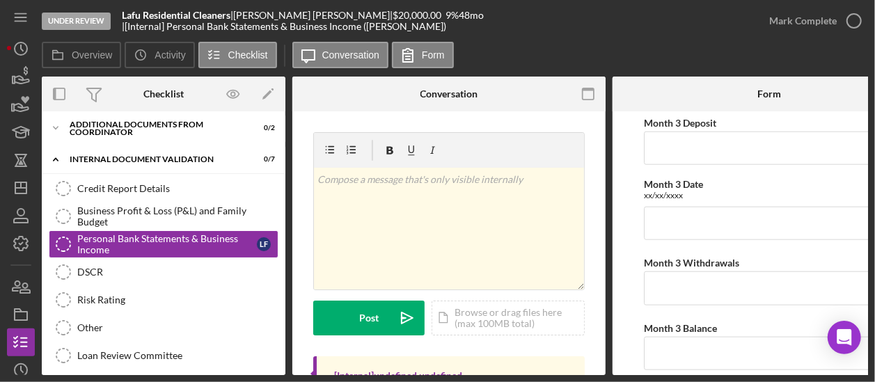
scroll to position [723, 0]
click at [689, 223] on input "Month 3 Date" at bounding box center [769, 222] width 251 height 33
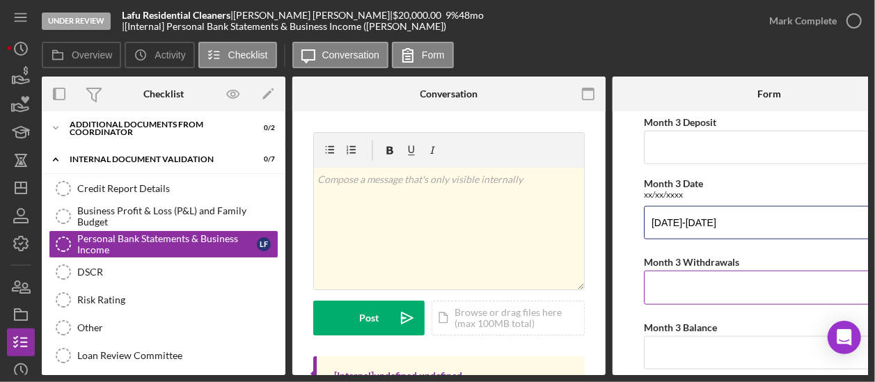
type input "7/10/25-08/08/2025"
click at [671, 282] on input "Month 3 Withdrawals" at bounding box center [769, 287] width 251 height 33
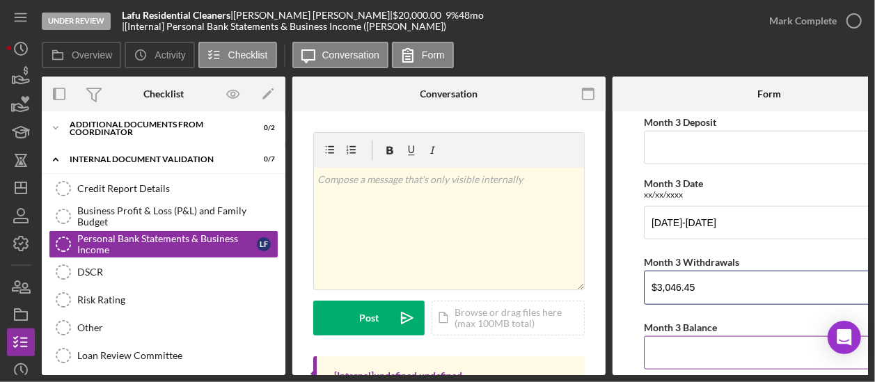
type input "$3,046.45"
click at [691, 343] on input "Month 3 Balance" at bounding box center [769, 352] width 251 height 33
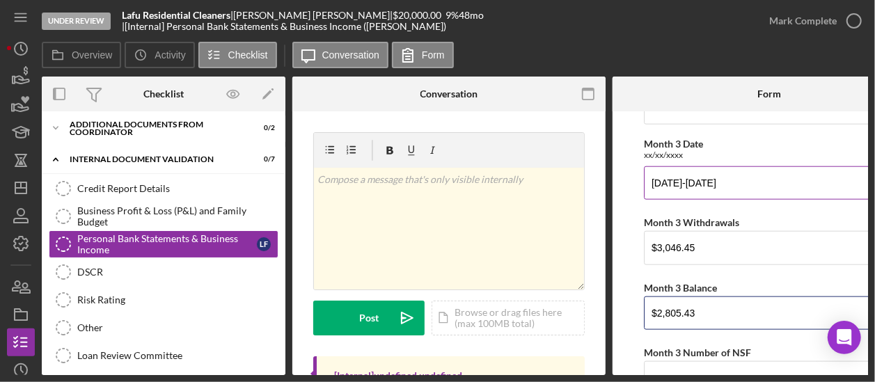
scroll to position [763, 0]
drag, startPoint x: 706, startPoint y: 311, endPoint x: 627, endPoint y: 315, distance: 79.5
click at [627, 315] on form "Monthly Bank Statements Month 1 Date xx/xx/xxxx Month 1 Deposit Month 1 Withdra…" at bounding box center [769, 243] width 313 height 264
type input "$2,805.43"
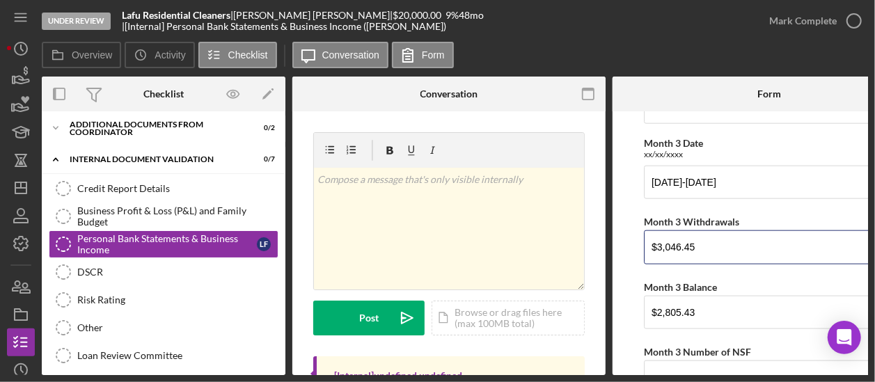
drag, startPoint x: 707, startPoint y: 239, endPoint x: 624, endPoint y: 240, distance: 83.5
click at [624, 240] on form "Monthly Bank Statements Month 1 Date xx/xx/xxxx Month 1 Deposit Month 1 Withdra…" at bounding box center [769, 243] width 313 height 264
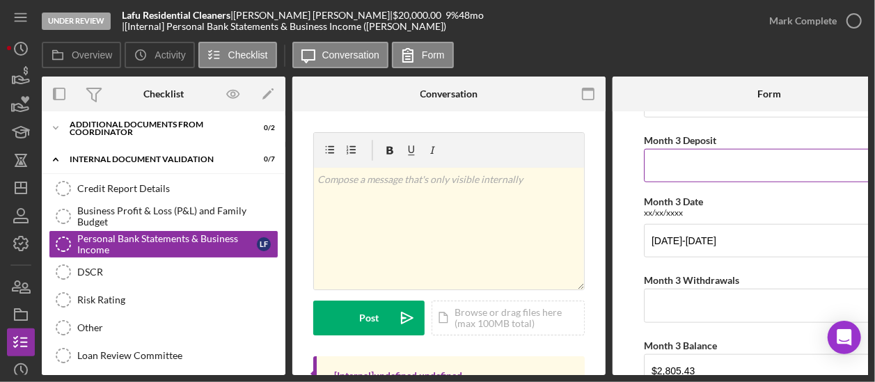
click at [679, 170] on input "Month 3 Deposit" at bounding box center [769, 165] width 251 height 33
paste input "$3,046.45"
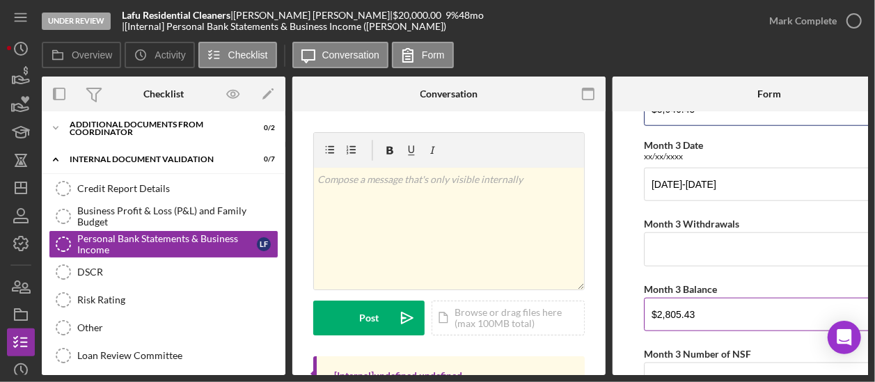
type input "$3,046.45"
drag, startPoint x: 703, startPoint y: 315, endPoint x: 629, endPoint y: 313, distance: 73.8
click at [629, 313] on form "Monthly Bank Statements Month 1 Date xx/xx/xxxx Month 1 Deposit Month 1 Withdra…" at bounding box center [769, 243] width 313 height 264
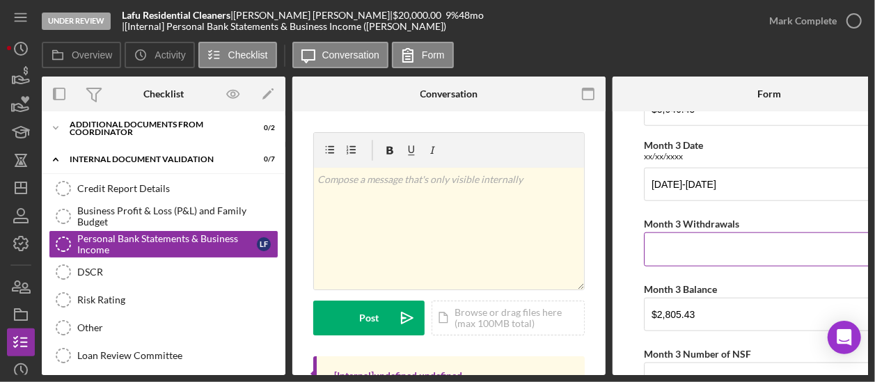
click at [663, 250] on input "Month 3 Withdrawals" at bounding box center [769, 249] width 251 height 33
paste input "$2,805.43"
type input "$2,805.43"
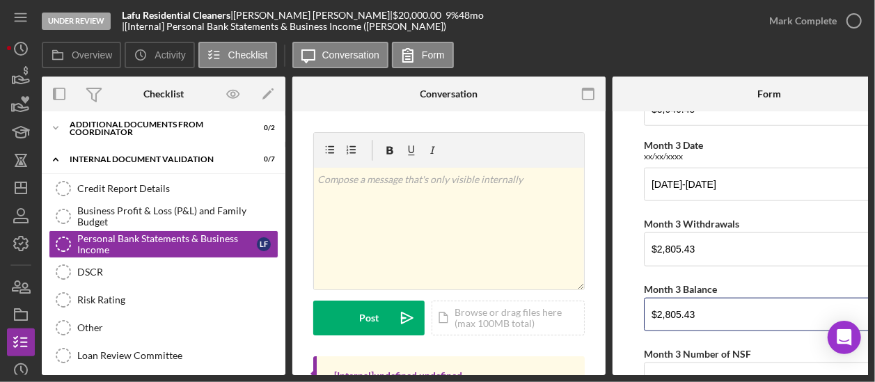
drag, startPoint x: 711, startPoint y: 316, endPoint x: 592, endPoint y: 313, distance: 119.1
click at [592, 313] on div "Overview Internal Workflow Stage Under Review Icon/Dropdown Arrow Archive (can …" at bounding box center [455, 226] width 826 height 299
type input "$50.84"
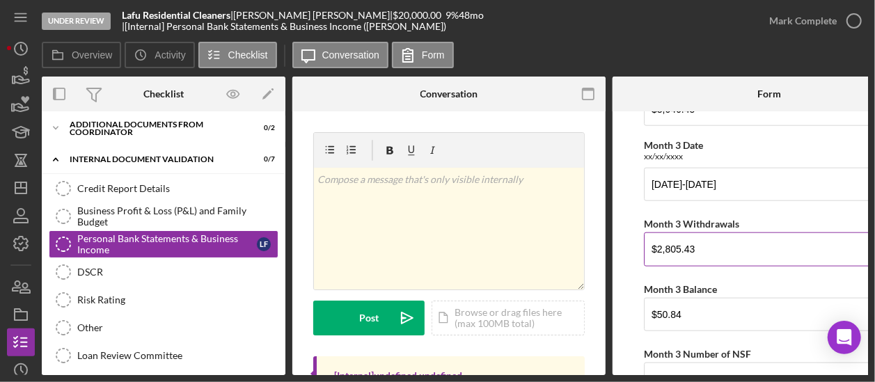
scroll to position [834, 0]
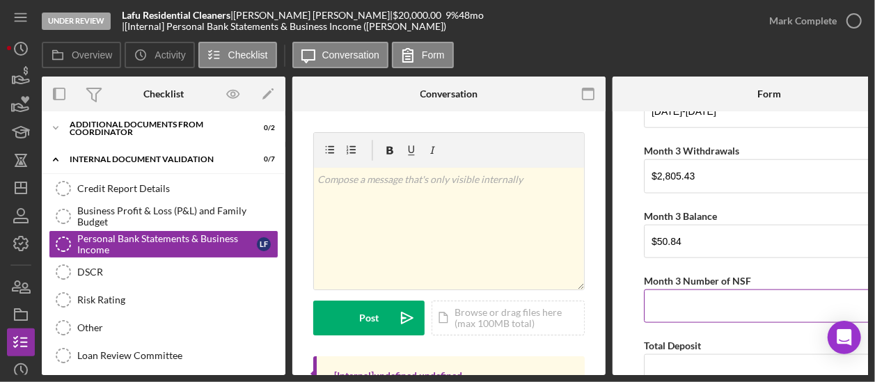
click at [679, 293] on input "Month 3 Number of NSF" at bounding box center [769, 306] width 251 height 33
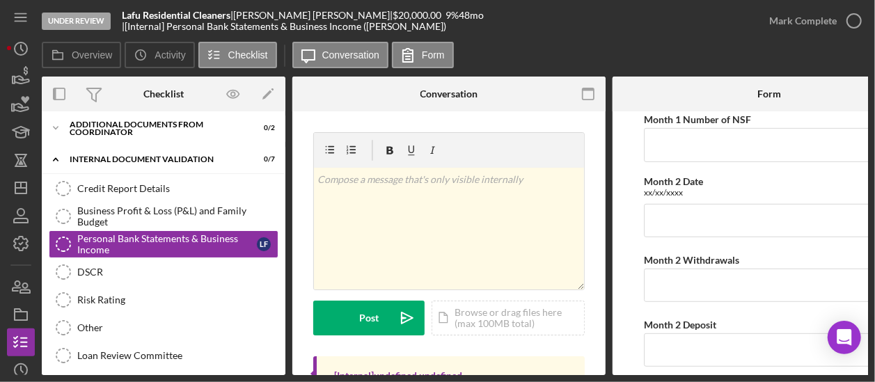
scroll to position [326, 0]
type input "0"
click at [698, 150] on input "Month 1 Number of NSF" at bounding box center [769, 143] width 251 height 33
click at [706, 153] on input "Month 1 Number of NSF" at bounding box center [769, 143] width 251 height 33
type input "0"
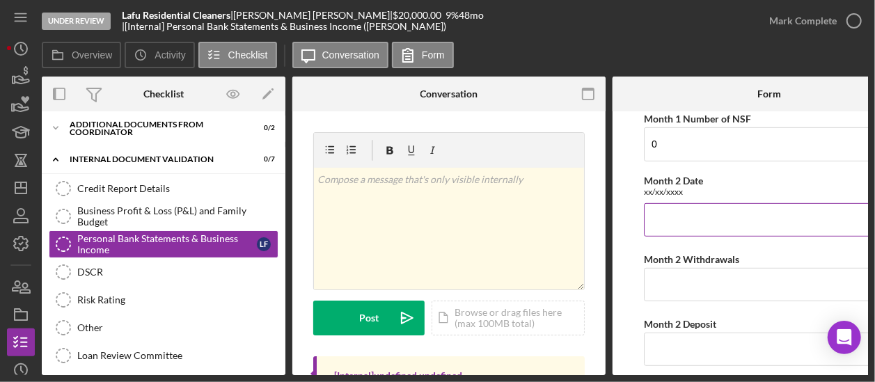
click at [671, 207] on input "Month 2 Date" at bounding box center [769, 219] width 251 height 33
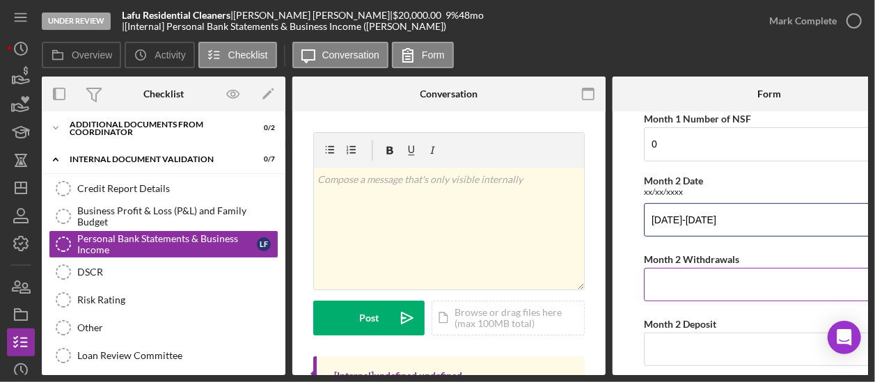
type input "06/10/2025-07/09/2025"
click at [663, 274] on input "Month 2 Withdrawals" at bounding box center [769, 284] width 251 height 33
click at [691, 282] on input "$4,982." at bounding box center [769, 284] width 251 height 33
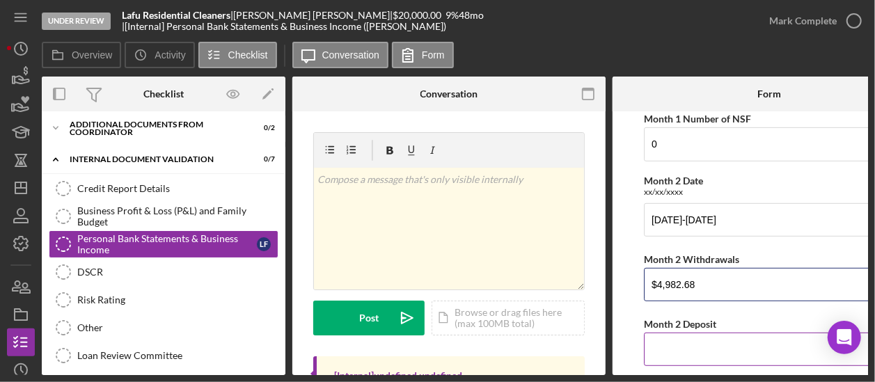
type input "$4,982.68"
click at [675, 340] on input "Month 2 Deposit" at bounding box center [769, 349] width 251 height 33
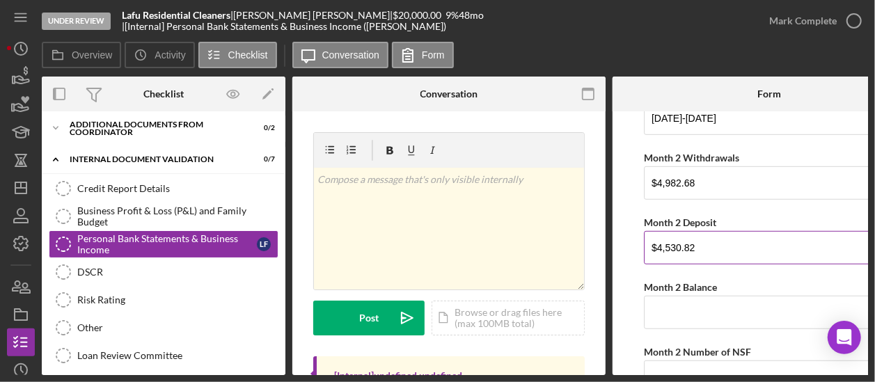
scroll to position [430, 0]
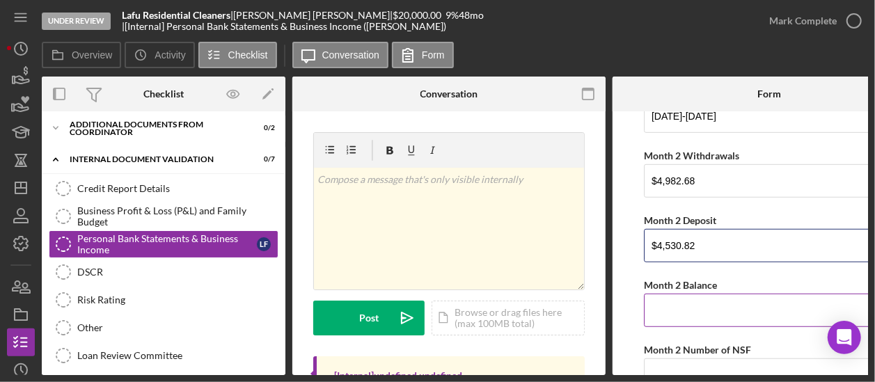
type input "$4,530.82"
click at [696, 314] on input "Month 2 Balance" at bounding box center [769, 310] width 251 height 33
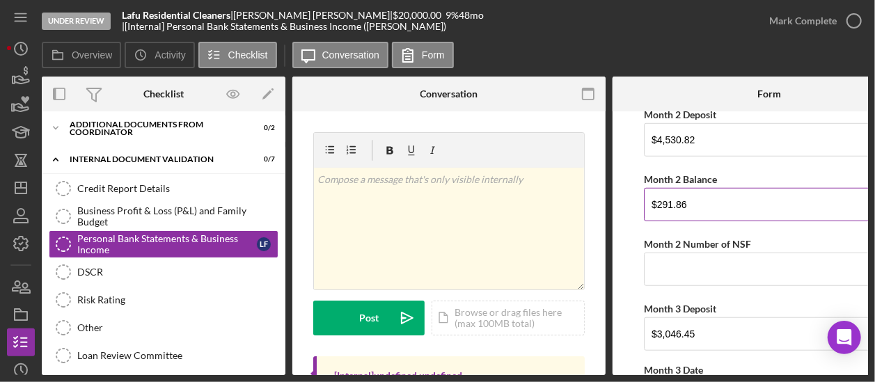
scroll to position [537, 0]
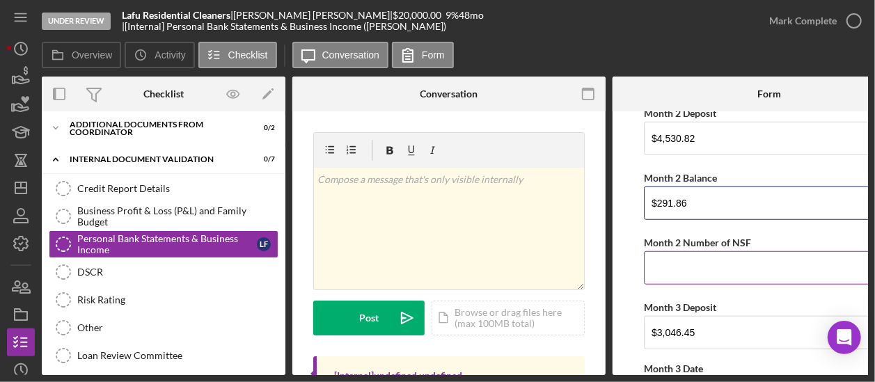
type input "$291.86"
click at [693, 261] on input "Month 2 Number of NSF" at bounding box center [769, 267] width 251 height 33
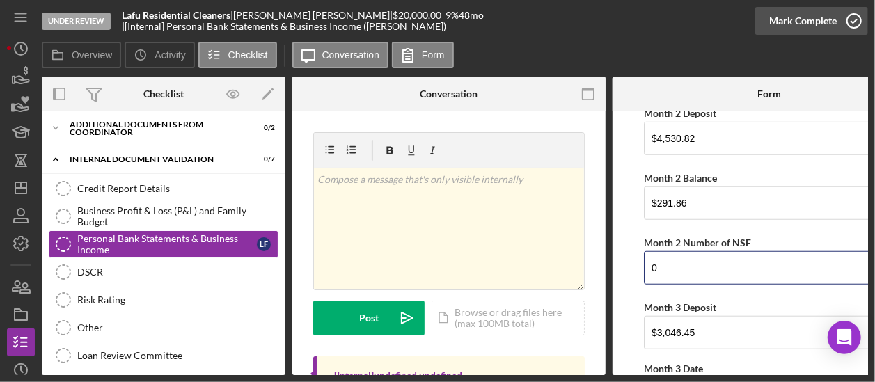
type input "0"
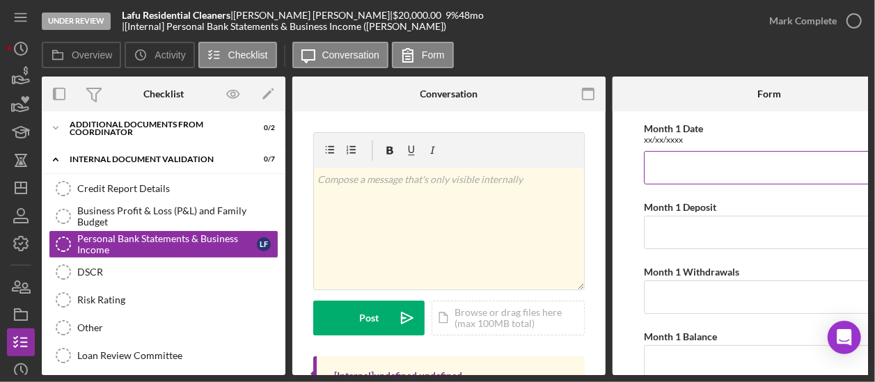
scroll to position [0, 0]
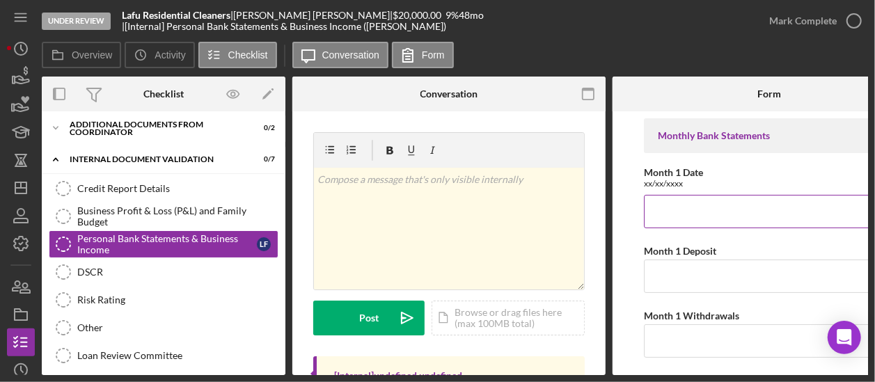
click at [663, 223] on input "Month 1 Date" at bounding box center [769, 211] width 251 height 33
type input "05/09/2025"
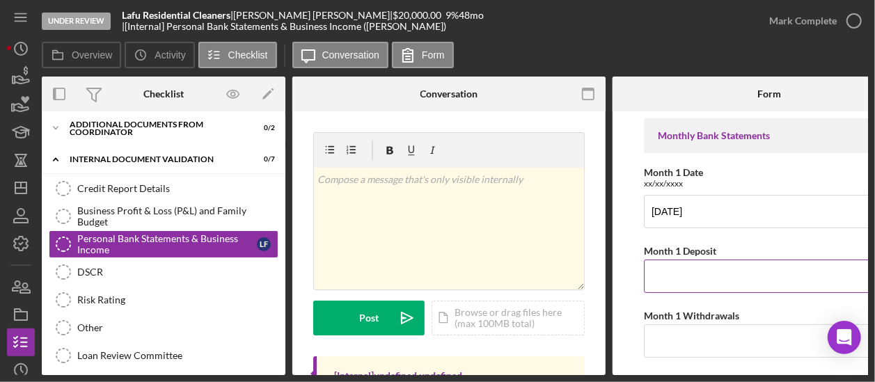
click at [659, 274] on input "Month 1 Deposit" at bounding box center [769, 276] width 251 height 33
type input "$06,092,025"
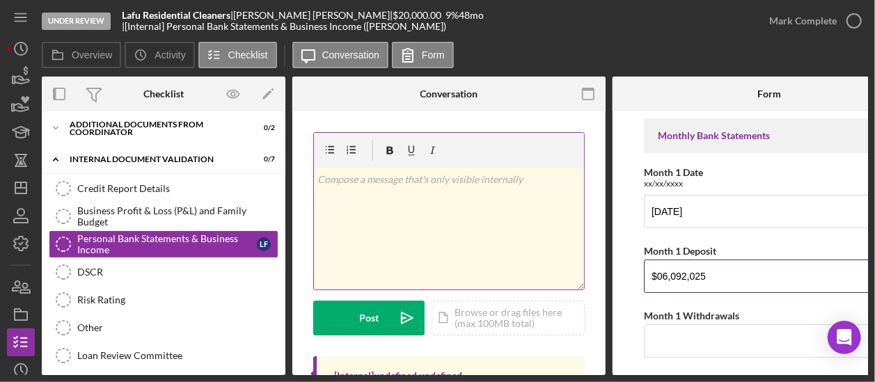
drag, startPoint x: 721, startPoint y: 280, endPoint x: 572, endPoint y: 268, distance: 150.1
click at [572, 268] on div "Overview Internal Workflow Stage Under Review Icon/Dropdown Arrow Archive (can …" at bounding box center [455, 226] width 826 height 299
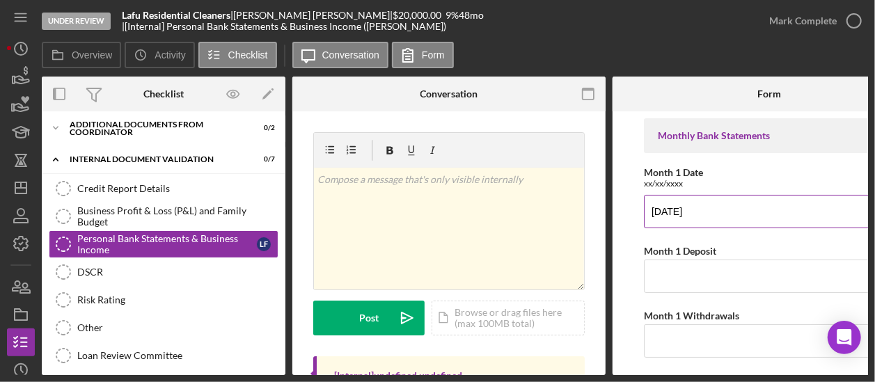
click at [699, 210] on input "05/09/2025" at bounding box center [769, 211] width 251 height 33
type input "05/09/2025-06/09/2025"
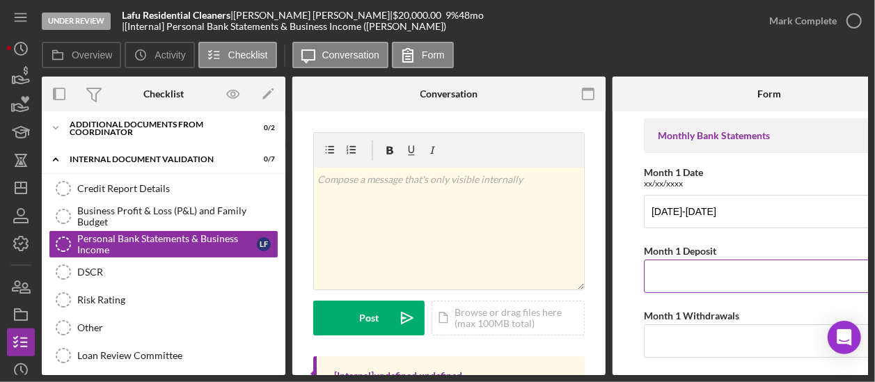
click at [672, 269] on input "Month 1 Deposit" at bounding box center [769, 276] width 251 height 33
type input "$3,578.92"
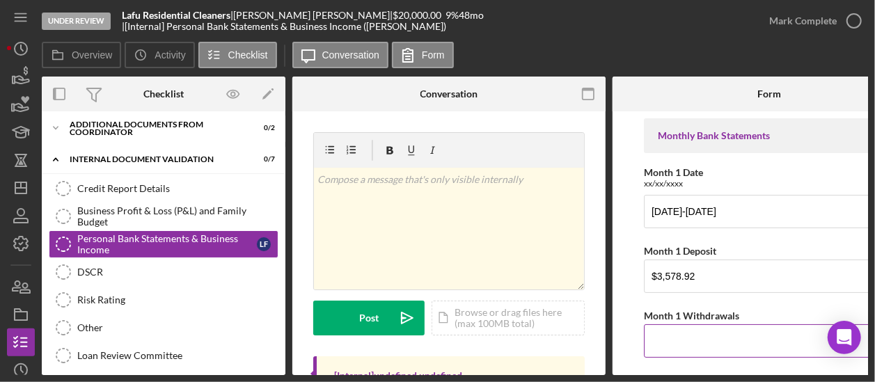
click at [677, 336] on input "Month 1 Withdrawals" at bounding box center [769, 340] width 251 height 33
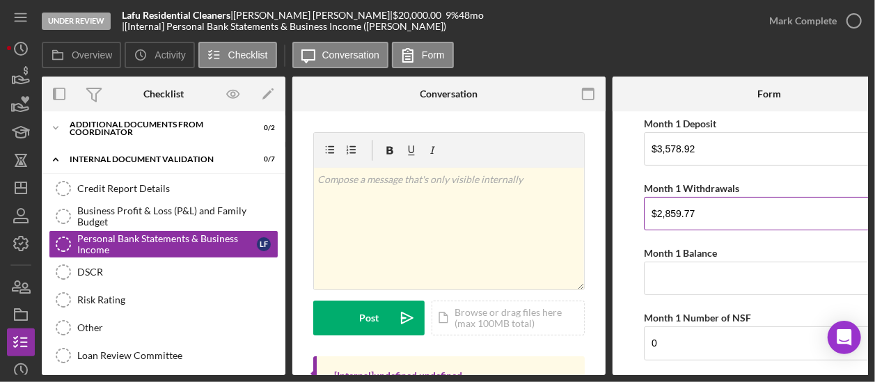
scroll to position [128, 0]
type input "$2,859.77"
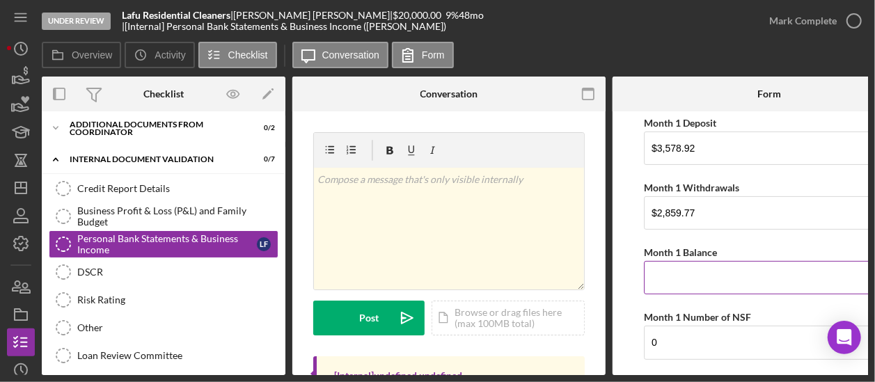
click at [691, 269] on input "Month 1 Balance" at bounding box center [769, 277] width 251 height 33
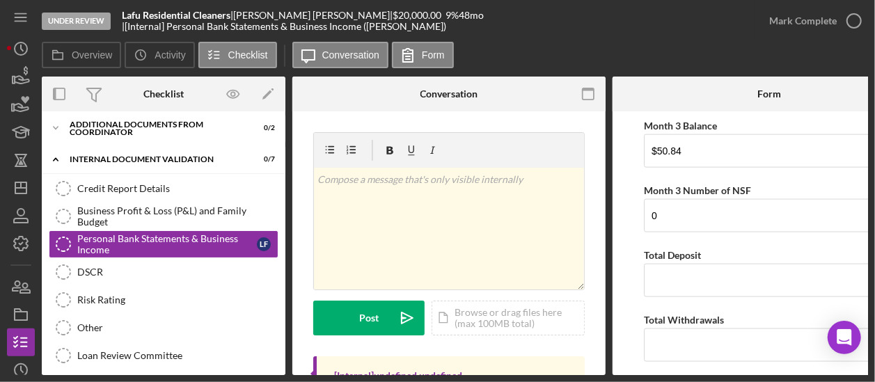
scroll to position [935, 0]
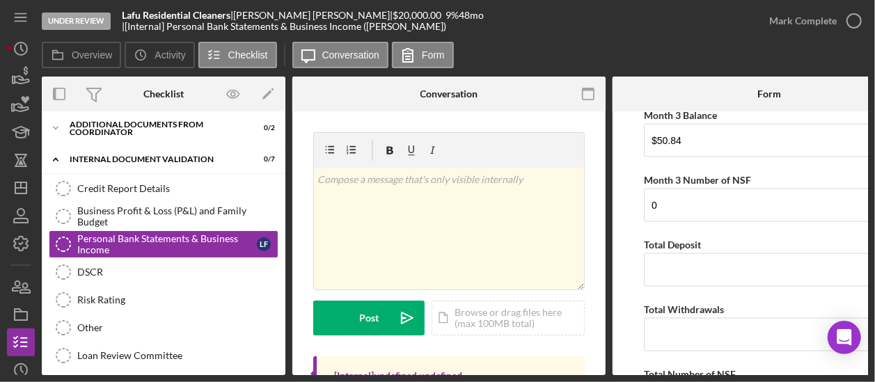
type input "$743.72"
click at [691, 269] on input "Total Deposit" at bounding box center [769, 269] width 251 height 33
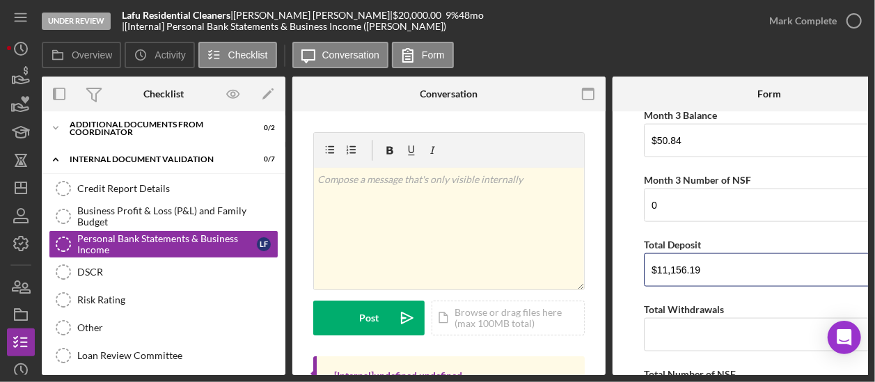
type input "$11,156.19"
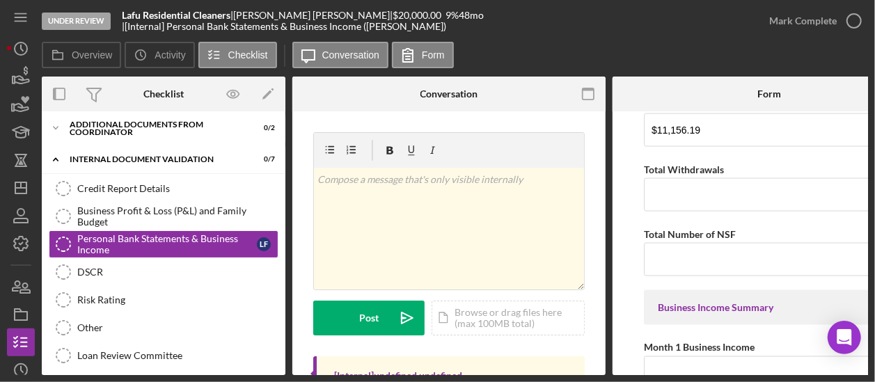
scroll to position [1073, 0]
click at [672, 200] on input "Total Withdrawals" at bounding box center [769, 196] width 251 height 33
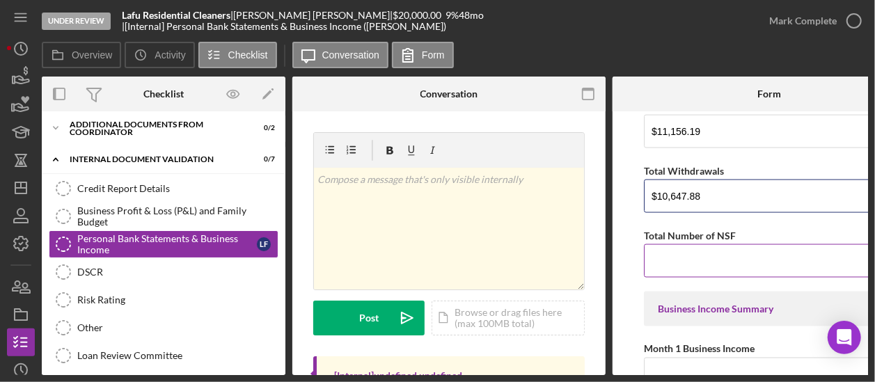
type input "$10,647.88"
click at [694, 253] on input "Total Number of NSF" at bounding box center [769, 260] width 251 height 33
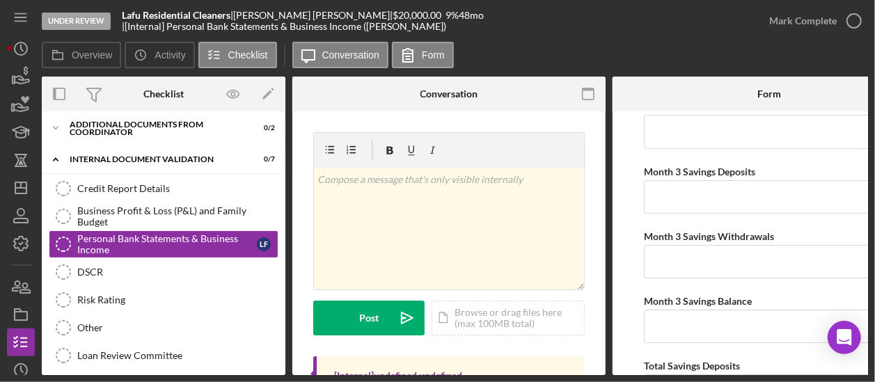
scroll to position [2535, 0]
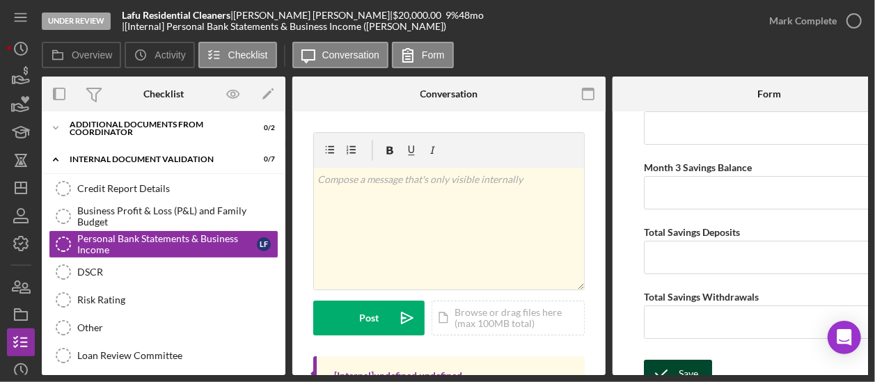
type input "0"
click at [673, 359] on icon "submit" at bounding box center [661, 373] width 35 height 35
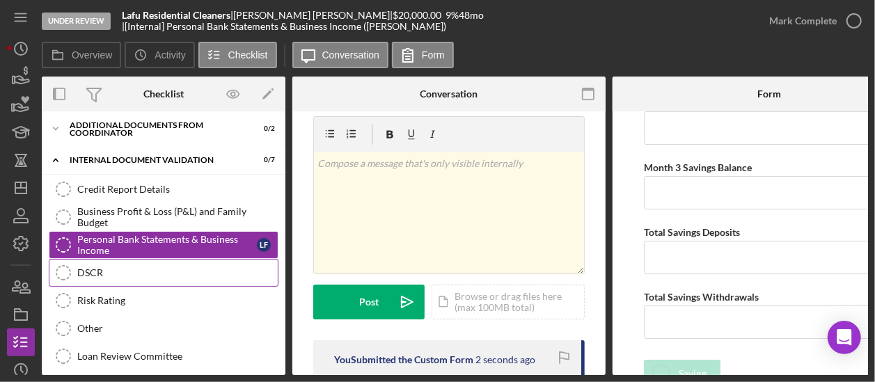
scroll to position [22, 0]
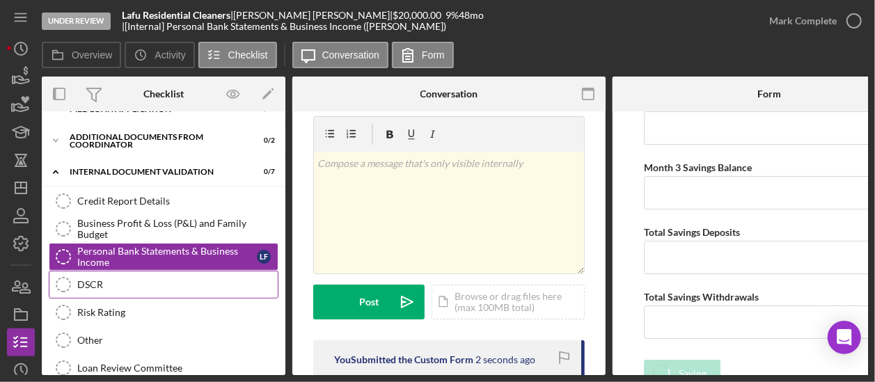
click at [205, 281] on div "DSCR" at bounding box center [177, 284] width 200 height 11
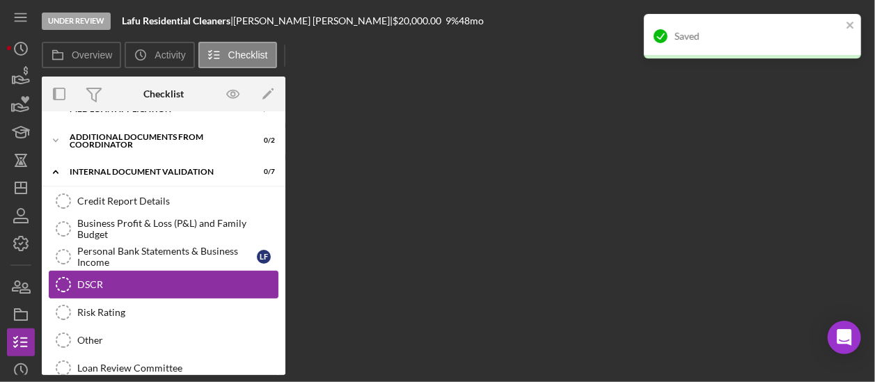
click at [205, 281] on div "DSCR" at bounding box center [177, 284] width 200 height 11
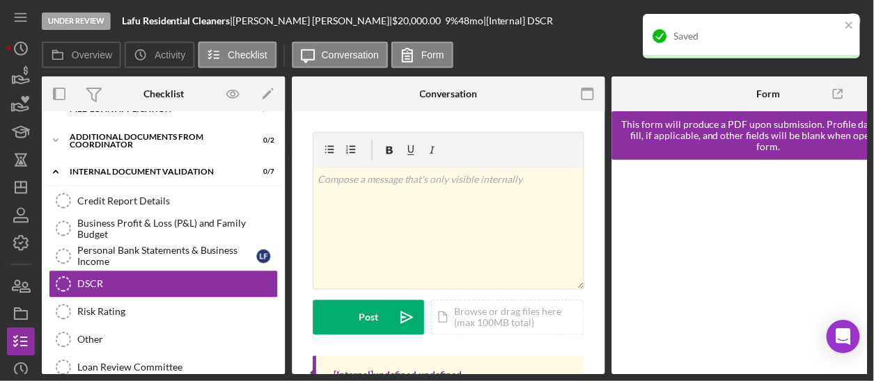
scroll to position [129, 0]
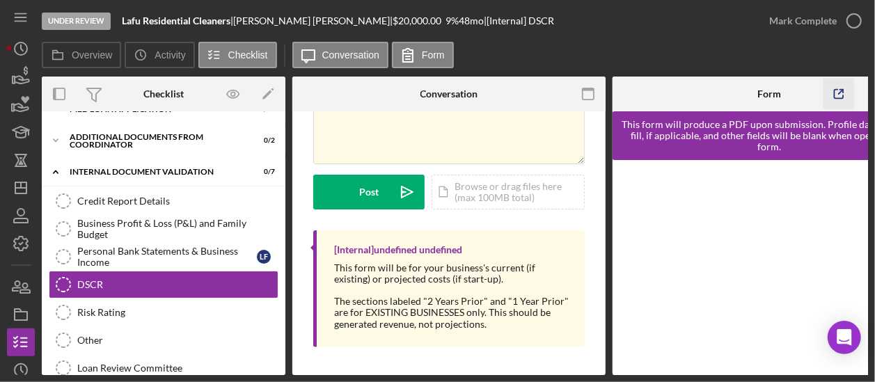
click at [837, 90] on icon "button" at bounding box center [839, 94] width 9 height 9
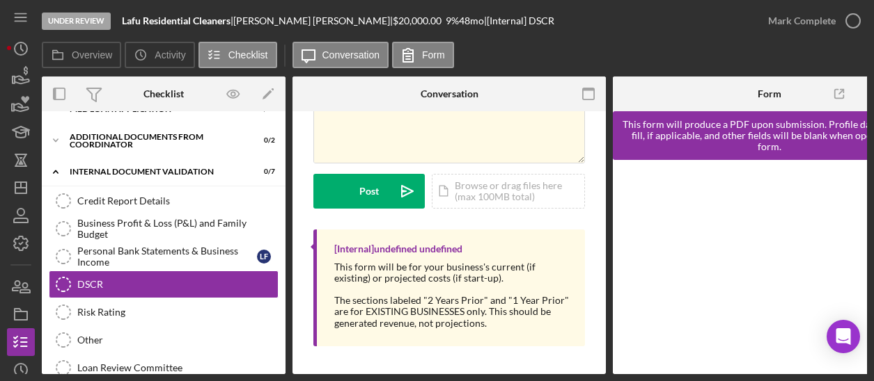
scroll to position [131, 0]
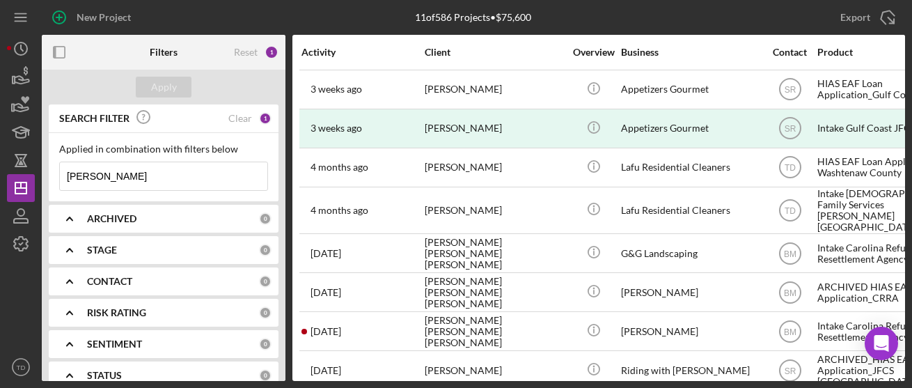
click at [158, 183] on input "[PERSON_NAME]" at bounding box center [163, 176] width 207 height 28
type input "l"
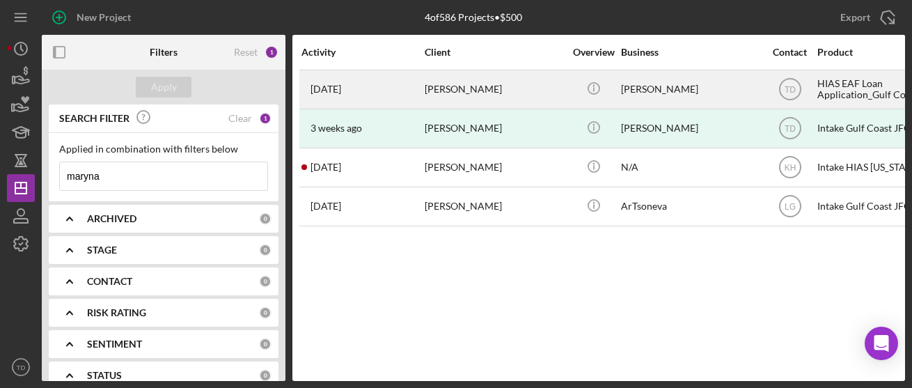
type input "maryna"
click at [490, 92] on div "[PERSON_NAME]" at bounding box center [494, 89] width 139 height 37
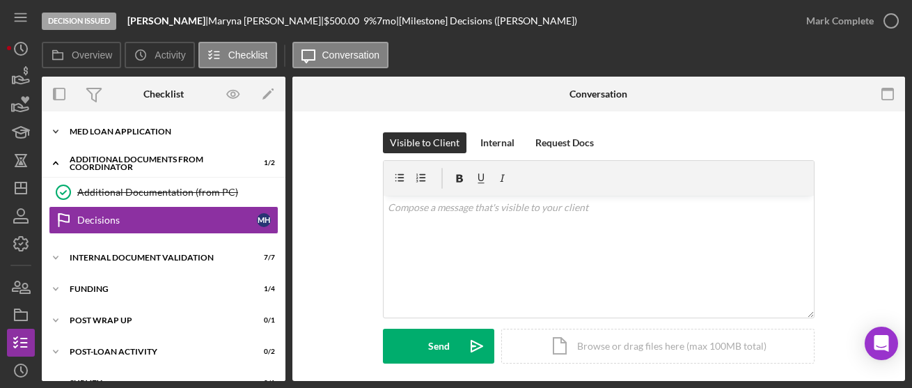
click at [93, 135] on div "MED Loan Application" at bounding box center [169, 131] width 198 height 8
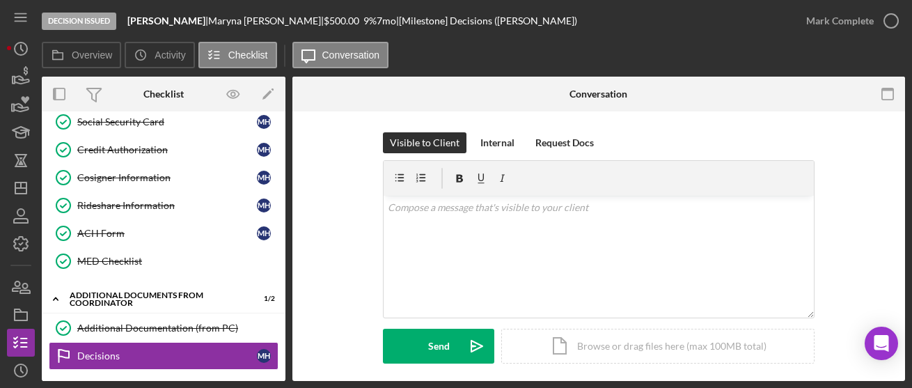
scroll to position [320, 0]
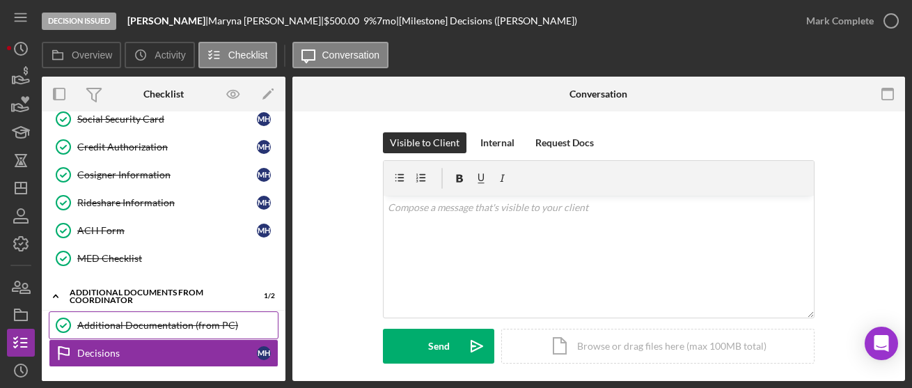
click at [160, 320] on div "Additional Documentation (from PC)" at bounding box center [177, 325] width 200 height 11
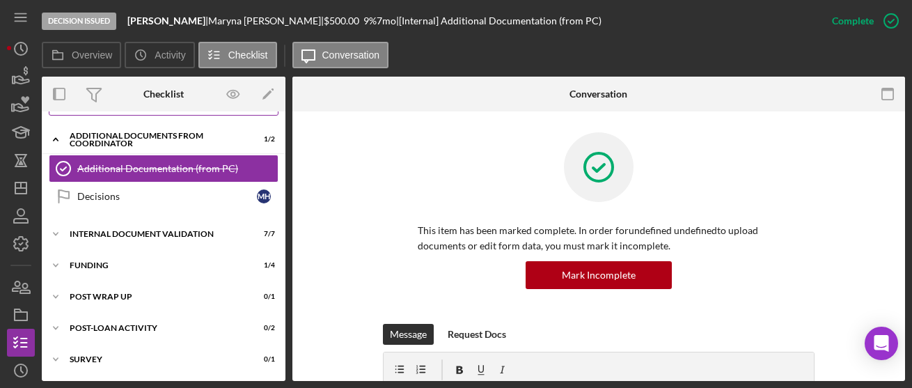
scroll to position [476, 0]
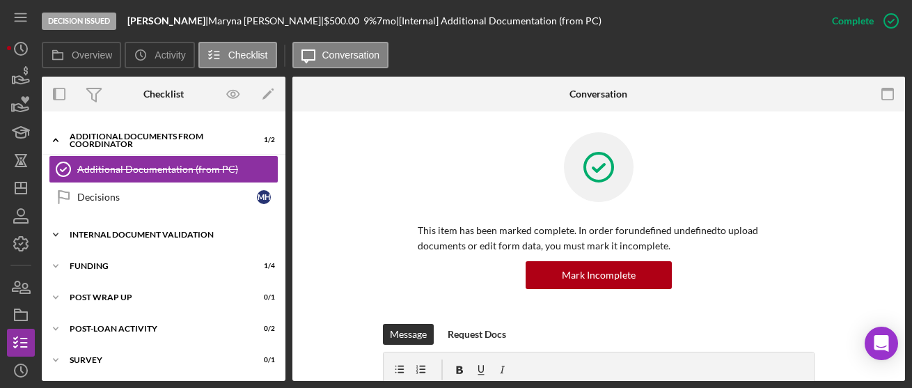
click at [119, 223] on div "Icon/Expander Internal Document Validation 7 / 7" at bounding box center [164, 235] width 244 height 28
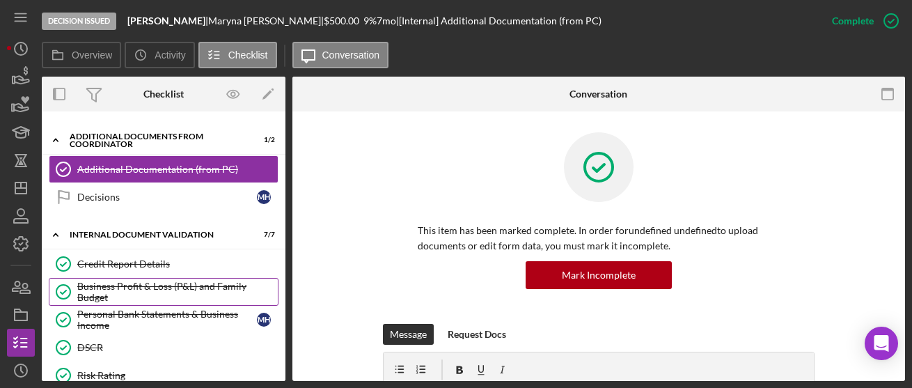
click at [184, 285] on div "Business Profit & Loss (P&L) and Family Budget" at bounding box center [177, 292] width 200 height 22
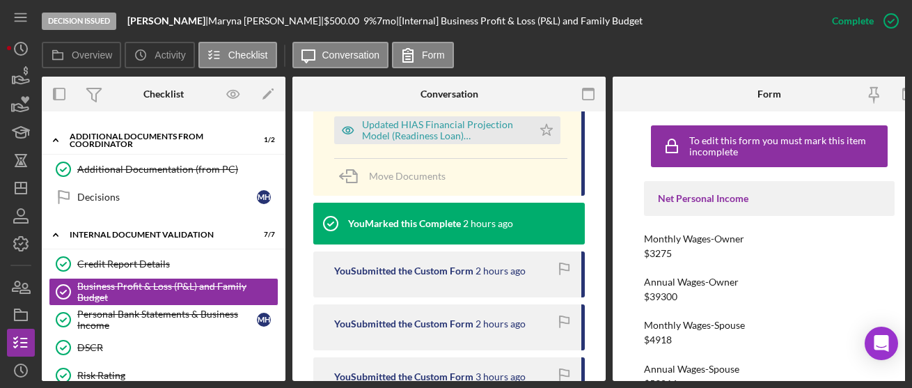
scroll to position [505, 0]
click at [458, 119] on div "Updated HIAS Financial Projection Model (Readiness Loan) [PERSON_NAME].xlsx" at bounding box center [444, 130] width 164 height 22
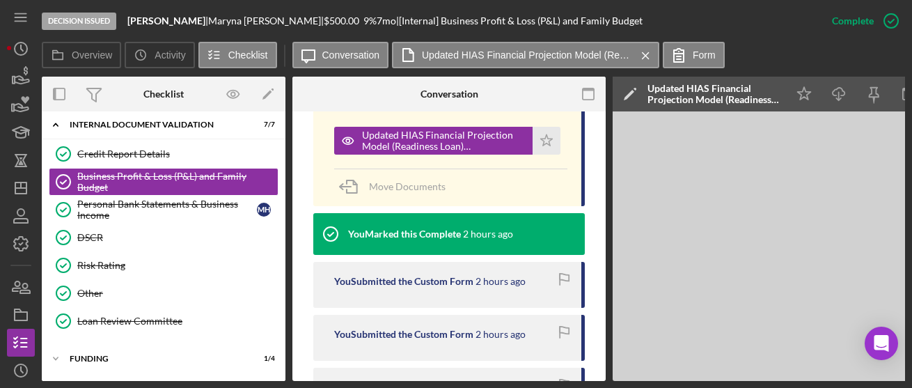
scroll to position [587, 0]
click at [126, 184] on div "Business Profit & Loss (P&L) and Family Budget" at bounding box center [177, 181] width 200 height 22
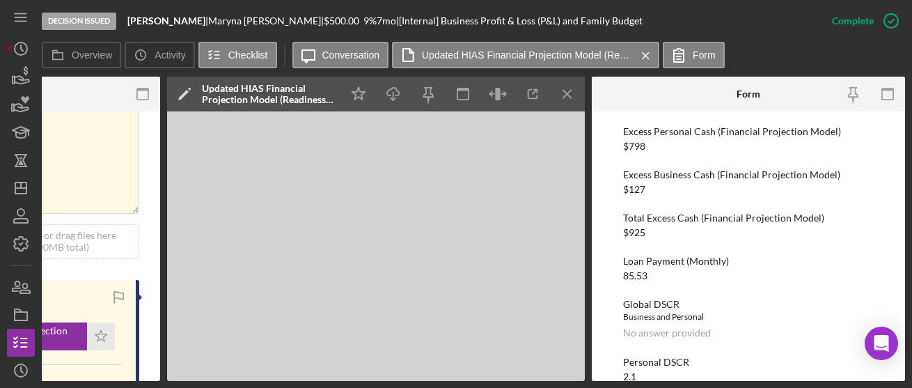
scroll to position [741, 0]
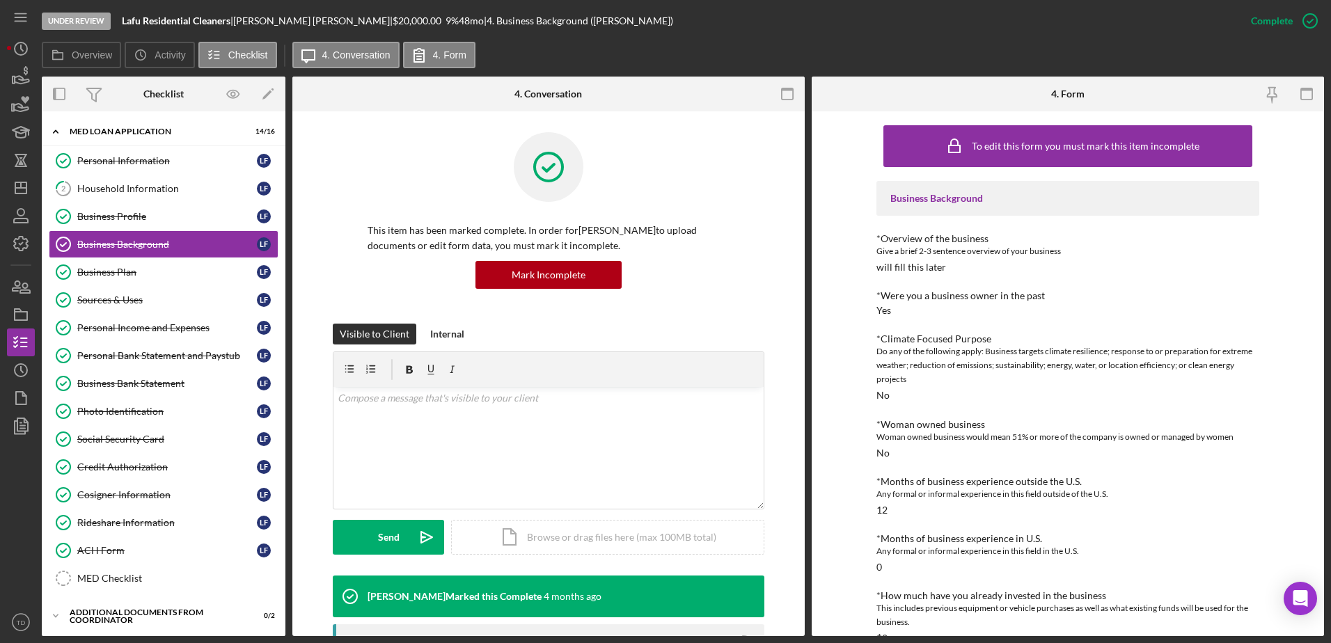
scroll to position [309, 0]
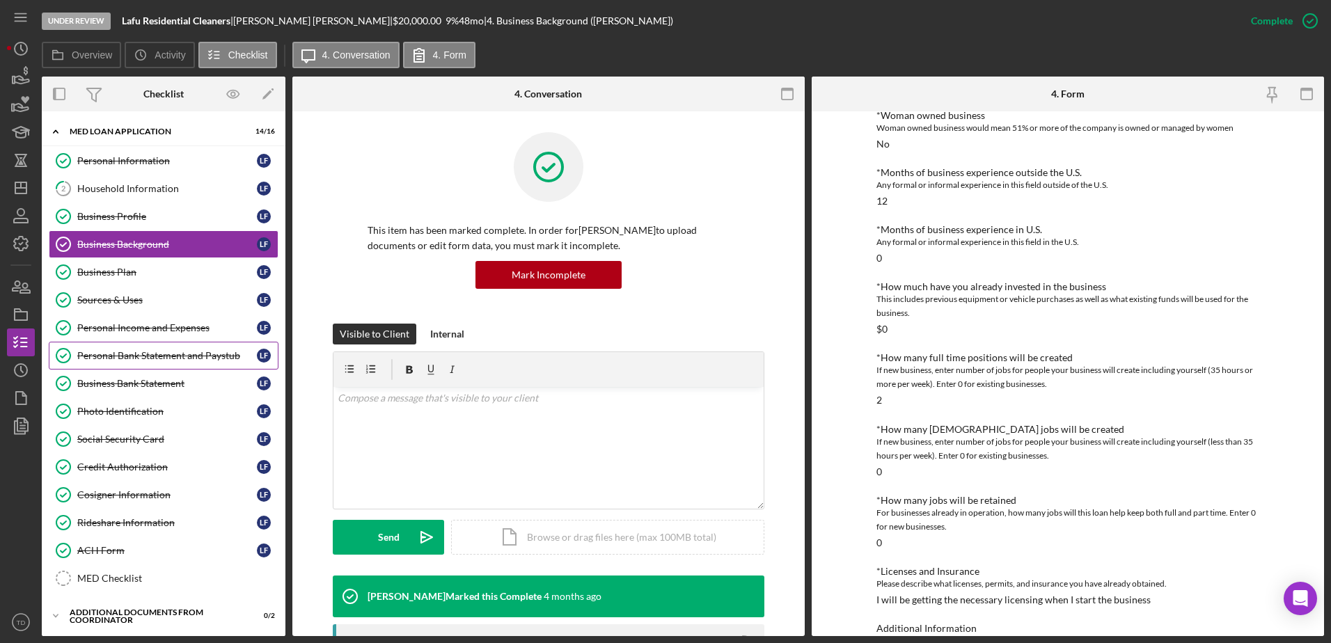
click at [158, 356] on div "Personal Bank Statement and Paystub" at bounding box center [167, 355] width 180 height 11
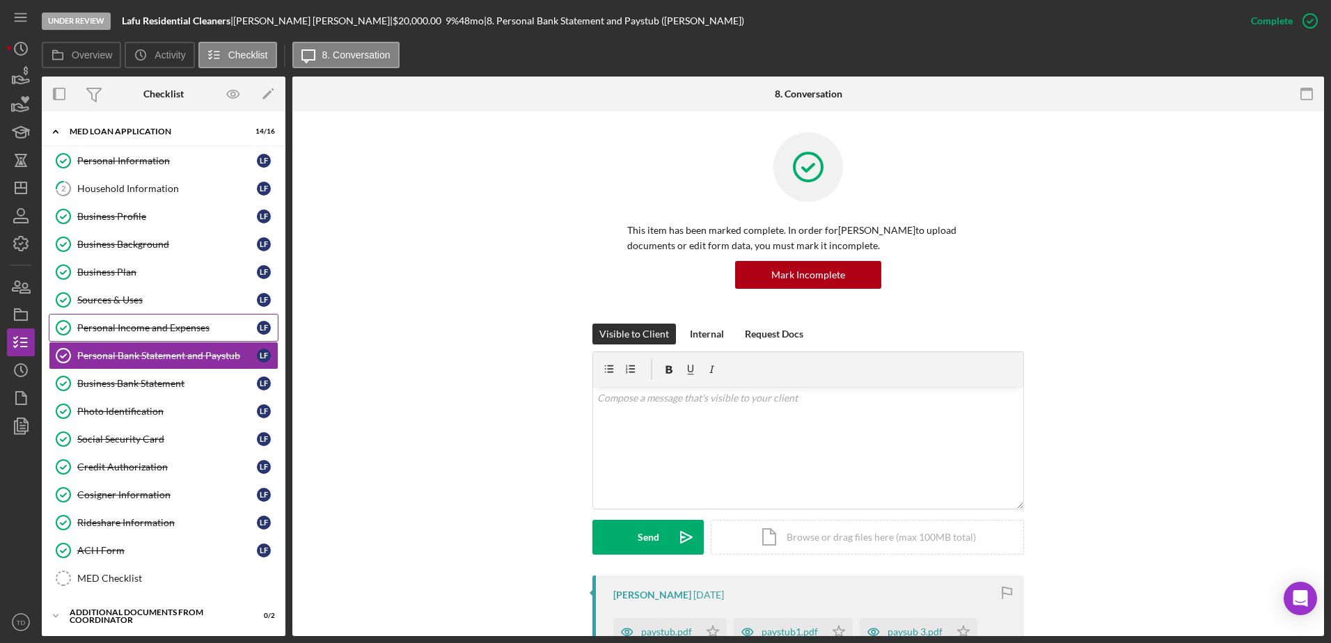
click at [164, 329] on div "Personal Income and Expenses" at bounding box center [167, 327] width 180 height 11
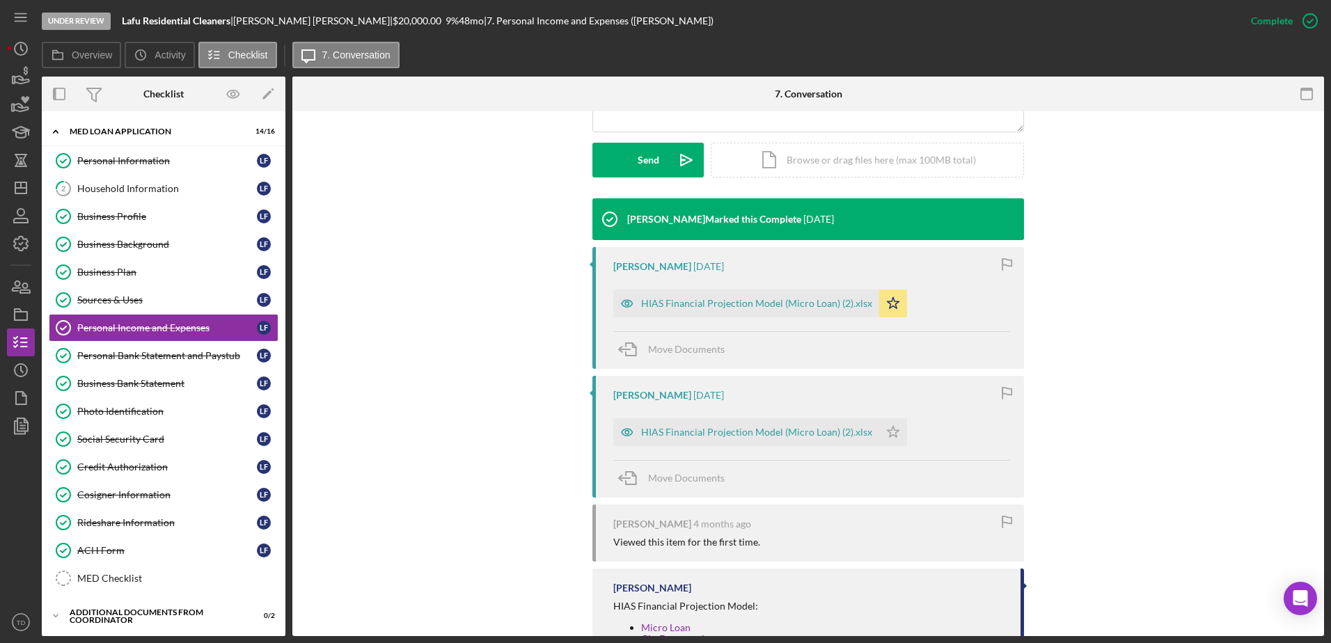
scroll to position [496, 0]
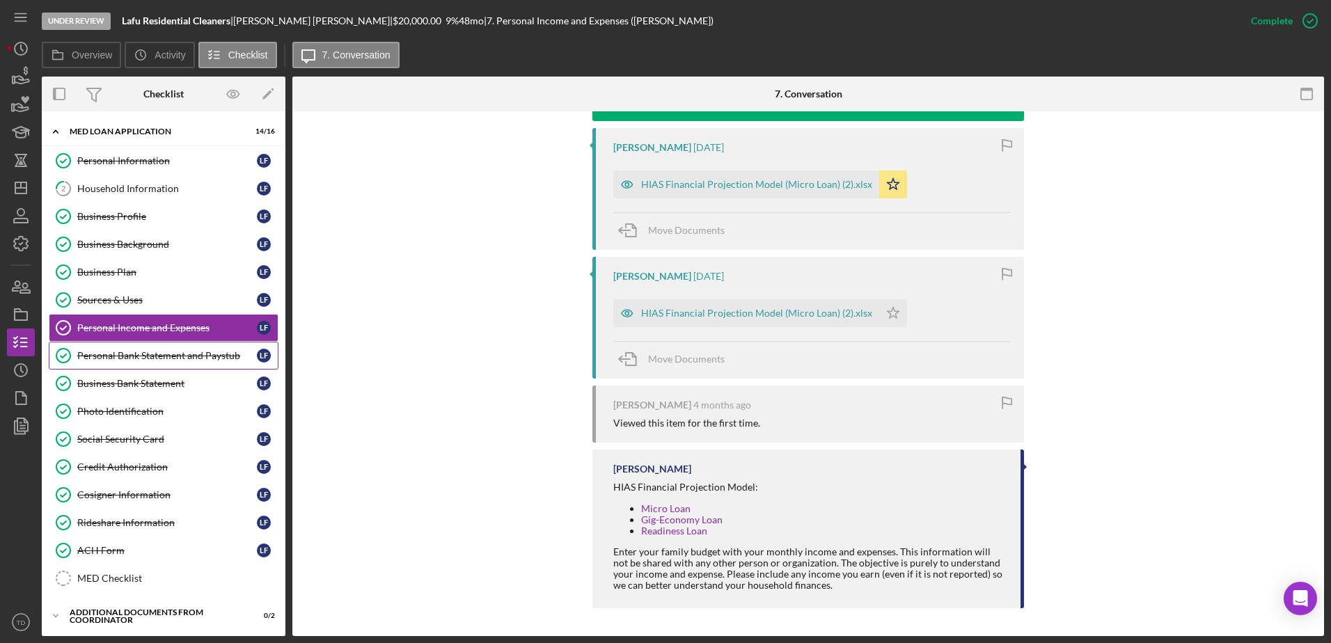
click at [163, 350] on div "Personal Bank Statement and Paystub" at bounding box center [167, 355] width 180 height 11
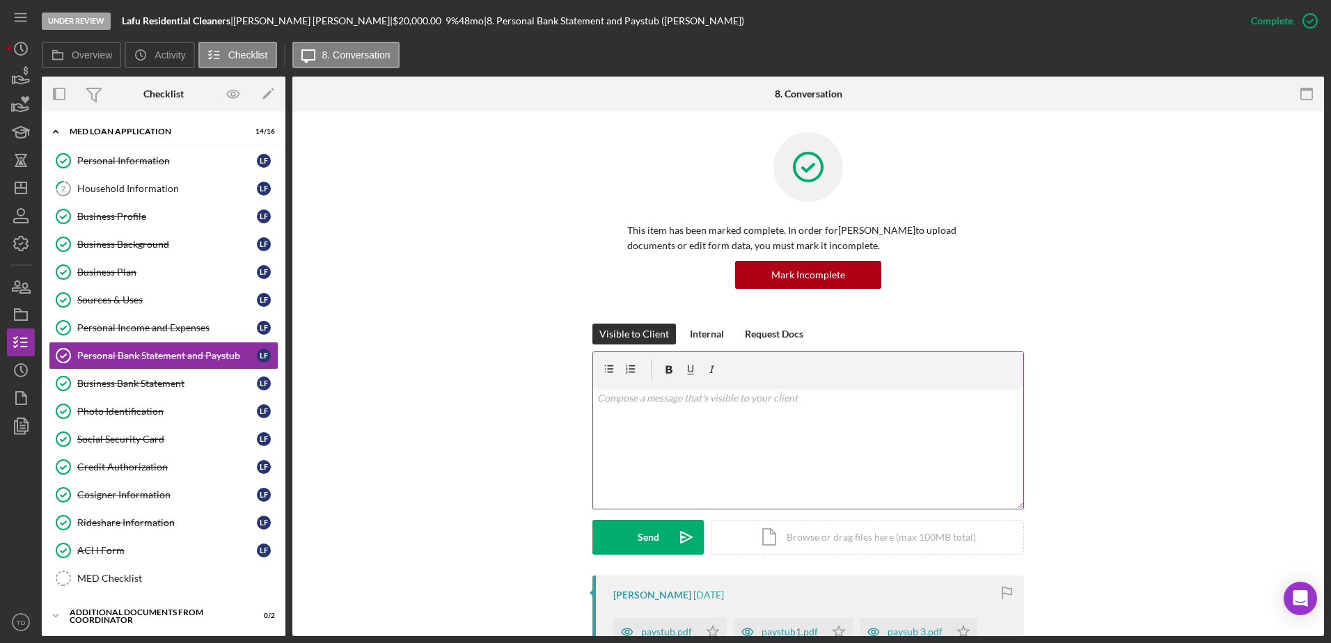
scroll to position [320, 0]
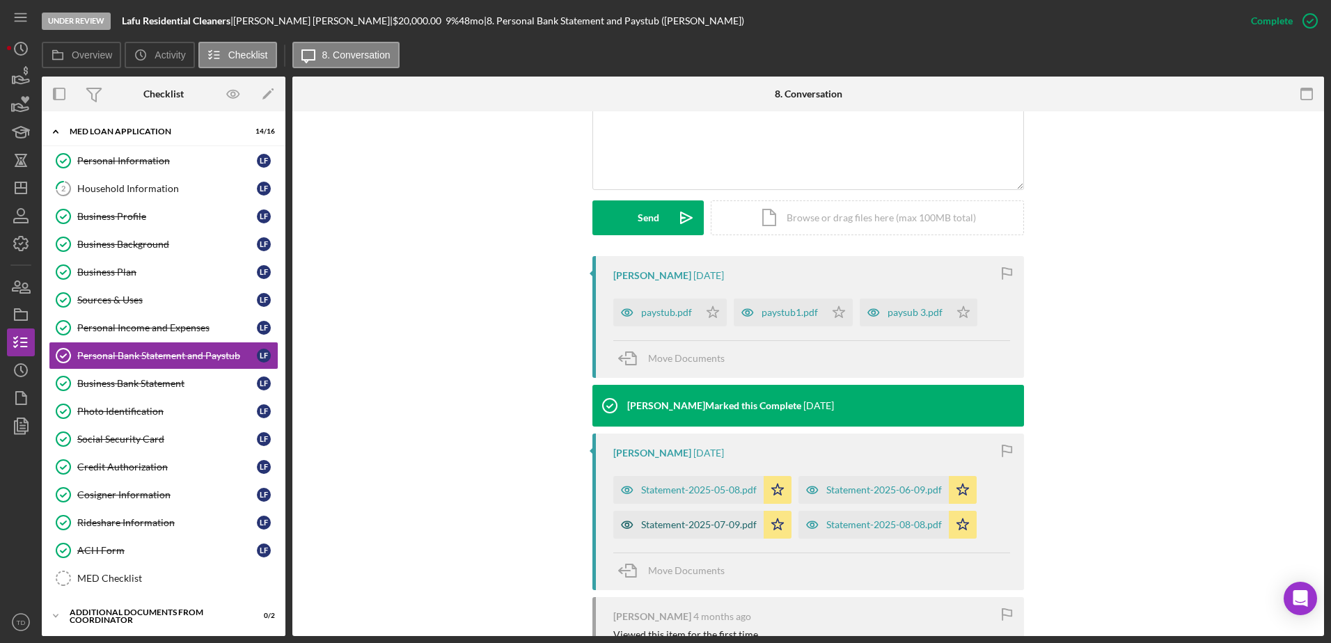
click at [733, 531] on div "Statement-2025-07-09.pdf" at bounding box center [688, 525] width 150 height 28
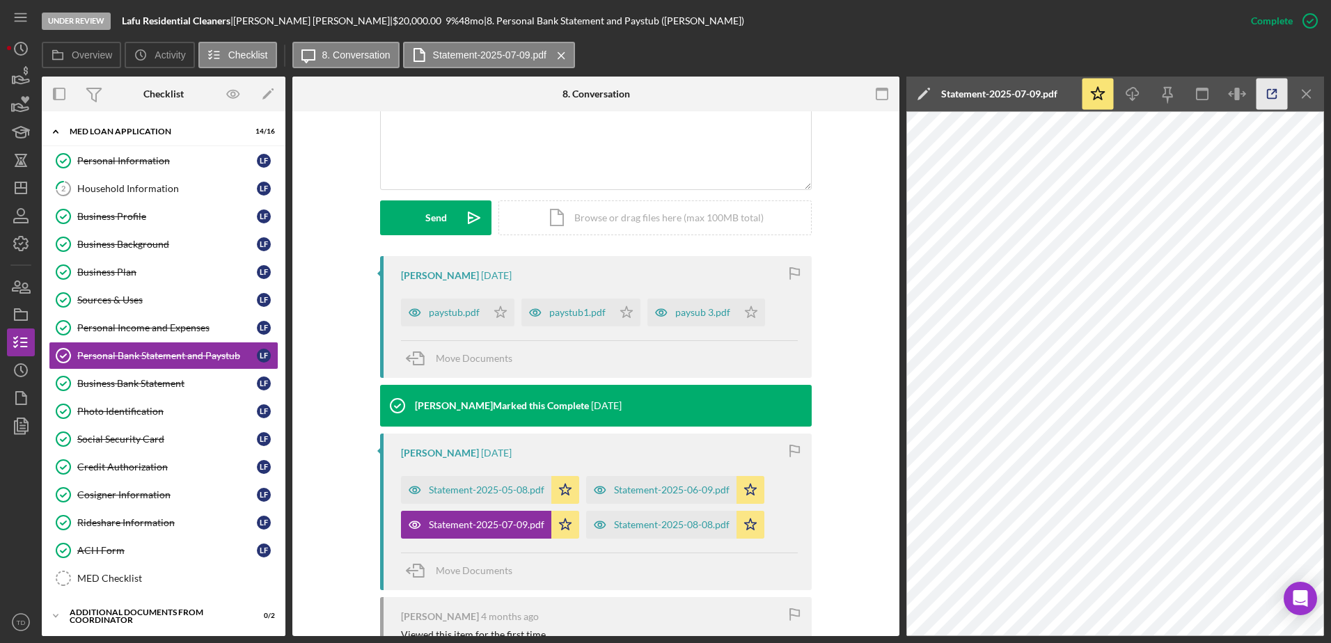
click at [1269, 93] on icon "button" at bounding box center [1272, 94] width 31 height 31
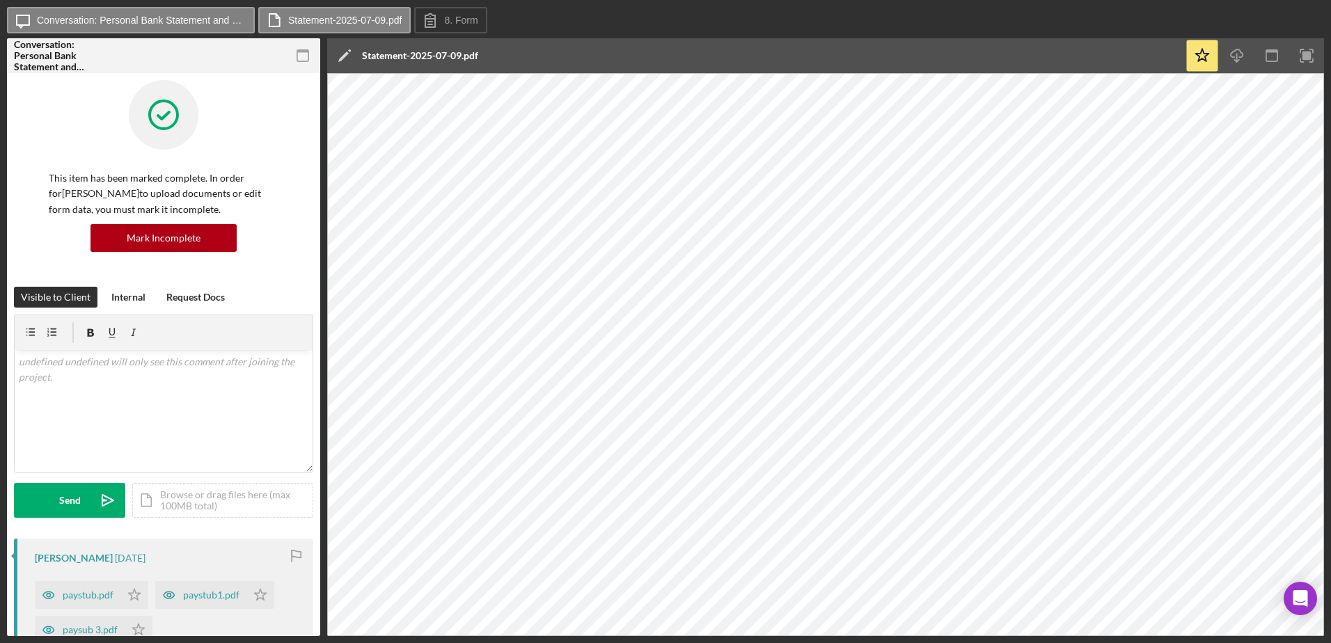
click at [77, 643] on html "Icon/Message Conversation: Personal Bank Statement and Paystub ([PERSON_NAME]) …" at bounding box center [665, 321] width 1331 height 643
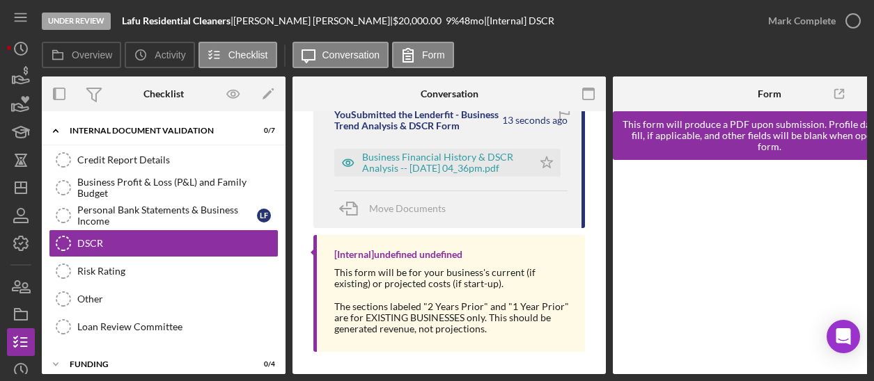
scroll to position [262, 0]
click at [401, 173] on div "Business Financial History & DSCR Analysis -- [DATE] 04_36pm.pdf" at bounding box center [444, 162] width 164 height 22
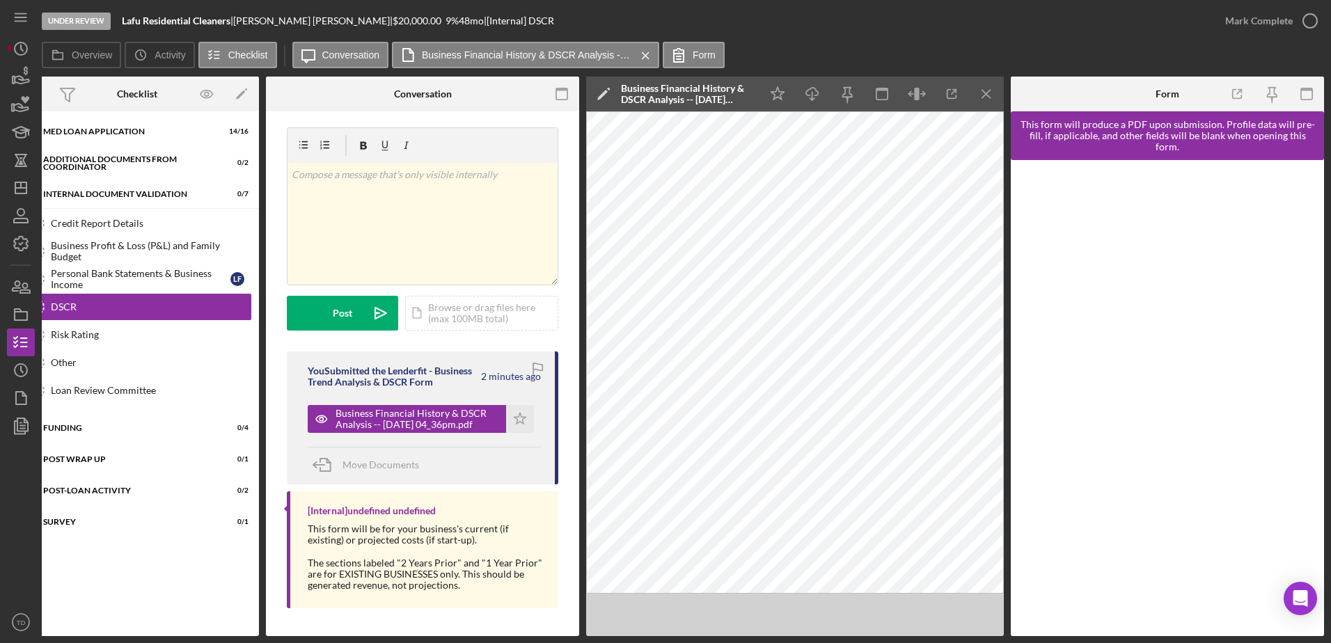
scroll to position [9, 0]
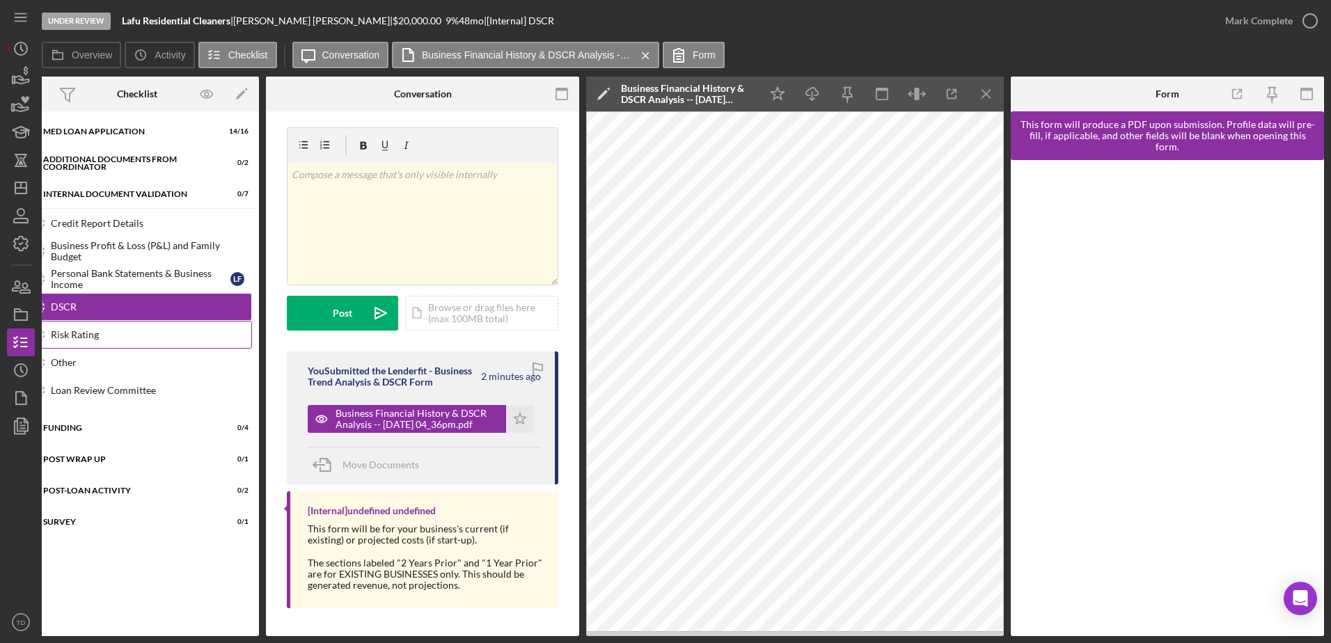
click at [145, 328] on link "Risk Rating Risk Rating" at bounding box center [137, 335] width 230 height 28
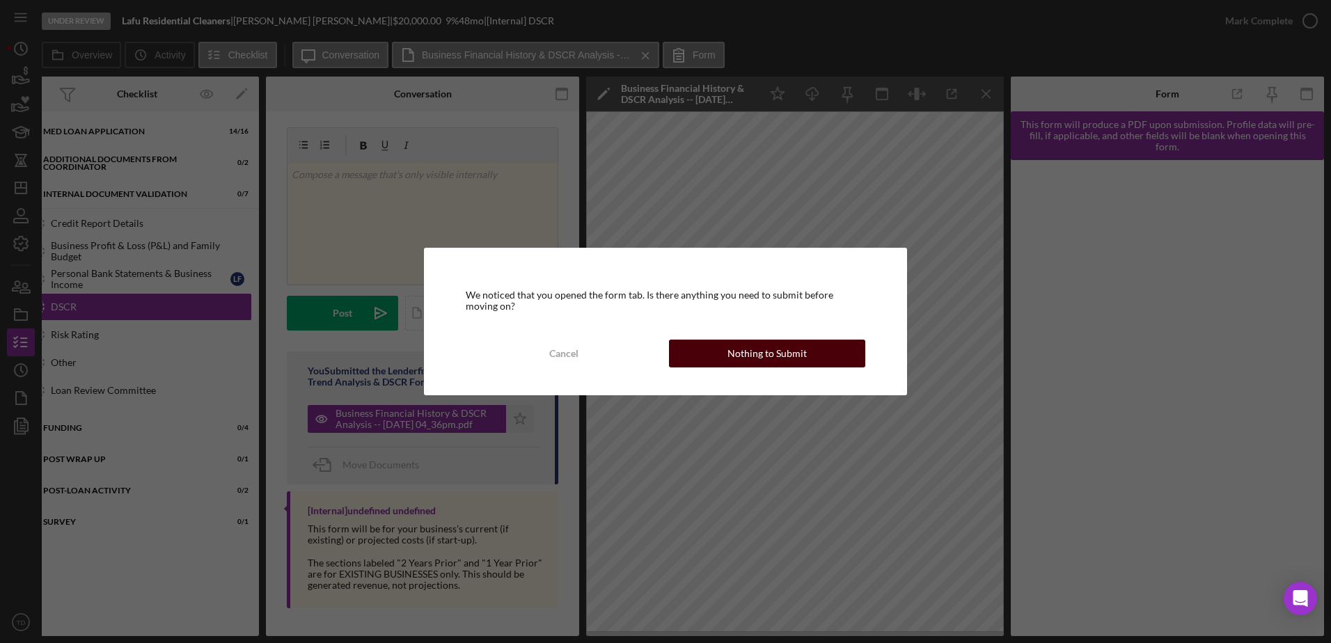
click at [712, 364] on button "Nothing to Submit" at bounding box center [767, 354] width 196 height 28
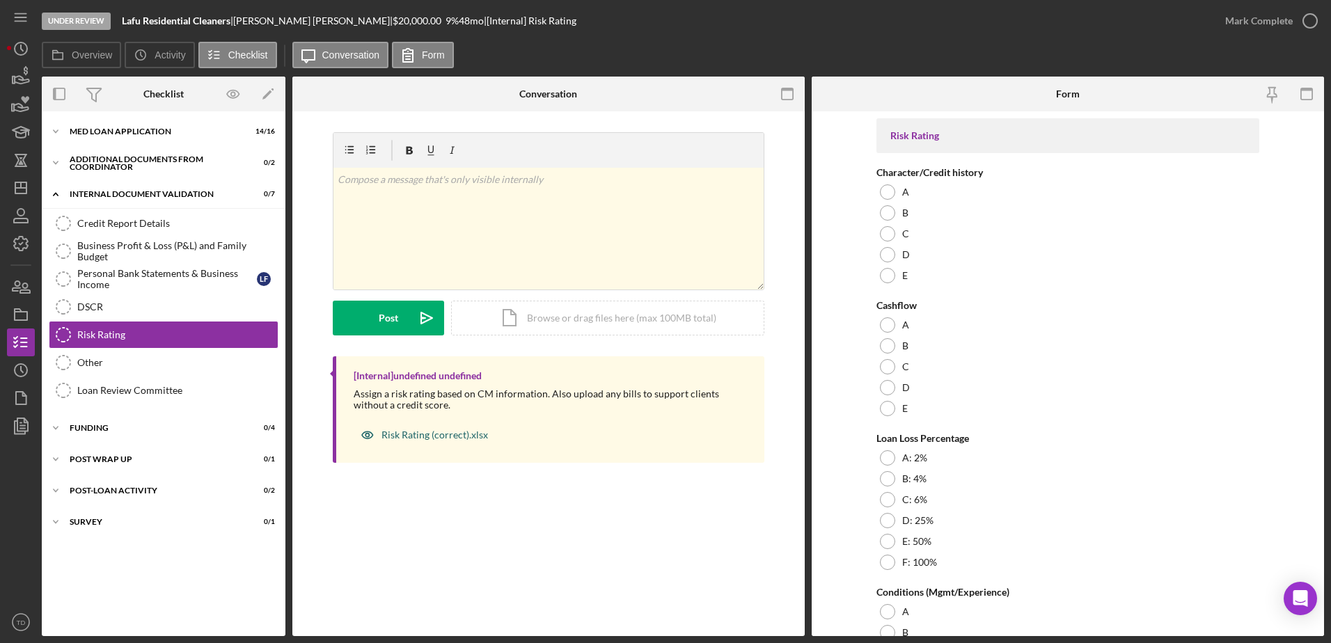
click at [462, 381] on div "Risk Rating (correct).xlsx" at bounding box center [434, 435] width 107 height 11
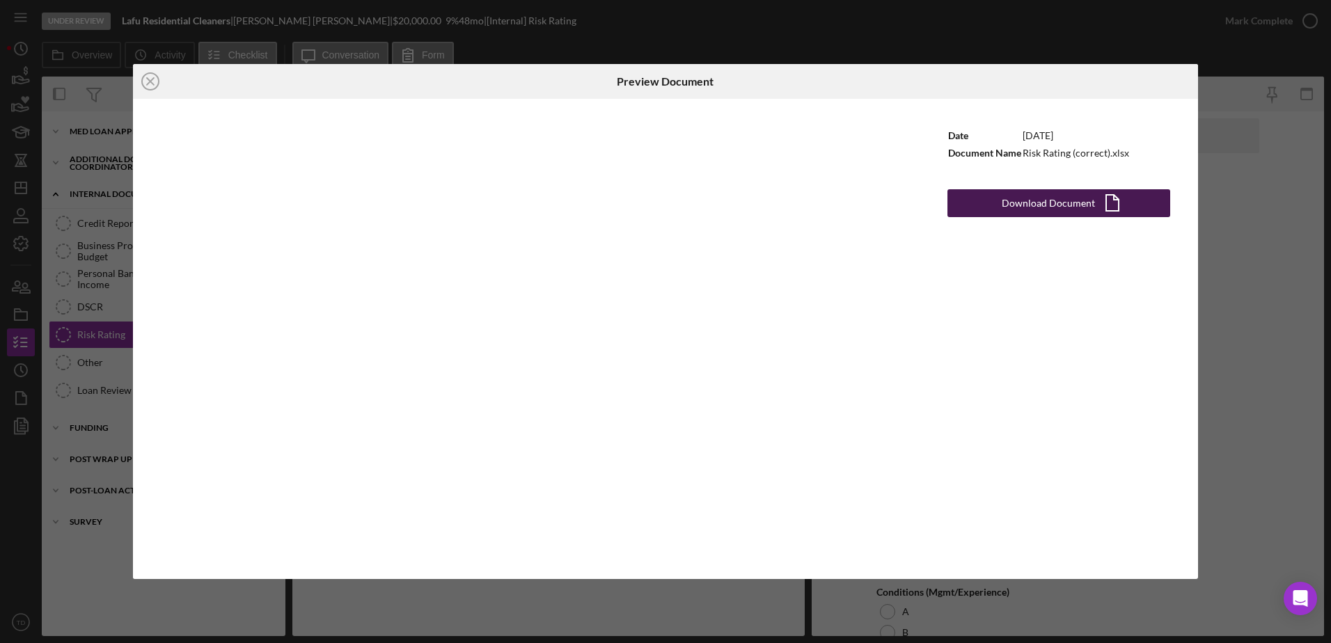
click at [873, 211] on div "Download Document" at bounding box center [1048, 203] width 93 height 28
click at [160, 81] on icon "Icon/Close" at bounding box center [150, 81] width 35 height 35
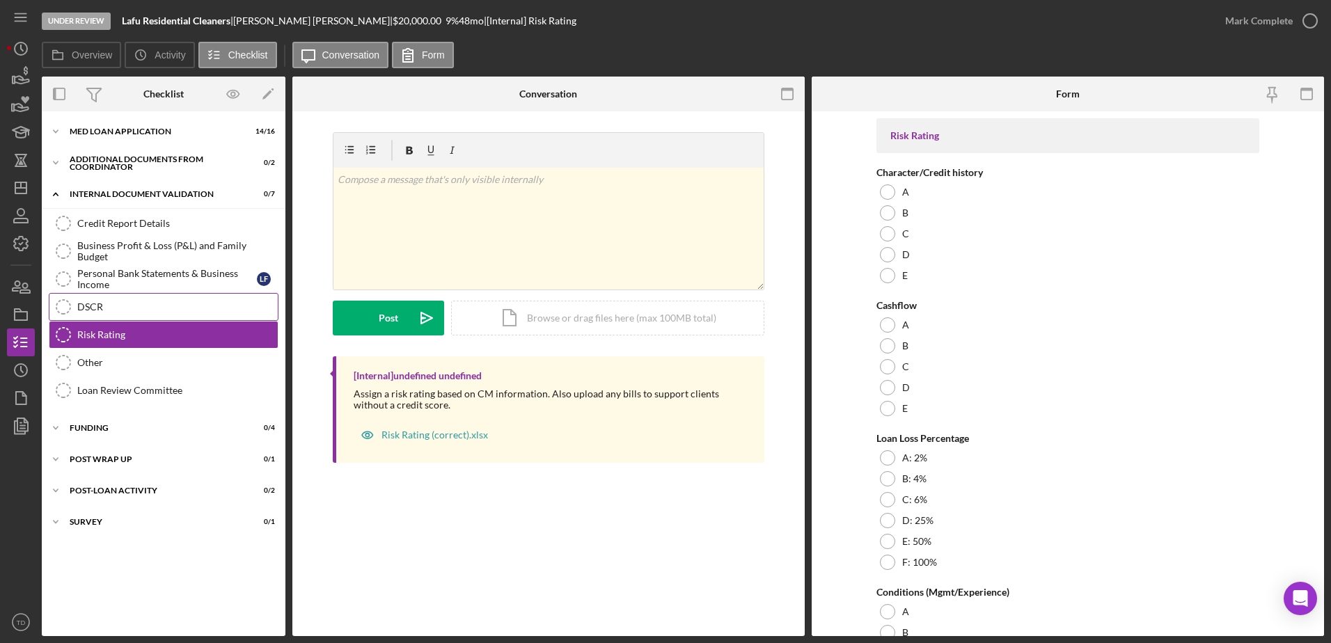
click at [127, 296] on link "DSCR DSCR" at bounding box center [164, 307] width 230 height 28
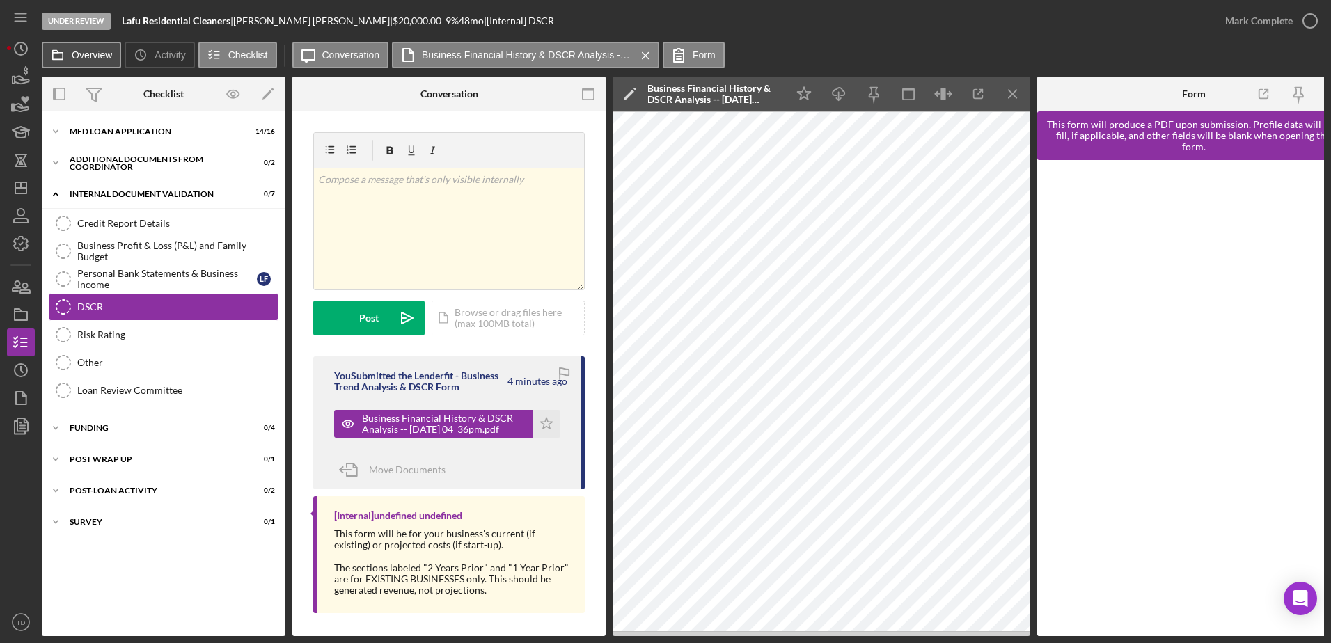
click at [59, 58] on icon at bounding box center [58, 55] width 28 height 28
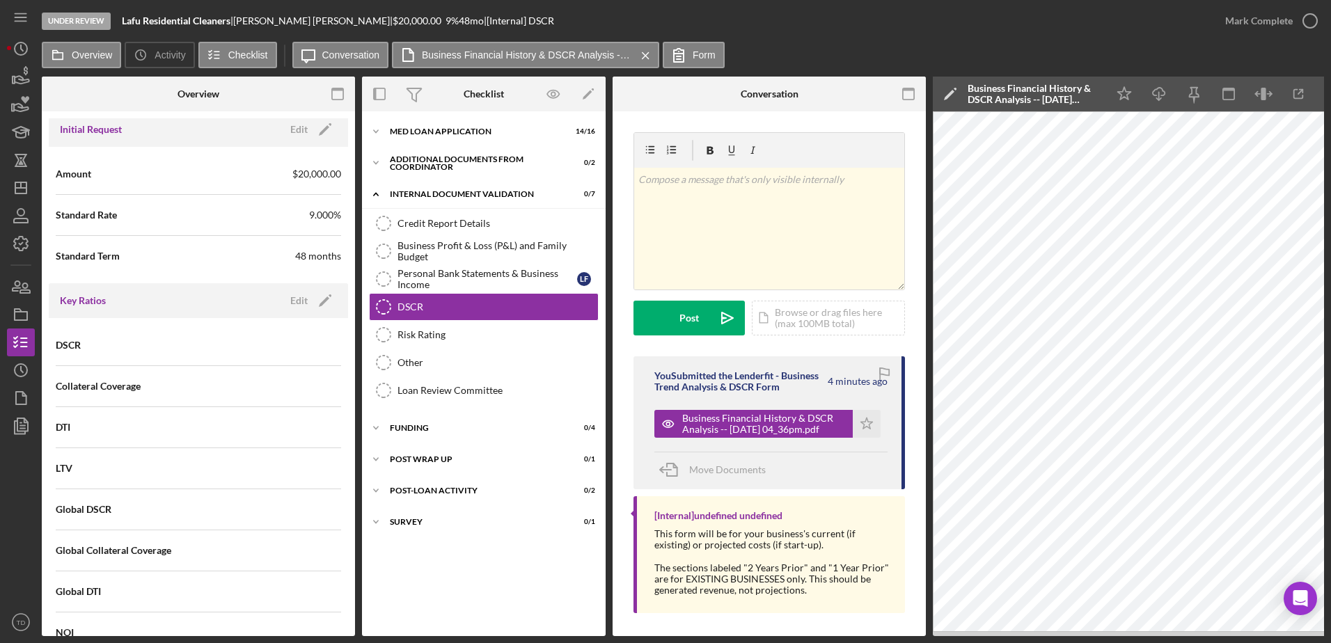
scroll to position [547, 0]
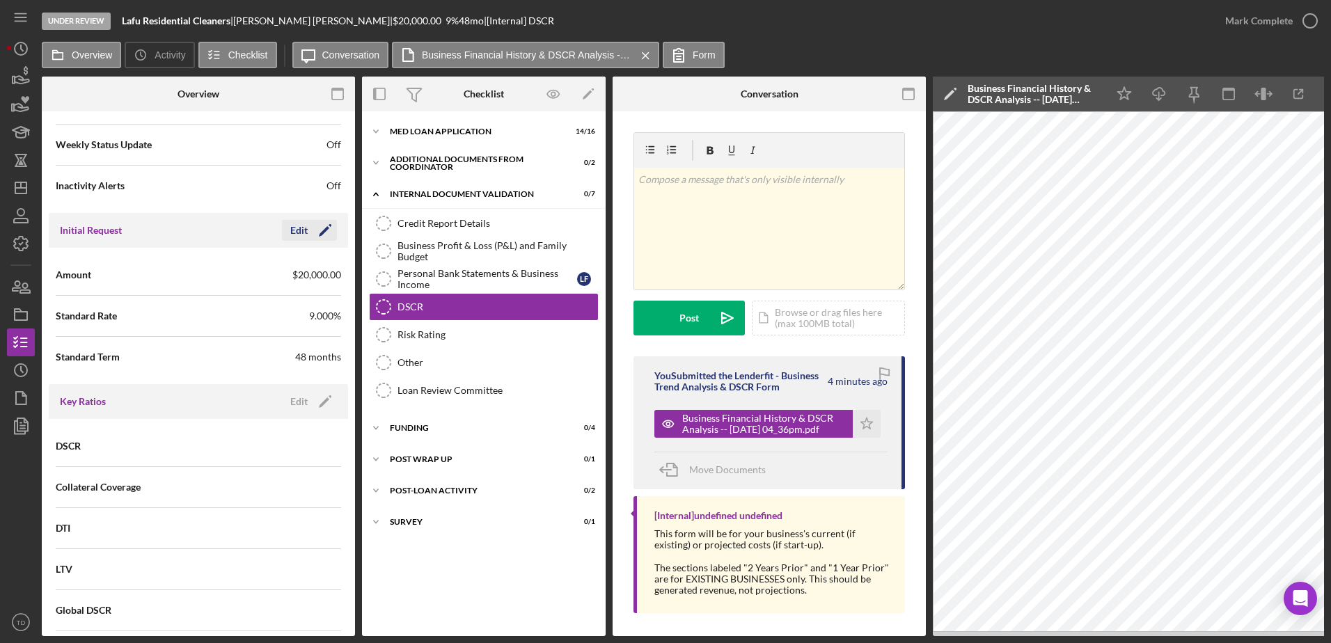
click at [309, 233] on icon "Icon/Edit" at bounding box center [325, 230] width 35 height 35
drag, startPoint x: 258, startPoint y: 274, endPoint x: 152, endPoint y: 271, distance: 105.8
click at [152, 271] on div "Amount $20,000" at bounding box center [198, 275] width 285 height 35
type input "$10,000"
click at [317, 219] on div "Initial Request Cancel Save" at bounding box center [198, 230] width 299 height 35
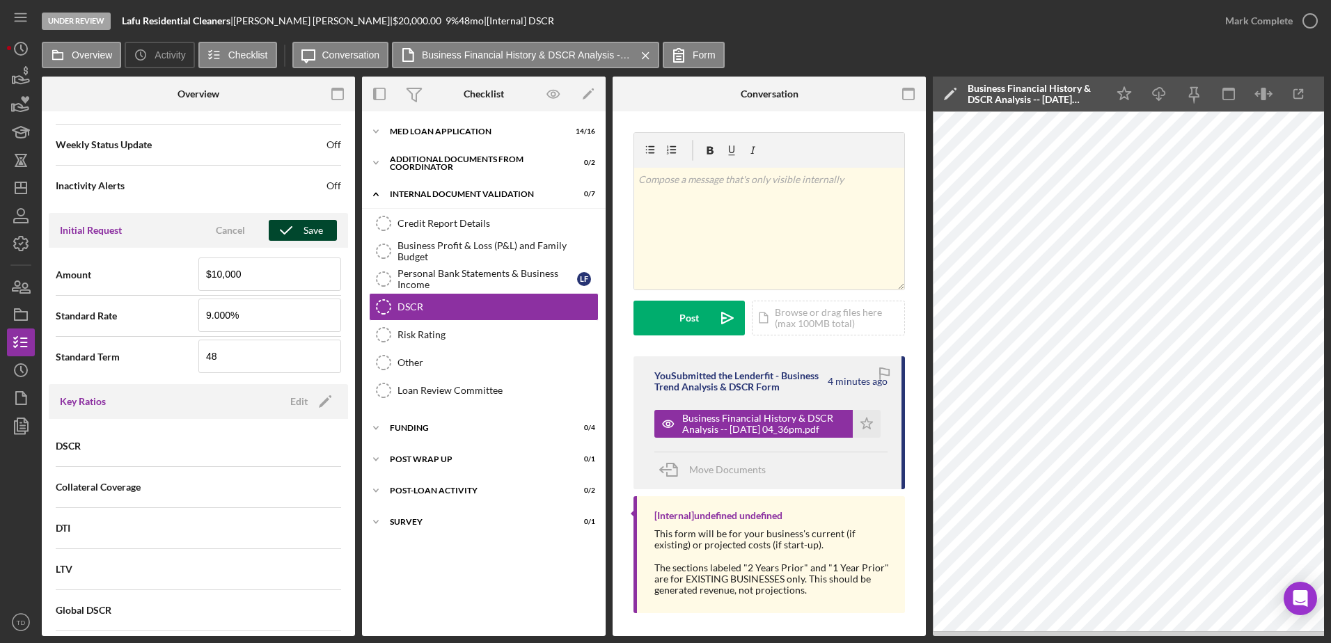
click at [306, 230] on div "Save" at bounding box center [313, 230] width 19 height 21
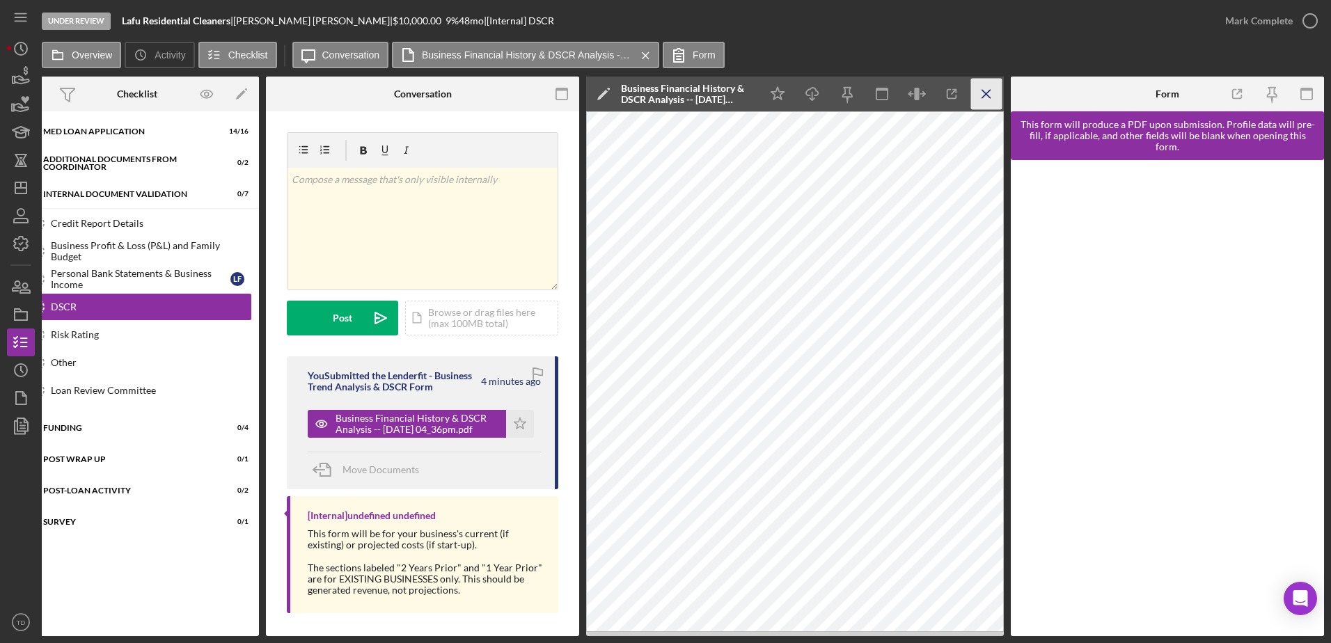
click at [873, 88] on icon "Icon/Menu Close" at bounding box center [986, 94] width 31 height 31
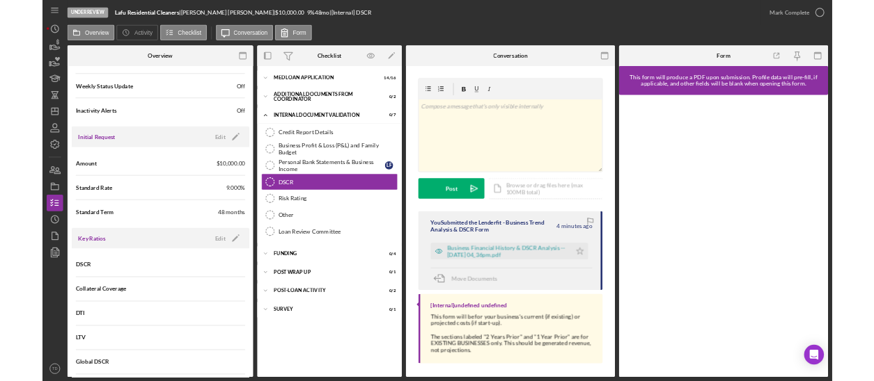
scroll to position [5, 0]
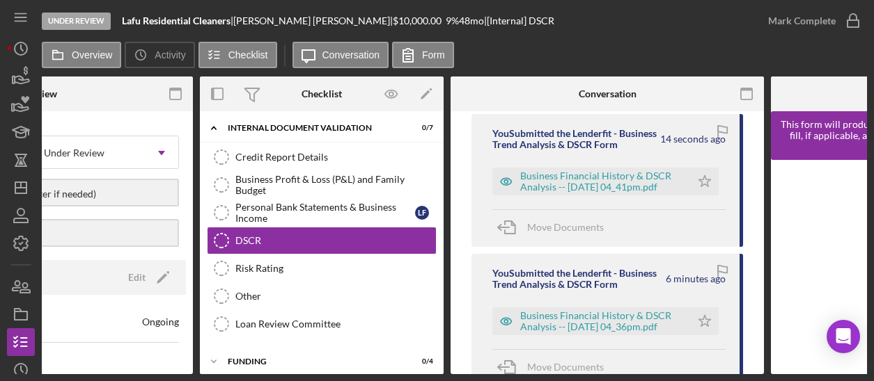
scroll to position [243, 0]
click at [633, 195] on div "Business Financial History & DSCR Analysis -- [DATE] 04_41pm.pdf" at bounding box center [591, 181] width 198 height 28
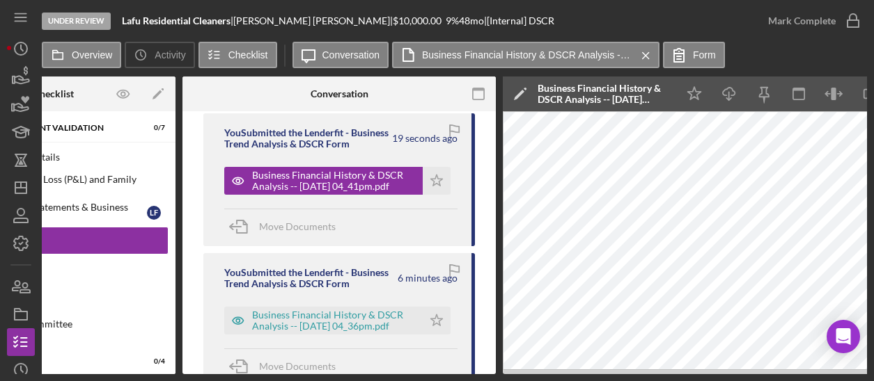
scroll to position [0, 425]
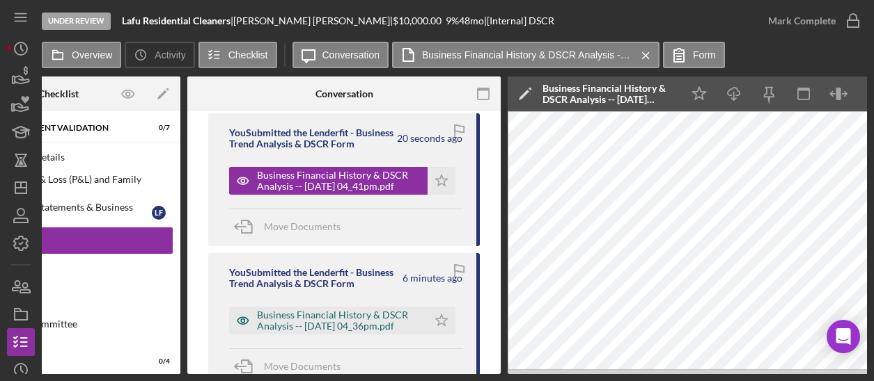
click at [368, 318] on div "Business Financial History & DSCR Analysis -- [DATE] 04_36pm.pdf" at bounding box center [328, 321] width 198 height 28
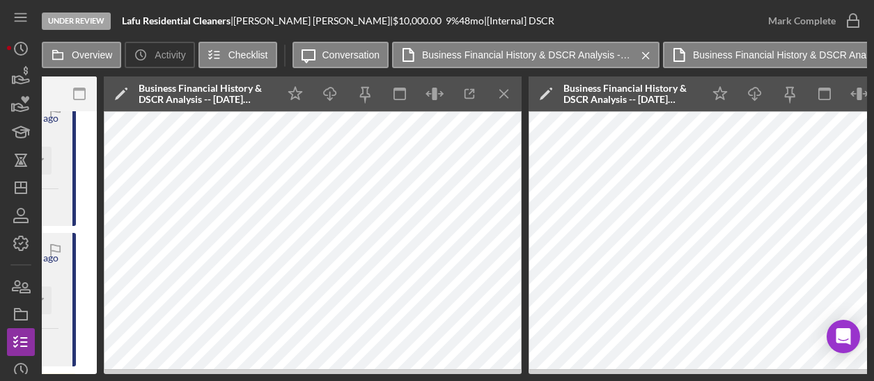
scroll to position [0, 834]
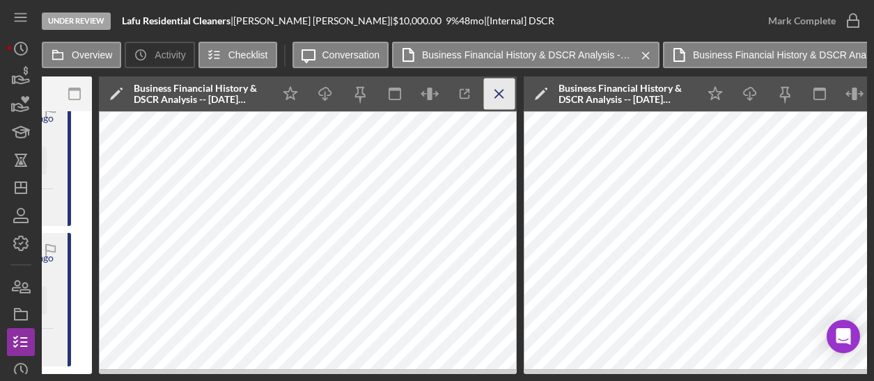
click at [498, 88] on icon "Icon/Menu Close" at bounding box center [499, 94] width 31 height 31
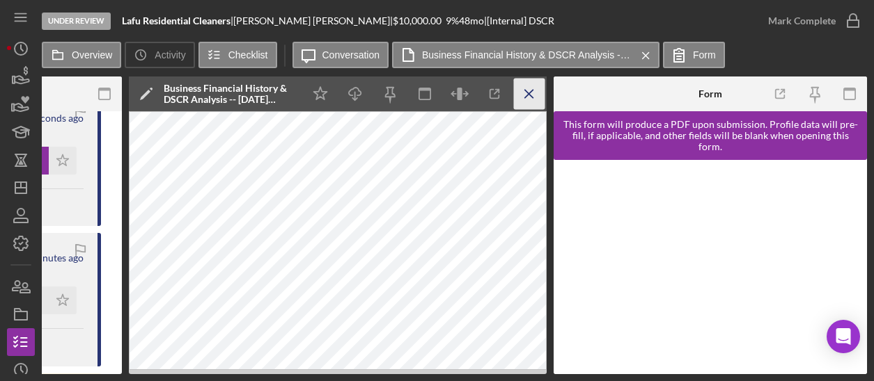
click at [534, 93] on icon "Icon/Menu Close" at bounding box center [529, 94] width 31 height 31
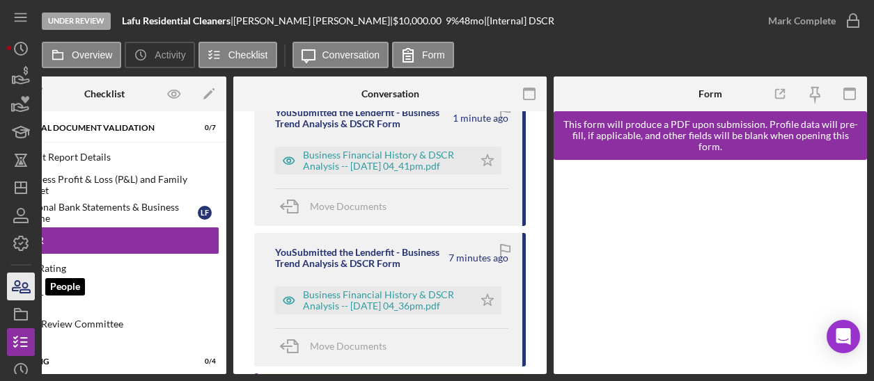
click at [22, 277] on icon "button" at bounding box center [20, 286] width 35 height 35
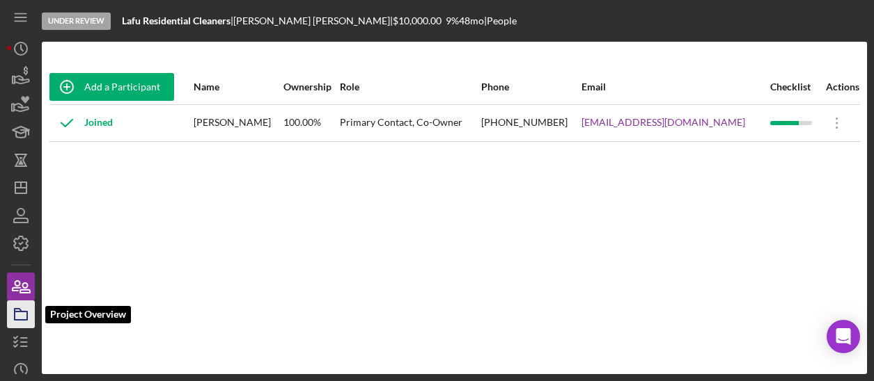
click at [19, 308] on icon "button" at bounding box center [20, 314] width 35 height 35
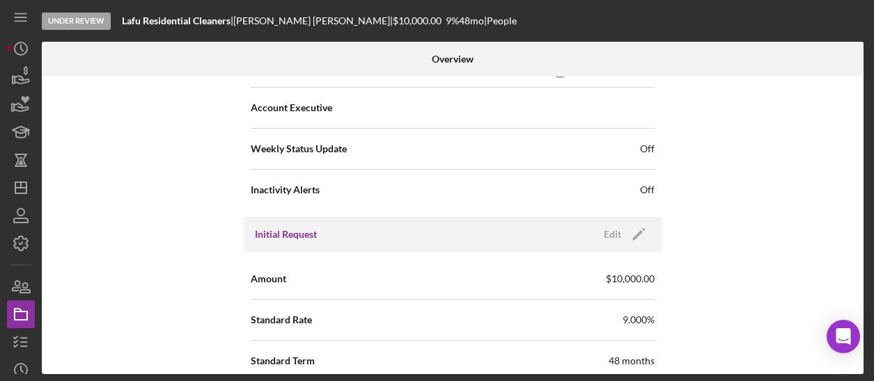
scroll to position [502, 0]
click at [636, 235] on polygon "button" at bounding box center [637, 235] width 10 height 10
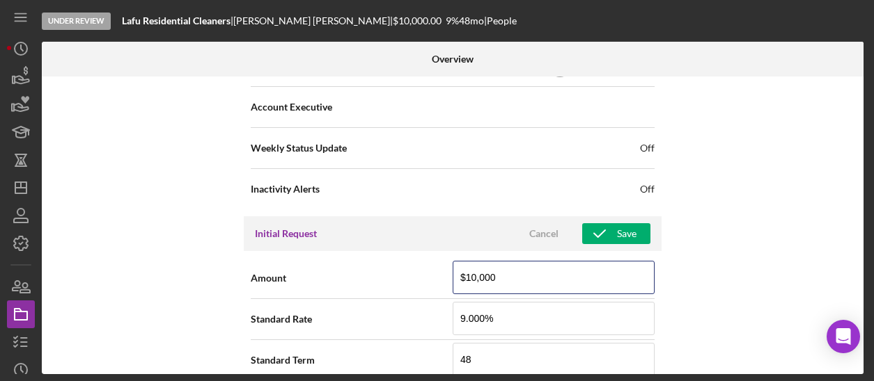
drag, startPoint x: 517, startPoint y: 284, endPoint x: 370, endPoint y: 283, distance: 146.9
click at [370, 283] on div "Amount $10,000" at bounding box center [453, 278] width 404 height 35
type input "$20,000"
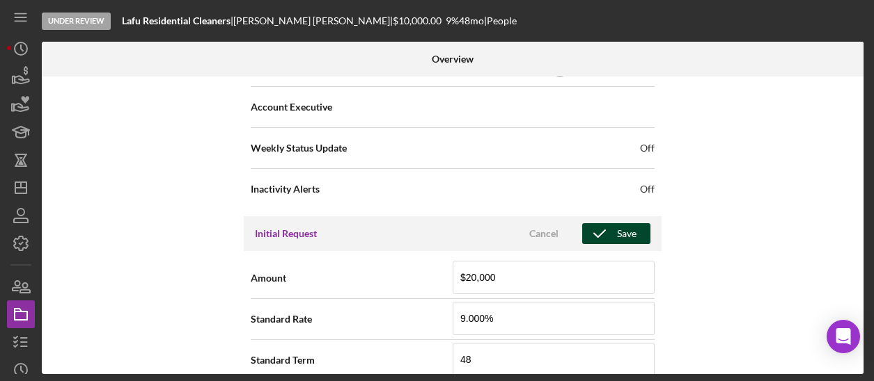
click at [617, 234] on div "Save" at bounding box center [626, 233] width 19 height 21
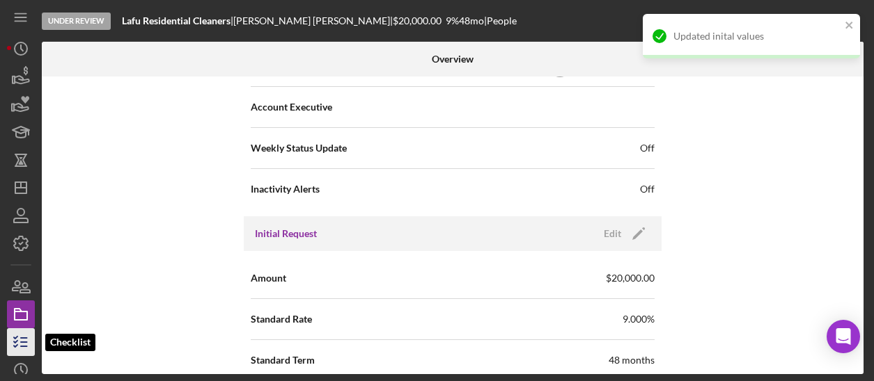
click at [14, 331] on icon "button" at bounding box center [20, 342] width 35 height 35
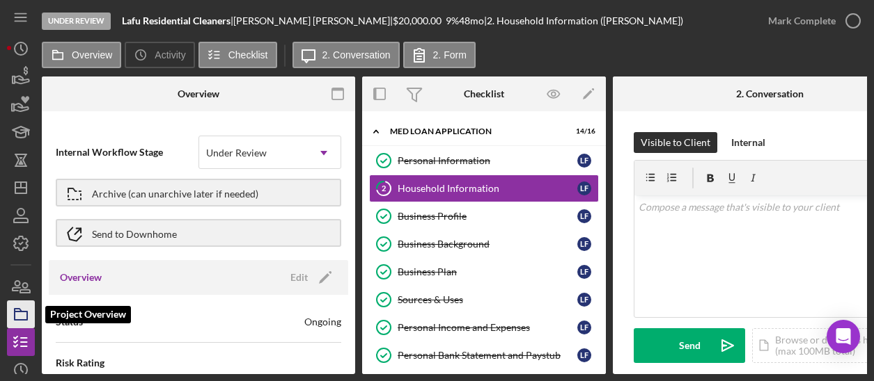
click at [21, 312] on polygon "button" at bounding box center [18, 310] width 7 height 3
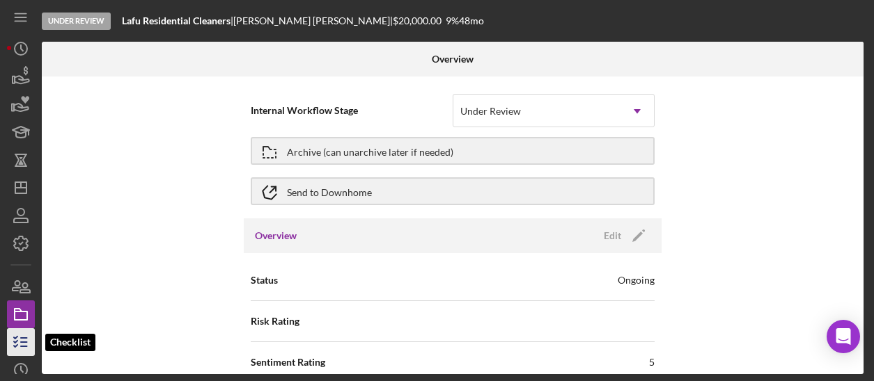
click at [22, 341] on icon "button" at bounding box center [20, 342] width 35 height 35
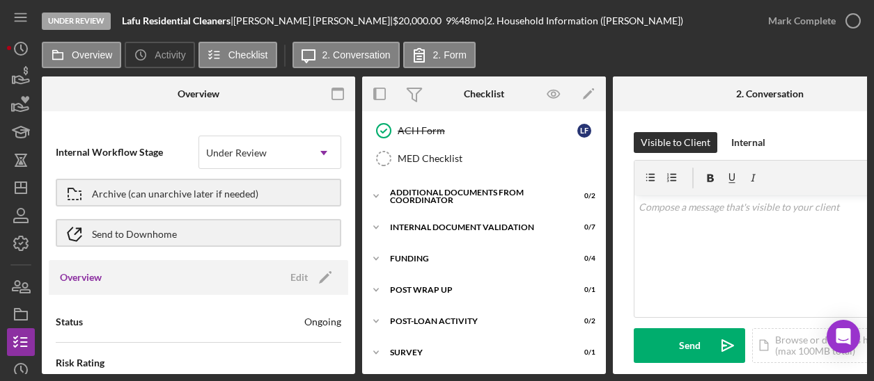
scroll to position [421, 0]
click at [419, 192] on div "Additional Documents from Coordinator" at bounding box center [489, 196] width 198 height 8
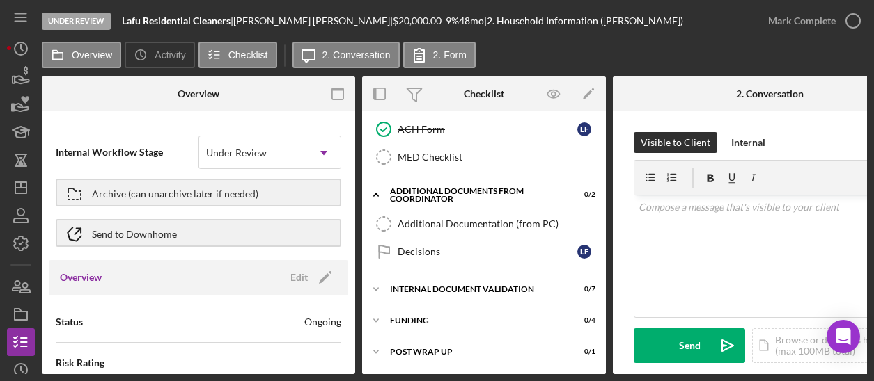
click at [429, 271] on div "Additional Documentation (from PC) Additional Documentation (from PC) Decisions…" at bounding box center [484, 241] width 244 height 63
click at [425, 286] on div "Internal Document Validation" at bounding box center [489, 289] width 198 height 8
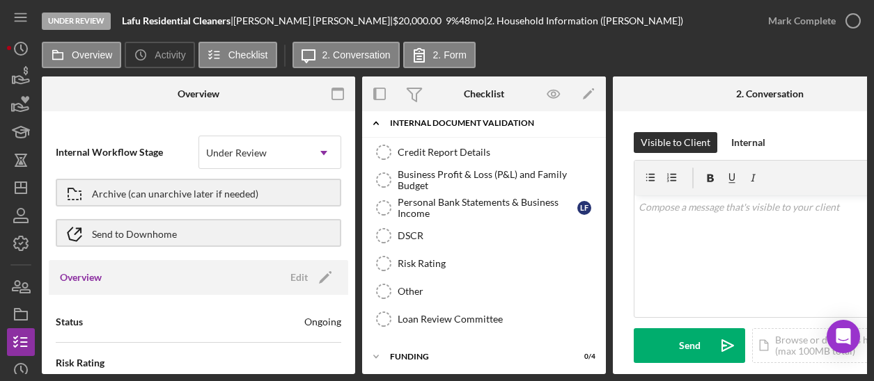
scroll to position [588, 0]
click at [428, 233] on div "DSCR" at bounding box center [497, 235] width 200 height 11
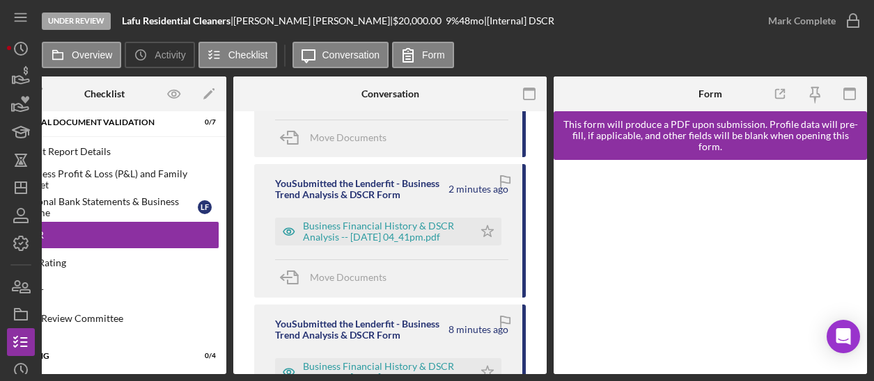
scroll to position [194, 0]
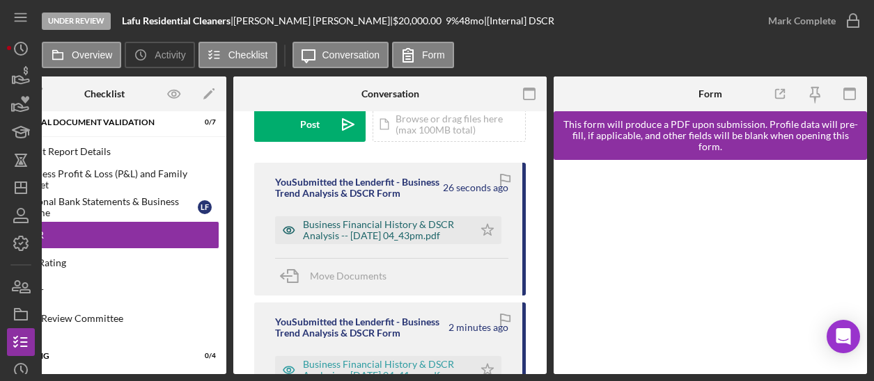
click at [379, 235] on div "Business Financial History & DSCR Analysis -- [DATE] 04_43pm.pdf" at bounding box center [385, 230] width 164 height 22
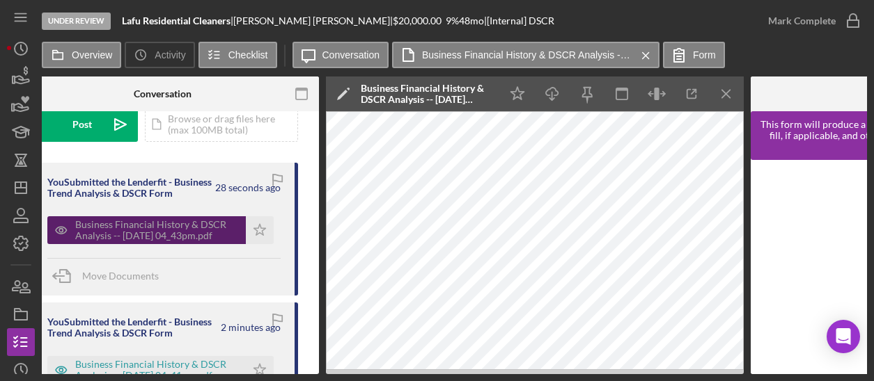
scroll to position [0, 608]
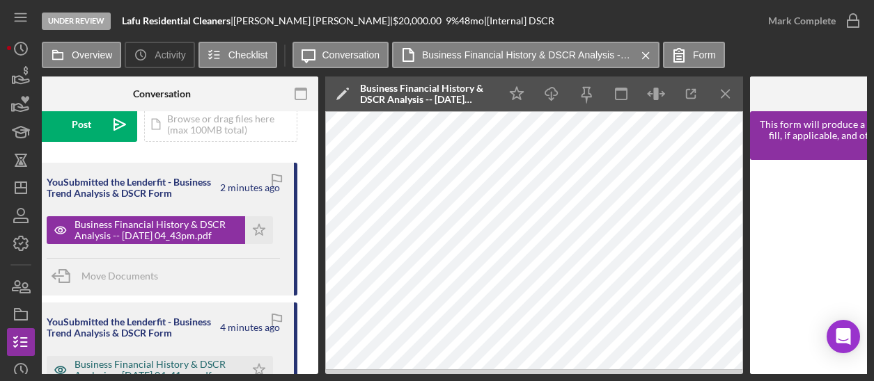
click at [189, 363] on div "Business Financial History & DSCR Analysis -- [DATE] 04_41pm.pdf" at bounding box center [156, 370] width 164 height 22
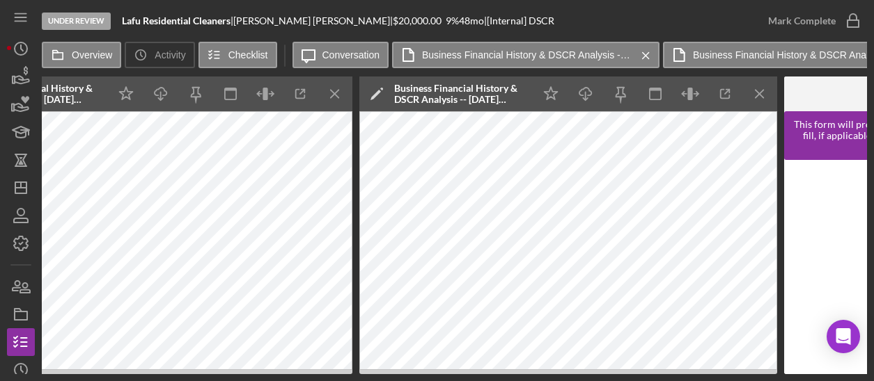
scroll to position [0, 1046]
